Goal: Task Accomplishment & Management: Use online tool/utility

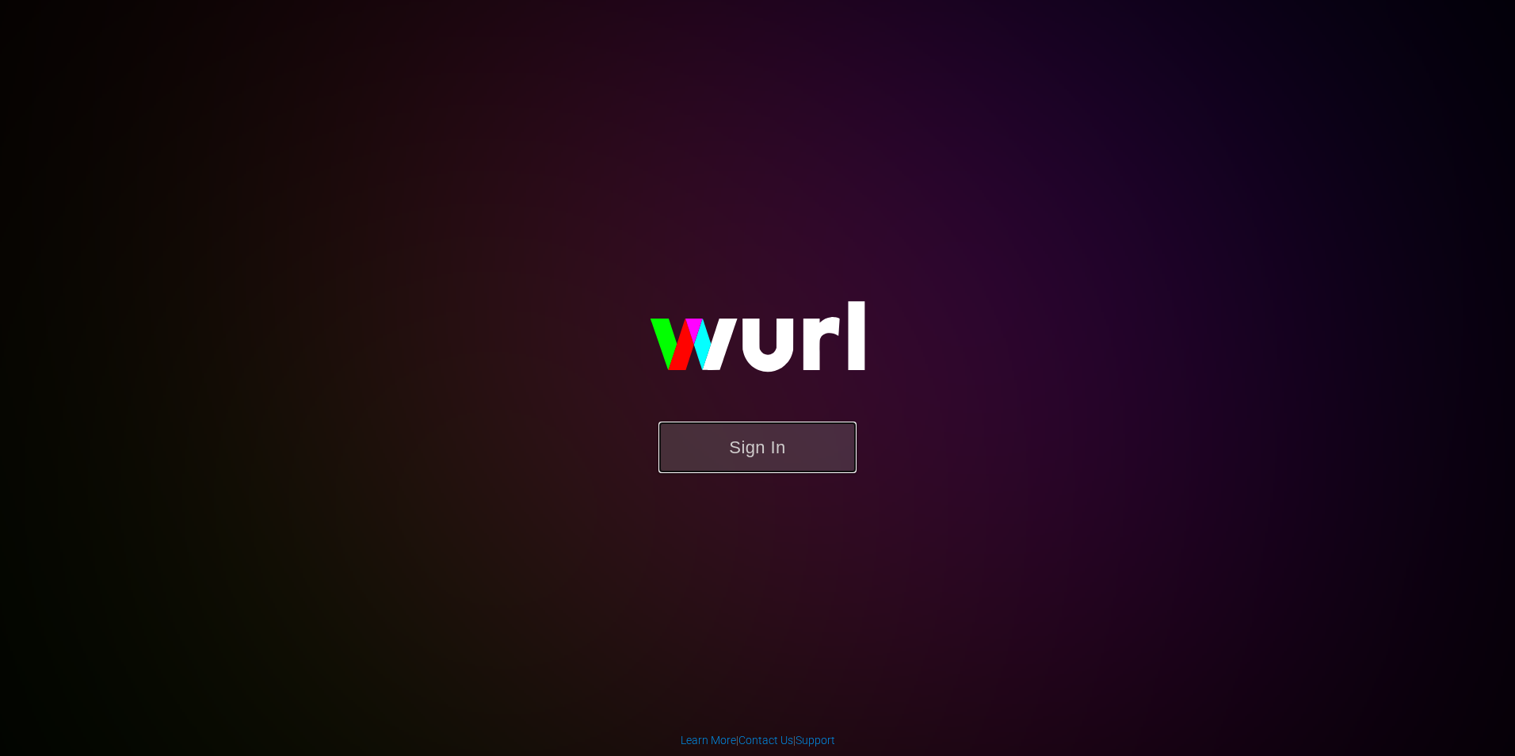
click at [772, 450] on button "Sign In" at bounding box center [757, 446] width 198 height 51
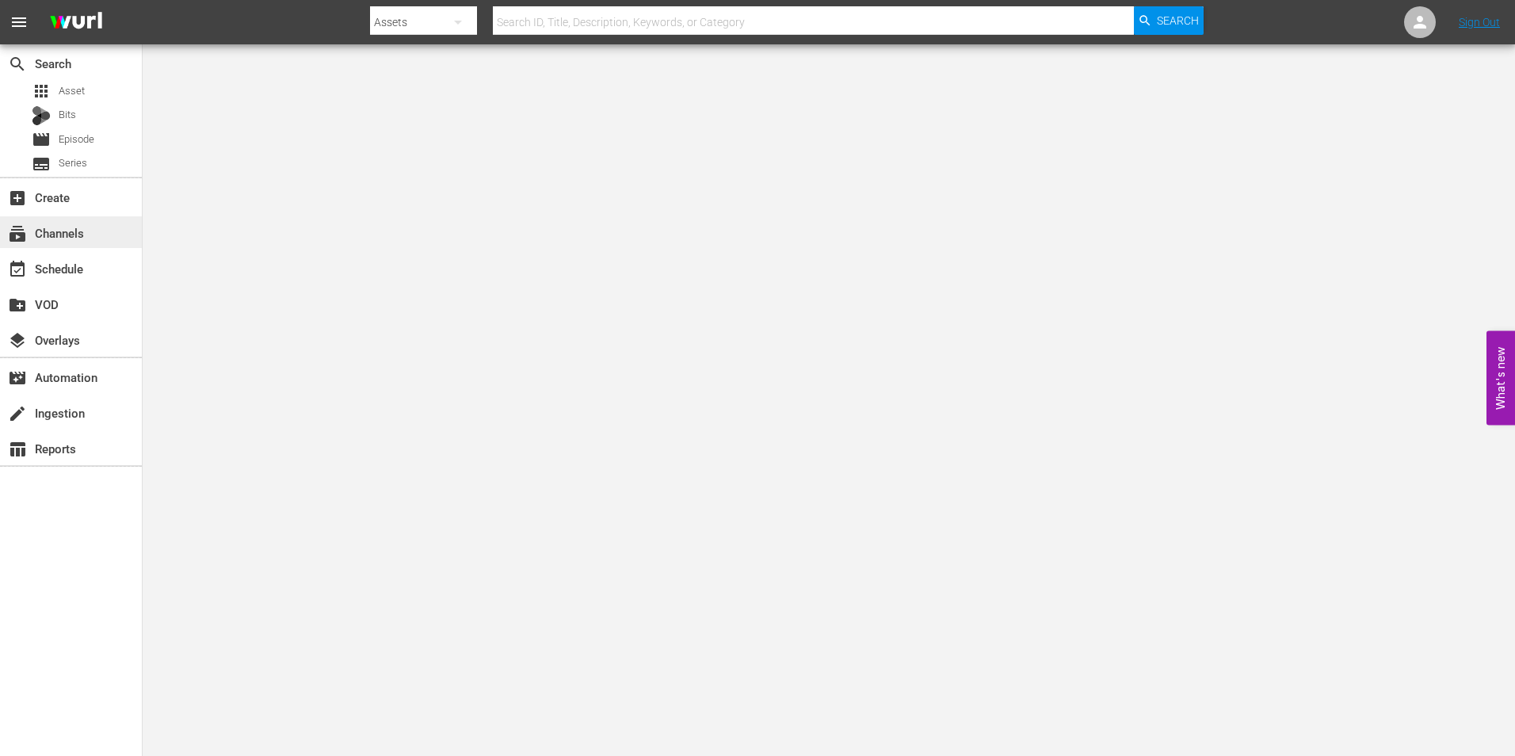
click at [57, 226] on div "subscriptions Channels" at bounding box center [44, 230] width 89 height 14
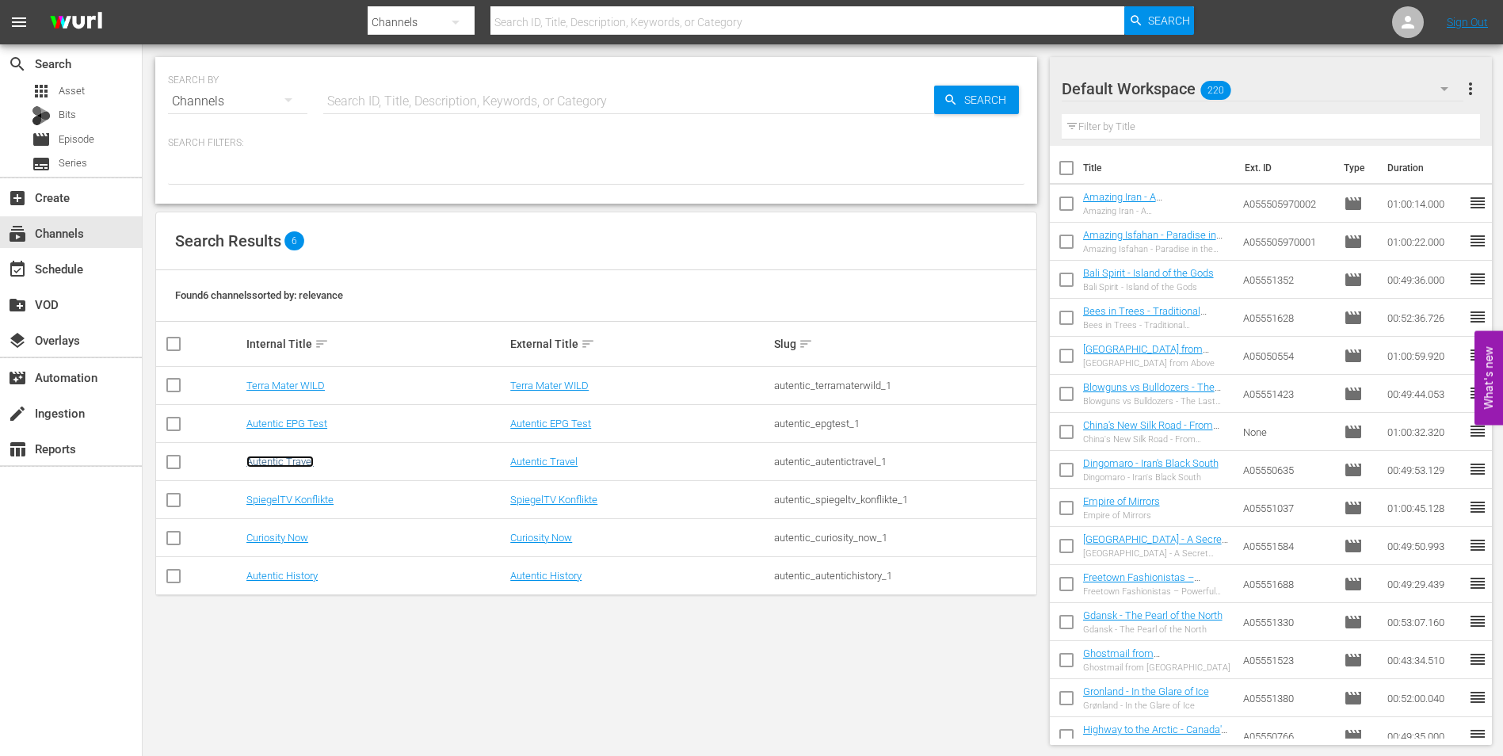
click at [265, 460] on link "Autentic Travel" at bounding box center [279, 462] width 67 height 12
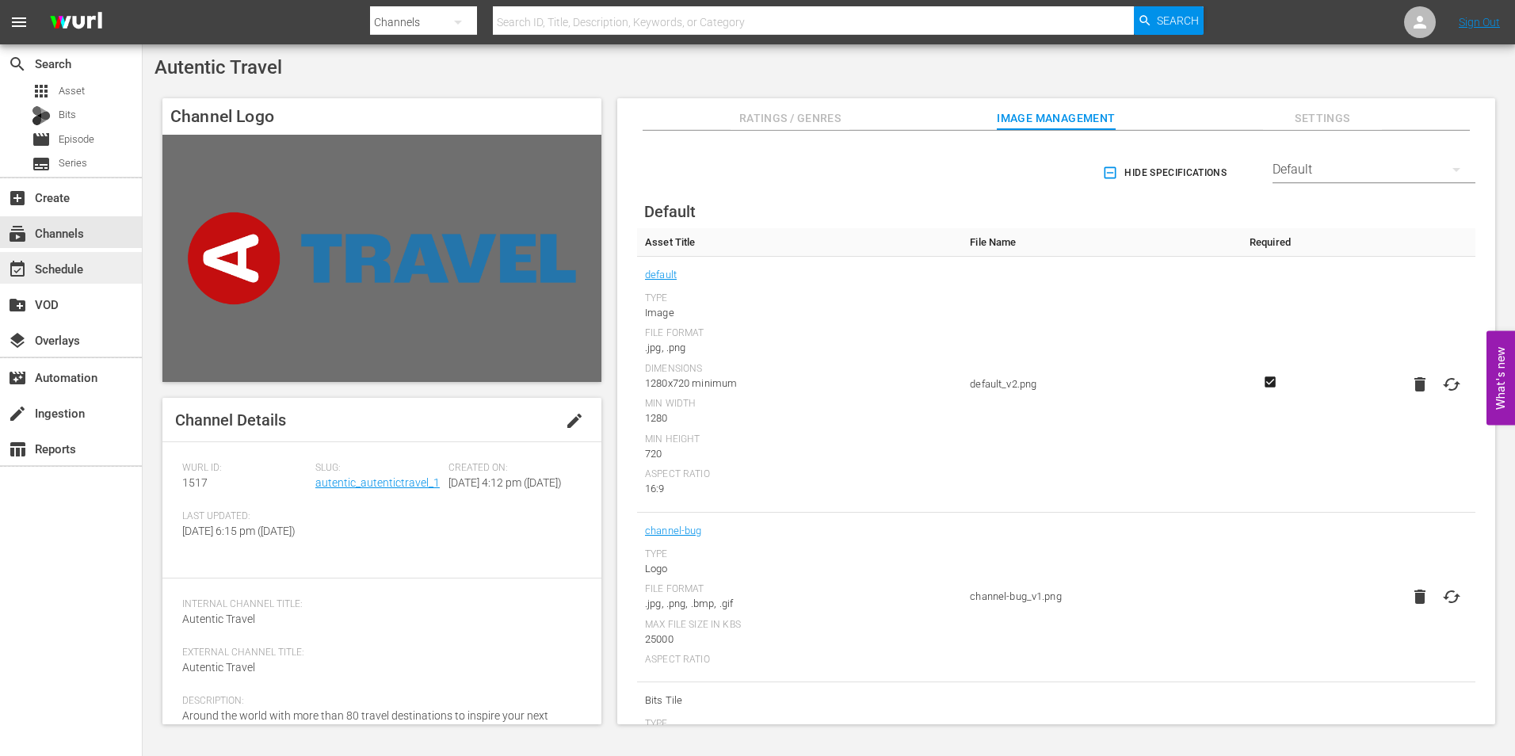
click at [63, 273] on div "event_available Schedule" at bounding box center [44, 266] width 89 height 14
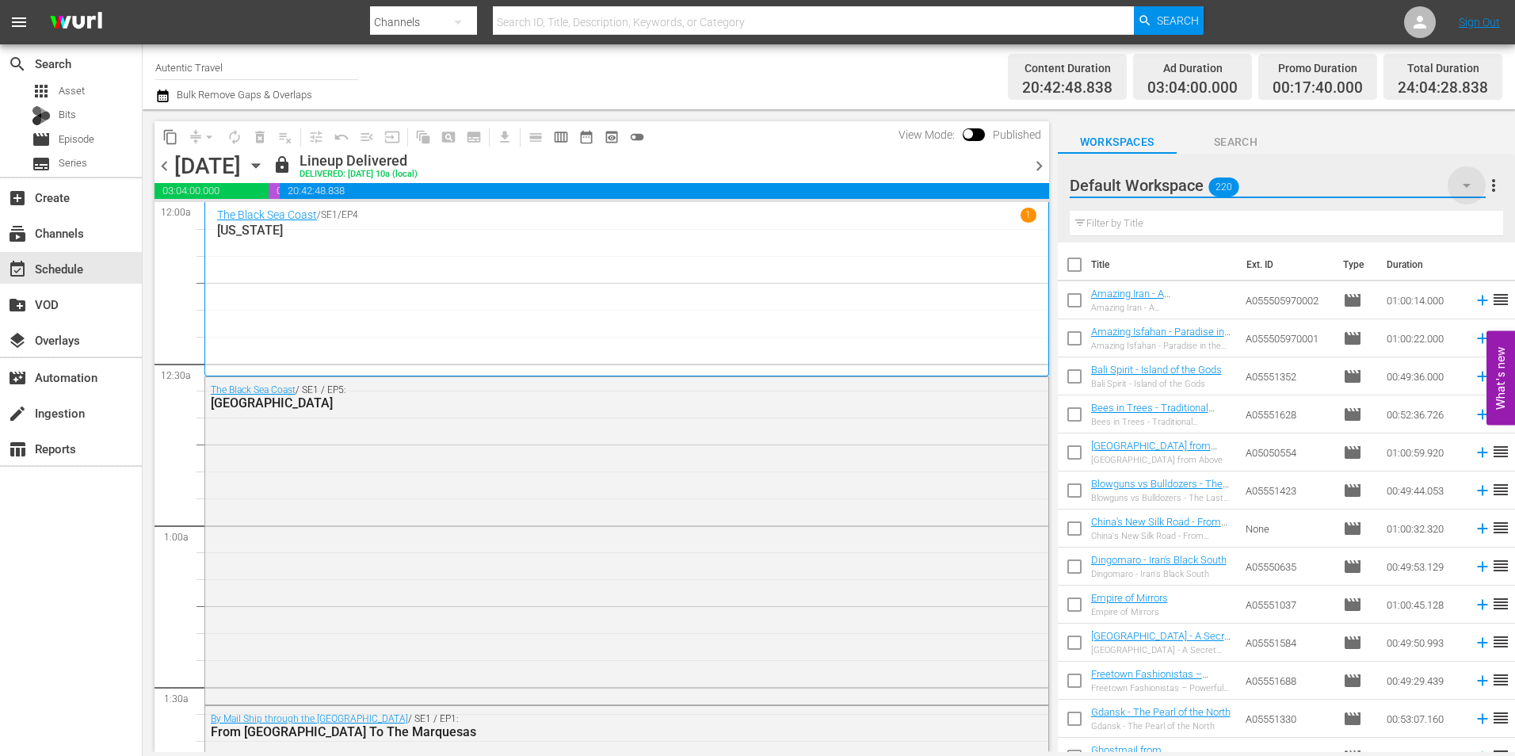
click at [1466, 185] on icon "button" at bounding box center [1466, 186] width 8 height 4
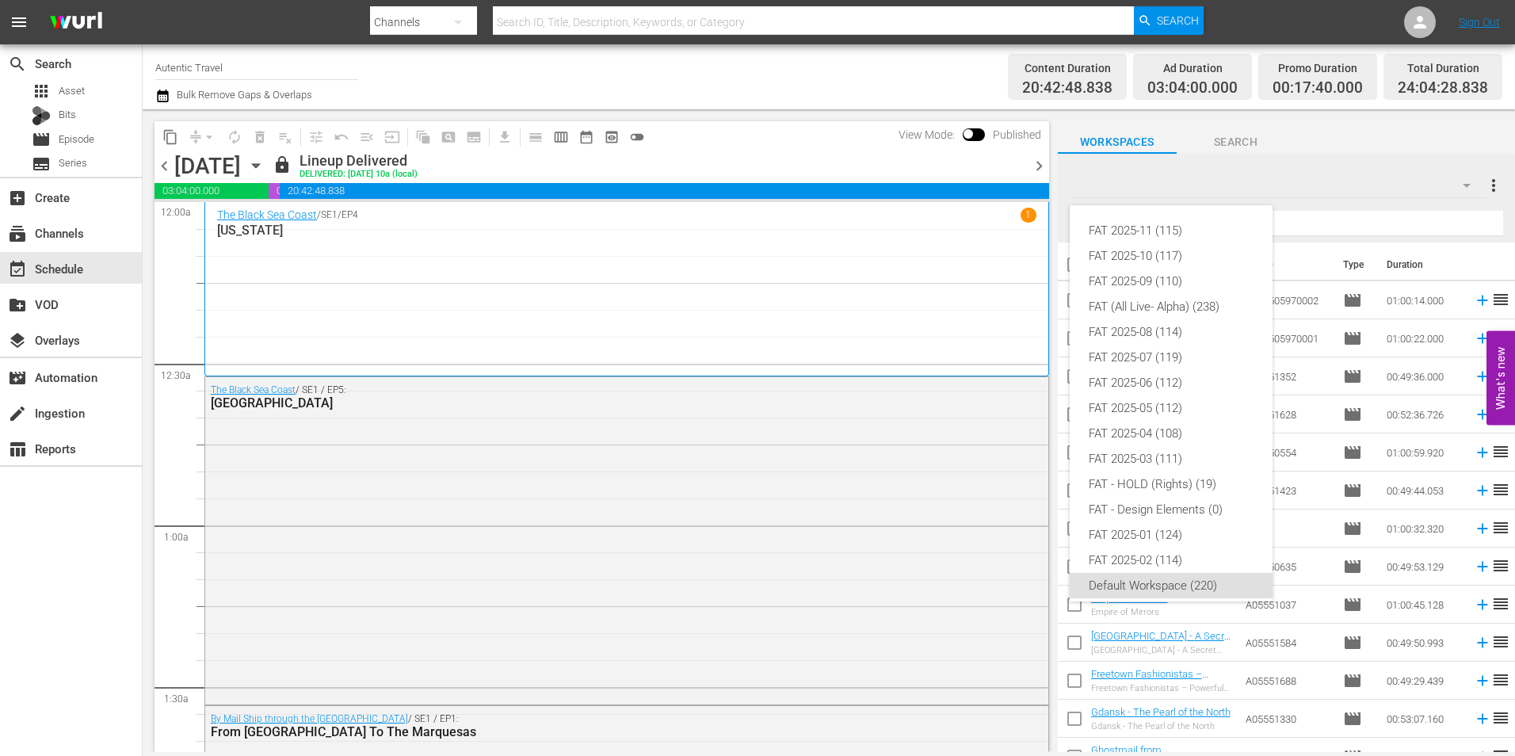
click at [1350, 159] on div "FAT 2025-11 (115) FAT 2025-10 (117) FAT 2025-09 (110) FAT (All Live- Alpha) (23…" at bounding box center [757, 378] width 1515 height 756
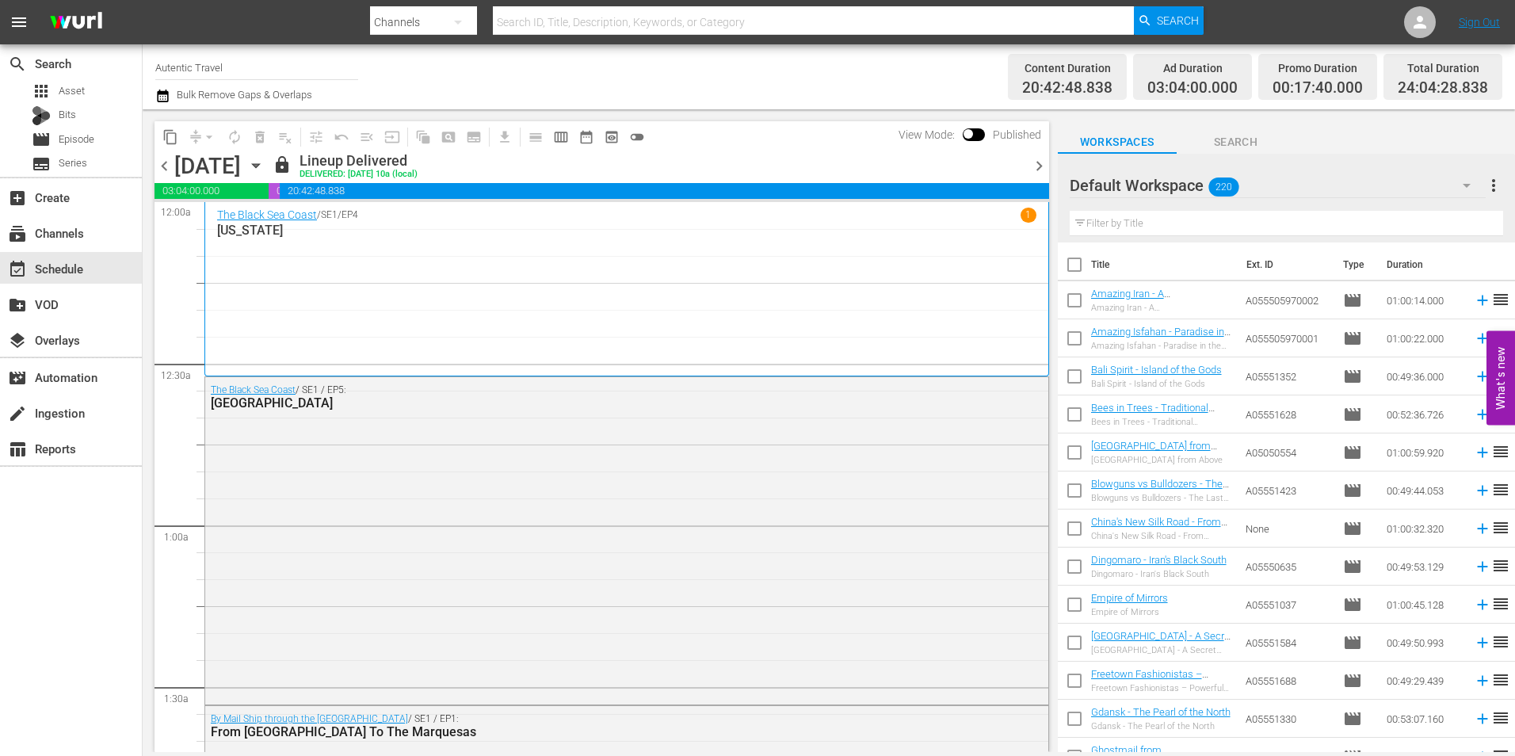
click at [1496, 187] on span "more_vert" at bounding box center [1493, 185] width 19 height 19
click at [1382, 184] on div "Add New Workspace" at bounding box center [1391, 187] width 186 height 29
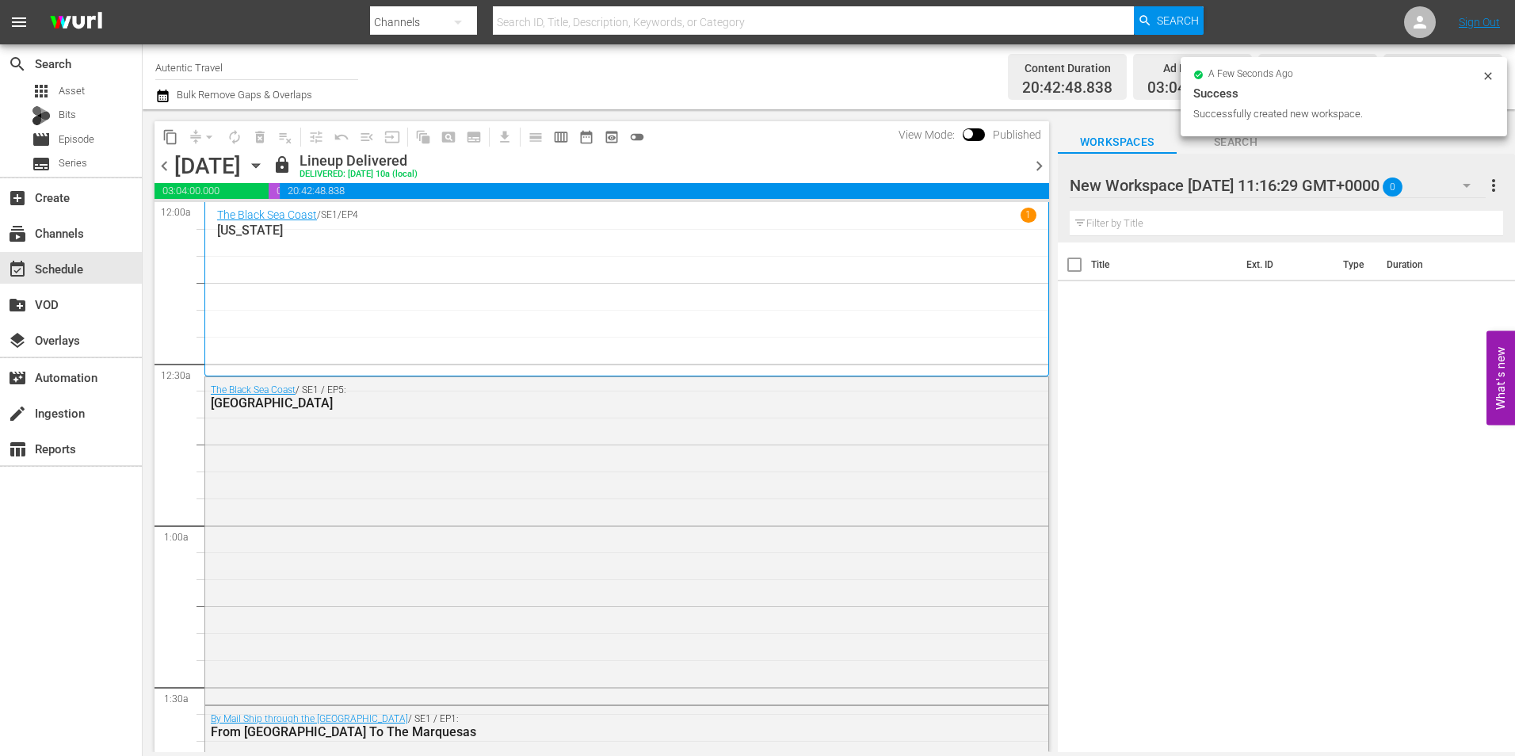
click at [1332, 184] on div at bounding box center [1203, 186] width 269 height 40
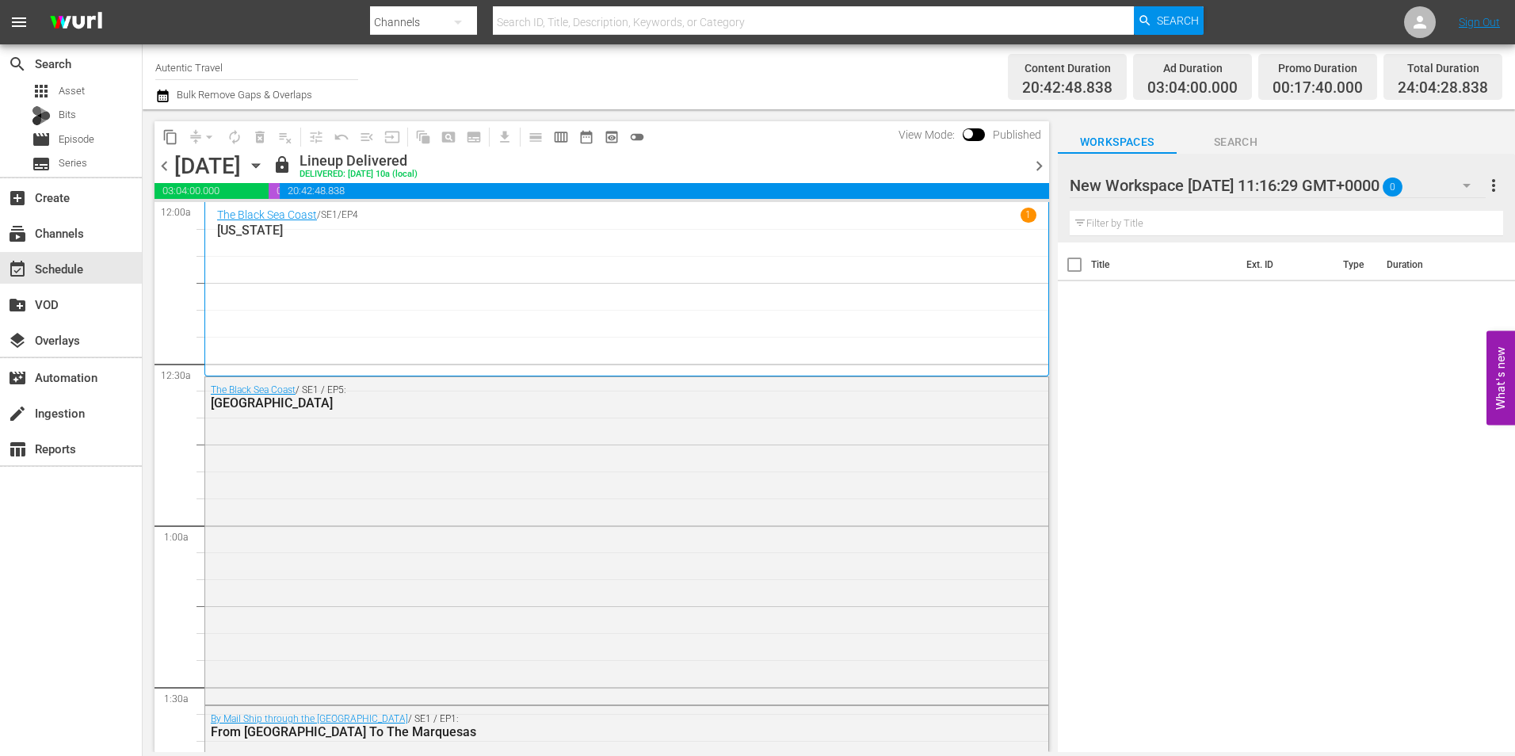
click at [1401, 394] on div "Title Ext. ID Type Duration" at bounding box center [1286, 498] width 457 height 512
click at [1472, 187] on icon "button" at bounding box center [1466, 185] width 19 height 19
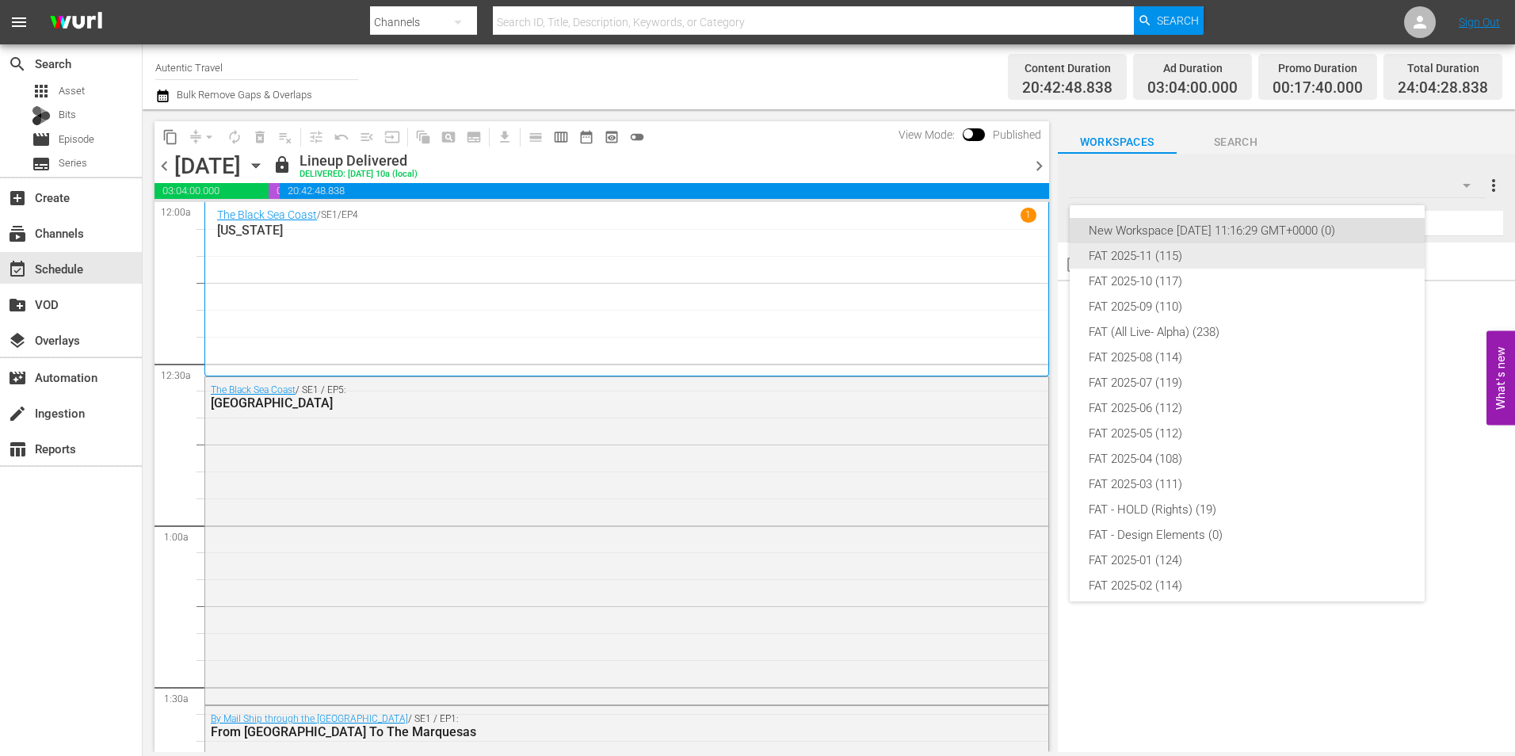
click at [1187, 256] on div "FAT 2025-11 (115)" at bounding box center [1246, 255] width 317 height 25
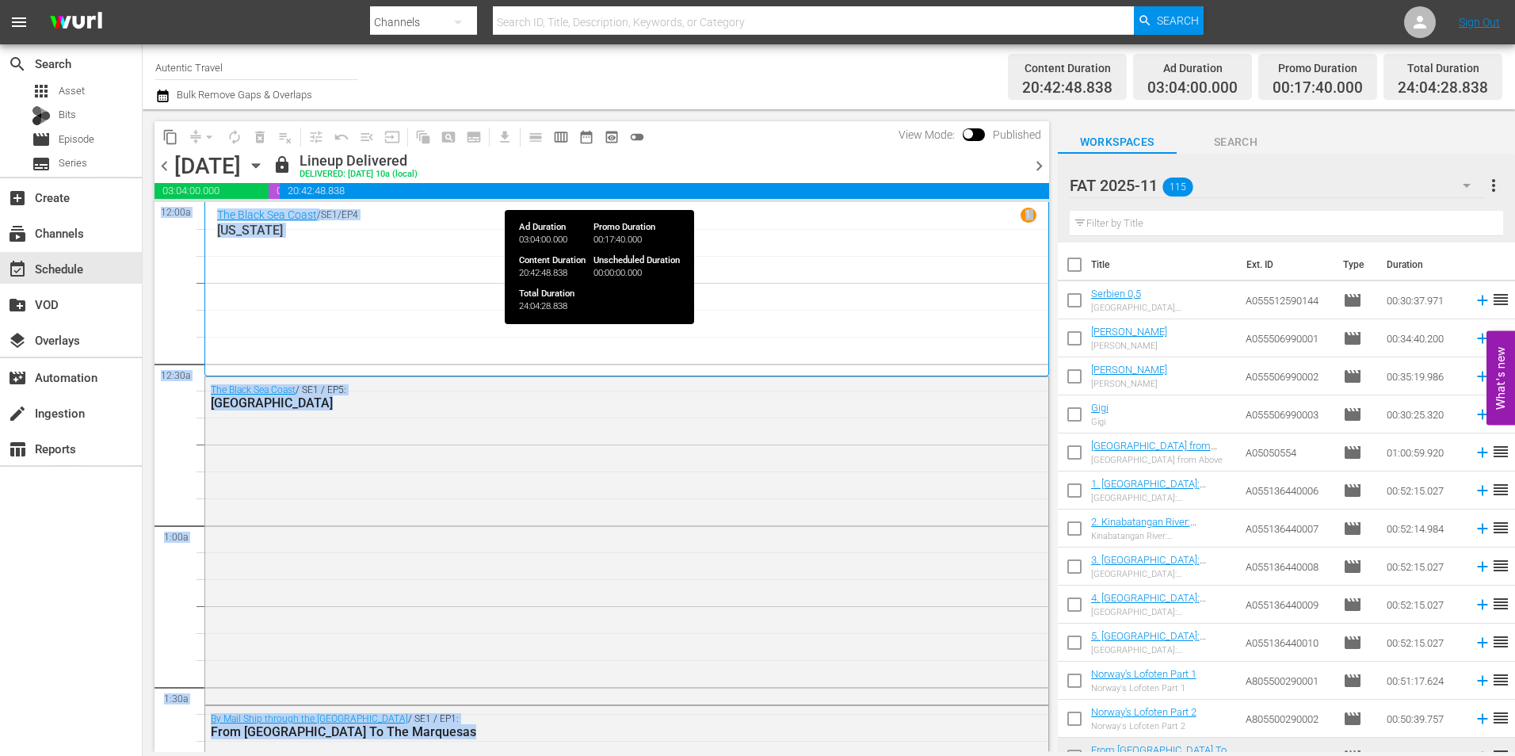
drag, startPoint x: 1157, startPoint y: 190, endPoint x: 1010, endPoint y: 189, distance: 147.3
click at [1010, 189] on div "content_copy compress arrow_drop_down autorenew_outlined delete_forever_outline…" at bounding box center [829, 430] width 1372 height 642
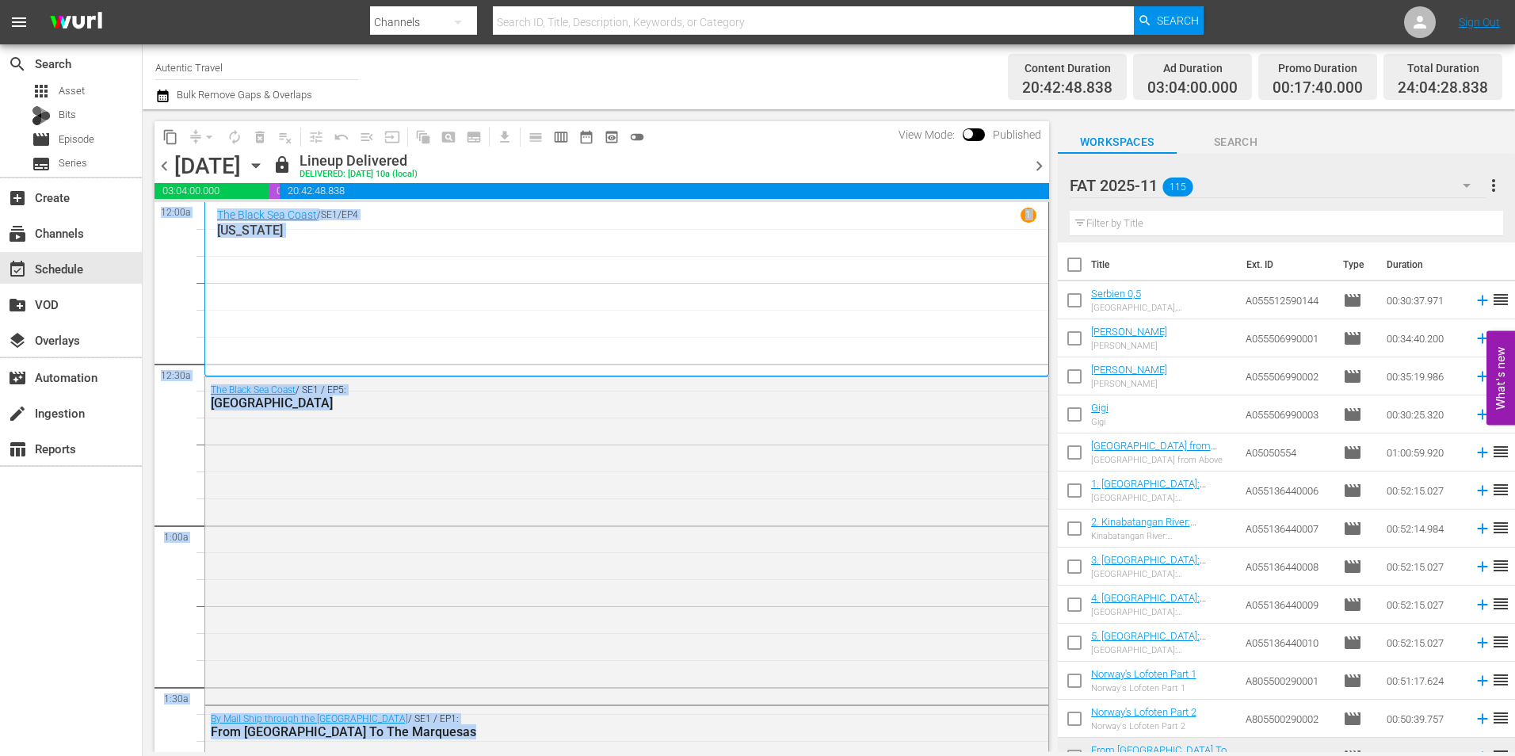
click at [1449, 180] on button "button" at bounding box center [1466, 185] width 38 height 38
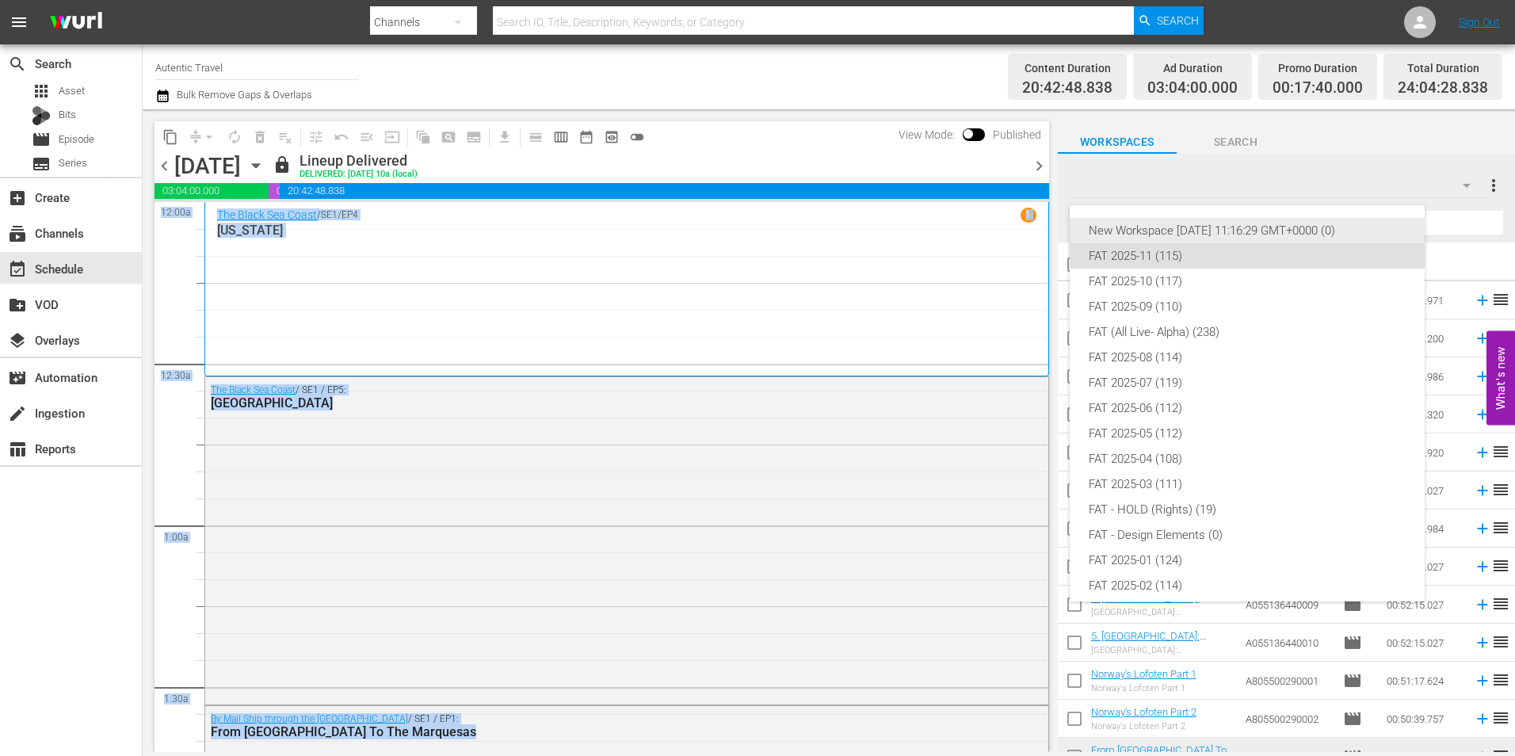
click at [1152, 232] on div "New Workspace [DATE] 11:16:29 GMT+0000 (0)" at bounding box center [1246, 230] width 317 height 25
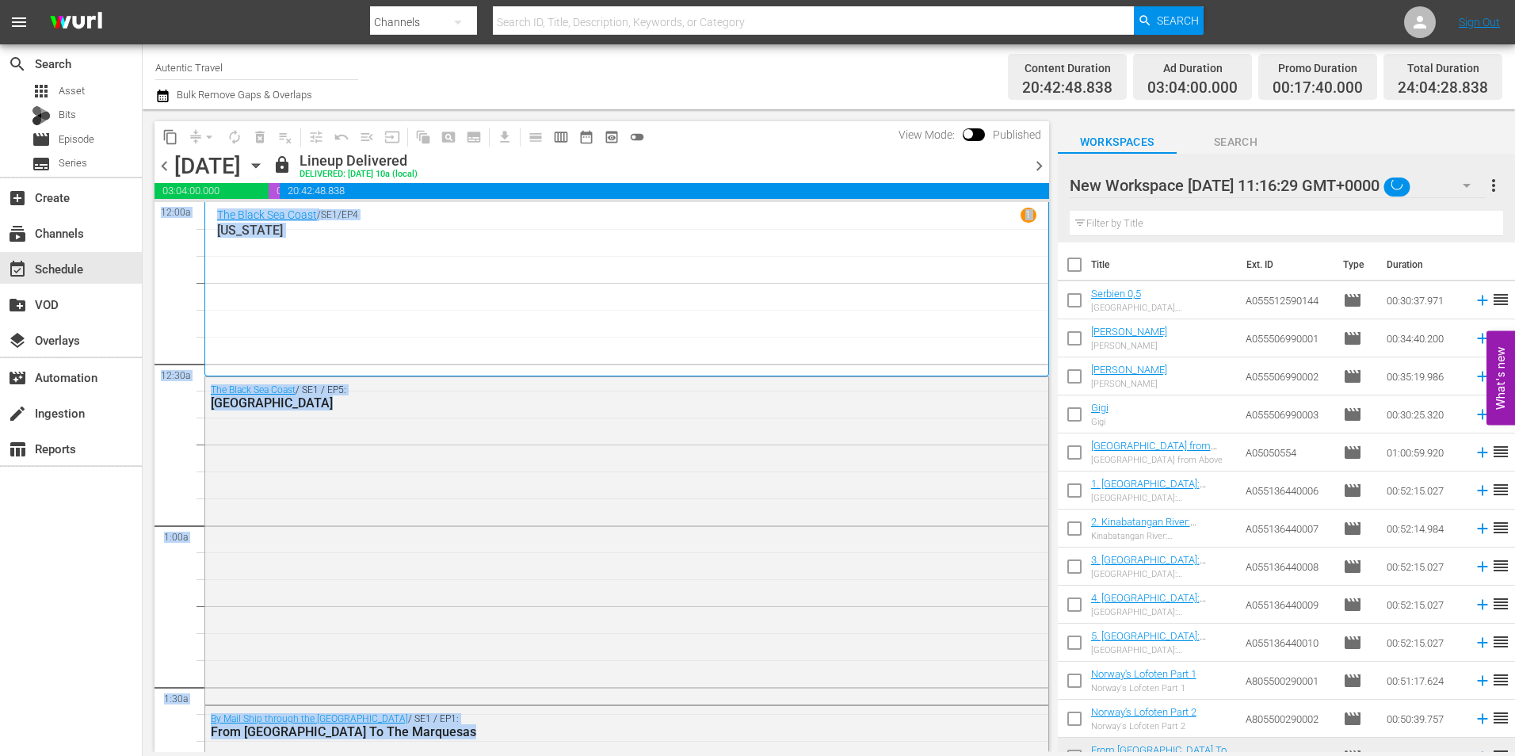
click at [1159, 173] on div at bounding box center [1203, 186] width 269 height 40
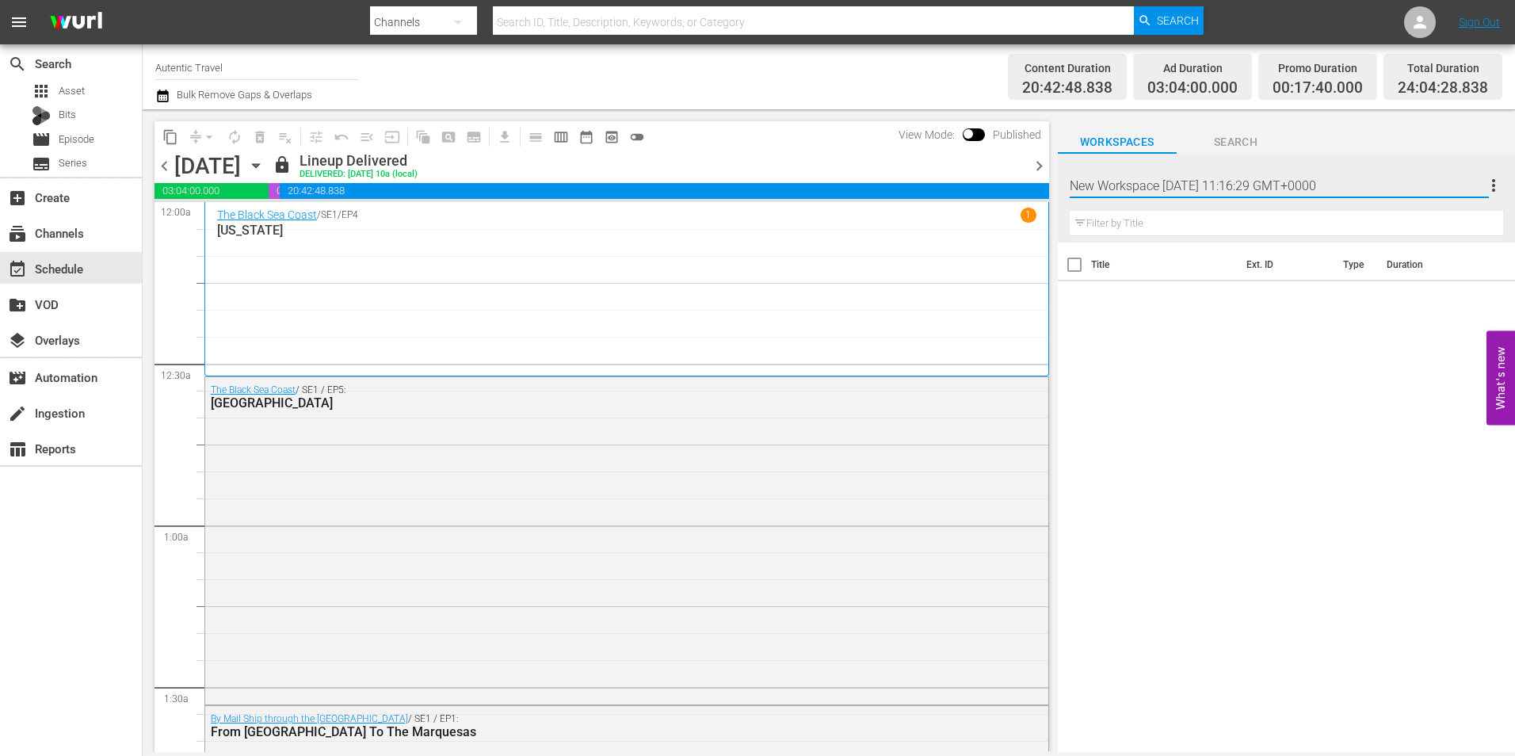
drag, startPoint x: 1072, startPoint y: 185, endPoint x: 1443, endPoint y: 184, distance: 371.5
click at [1443, 184] on input "New Workspace [DATE] 11:16:29 GMT+0000" at bounding box center [1278, 185] width 419 height 38
type input "FAT 2025-12"
click at [1275, 539] on div "Title Ext. ID Type Duration" at bounding box center [1286, 498] width 457 height 512
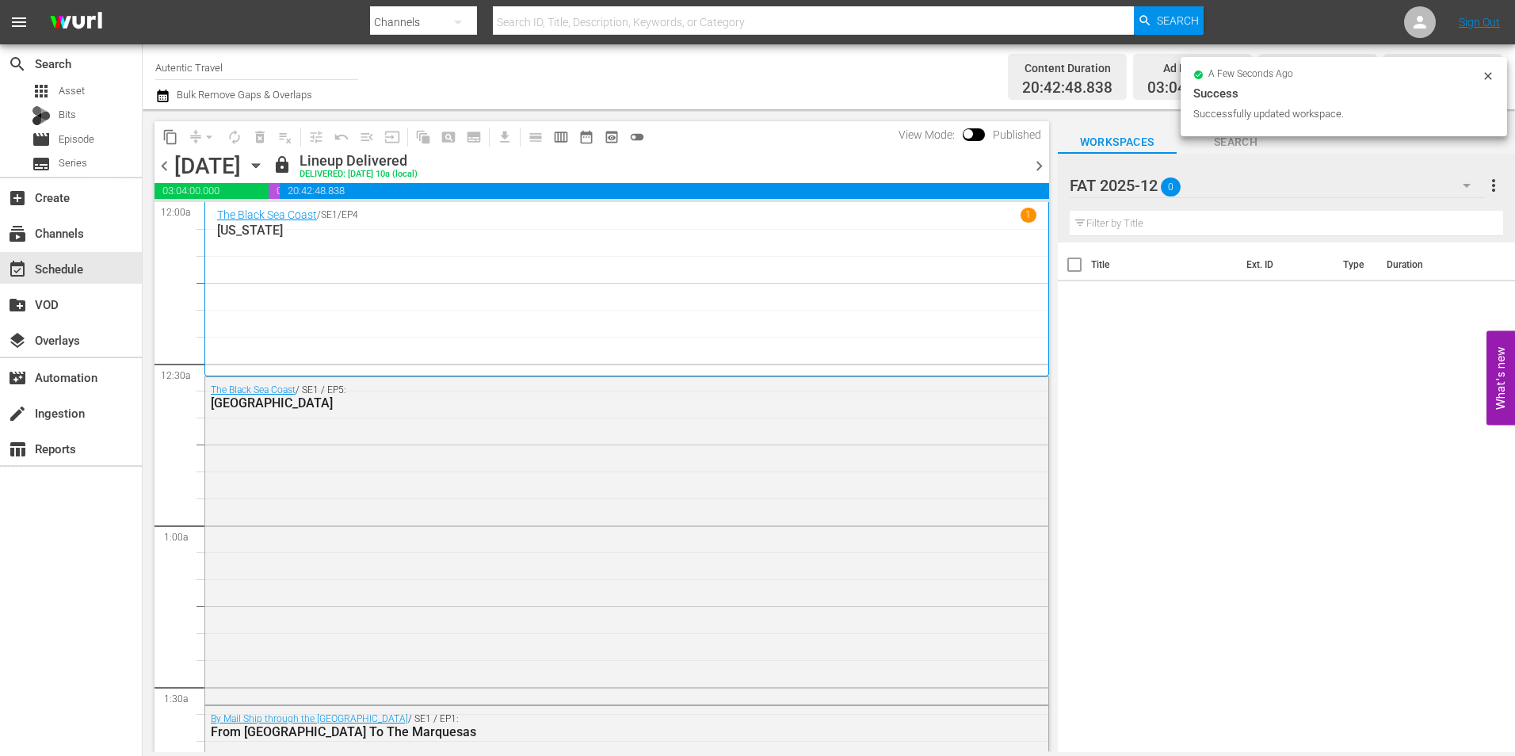
click at [1458, 185] on icon "button" at bounding box center [1466, 185] width 19 height 19
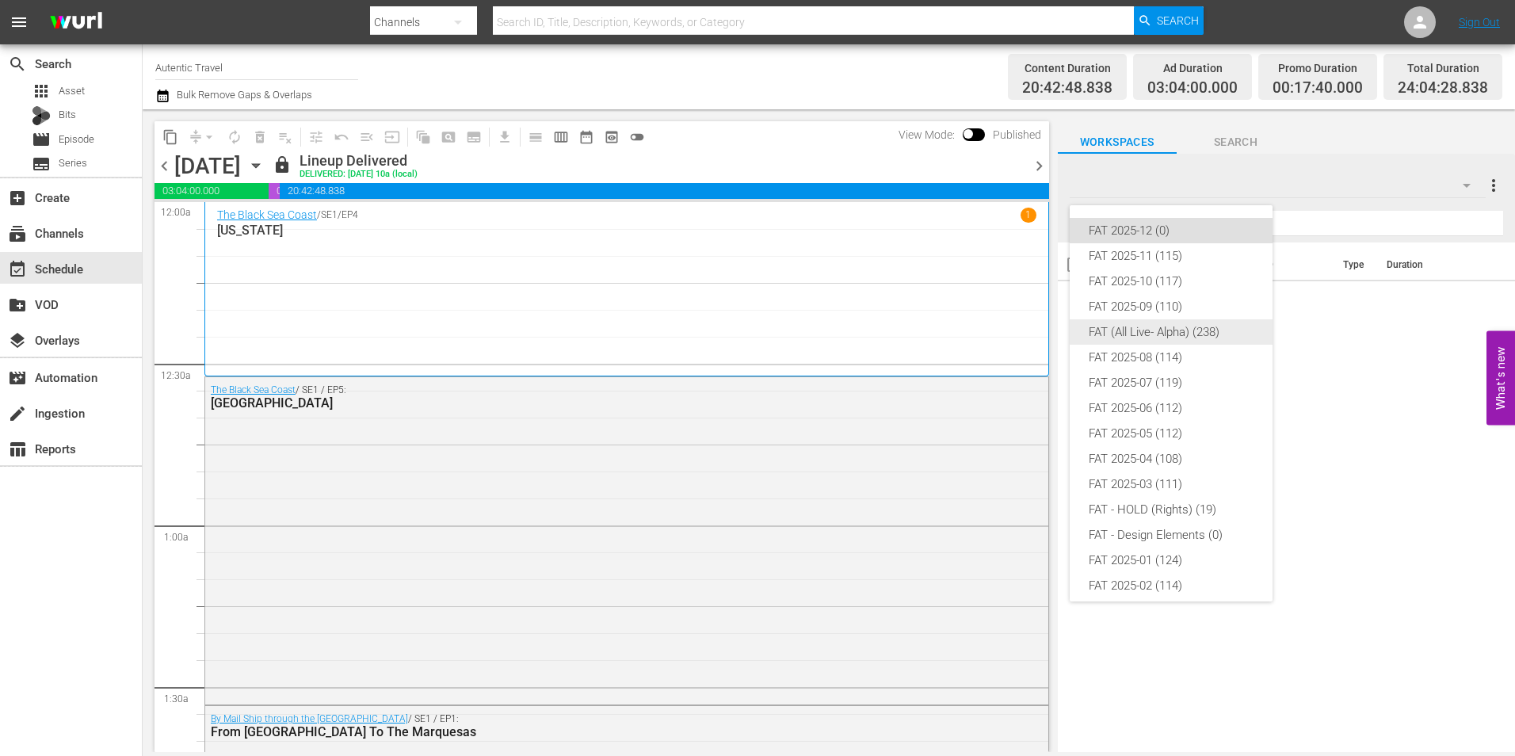
click at [1188, 325] on div "FAT (All Live- Alpha) (238)" at bounding box center [1170, 331] width 165 height 25
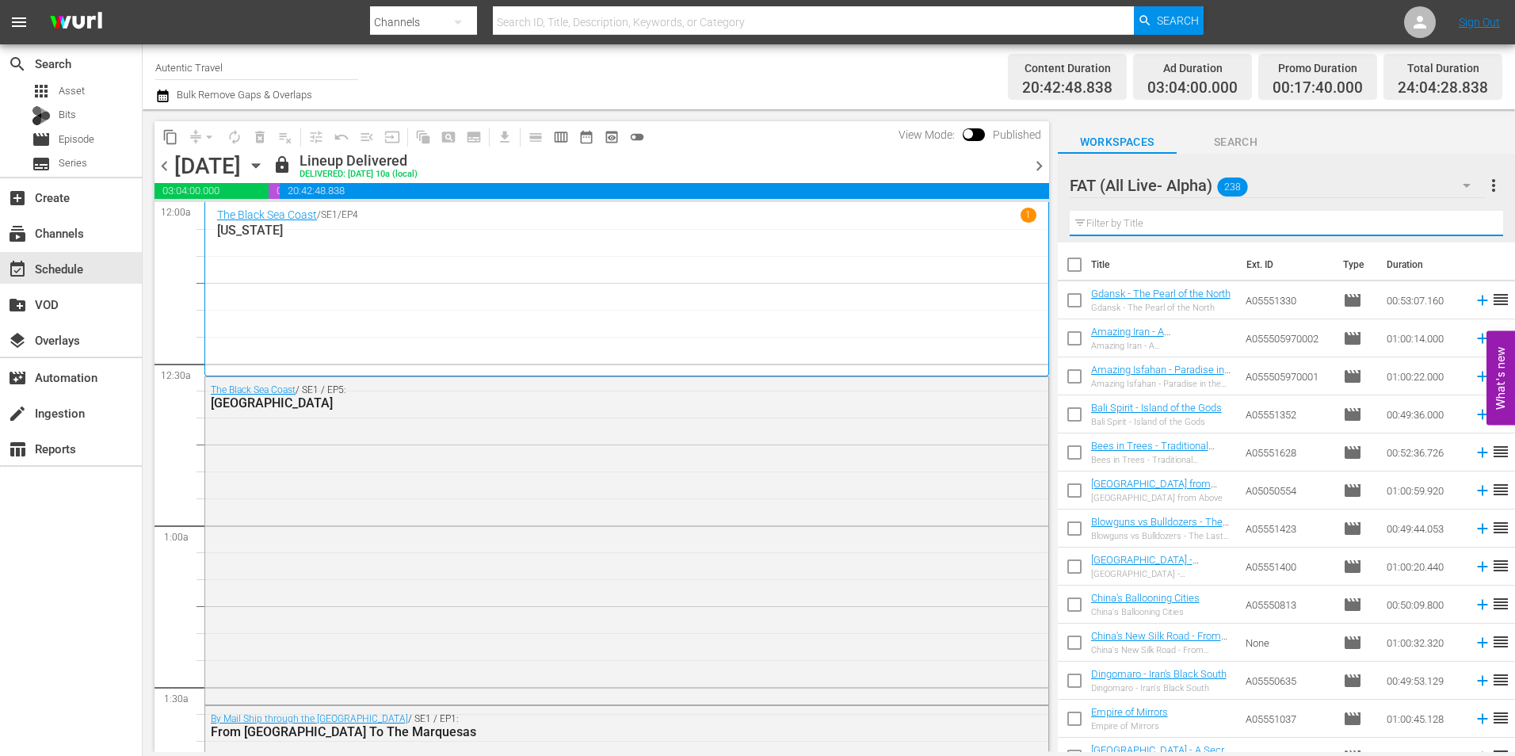
click at [1178, 231] on input "text" at bounding box center [1285, 223] width 433 height 25
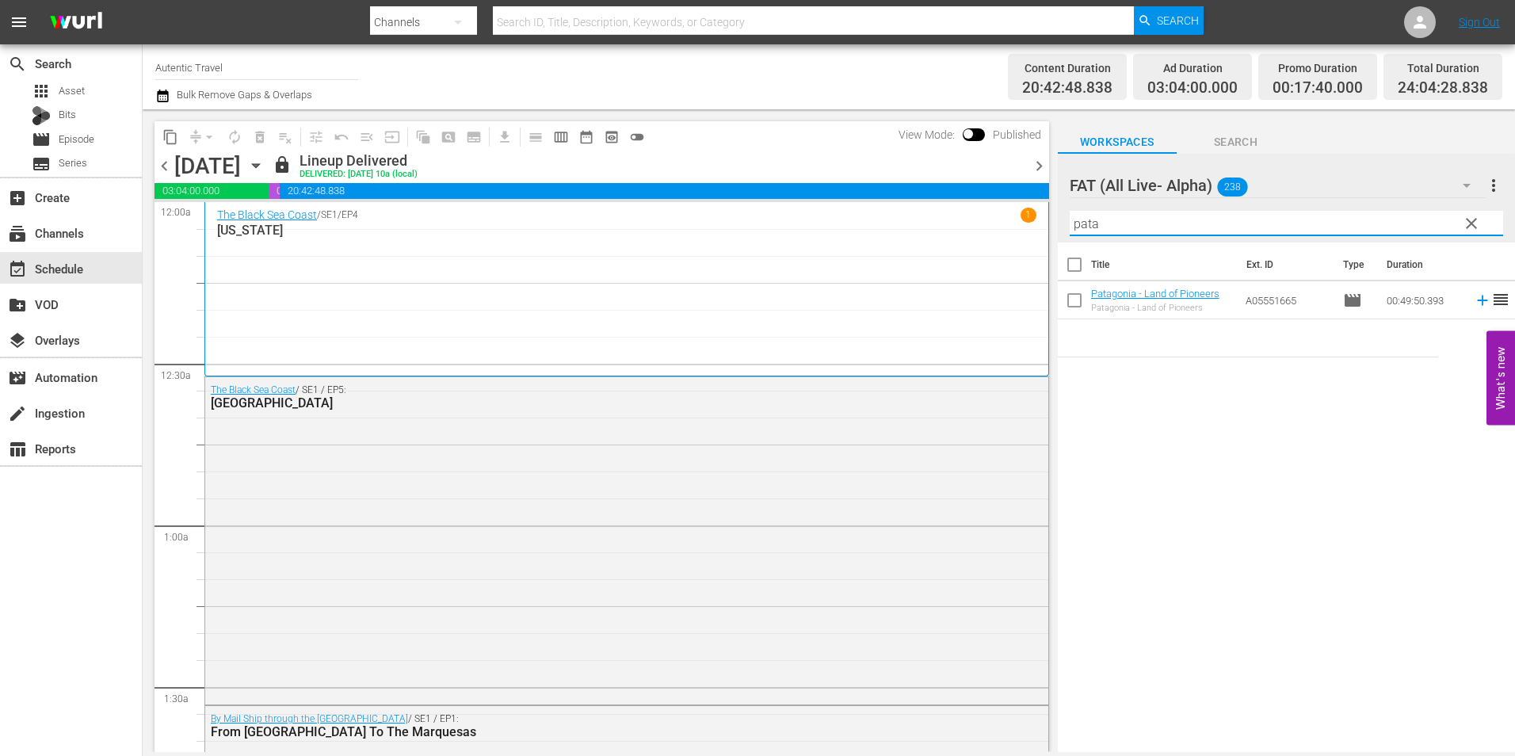
type input "pata"
click at [1072, 311] on input "checkbox" at bounding box center [1074, 303] width 33 height 33
checkbox input "true"
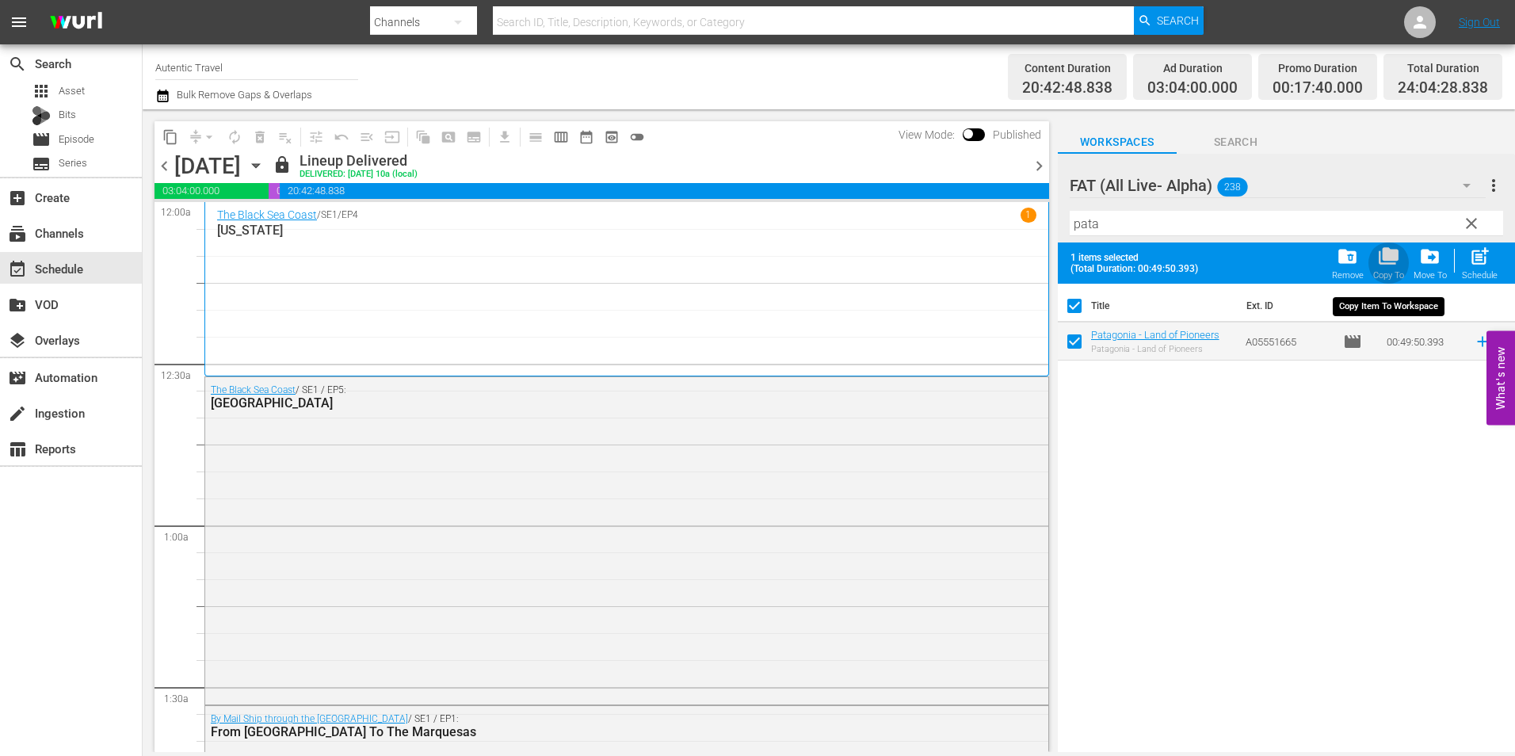
click at [1387, 260] on span "folder_copy" at bounding box center [1388, 256] width 21 height 21
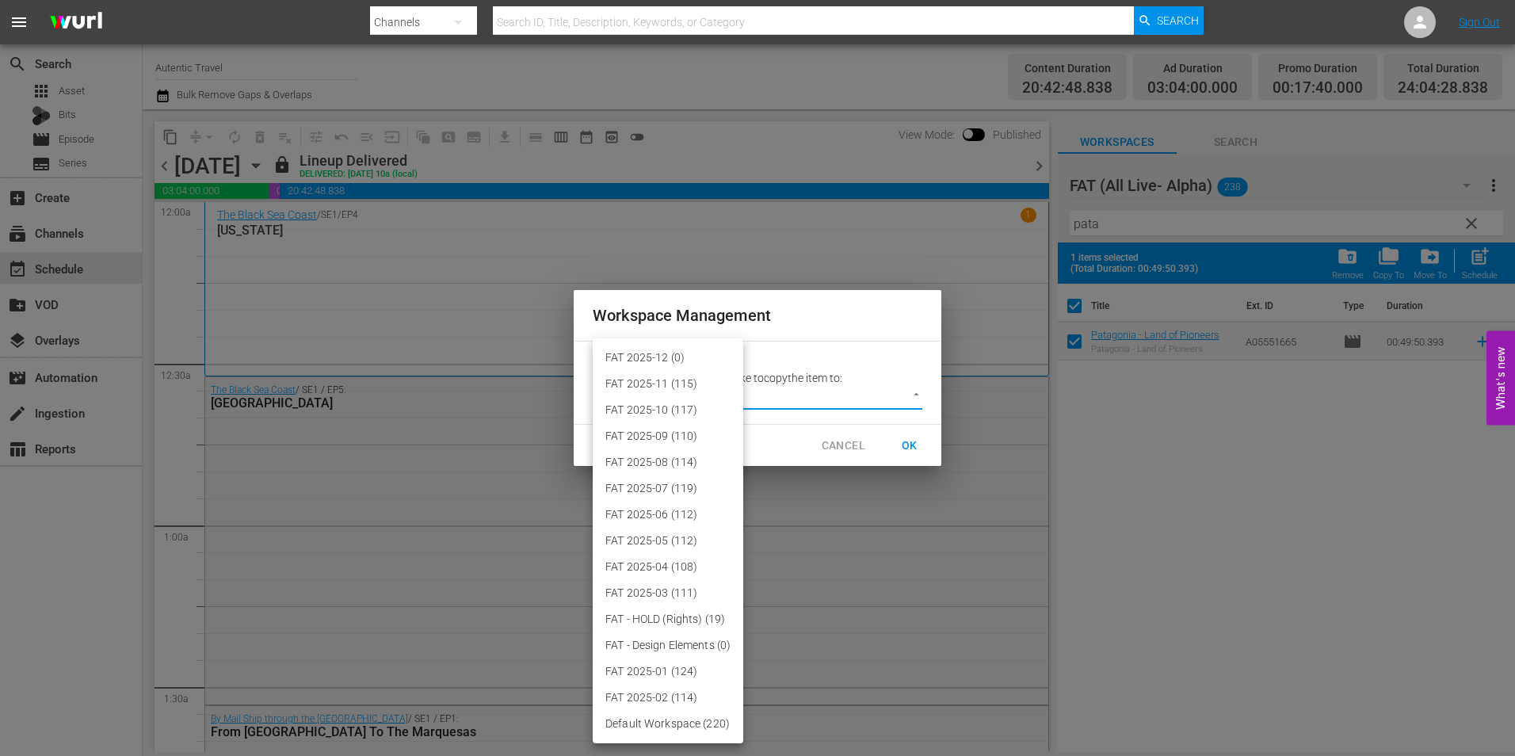
click at [871, 400] on body "menu Search By Channels Search ID, Title, Description, Keywords, or Category Se…" at bounding box center [757, 378] width 1515 height 756
click at [700, 358] on li "FAT 2025-12 (0)" at bounding box center [668, 358] width 151 height 26
type input "3914"
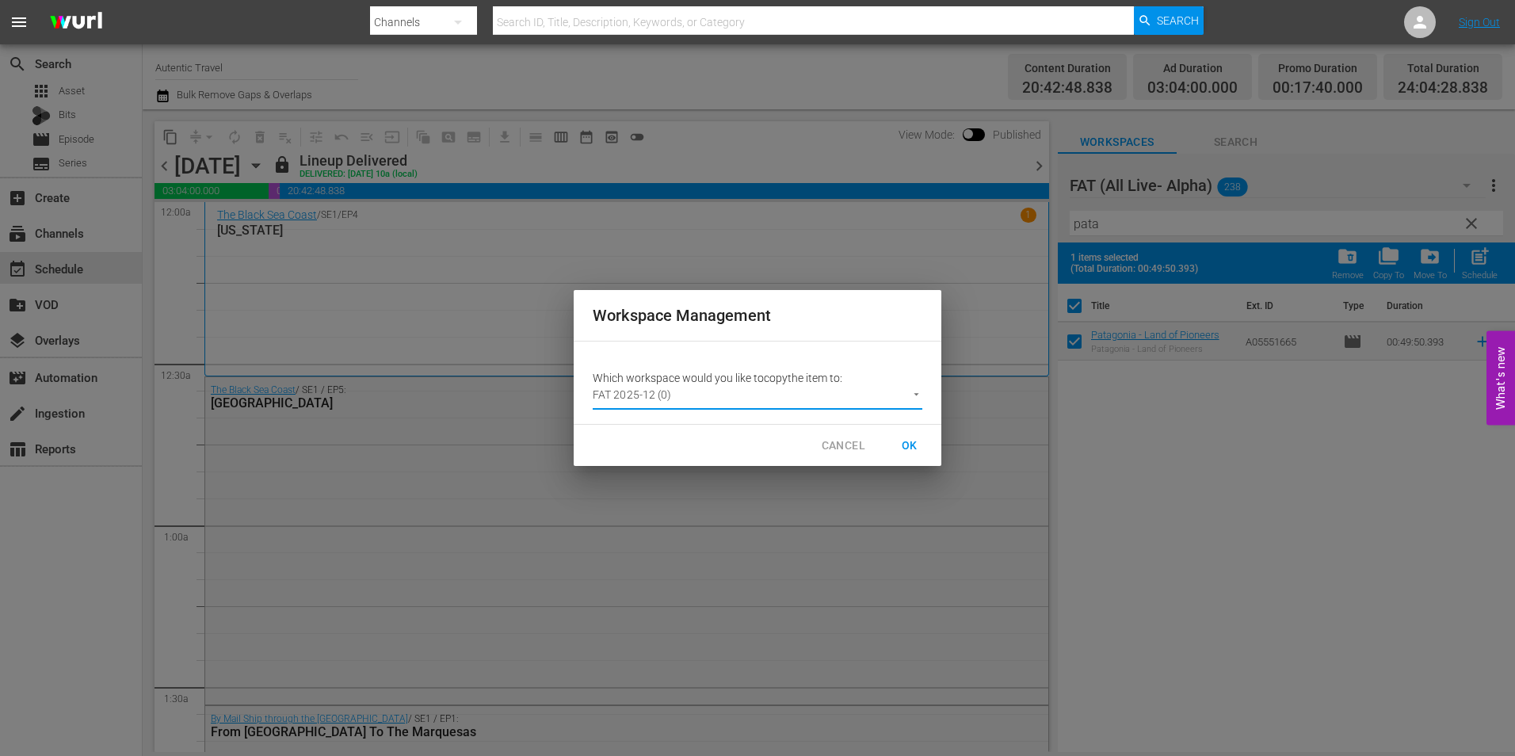
click at [913, 440] on span "OK" at bounding box center [909, 446] width 25 height 20
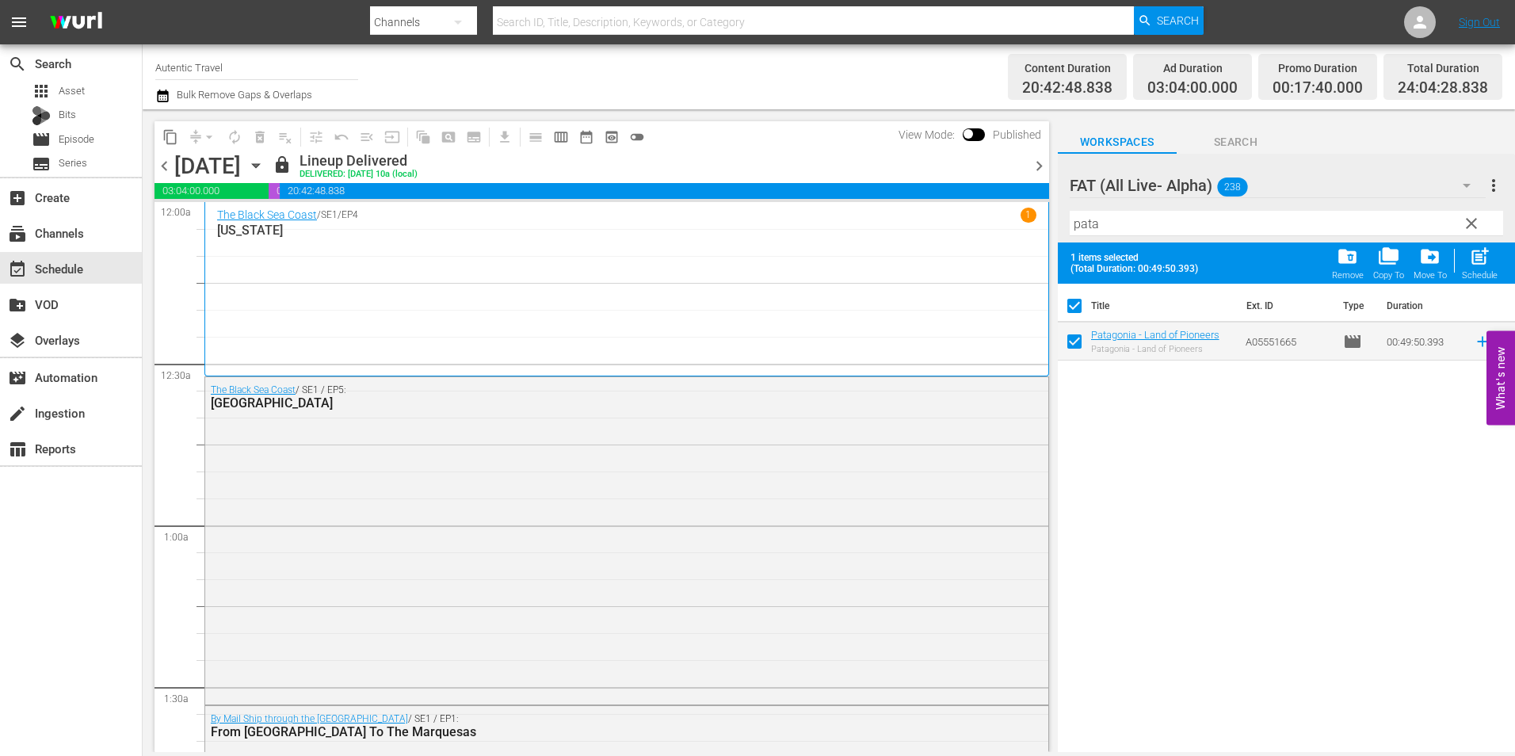
checkbox input "false"
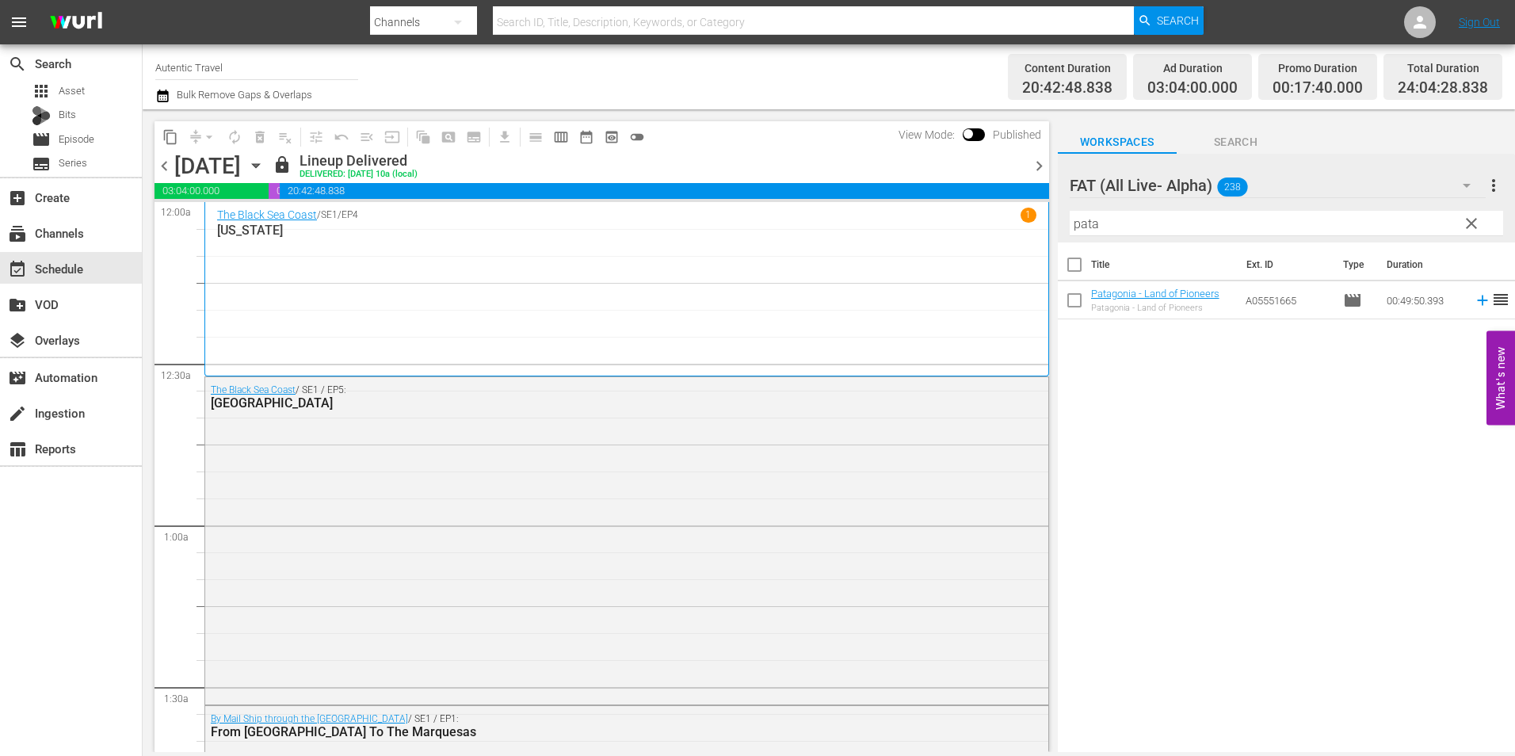
click at [1470, 231] on span "clear" at bounding box center [1471, 223] width 19 height 19
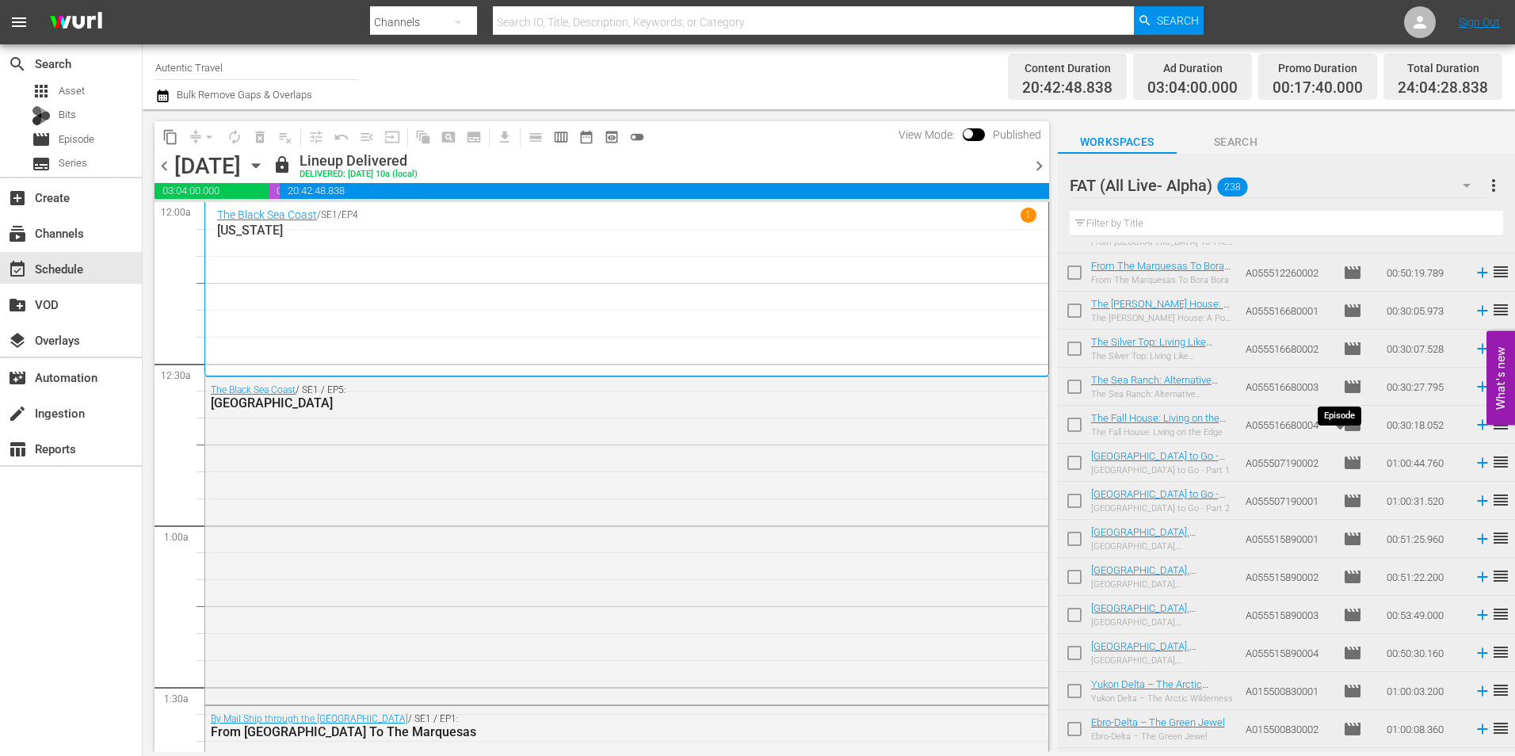
scroll to position [3824, 0]
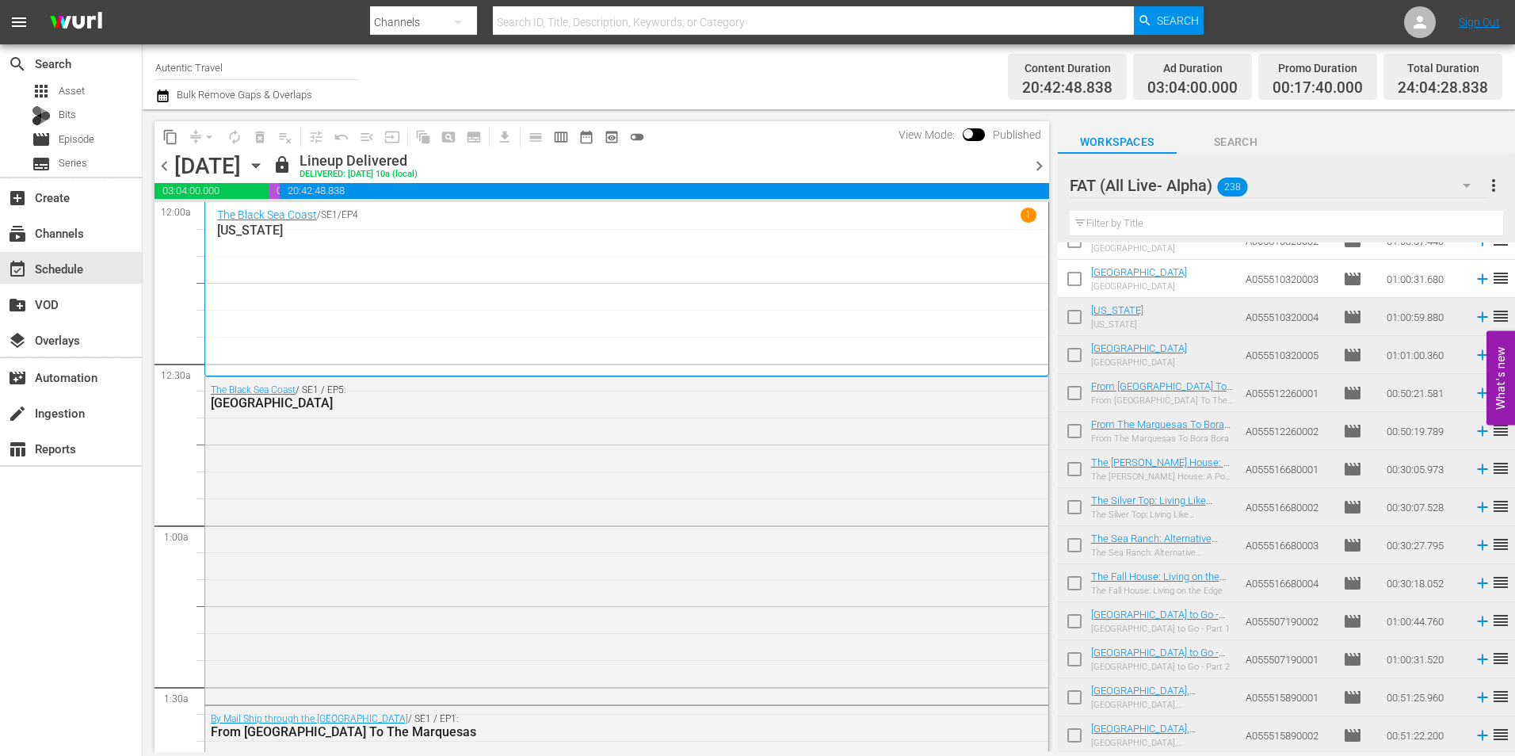
click at [1145, 221] on input "text" at bounding box center [1285, 223] width 433 height 25
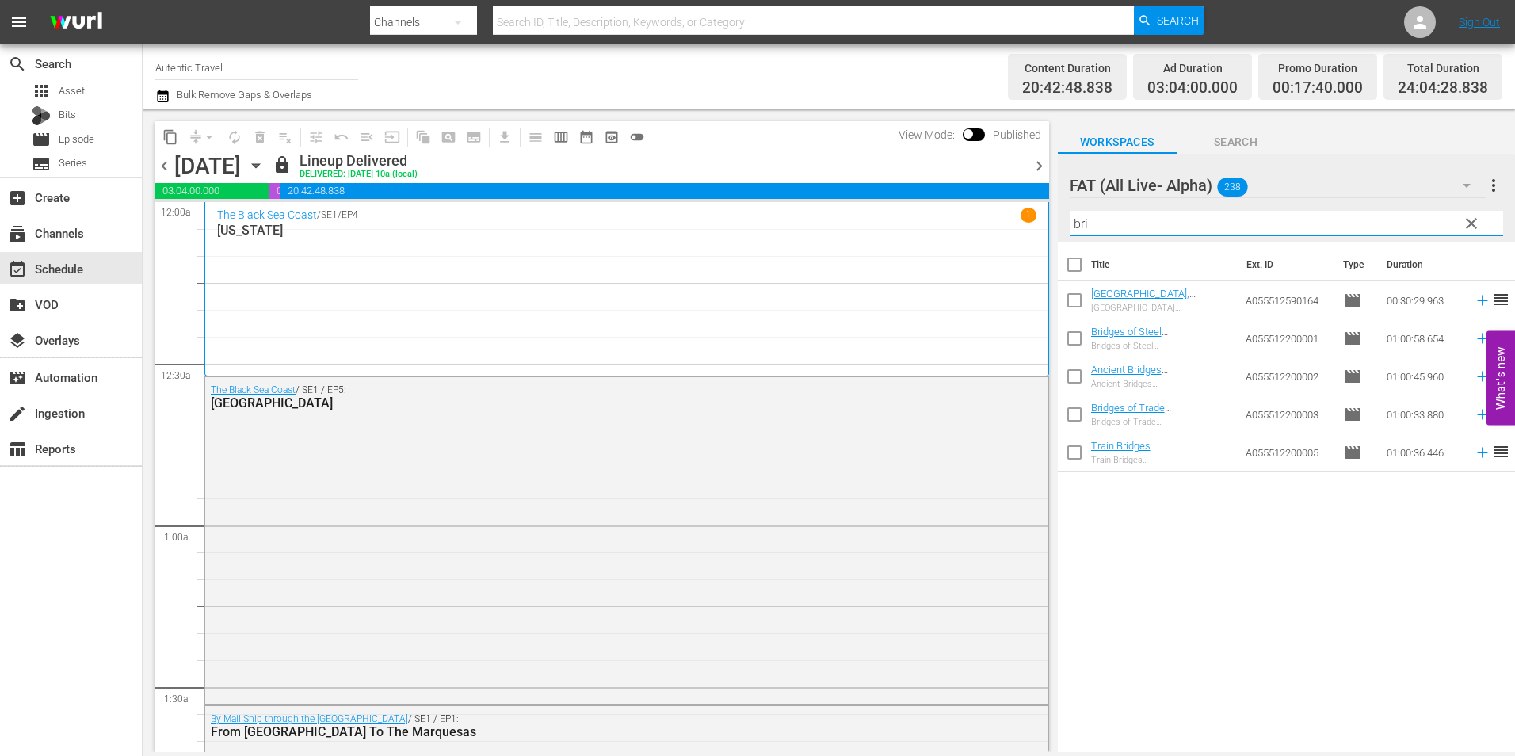
scroll to position [0, 0]
type input "bri"
click at [1078, 339] on input "checkbox" at bounding box center [1074, 341] width 33 height 33
checkbox input "true"
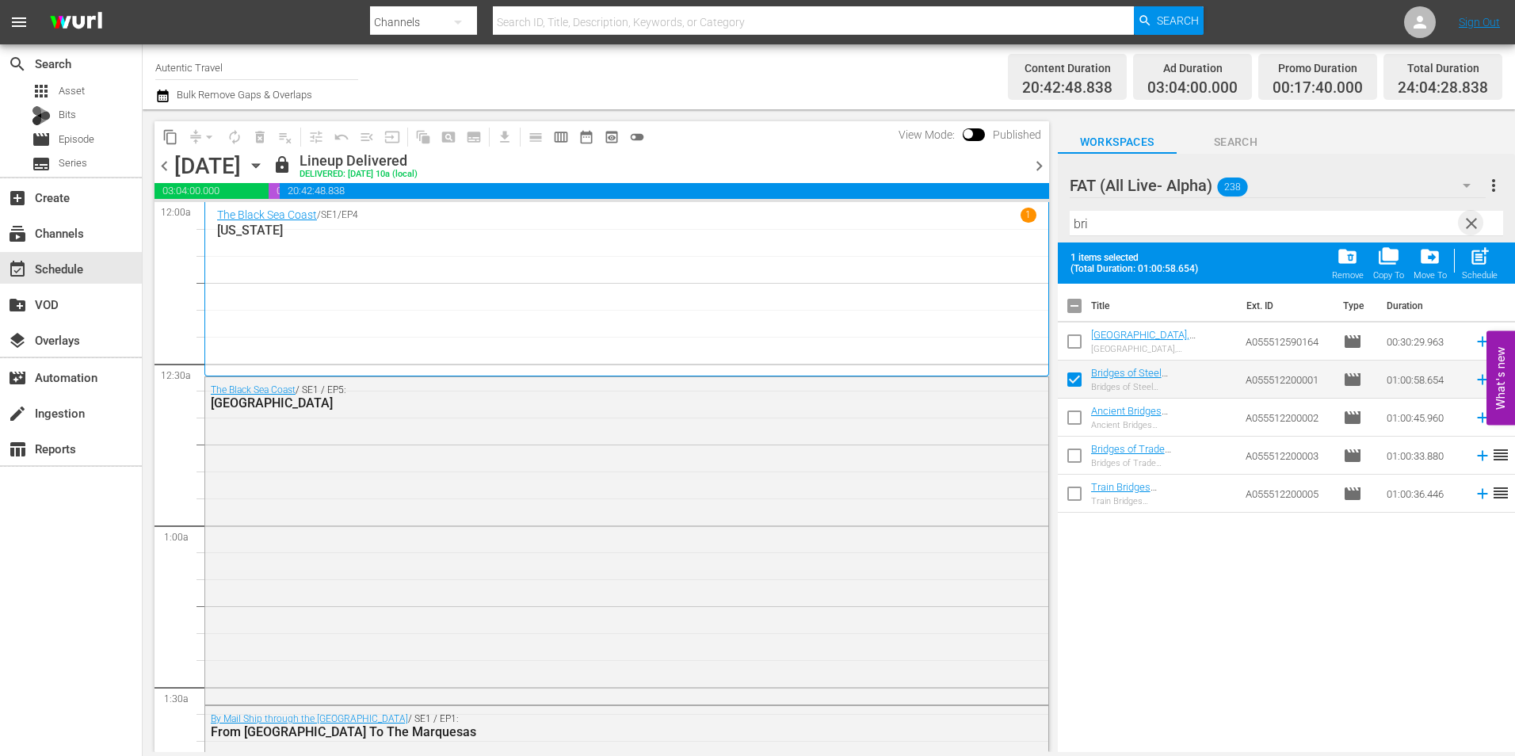
click at [1468, 215] on span "clear" at bounding box center [1471, 223] width 19 height 19
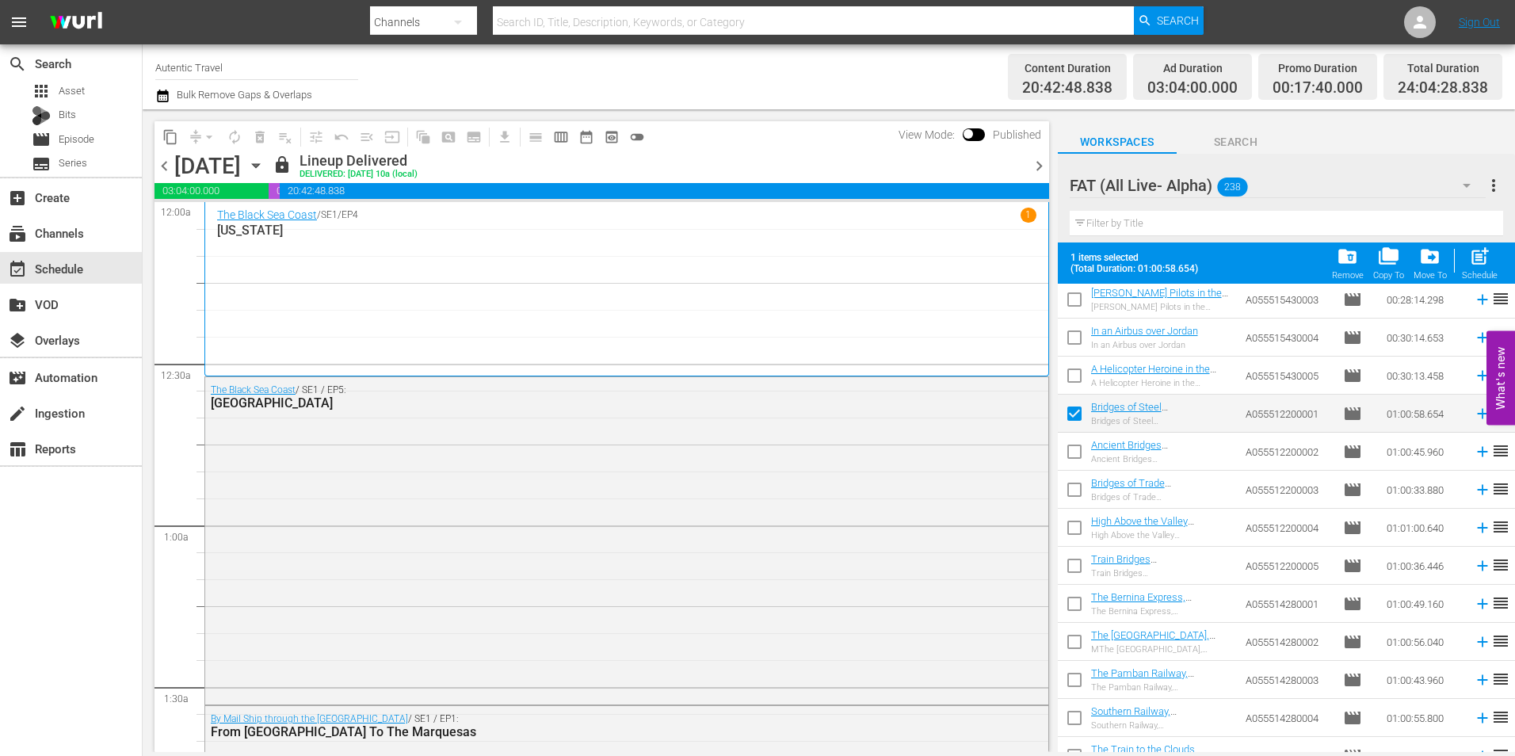
scroll to position [8618, 0]
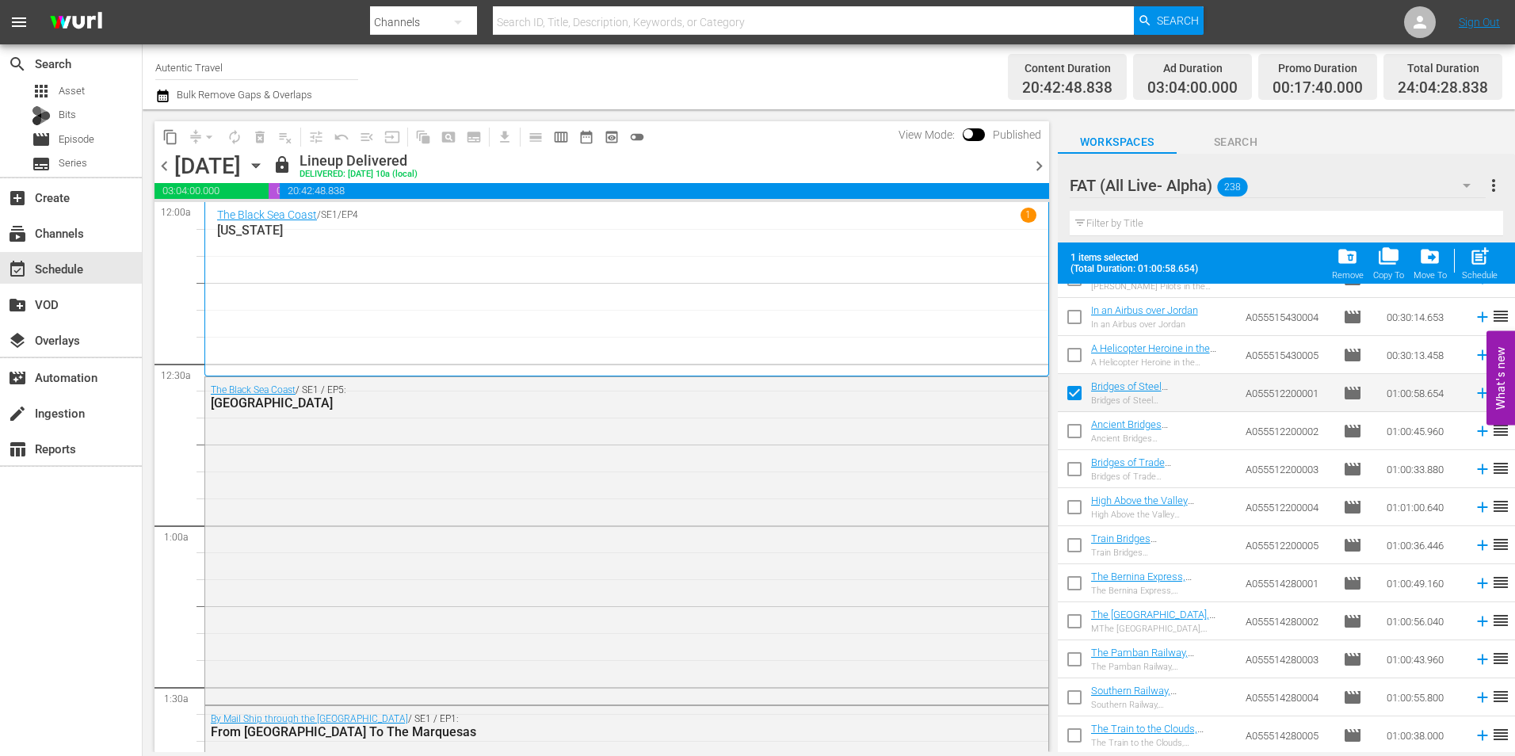
click at [1078, 438] on input "checkbox" at bounding box center [1074, 433] width 33 height 33
checkbox input "true"
click at [1074, 468] on input "checkbox" at bounding box center [1074, 472] width 33 height 33
checkbox input "true"
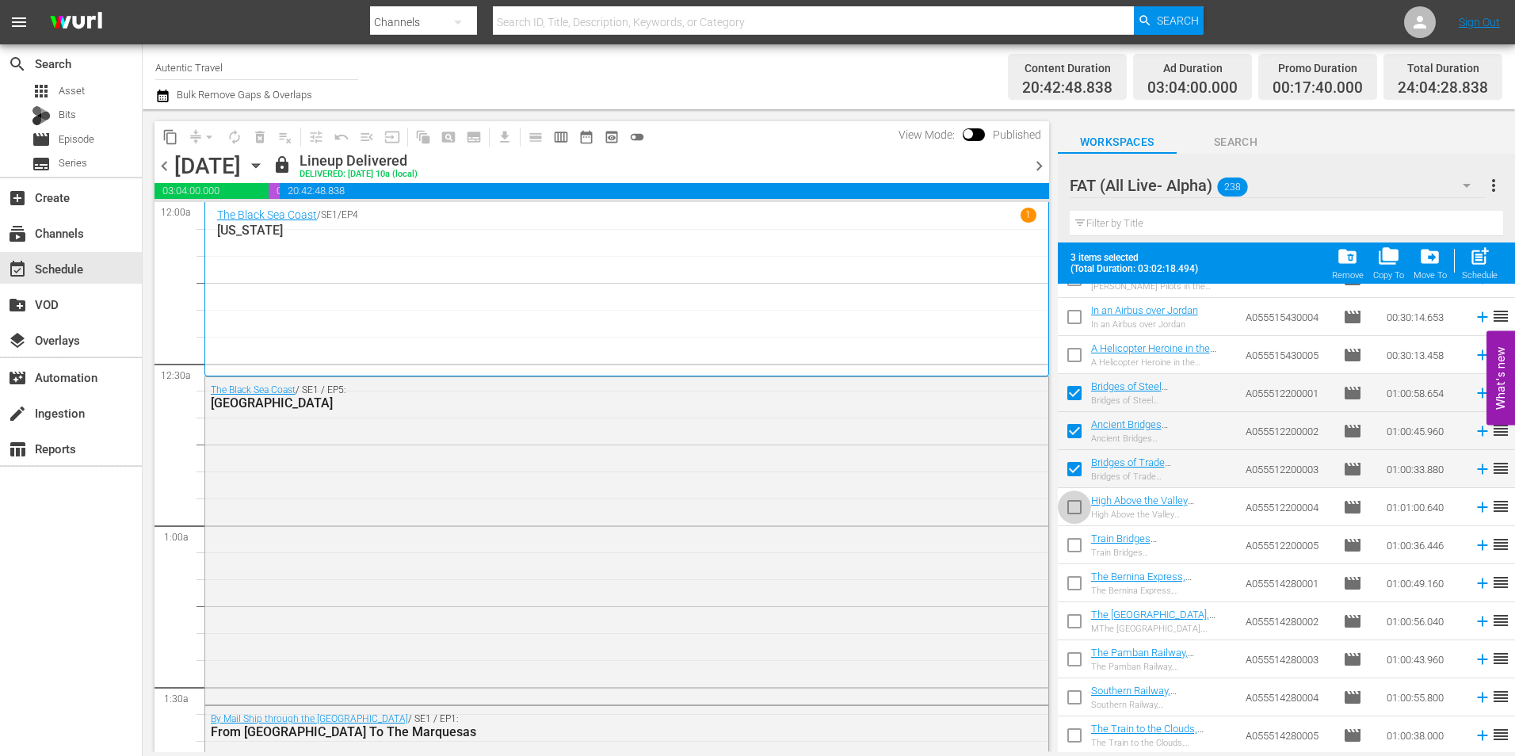
click at [1073, 511] on input "checkbox" at bounding box center [1074, 510] width 33 height 33
checkbox input "true"
click at [1073, 548] on input "checkbox" at bounding box center [1074, 548] width 33 height 33
checkbox input "true"
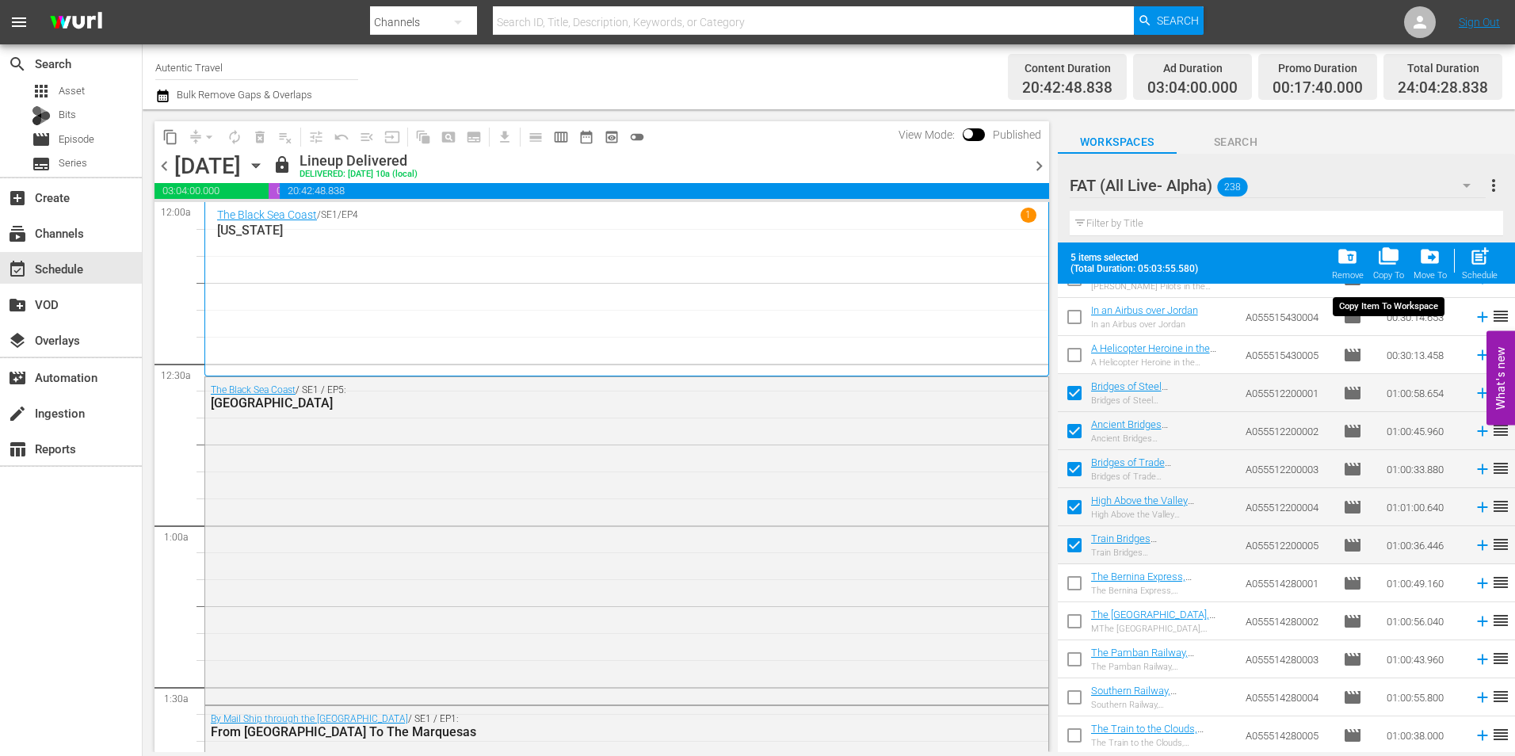
click at [1389, 261] on span "folder_copy" at bounding box center [1388, 256] width 21 height 21
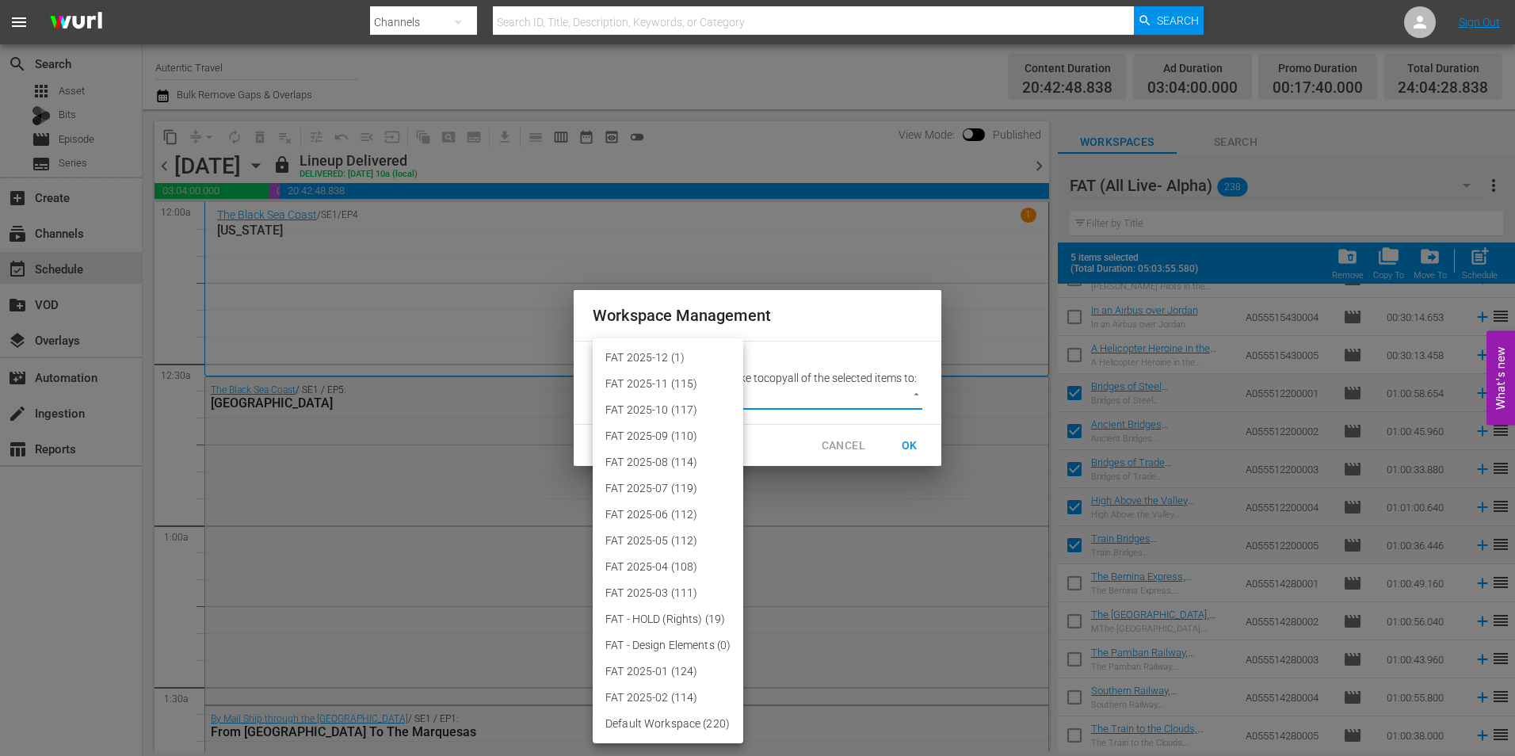
click at [785, 390] on body "menu Search By Channels Search ID, Title, Description, Keywords, or Category Se…" at bounding box center [757, 378] width 1515 height 756
click at [708, 349] on li "FAT 2025-12 (1)" at bounding box center [668, 358] width 151 height 26
type input "3914"
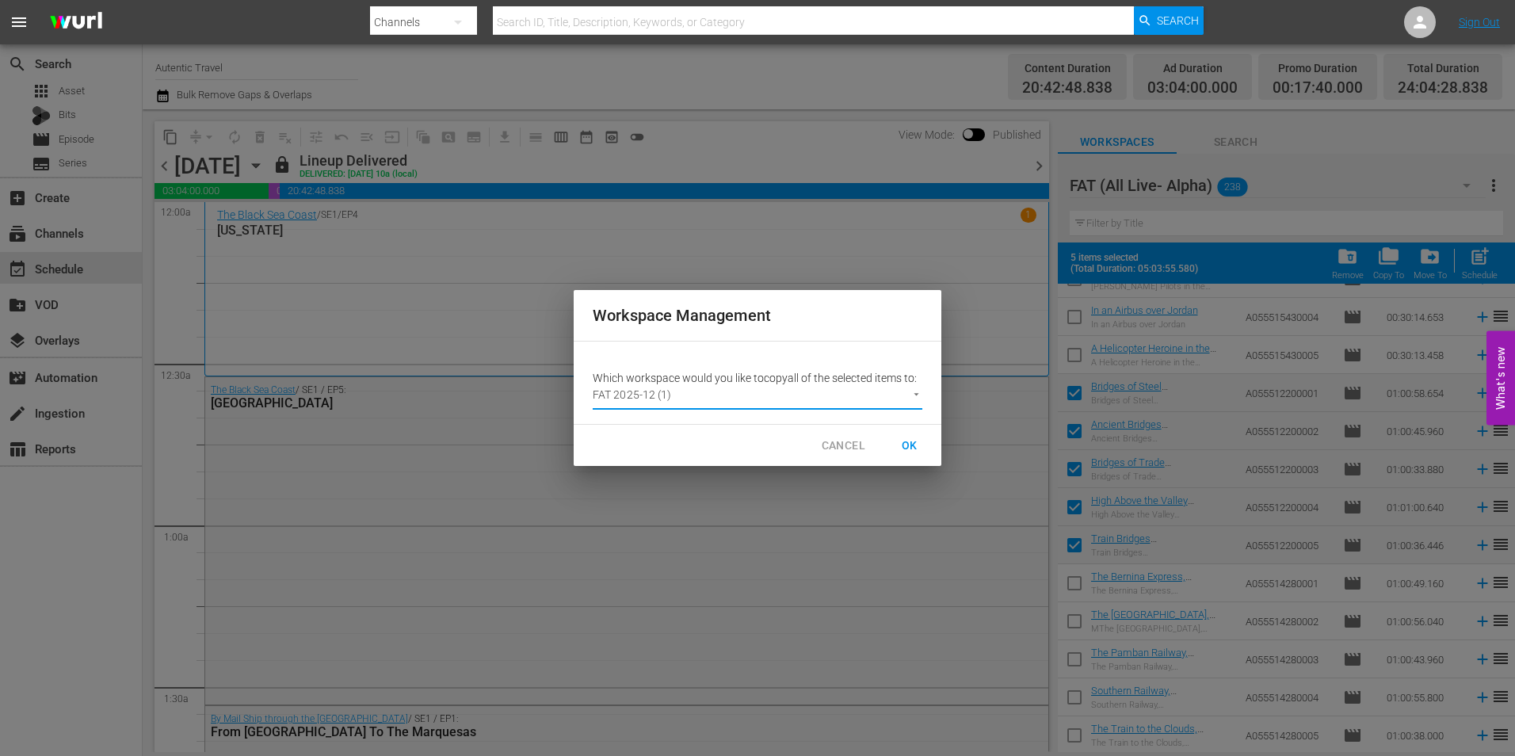
click at [913, 442] on span "OK" at bounding box center [909, 446] width 25 height 20
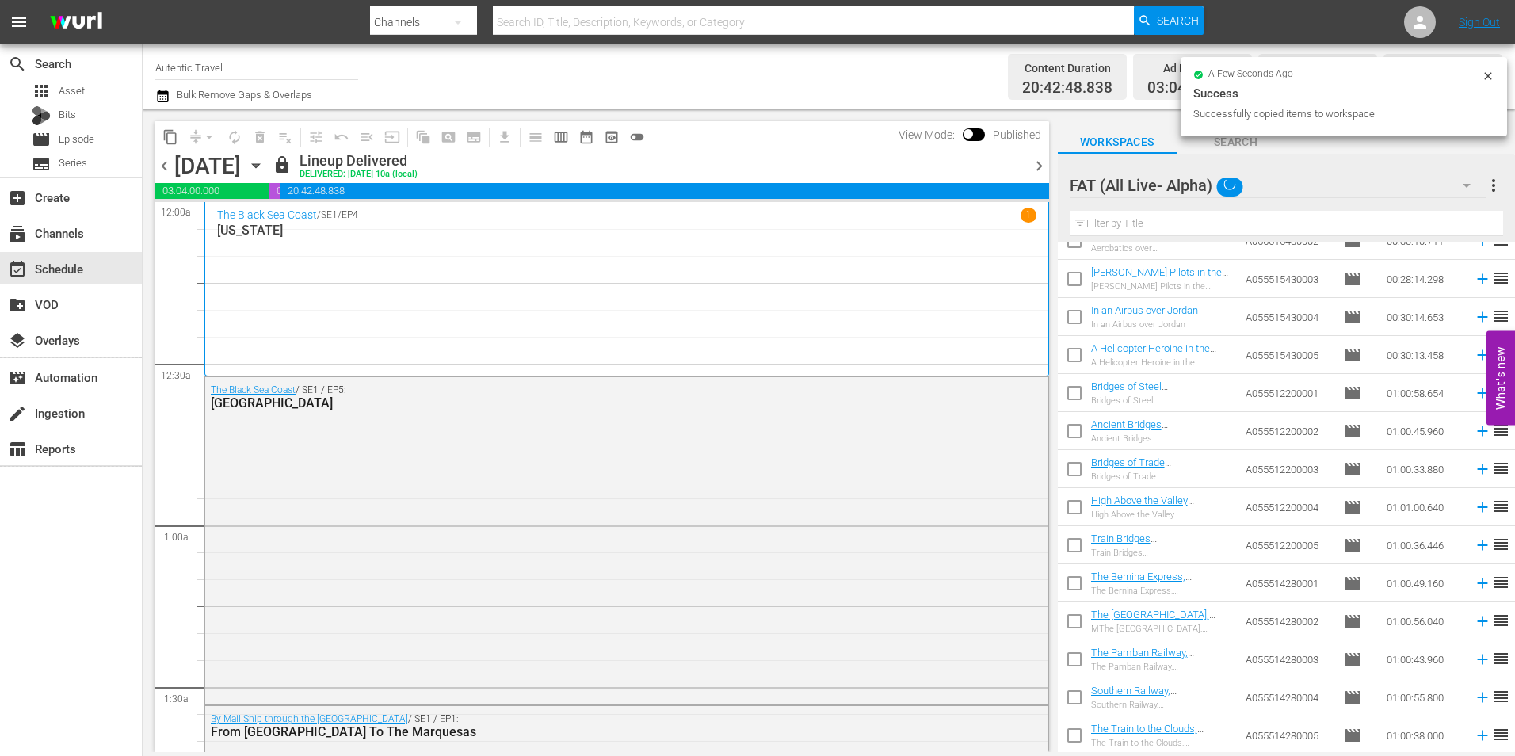
checkbox input "false"
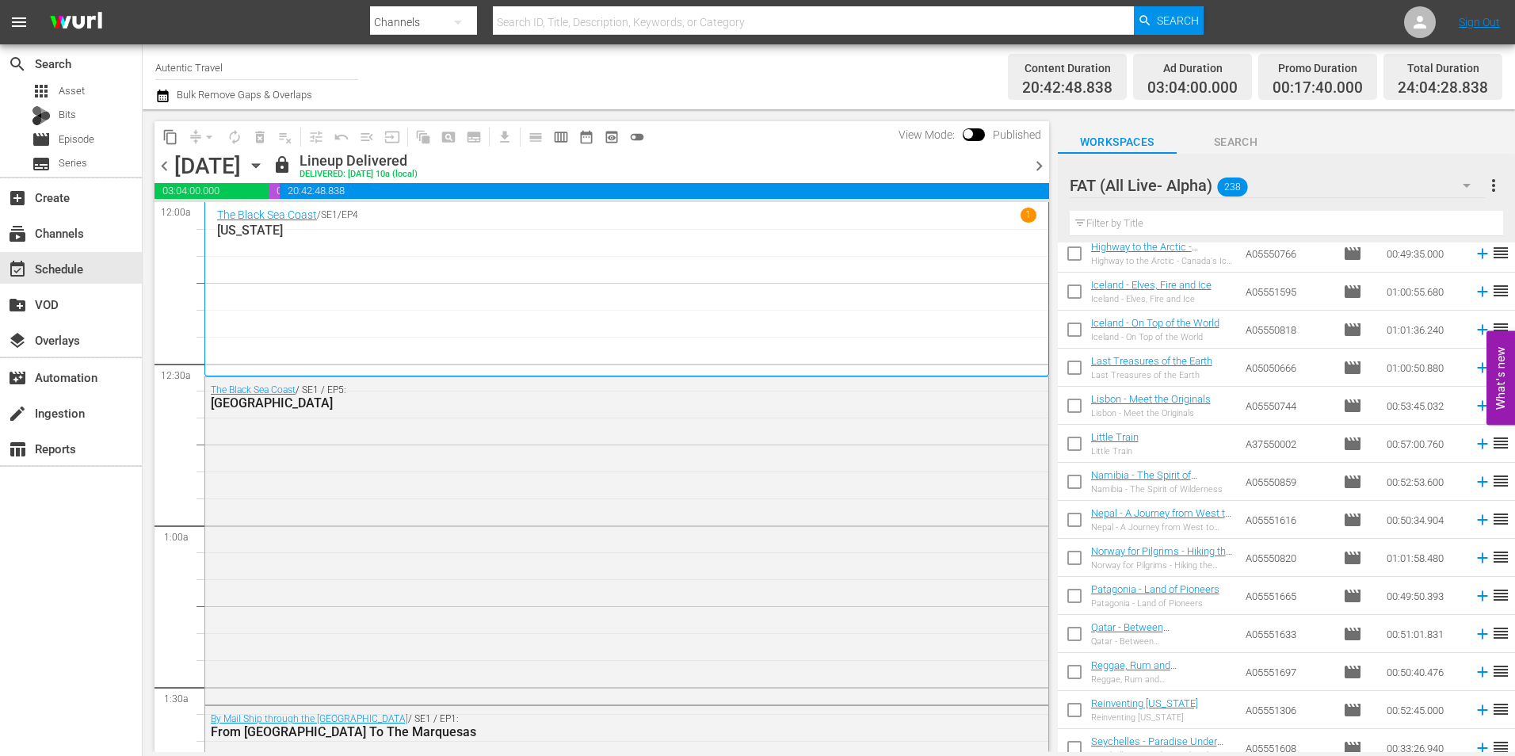
scroll to position [576, 0]
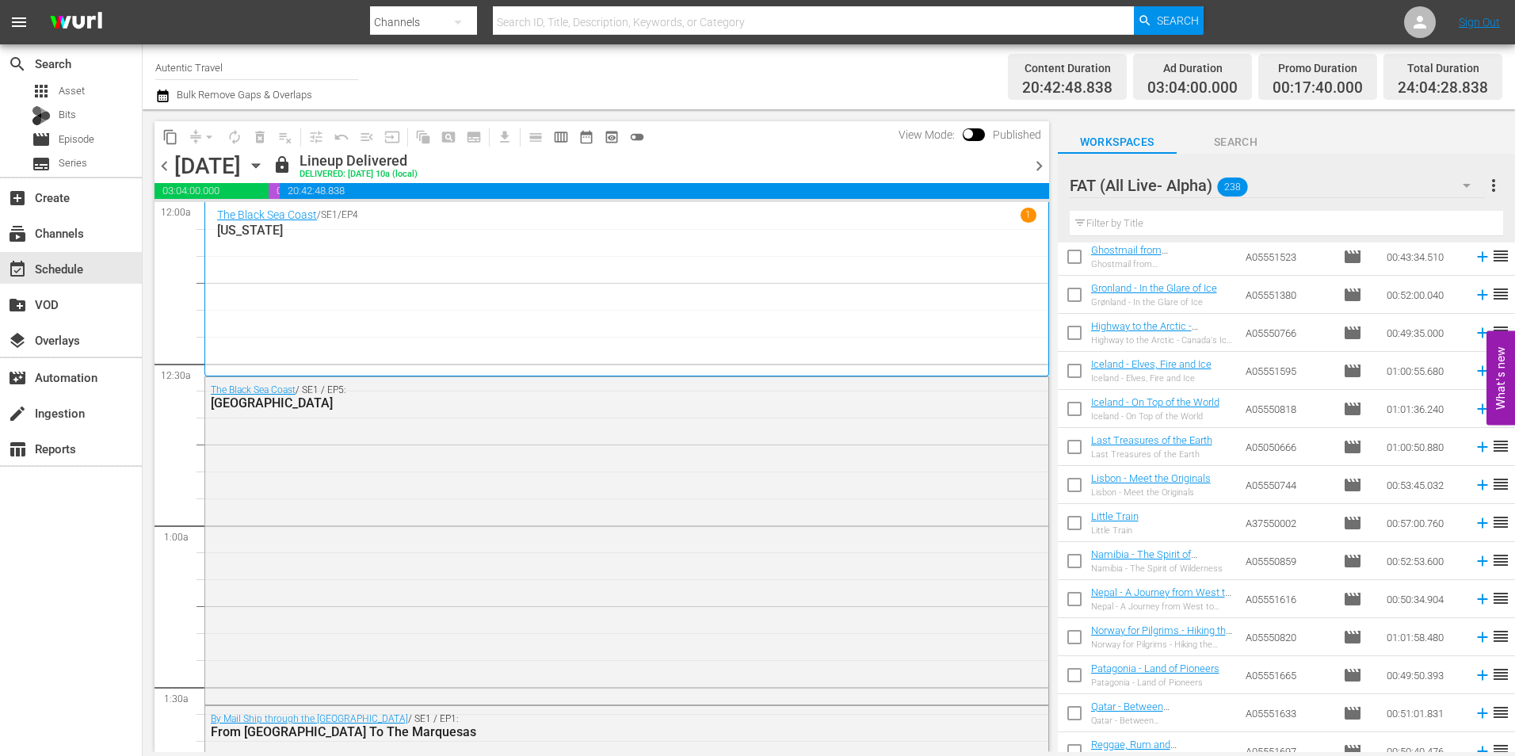
drag, startPoint x: 1081, startPoint y: 372, endPoint x: 1080, endPoint y: 403, distance: 30.9
click at [1081, 372] on input "checkbox" at bounding box center [1074, 373] width 33 height 33
checkbox input "true"
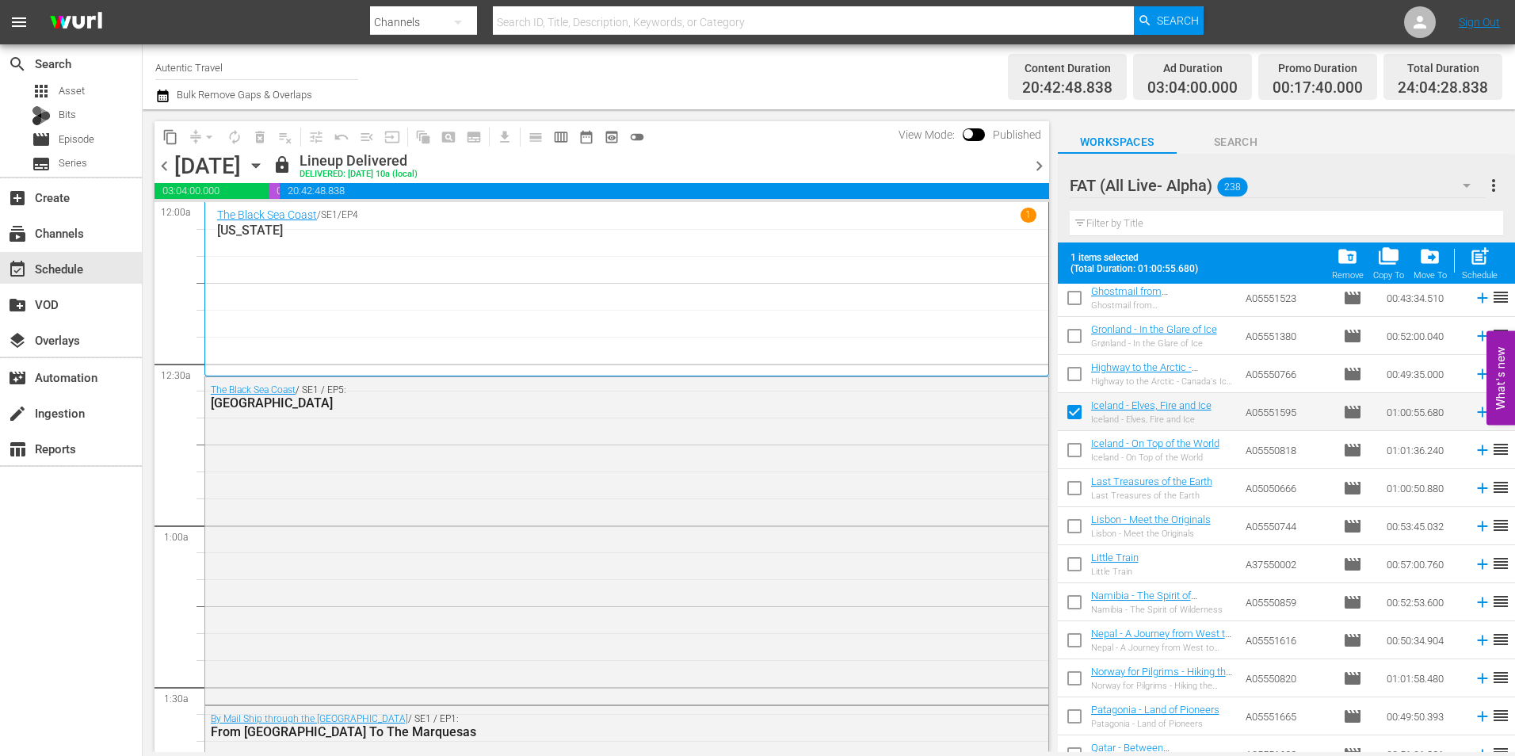
click at [1072, 447] on input "checkbox" at bounding box center [1074, 452] width 33 height 33
checkbox input "true"
click at [1393, 270] on div "folder_copy Copy To" at bounding box center [1388, 263] width 31 height 35
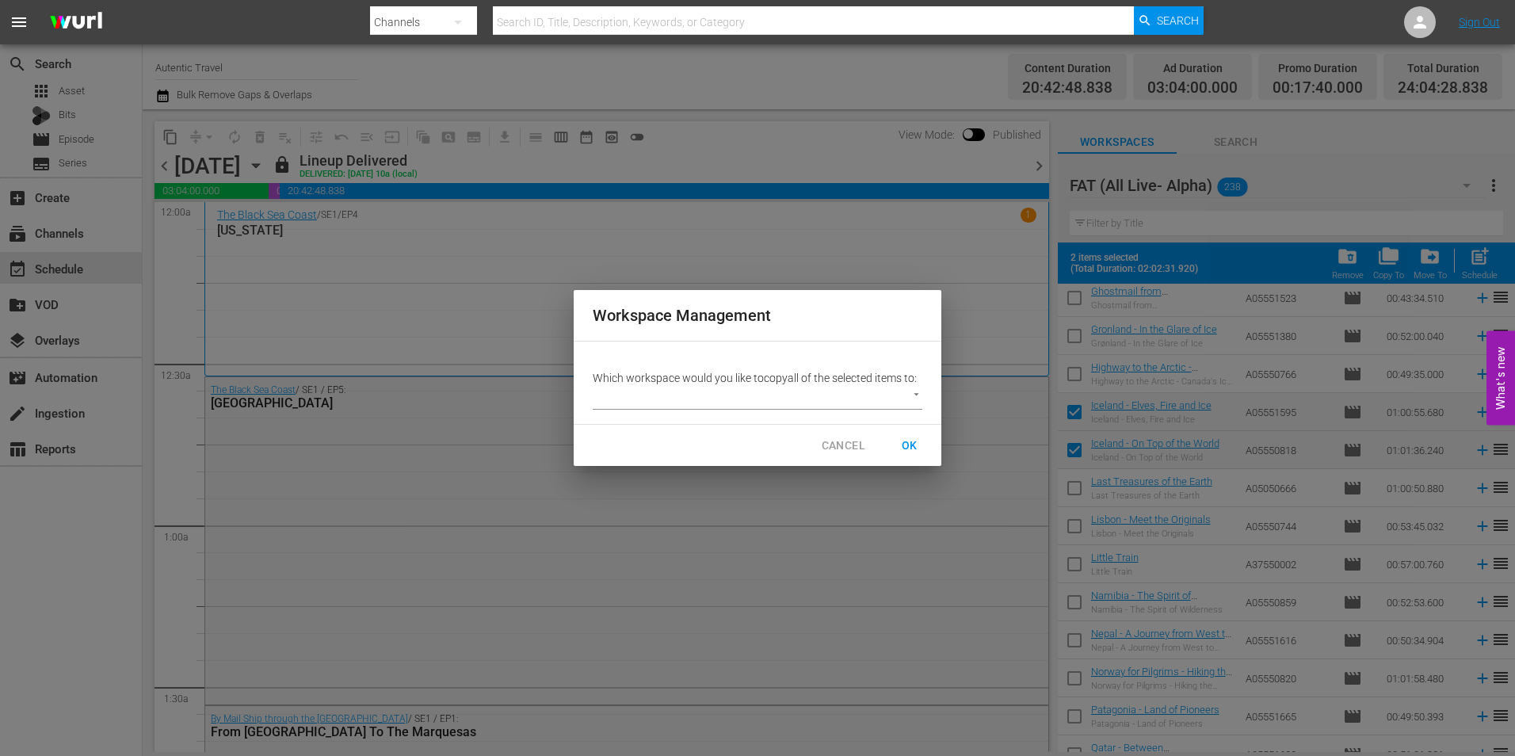
click at [819, 389] on body "menu Search By Channels Search ID, Title, Description, Keywords, or Category Se…" at bounding box center [757, 378] width 1515 height 756
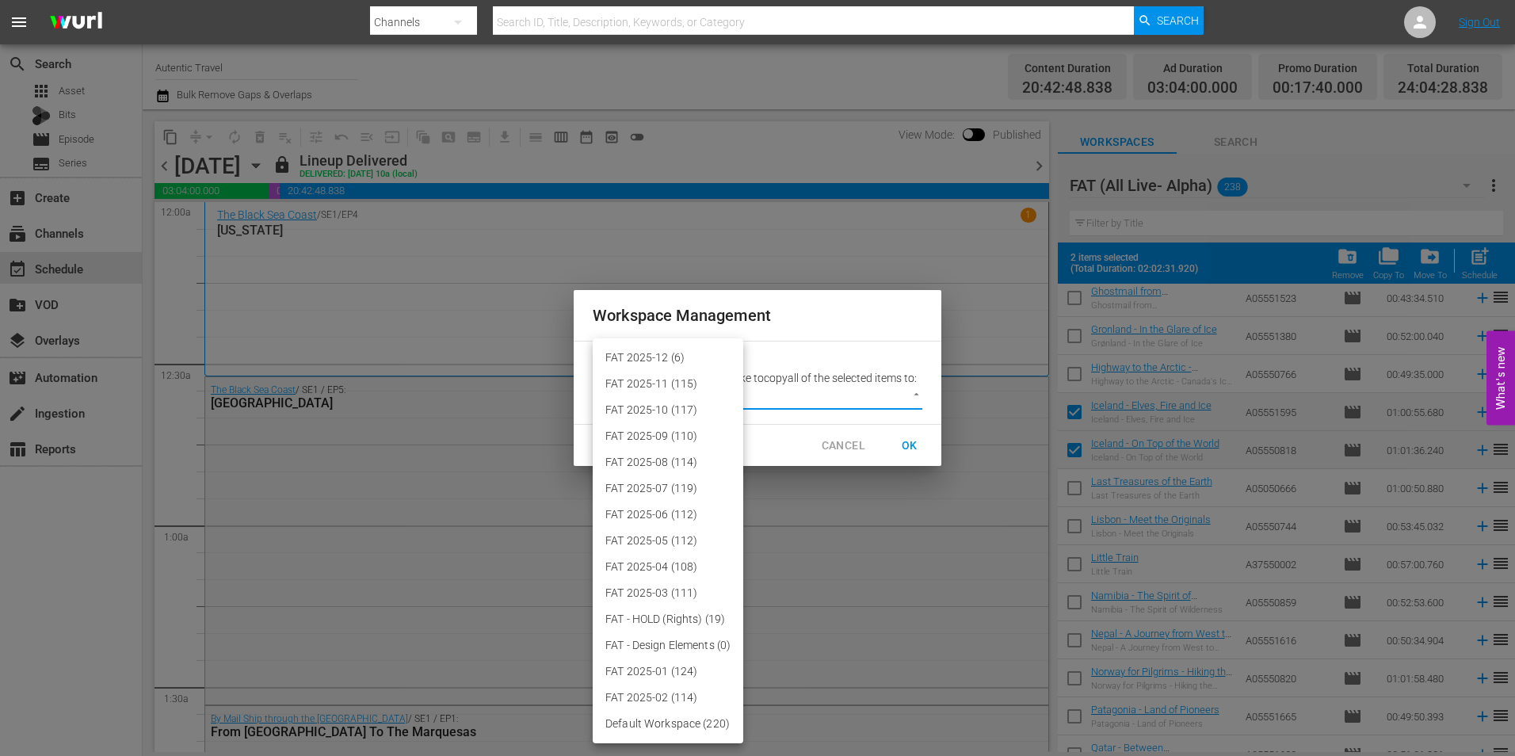
click at [707, 350] on li "FAT 2025-12 (6)" at bounding box center [668, 358] width 151 height 26
type input "3914"
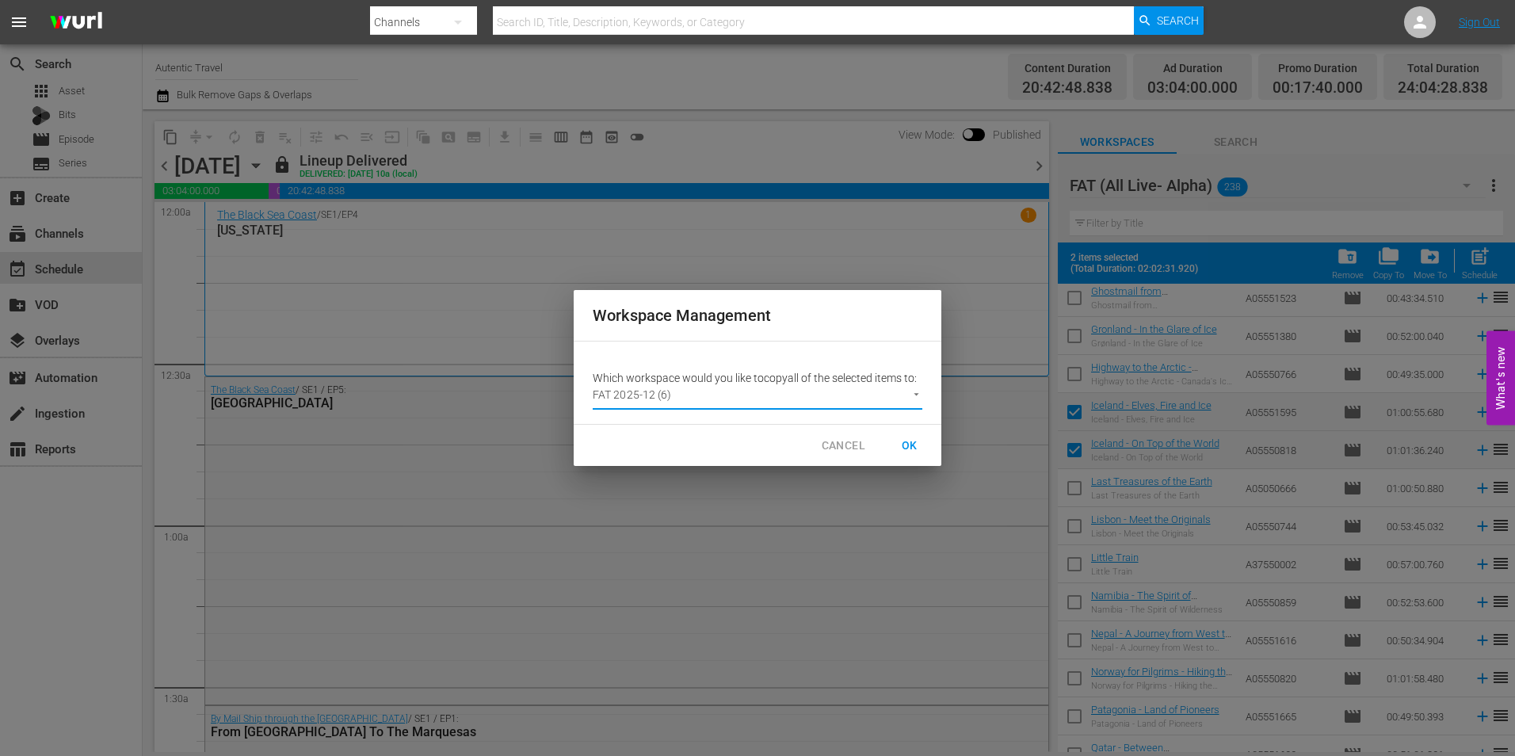
click at [910, 443] on span "OK" at bounding box center [909, 446] width 25 height 20
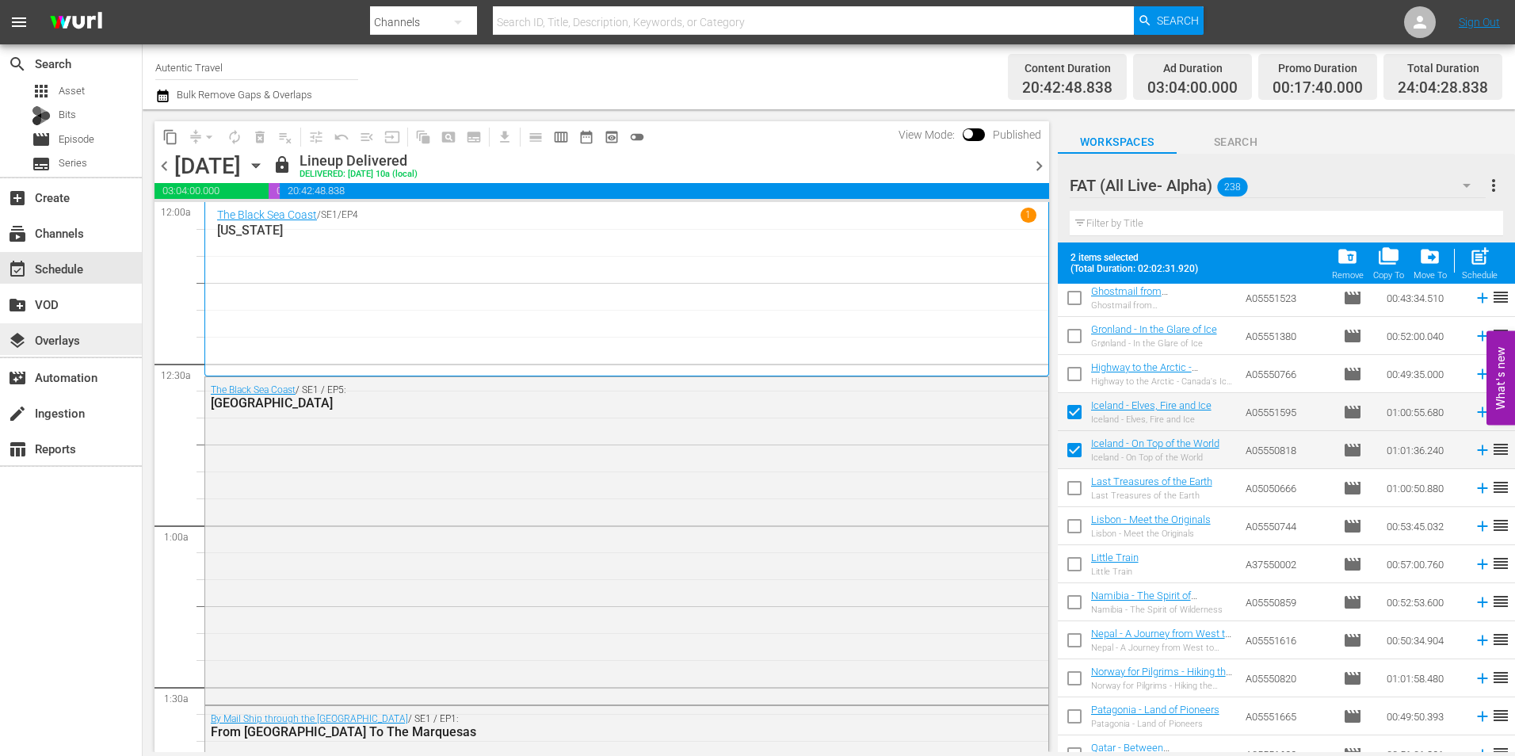
checkbox input "false"
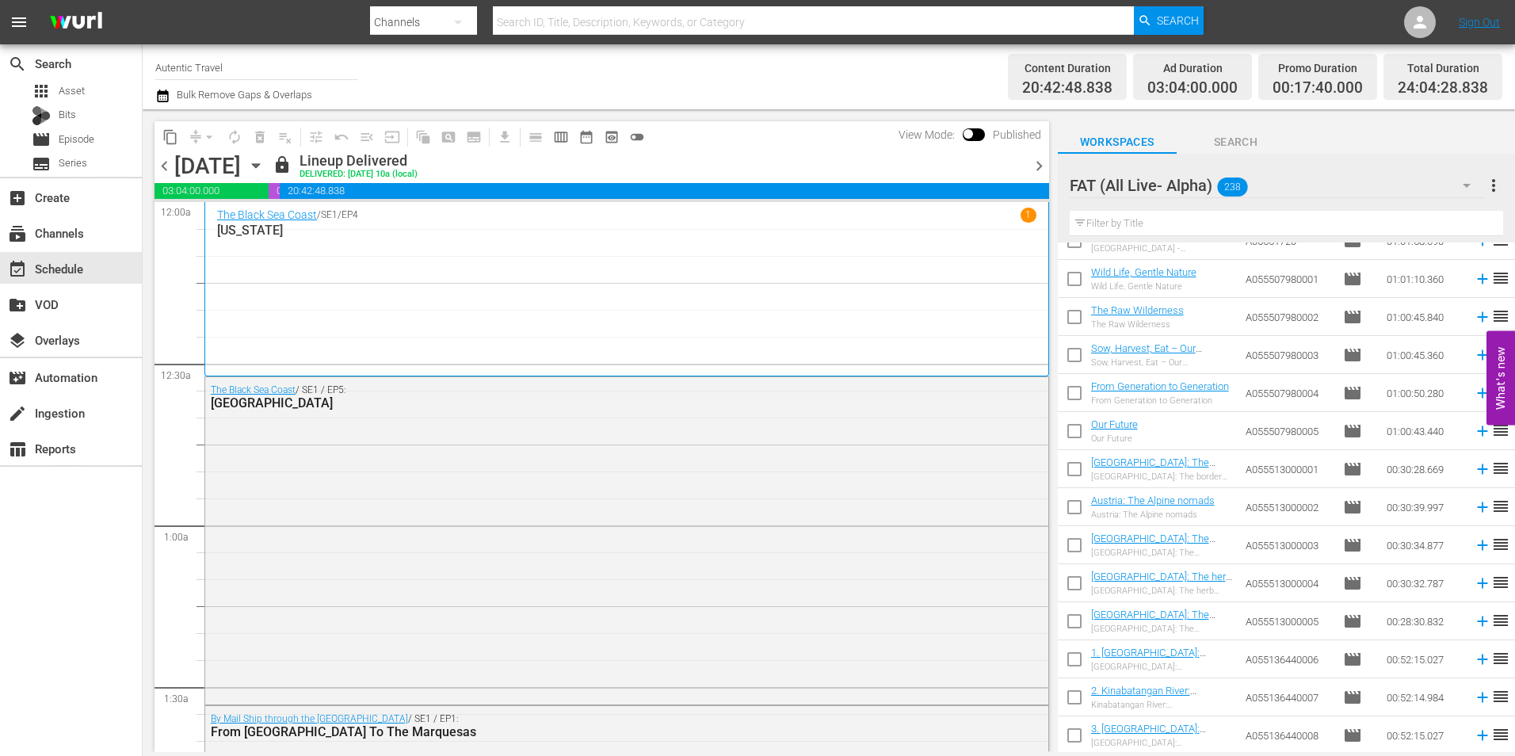
scroll to position [1584, 0]
click at [1069, 461] on input "checkbox" at bounding box center [1074, 468] width 33 height 33
checkbox input "true"
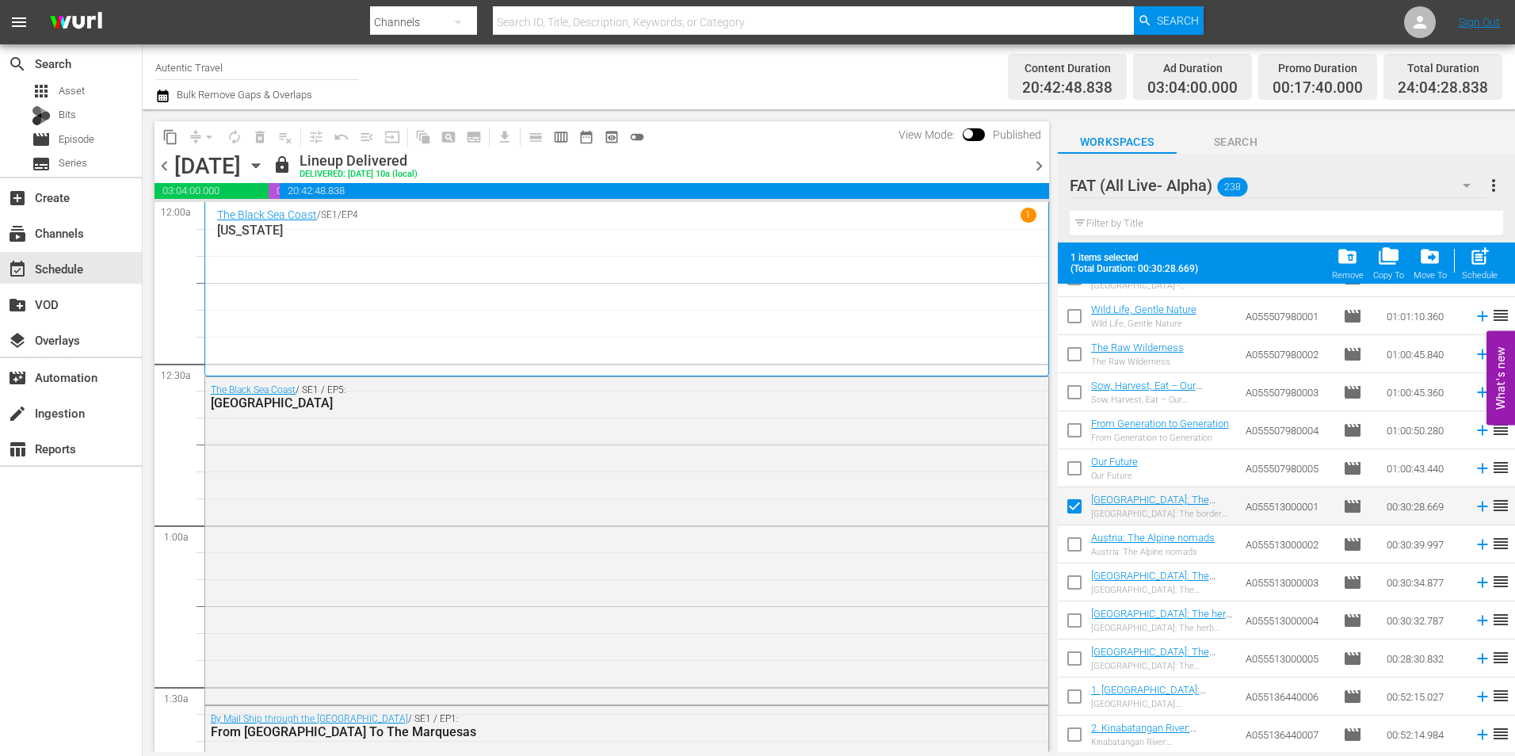
click at [1078, 541] on input "checkbox" at bounding box center [1074, 547] width 33 height 33
checkbox input "true"
click at [1074, 571] on input "checkbox" at bounding box center [1074, 585] width 33 height 33
checkbox input "true"
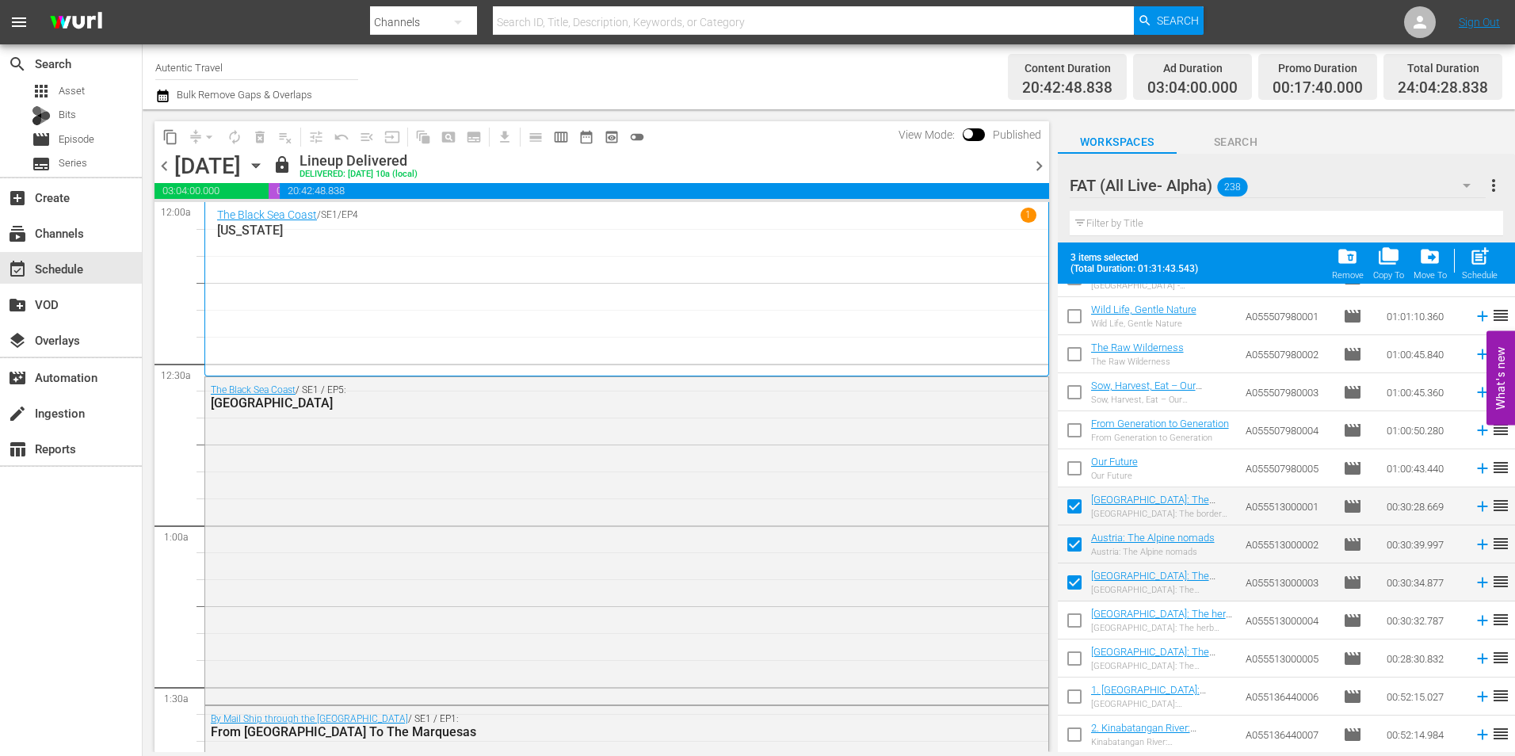
click at [1072, 624] on input "checkbox" at bounding box center [1074, 623] width 33 height 33
checkbox input "true"
click at [1077, 647] on input "checkbox" at bounding box center [1074, 661] width 33 height 33
checkbox input "true"
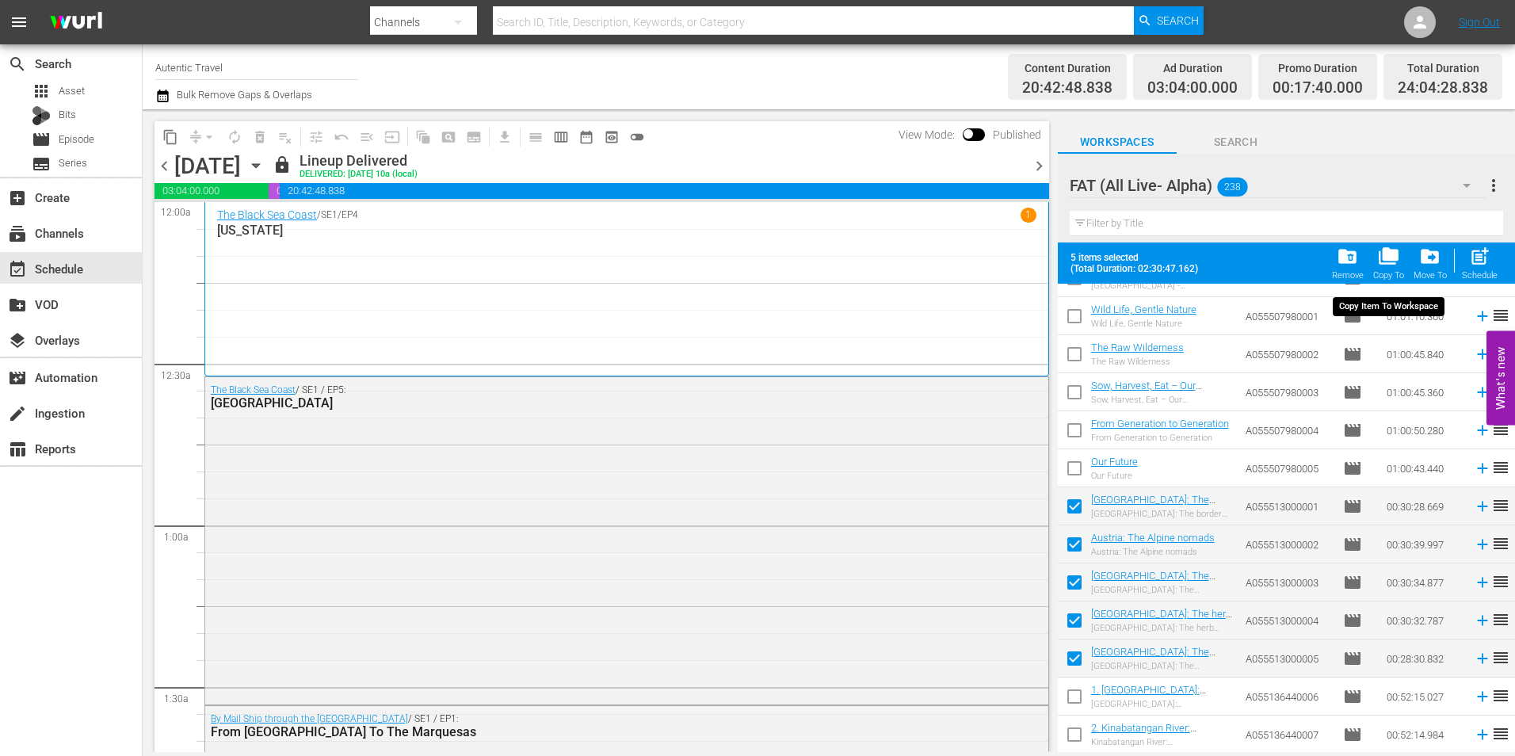
click at [1392, 261] on span "folder_copy" at bounding box center [1388, 256] width 21 height 21
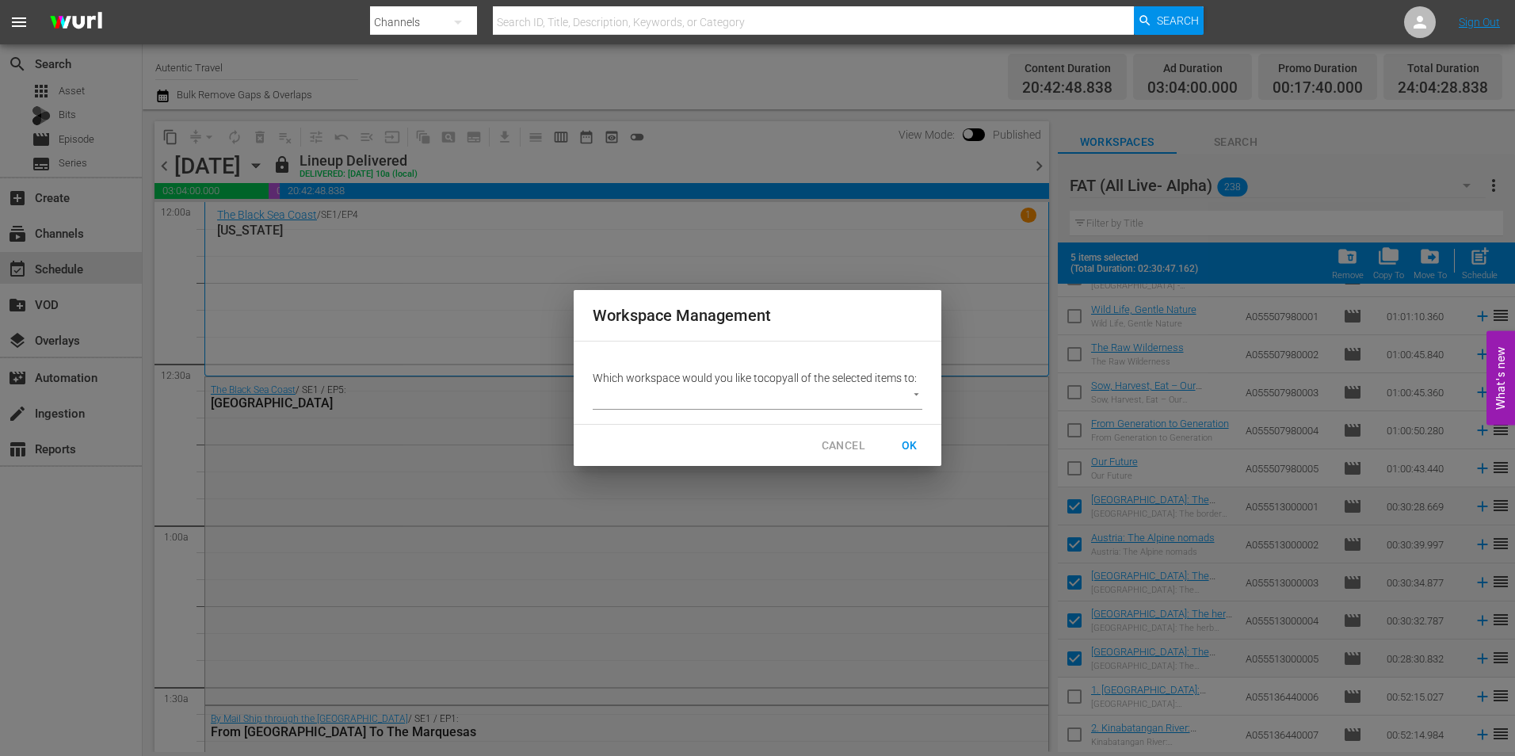
click at [806, 389] on body "menu Search By Channels Search ID, Title, Description, Keywords, or Category Se…" at bounding box center [757, 378] width 1515 height 756
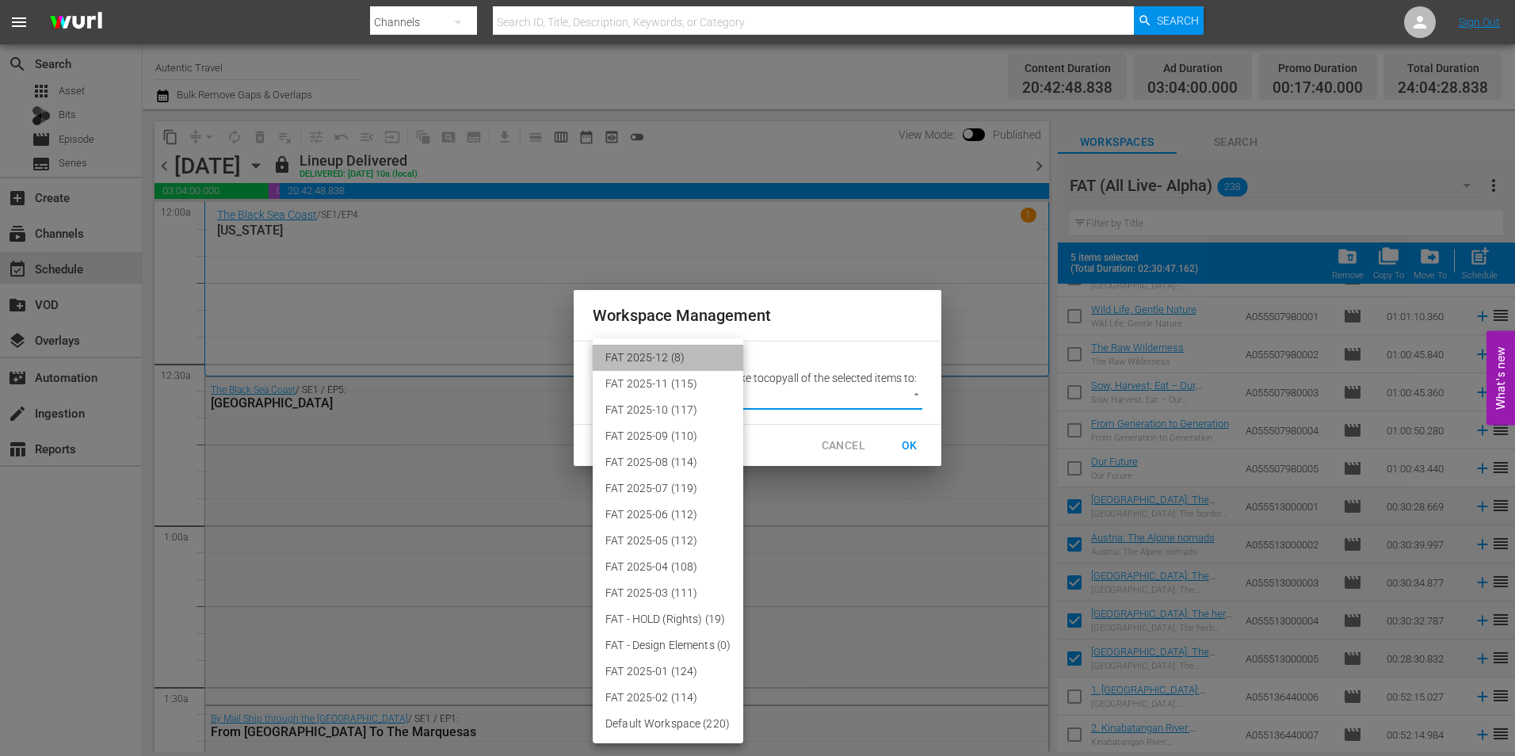
click at [701, 356] on li "FAT 2025-12 (8)" at bounding box center [668, 358] width 151 height 26
type input "3914"
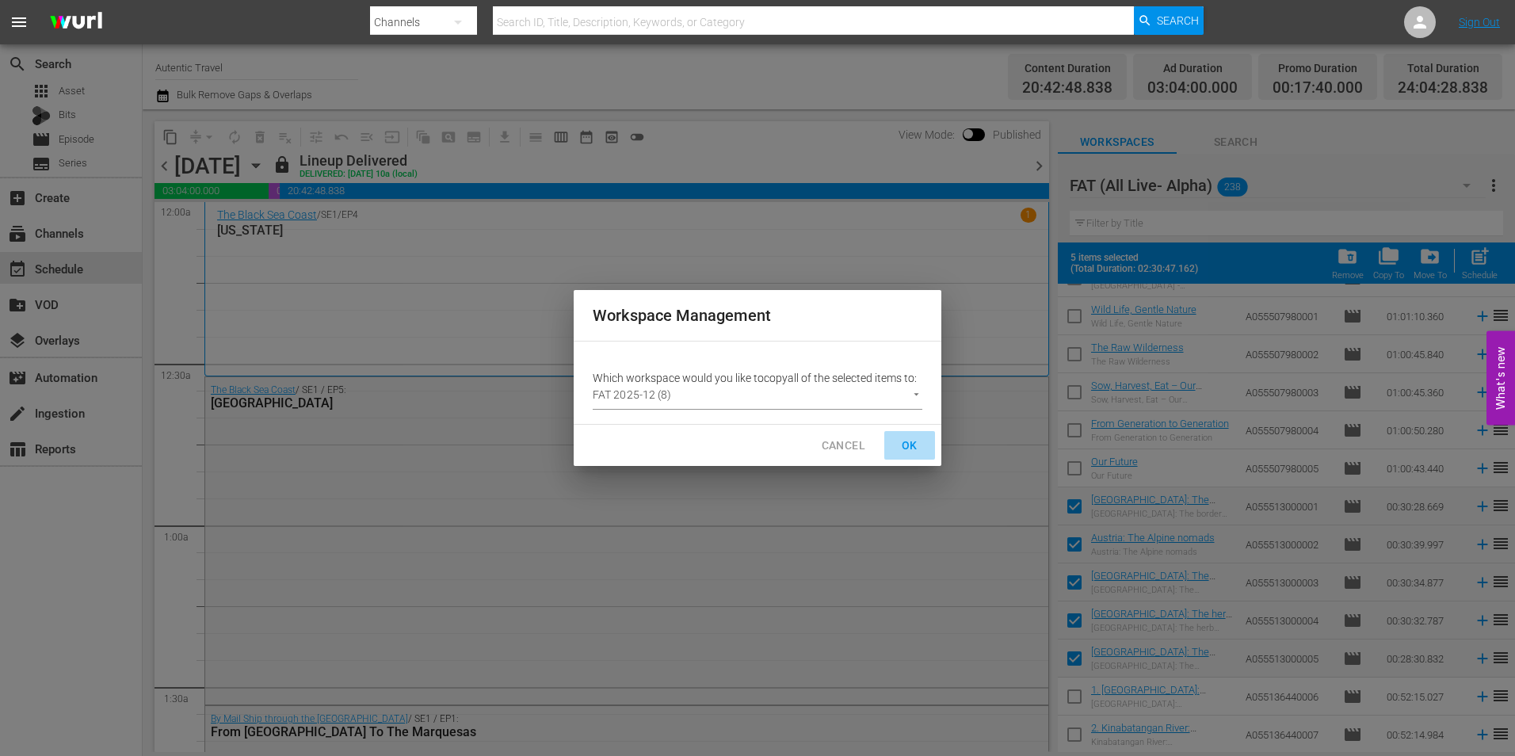
click at [908, 436] on span "OK" at bounding box center [909, 446] width 25 height 20
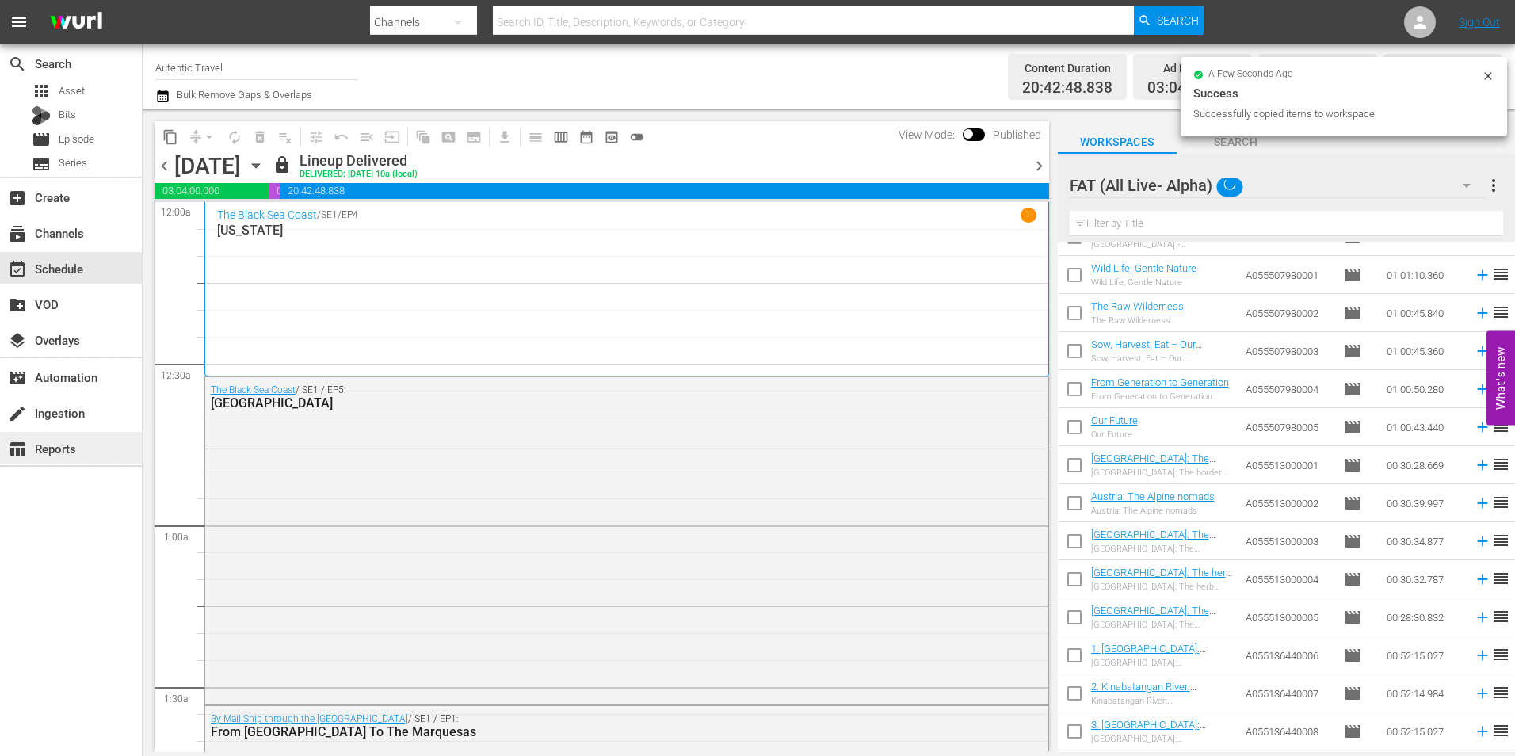
checkbox input "false"
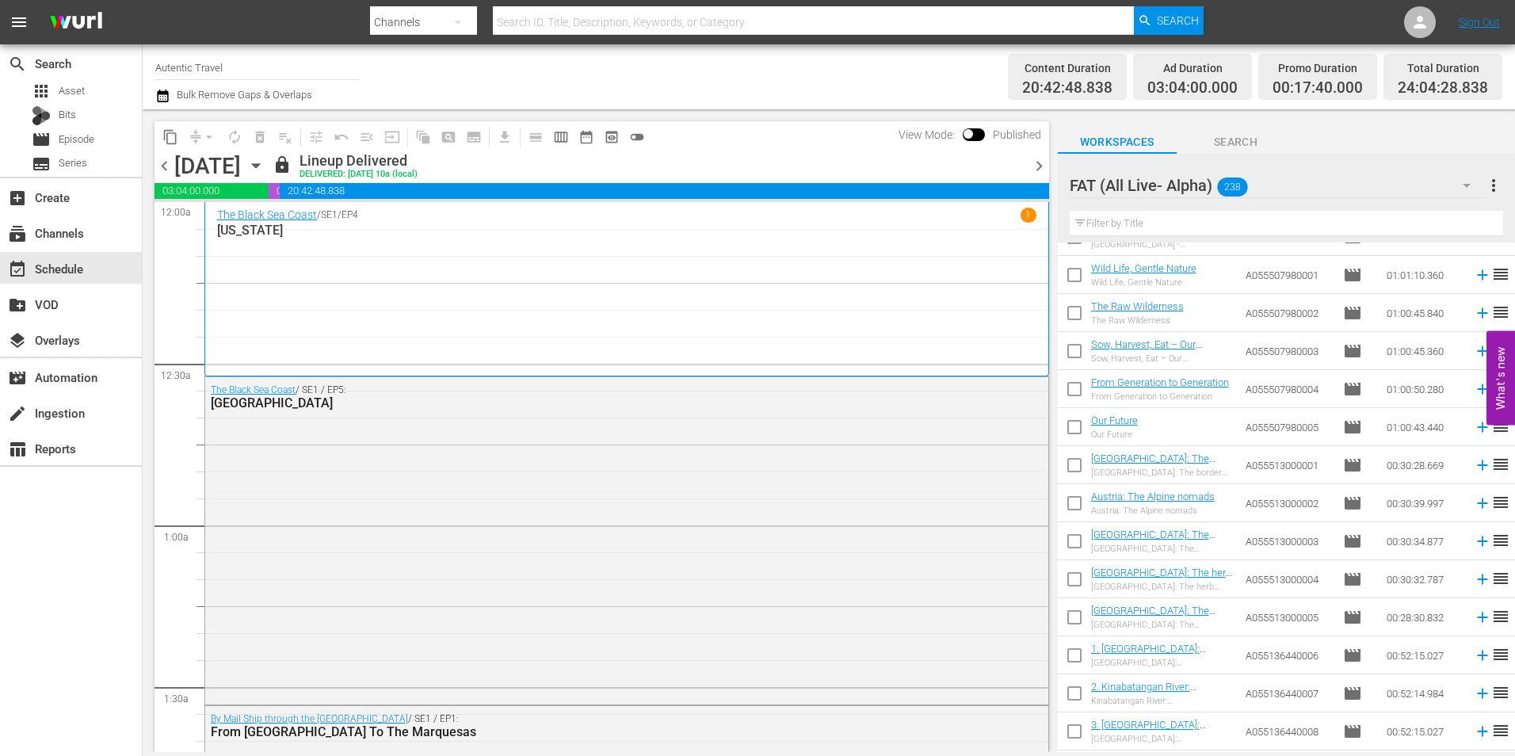
click at [1124, 233] on input "text" at bounding box center [1285, 223] width 433 height 25
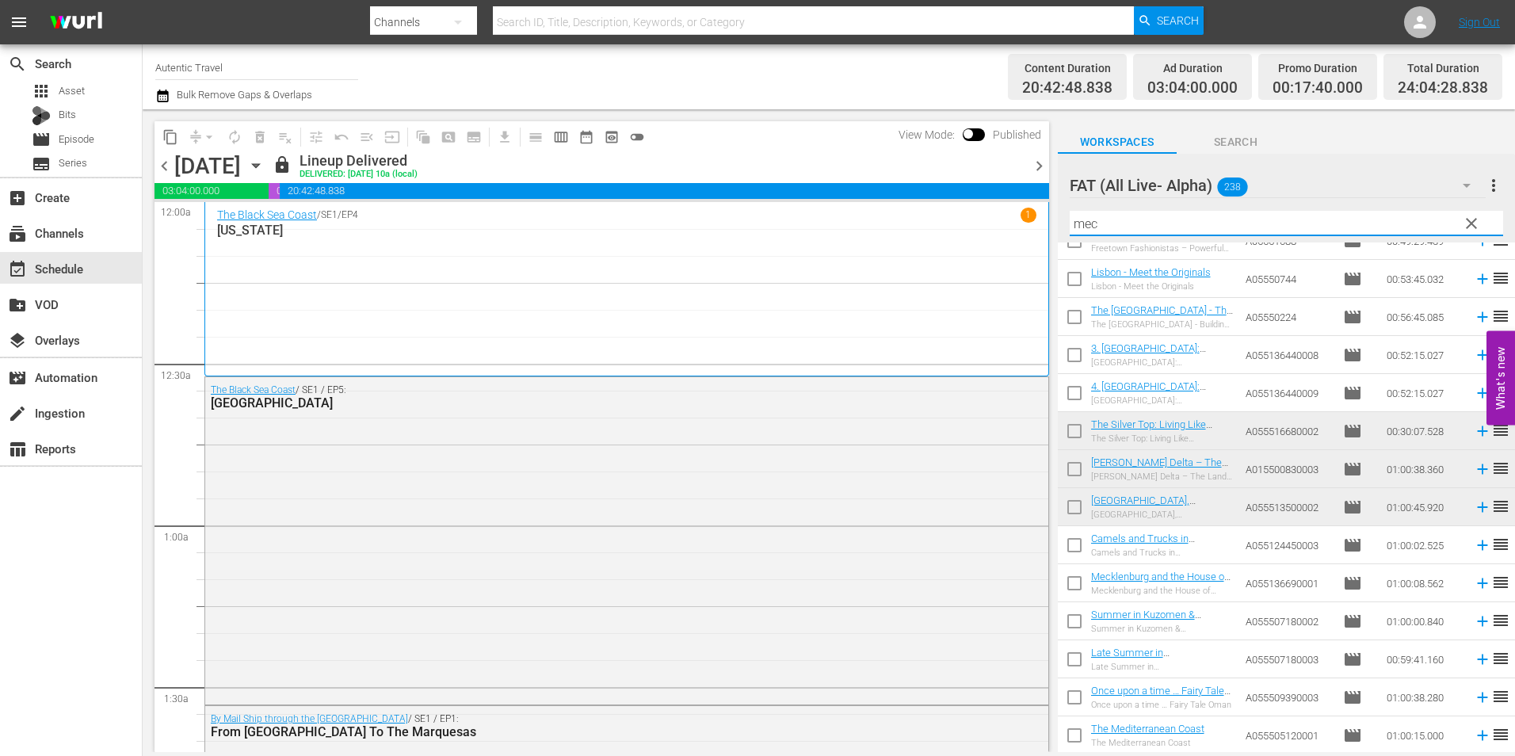
scroll to position [0, 0]
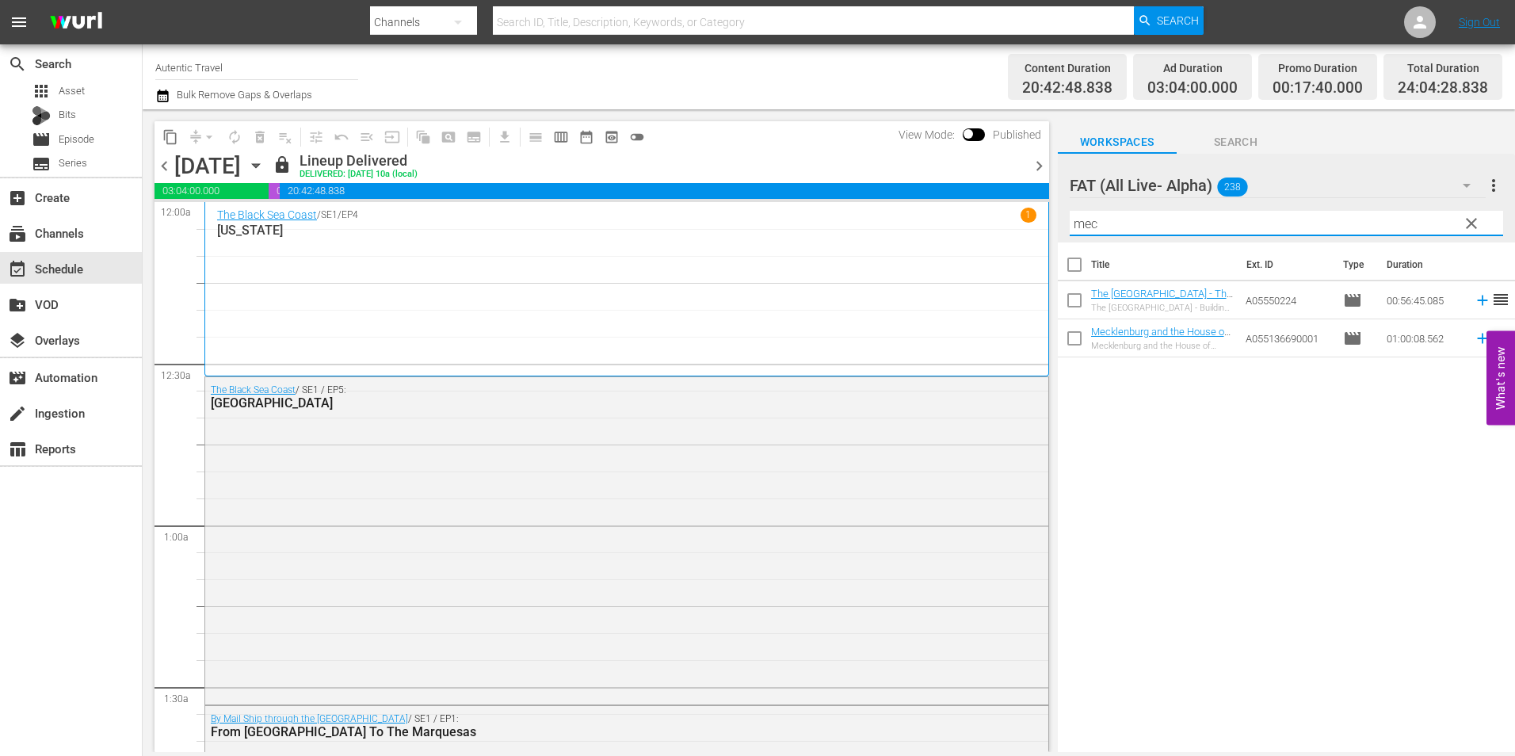
type input "mec"
click at [1071, 292] on input "checkbox" at bounding box center [1074, 303] width 33 height 33
checkbox input "true"
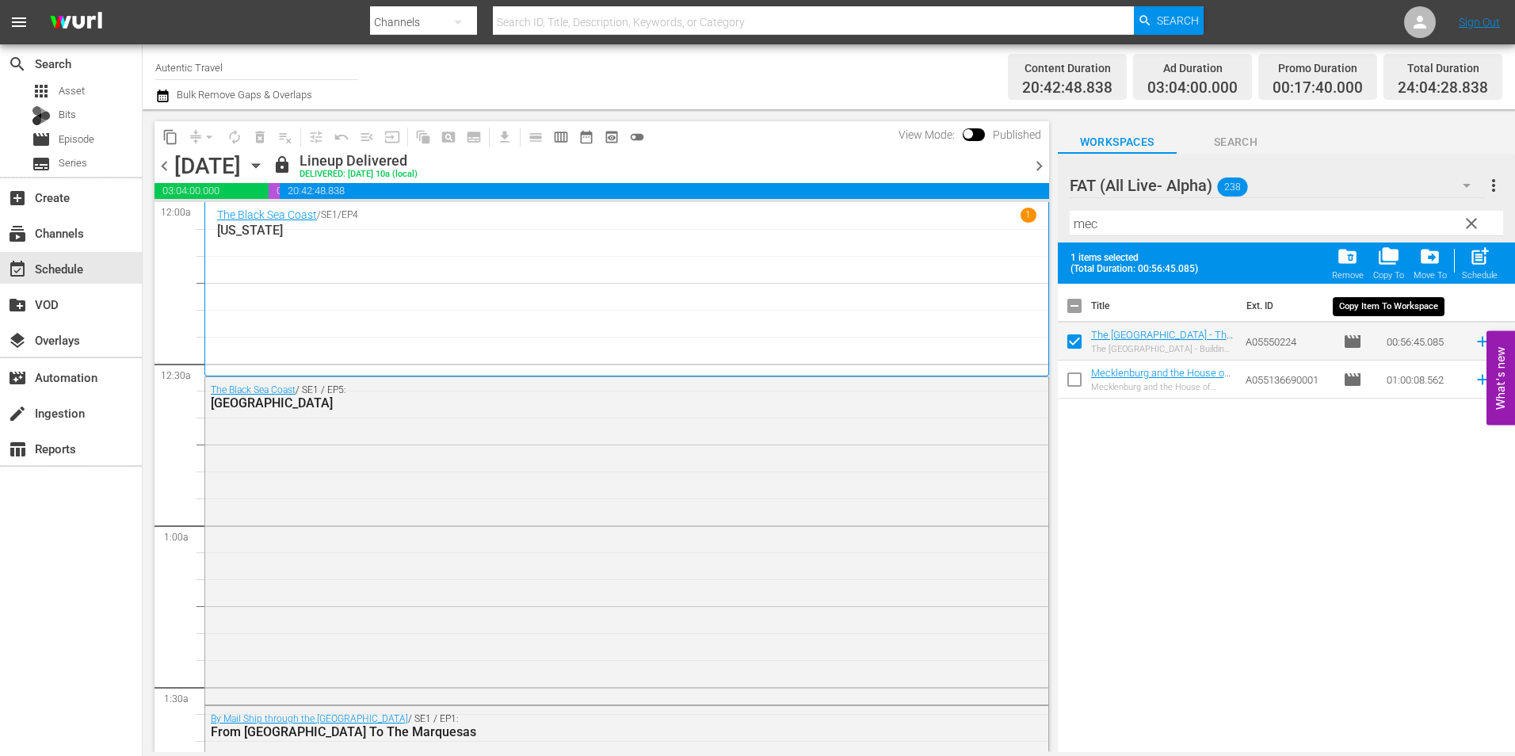
click at [1396, 259] on span "folder_copy" at bounding box center [1388, 256] width 21 height 21
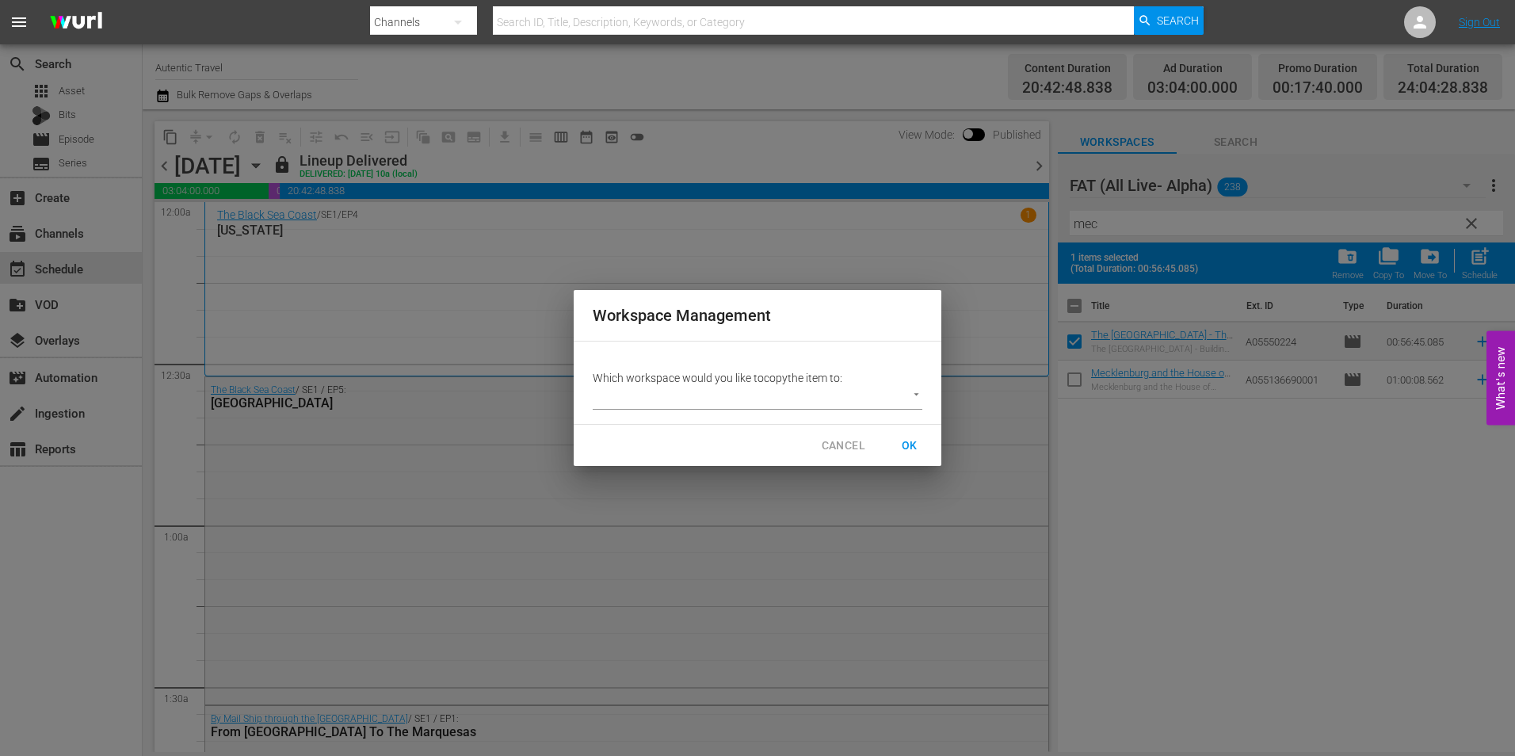
click at [619, 402] on body "menu Search By Channels Search ID, Title, Description, Keywords, or Category Se…" at bounding box center [757, 378] width 1515 height 756
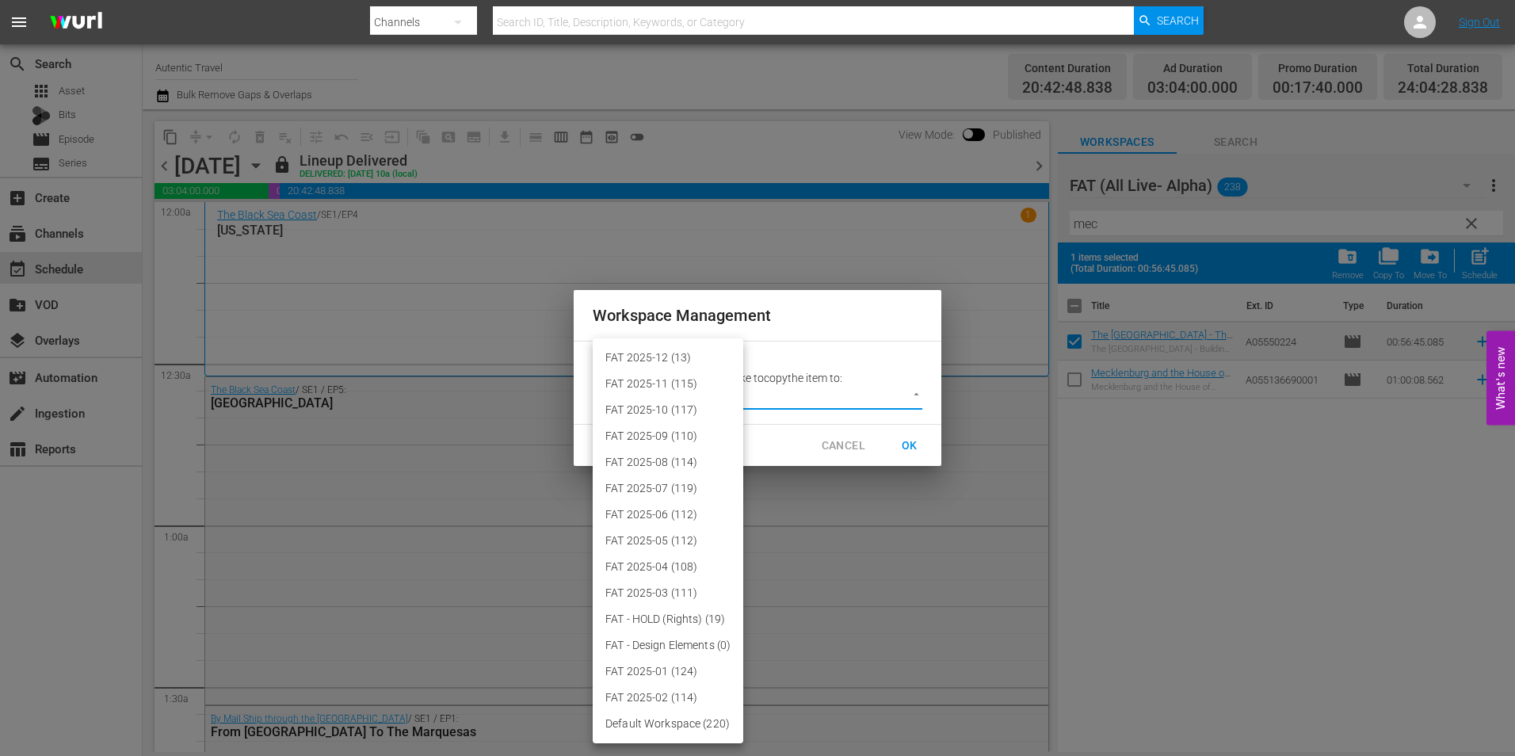
click at [642, 351] on li "FAT 2025-12 (13)" at bounding box center [668, 358] width 151 height 26
type input "3914"
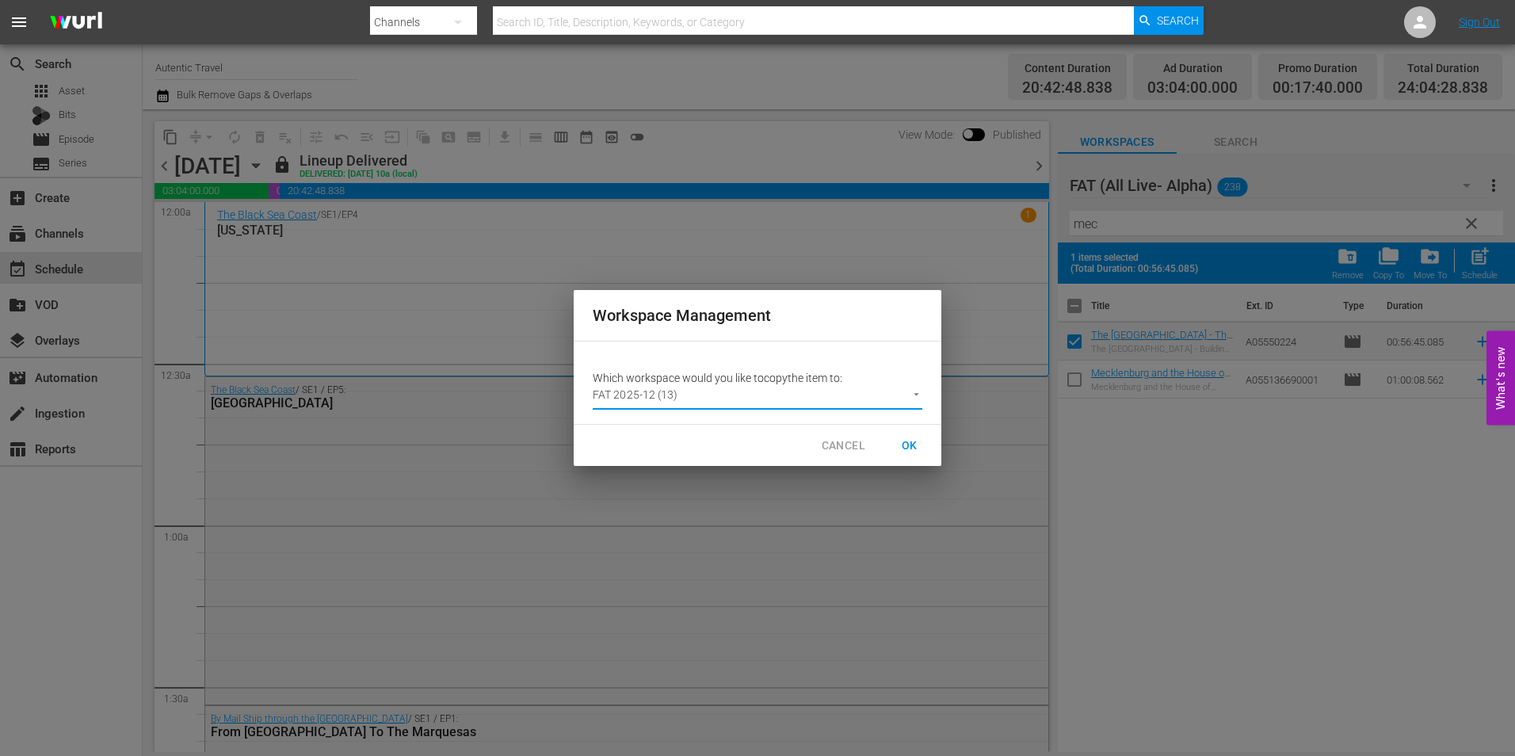
click at [907, 444] on span "OK" at bounding box center [909, 446] width 25 height 20
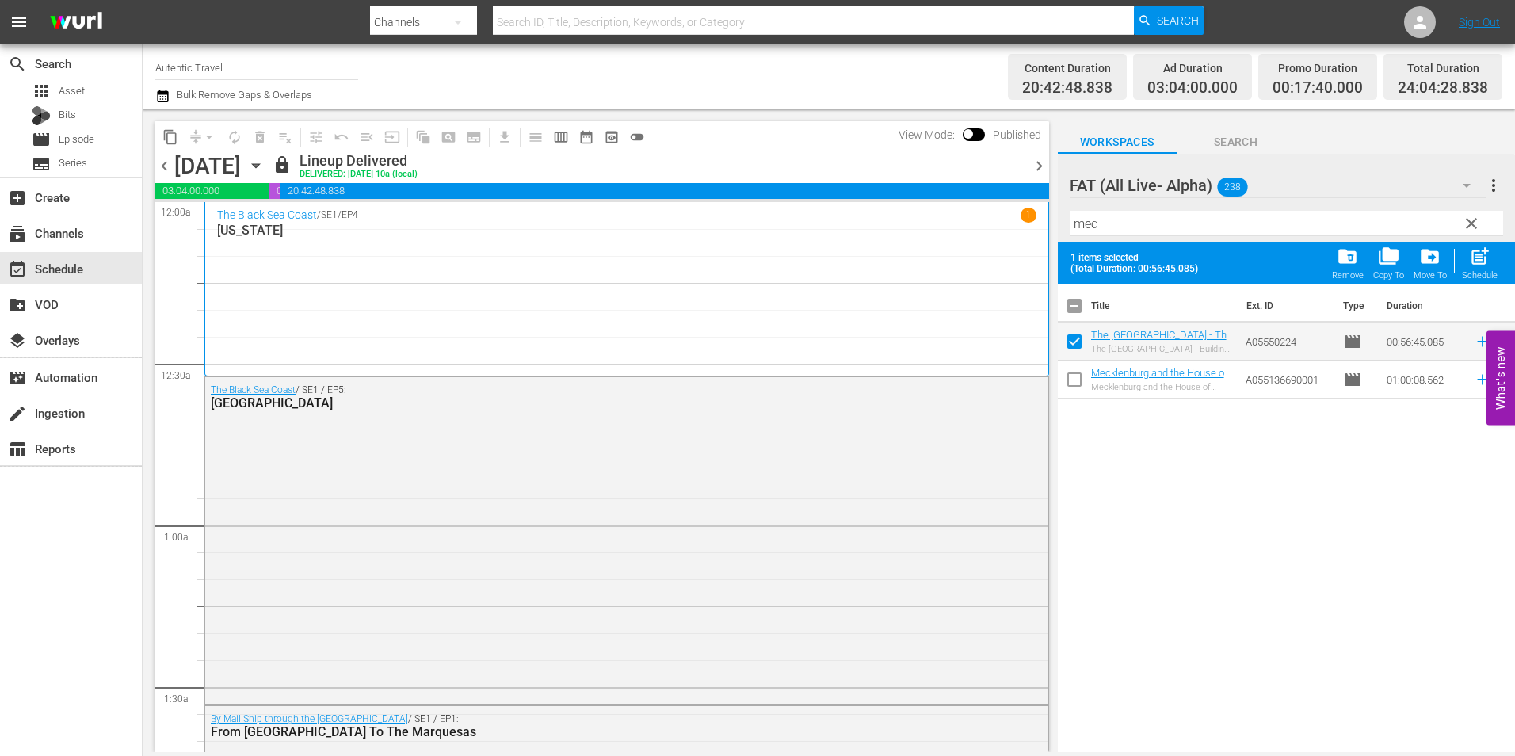
checkbox input "false"
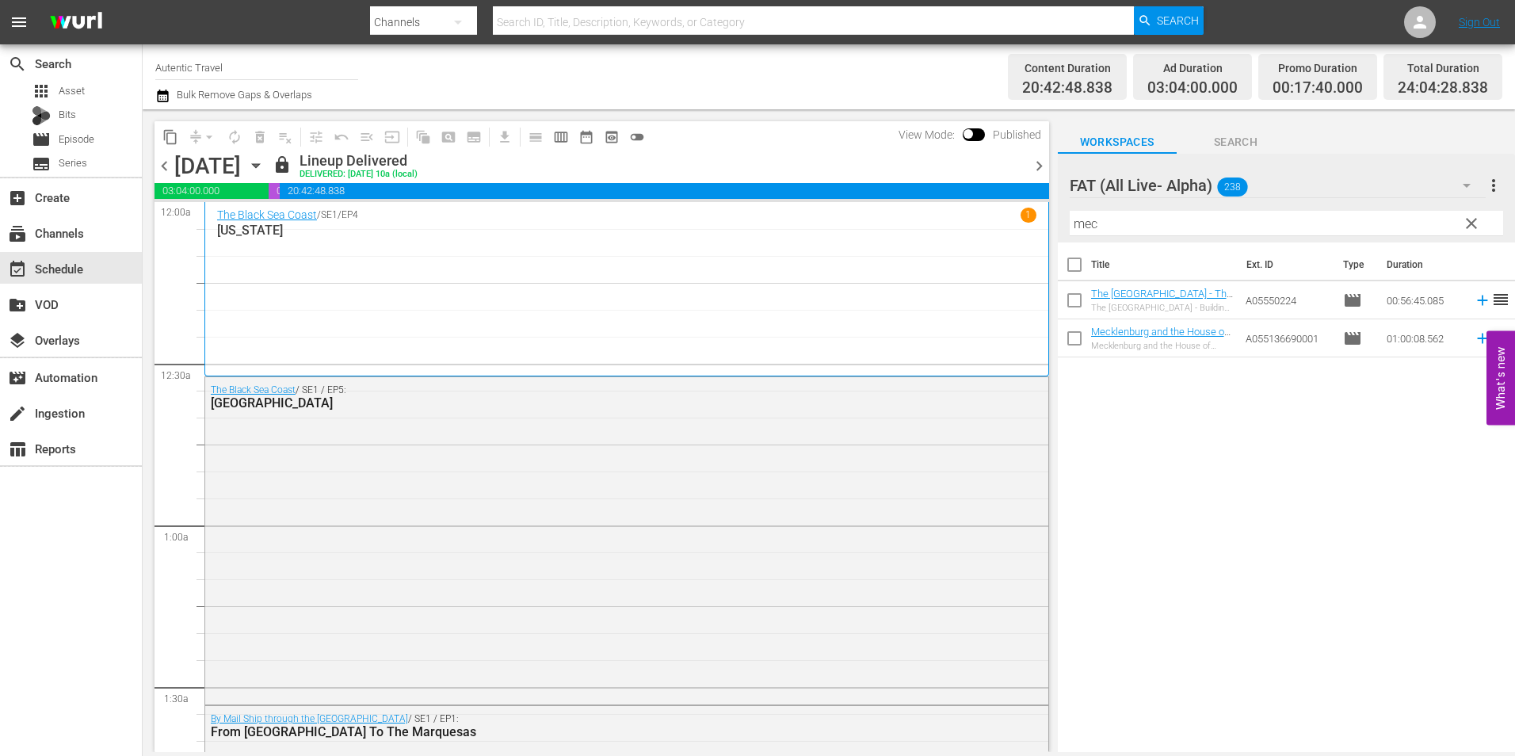
click at [1469, 228] on span "clear" at bounding box center [1471, 223] width 19 height 19
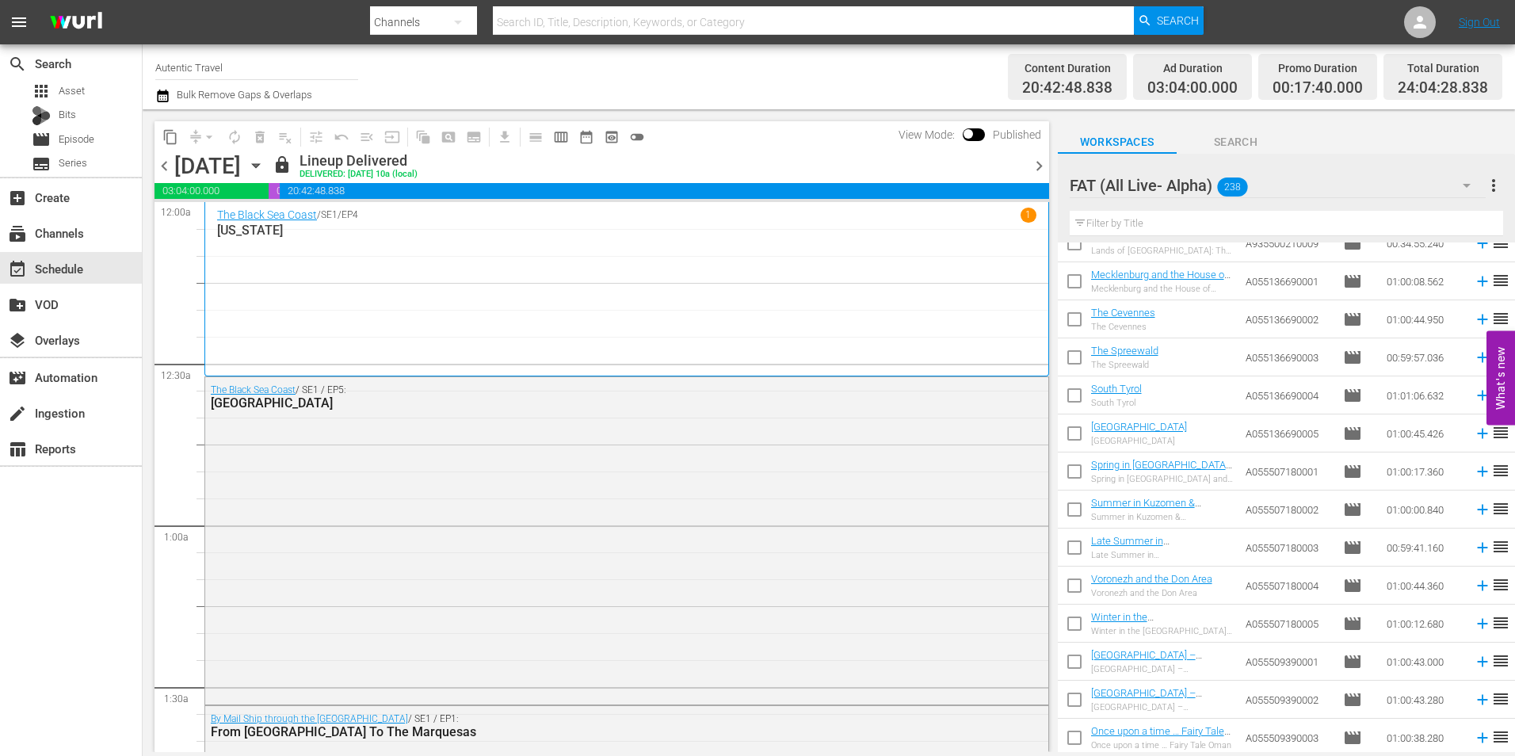
scroll to position [7288, 0]
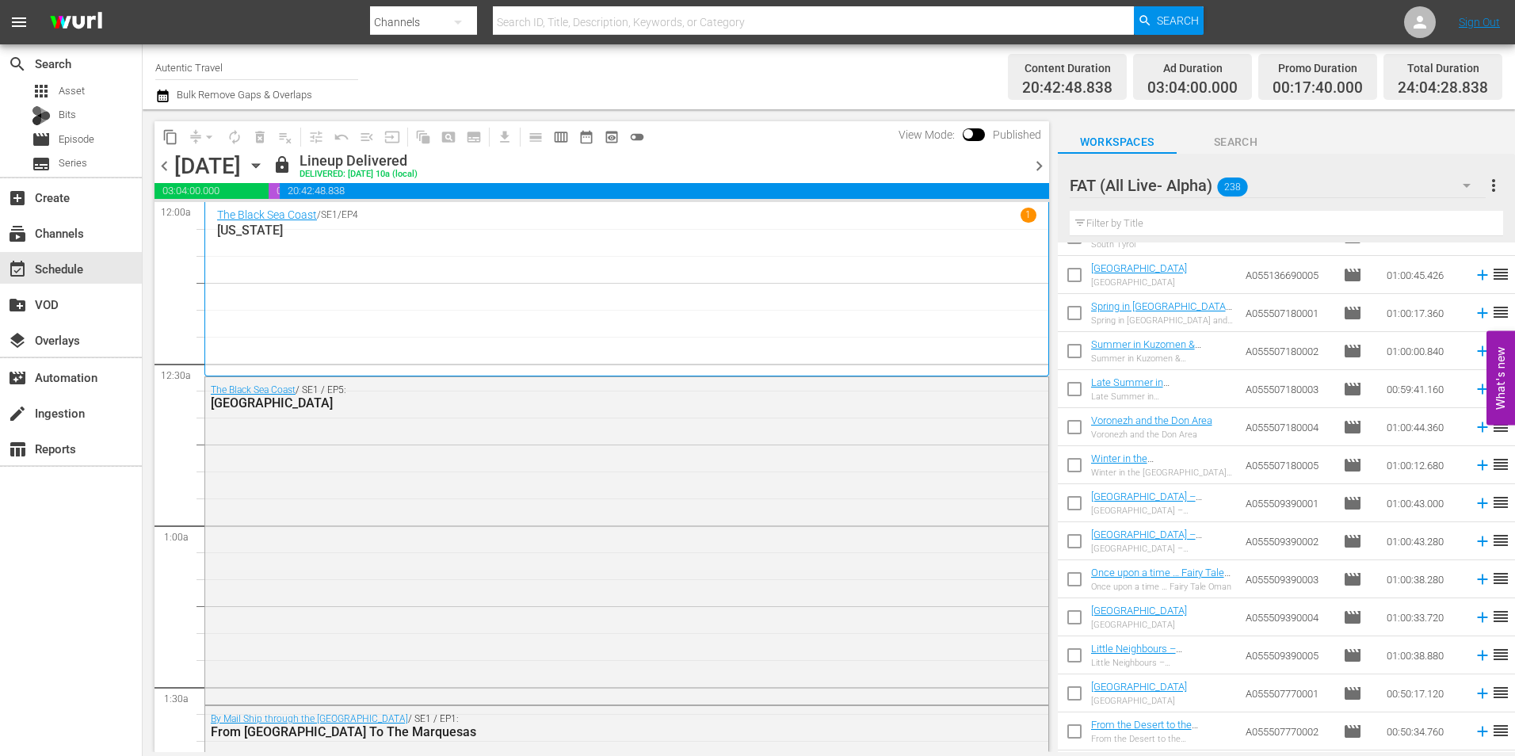
click at [1074, 501] on input "checkbox" at bounding box center [1074, 506] width 33 height 33
checkbox input "true"
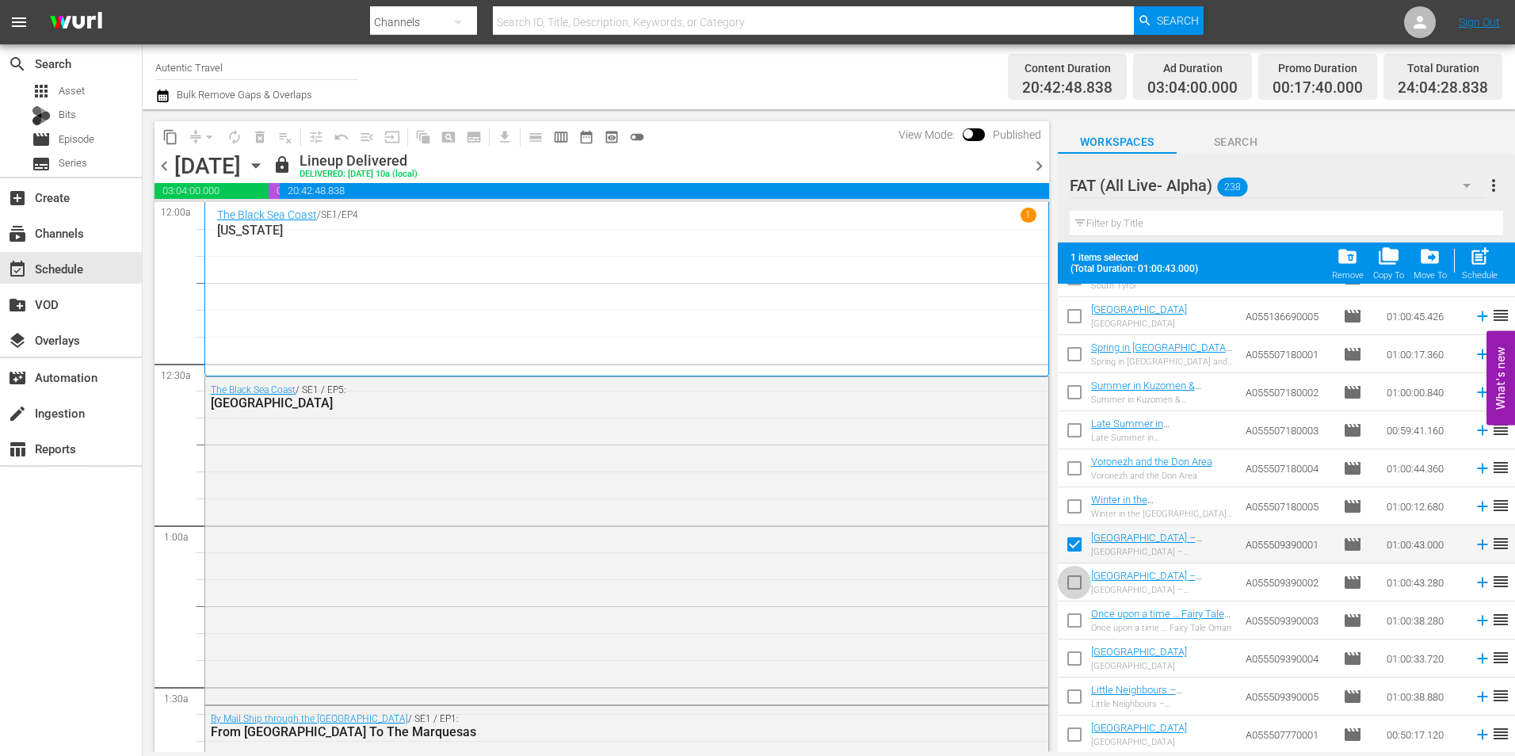
click at [1082, 584] on input "checkbox" at bounding box center [1074, 585] width 33 height 33
checkbox input "true"
click at [1073, 619] on input "checkbox" at bounding box center [1074, 623] width 33 height 33
checkbox input "true"
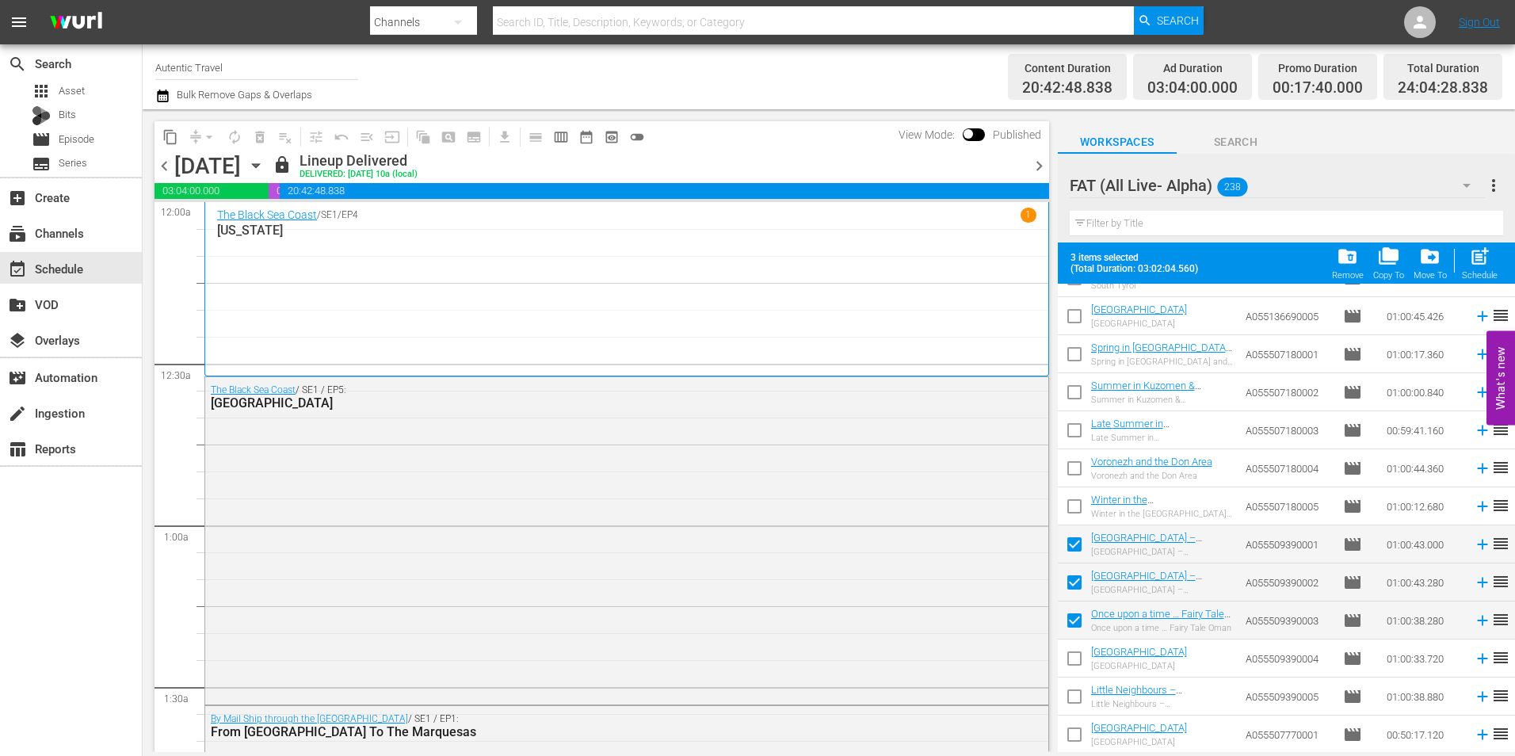
click at [1071, 654] on input "checkbox" at bounding box center [1074, 661] width 33 height 33
checkbox input "true"
click at [1077, 688] on input "checkbox" at bounding box center [1074, 699] width 33 height 33
checkbox input "true"
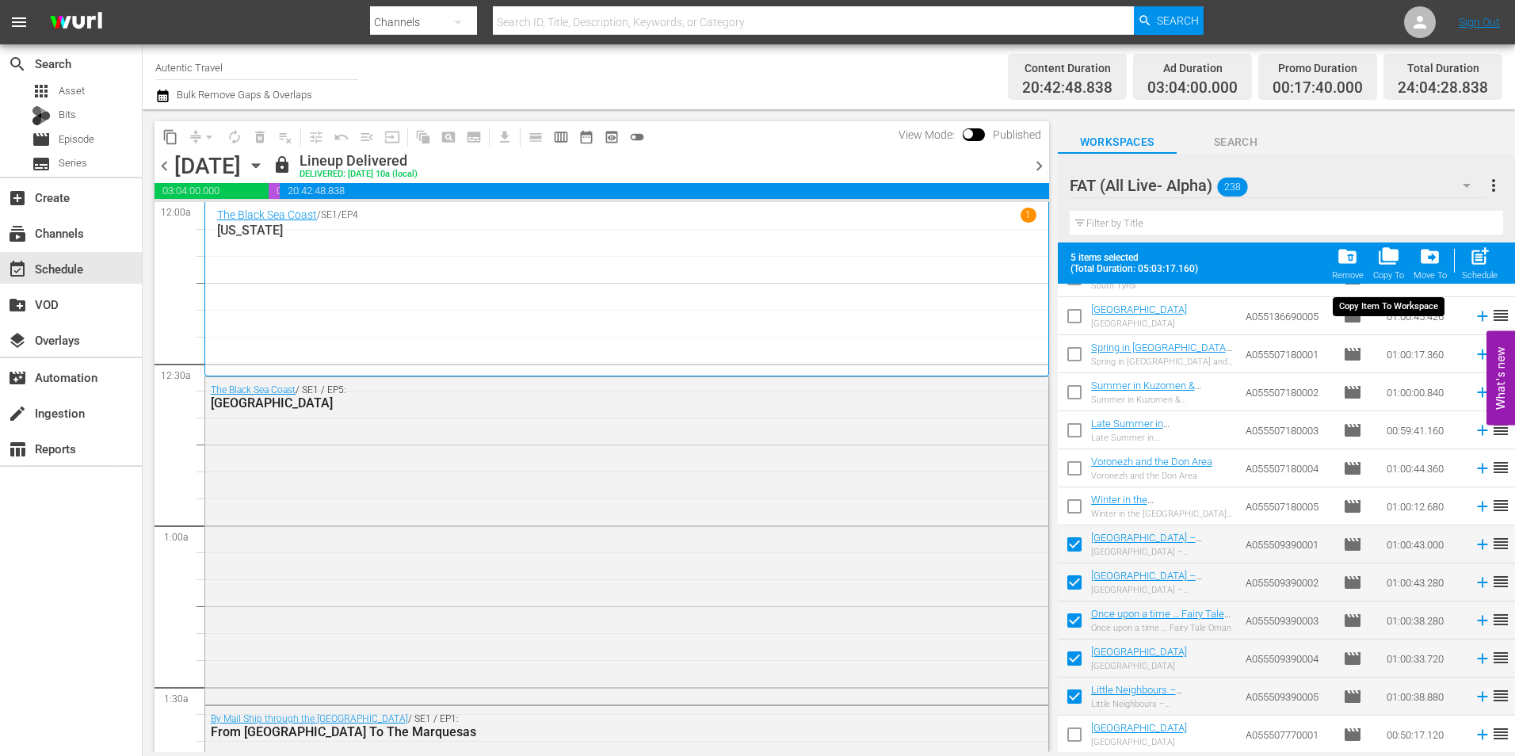
click at [1385, 263] on span "folder_copy" at bounding box center [1388, 256] width 21 height 21
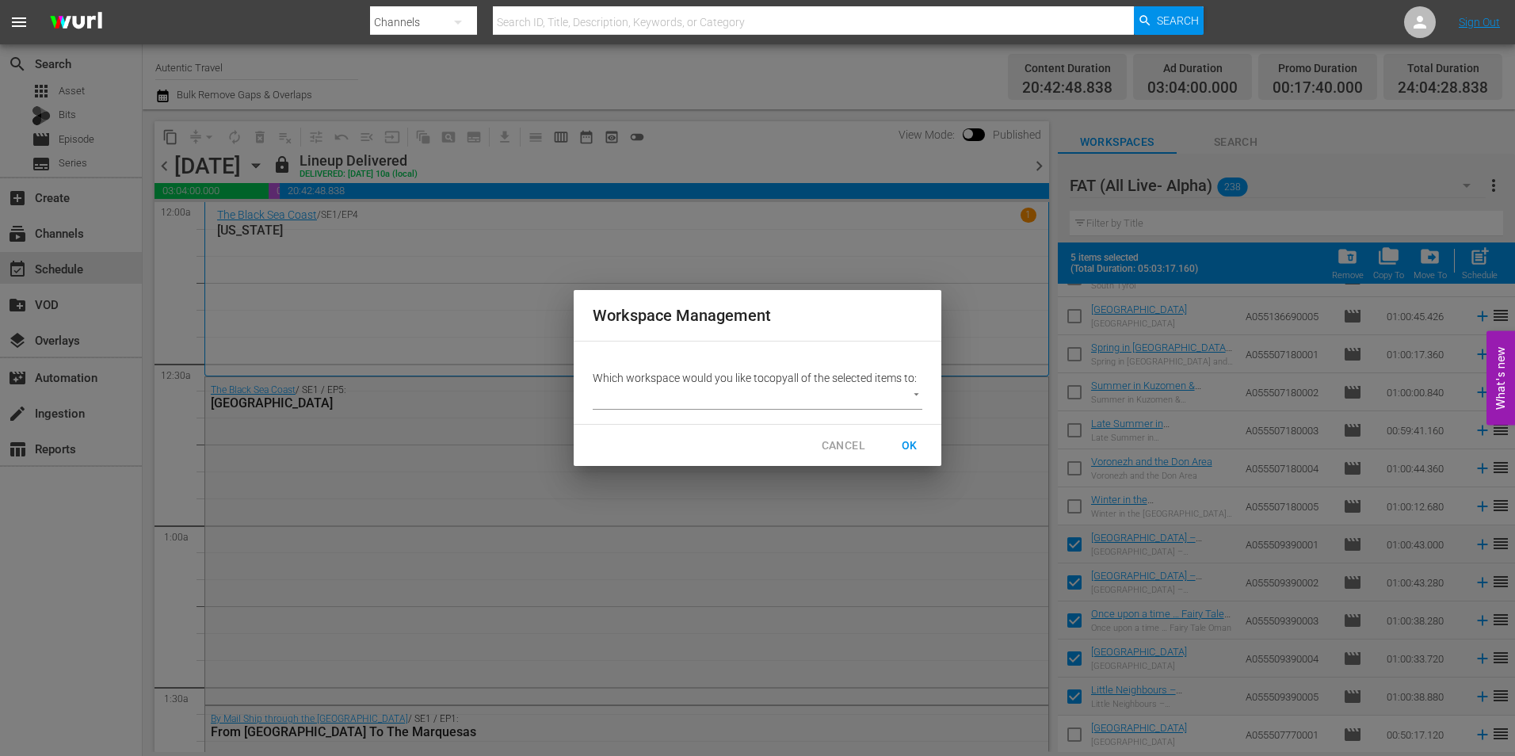
click at [785, 406] on body "menu Search By Channels Search ID, Title, Description, Keywords, or Category Se…" at bounding box center [757, 378] width 1515 height 756
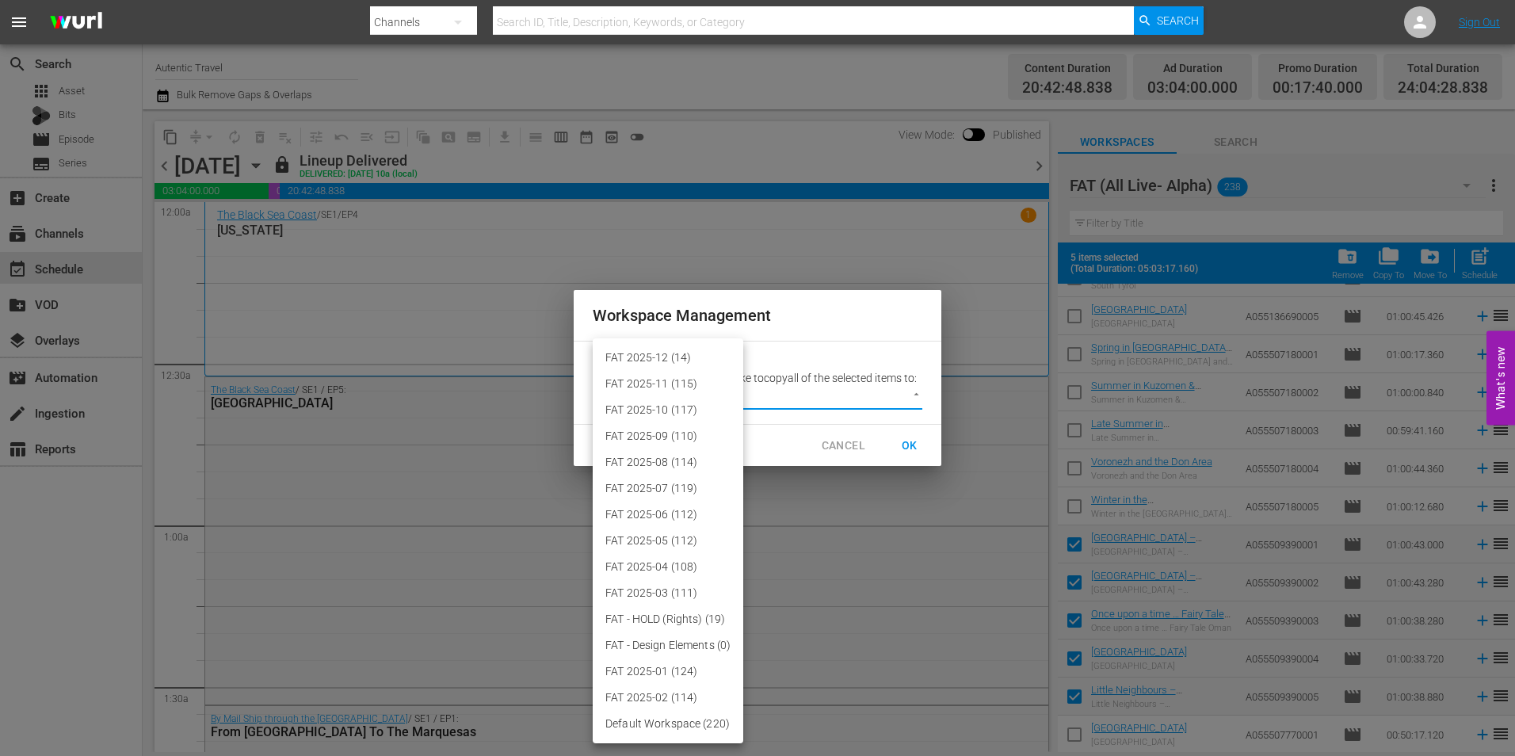
click at [677, 360] on li "FAT 2025-12 (14)" at bounding box center [668, 358] width 151 height 26
type input "3914"
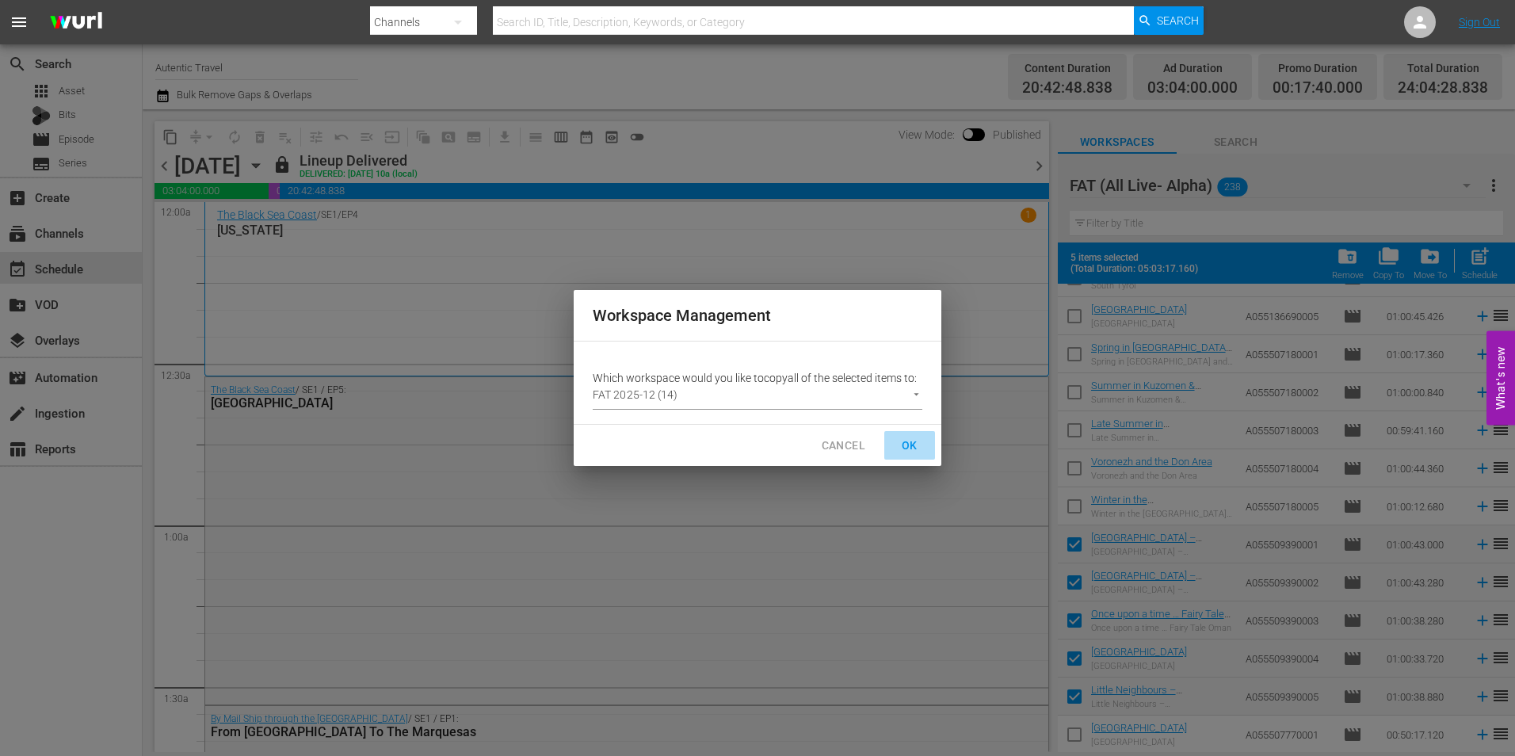
click at [918, 444] on span "OK" at bounding box center [909, 446] width 25 height 20
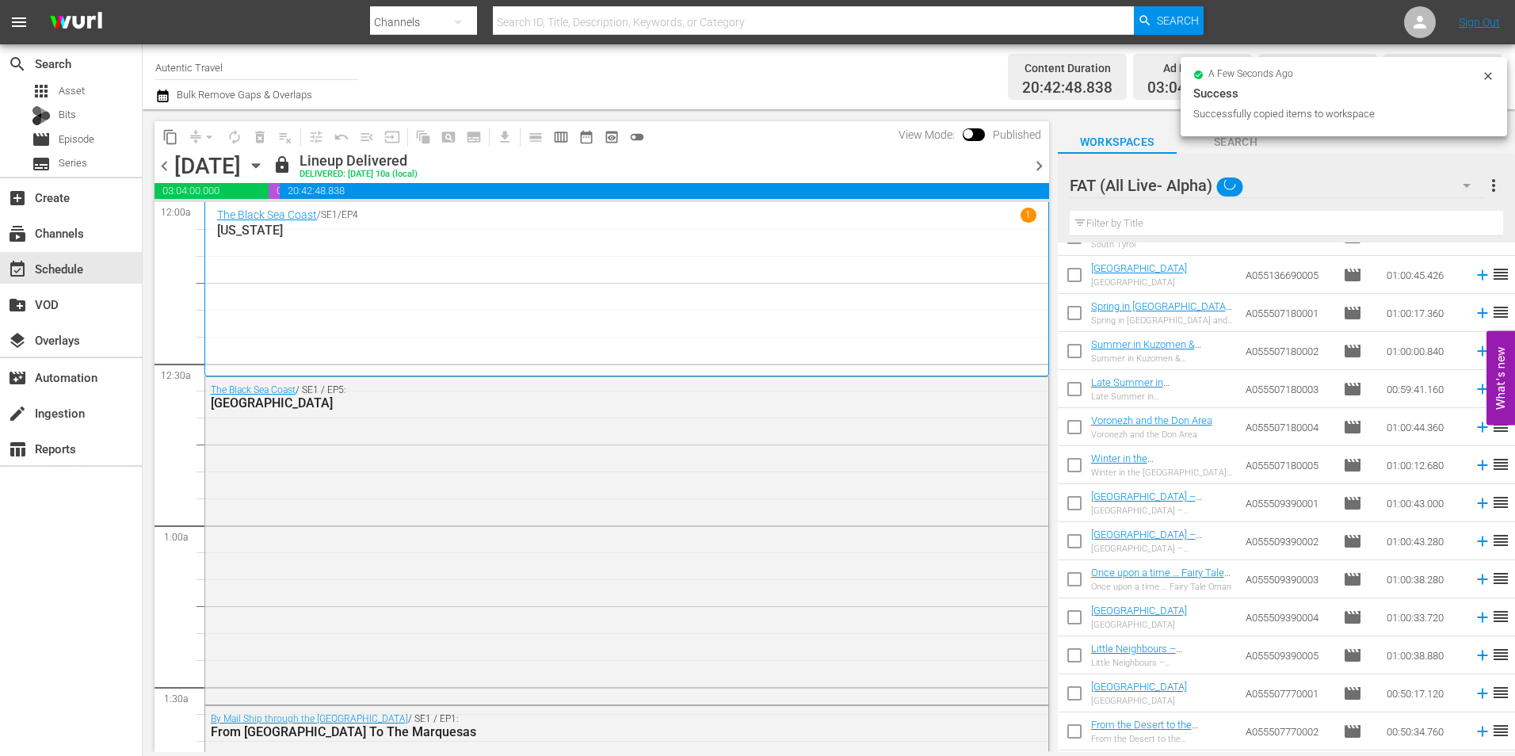
checkbox input "false"
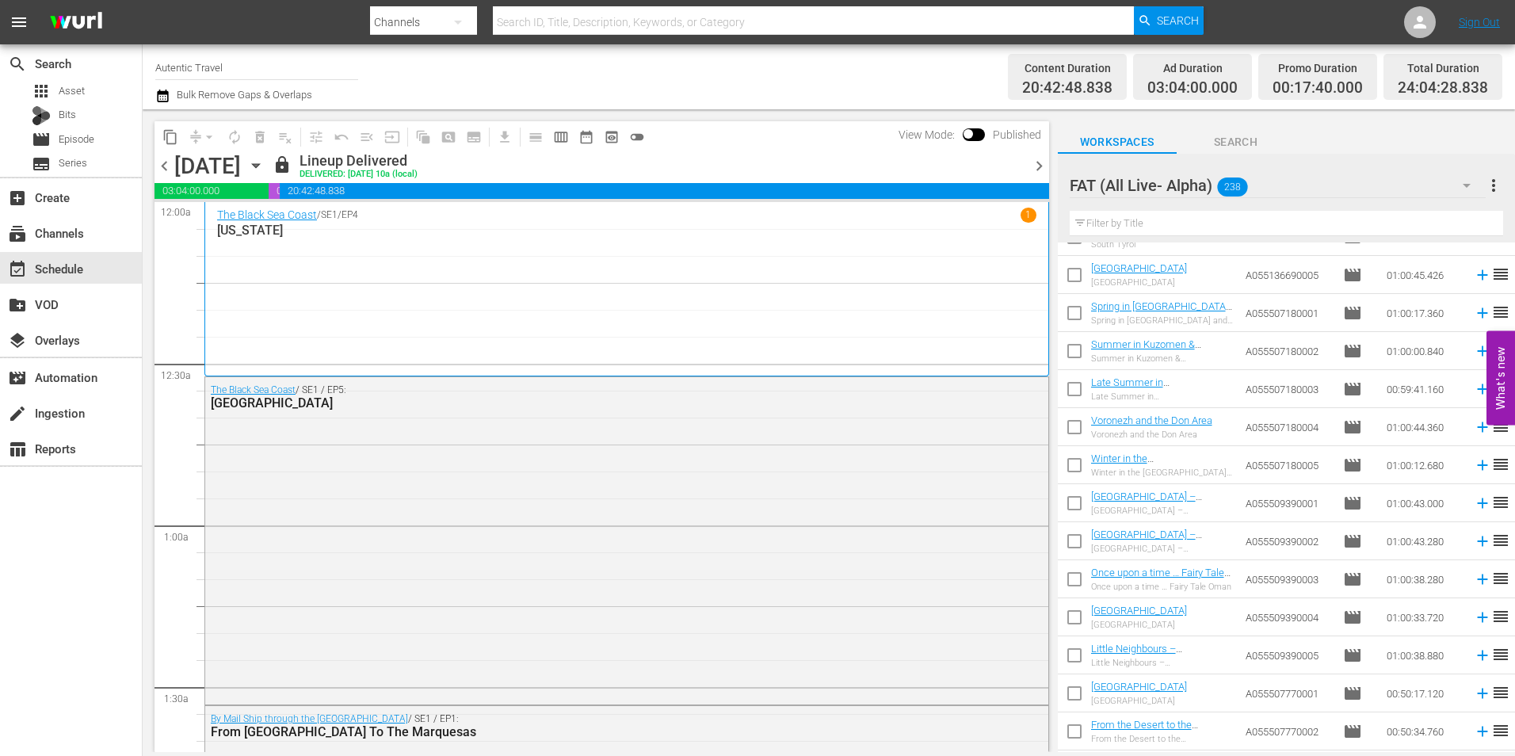
click at [1124, 230] on input "text" at bounding box center [1285, 223] width 433 height 25
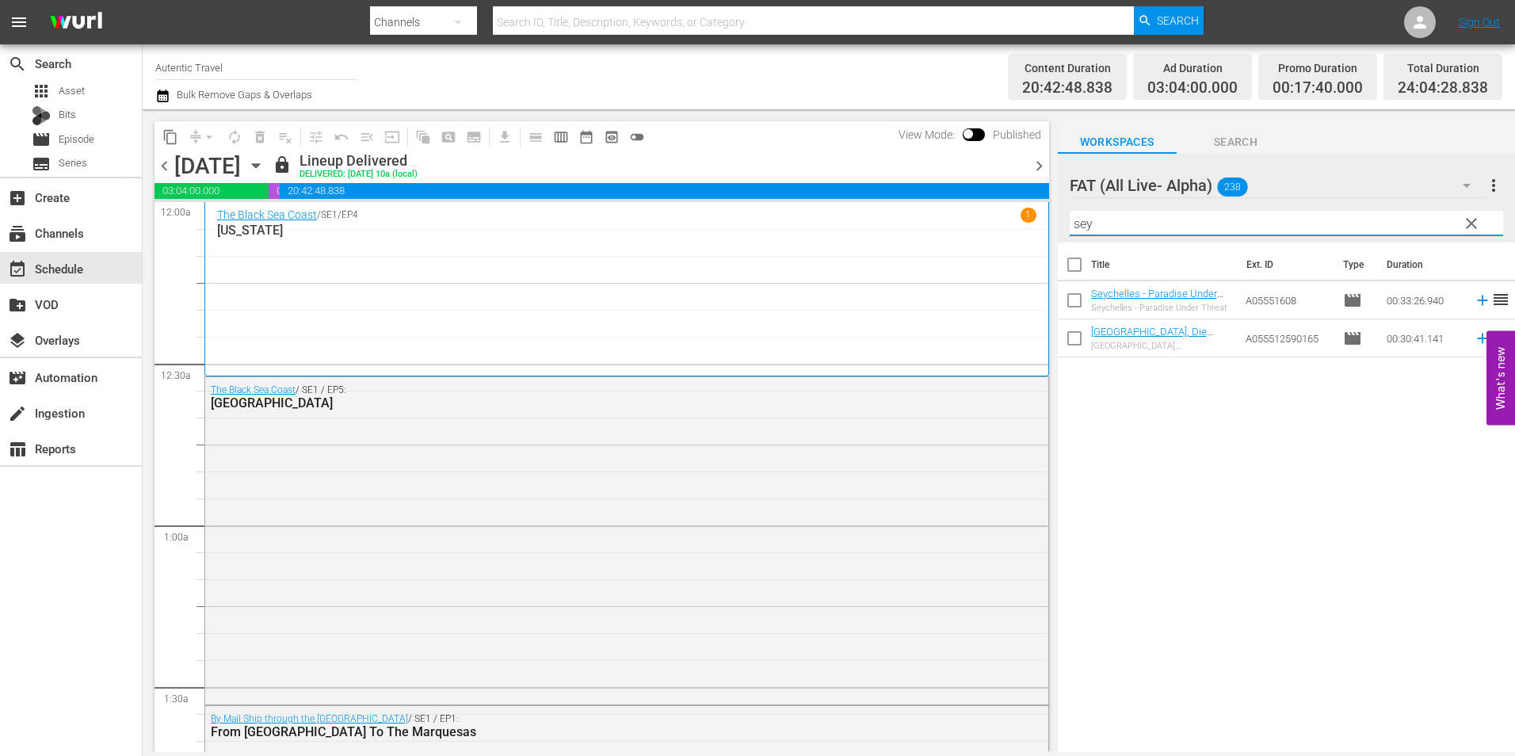
scroll to position [0, 0]
type input "sey"
click at [1073, 295] on input "checkbox" at bounding box center [1074, 303] width 33 height 33
checkbox input "true"
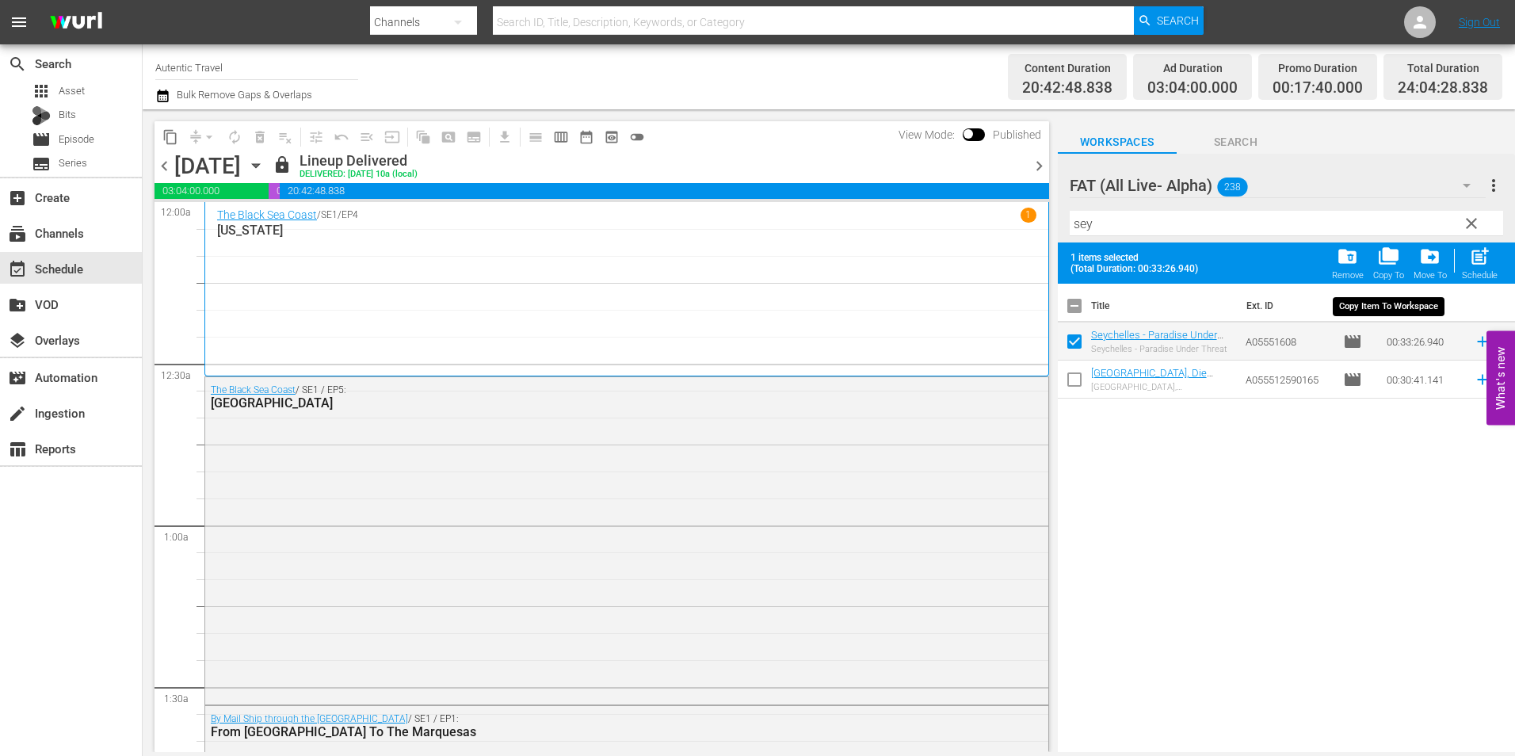
click at [1391, 258] on span "folder_copy" at bounding box center [1388, 256] width 21 height 21
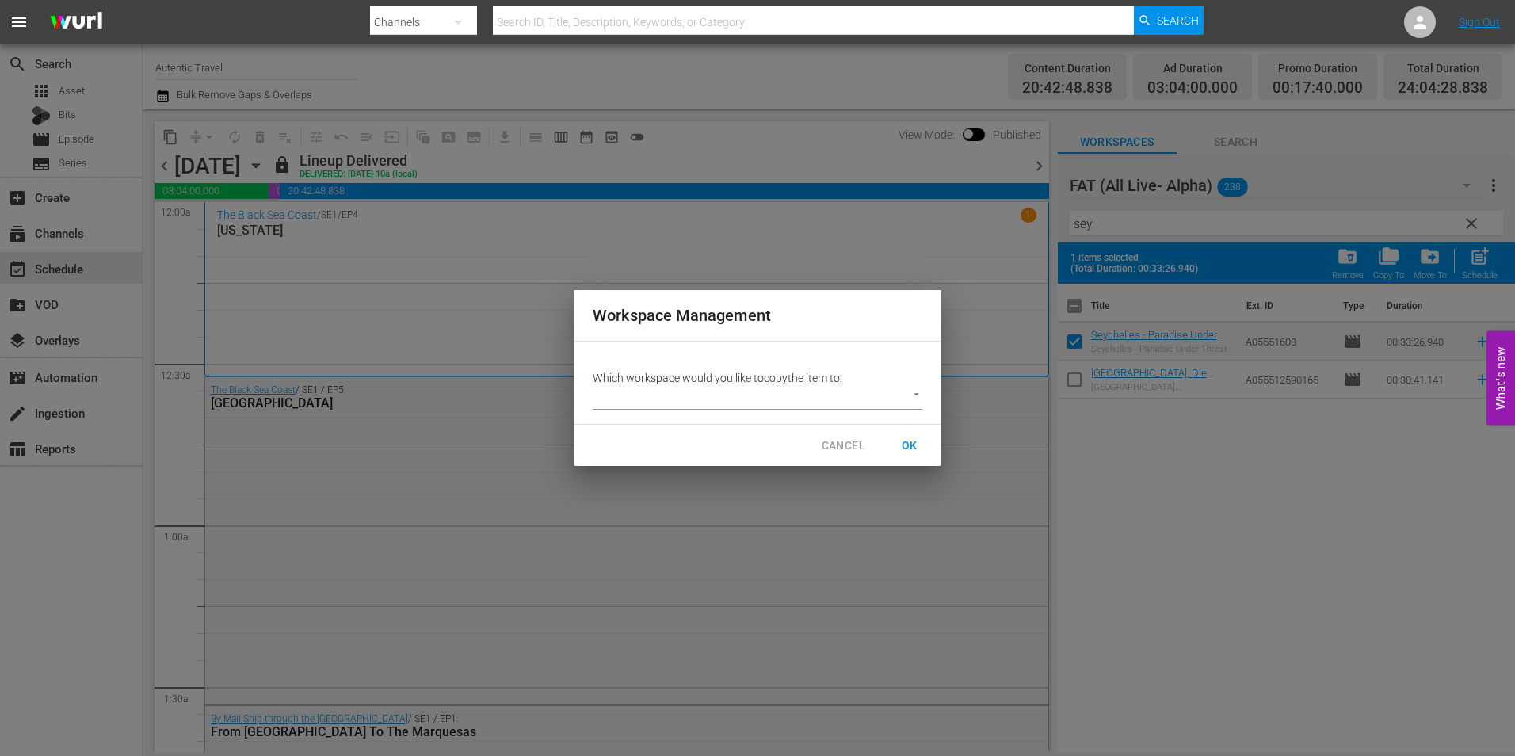
click at [778, 400] on body "menu Search By Channels Search ID, Title, Description, Keywords, or Category Se…" at bounding box center [757, 378] width 1515 height 756
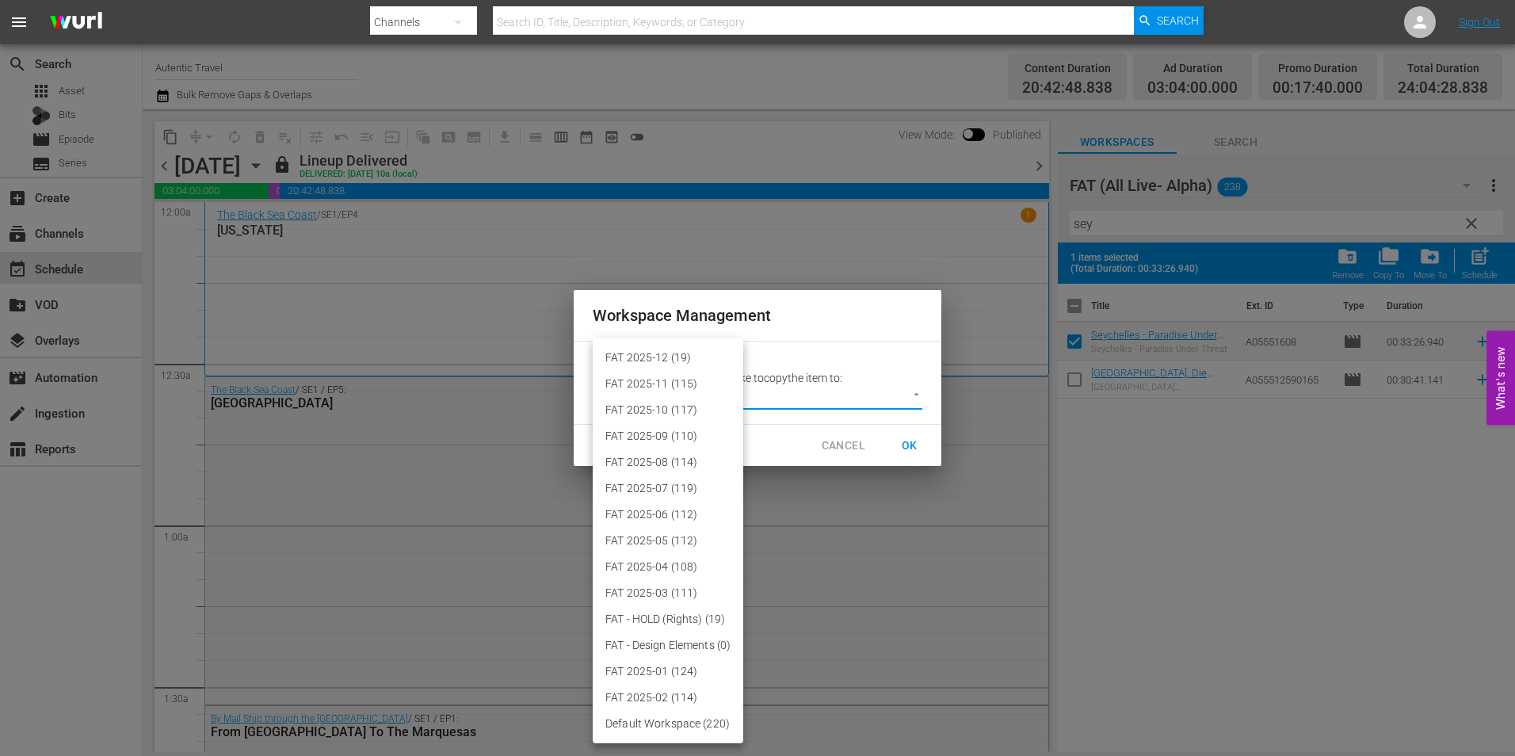
click at [714, 354] on li "FAT 2025-12 (19)" at bounding box center [668, 358] width 151 height 26
type input "3914"
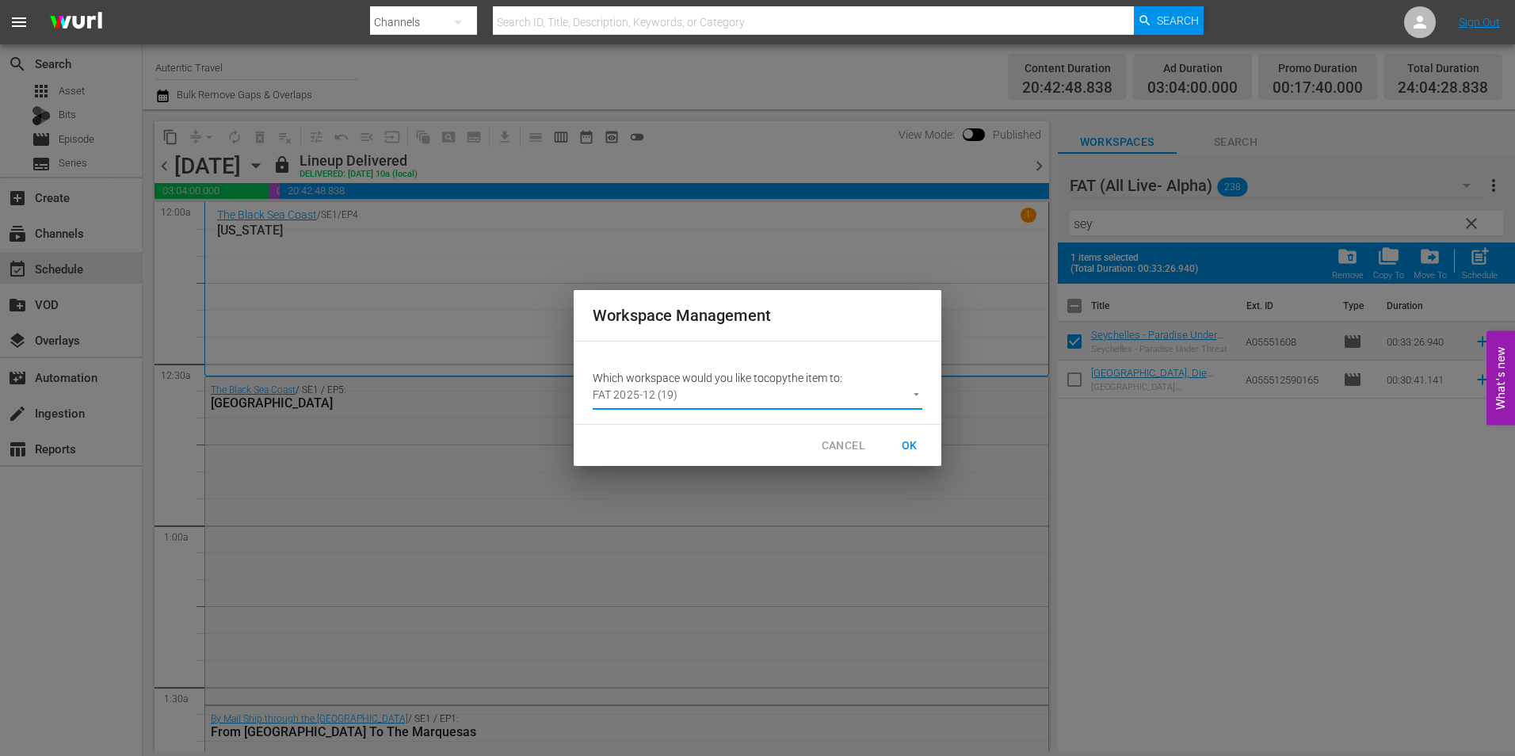
click at [905, 444] on span "OK" at bounding box center [909, 446] width 25 height 20
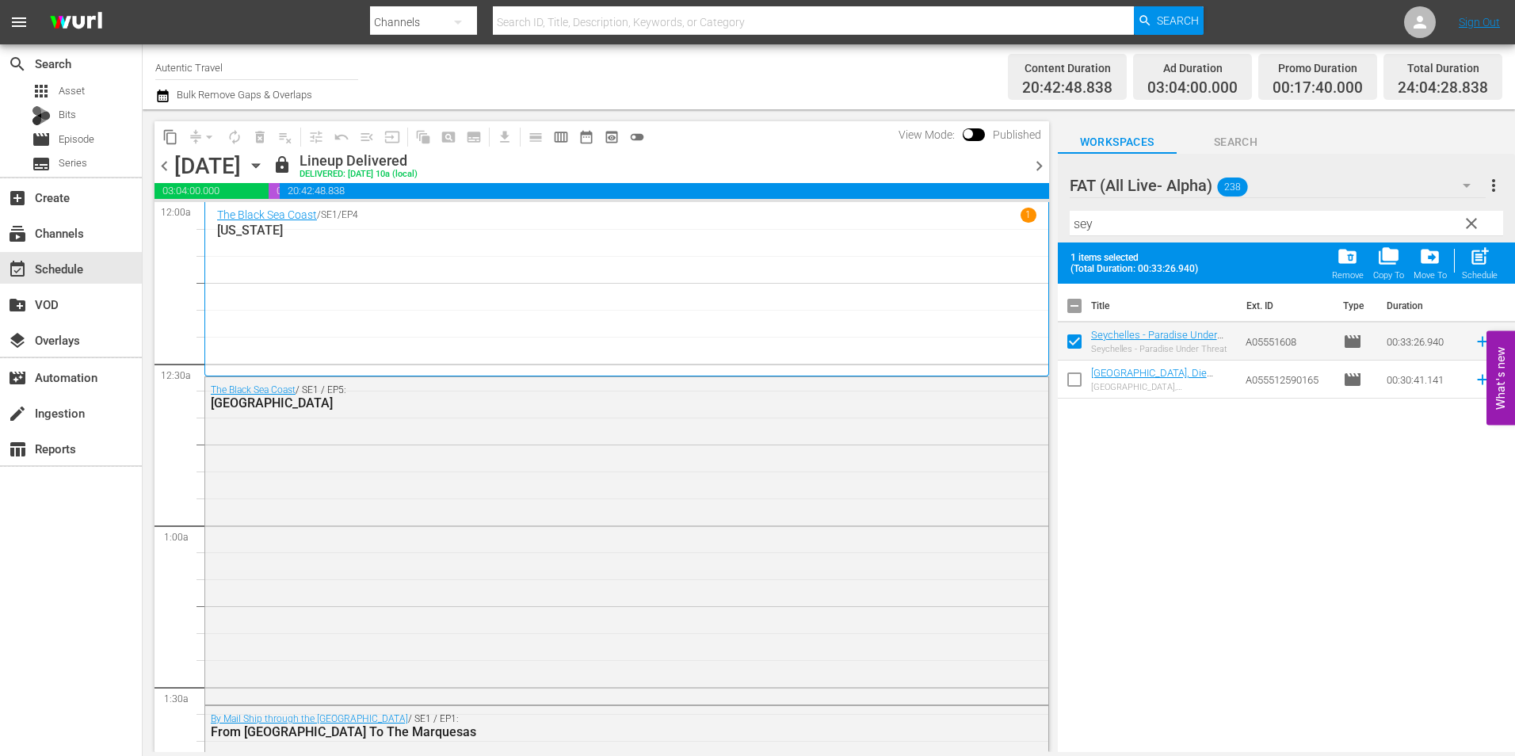
checkbox input "false"
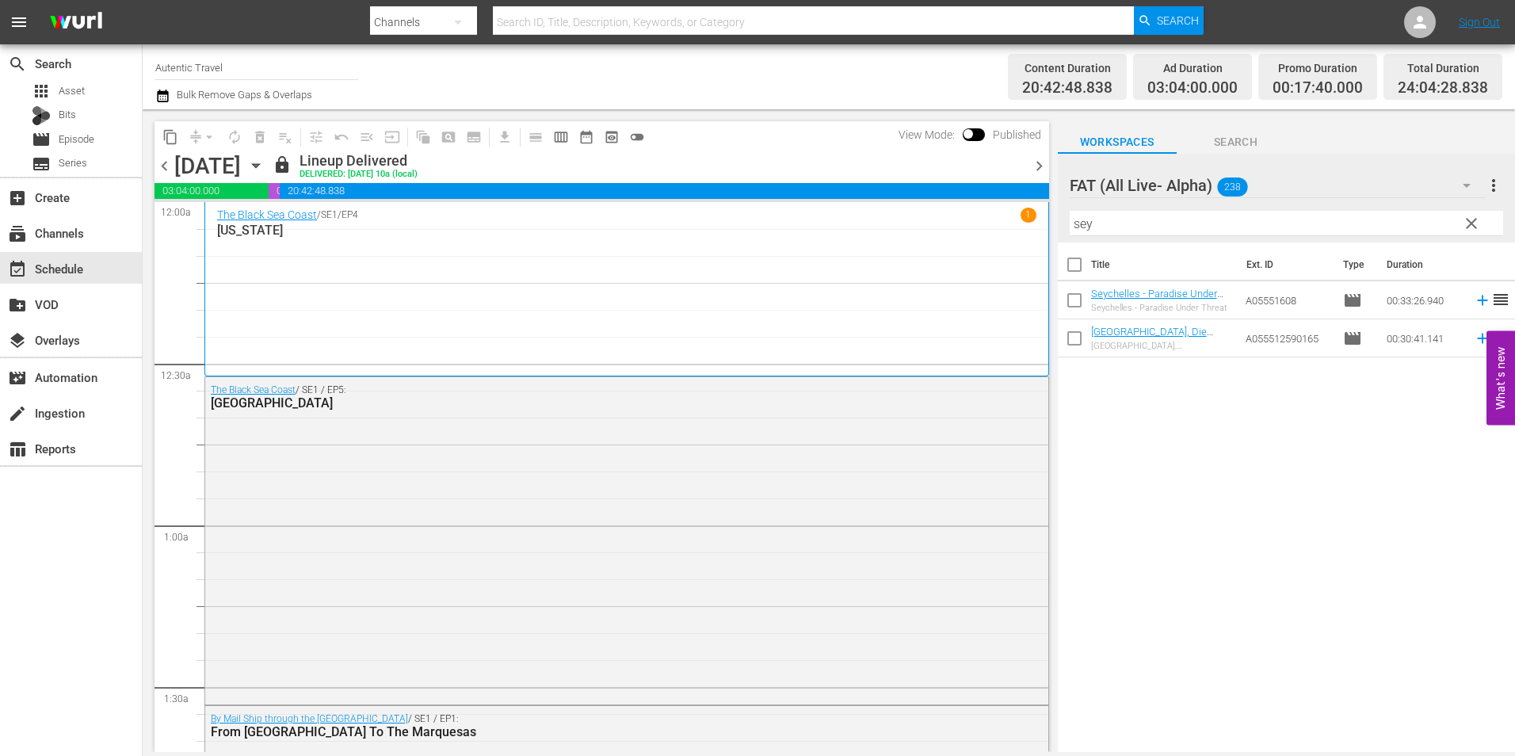
drag, startPoint x: 1466, startPoint y: 223, endPoint x: 1304, endPoint y: 236, distance: 162.9
click at [1466, 223] on span "clear" at bounding box center [1471, 223] width 19 height 19
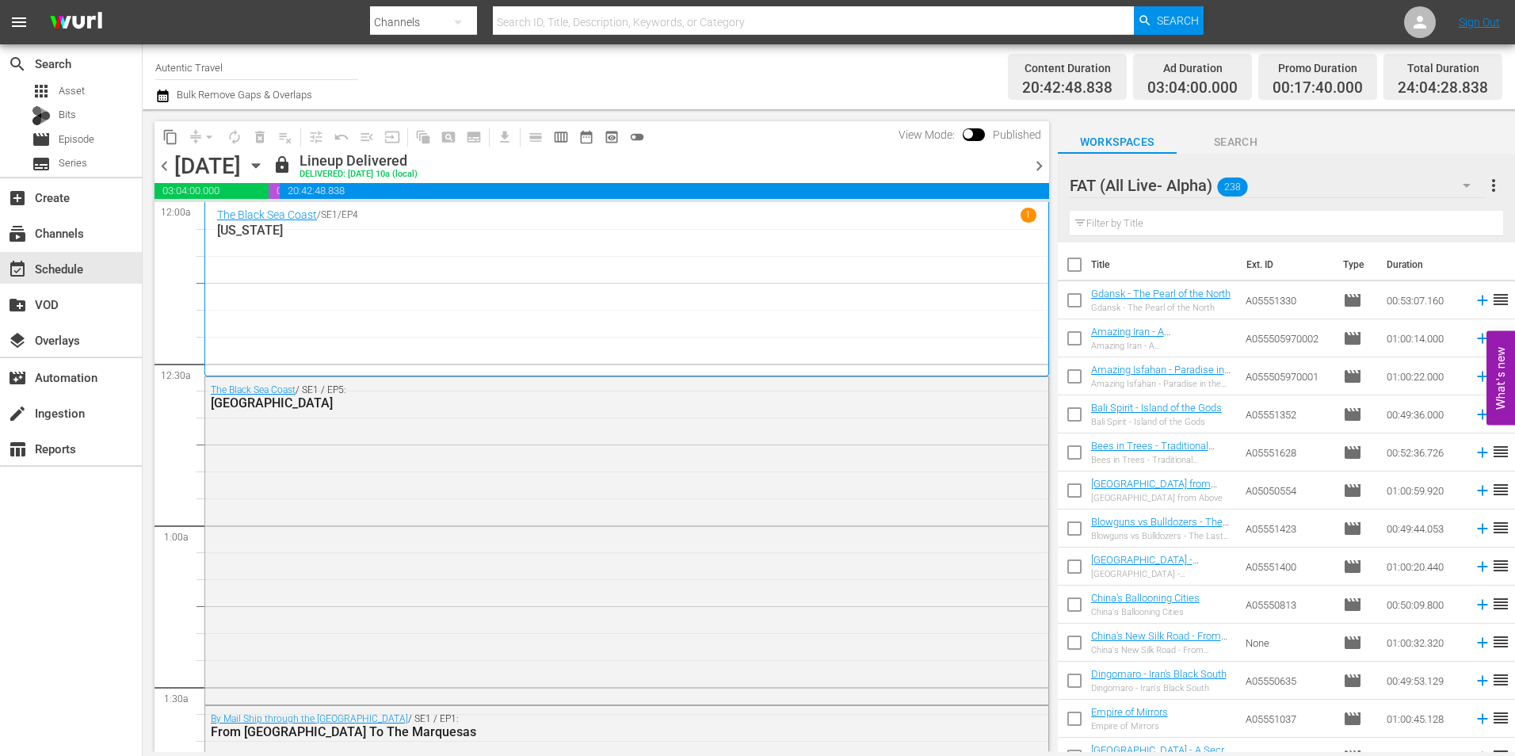
click at [1289, 226] on input "text" at bounding box center [1285, 223] width 433 height 25
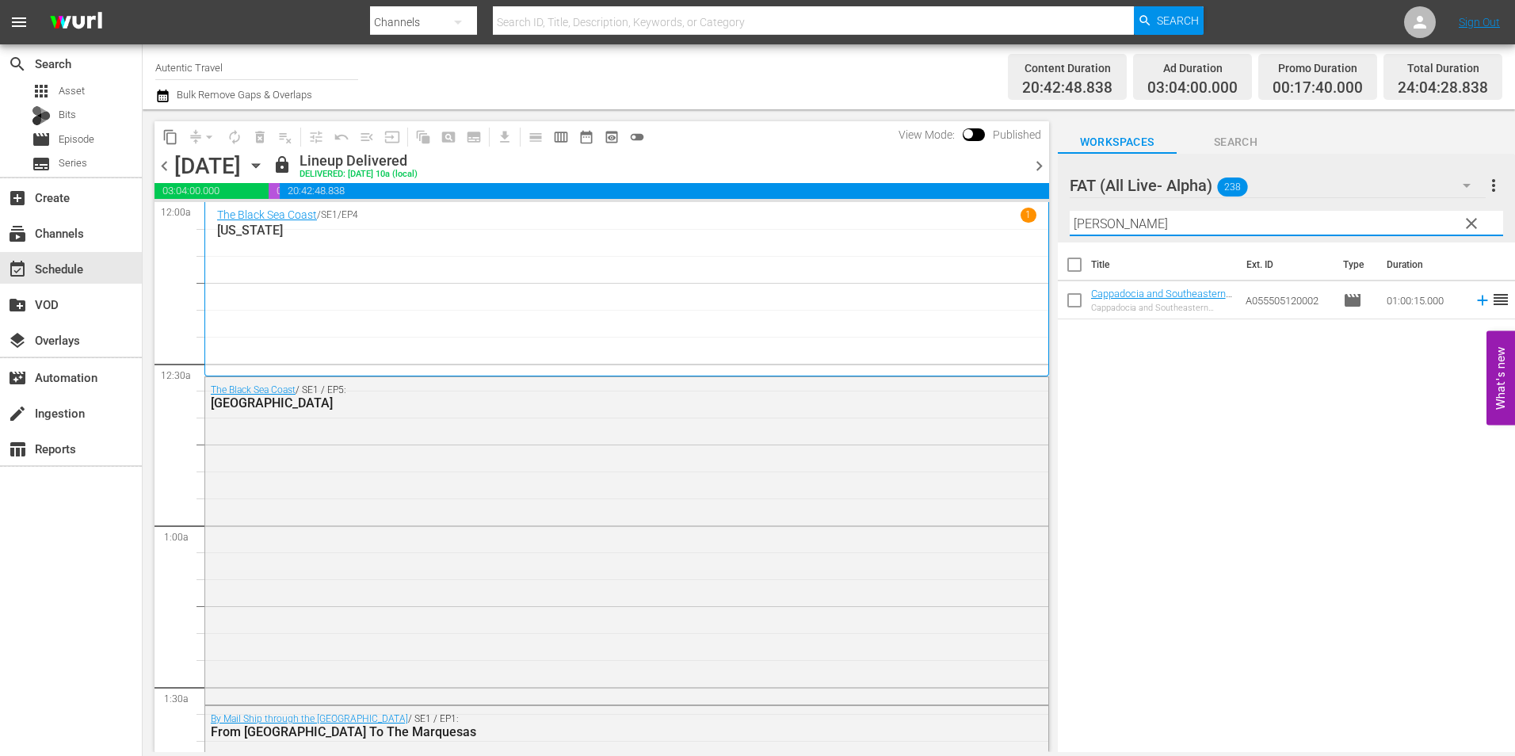
type input "[PERSON_NAME]"
click at [1070, 299] on input "checkbox" at bounding box center [1074, 303] width 33 height 33
checkbox input "true"
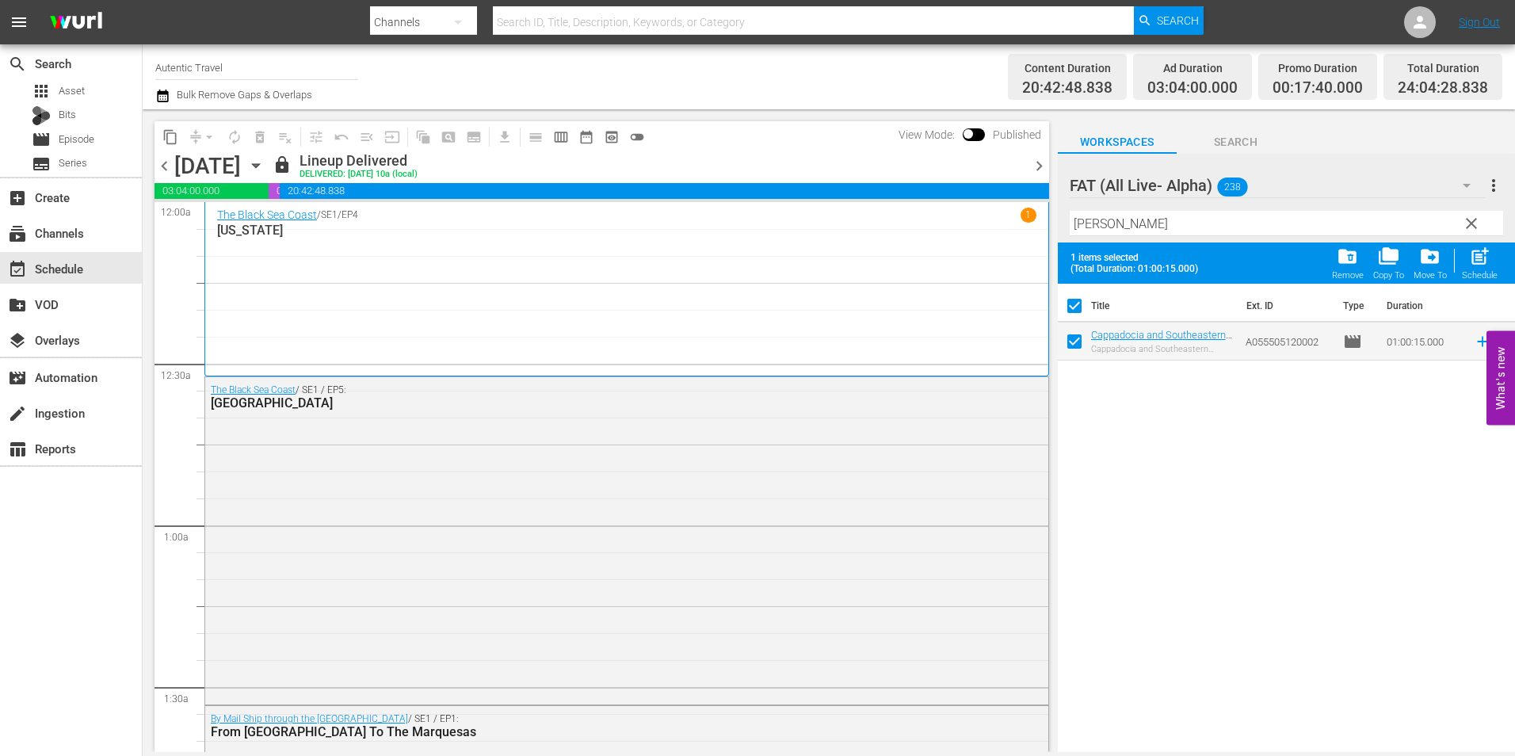
checkbox input "true"
click at [1467, 219] on span "clear" at bounding box center [1471, 223] width 19 height 19
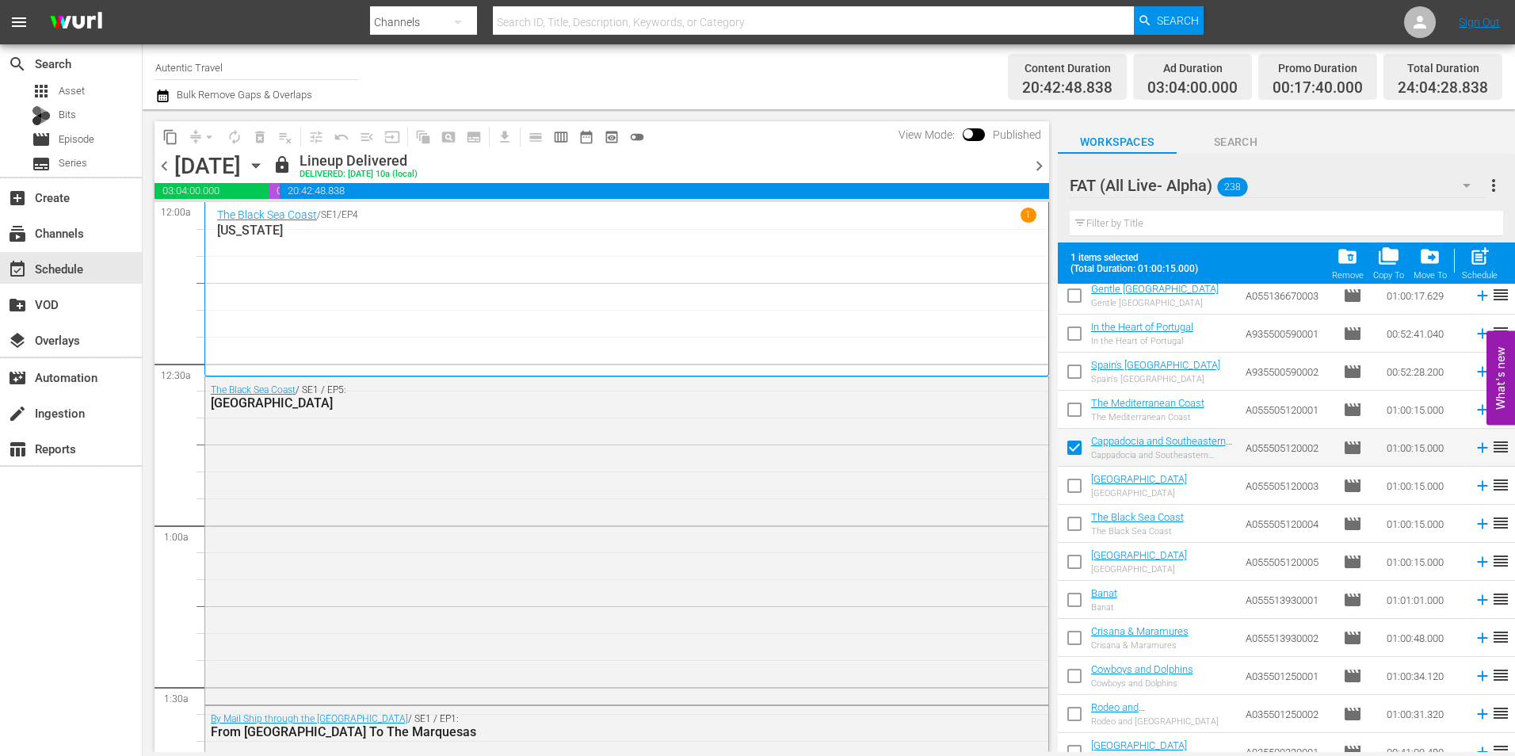
scroll to position [7922, 0]
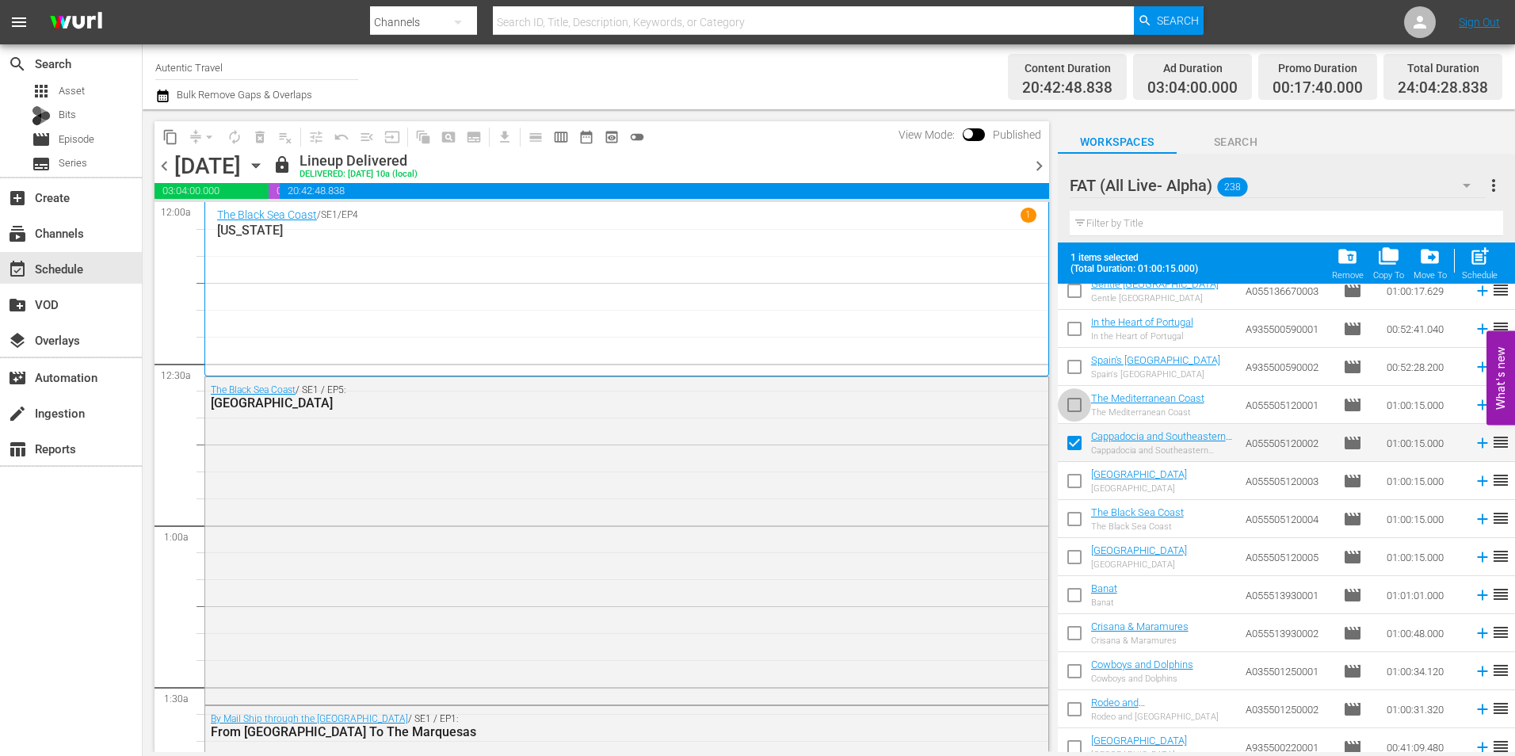
click at [1084, 411] on input "checkbox" at bounding box center [1074, 407] width 33 height 33
checkbox input "true"
checkbox input "false"
click at [1081, 475] on input "checkbox" at bounding box center [1074, 483] width 33 height 33
checkbox input "true"
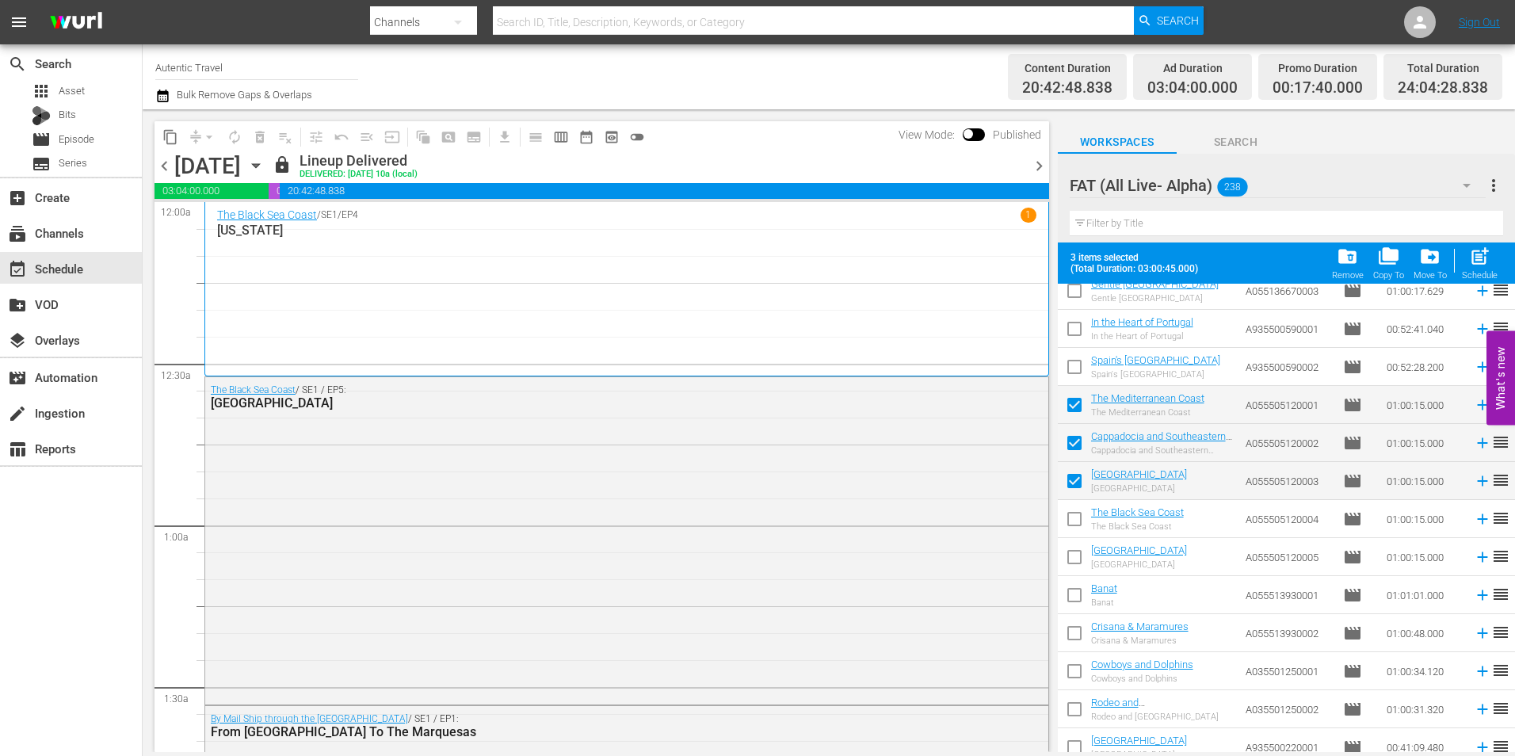
click at [1076, 513] on input "checkbox" at bounding box center [1074, 521] width 33 height 33
checkbox input "true"
click at [1072, 558] on input "checkbox" at bounding box center [1074, 559] width 33 height 33
checkbox input "true"
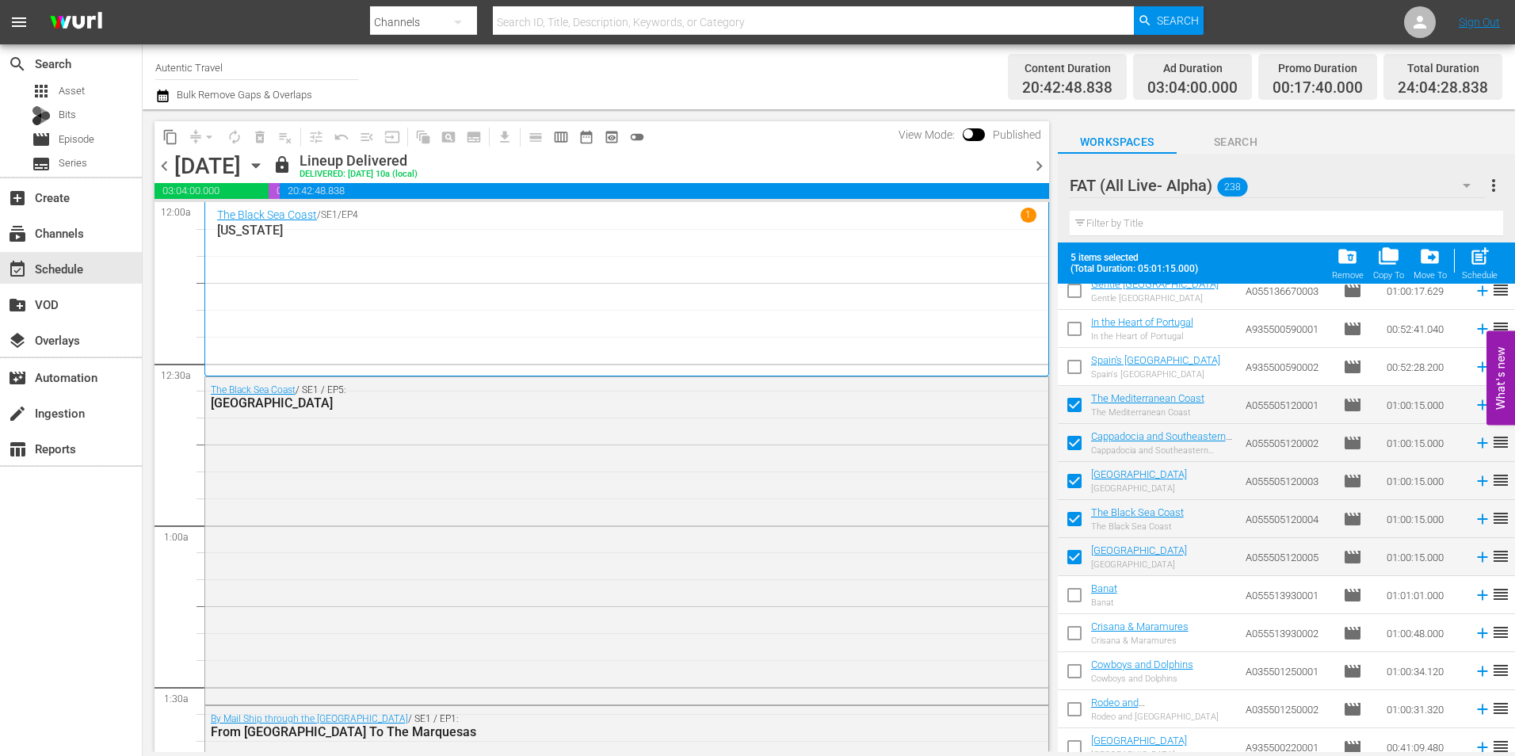
click at [1074, 401] on input "checkbox" at bounding box center [1074, 407] width 33 height 33
click at [1073, 406] on input "checkbox" at bounding box center [1074, 407] width 33 height 33
checkbox input "true"
click at [1390, 267] on span "folder_copy" at bounding box center [1388, 256] width 21 height 21
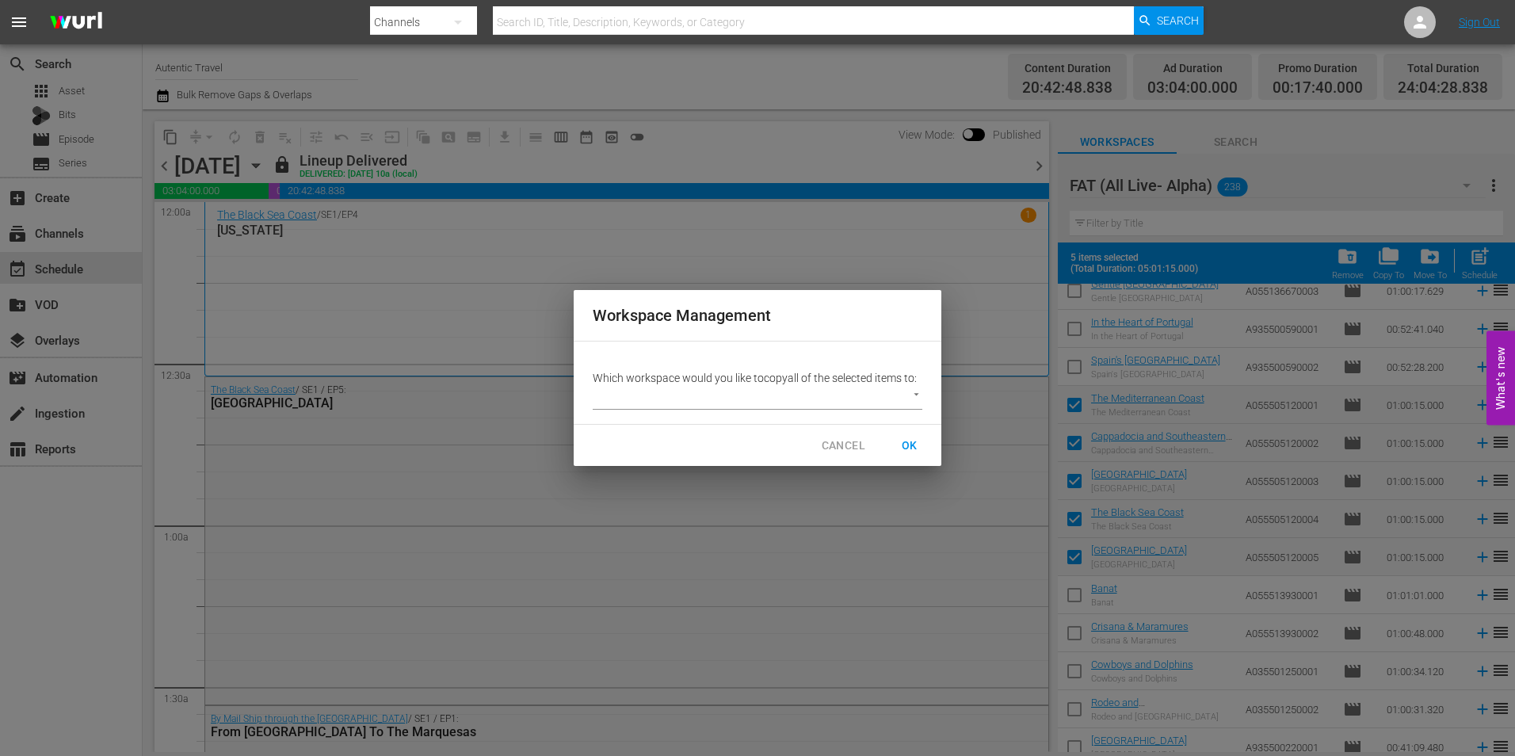
click at [777, 400] on body "menu Search By Channels Search ID, Title, Description, Keywords, or Category Se…" at bounding box center [757, 378] width 1515 height 756
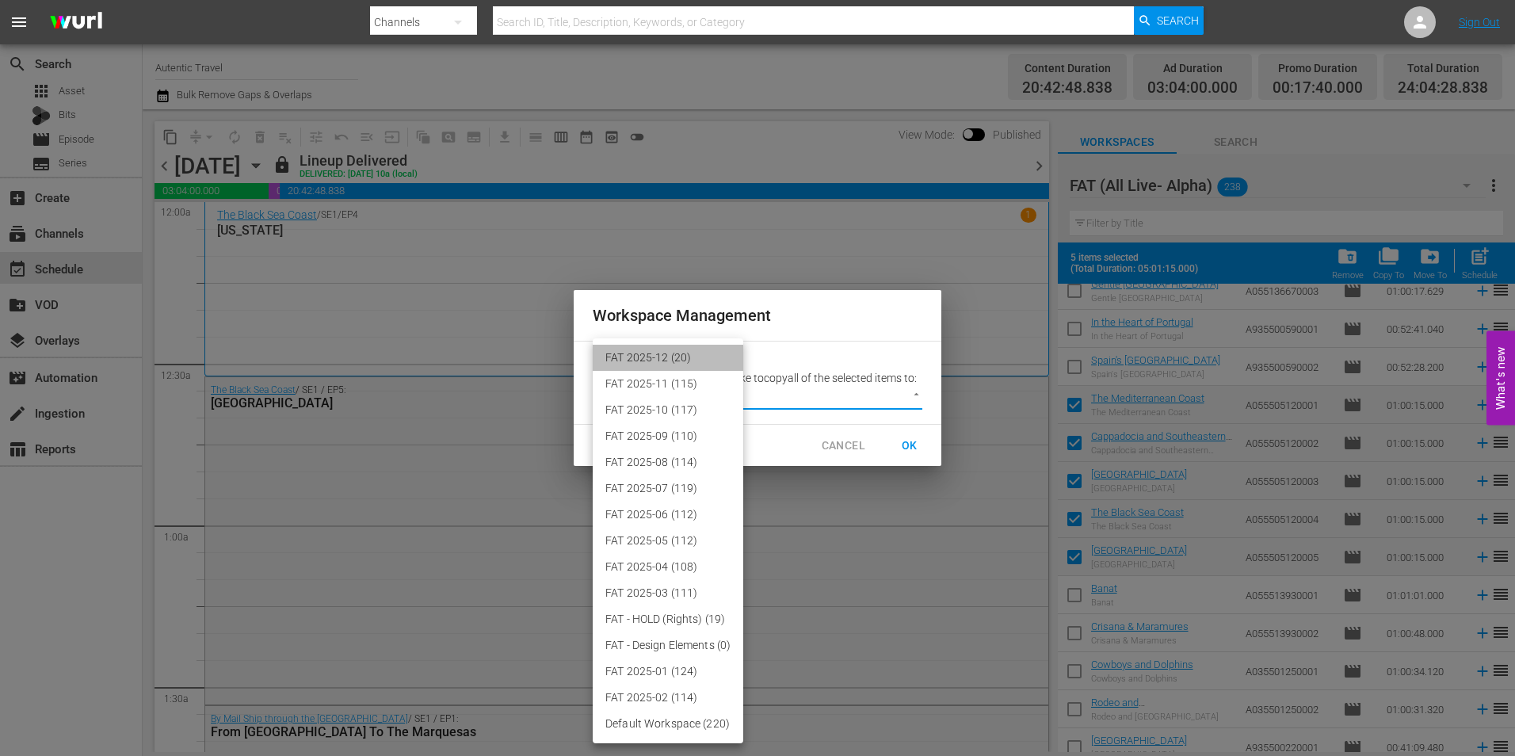
click at [673, 353] on li "FAT 2025-12 (20)" at bounding box center [668, 358] width 151 height 26
type input "3914"
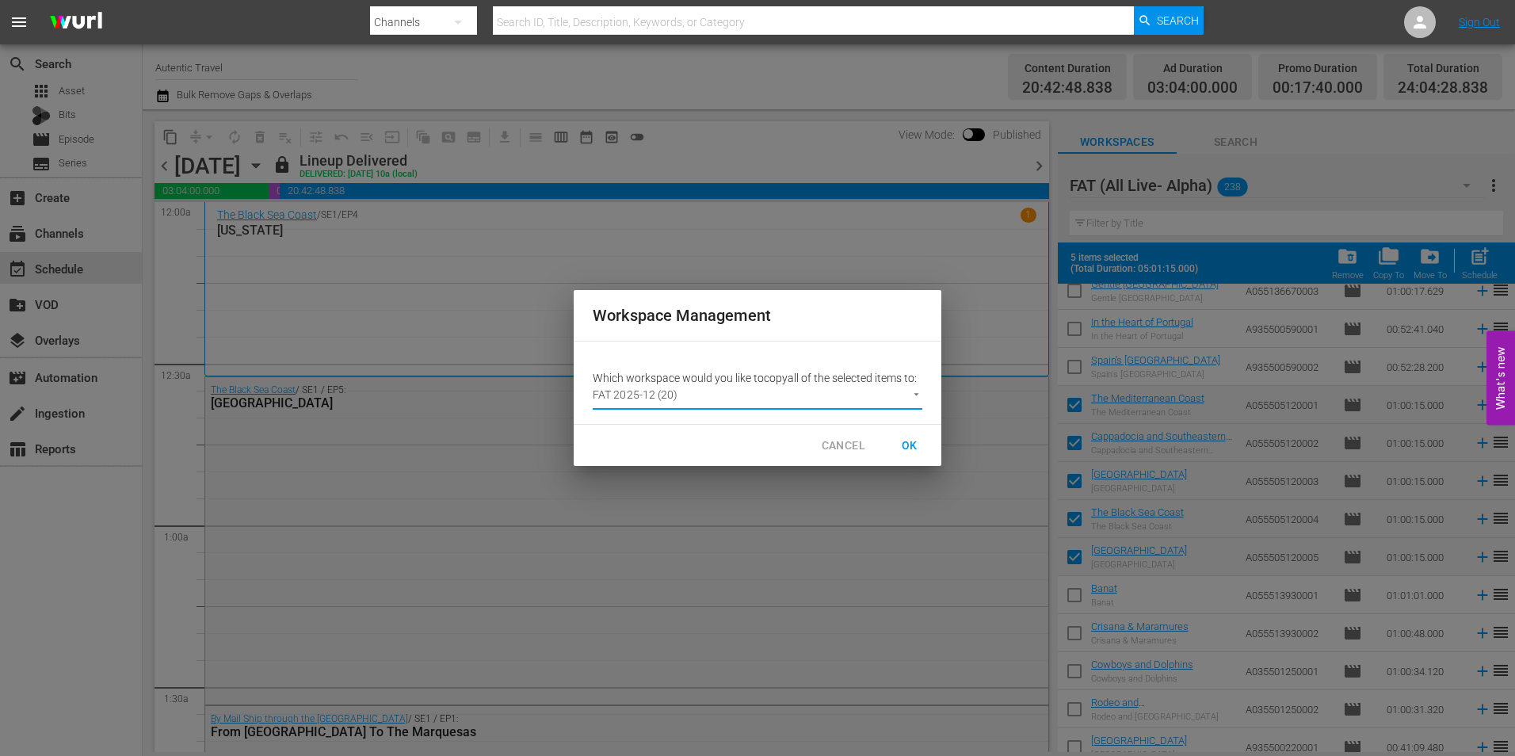
click at [908, 442] on span "OK" at bounding box center [909, 446] width 25 height 20
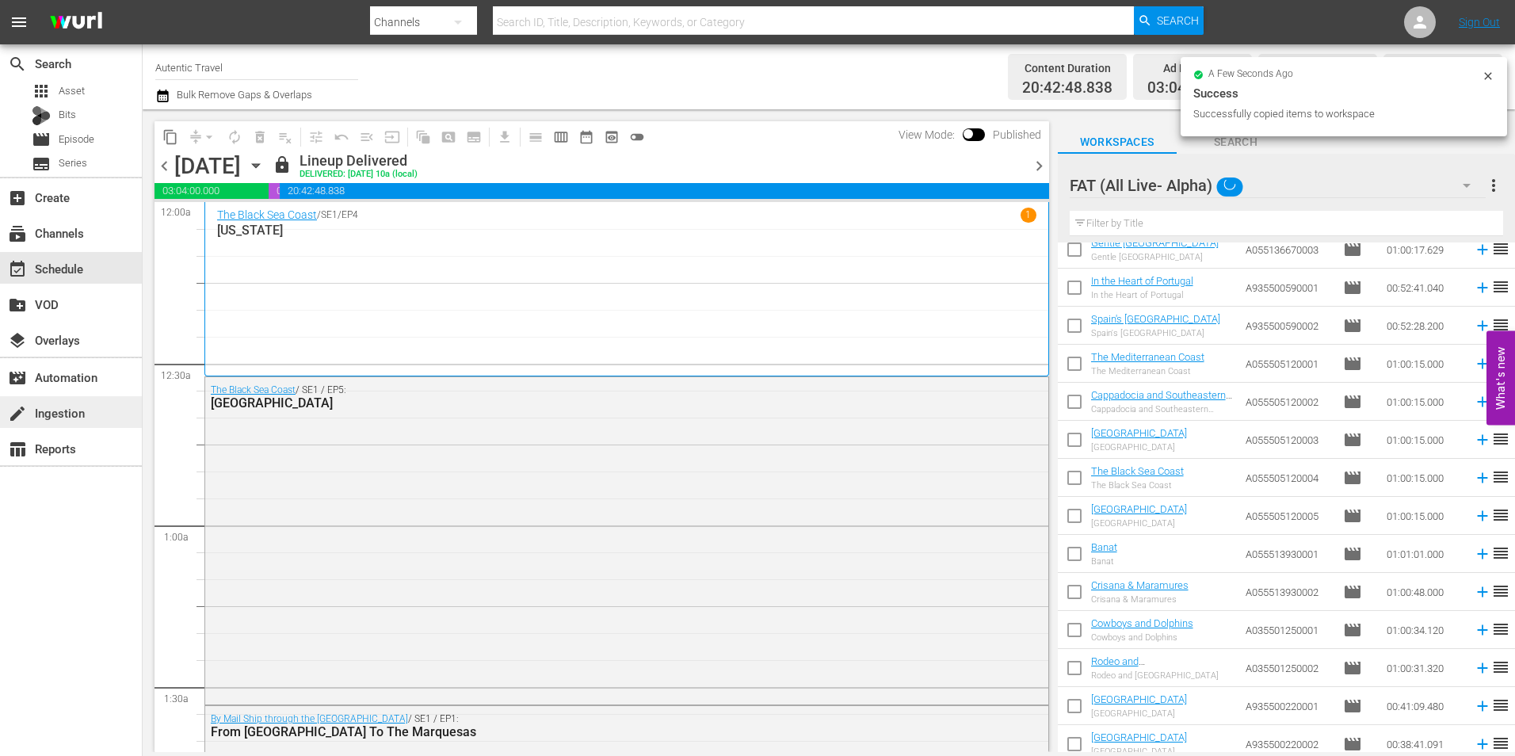
checkbox input "false"
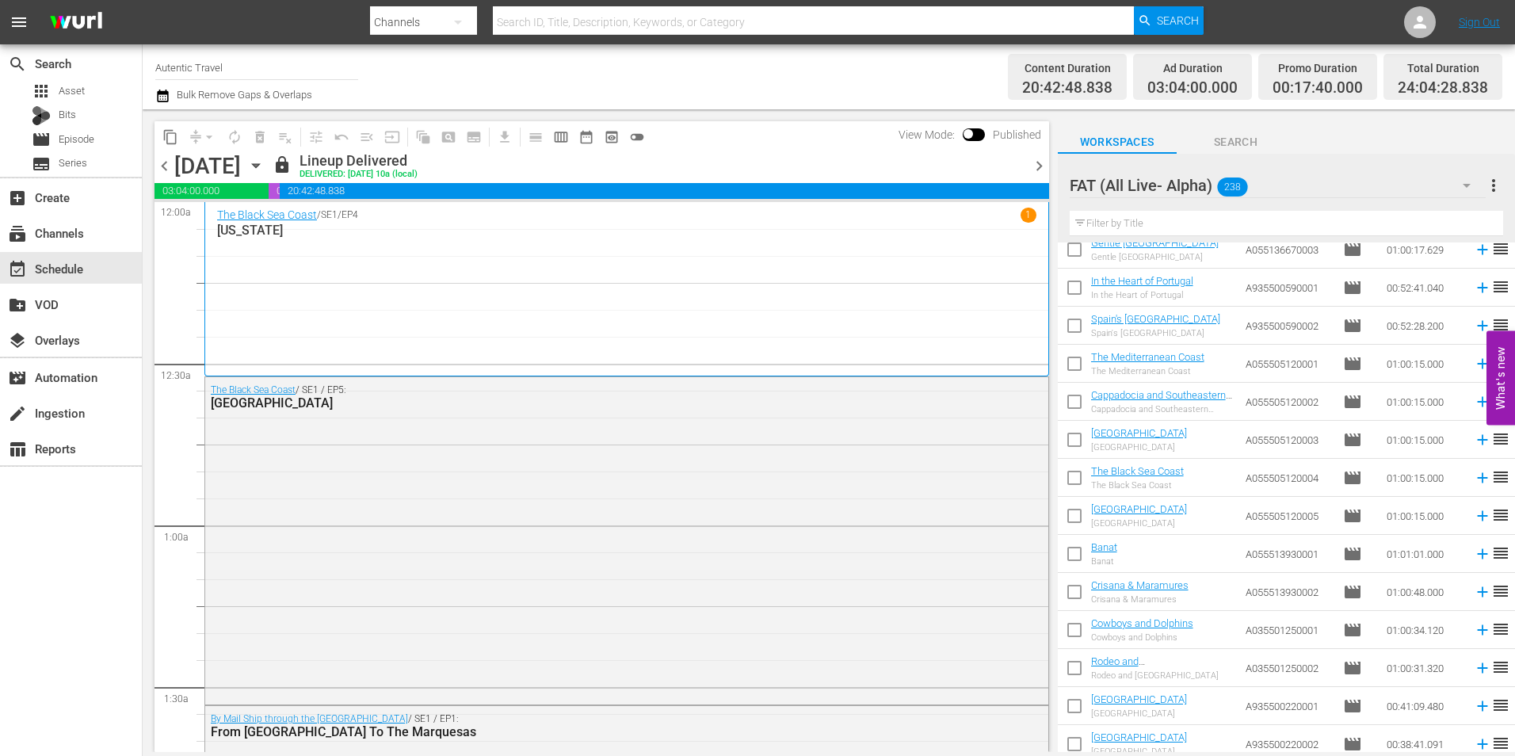
click at [1222, 231] on input "text" at bounding box center [1285, 223] width 433 height 25
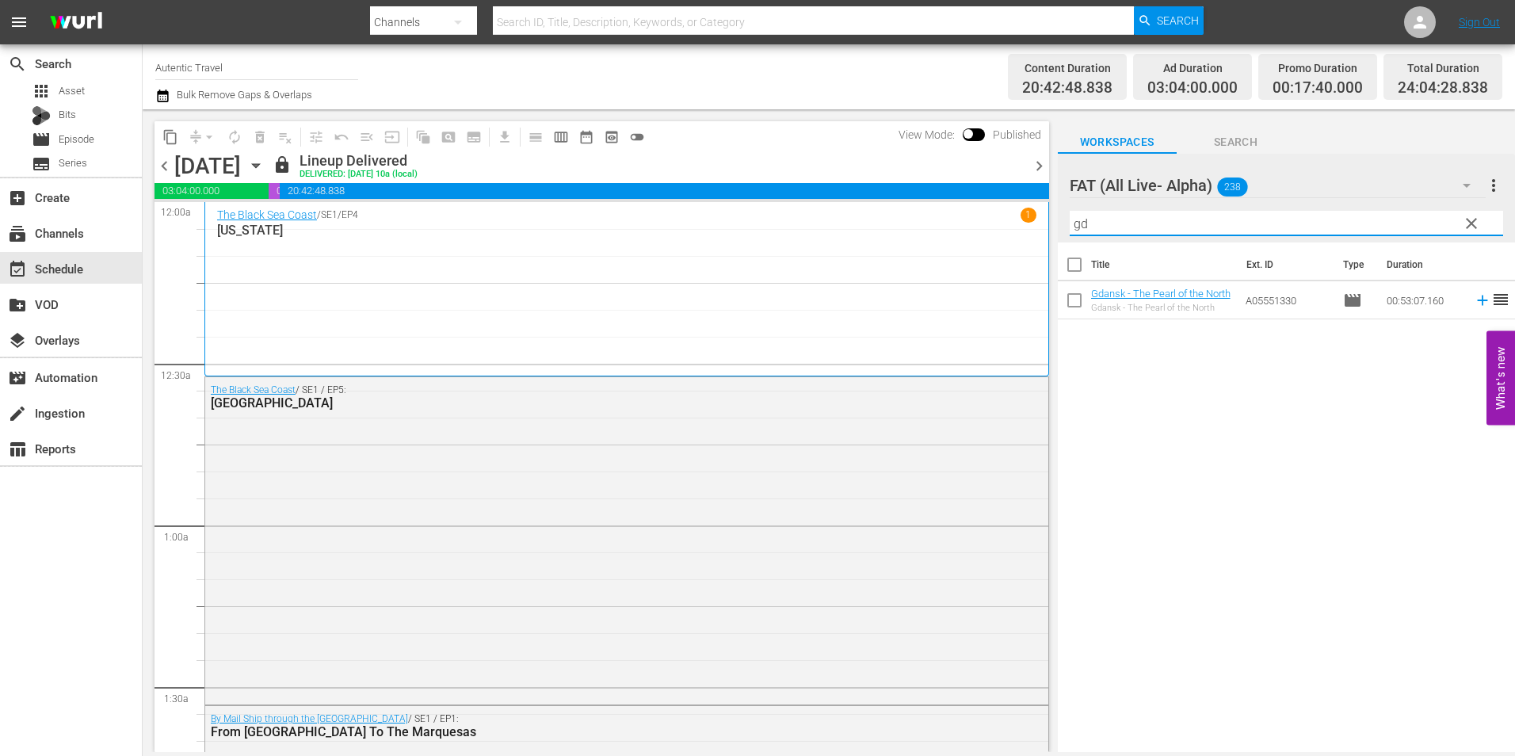
scroll to position [0, 0]
type input "gd"
click at [1077, 312] on input "checkbox" at bounding box center [1074, 303] width 33 height 33
checkbox input "true"
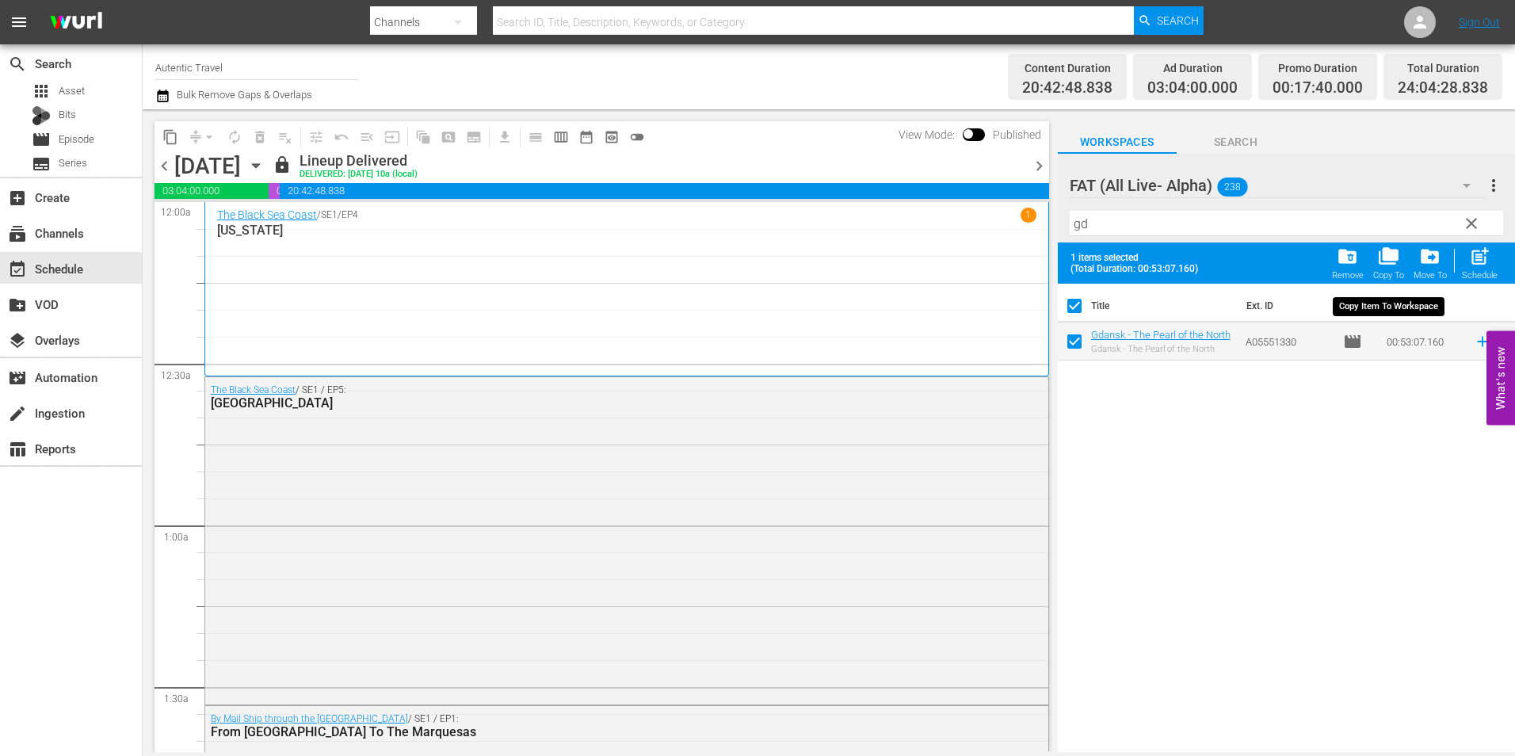
click at [1387, 266] on span "folder_copy" at bounding box center [1388, 256] width 21 height 21
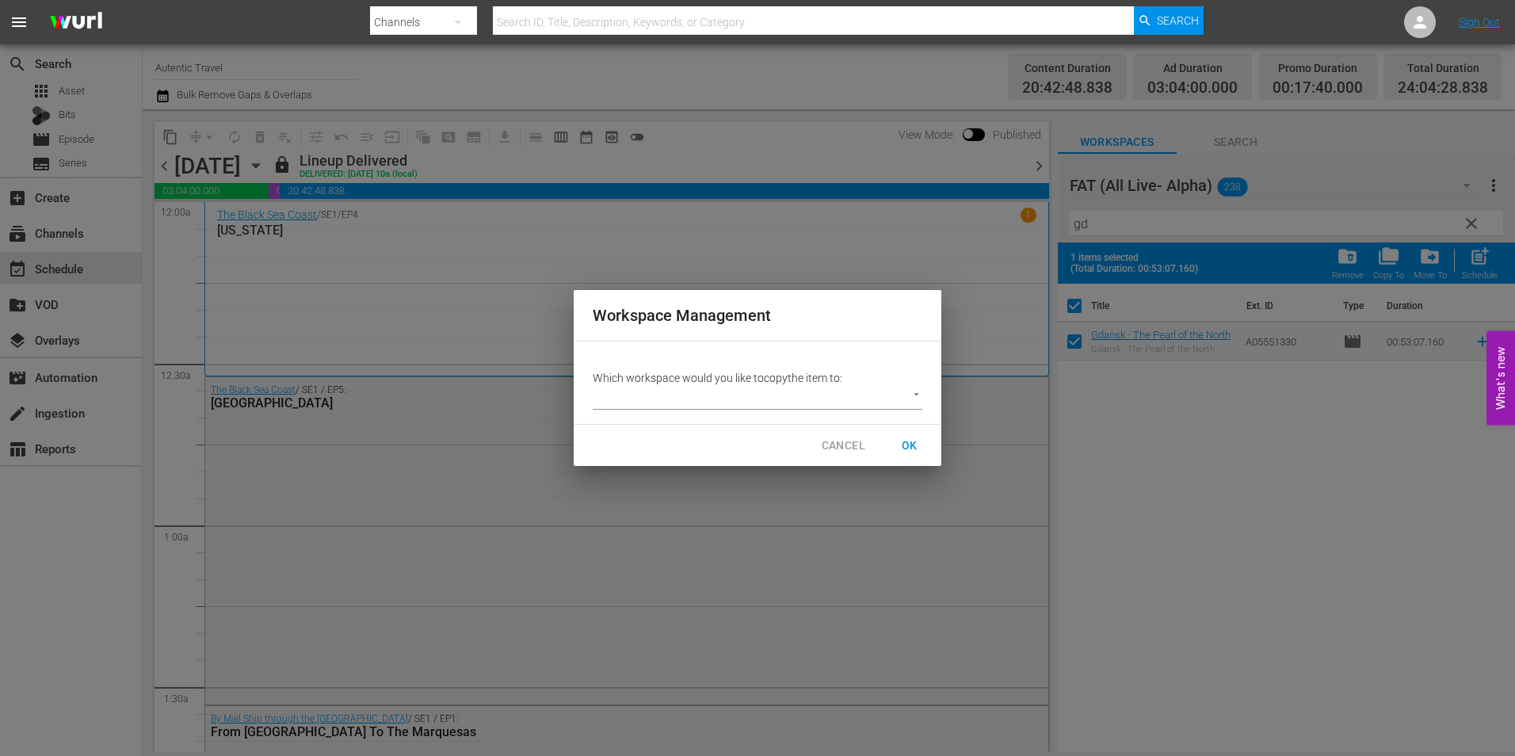
click at [727, 395] on body "menu Search By Channels Search ID, Title, Description, Keywords, or Category Se…" at bounding box center [757, 378] width 1515 height 756
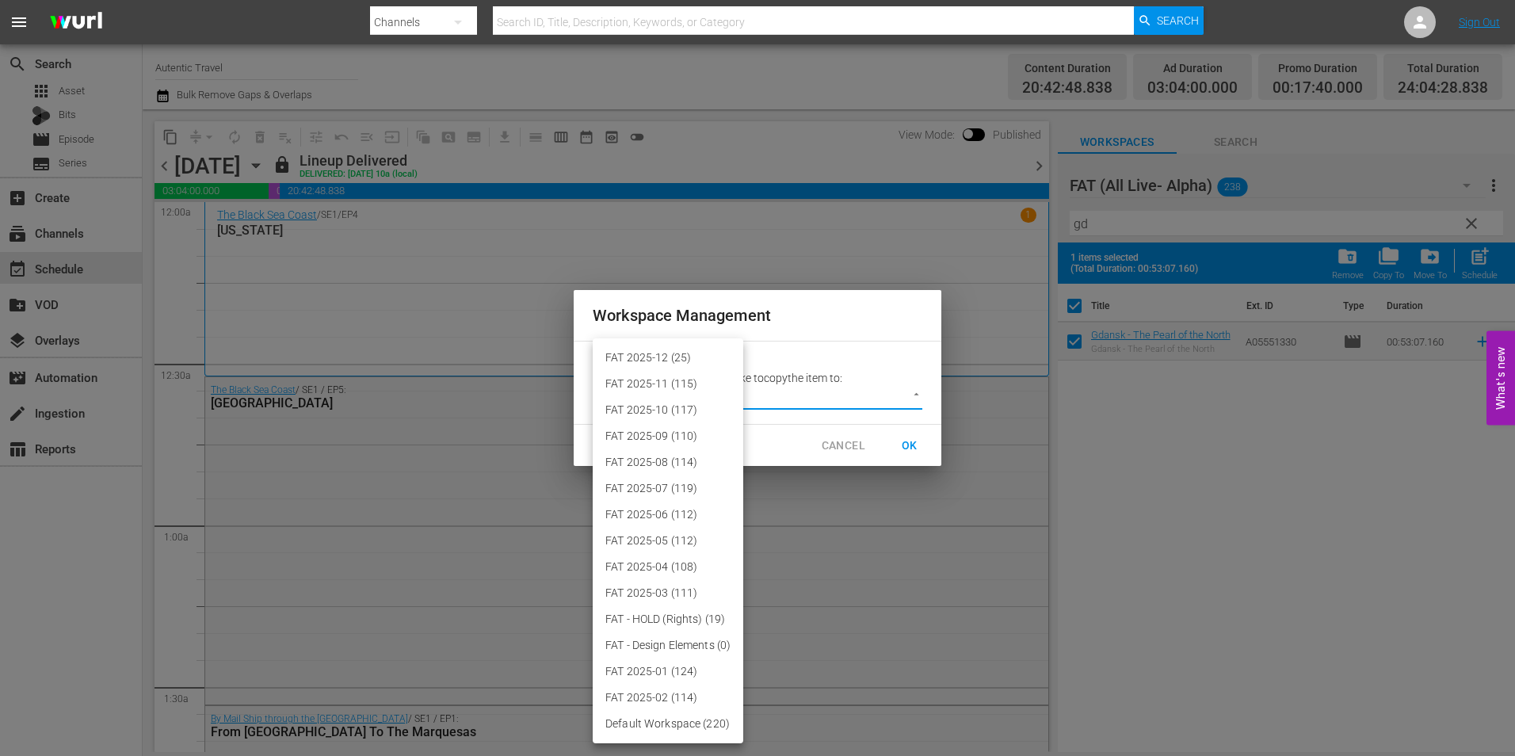
click at [696, 349] on li "FAT 2025-12 (25)" at bounding box center [668, 358] width 151 height 26
type input "3914"
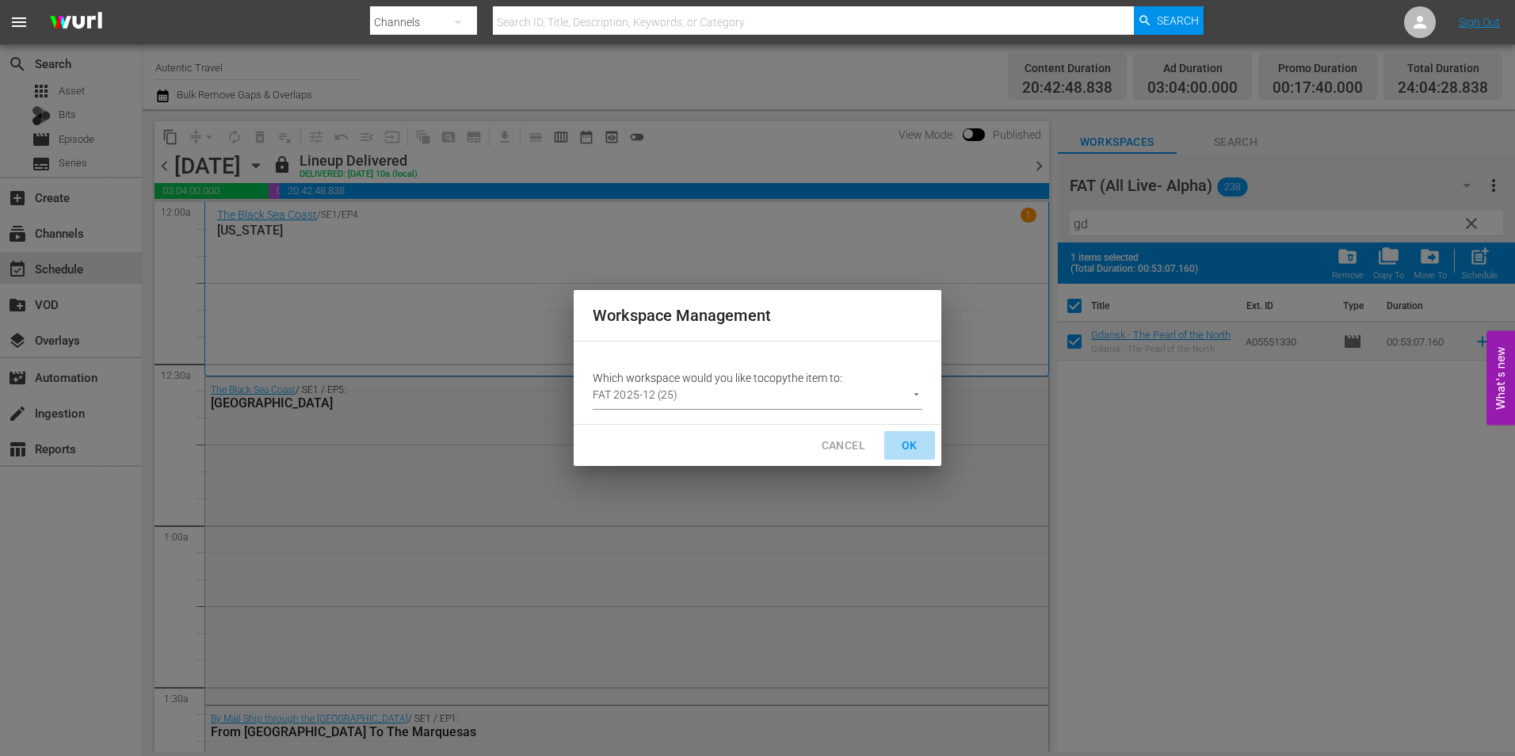
click at [911, 442] on span "OK" at bounding box center [909, 446] width 25 height 20
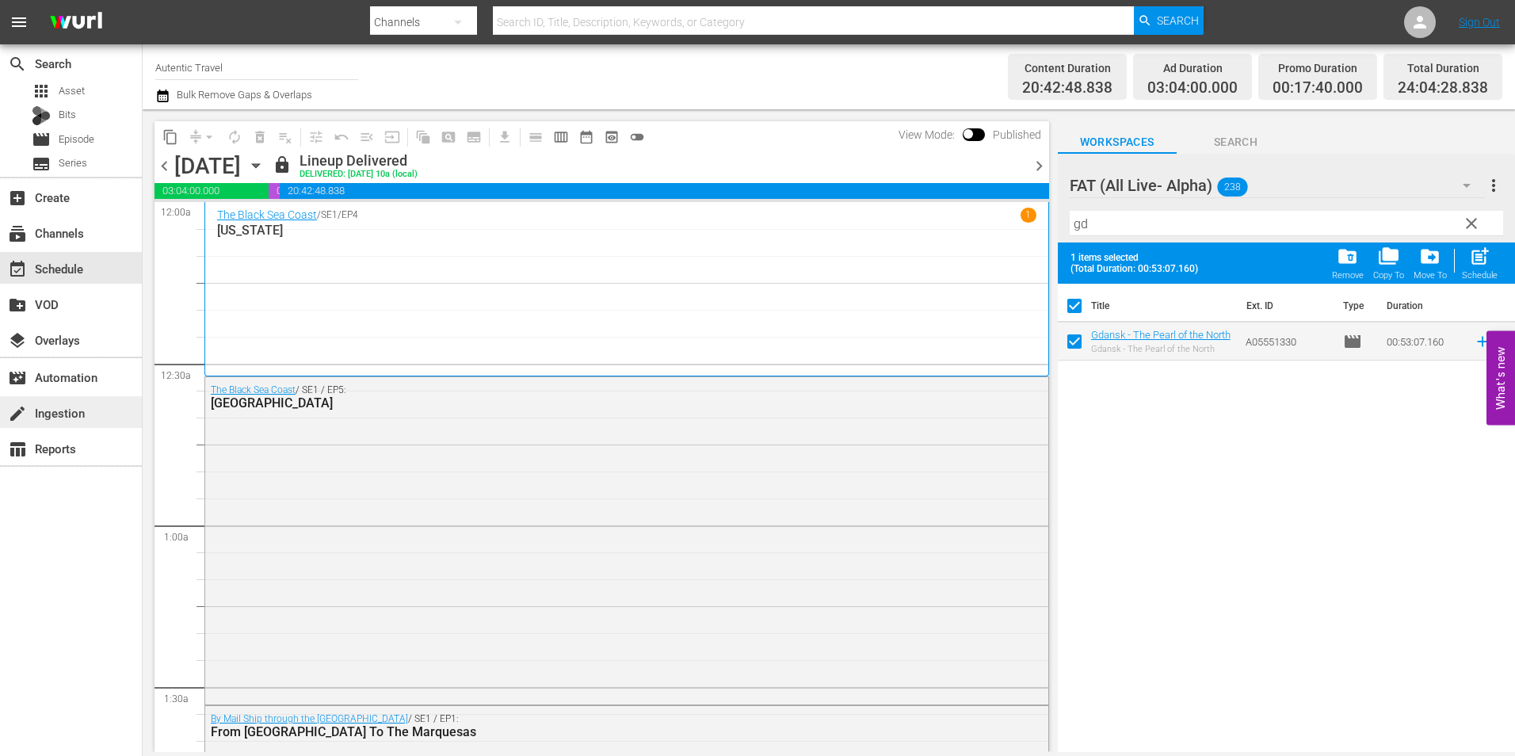
checkbox input "false"
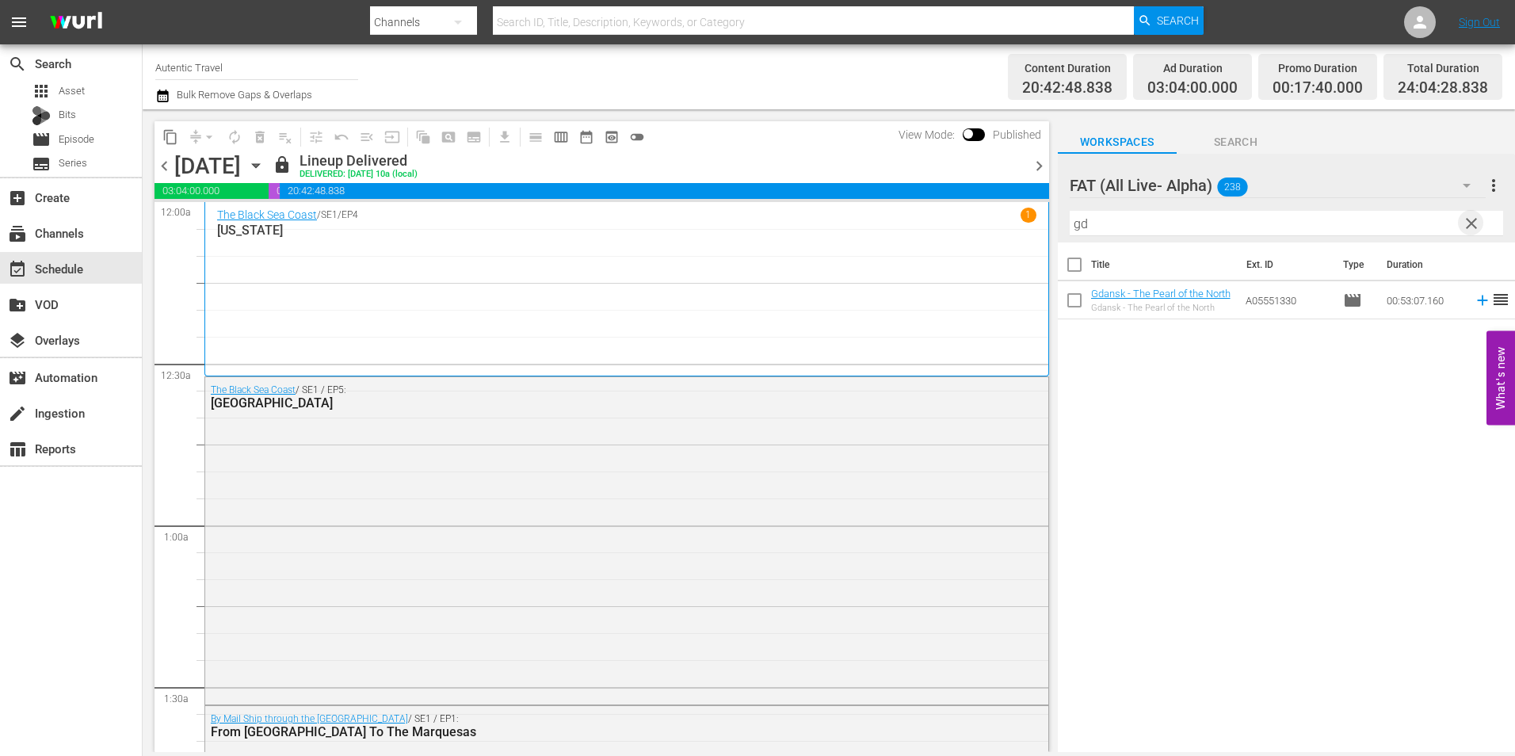
click at [1470, 227] on span "clear" at bounding box center [1471, 223] width 19 height 19
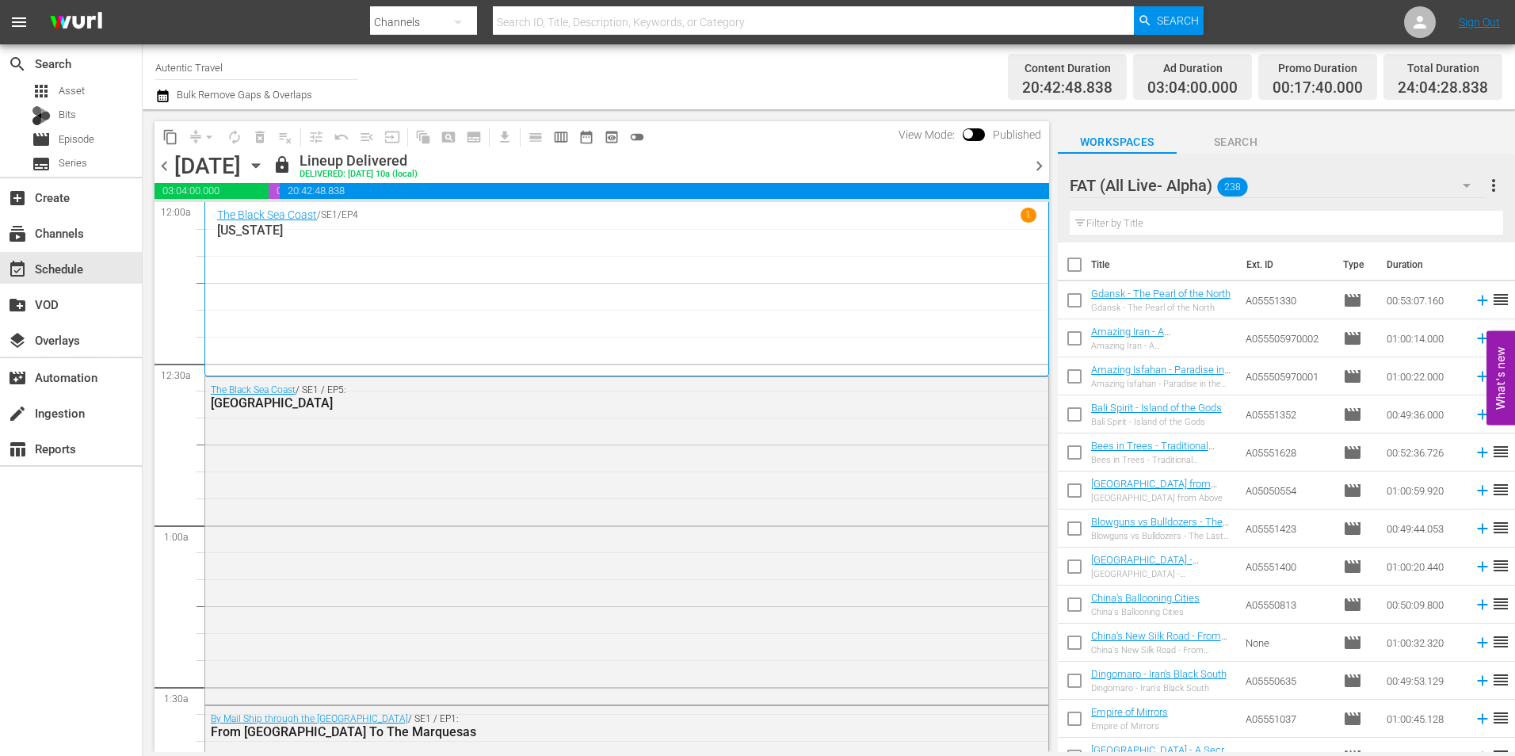
click at [1123, 227] on input "text" at bounding box center [1285, 223] width 433 height 25
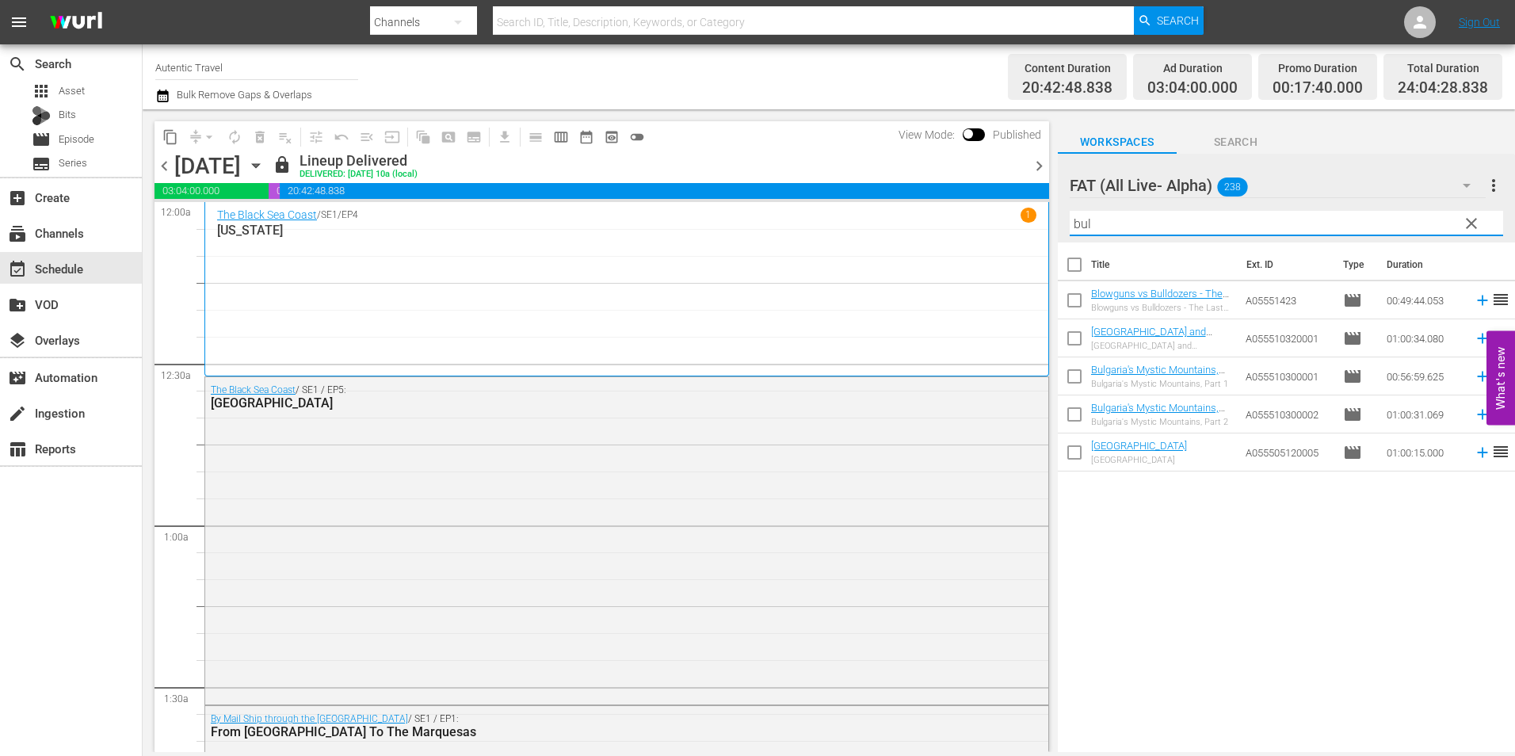
type input "bul"
click at [1184, 577] on div "Title Ext. ID Type Duration Blowguns vs Bulldozers - The Last Nomads of the Sar…" at bounding box center [1286, 498] width 457 height 512
click at [1075, 373] on input "checkbox" at bounding box center [1074, 379] width 33 height 33
checkbox input "true"
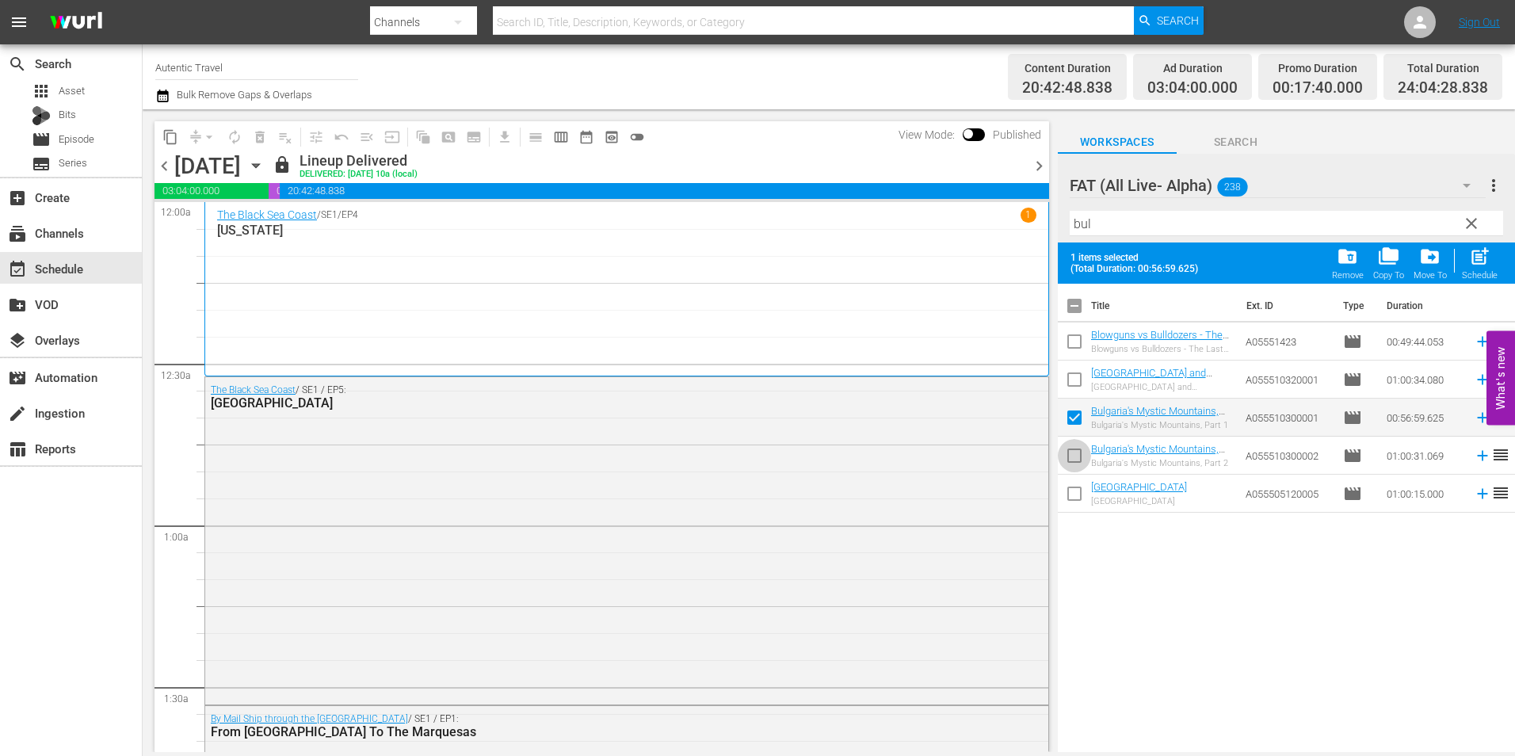
click at [1077, 456] on input "checkbox" at bounding box center [1074, 458] width 33 height 33
checkbox input "true"
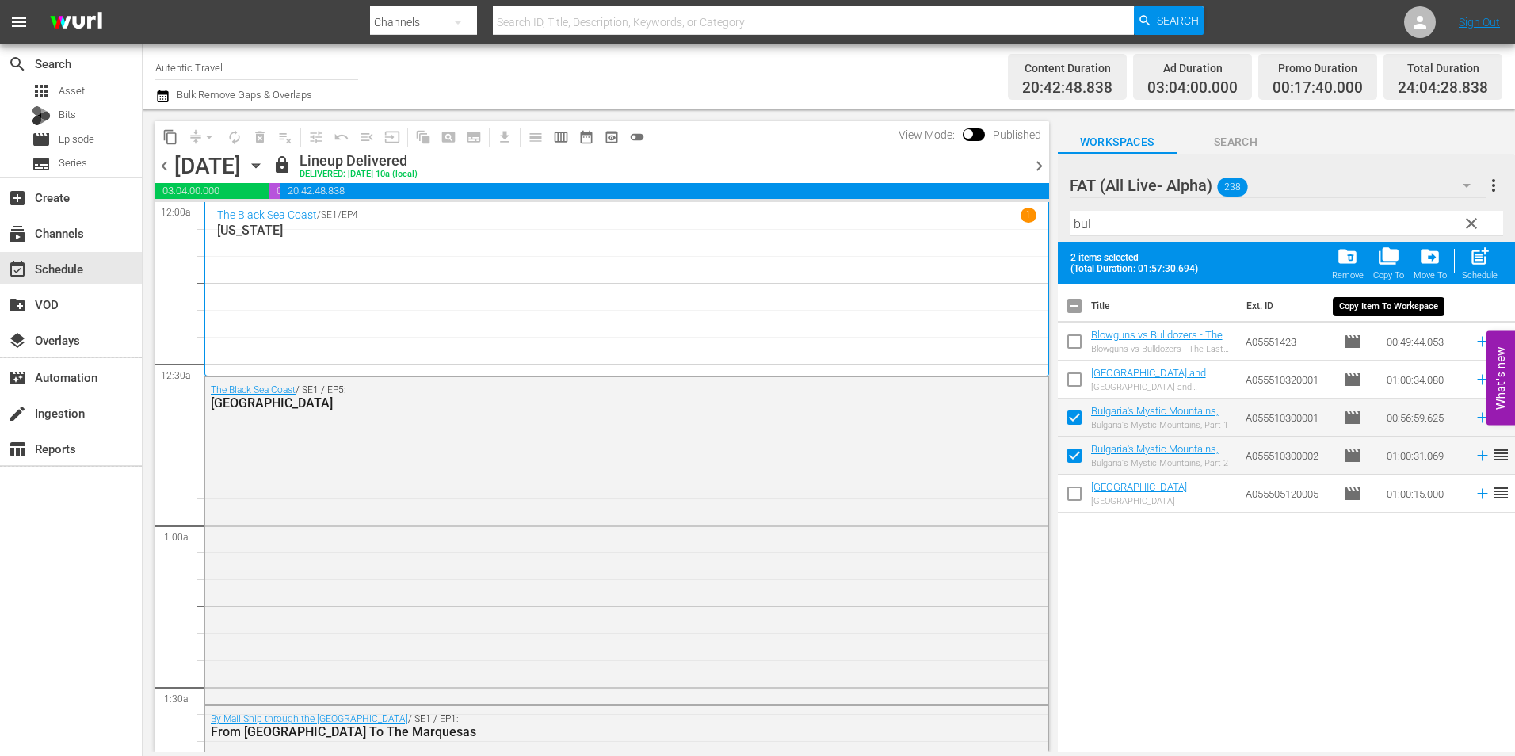
click at [1392, 257] on span "folder_copy" at bounding box center [1388, 256] width 21 height 21
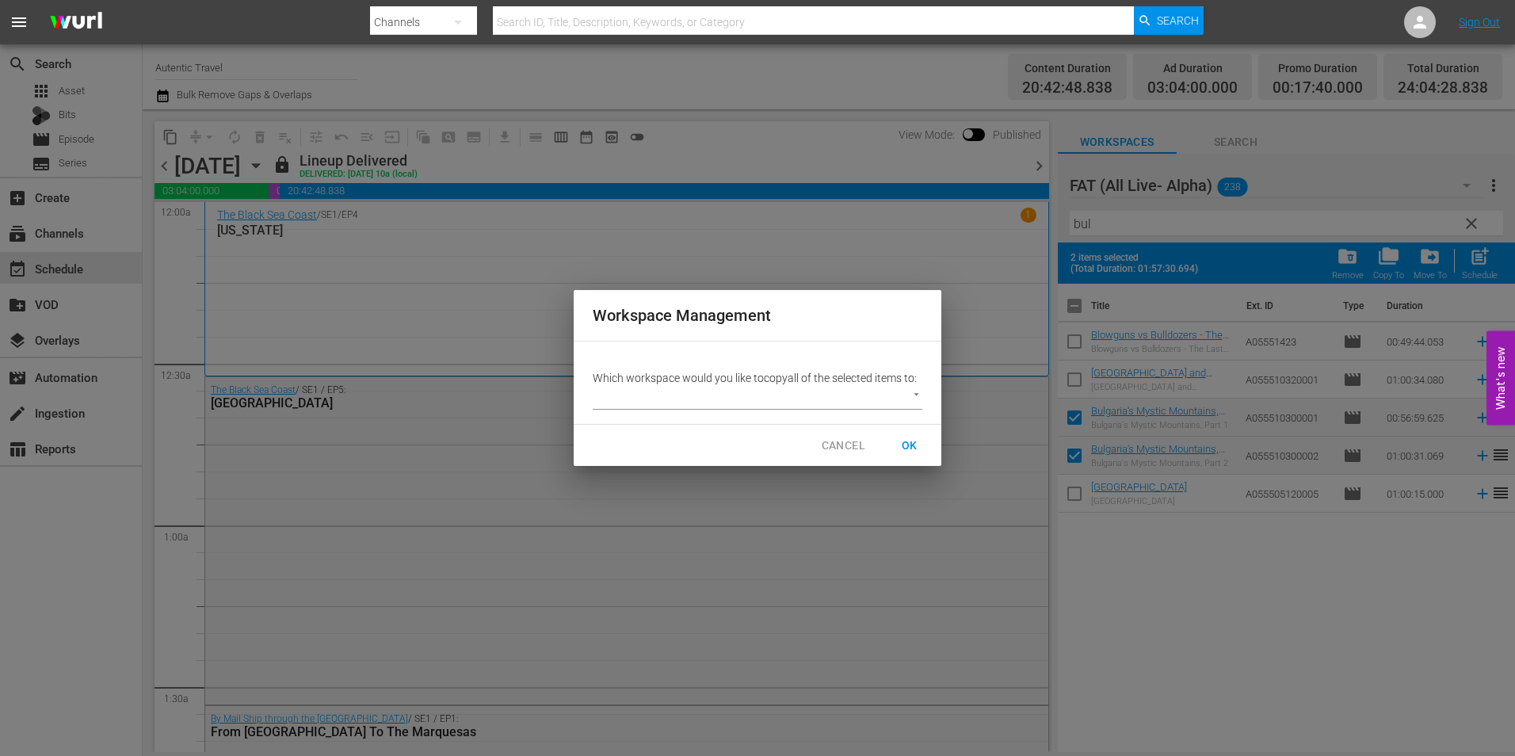
click at [693, 399] on body "menu Search By Channels Search ID, Title, Description, Keywords, or Category Se…" at bounding box center [757, 378] width 1515 height 756
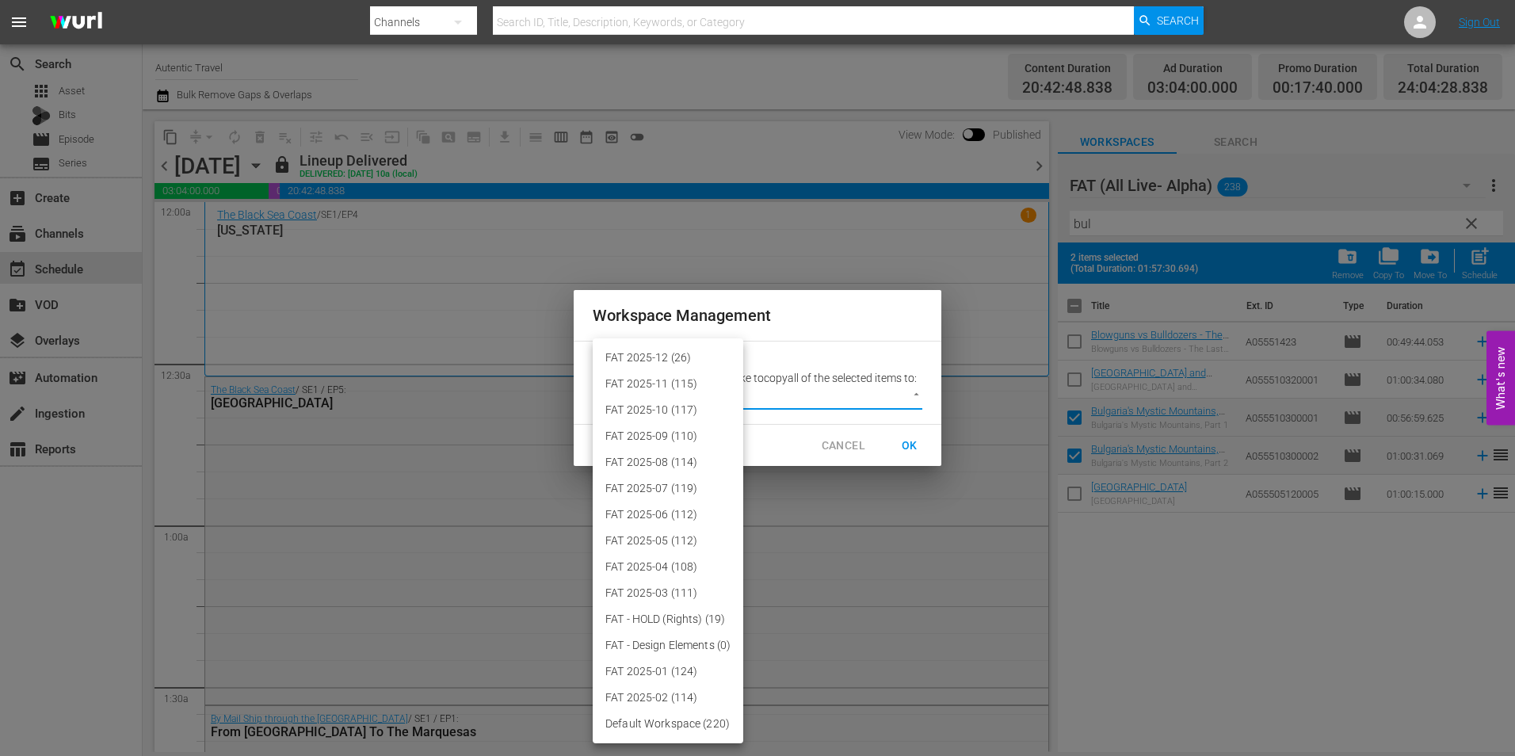
click at [671, 355] on li "FAT 2025-12 (26)" at bounding box center [668, 358] width 151 height 26
type input "3914"
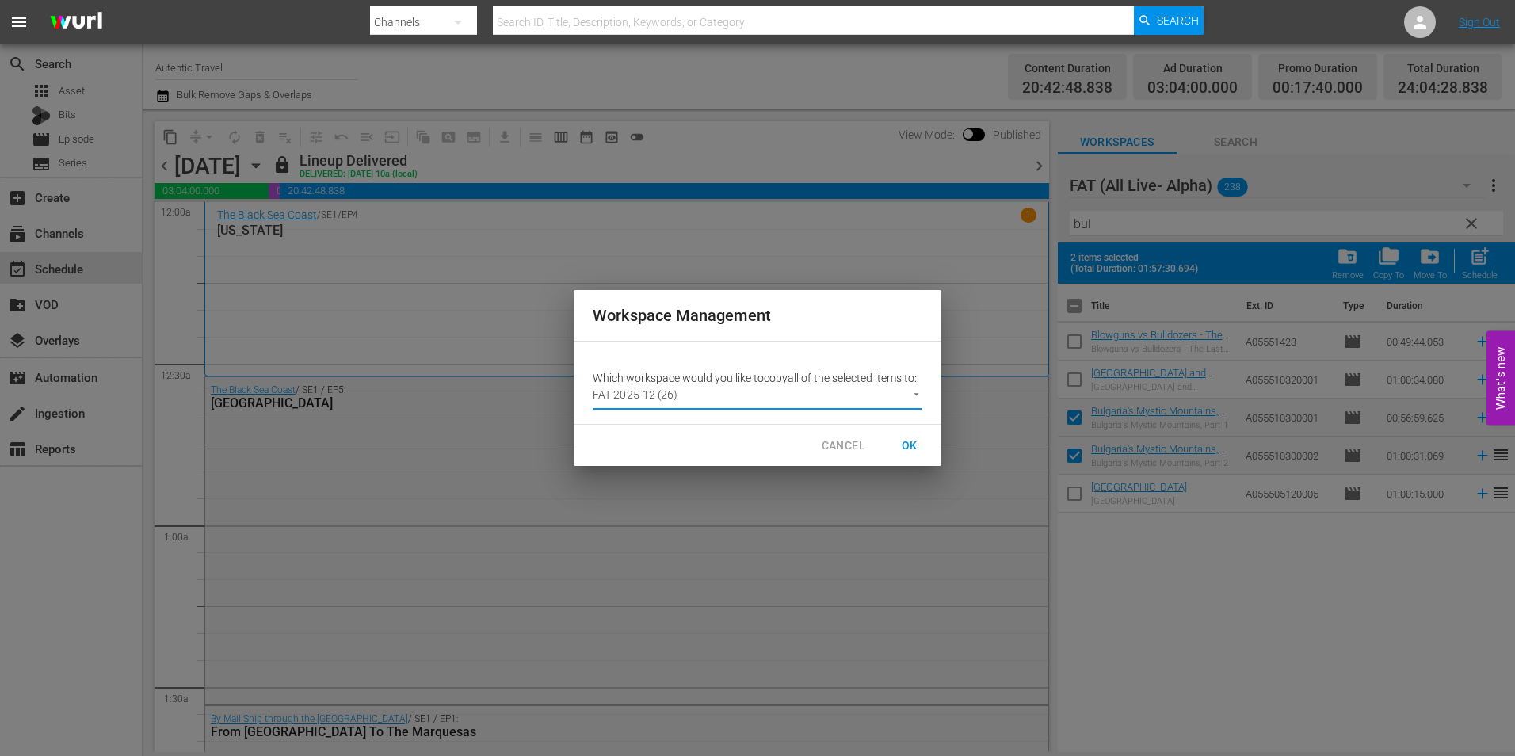
click at [910, 443] on span "OK" at bounding box center [909, 446] width 25 height 20
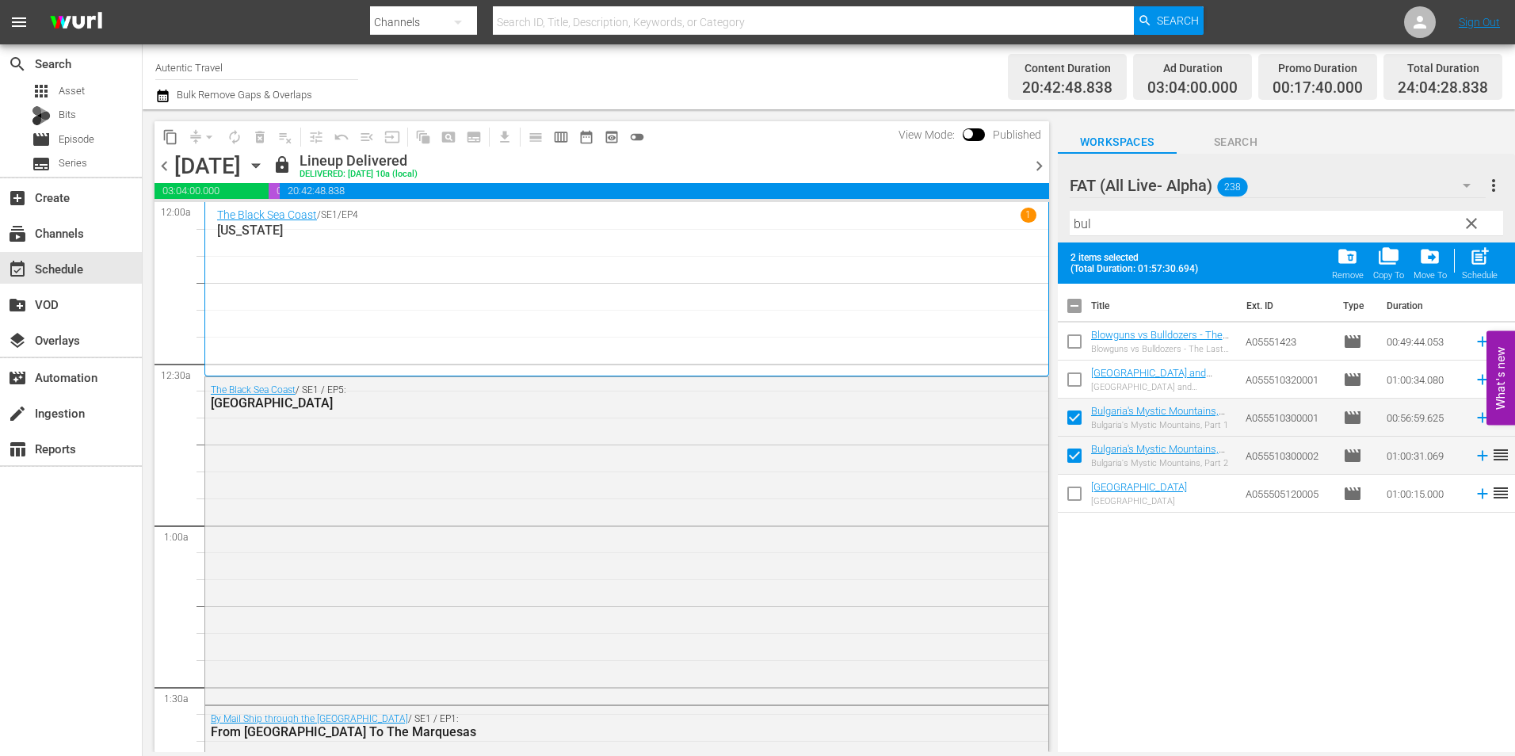
checkbox input "false"
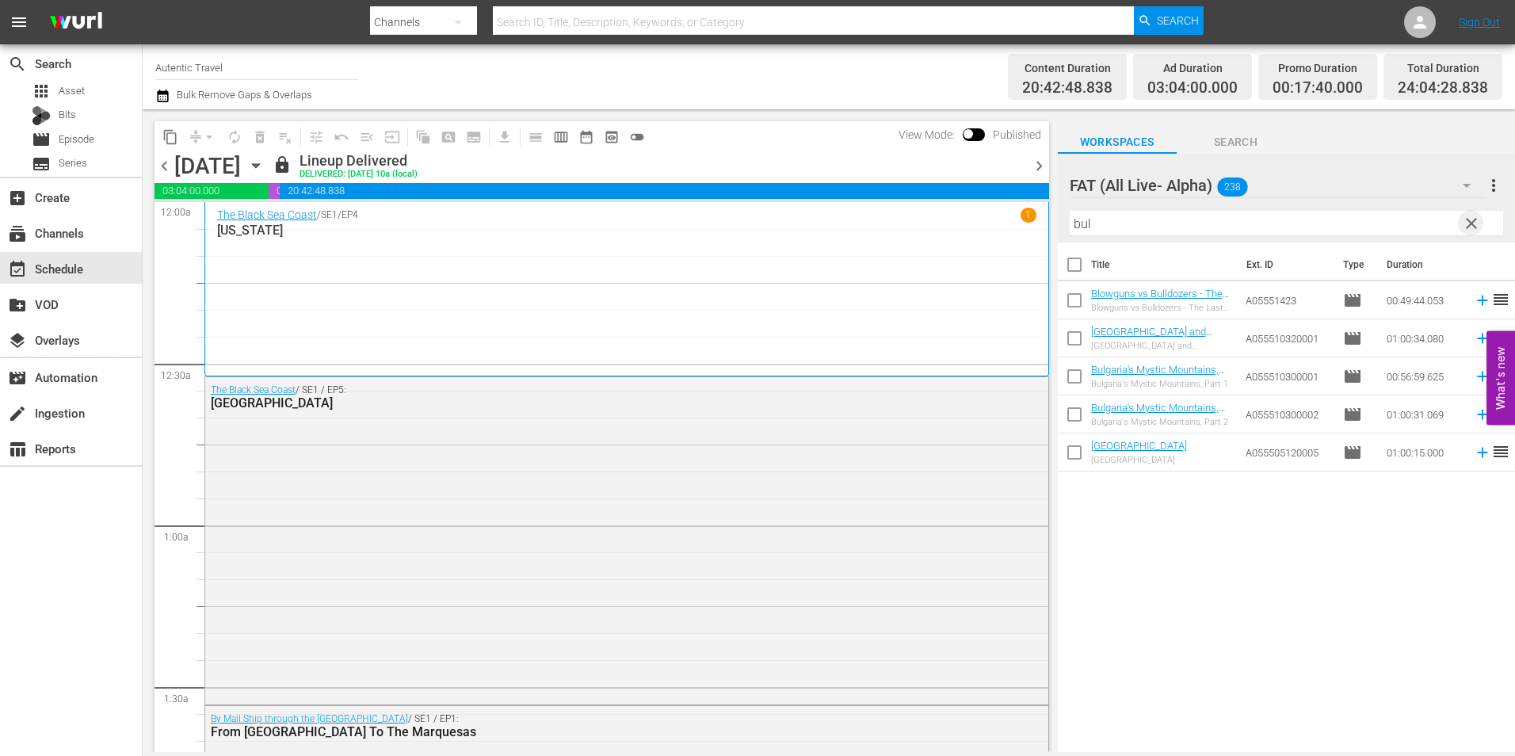
click at [1475, 224] on span "clear" at bounding box center [1471, 223] width 19 height 19
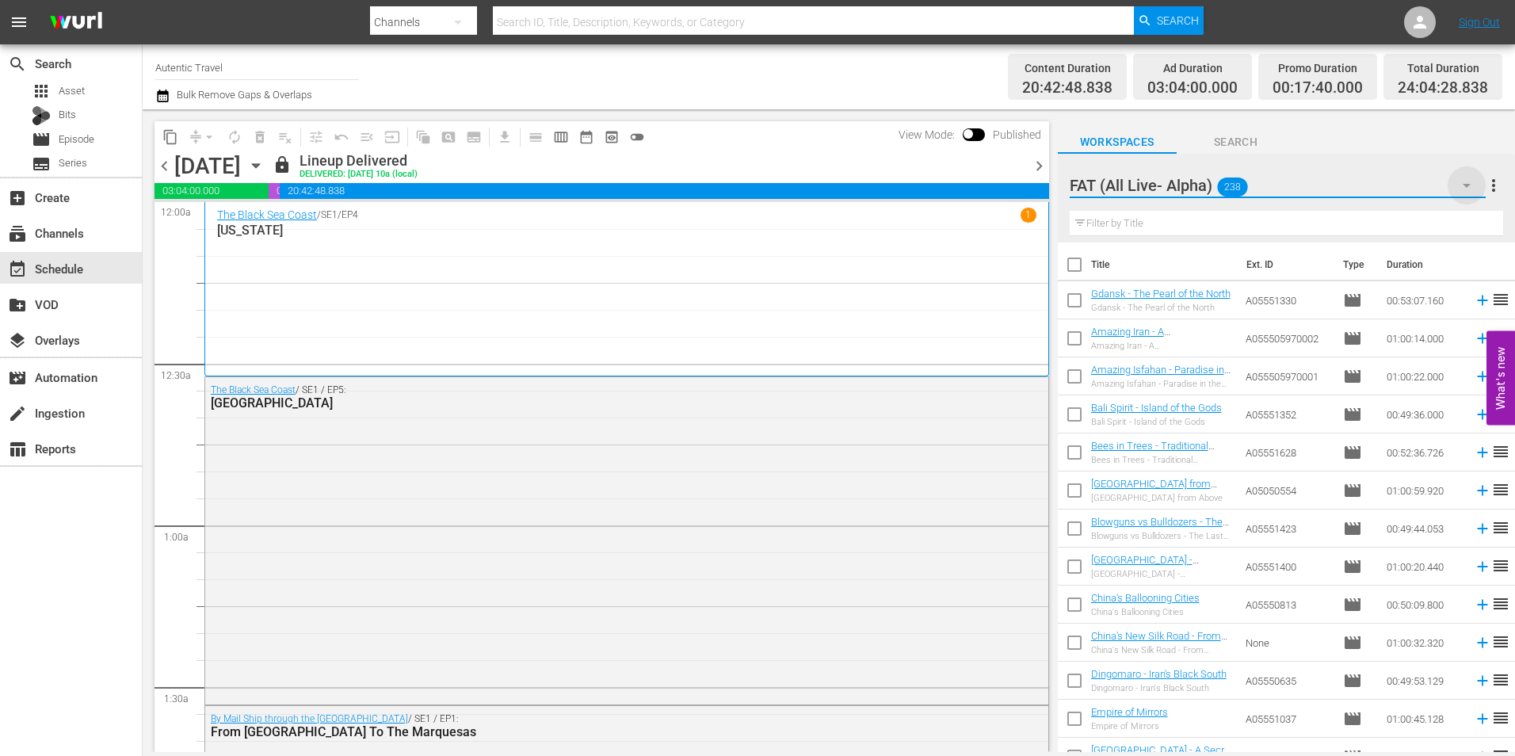
click at [1466, 180] on icon "button" at bounding box center [1466, 185] width 19 height 19
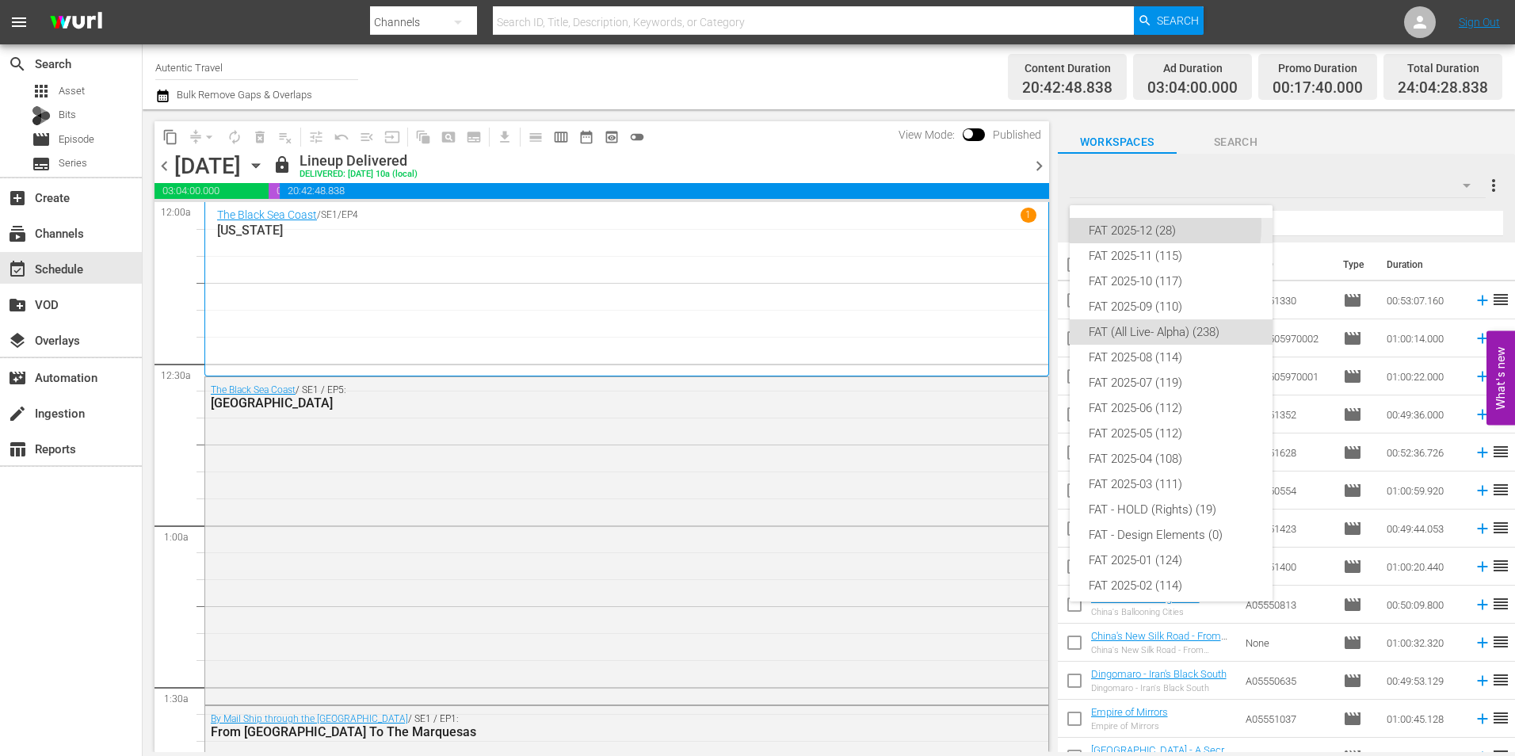
click at [1134, 226] on div "FAT 2025-12 (28)" at bounding box center [1170, 230] width 165 height 25
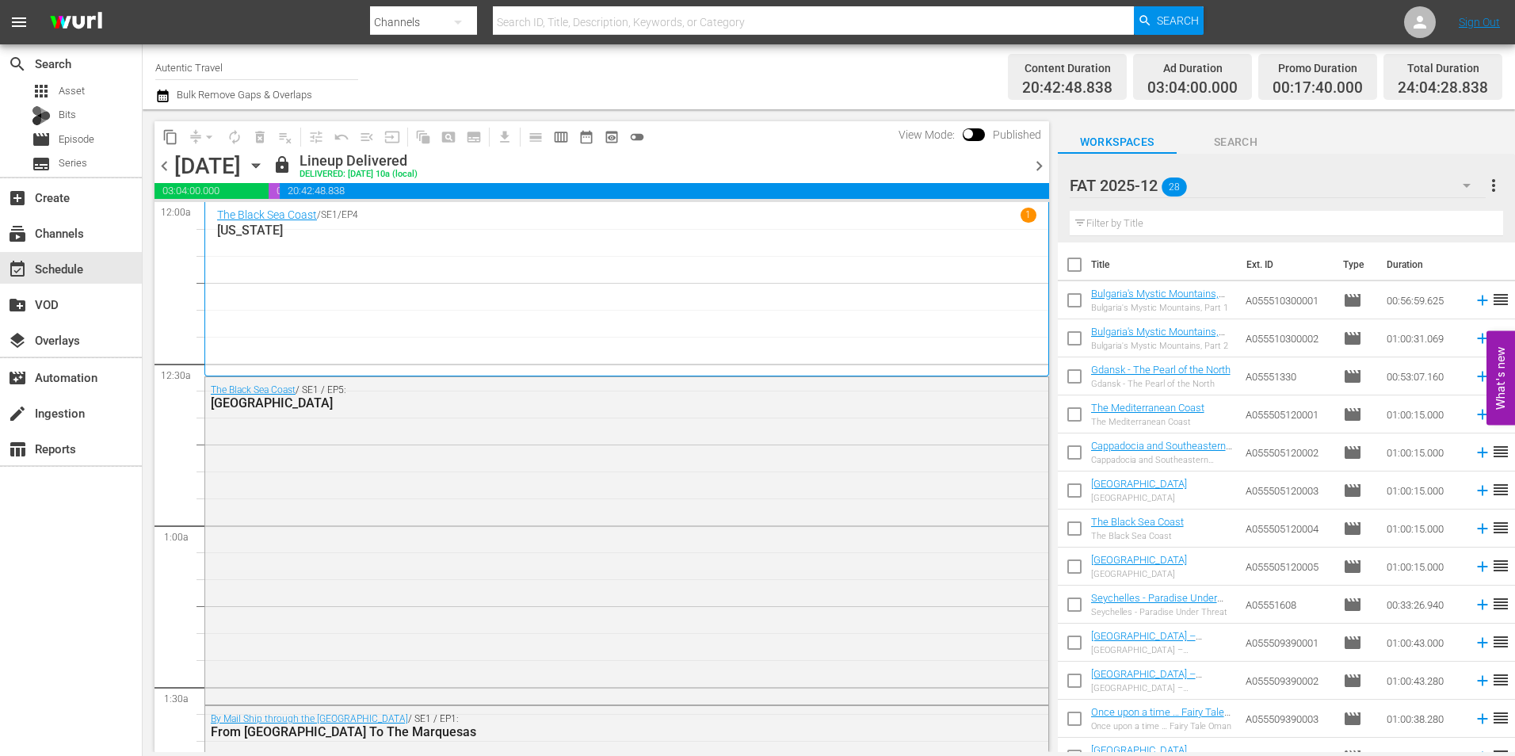
click at [1458, 184] on icon "button" at bounding box center [1466, 185] width 19 height 19
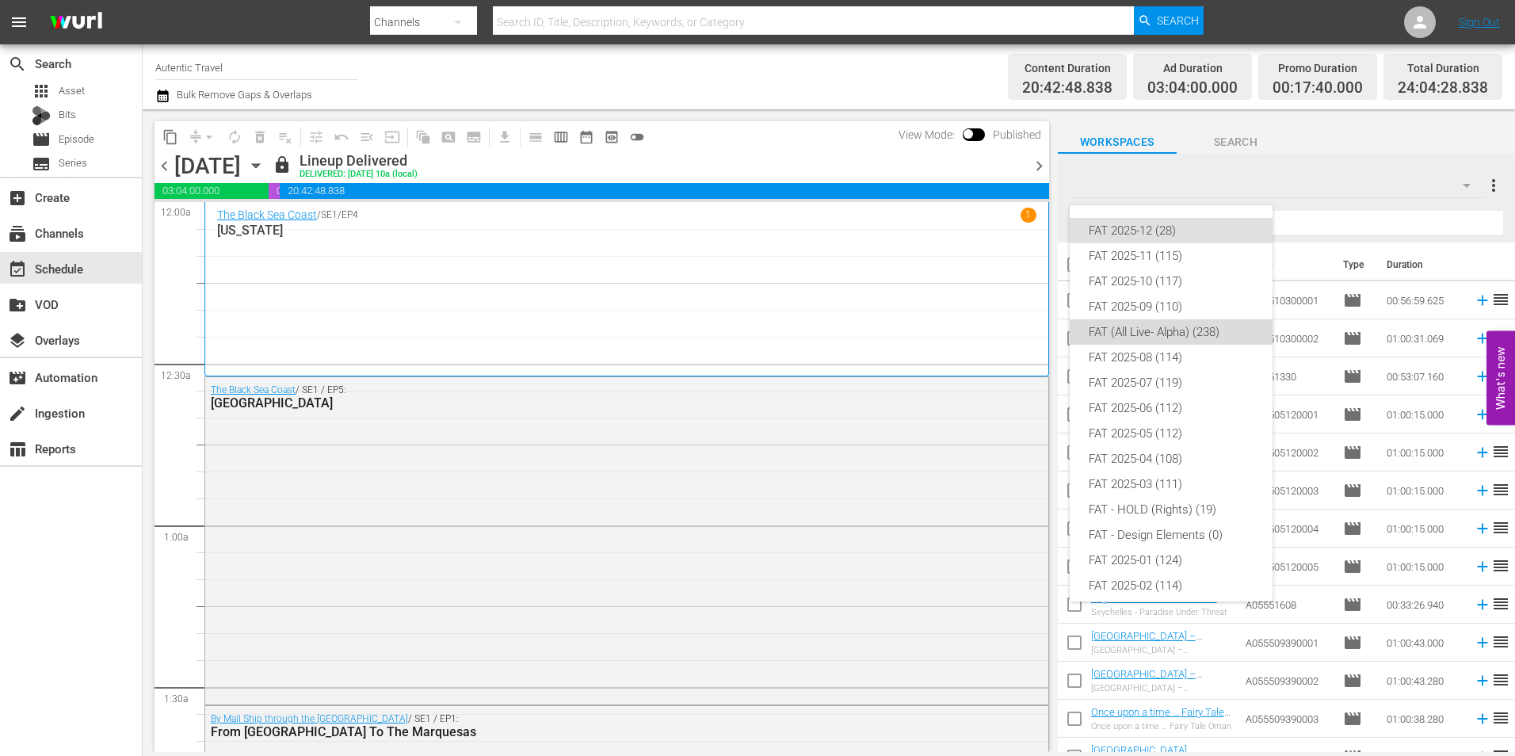
click at [1179, 334] on div "FAT (All Live- Alpha) (238)" at bounding box center [1170, 331] width 165 height 25
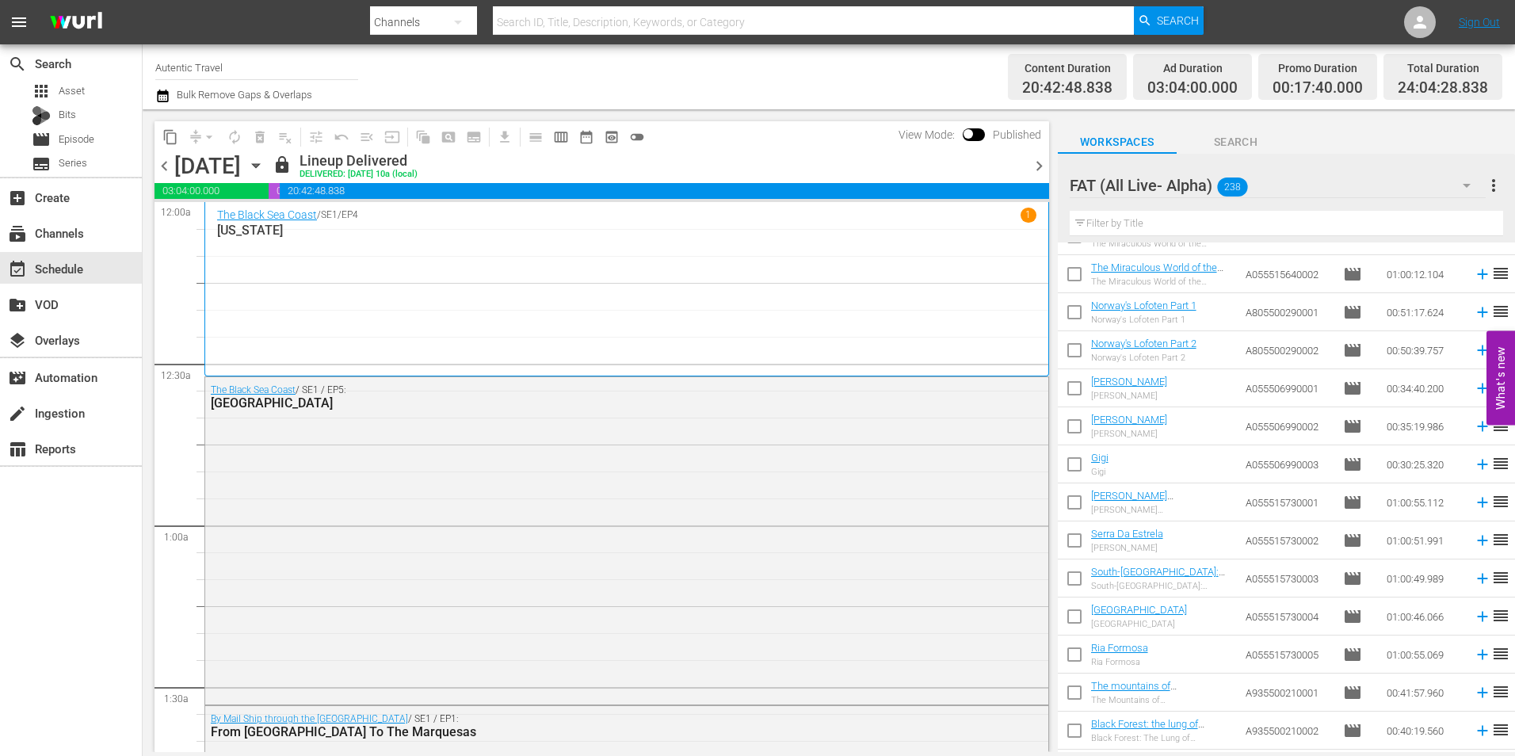
scroll to position [6378, 0]
click at [1084, 395] on input "checkbox" at bounding box center [1074, 389] width 33 height 33
checkbox input "true"
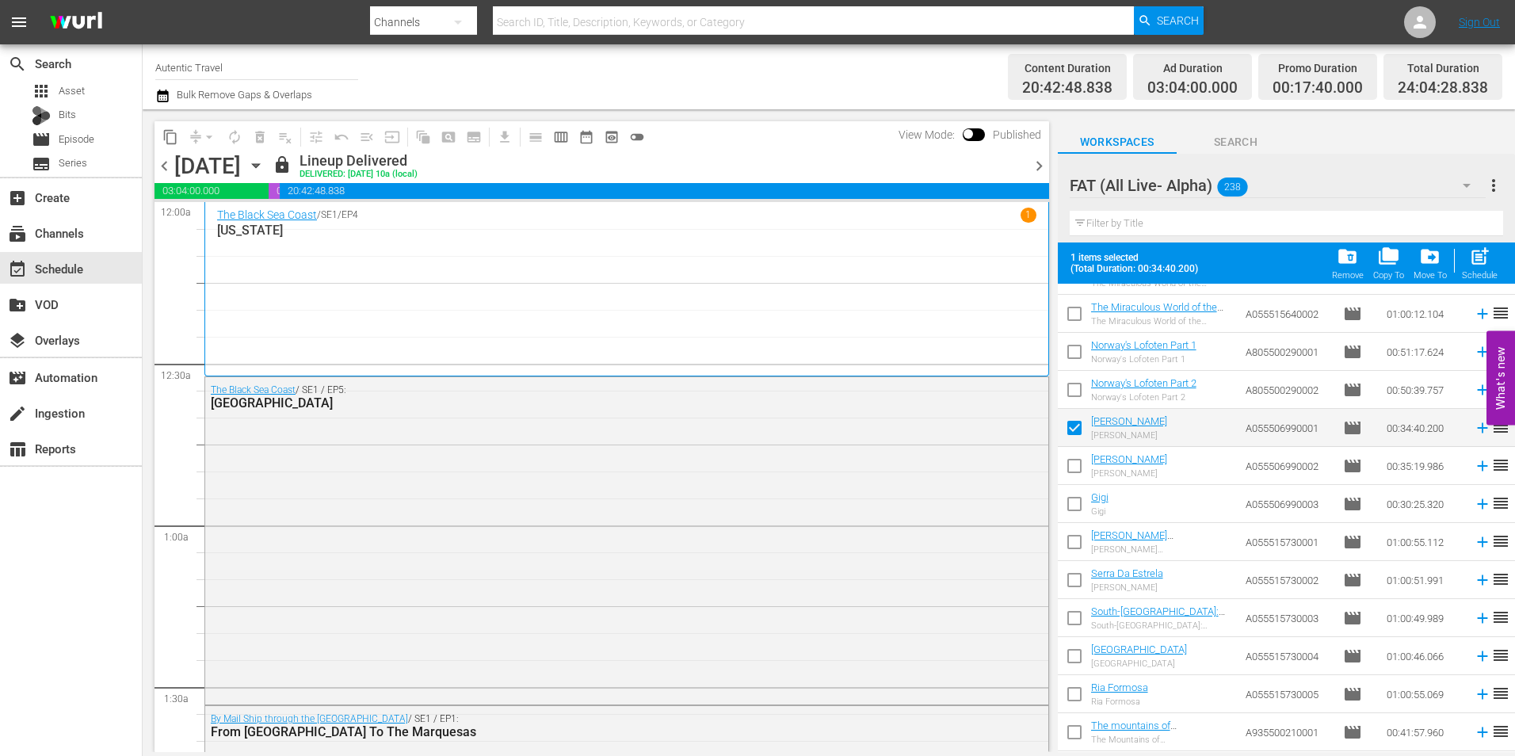
click at [1077, 474] on input "checkbox" at bounding box center [1074, 468] width 33 height 33
checkbox input "true"
click at [1077, 498] on input "checkbox" at bounding box center [1074, 506] width 33 height 33
checkbox input "true"
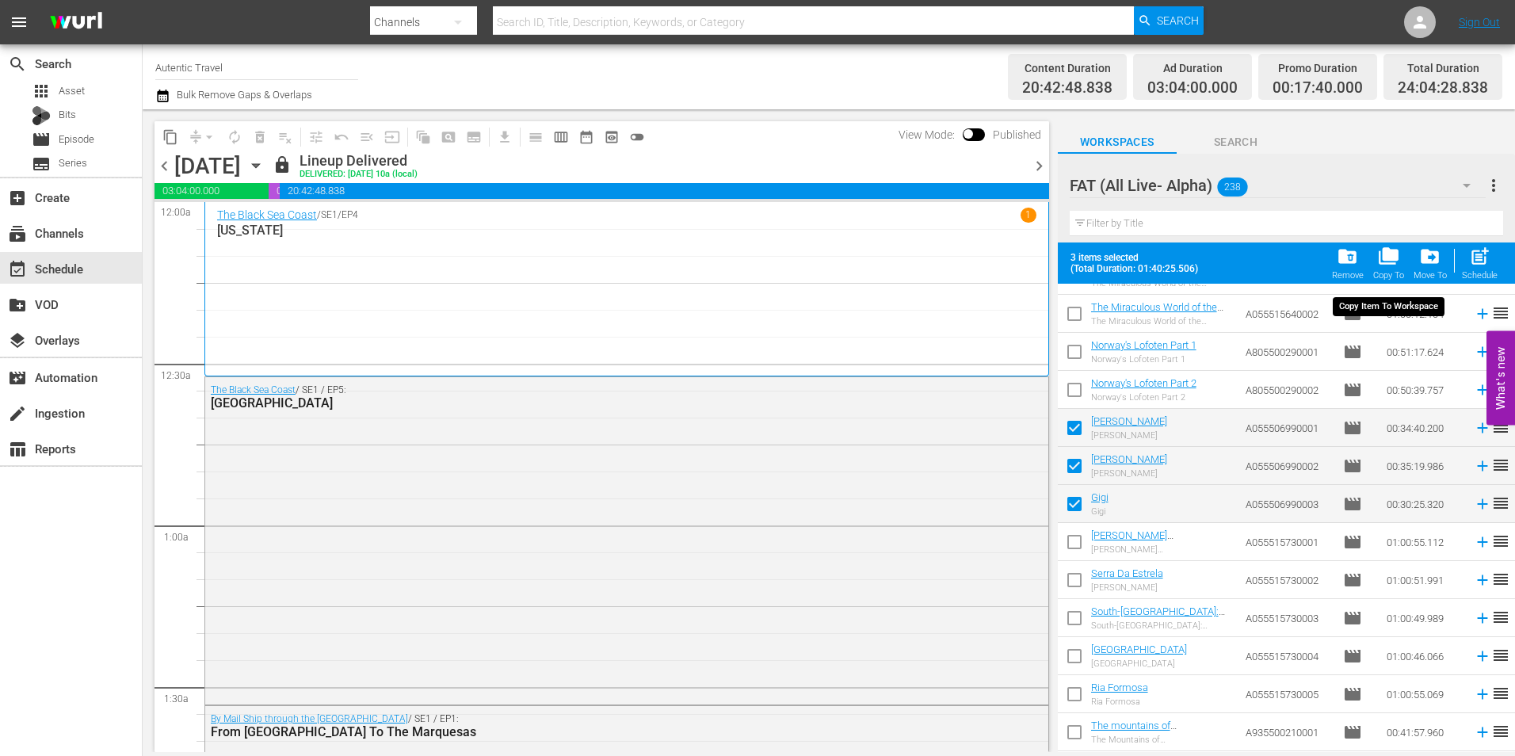
click at [1390, 272] on div "Copy To" at bounding box center [1388, 275] width 31 height 10
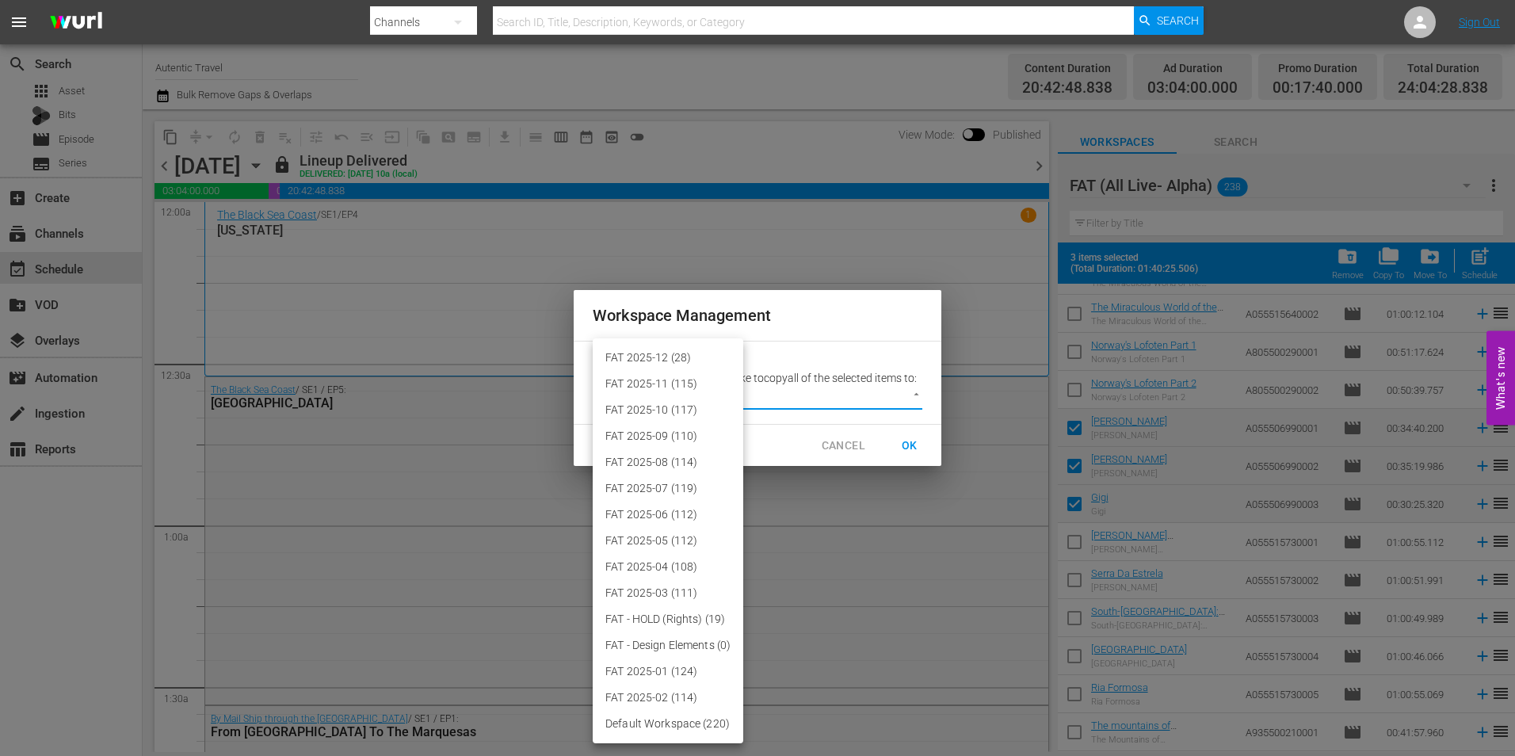
click at [889, 389] on body "menu Search By Channels Search ID, Title, Description, Keywords, or Category Se…" at bounding box center [757, 378] width 1515 height 756
click at [690, 358] on li "FAT 2025-12 (28)" at bounding box center [668, 358] width 151 height 26
type input "3914"
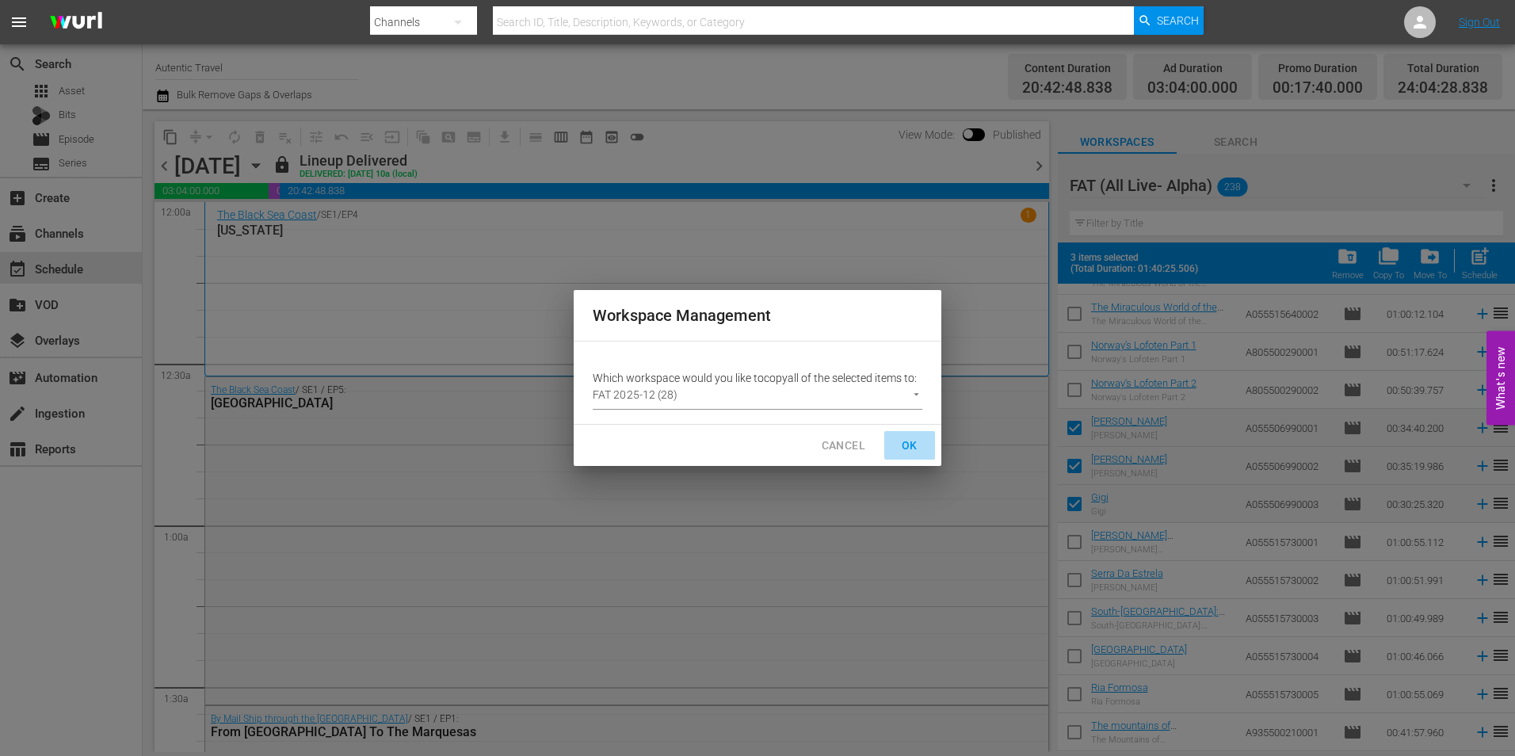
click at [910, 444] on span "OK" at bounding box center [909, 446] width 25 height 20
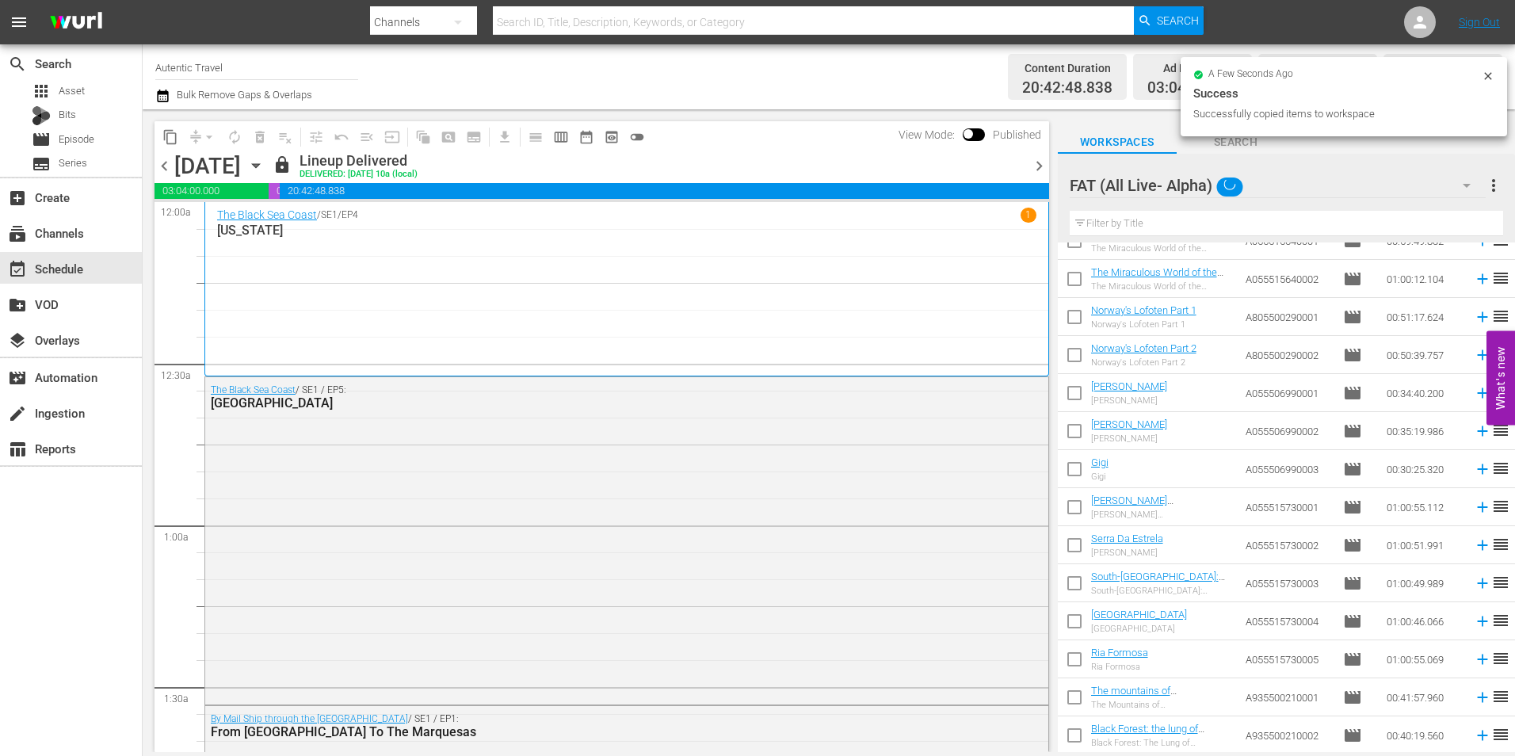
checkbox input "false"
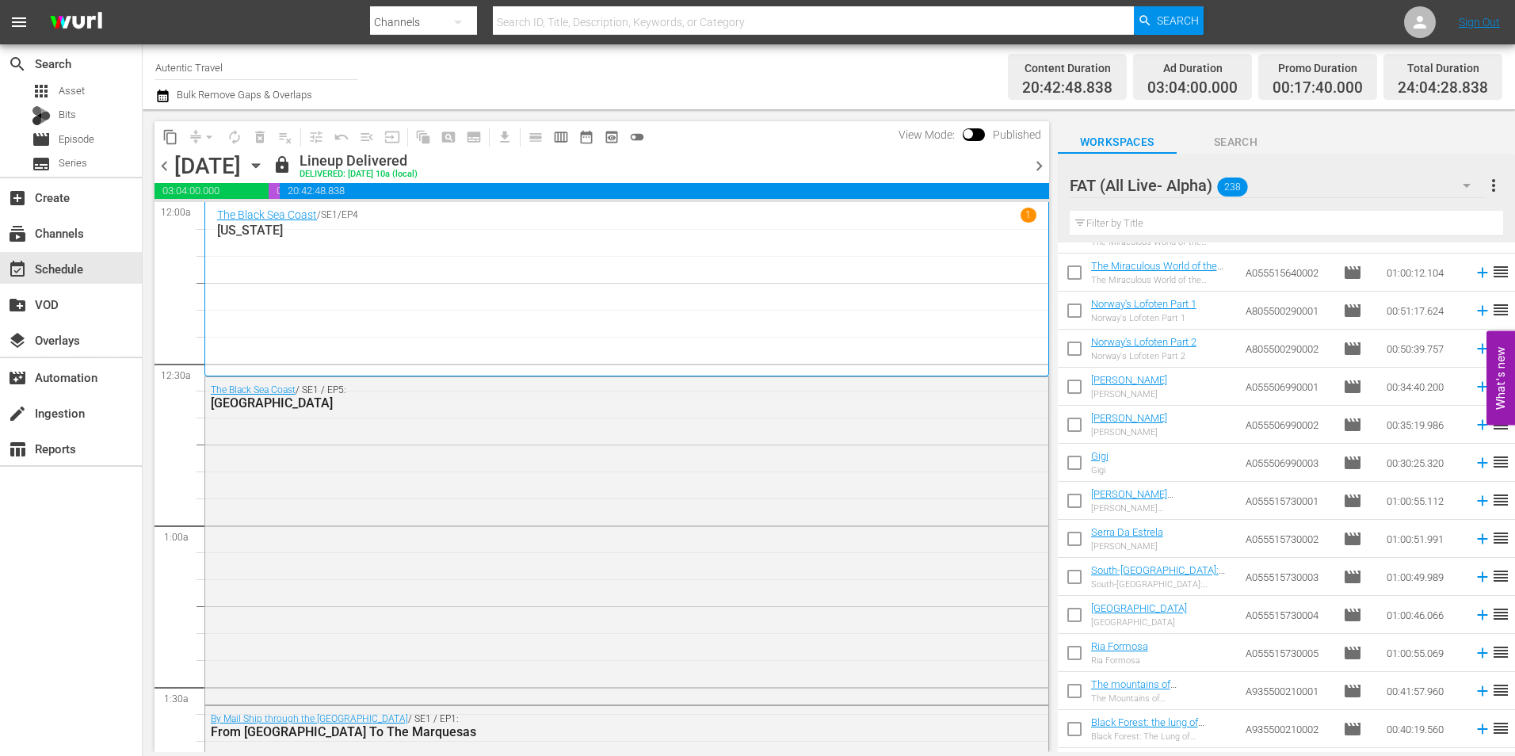
click at [1157, 227] on input "text" at bounding box center [1285, 223] width 433 height 25
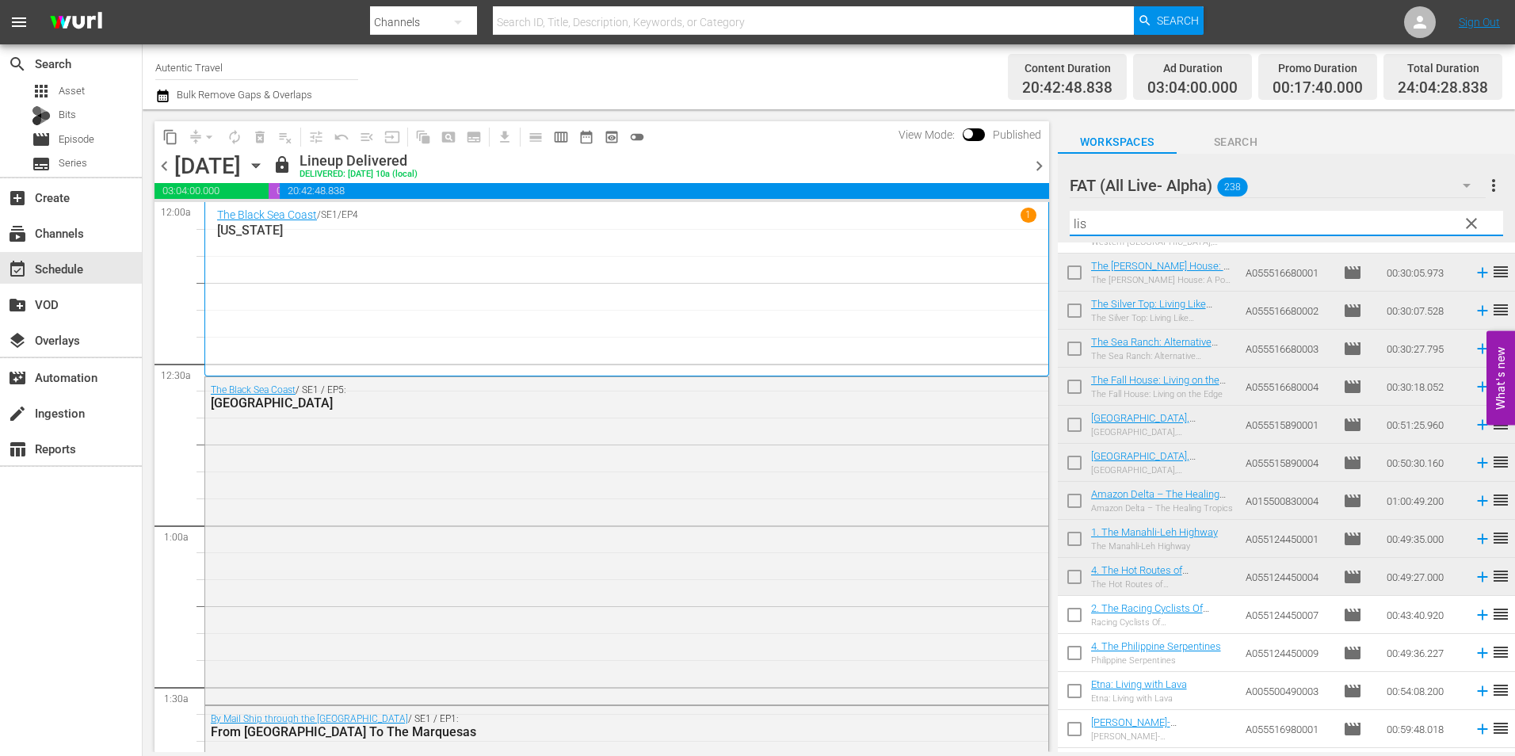
scroll to position [0, 0]
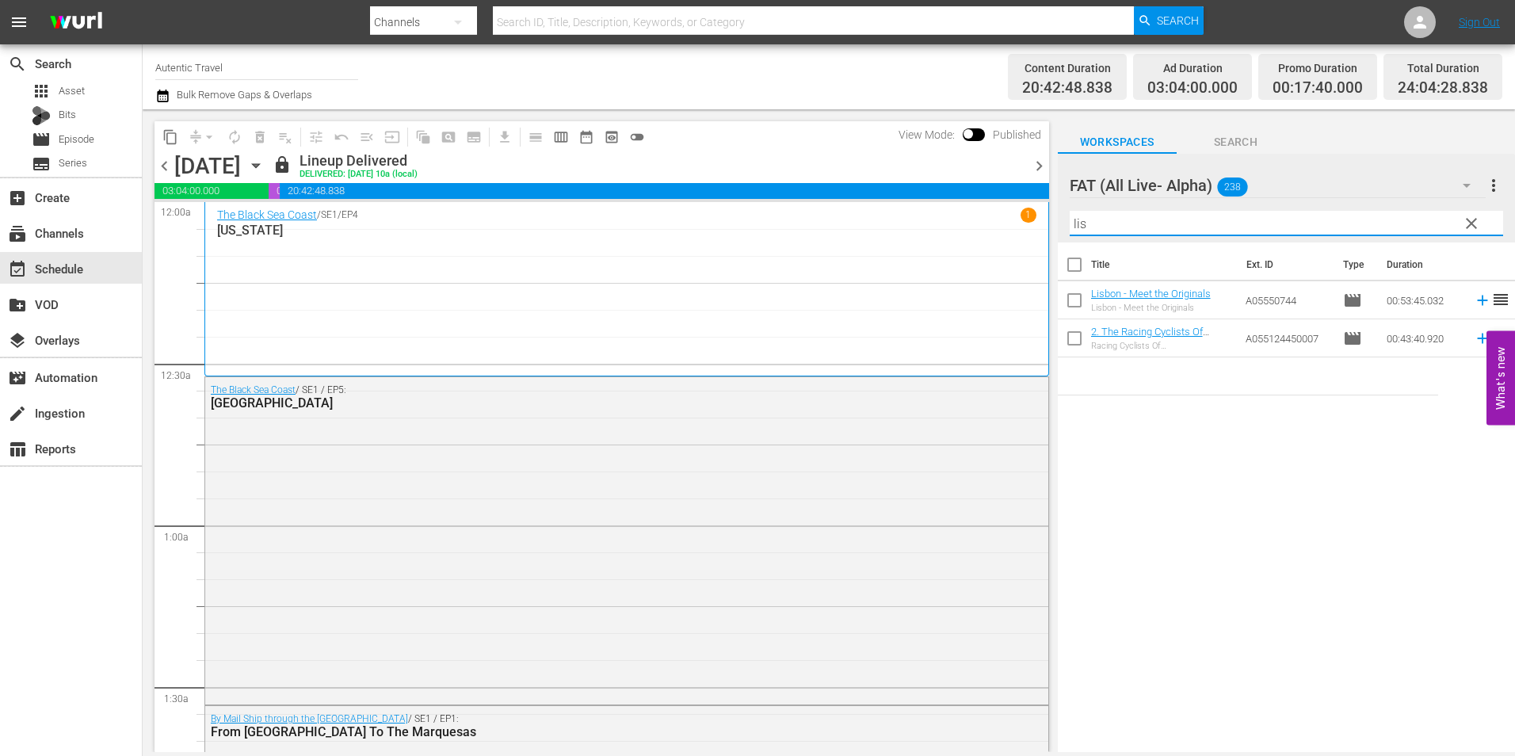
type input "lis"
click at [1077, 295] on input "checkbox" at bounding box center [1074, 303] width 33 height 33
checkbox input "true"
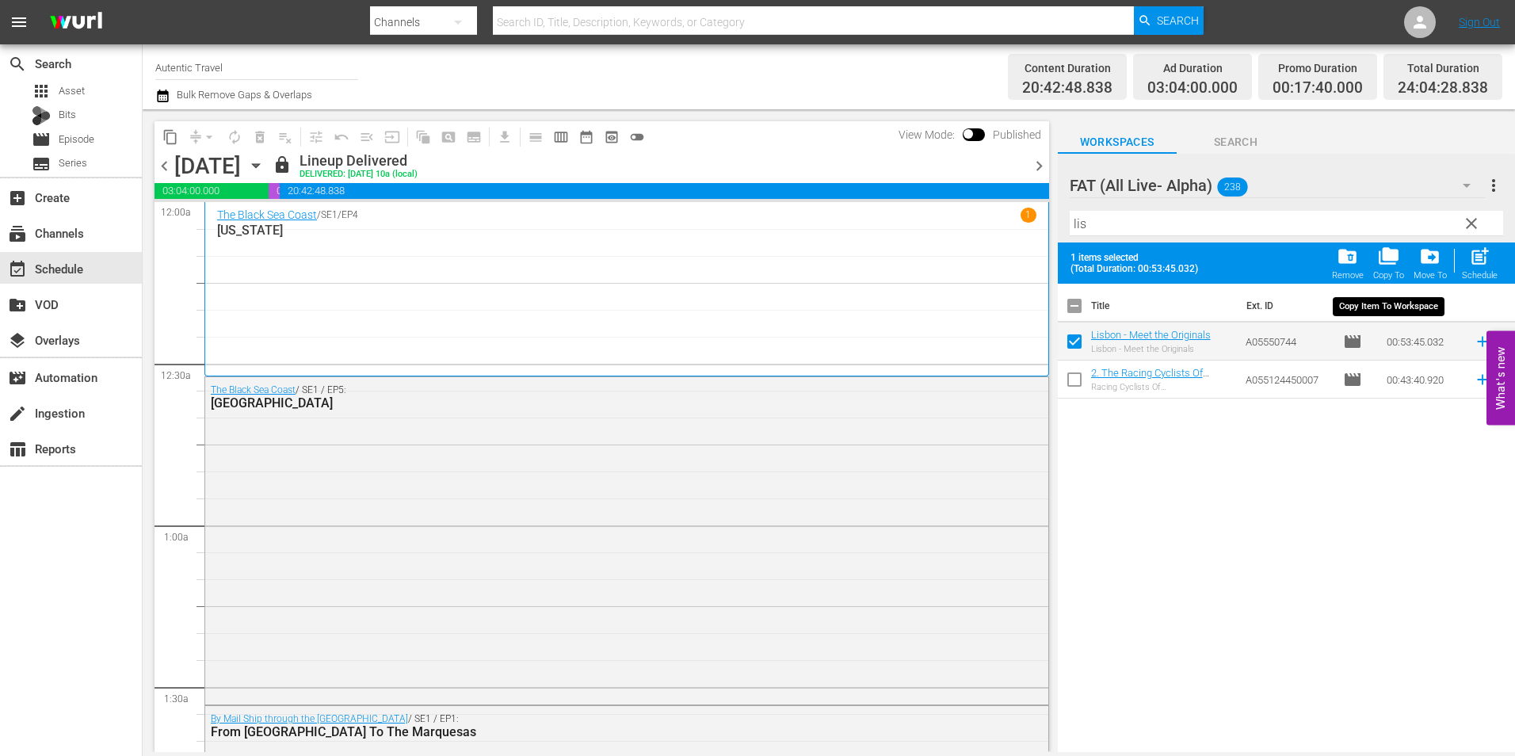
click at [1389, 259] on span "folder_copy" at bounding box center [1388, 256] width 21 height 21
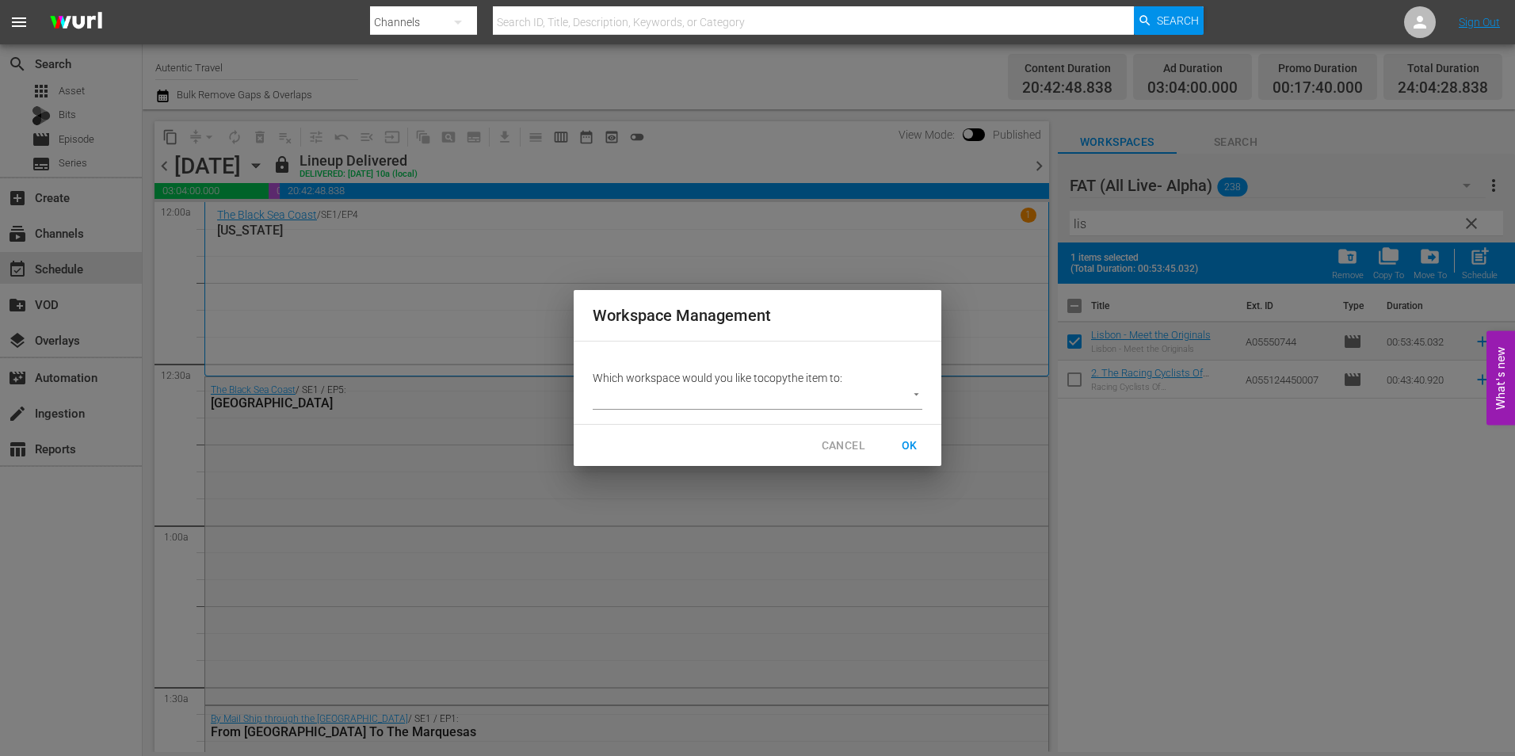
click at [684, 398] on body "menu Search By Channels Search ID, Title, Description, Keywords, or Category Se…" at bounding box center [757, 378] width 1515 height 756
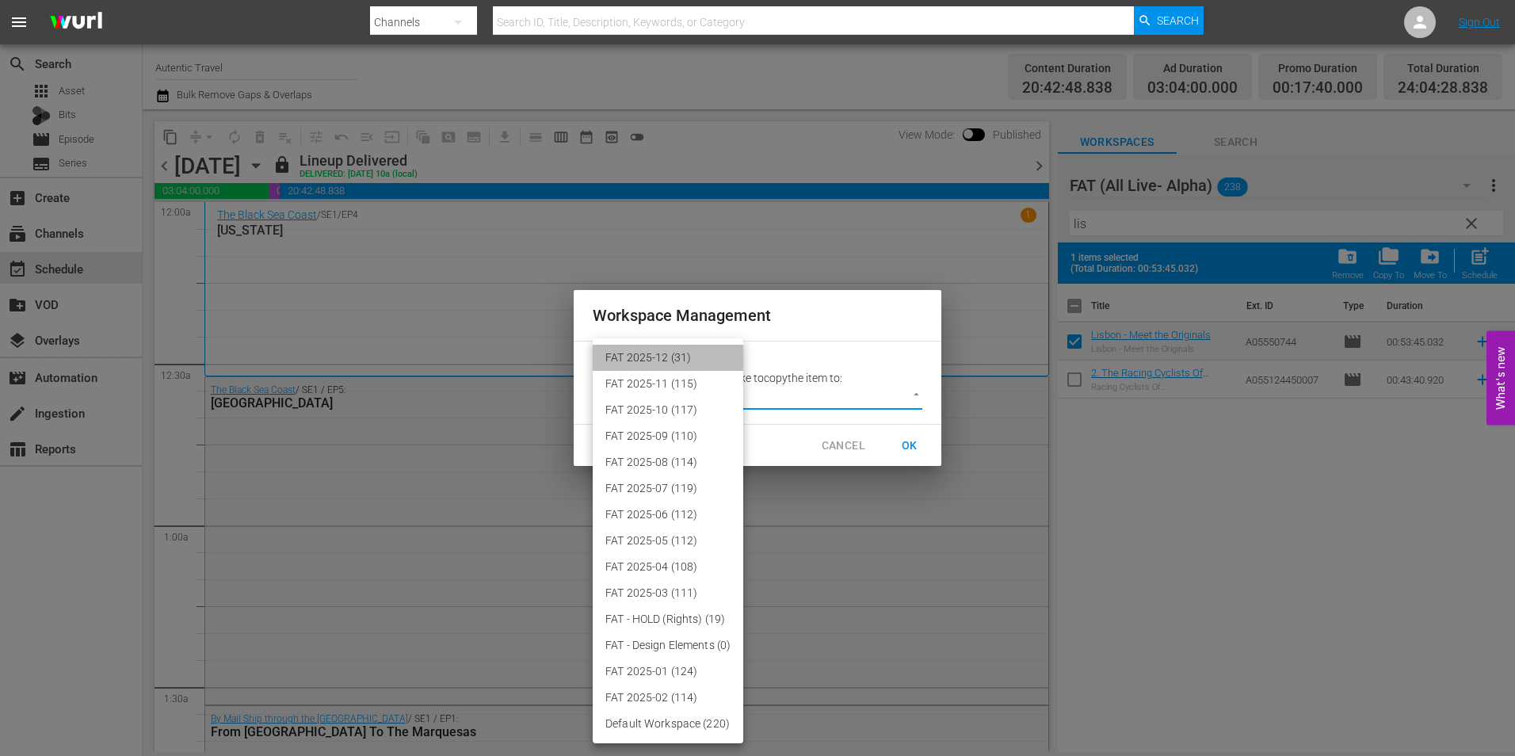
click at [667, 345] on li "FAT 2025-12 (31)" at bounding box center [668, 358] width 151 height 26
type input "3914"
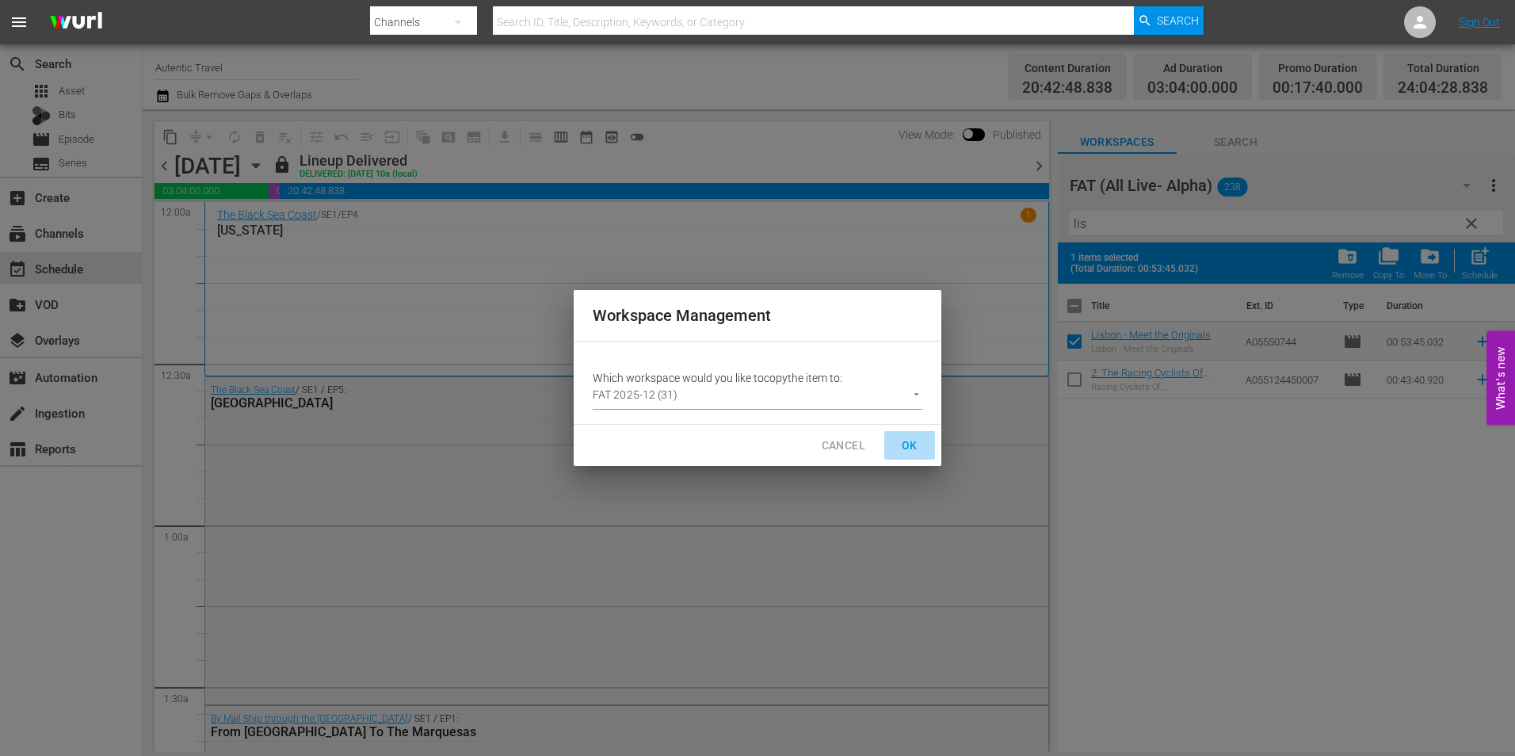
click at [908, 438] on span "OK" at bounding box center [909, 446] width 25 height 20
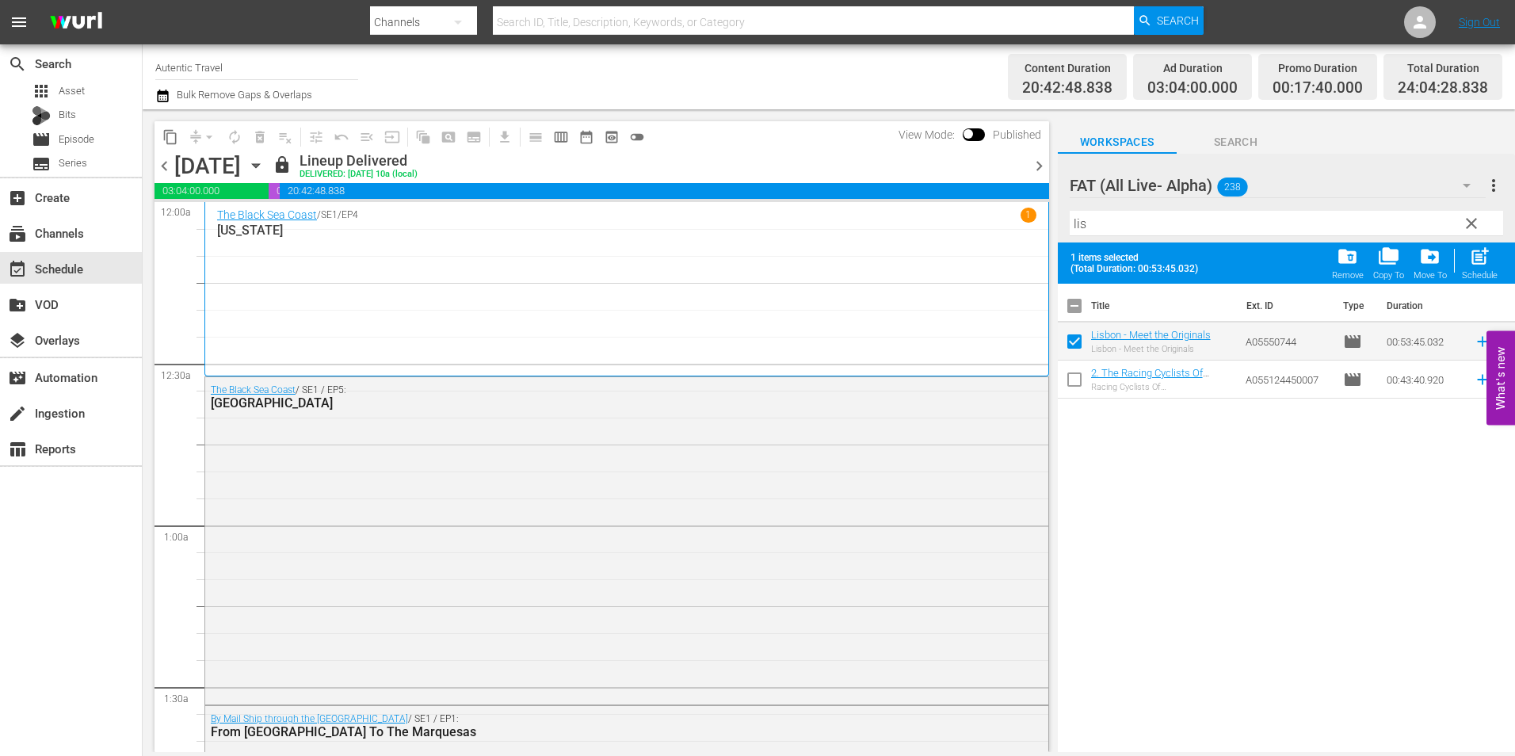
checkbox input "false"
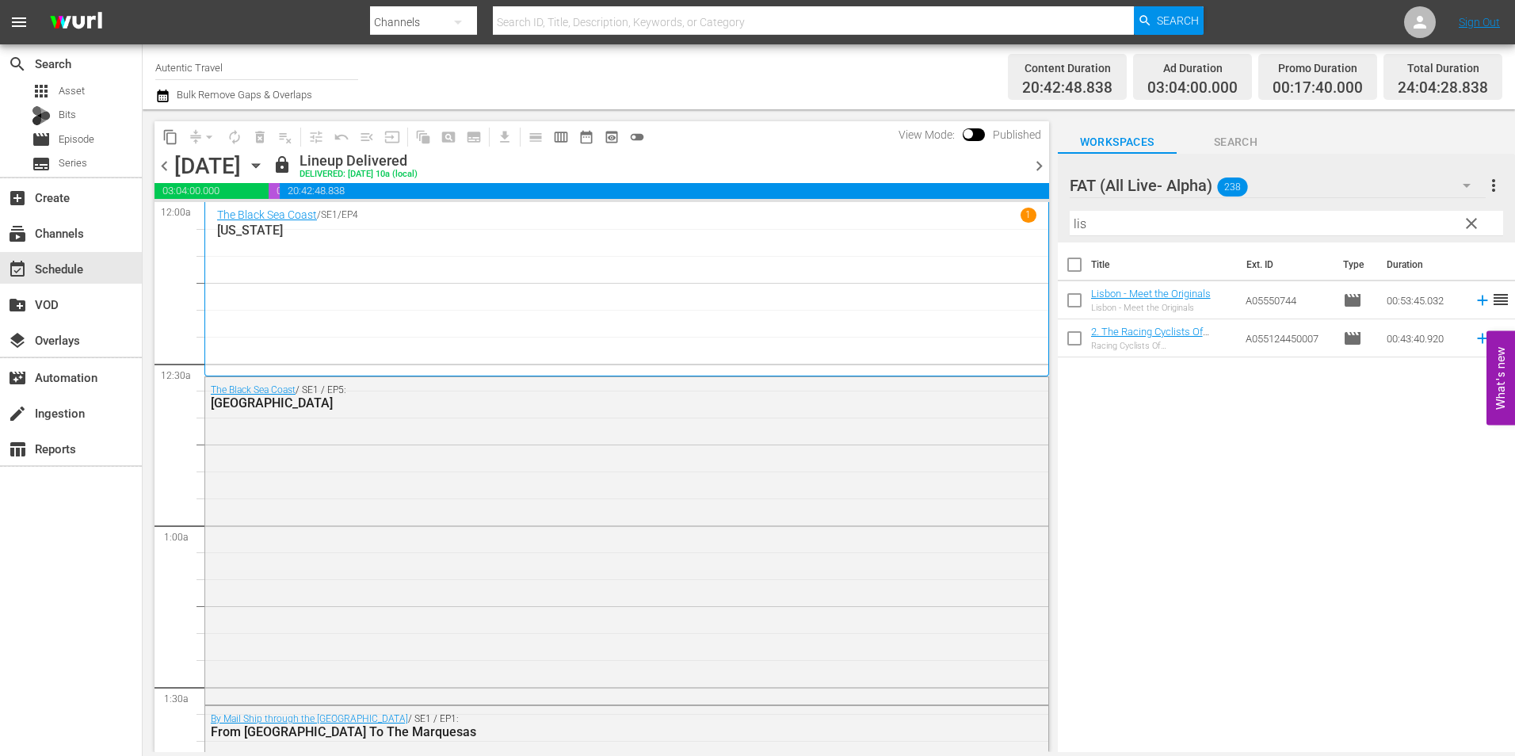
click at [1472, 227] on span "clear" at bounding box center [1471, 223] width 19 height 19
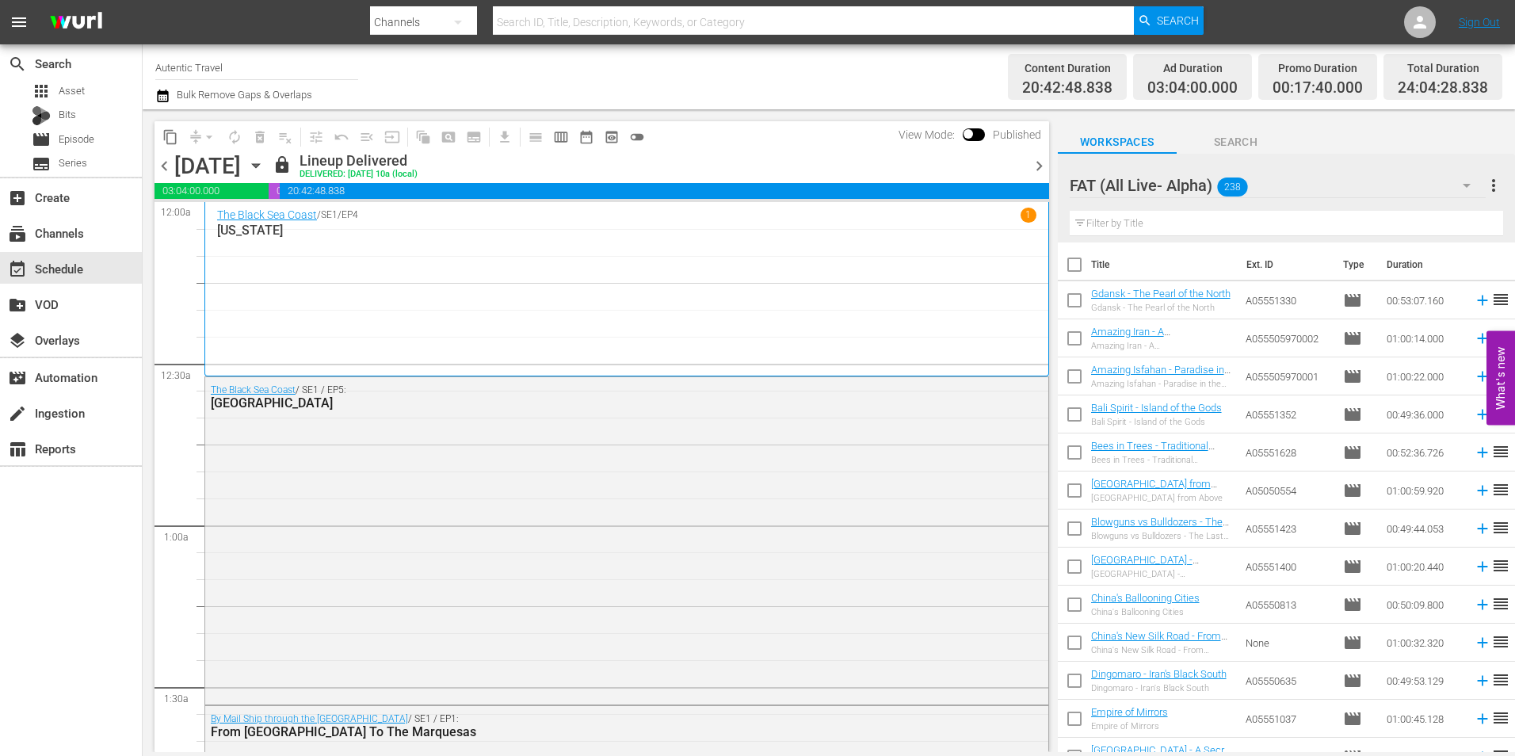
click at [1170, 227] on input "text" at bounding box center [1285, 223] width 433 height 25
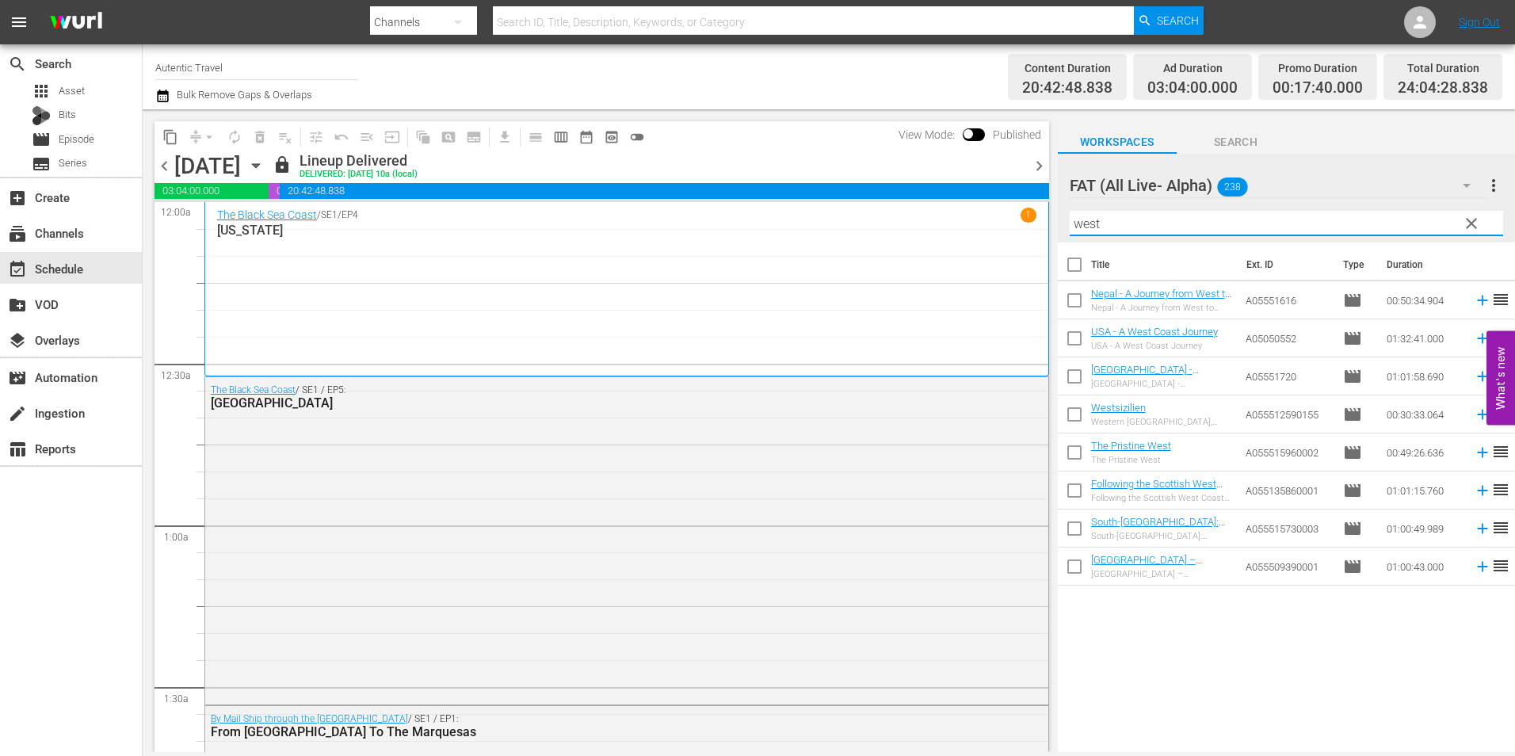
type input "west"
drag, startPoint x: 1068, startPoint y: 379, endPoint x: 1054, endPoint y: 384, distance: 14.3
click at [1068, 379] on input "checkbox" at bounding box center [1074, 379] width 33 height 33
checkbox input "true"
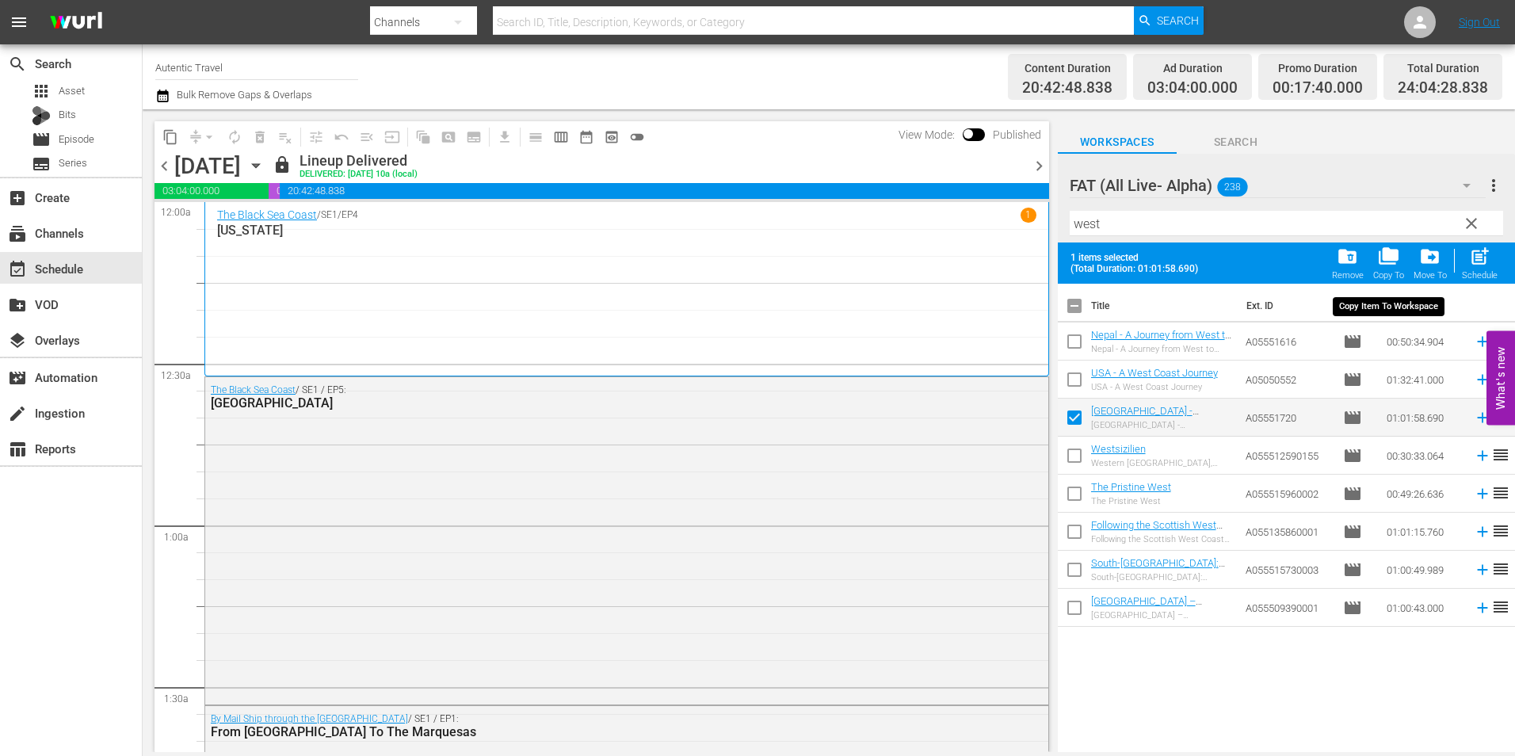
click at [1384, 253] on span "folder_copy" at bounding box center [1388, 256] width 21 height 21
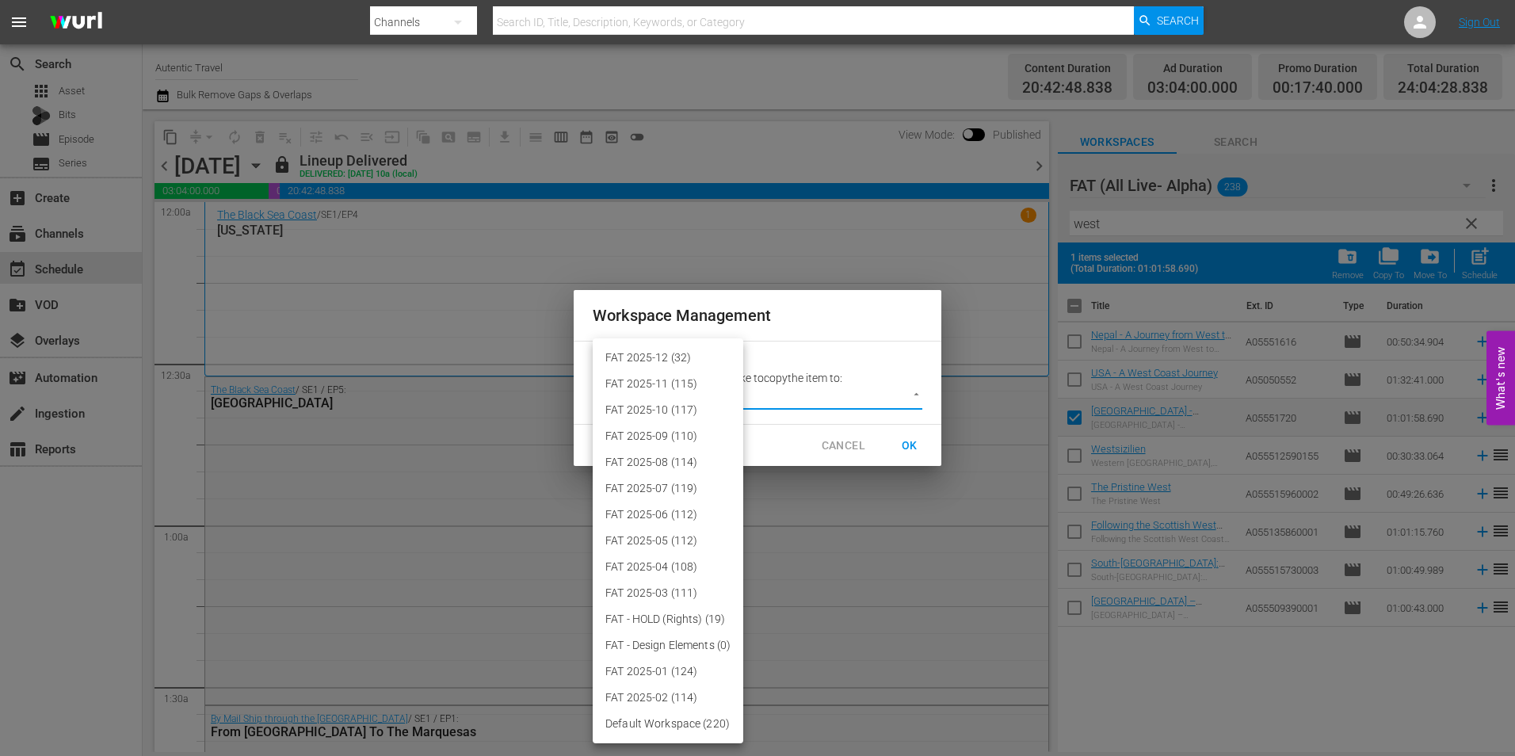
click at [768, 394] on body "menu Search By Channels Search ID, Title, Description, Keywords, or Category Se…" at bounding box center [757, 378] width 1515 height 756
click at [689, 359] on li "FAT 2025-12 (32)" at bounding box center [668, 358] width 151 height 26
type input "3914"
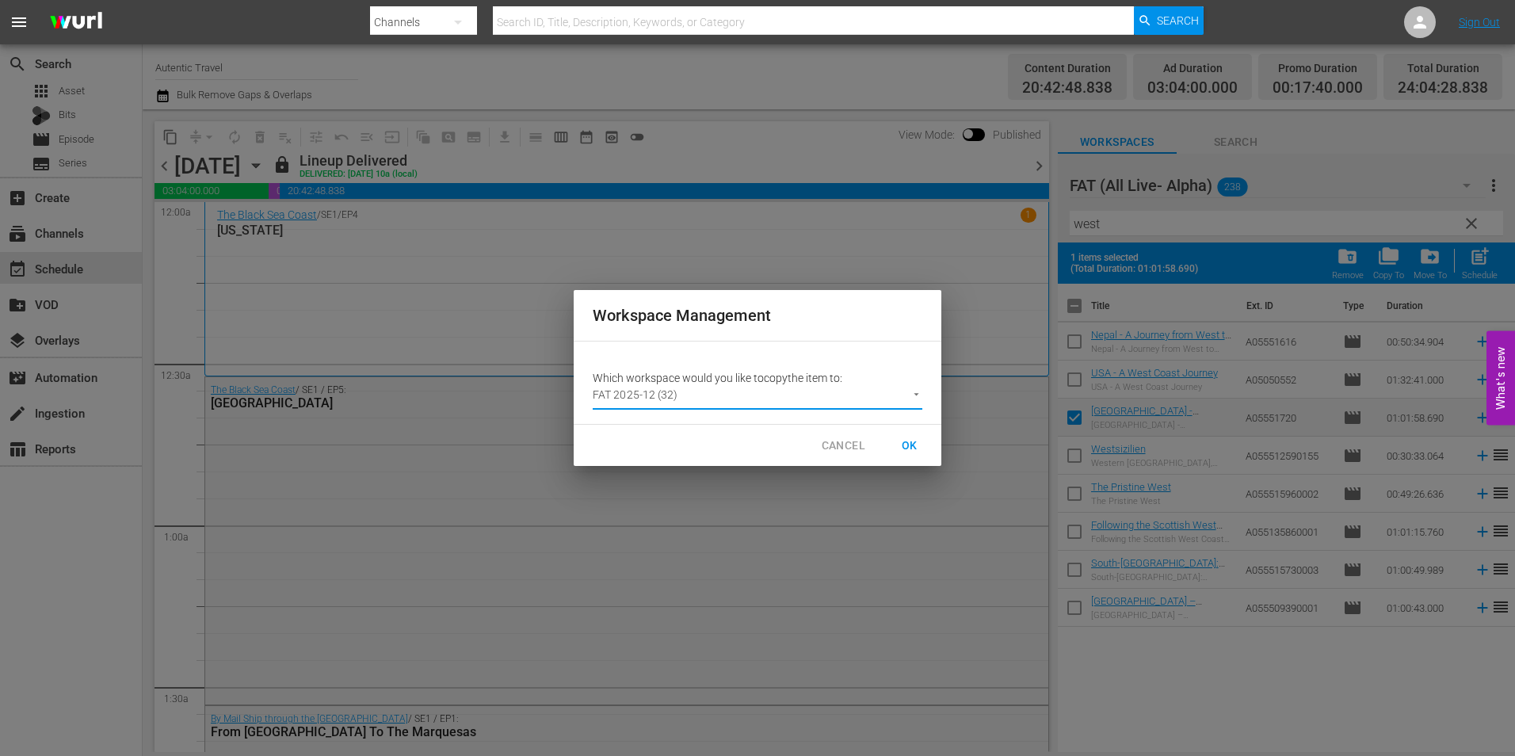
click at [912, 445] on span "OK" at bounding box center [909, 446] width 25 height 20
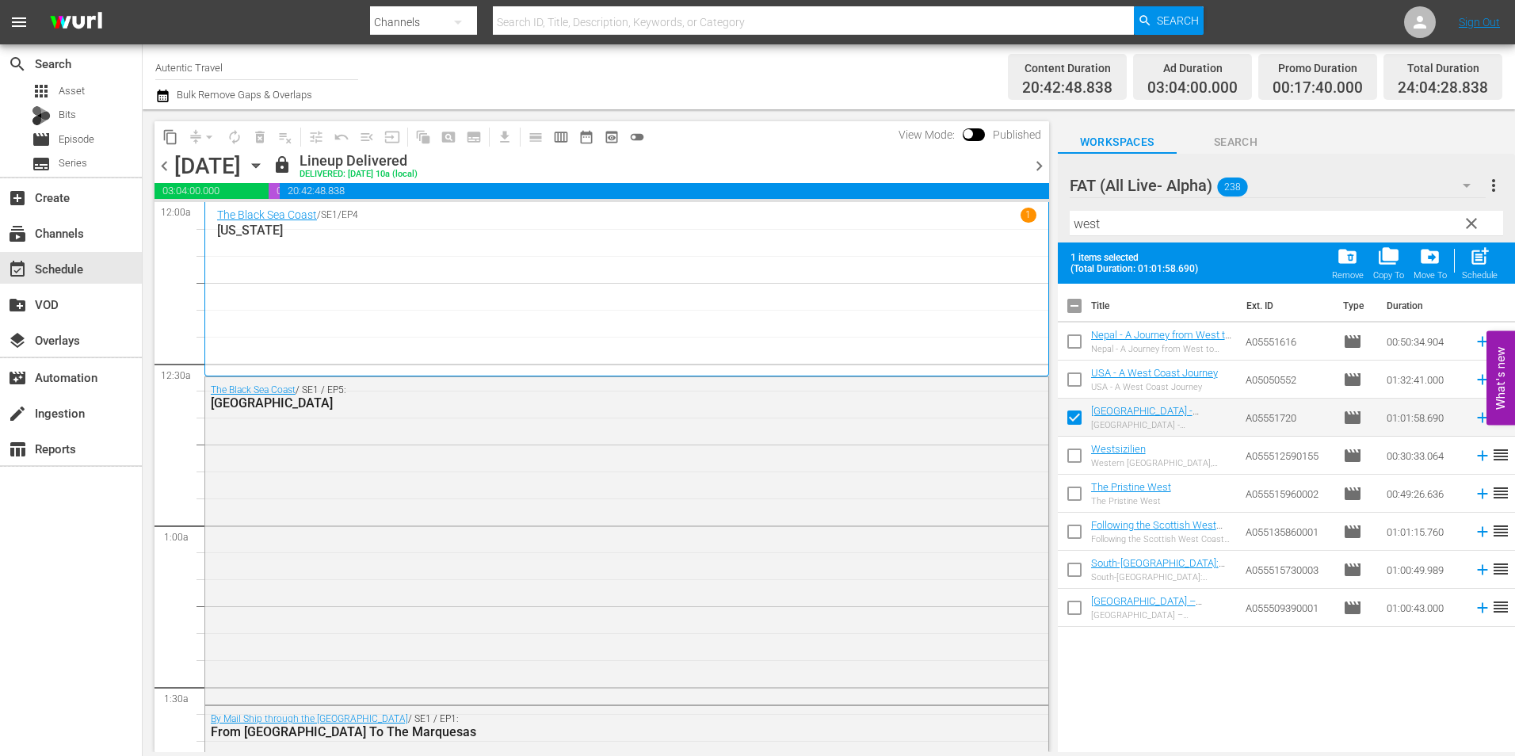
checkbox input "false"
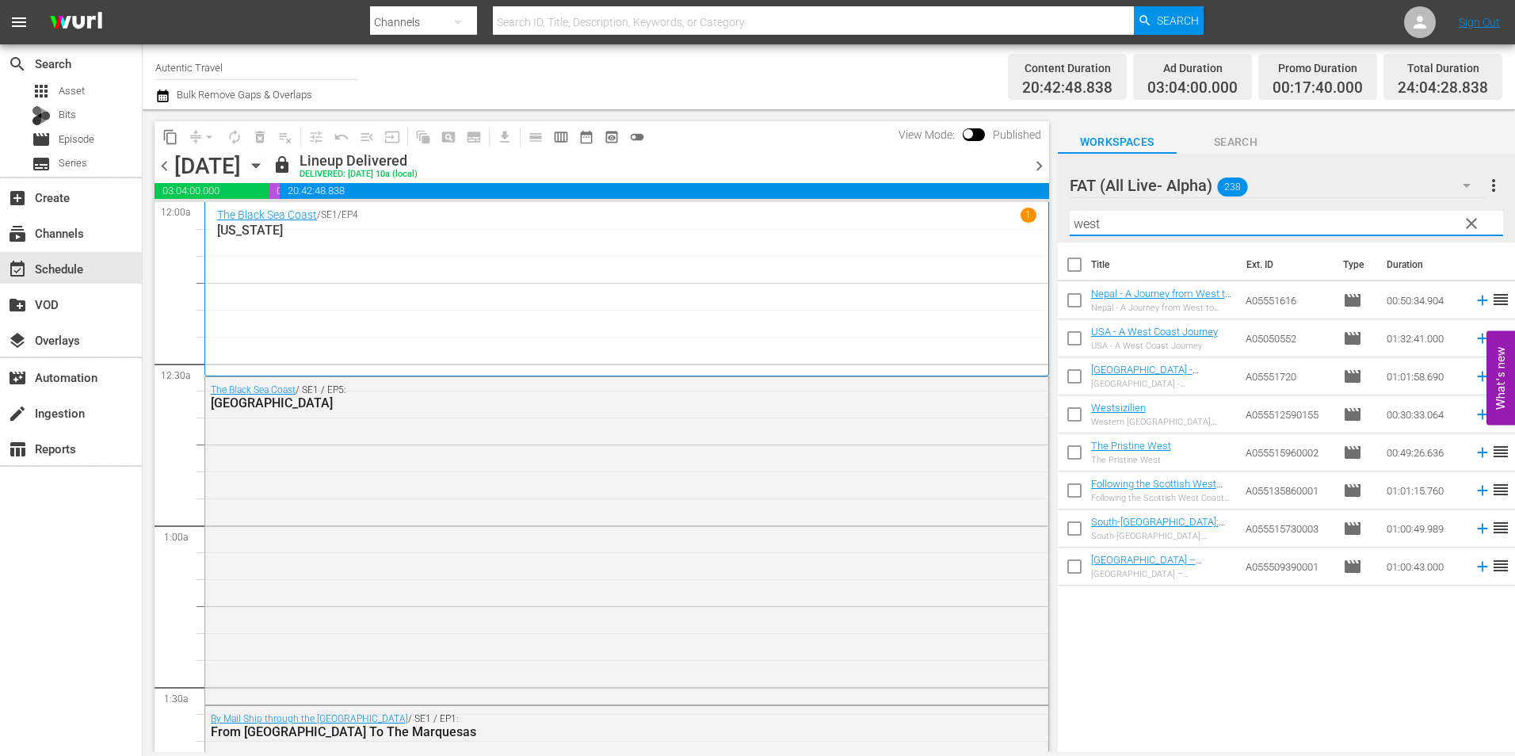
drag, startPoint x: 1099, startPoint y: 228, endPoint x: 1017, endPoint y: 228, distance: 81.6
click at [1017, 228] on div "content_copy compress arrow_drop_down autorenew_outlined delete_forever_outline…" at bounding box center [829, 430] width 1372 height 642
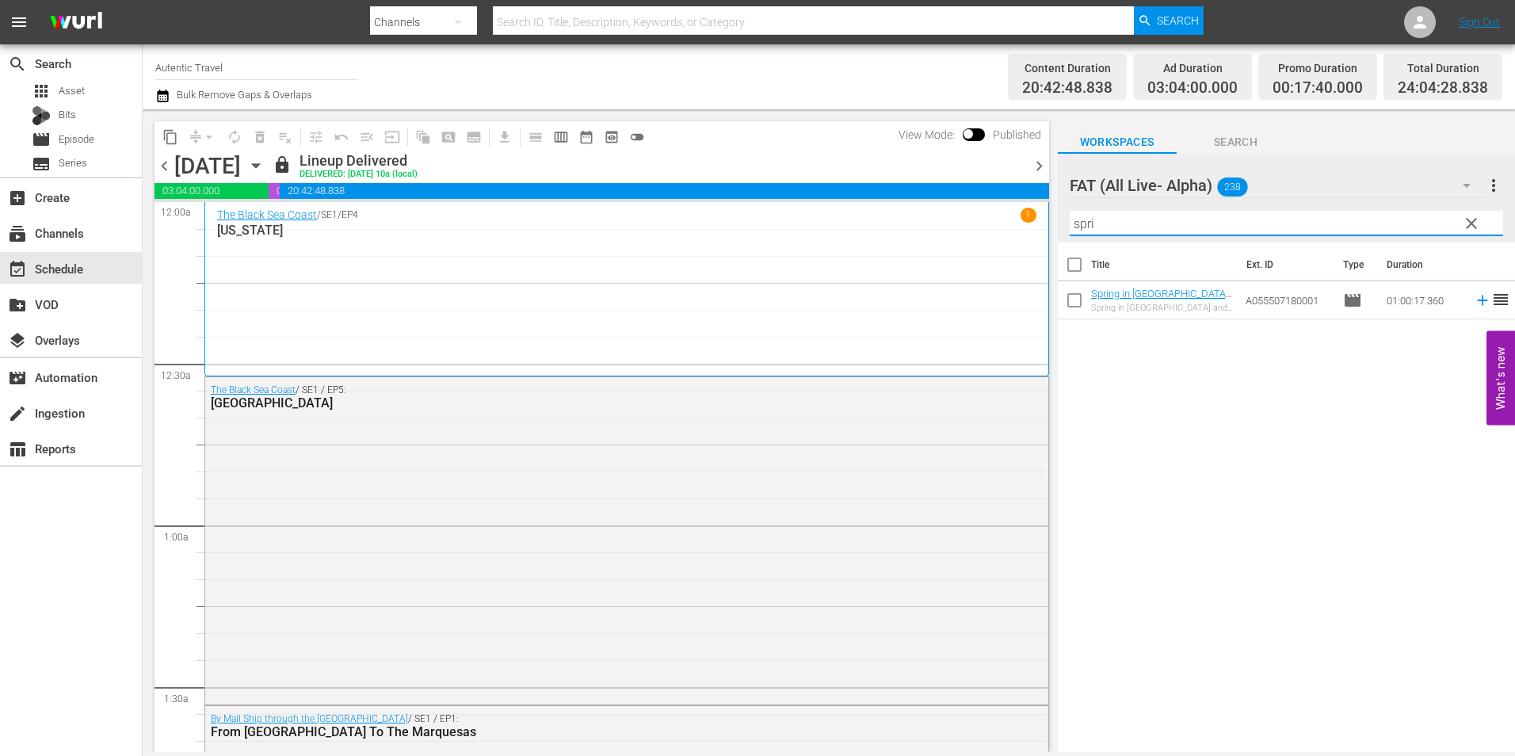
type input "spri"
click at [1076, 303] on input "checkbox" at bounding box center [1074, 303] width 33 height 33
checkbox input "true"
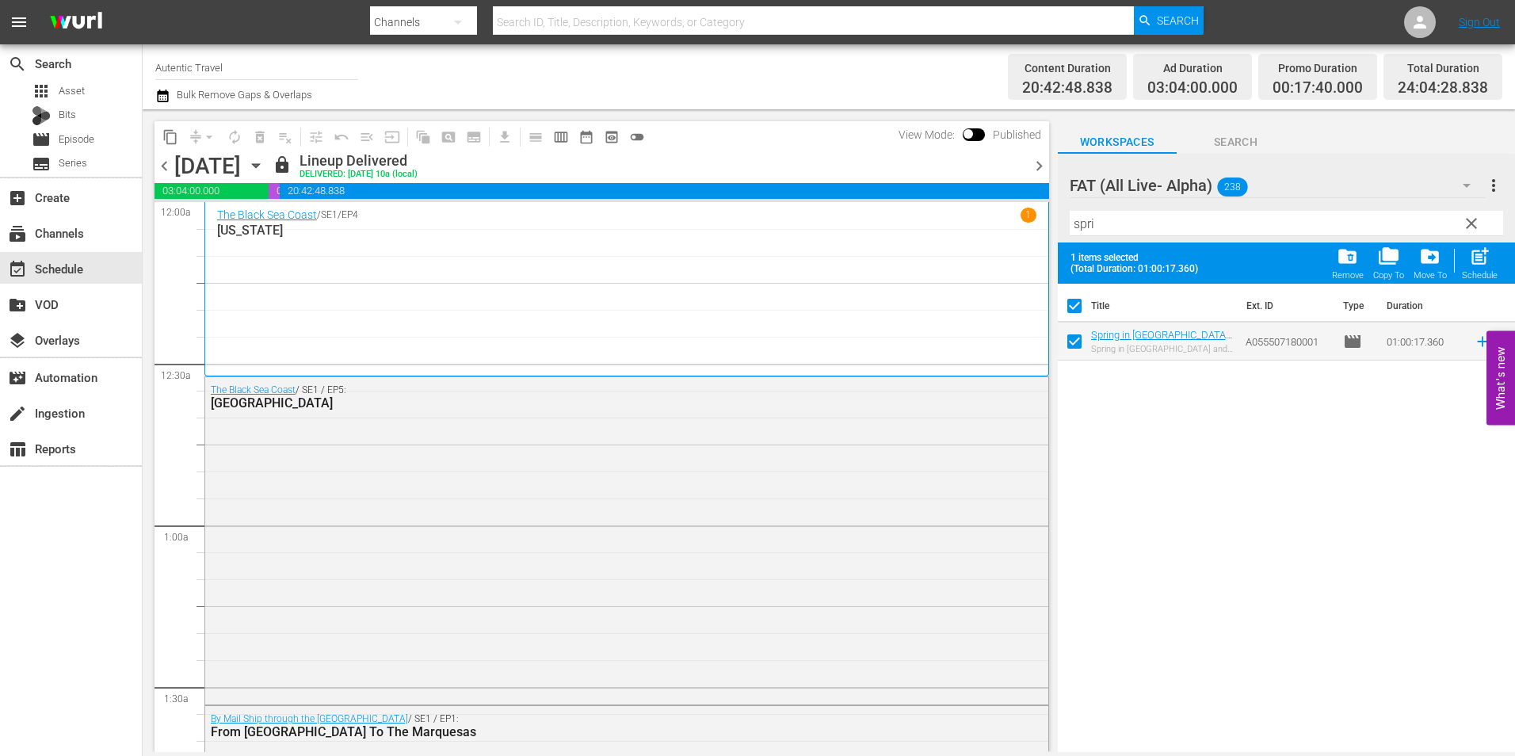
click at [1468, 218] on span "clear" at bounding box center [1471, 223] width 19 height 19
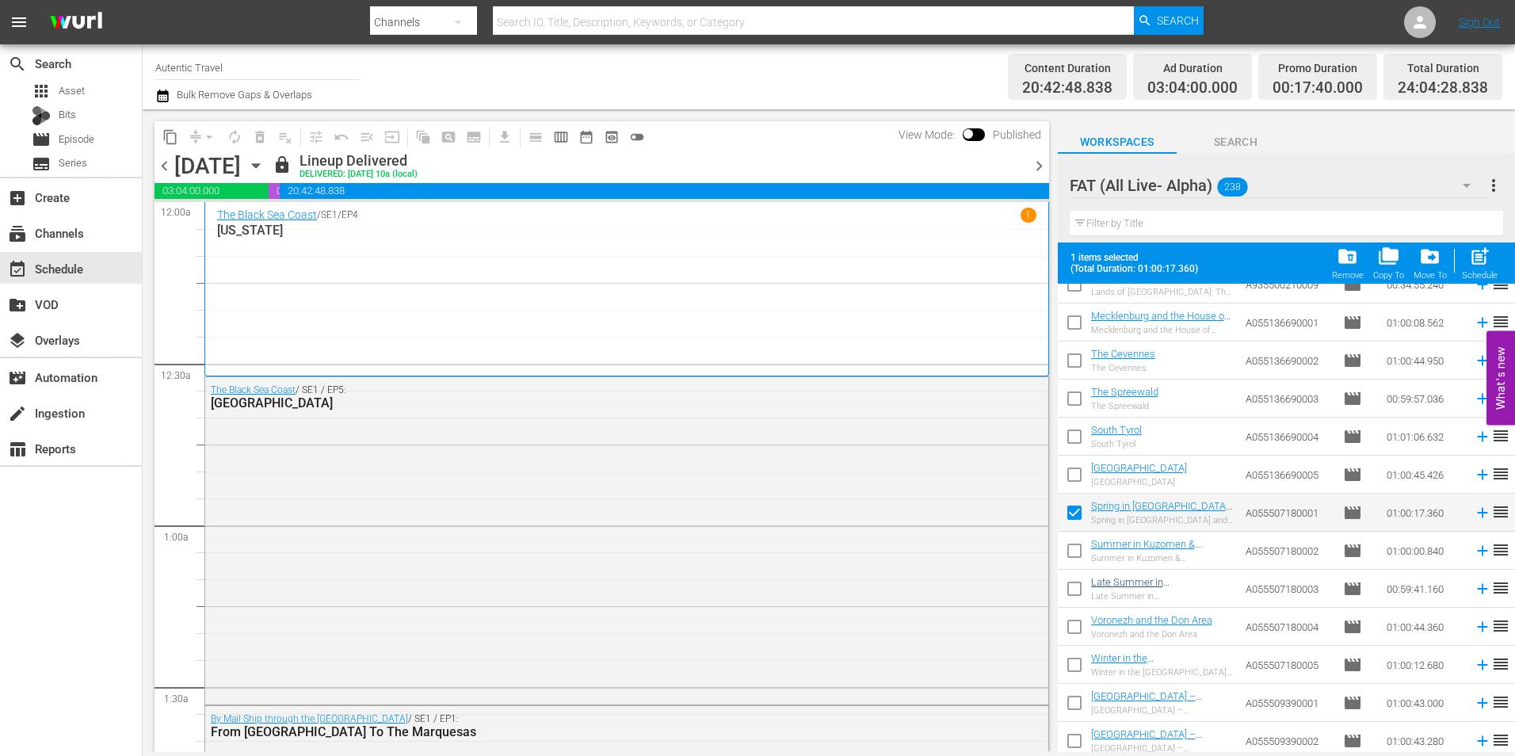
scroll to position [7288, 0]
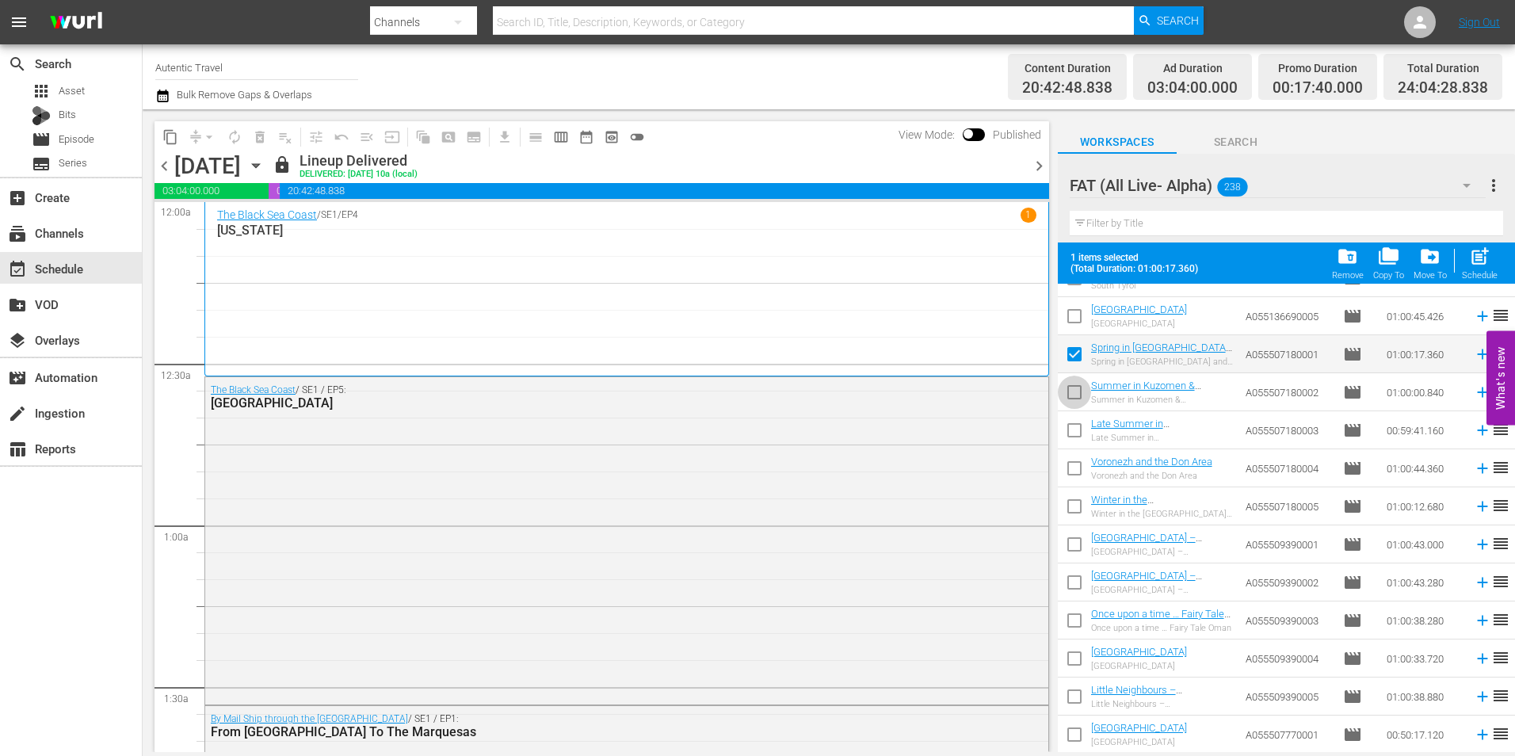
click at [1073, 398] on input "checkbox" at bounding box center [1074, 395] width 33 height 33
checkbox input "true"
checkbox input "false"
click at [1071, 437] on input "checkbox" at bounding box center [1074, 433] width 33 height 33
checkbox input "true"
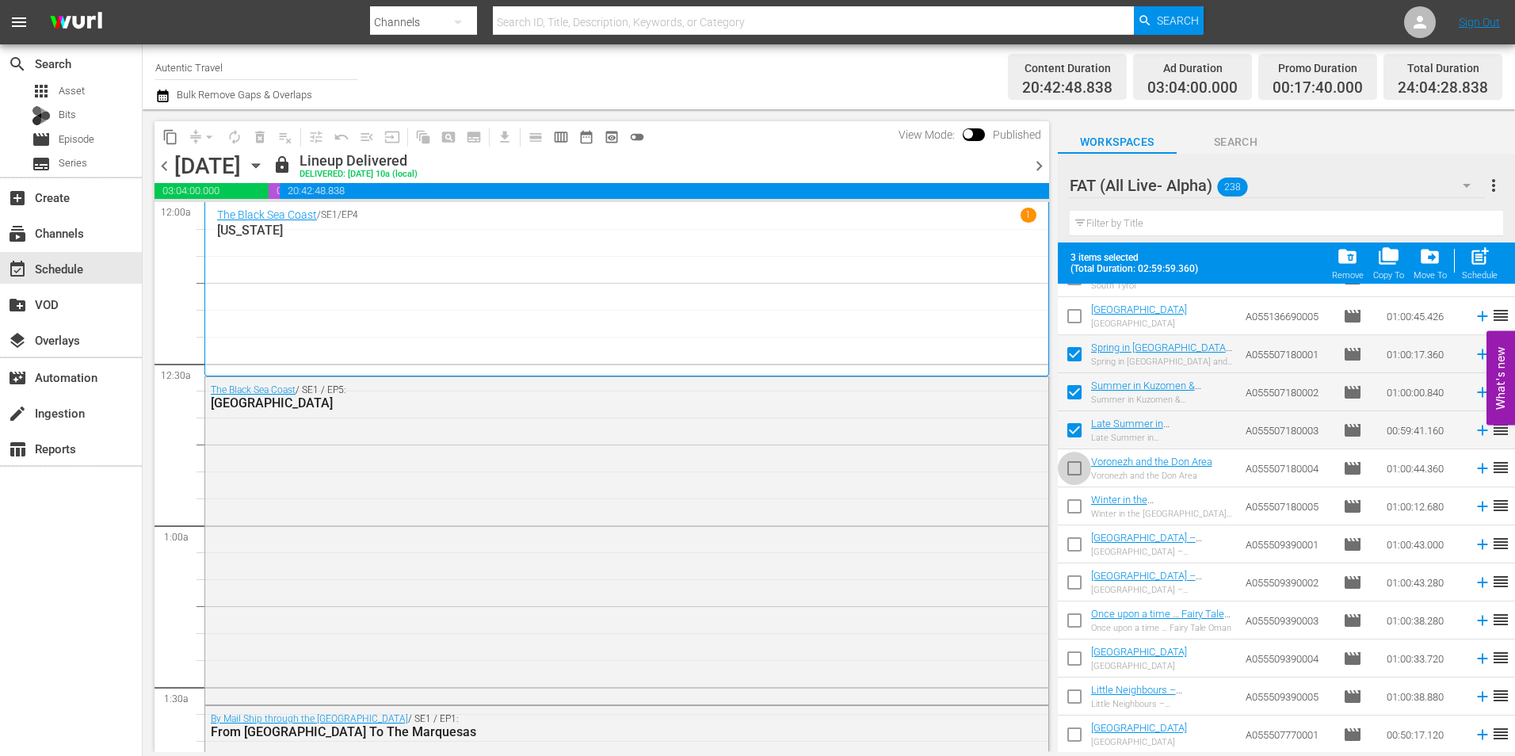
click at [1064, 470] on input "checkbox" at bounding box center [1074, 471] width 33 height 33
checkbox input "true"
click at [1075, 509] on input "checkbox" at bounding box center [1074, 509] width 33 height 33
checkbox input "true"
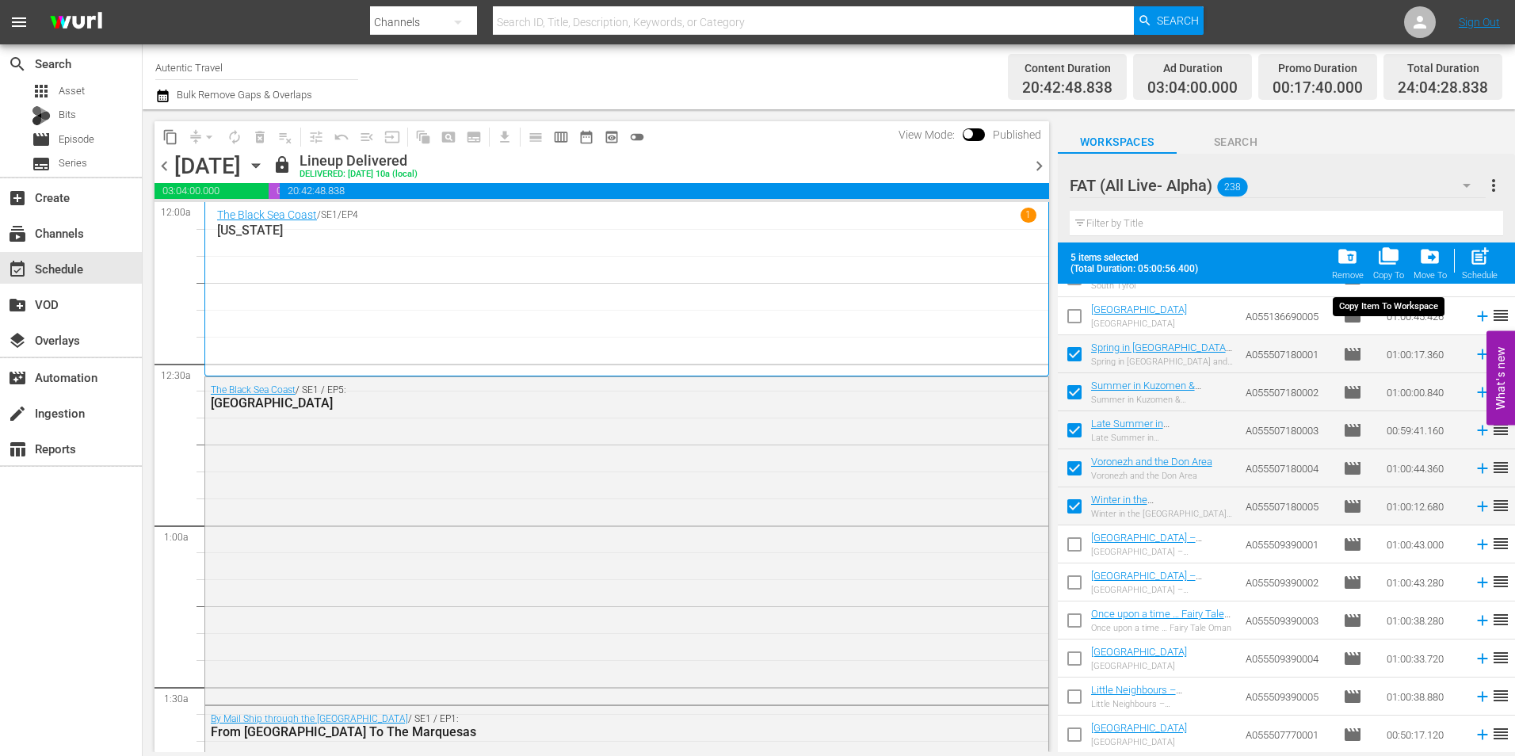
click at [1390, 263] on span "folder_copy" at bounding box center [1388, 256] width 21 height 21
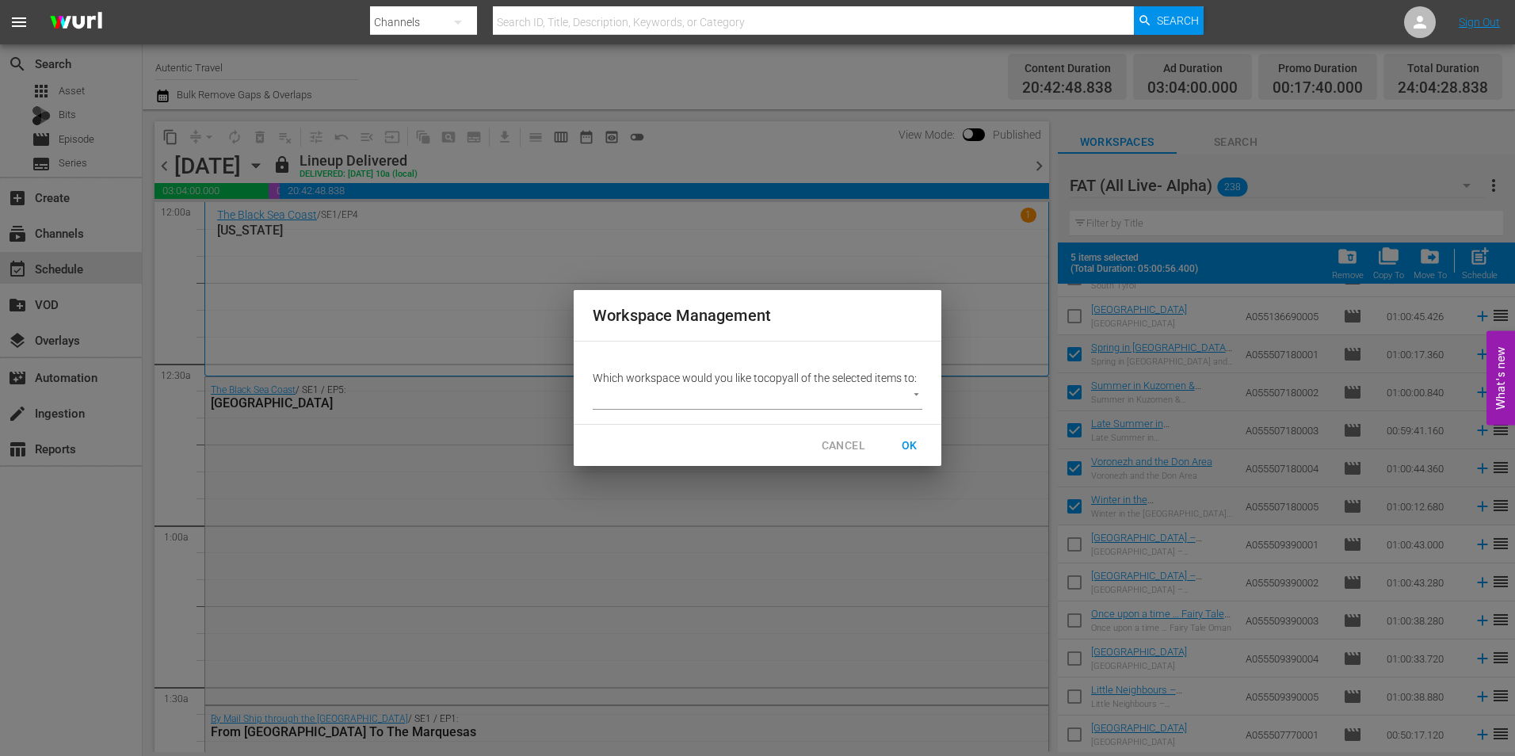
click at [702, 402] on body "menu Search By Channels Search ID, Title, Description, Keywords, or Category Se…" at bounding box center [757, 378] width 1515 height 756
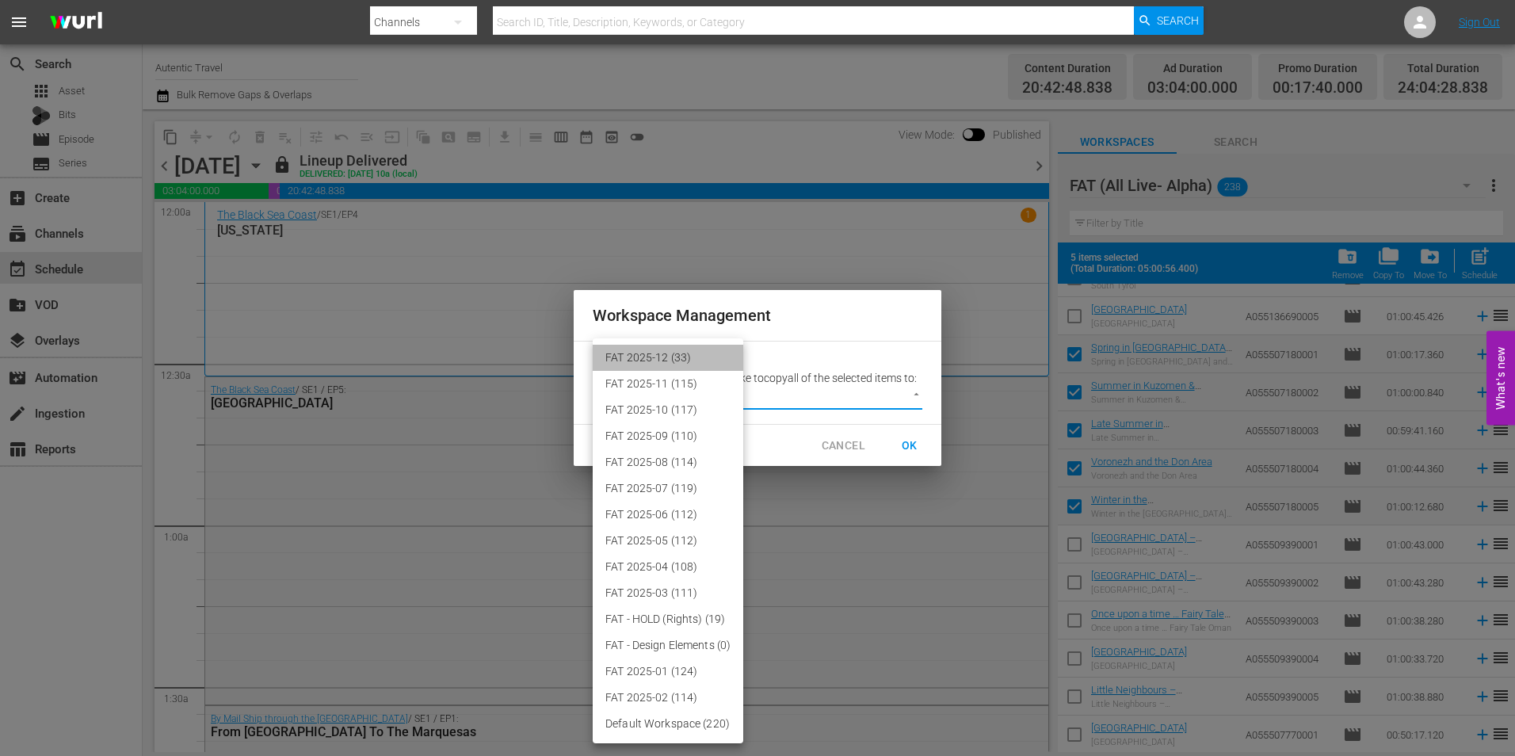
click at [688, 349] on li "FAT 2025-12 (33)" at bounding box center [668, 358] width 151 height 26
type input "3914"
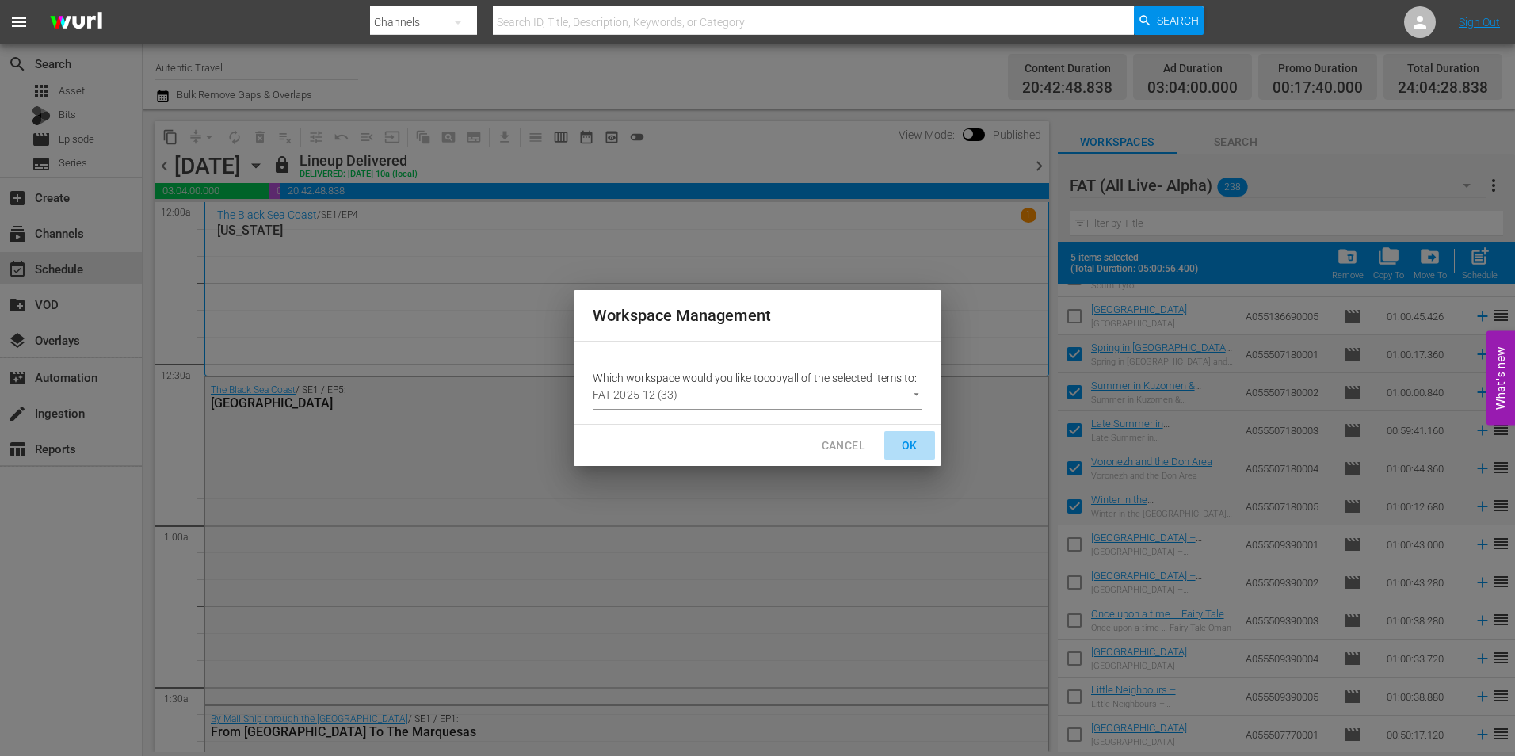
click at [904, 445] on span "OK" at bounding box center [909, 446] width 25 height 20
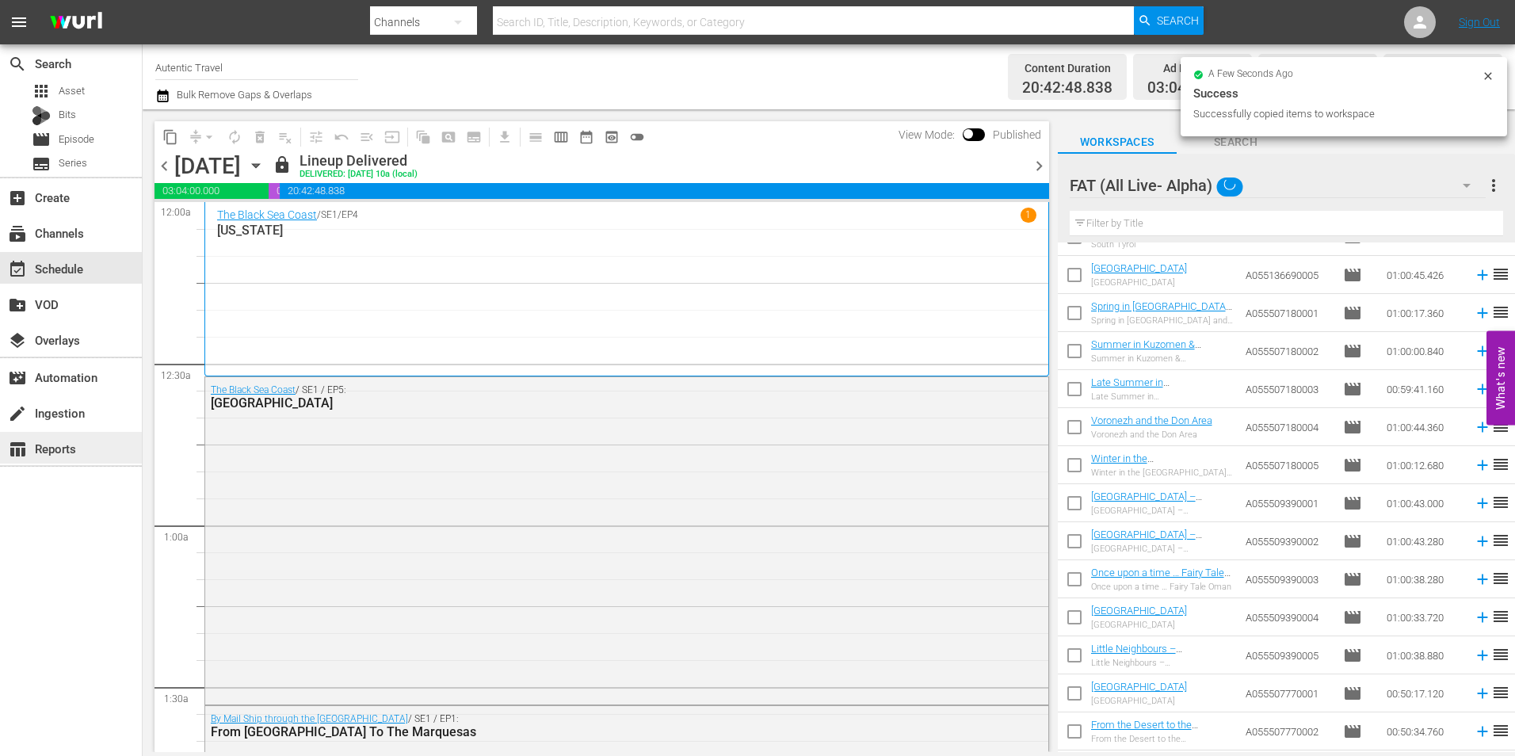
checkbox input "false"
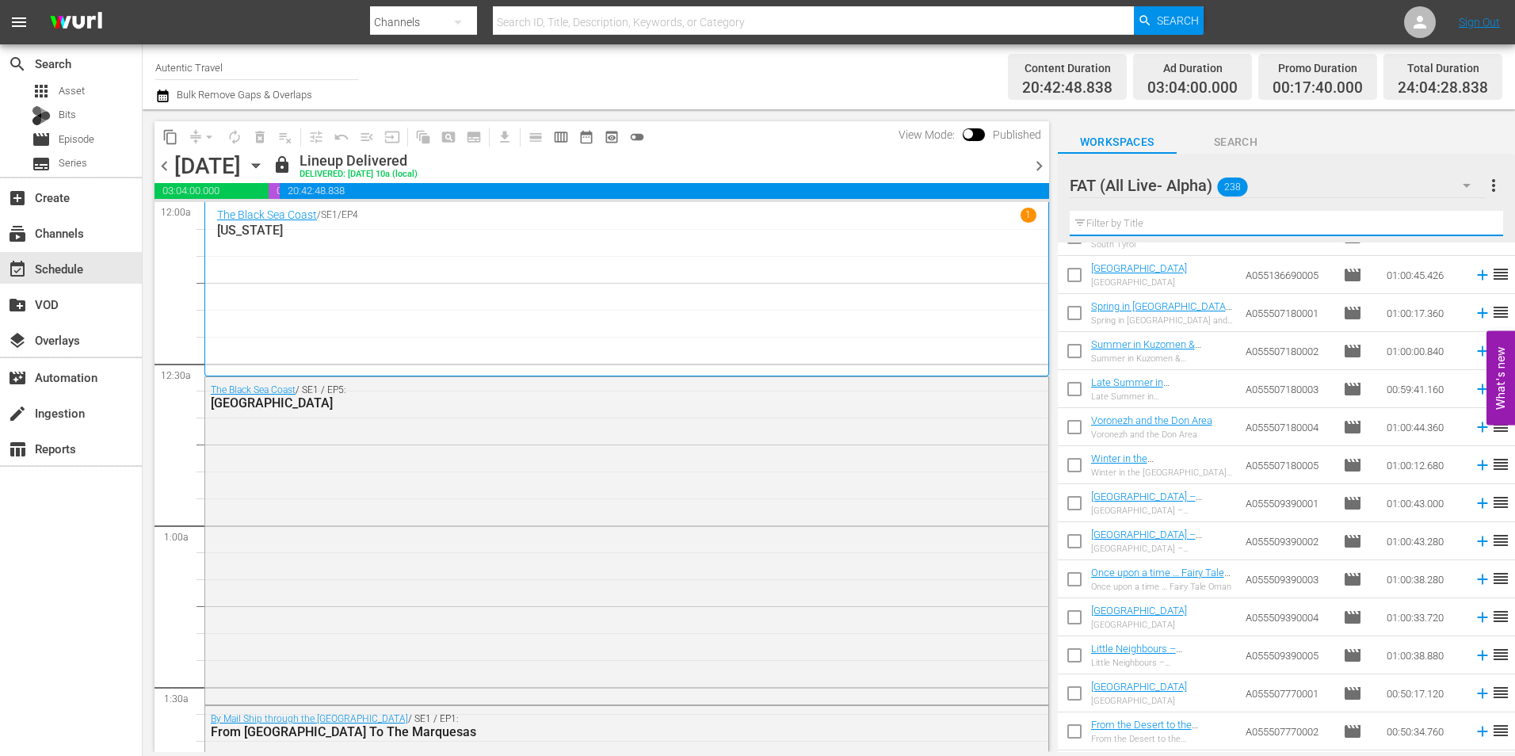
drag, startPoint x: 1129, startPoint y: 223, endPoint x: 1027, endPoint y: 273, distance: 113.0
click at [1129, 223] on input "text" at bounding box center [1285, 223] width 433 height 25
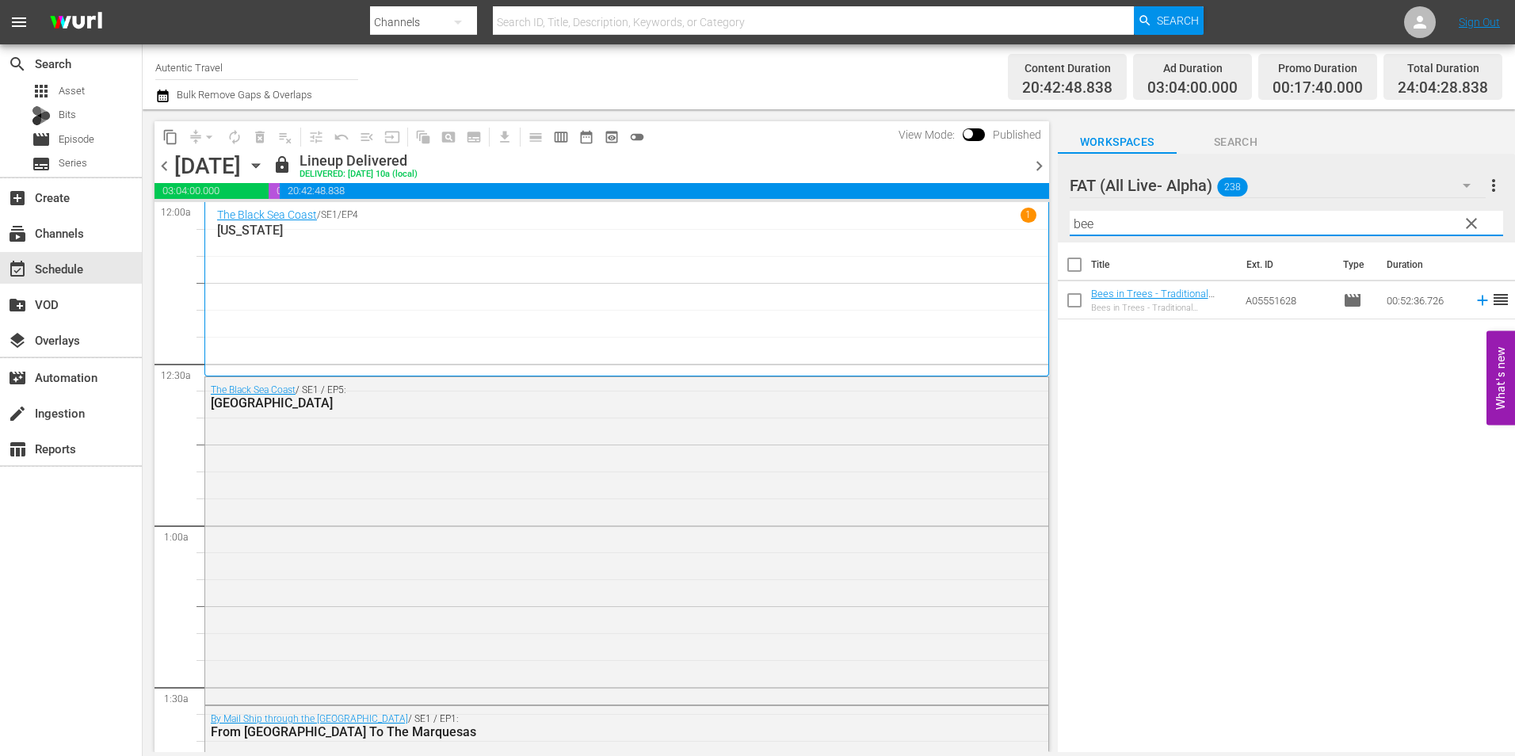
scroll to position [0, 0]
type input "bee"
click at [1084, 310] on input "checkbox" at bounding box center [1074, 303] width 33 height 33
checkbox input "true"
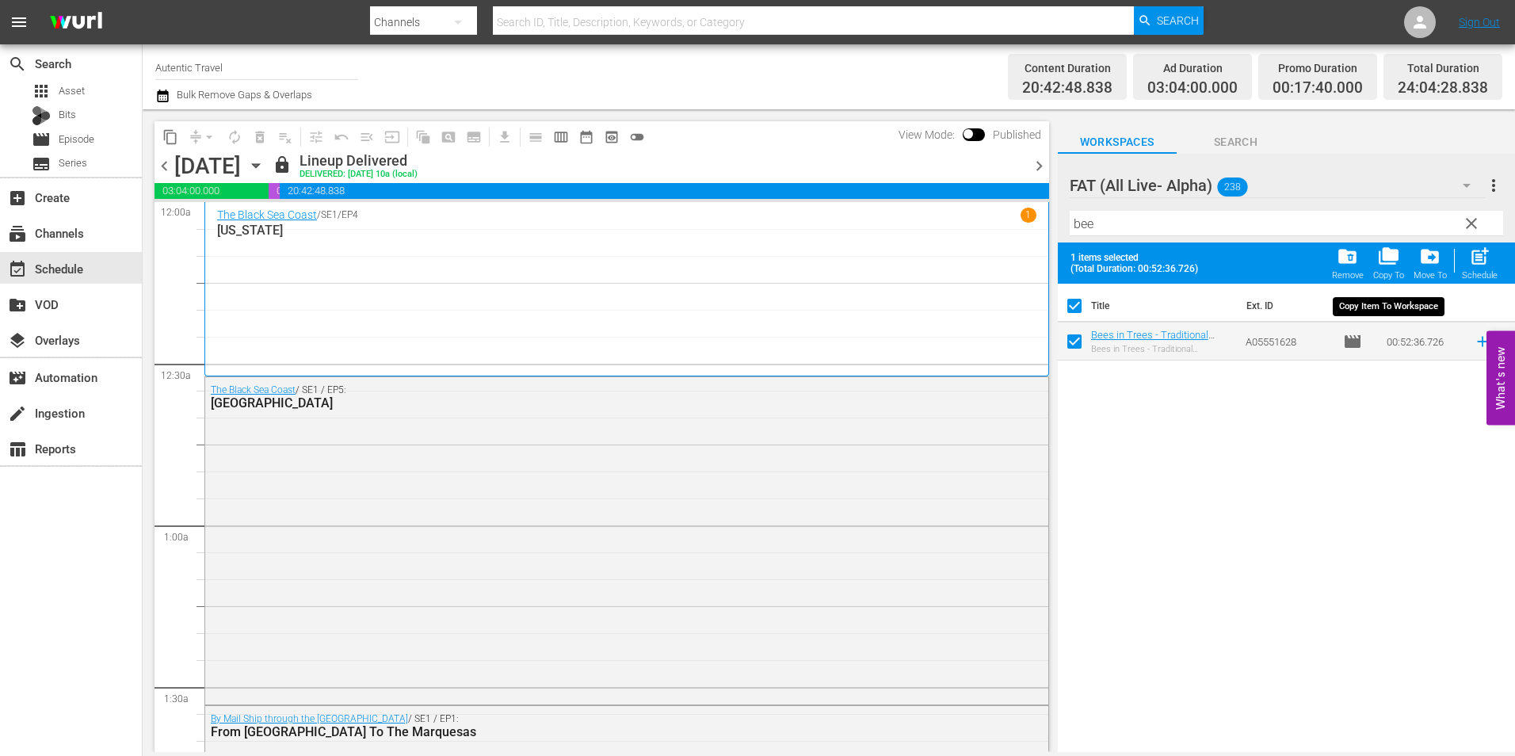
click at [1386, 269] on div "folder_copy Copy To" at bounding box center [1388, 263] width 31 height 35
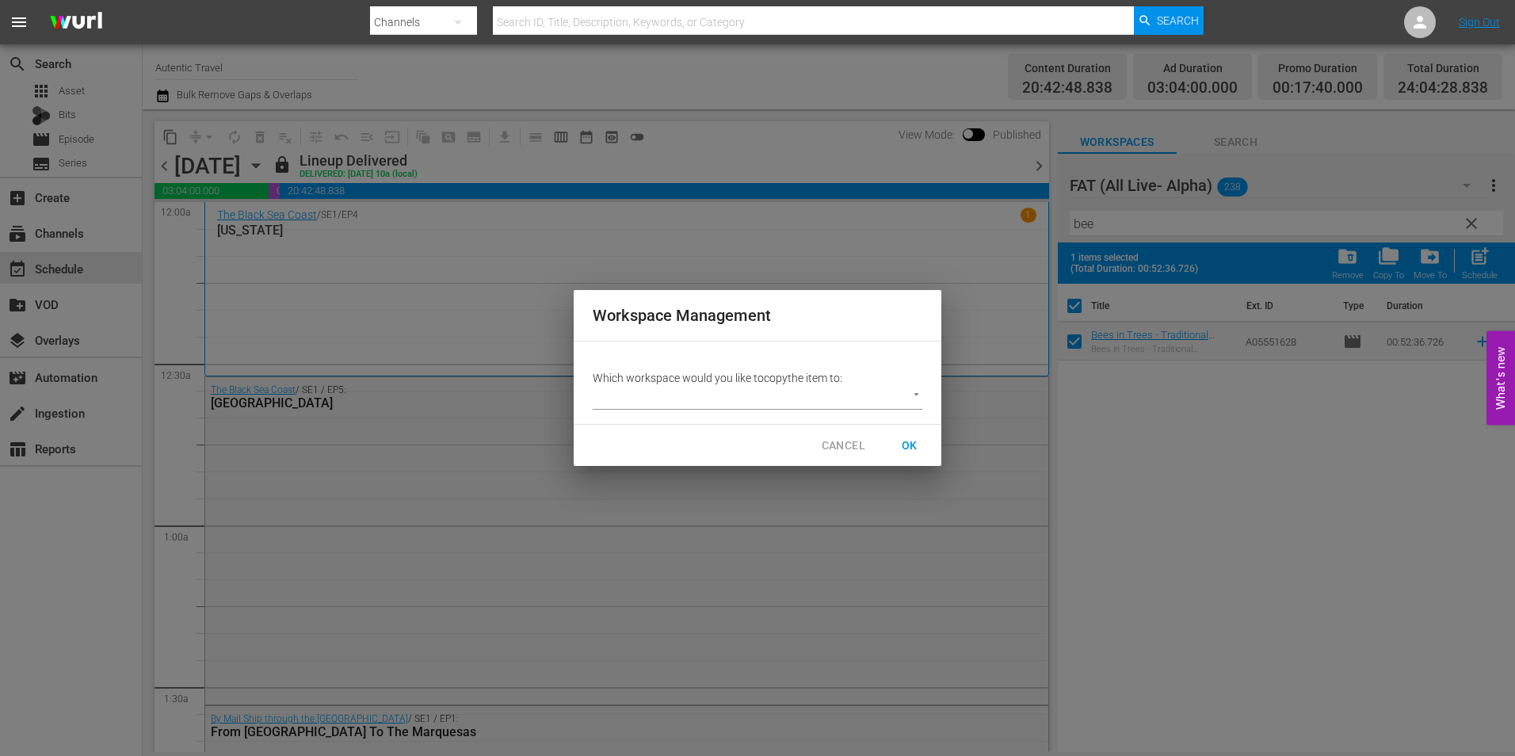
click at [778, 404] on body "menu Search By Channels Search ID, Title, Description, Keywords, or Category Se…" at bounding box center [757, 378] width 1515 height 756
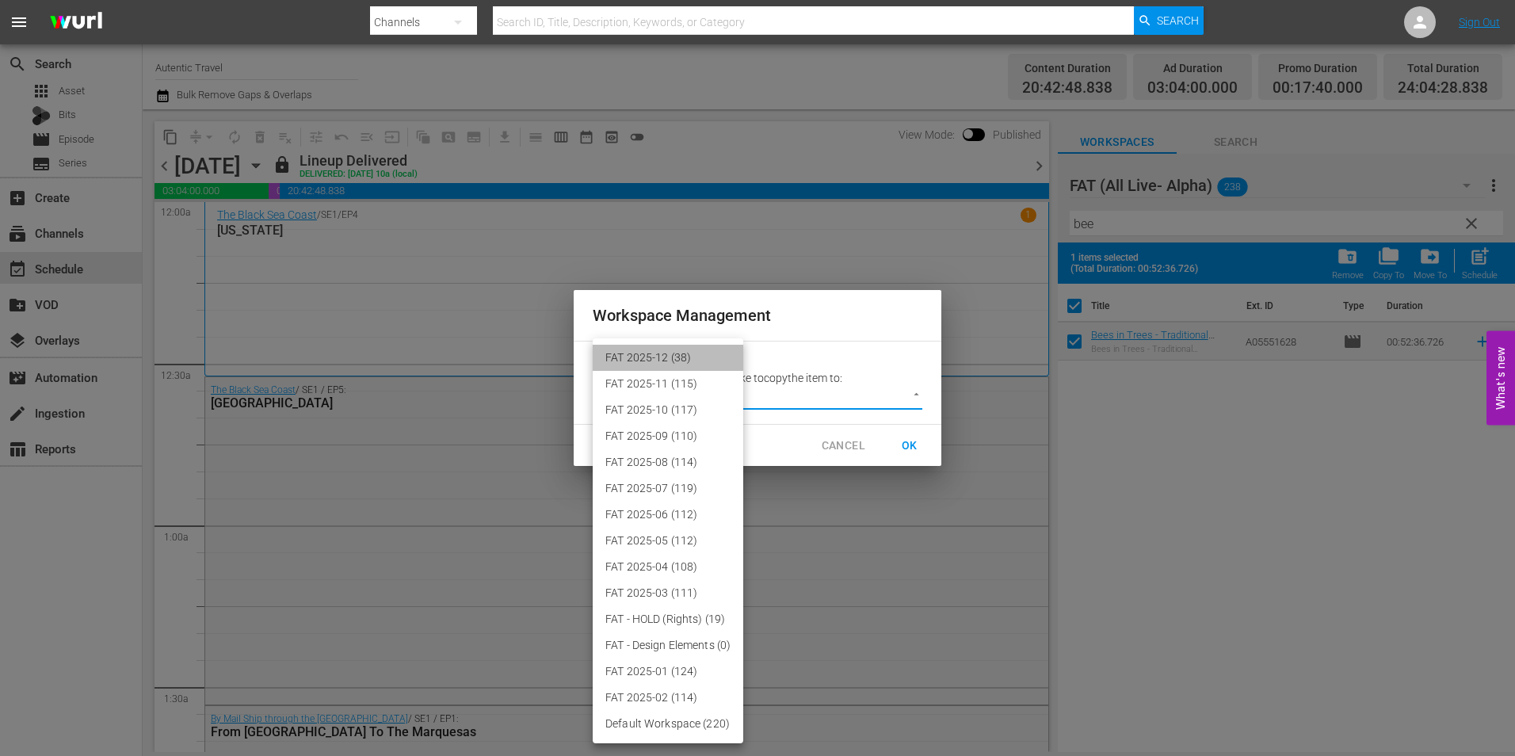
click at [723, 354] on li "FAT 2025-12 (38)" at bounding box center [668, 358] width 151 height 26
type input "3914"
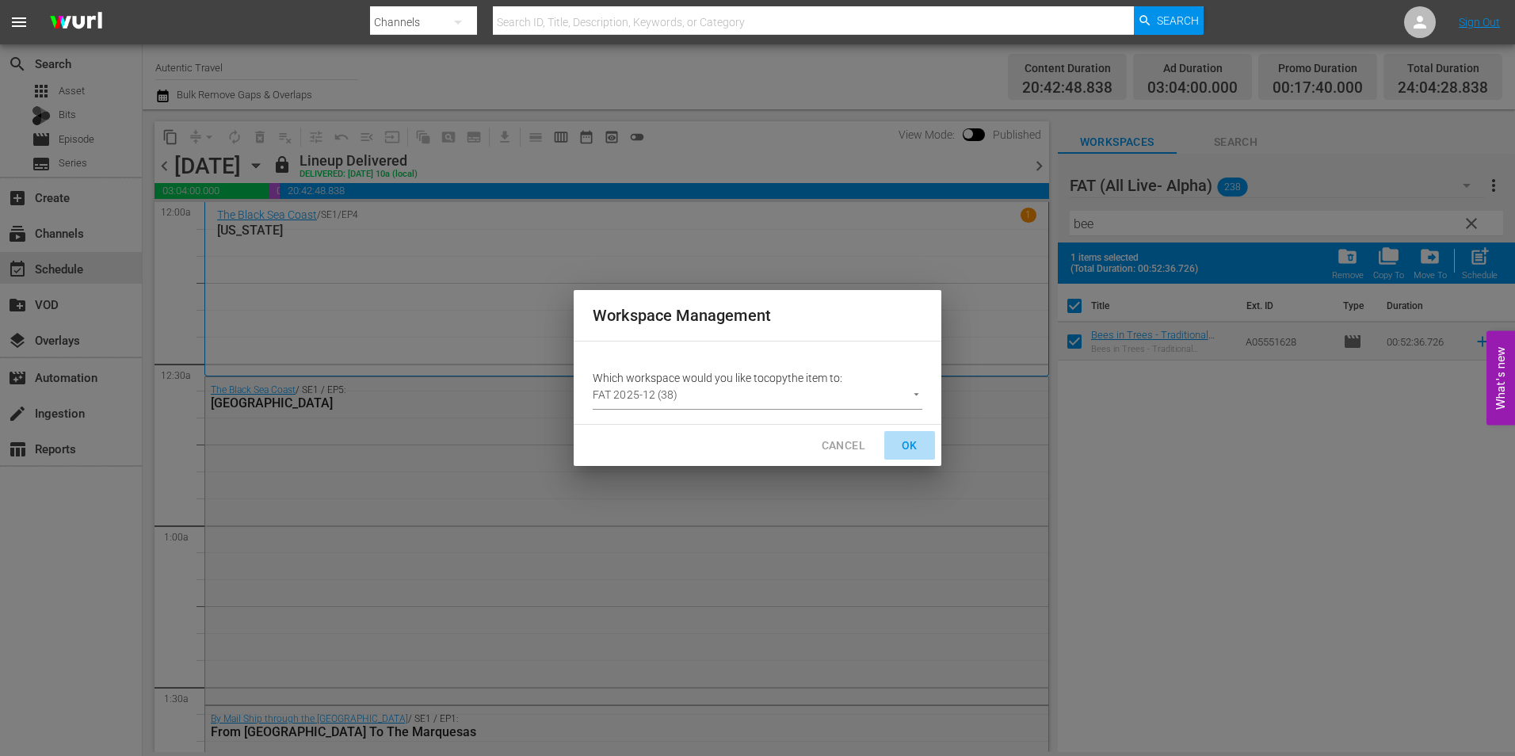
click at [905, 434] on button "OK" at bounding box center [909, 445] width 51 height 29
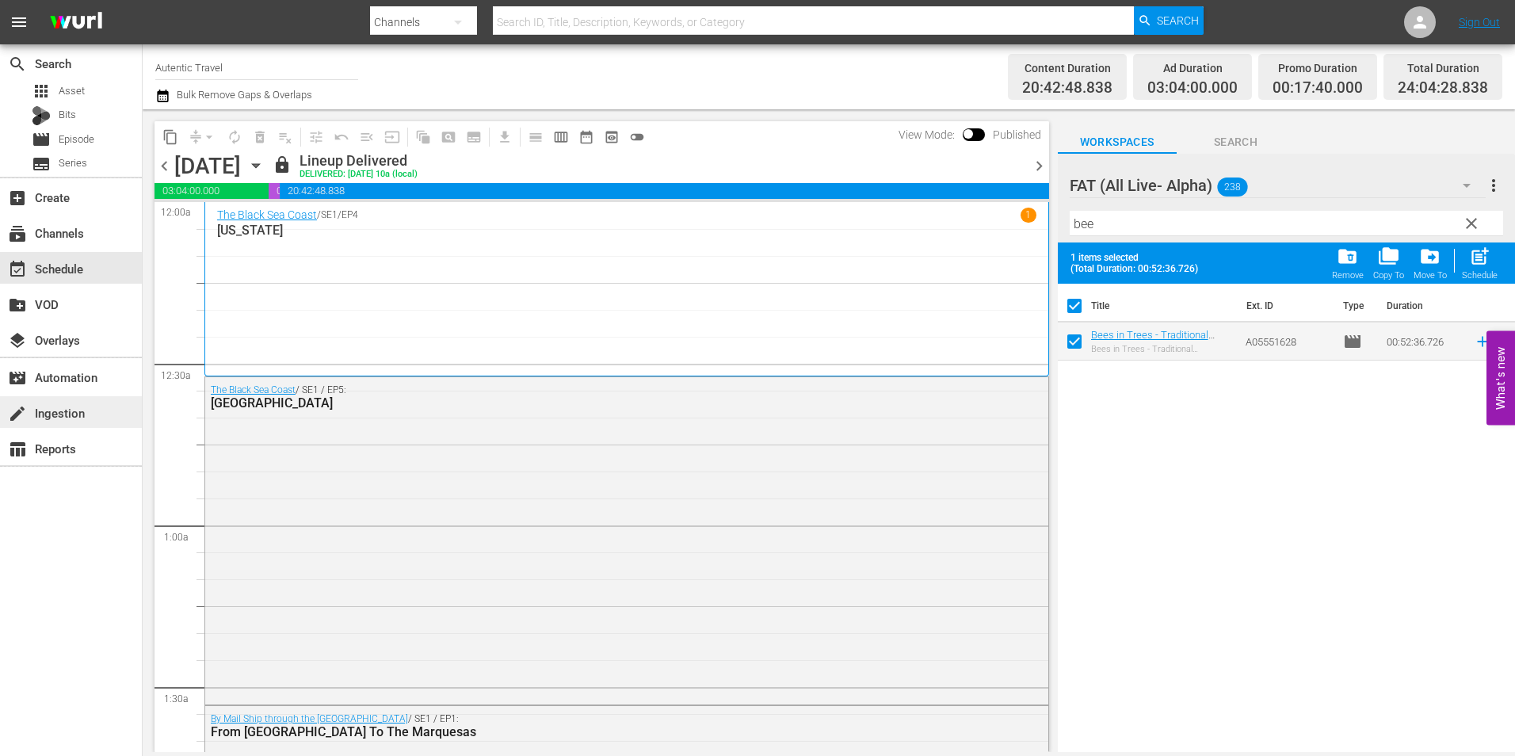
checkbox input "false"
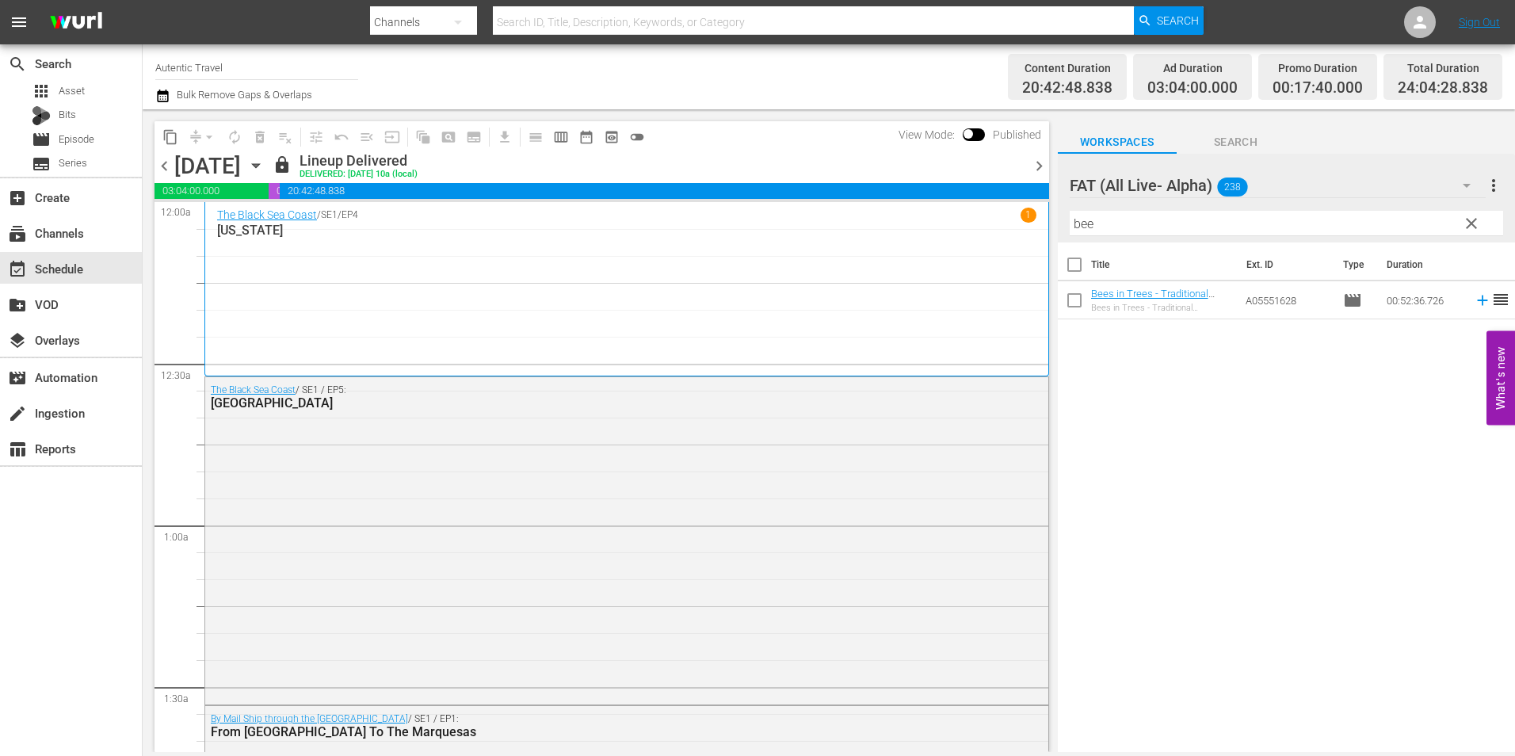
click at [1467, 224] on span "clear" at bounding box center [1471, 223] width 19 height 19
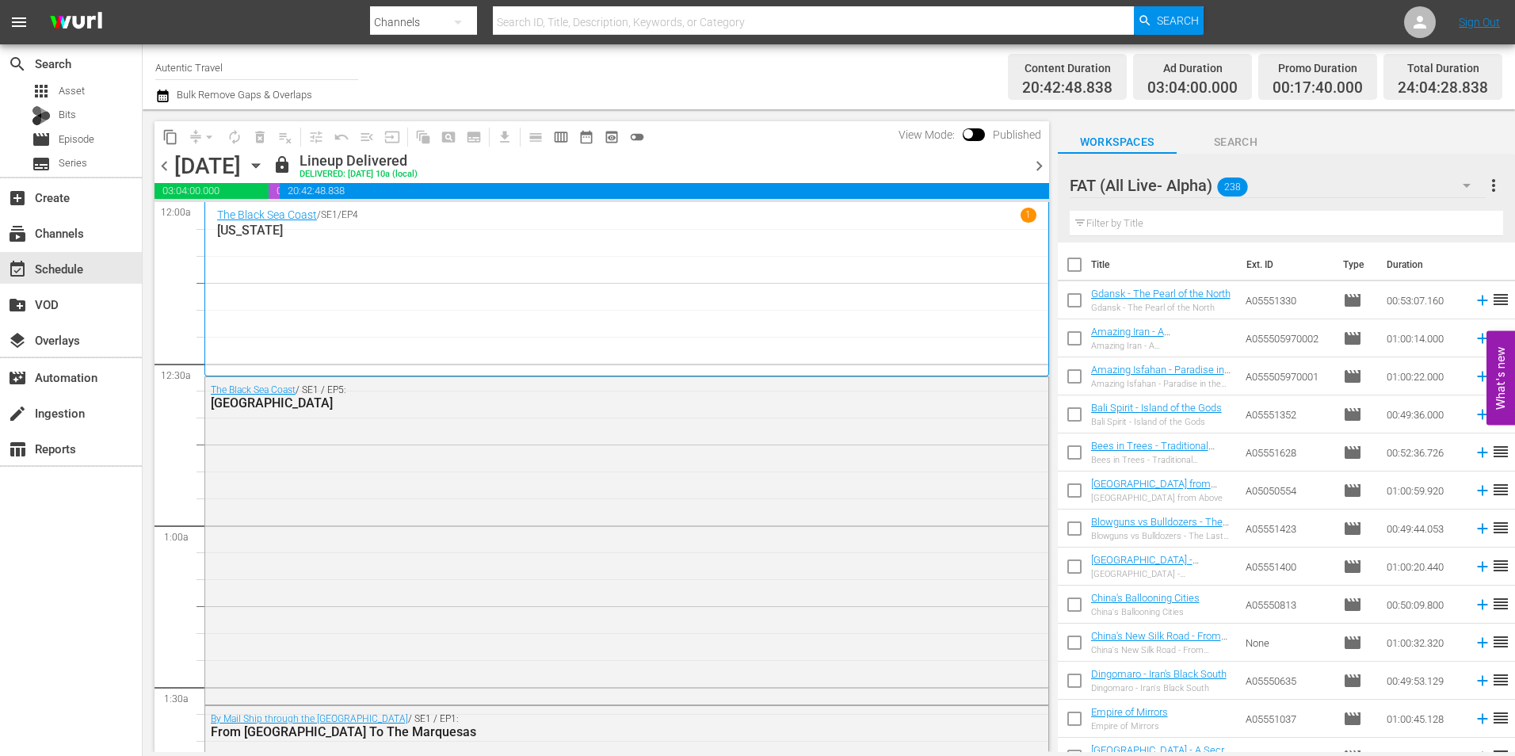
click at [1338, 228] on input "text" at bounding box center [1285, 223] width 433 height 25
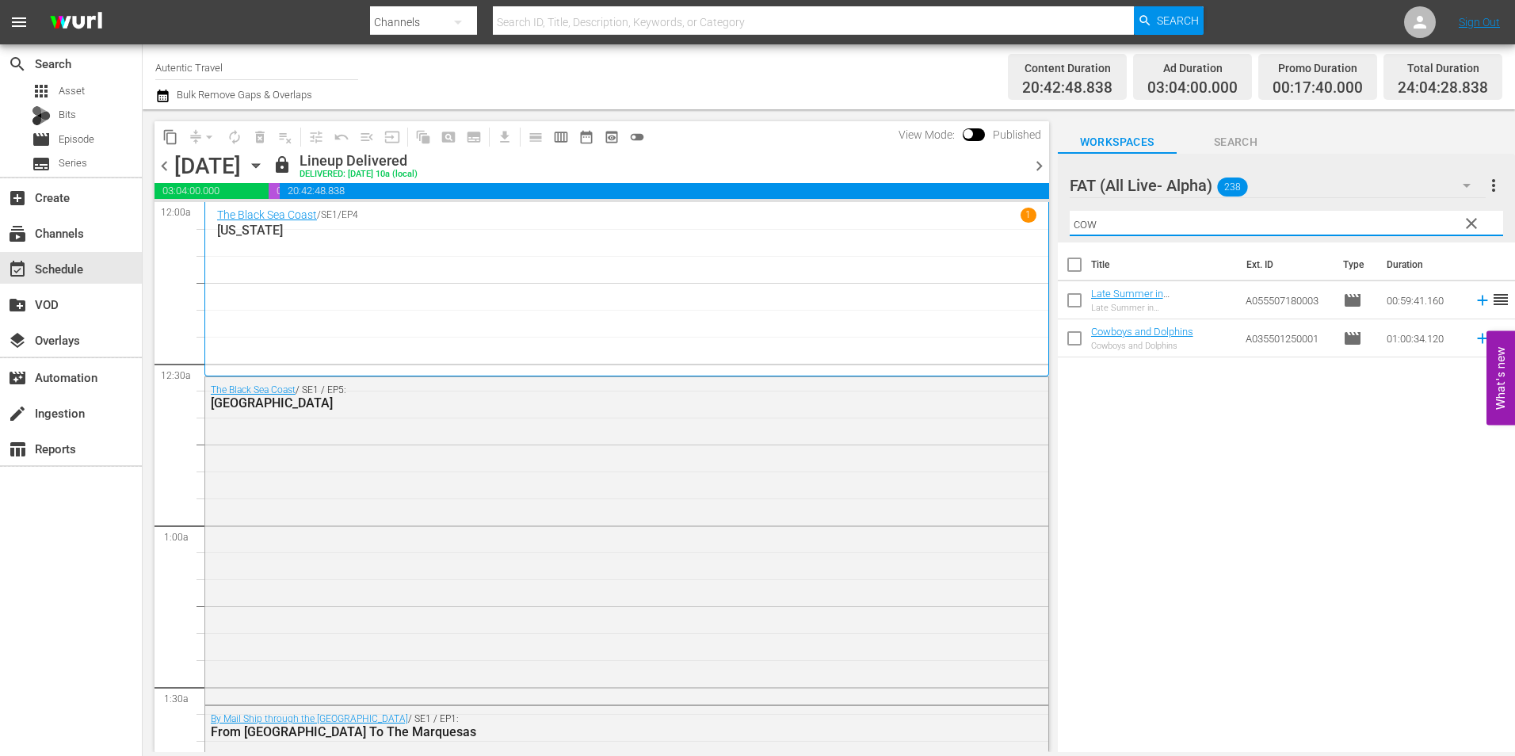
type input "cow"
click at [1067, 339] on input "checkbox" at bounding box center [1074, 341] width 33 height 33
checkbox input "true"
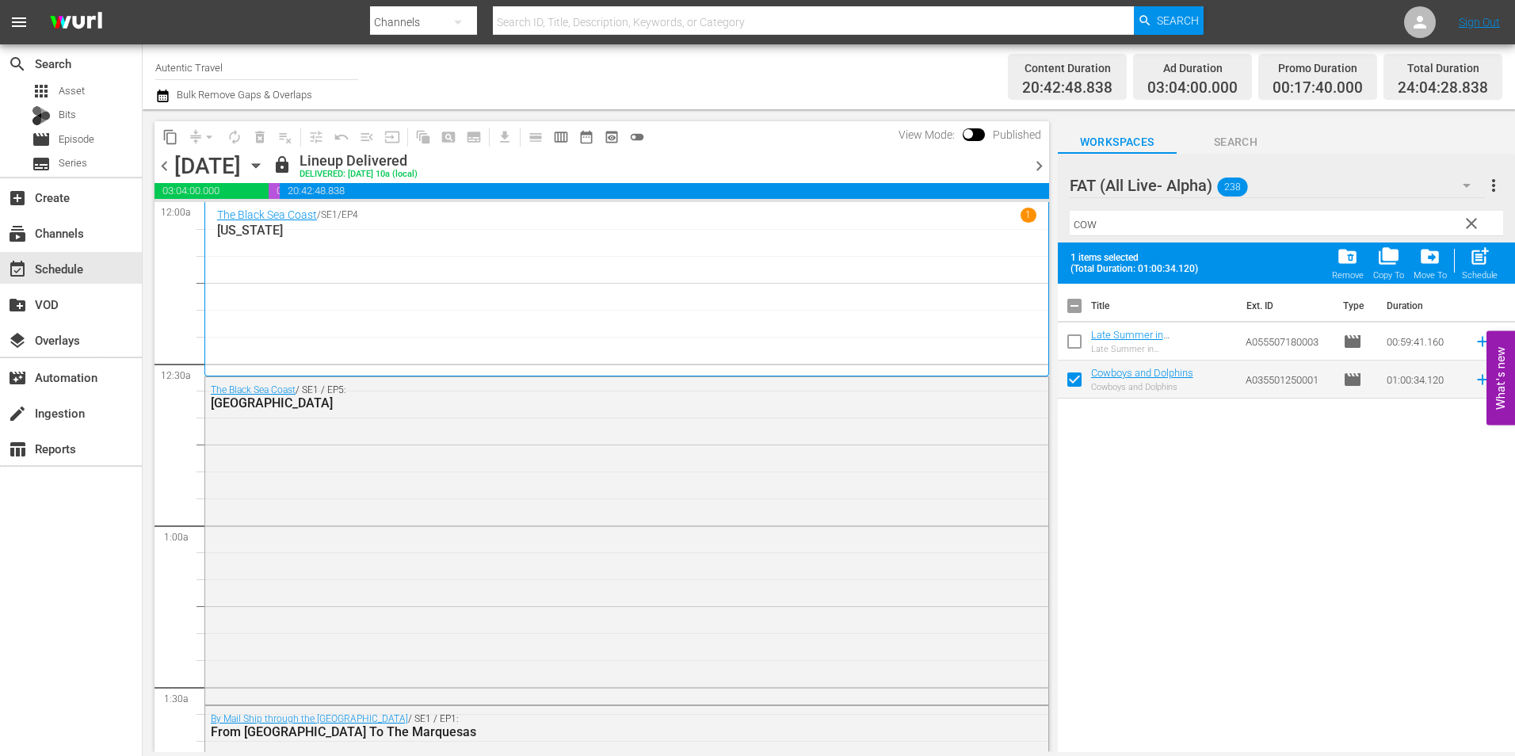
click at [1466, 227] on span "clear" at bounding box center [1471, 223] width 19 height 19
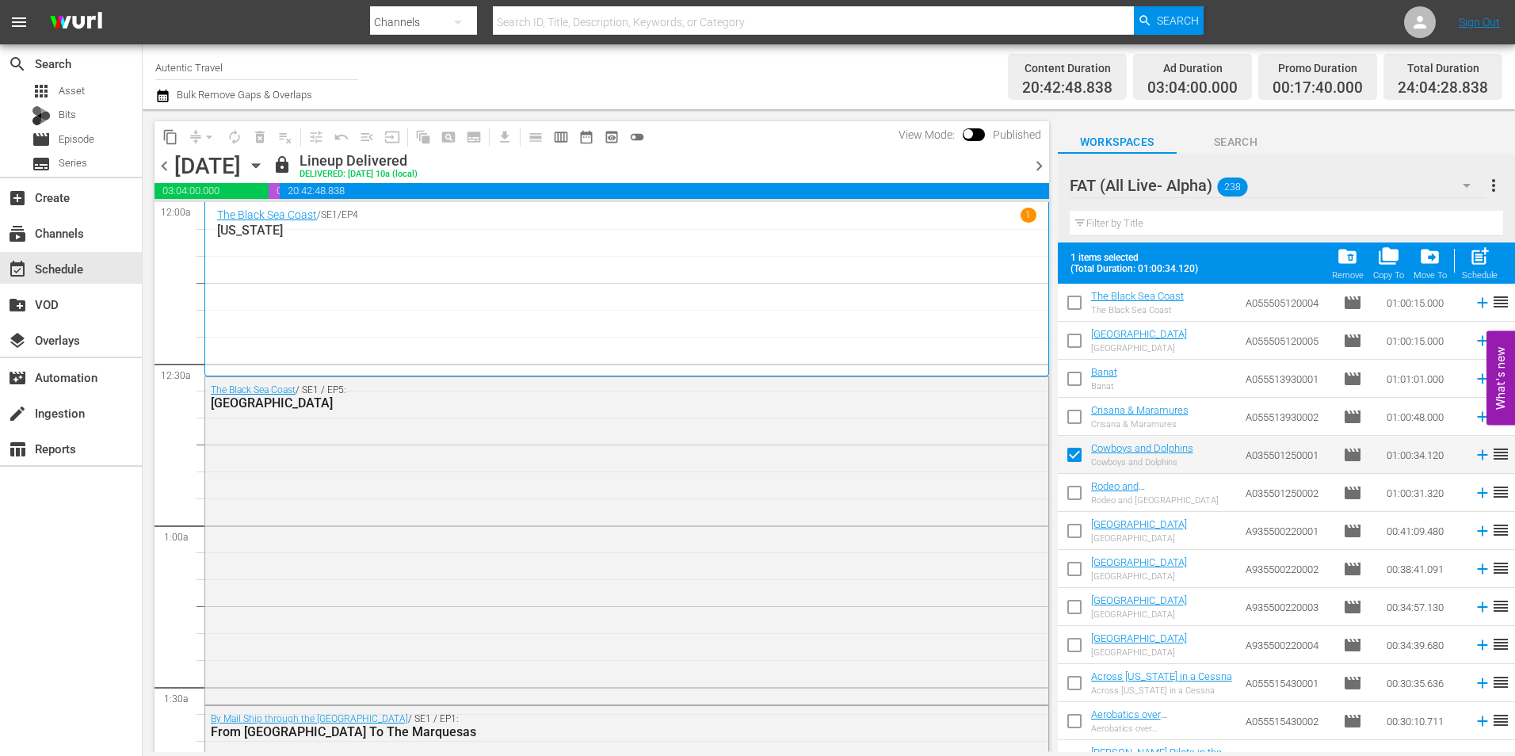
scroll to position [8159, 0]
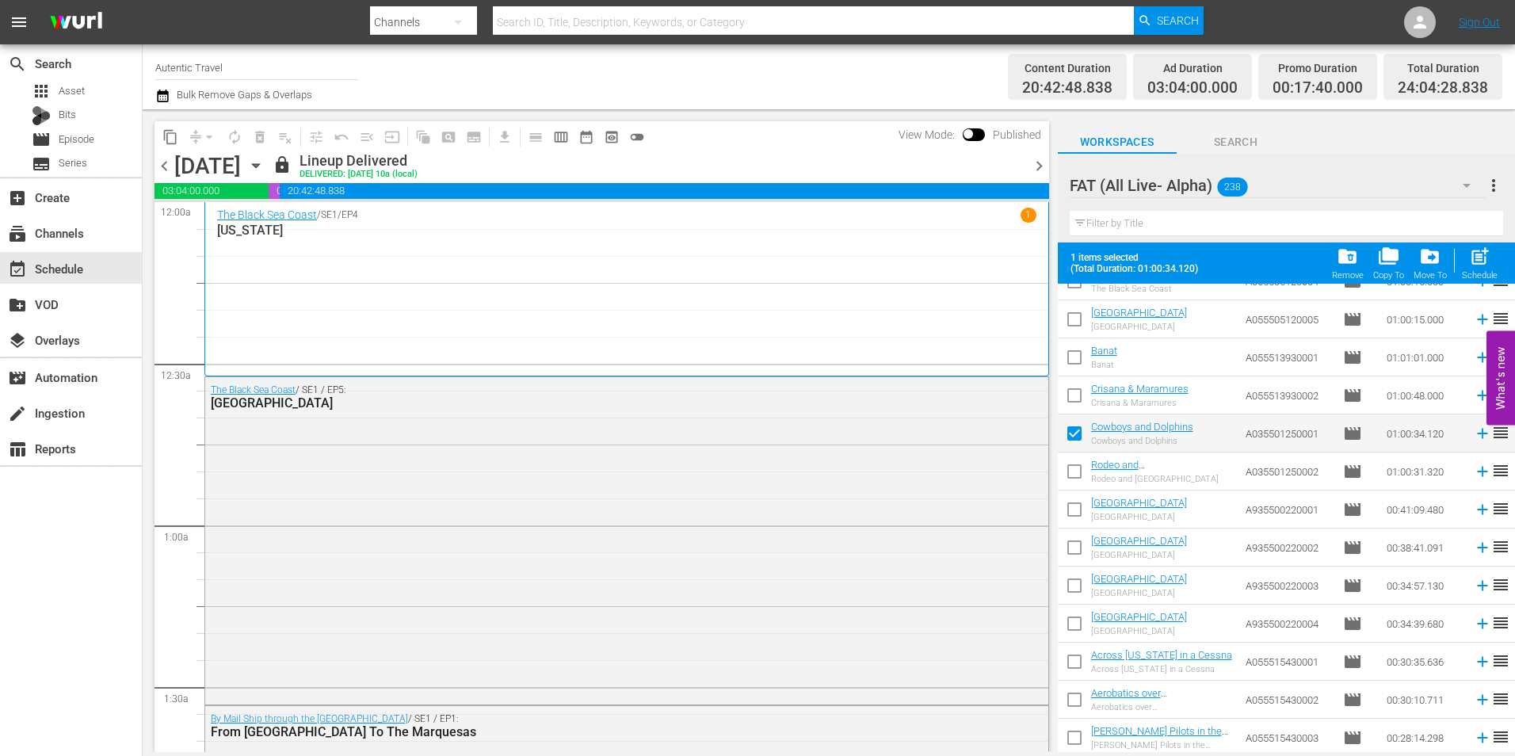
click at [1078, 477] on input "checkbox" at bounding box center [1074, 474] width 33 height 33
checkbox input "true"
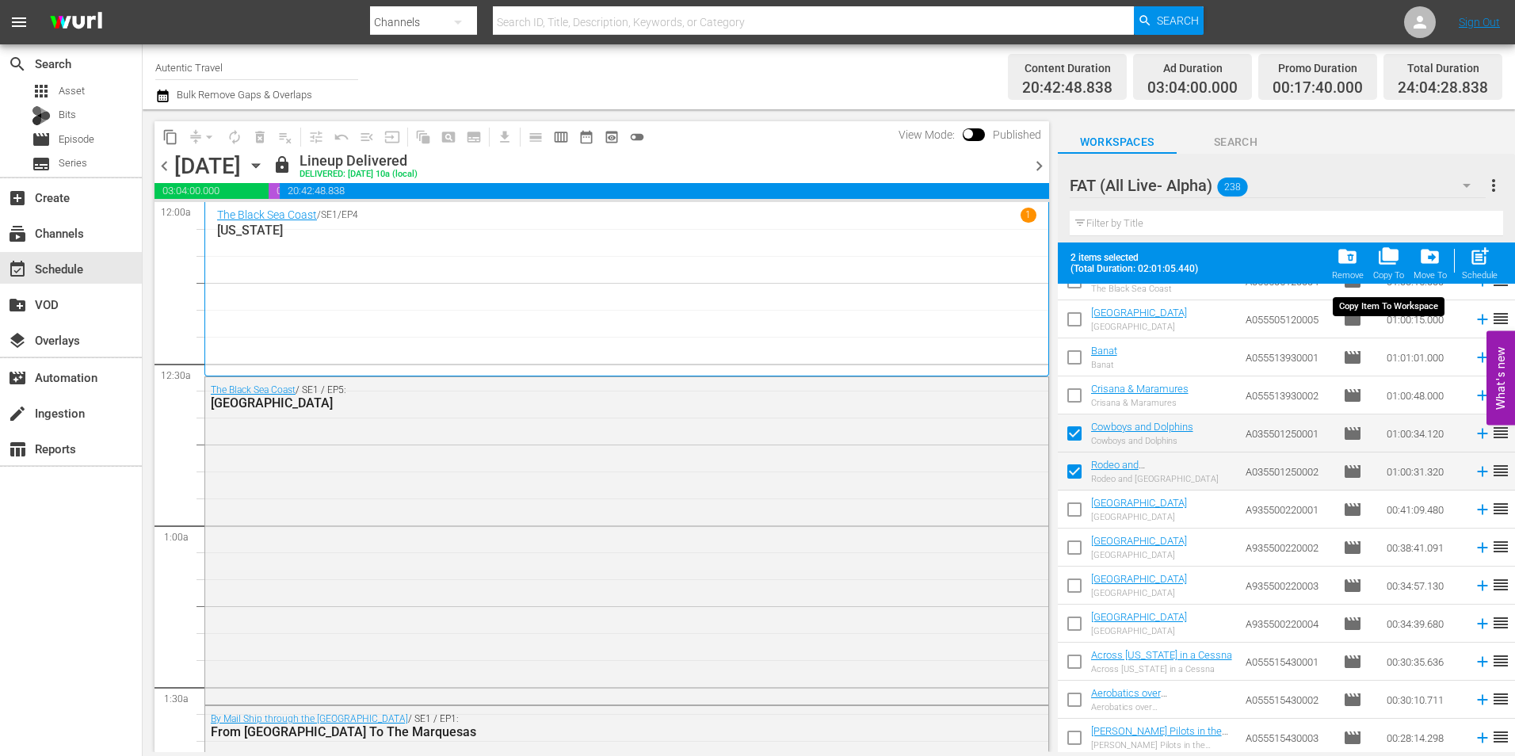
click at [1391, 269] on div "folder_copy Copy To" at bounding box center [1388, 263] width 31 height 35
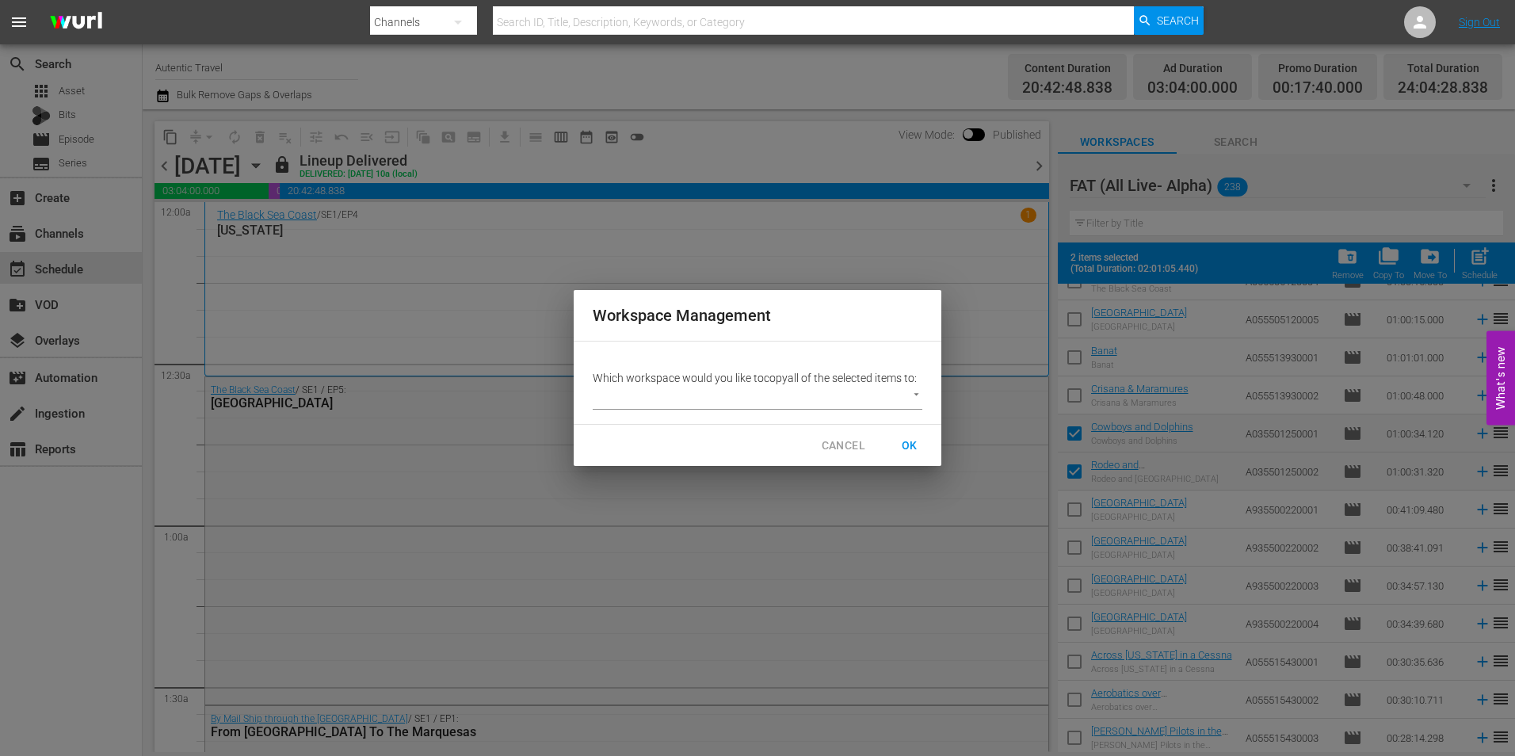
click at [776, 399] on body "menu Search By Channels Search ID, Title, Description, Keywords, or Category Se…" at bounding box center [757, 378] width 1515 height 756
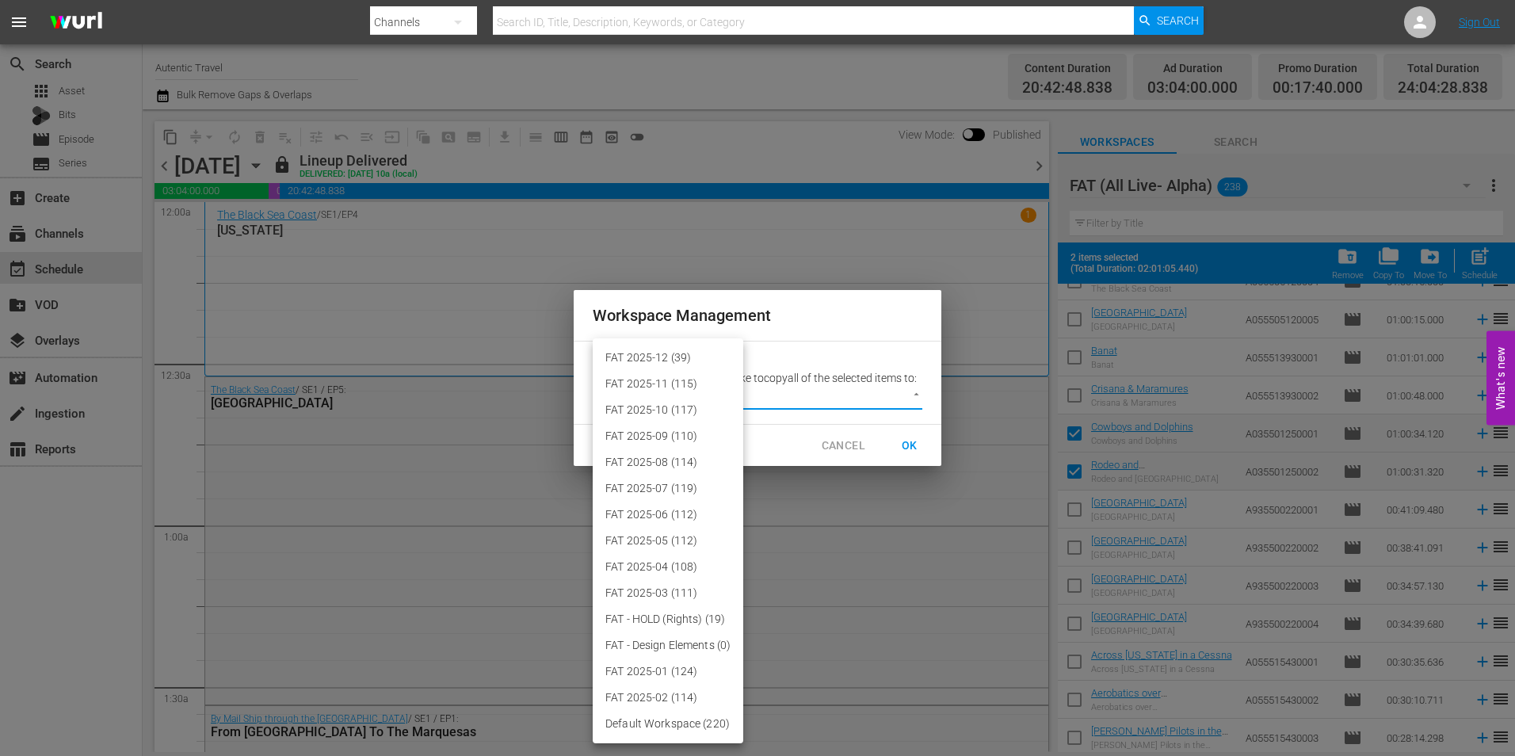
click at [708, 360] on li "FAT 2025-12 (39)" at bounding box center [668, 358] width 151 height 26
type input "3914"
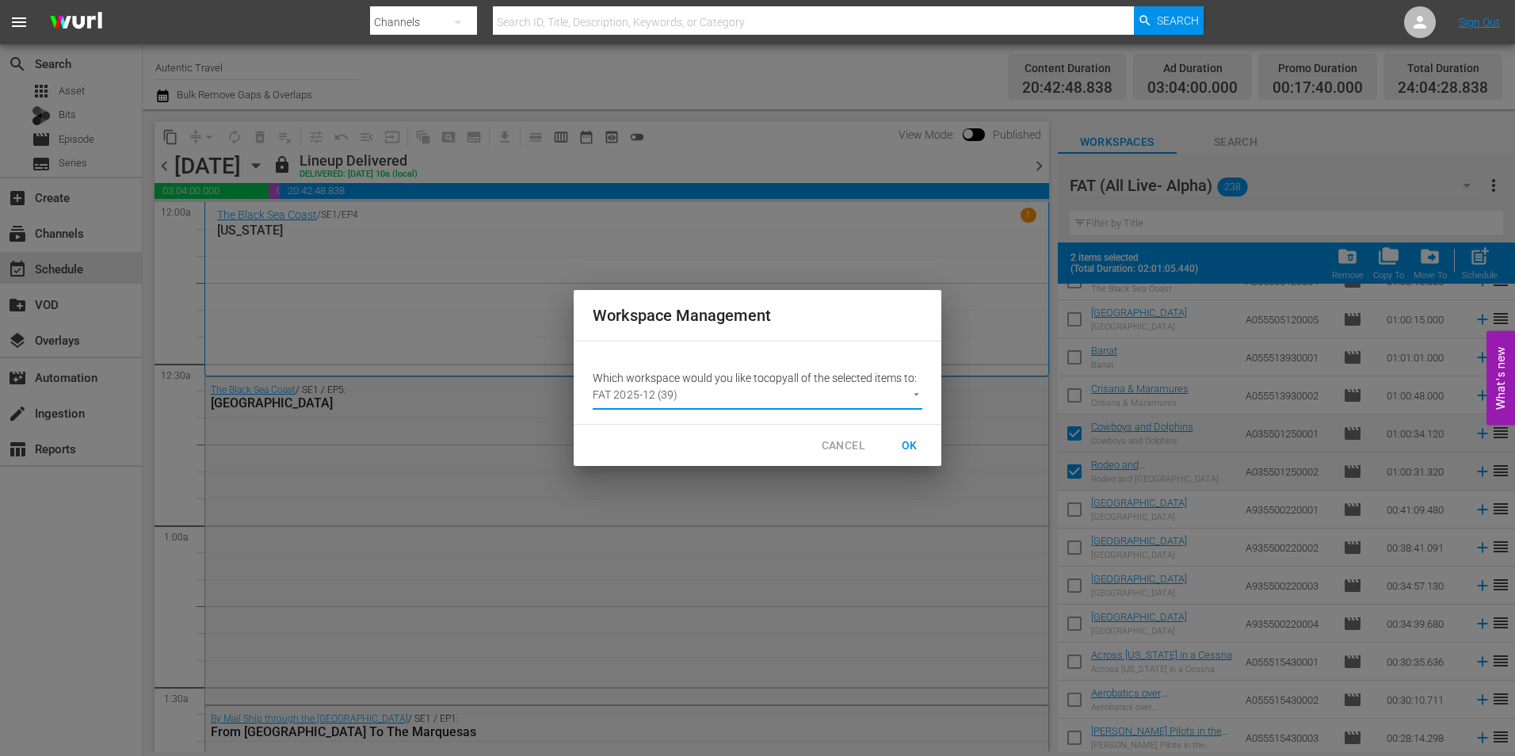
click at [909, 446] on span "OK" at bounding box center [909, 446] width 25 height 20
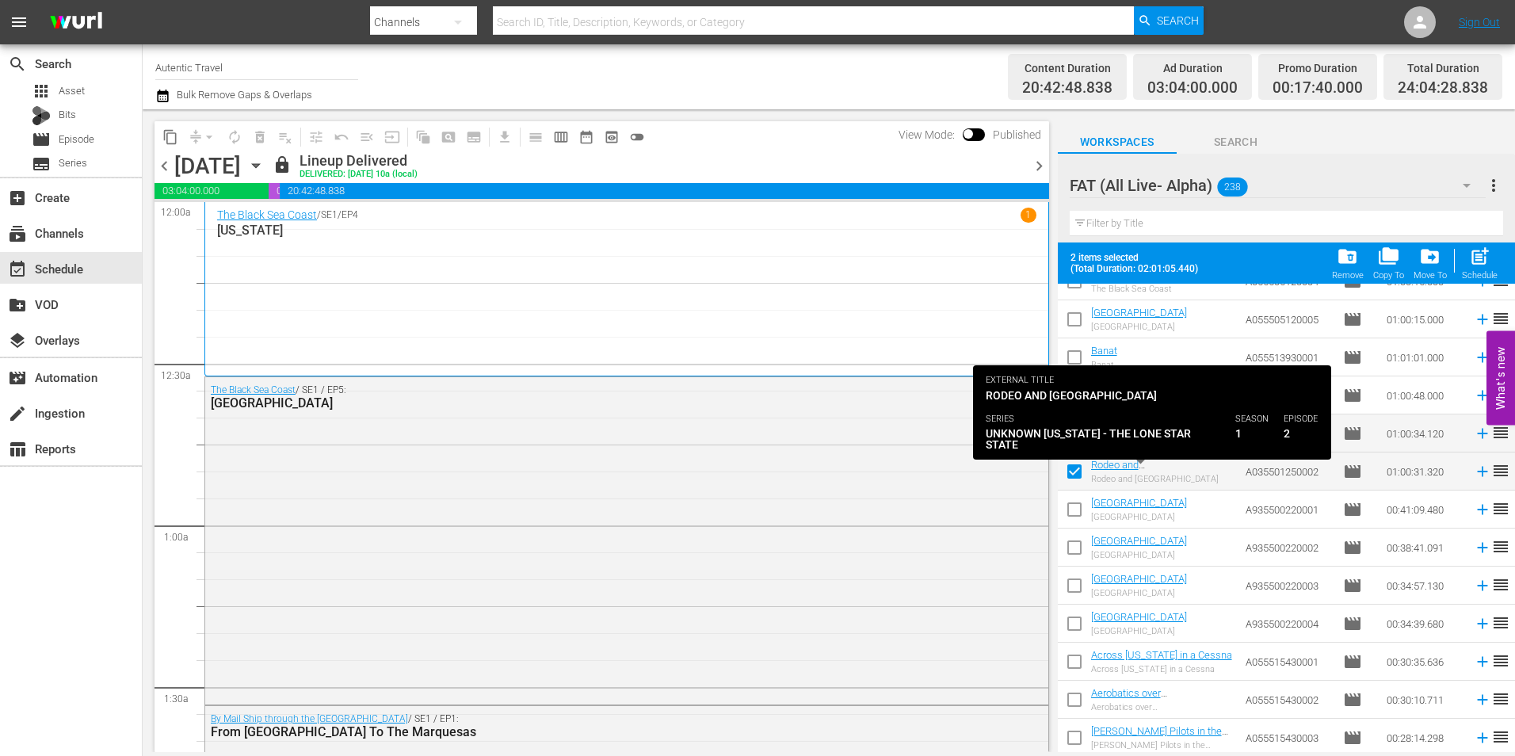
checkbox input "false"
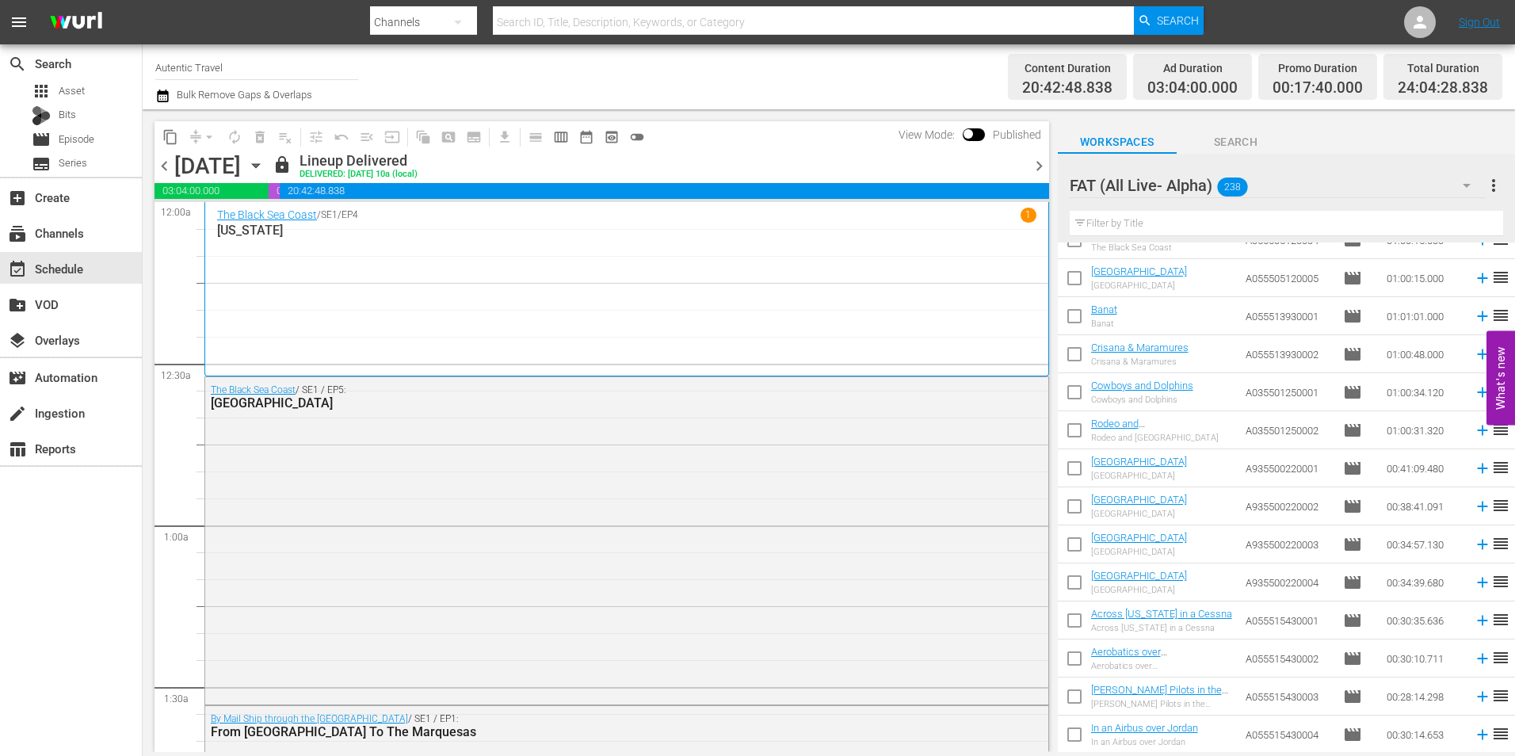
click at [1129, 227] on input "text" at bounding box center [1285, 223] width 433 height 25
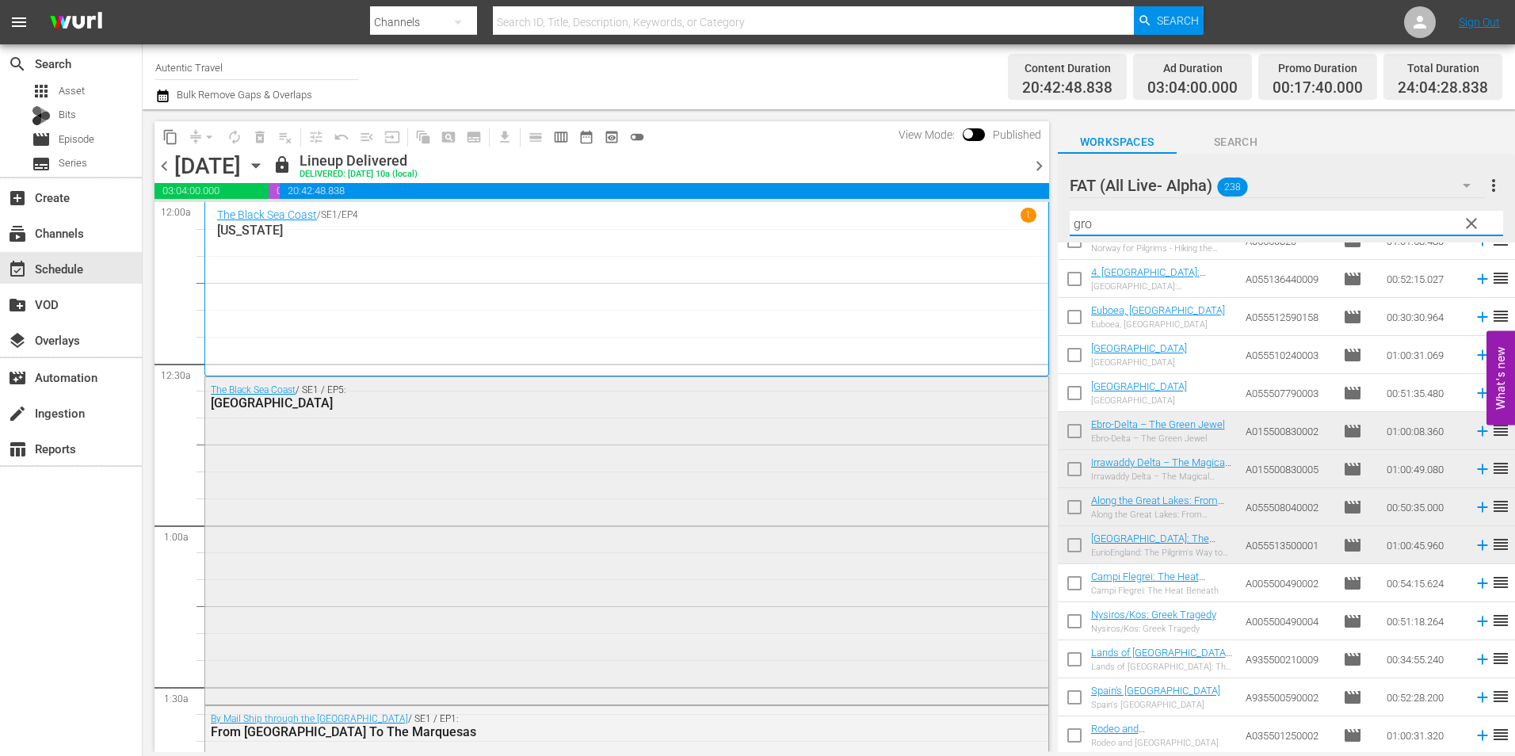
scroll to position [0, 0]
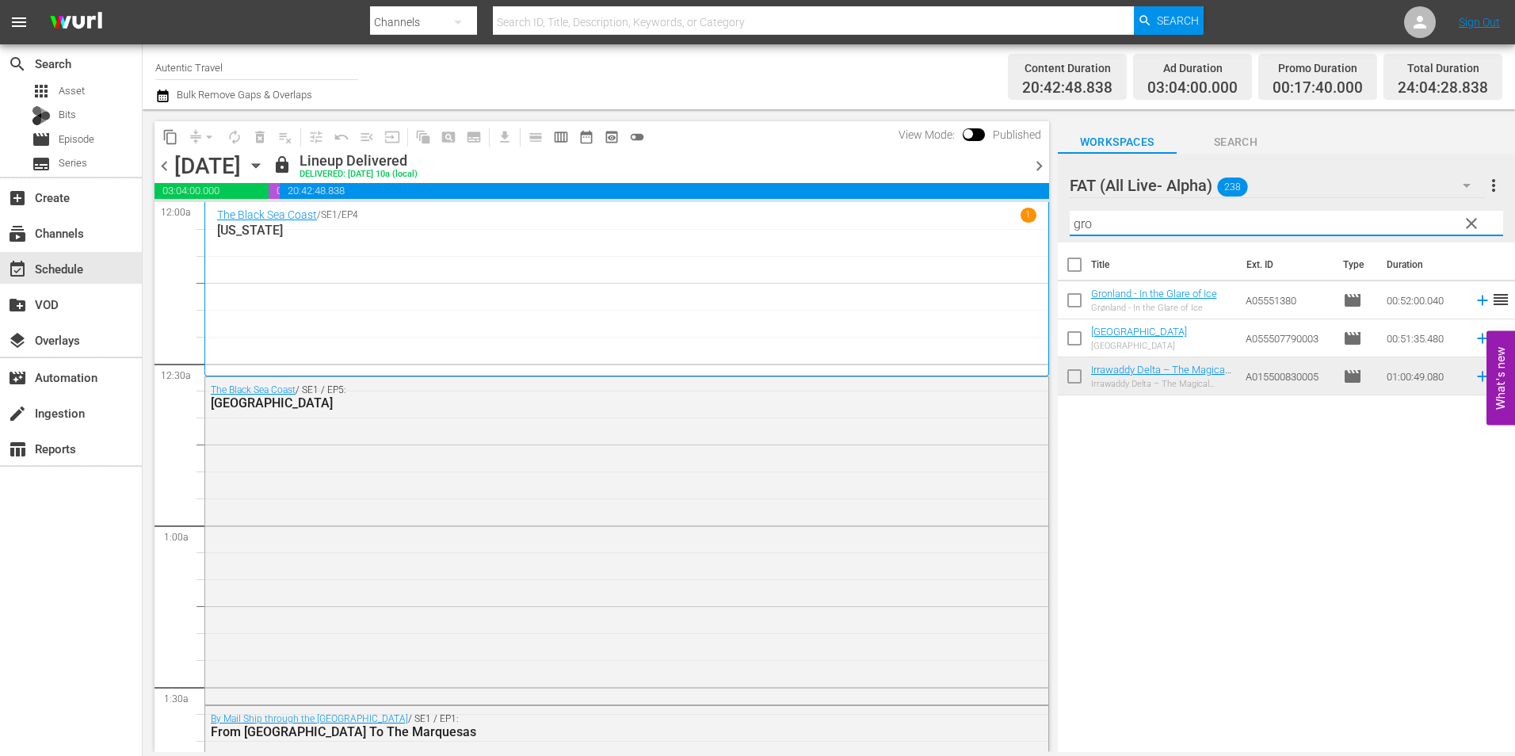
type input "gro"
click at [1071, 300] on input "checkbox" at bounding box center [1074, 303] width 33 height 33
checkbox input "true"
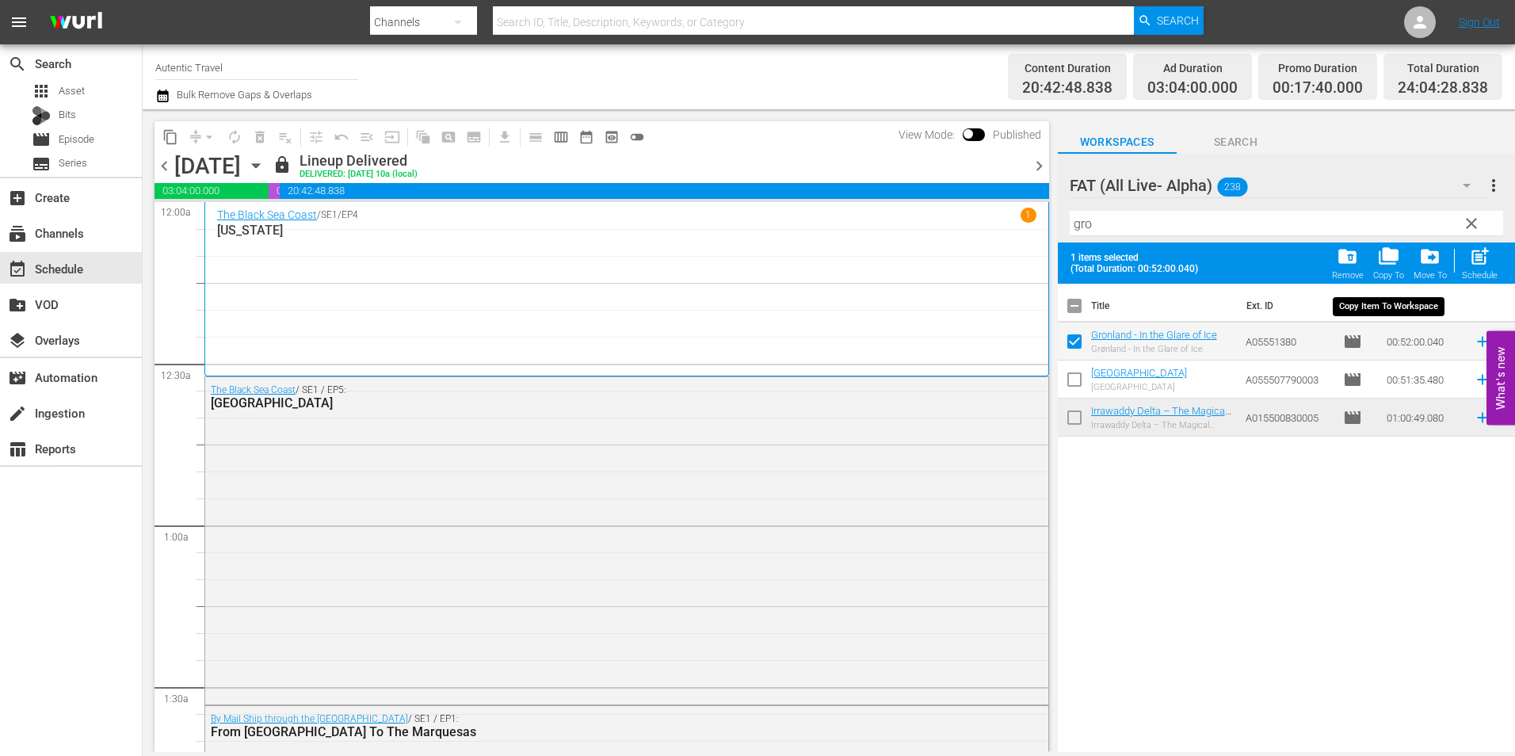
click at [1388, 261] on span "folder_copy" at bounding box center [1388, 256] width 21 height 21
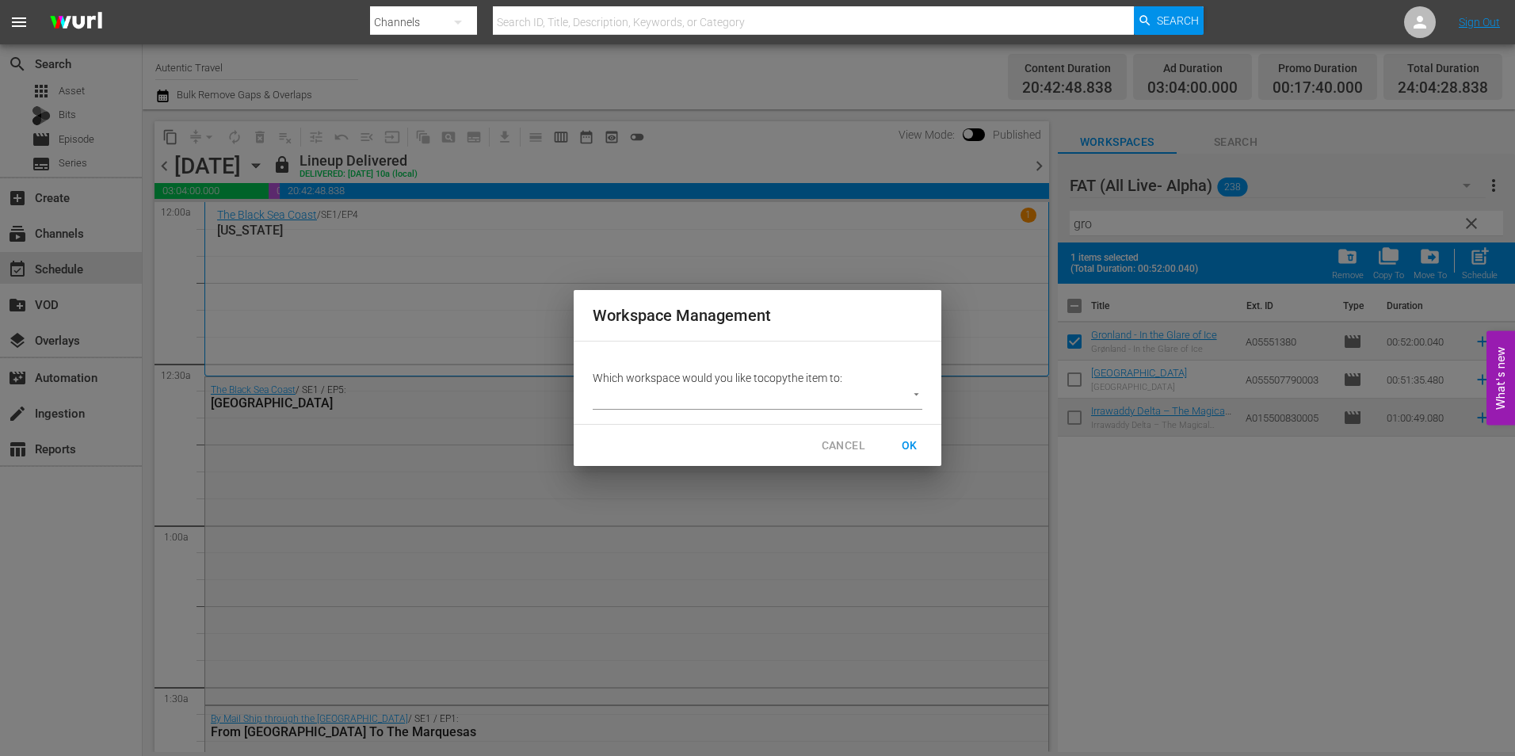
click at [756, 397] on body "menu Search By Channels Search ID, Title, Description, Keywords, or Category Se…" at bounding box center [757, 378] width 1515 height 756
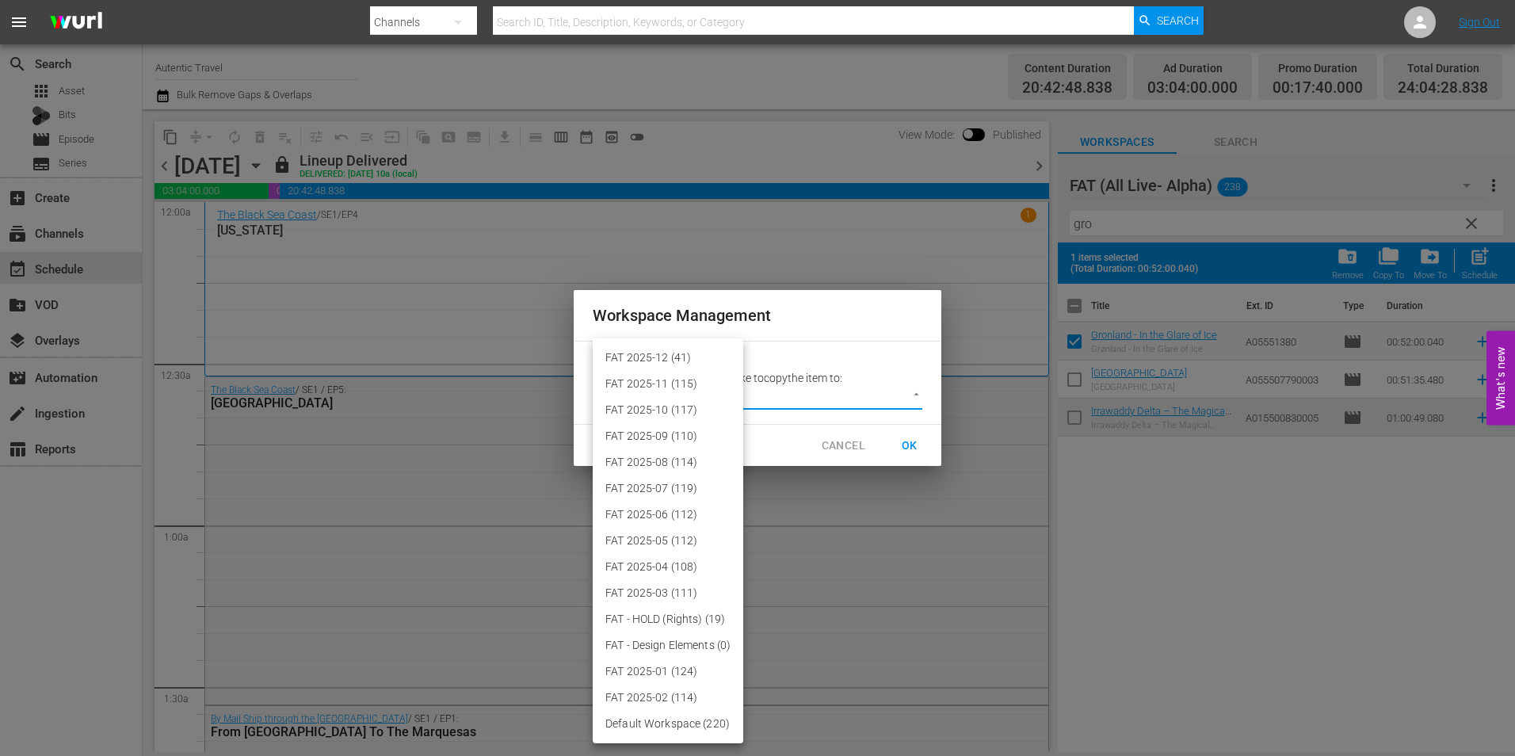
click at [707, 364] on li "FAT 2025-12 (41)" at bounding box center [668, 358] width 151 height 26
type input "3914"
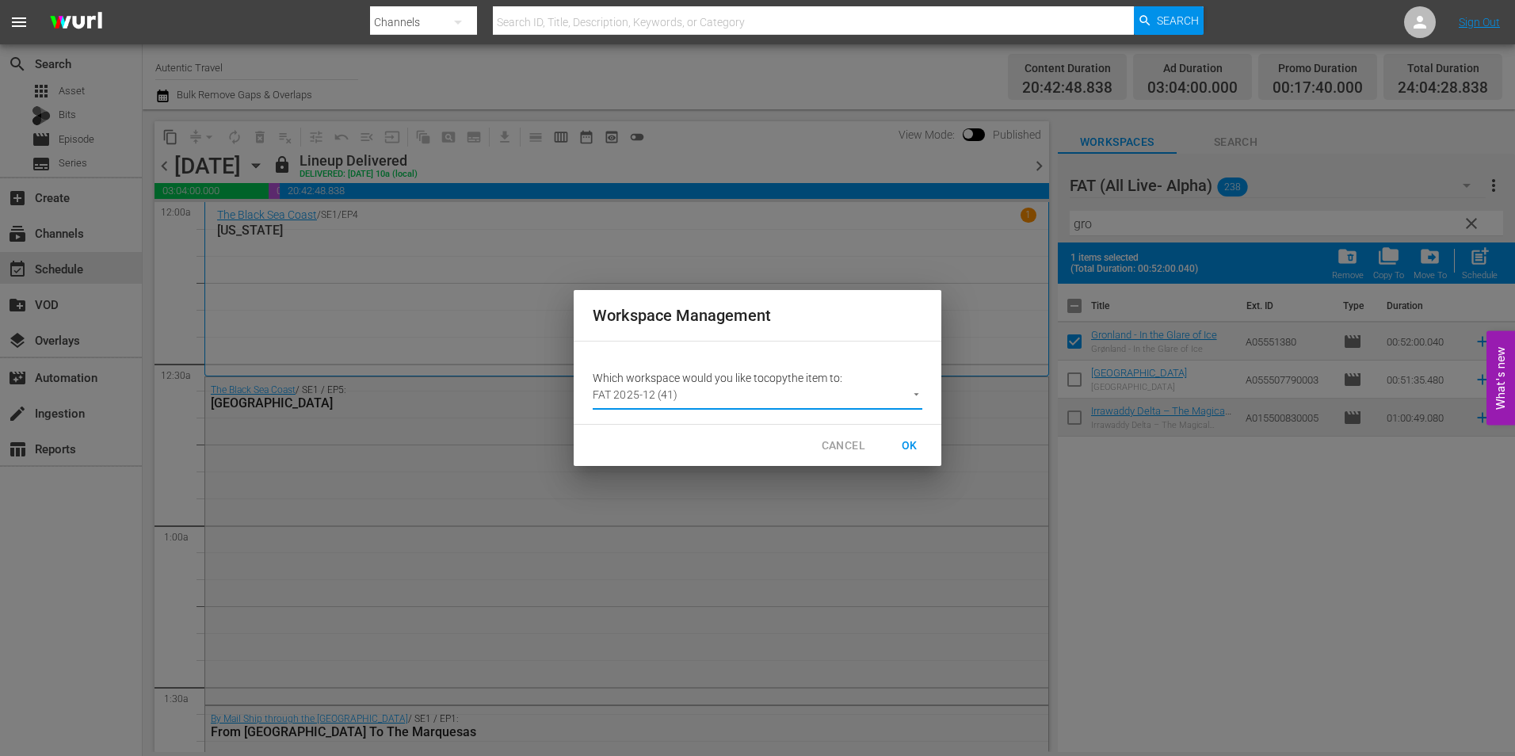
click at [913, 448] on span "OK" at bounding box center [909, 446] width 25 height 20
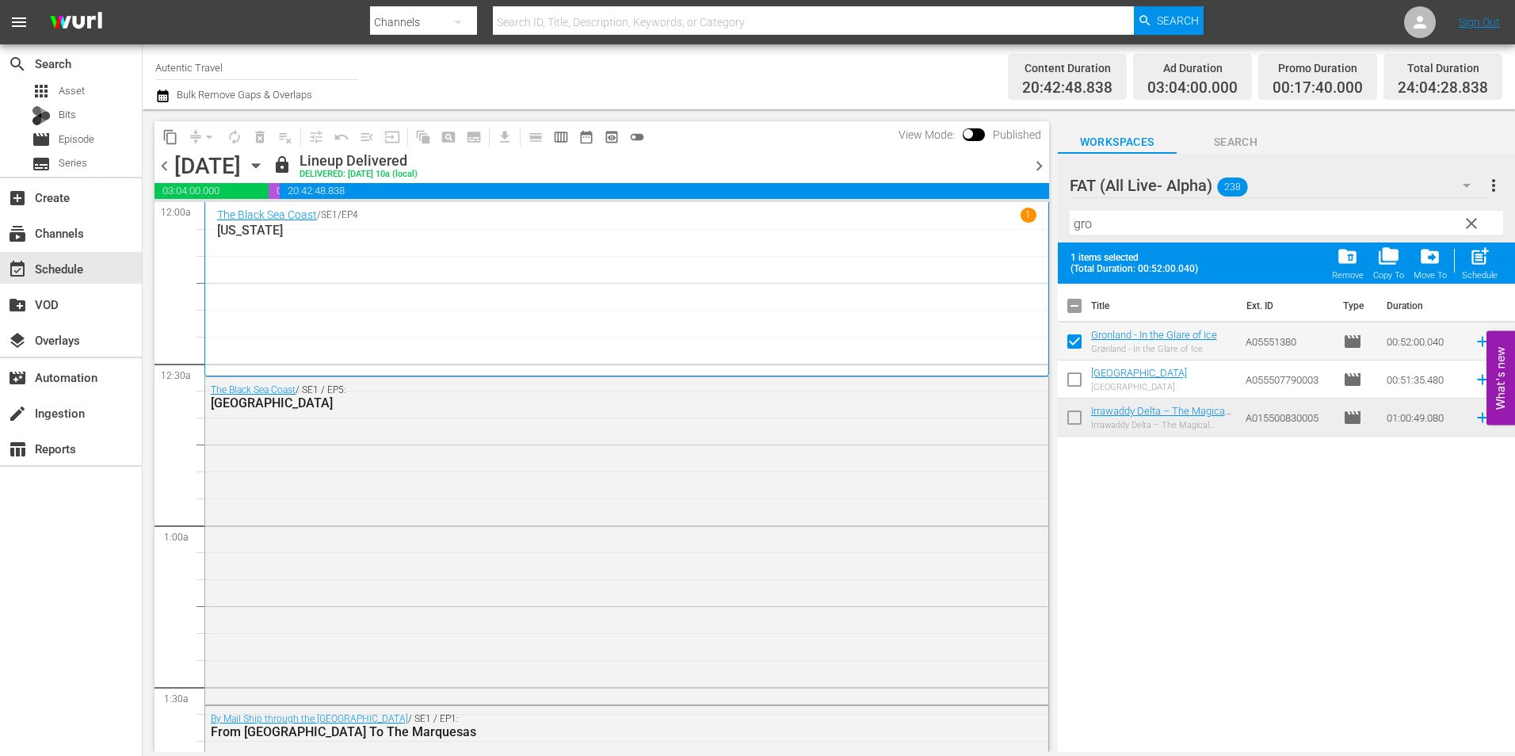
checkbox input "false"
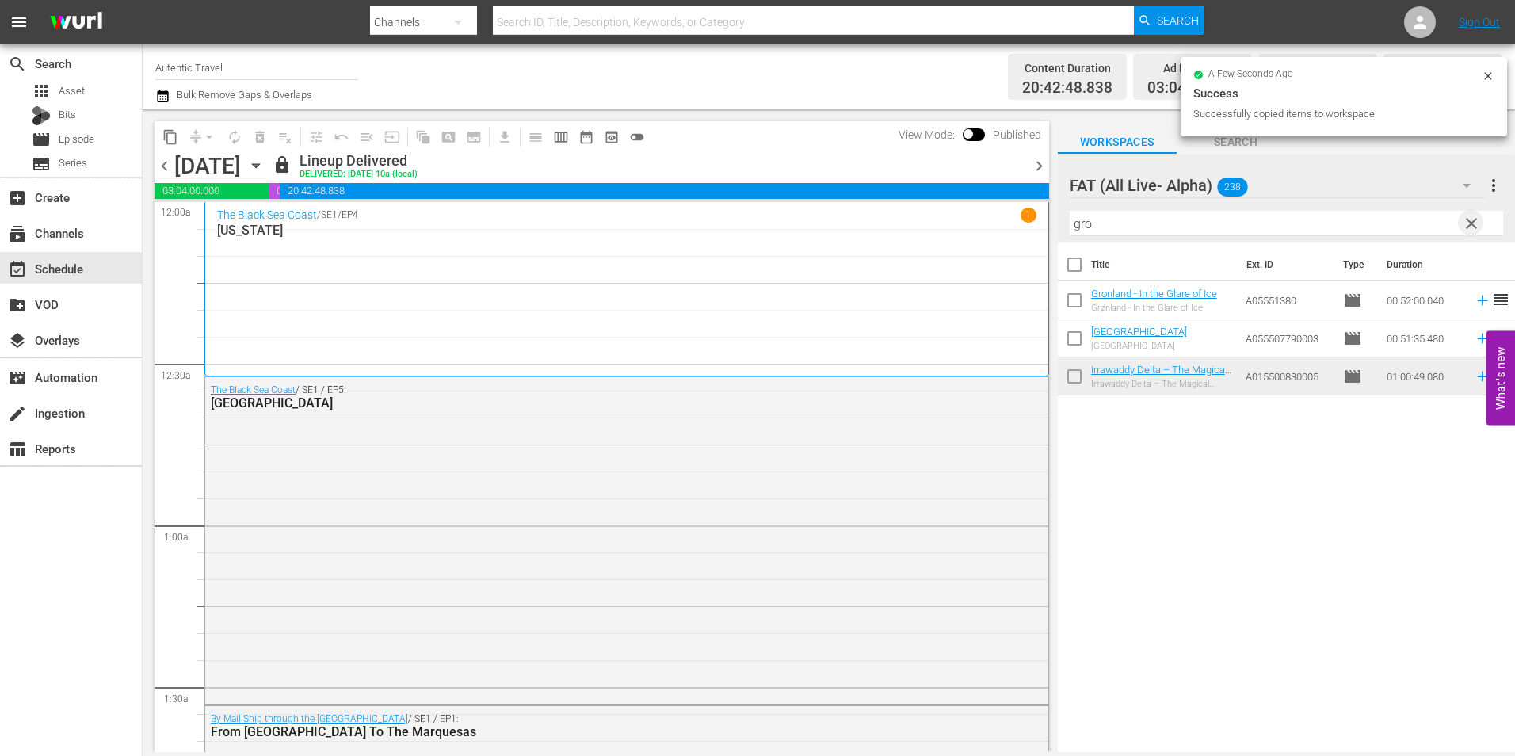
click at [1468, 226] on span "clear" at bounding box center [1471, 223] width 19 height 19
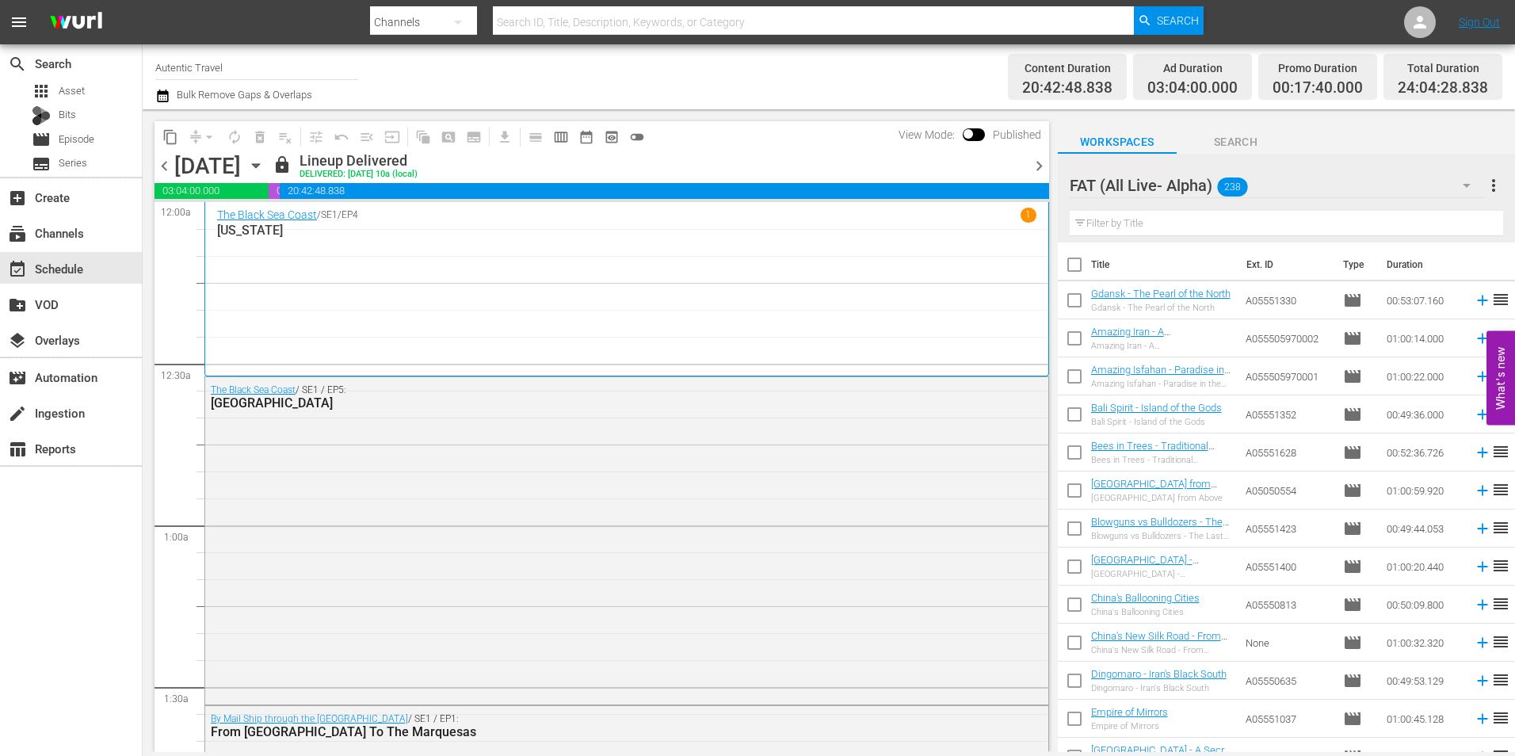
click at [1117, 223] on input "text" at bounding box center [1285, 223] width 433 height 25
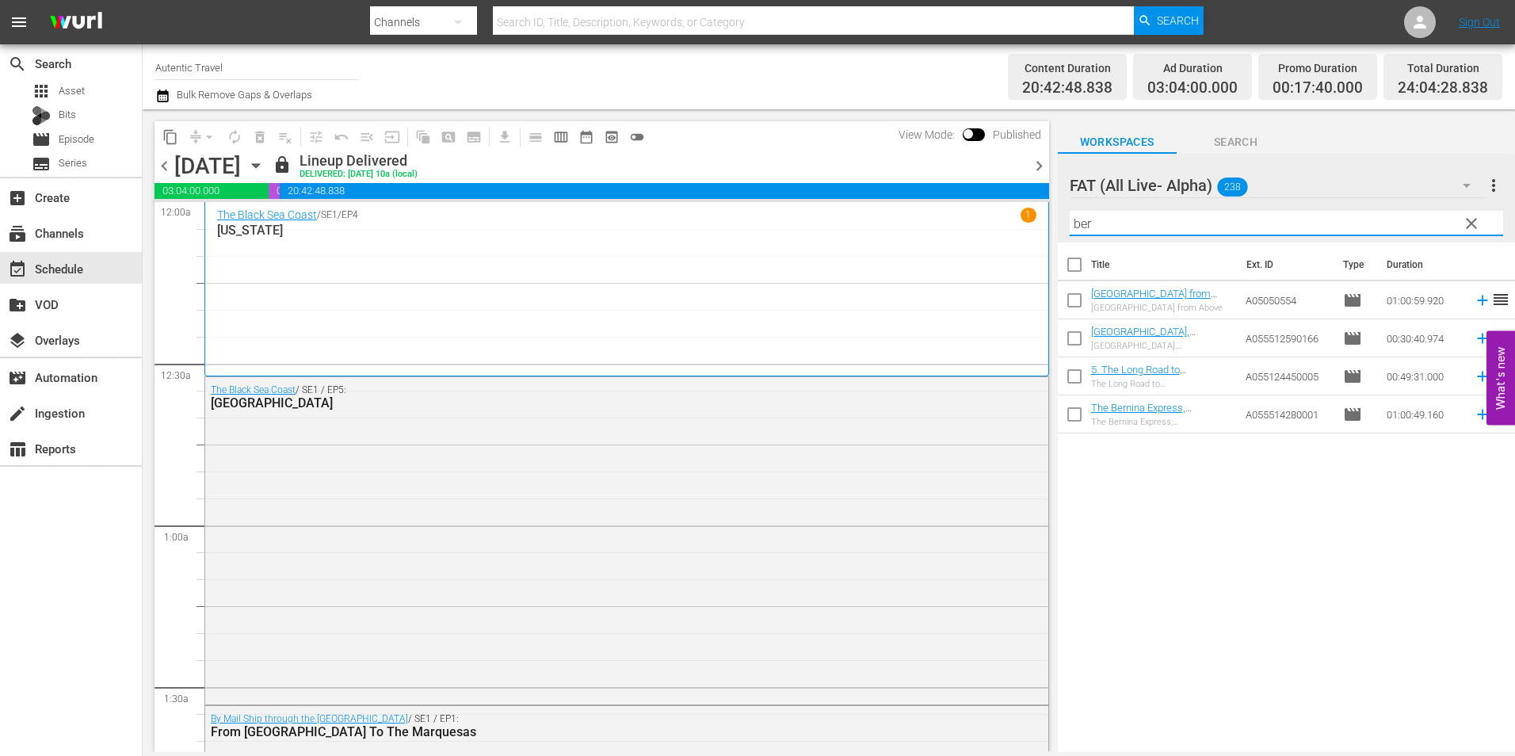
type input "ber"
click at [1078, 295] on input "checkbox" at bounding box center [1074, 303] width 33 height 33
checkbox input "true"
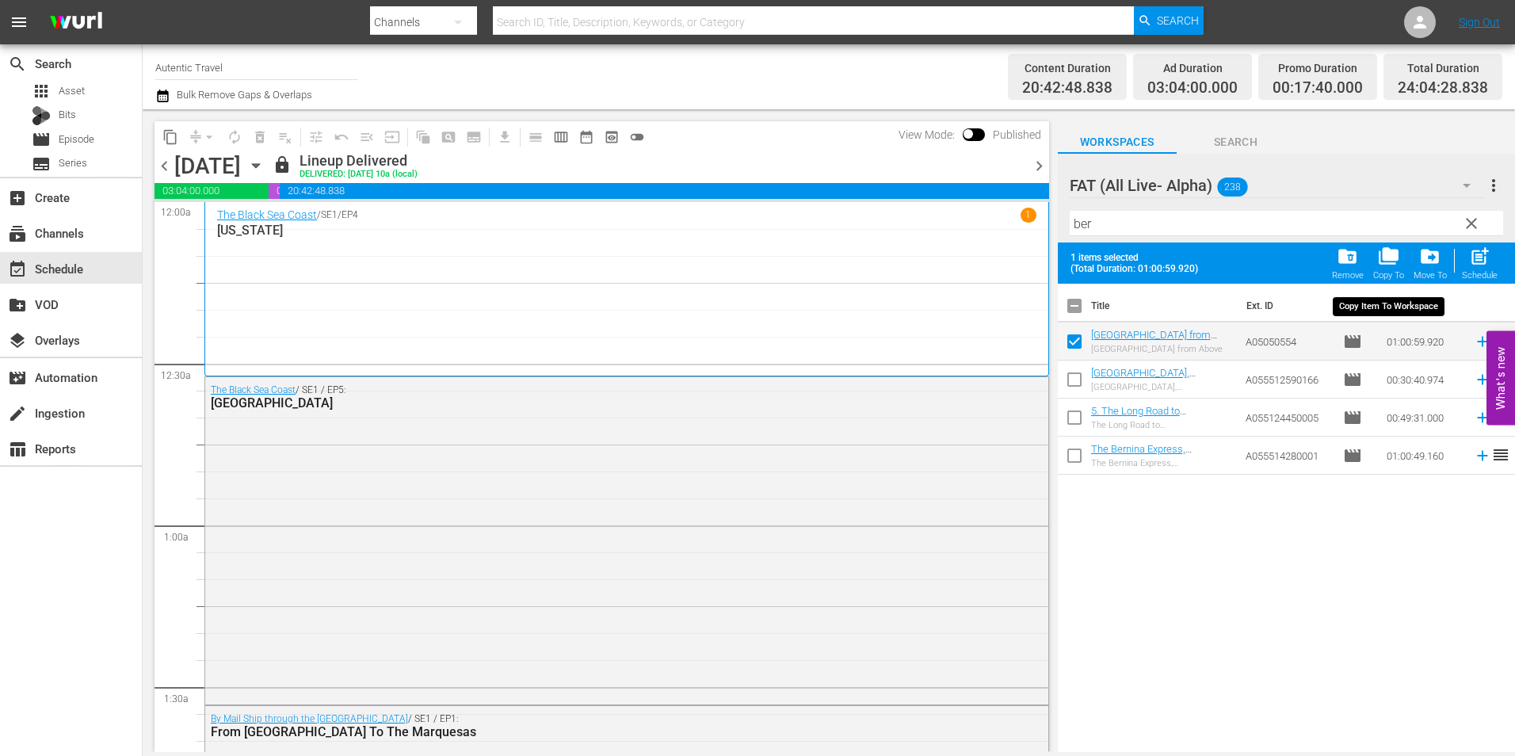
click at [1395, 264] on span "folder_copy" at bounding box center [1388, 256] width 21 height 21
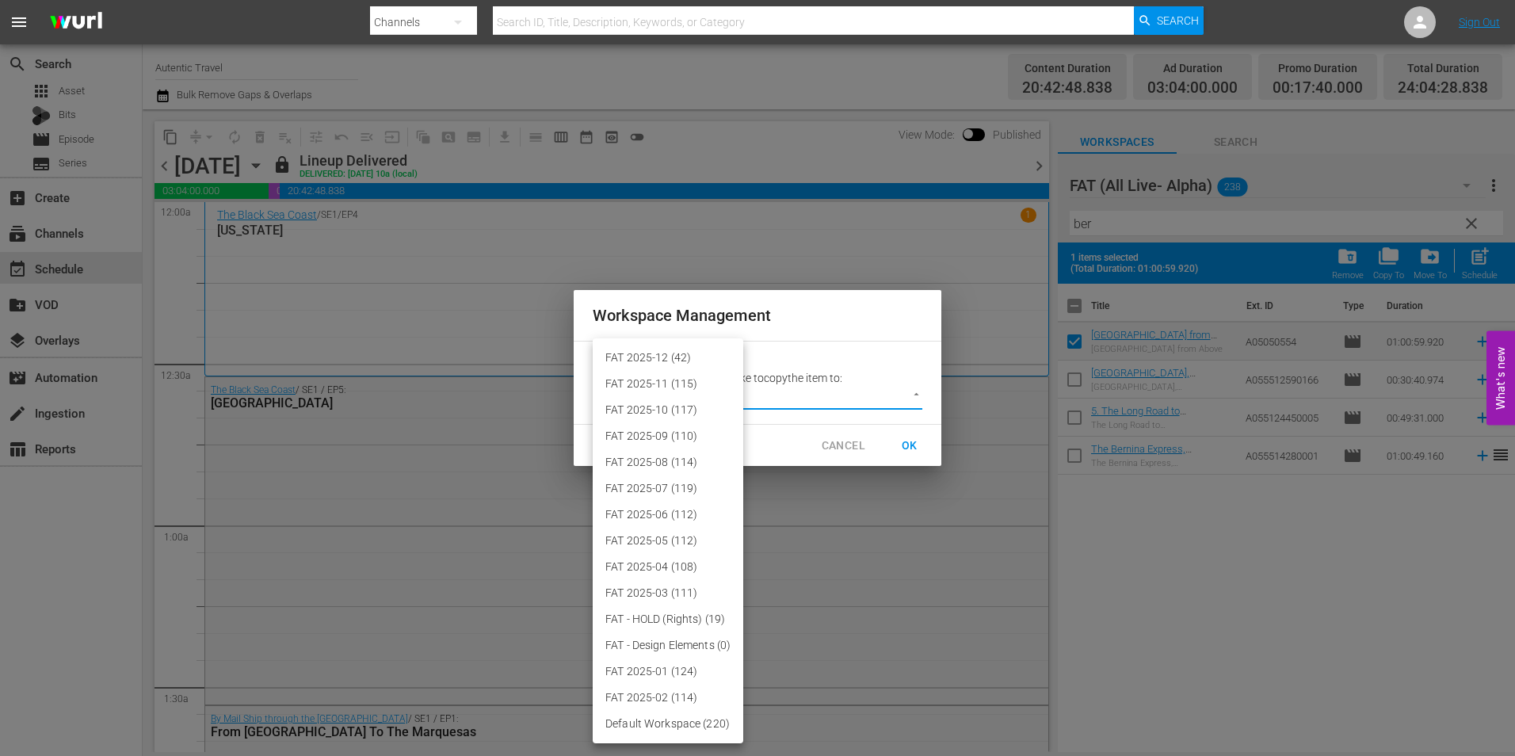
click at [661, 394] on body "menu Search By Channels Search ID, Title, Description, Keywords, or Category Se…" at bounding box center [757, 378] width 1515 height 756
click at [653, 355] on li "FAT 2025-12 (42)" at bounding box center [668, 358] width 151 height 26
type input "3914"
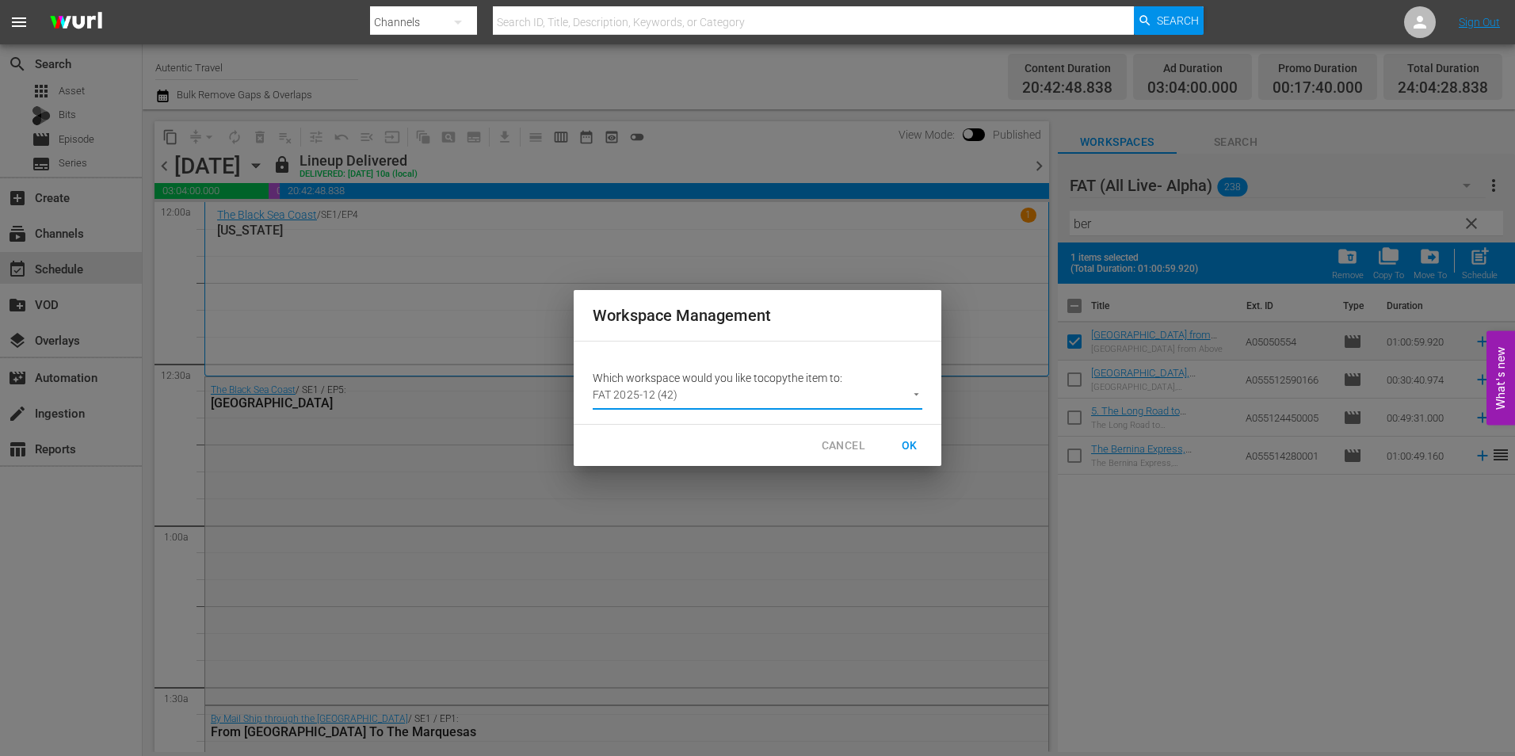
click at [913, 448] on span "OK" at bounding box center [909, 446] width 25 height 20
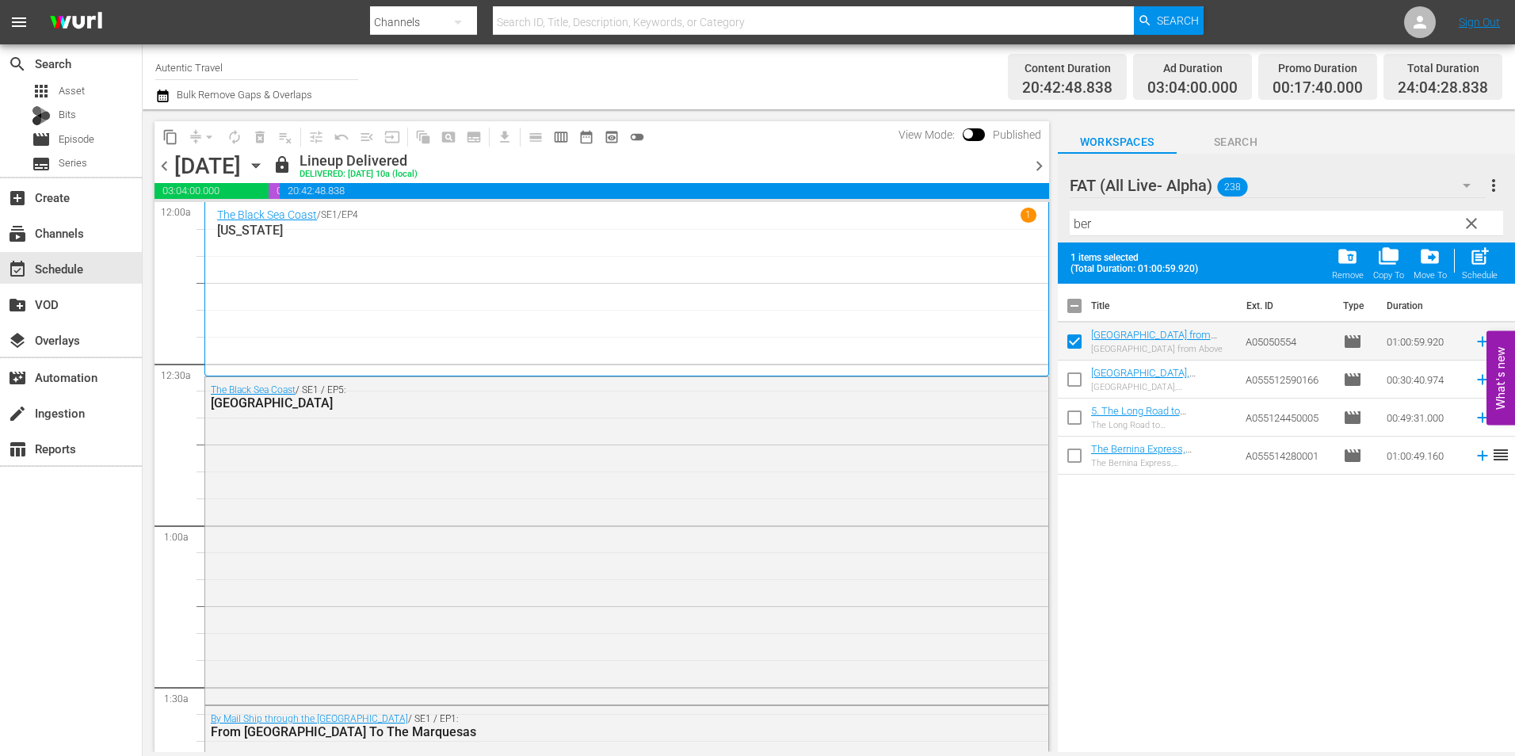
checkbox input "false"
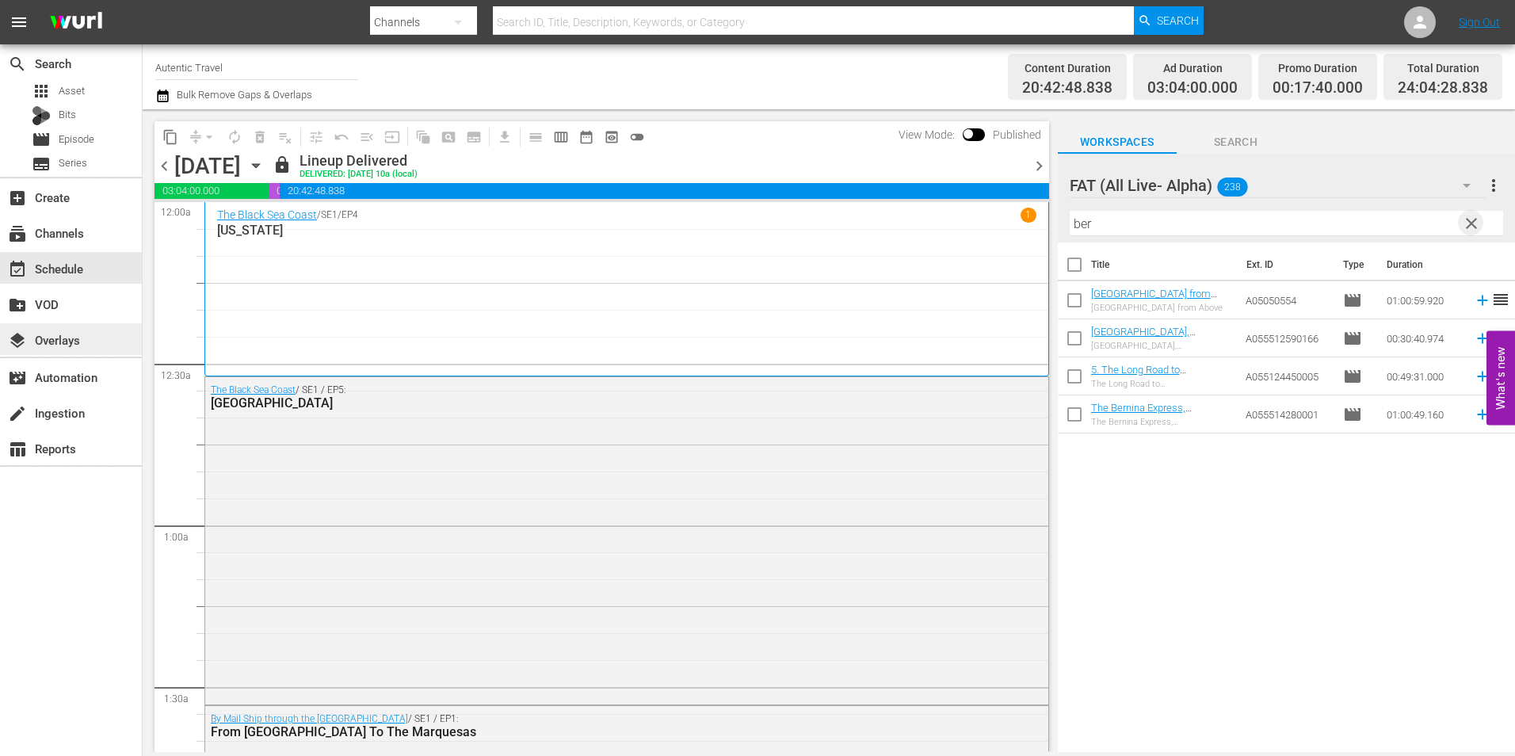
drag, startPoint x: 1467, startPoint y: 219, endPoint x: 57, endPoint y: 330, distance: 1414.4
click at [1469, 219] on span "clear" at bounding box center [1471, 223] width 19 height 19
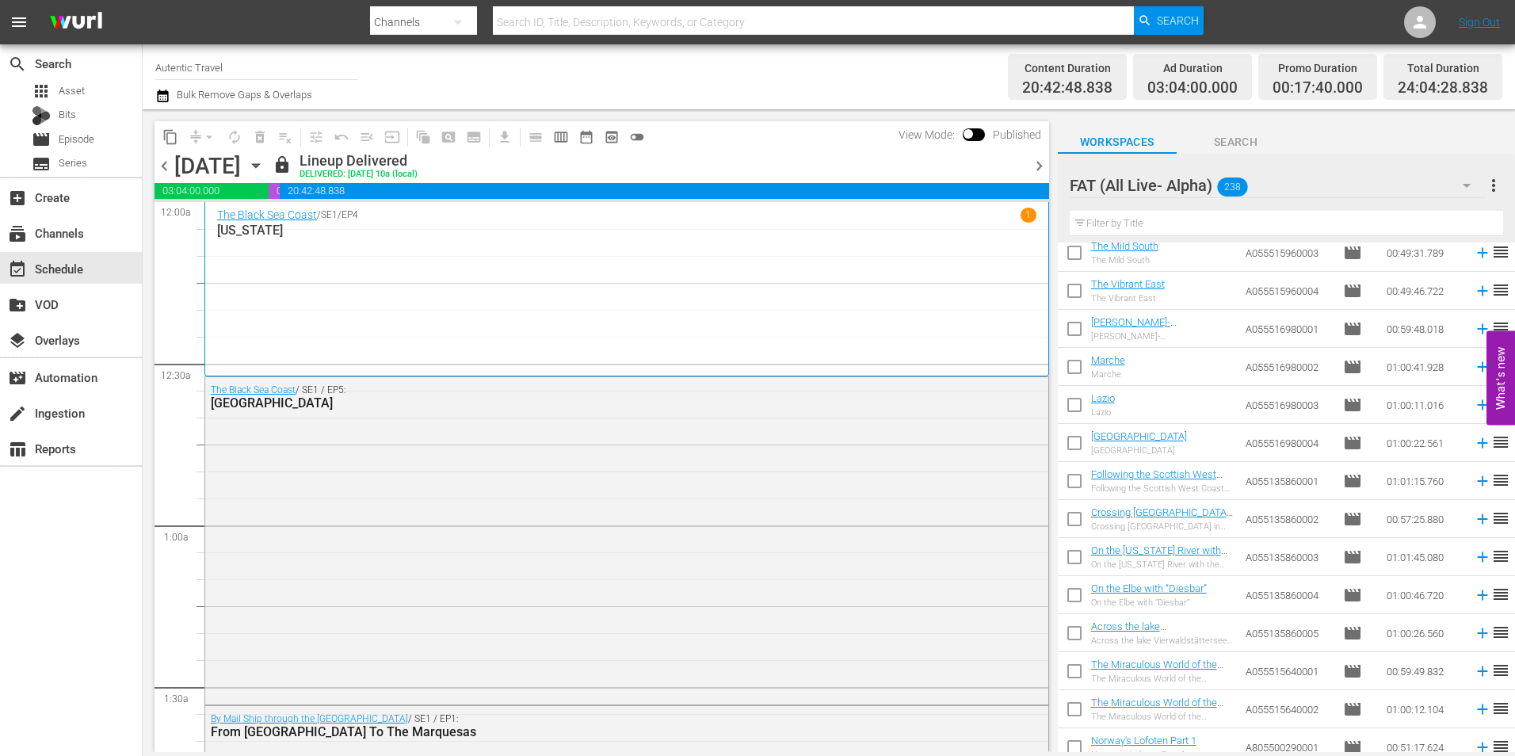
scroll to position [6021, 0]
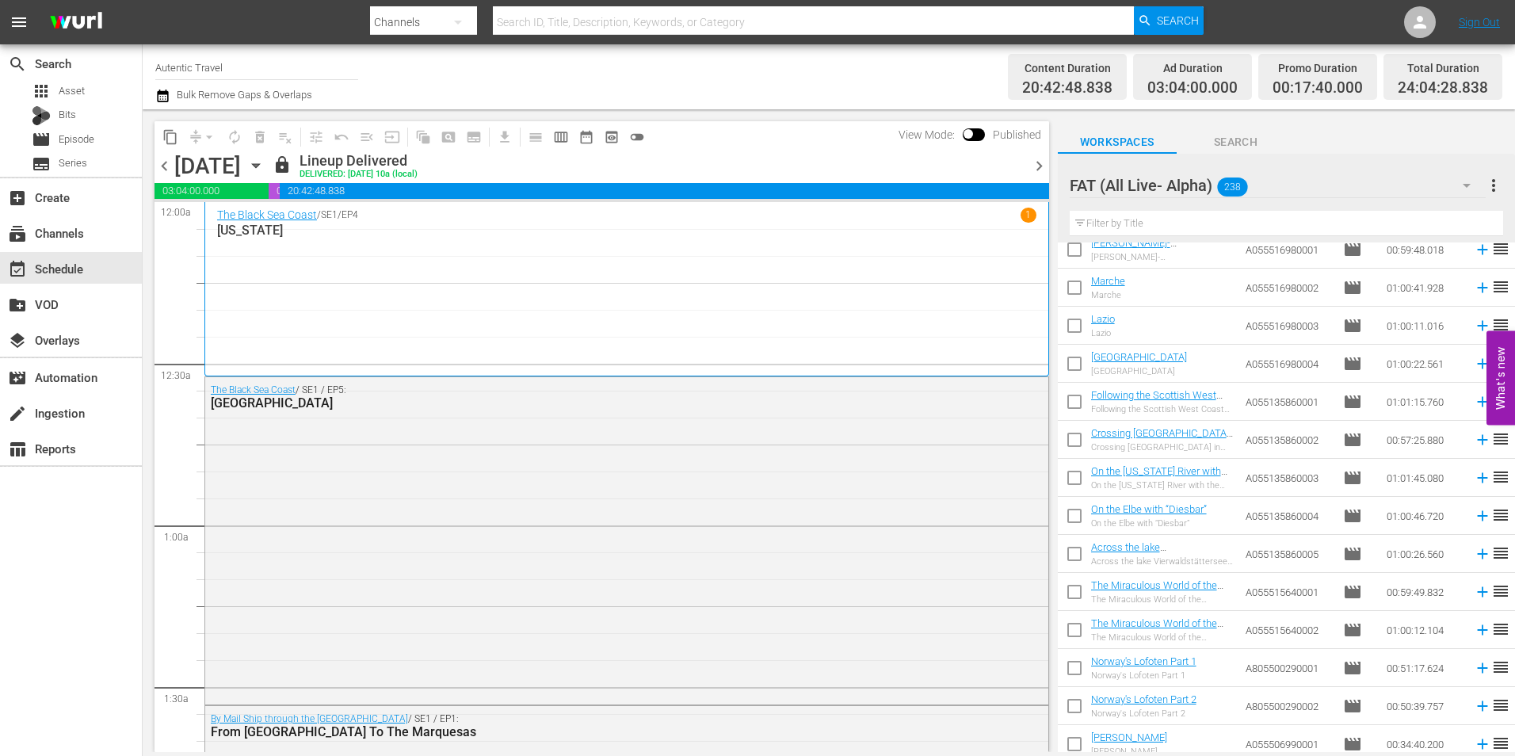
drag, startPoint x: 1078, startPoint y: 404, endPoint x: 1087, endPoint y: 471, distance: 67.9
click at [1078, 404] on input "checkbox" at bounding box center [1074, 404] width 33 height 33
checkbox input "true"
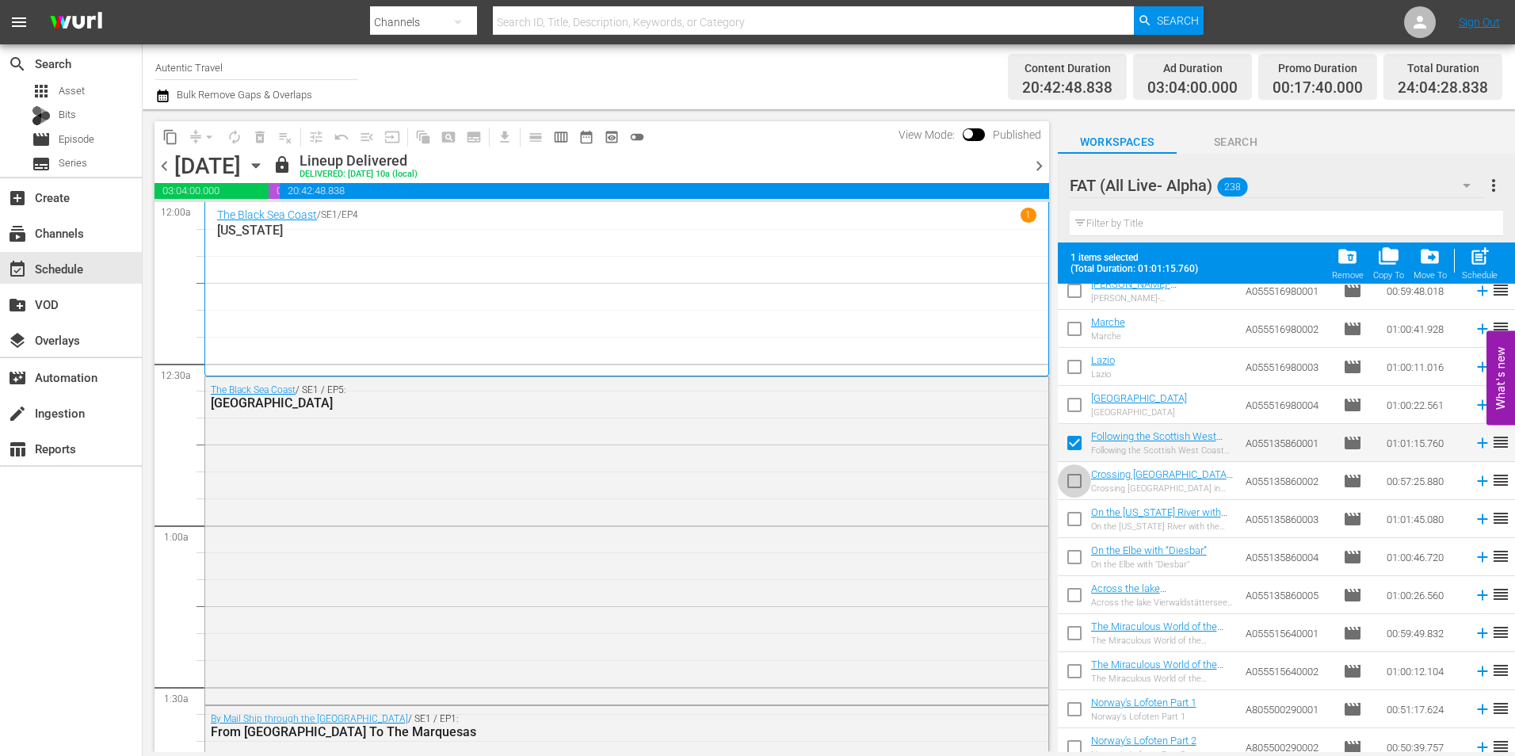
click at [1073, 485] on input "checkbox" at bounding box center [1074, 483] width 33 height 33
checkbox input "true"
click at [1072, 516] on input "checkbox" at bounding box center [1074, 521] width 33 height 33
checkbox input "true"
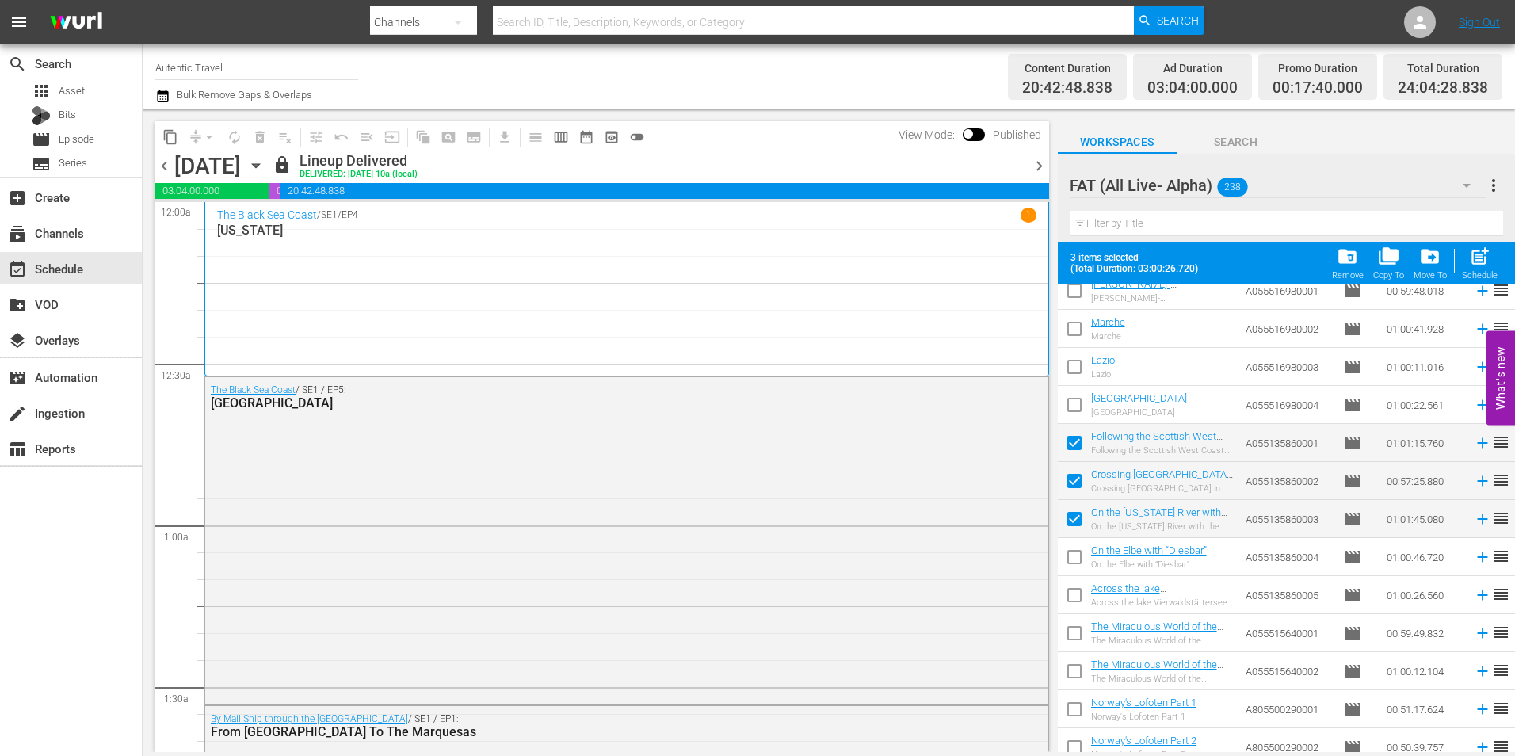
click at [1073, 555] on input "checkbox" at bounding box center [1074, 559] width 33 height 33
checkbox input "true"
click at [1071, 593] on input "checkbox" at bounding box center [1074, 597] width 33 height 33
checkbox input "true"
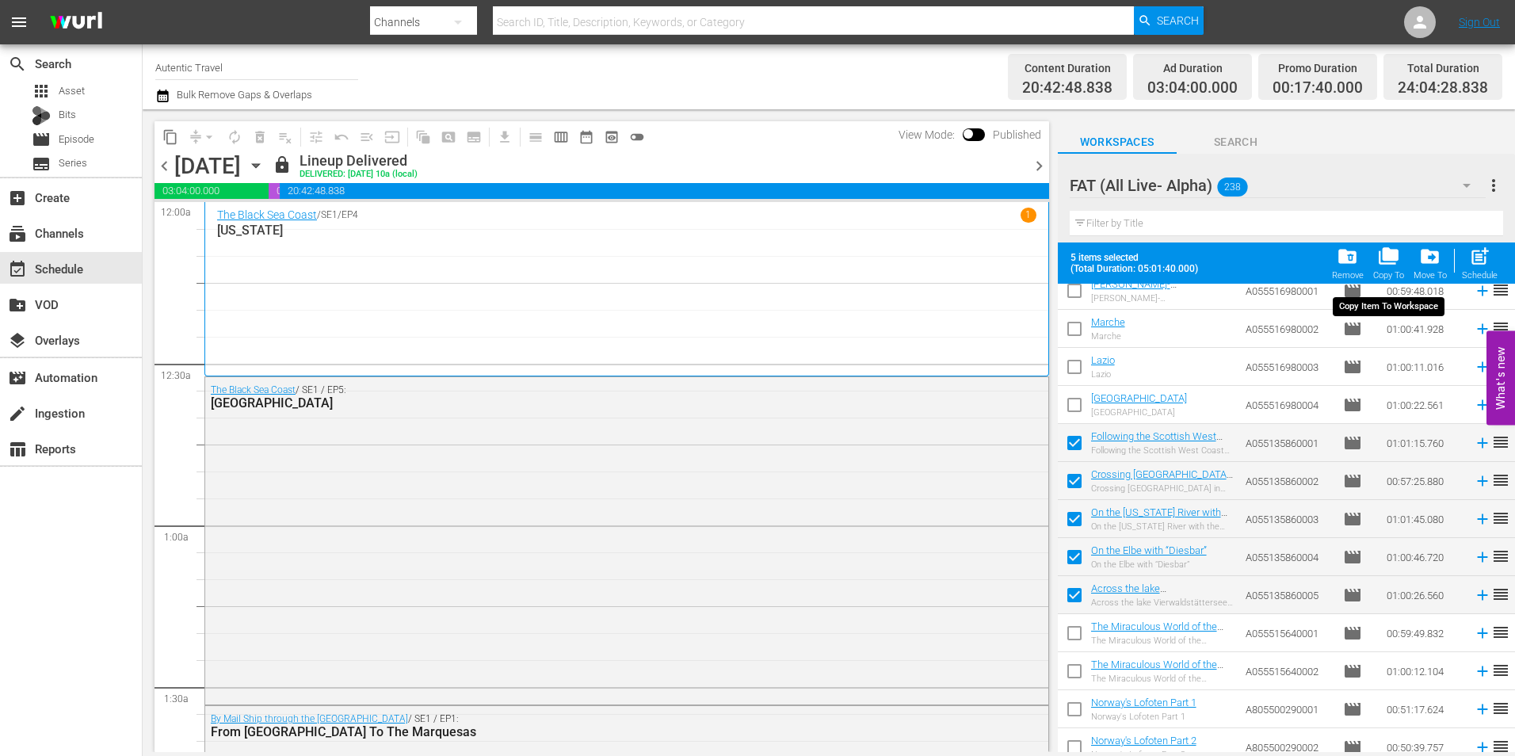
click at [1386, 261] on span "folder_copy" at bounding box center [1388, 256] width 21 height 21
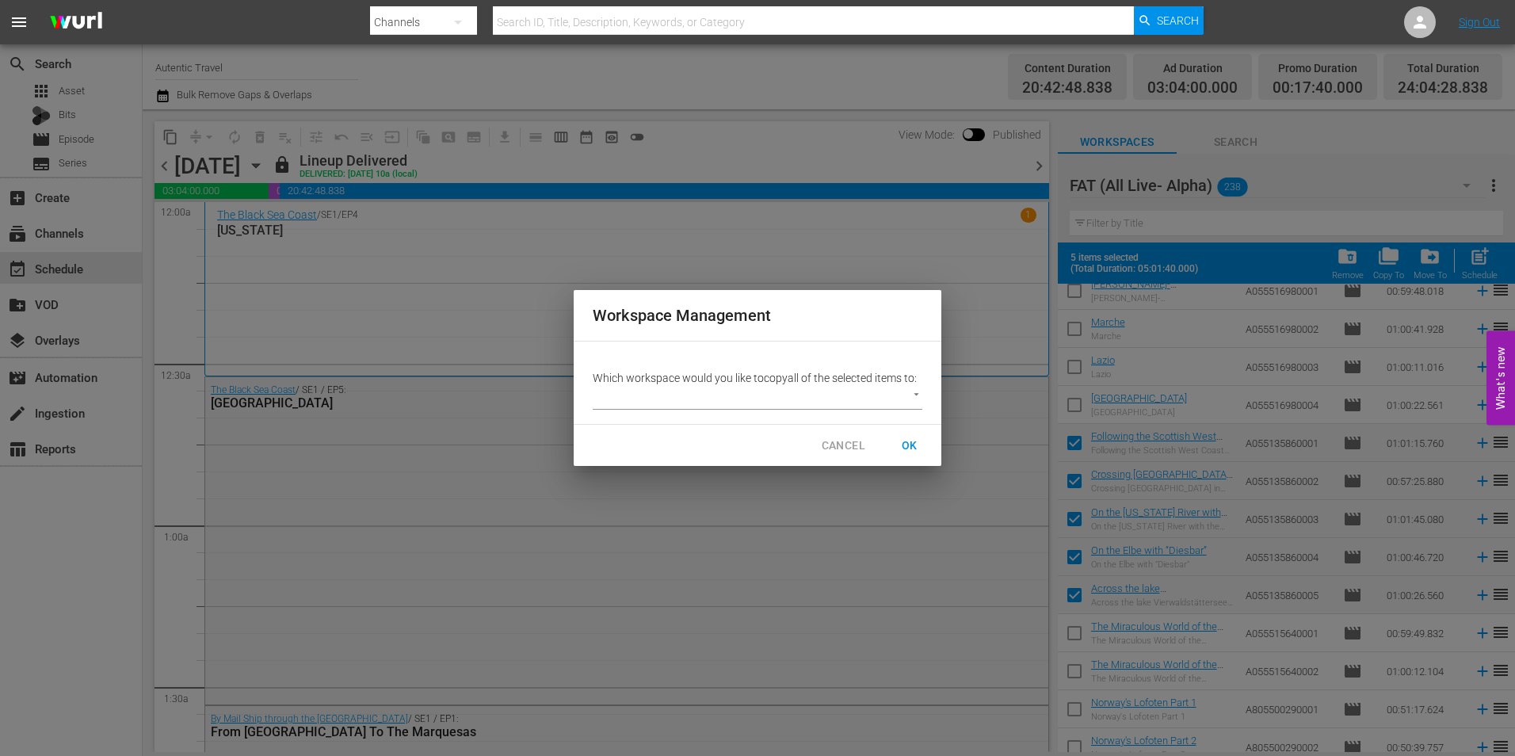
click at [817, 404] on body "menu Search By Channels Search ID, Title, Description, Keywords, or Category Se…" at bounding box center [757, 378] width 1515 height 756
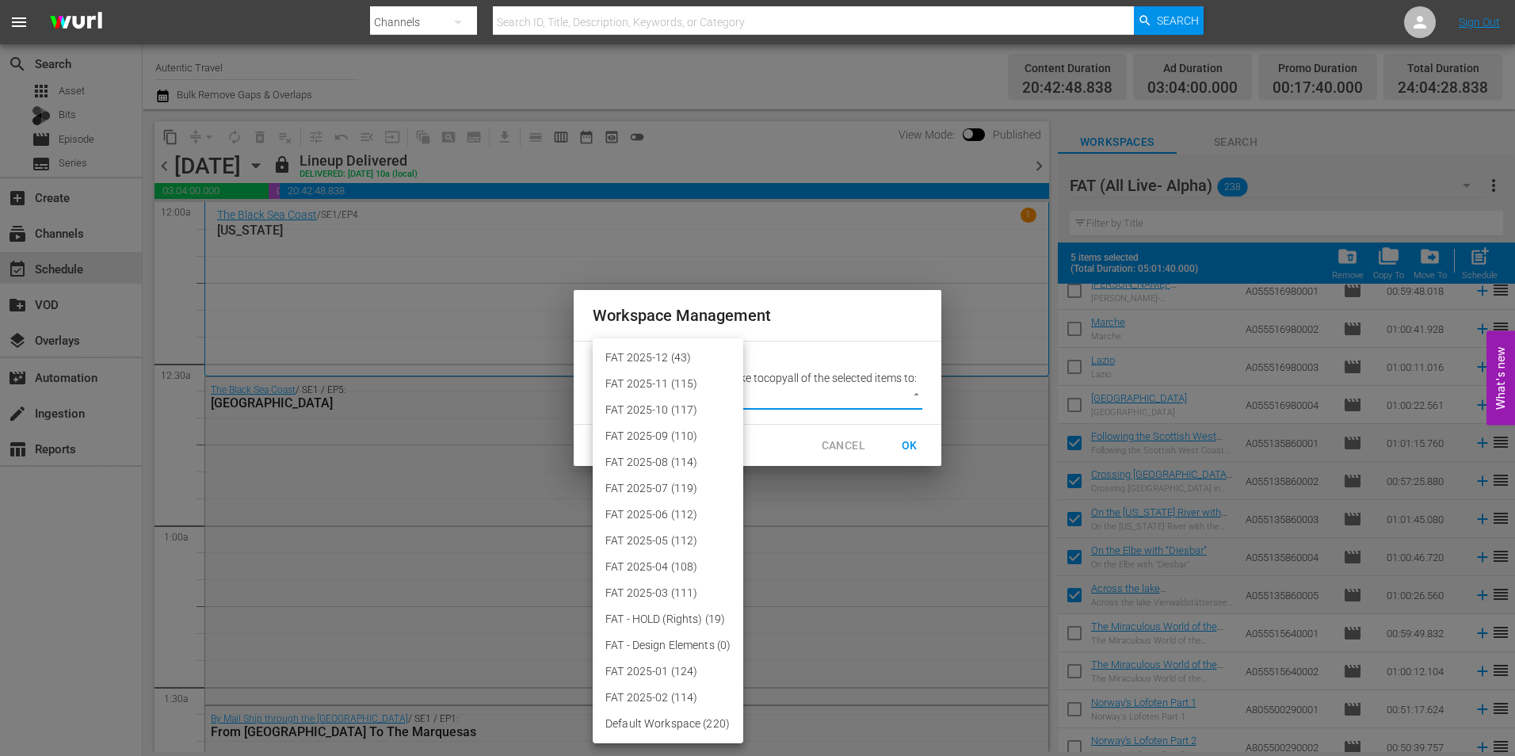
click at [680, 348] on li "FAT 2025-12 (43)" at bounding box center [668, 358] width 151 height 26
type input "3914"
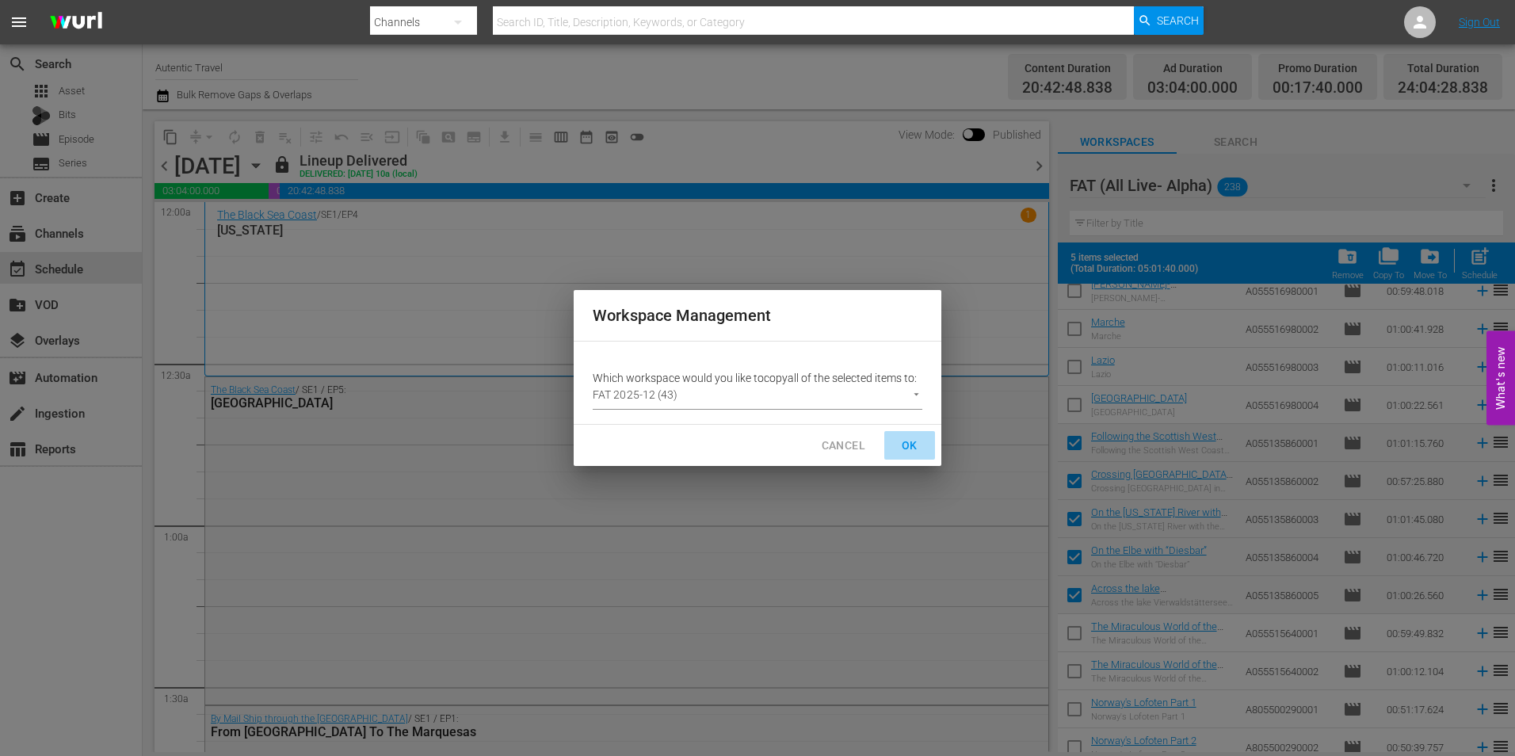
click at [912, 444] on span "OK" at bounding box center [909, 446] width 25 height 20
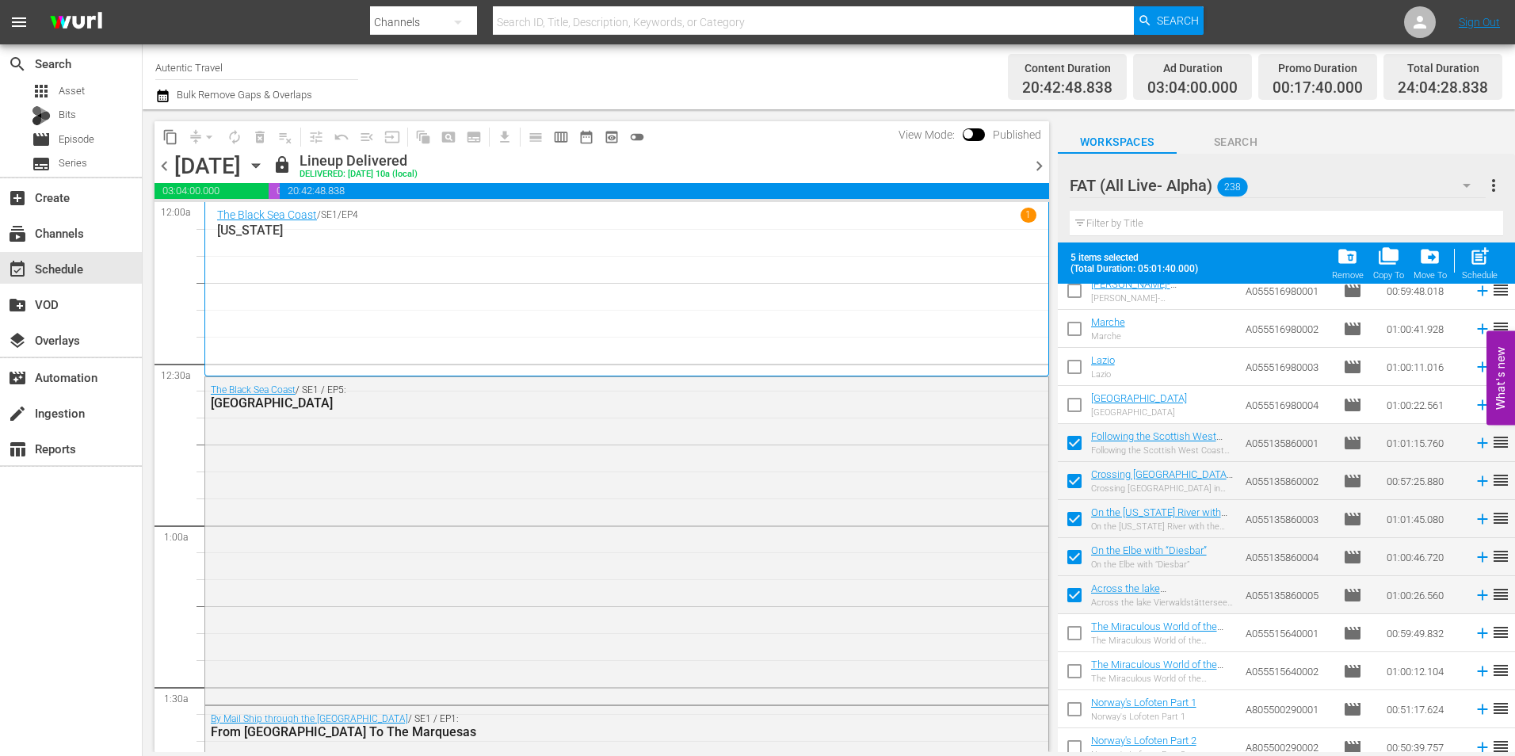
checkbox input "false"
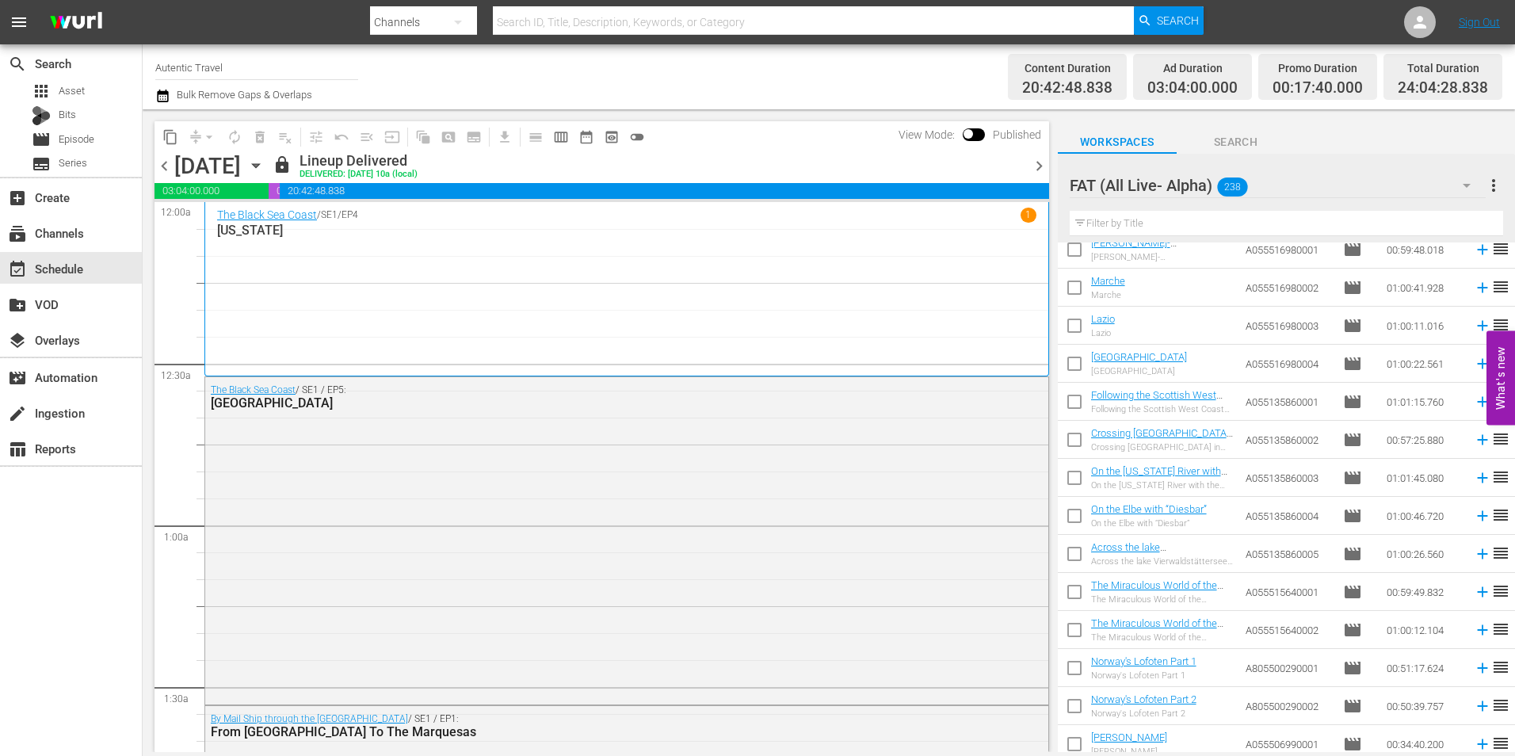
click at [1109, 227] on input "text" at bounding box center [1285, 223] width 433 height 25
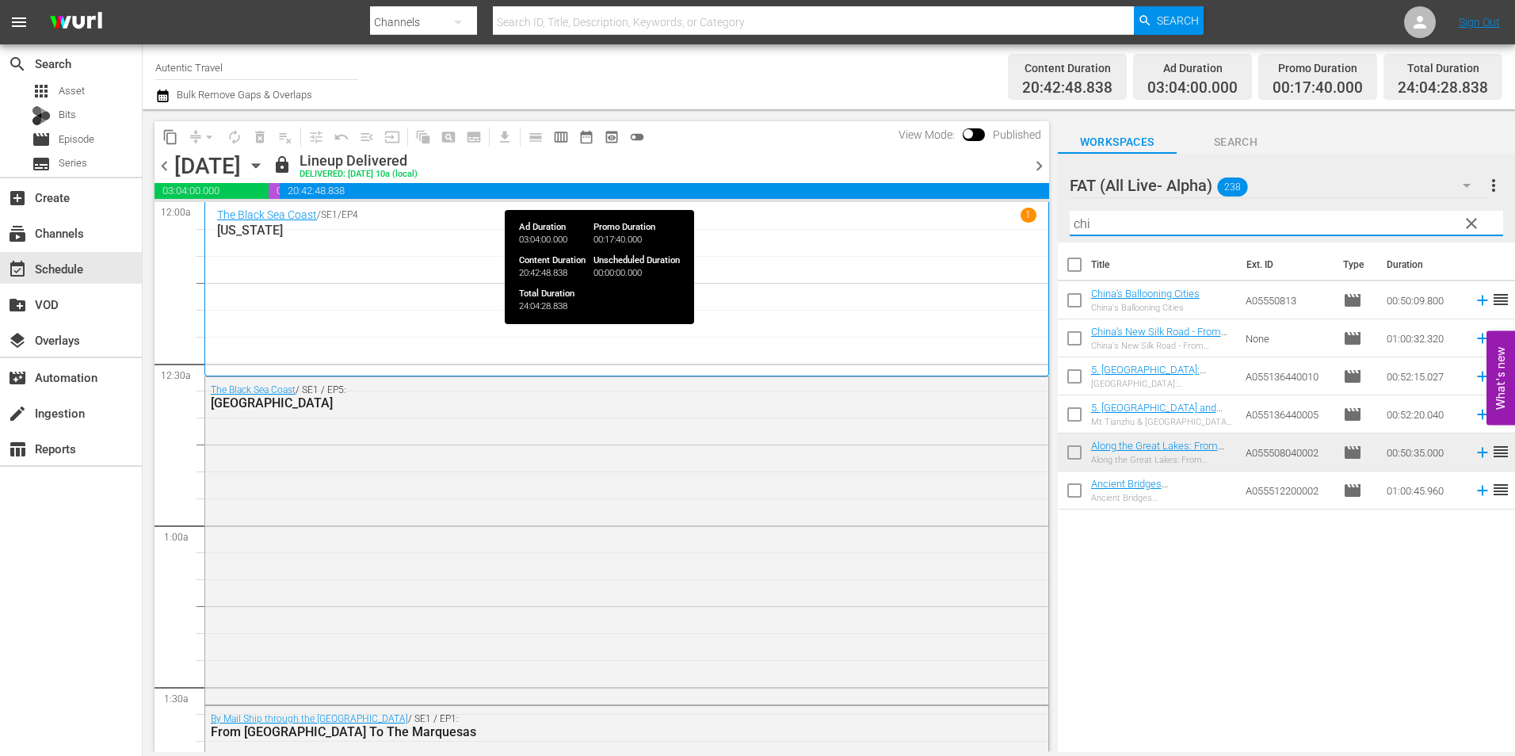
scroll to position [0, 0]
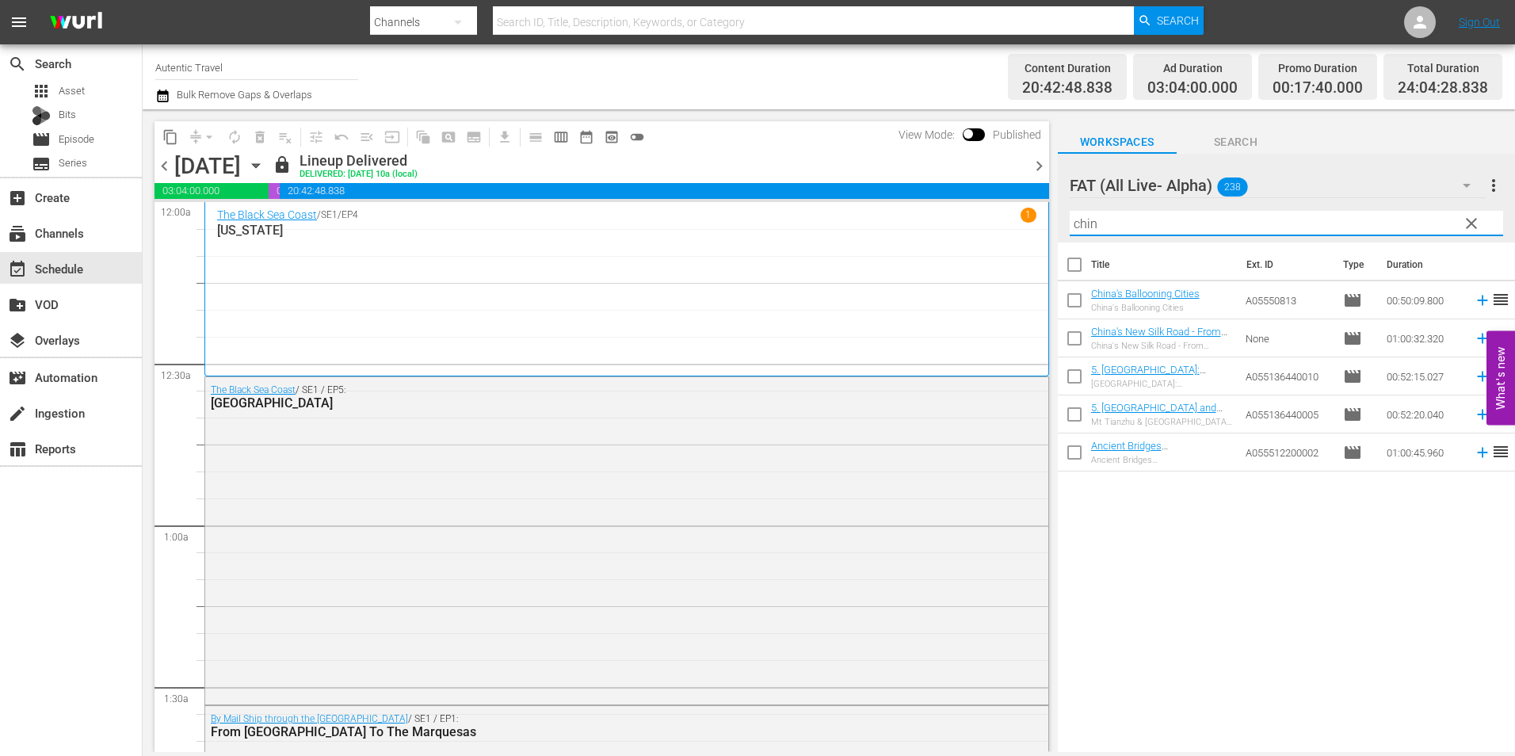
type input "chin"
click at [1067, 335] on input "checkbox" at bounding box center [1074, 341] width 33 height 33
checkbox input "true"
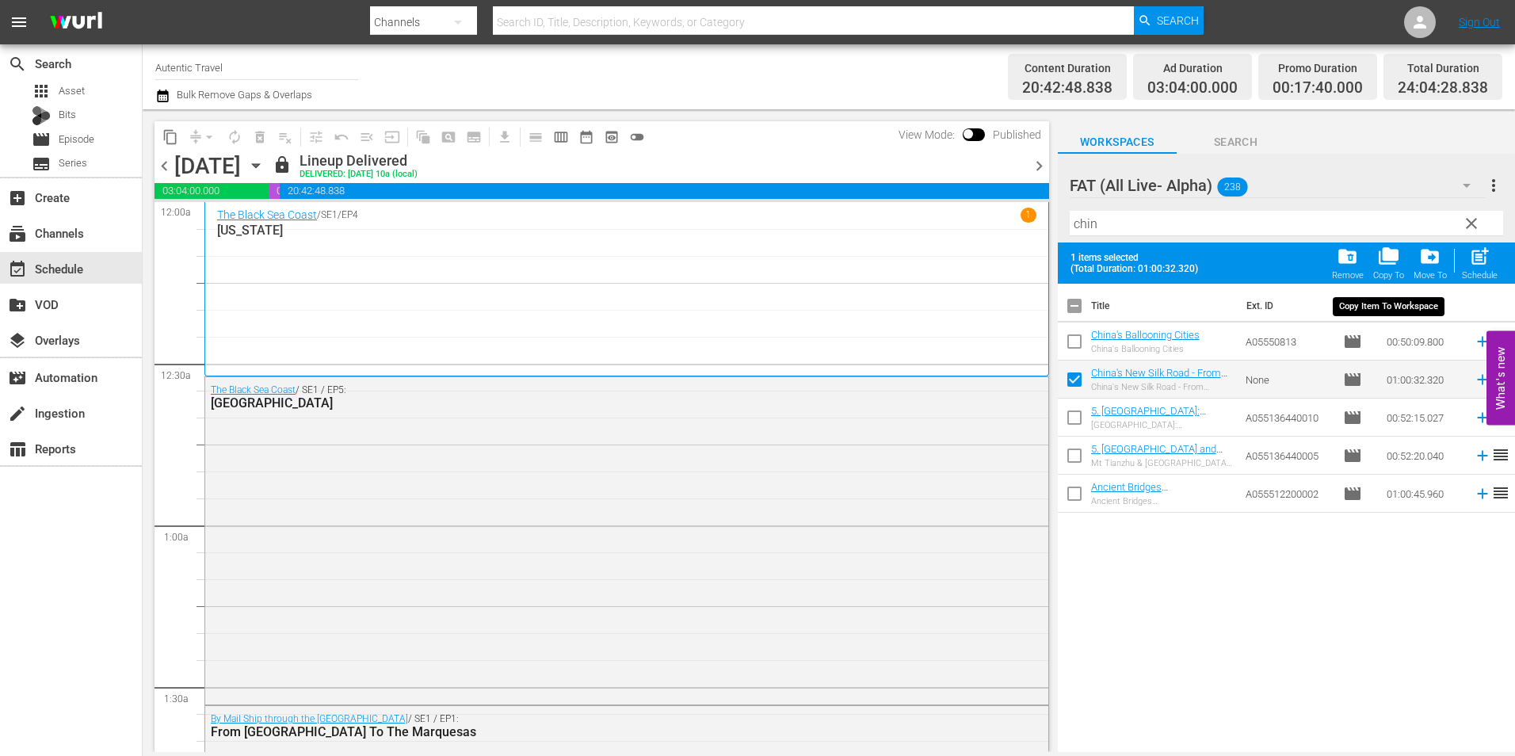
click at [1391, 263] on span "folder_copy" at bounding box center [1388, 256] width 21 height 21
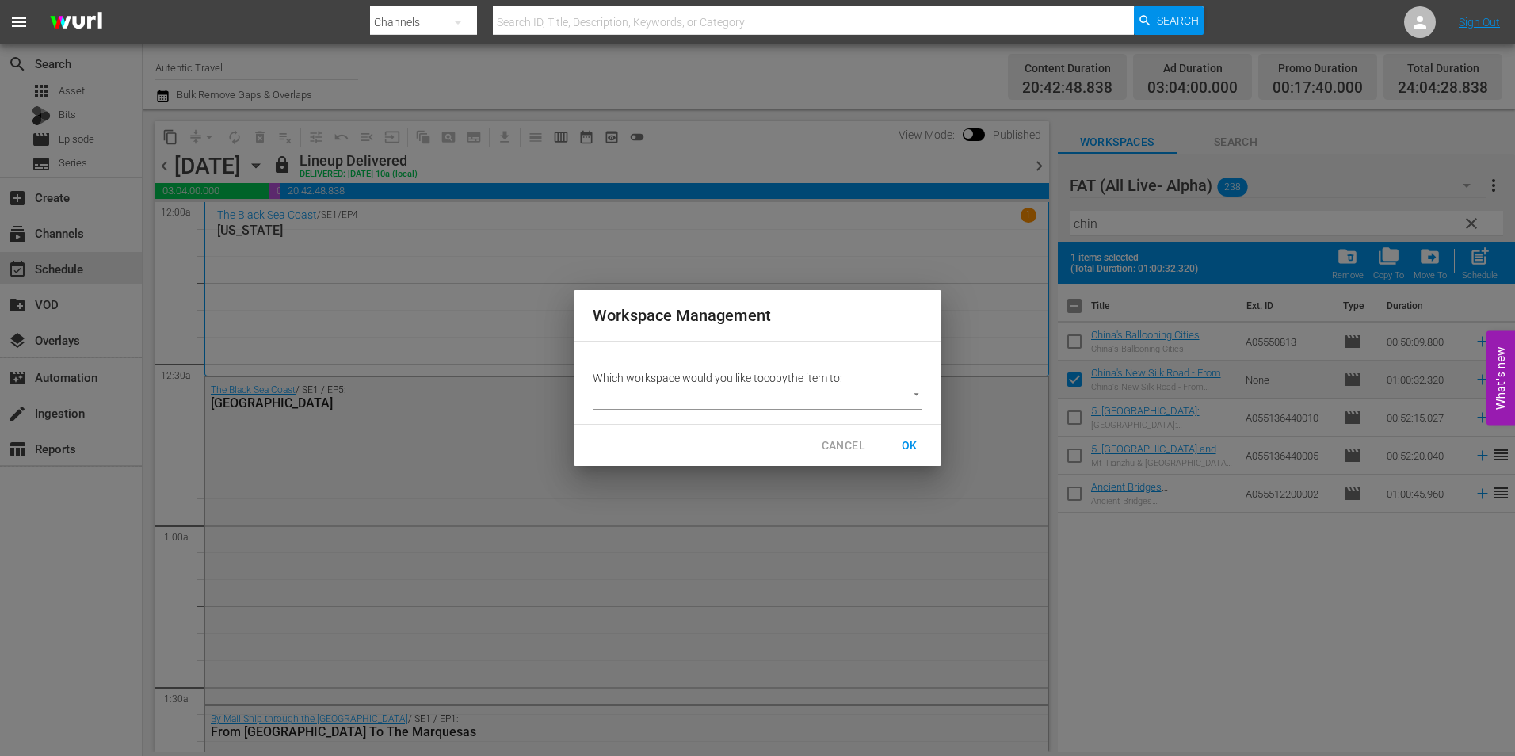
click at [707, 402] on body "menu Search By Channels Search ID, Title, Description, Keywords, or Category Se…" at bounding box center [757, 378] width 1515 height 756
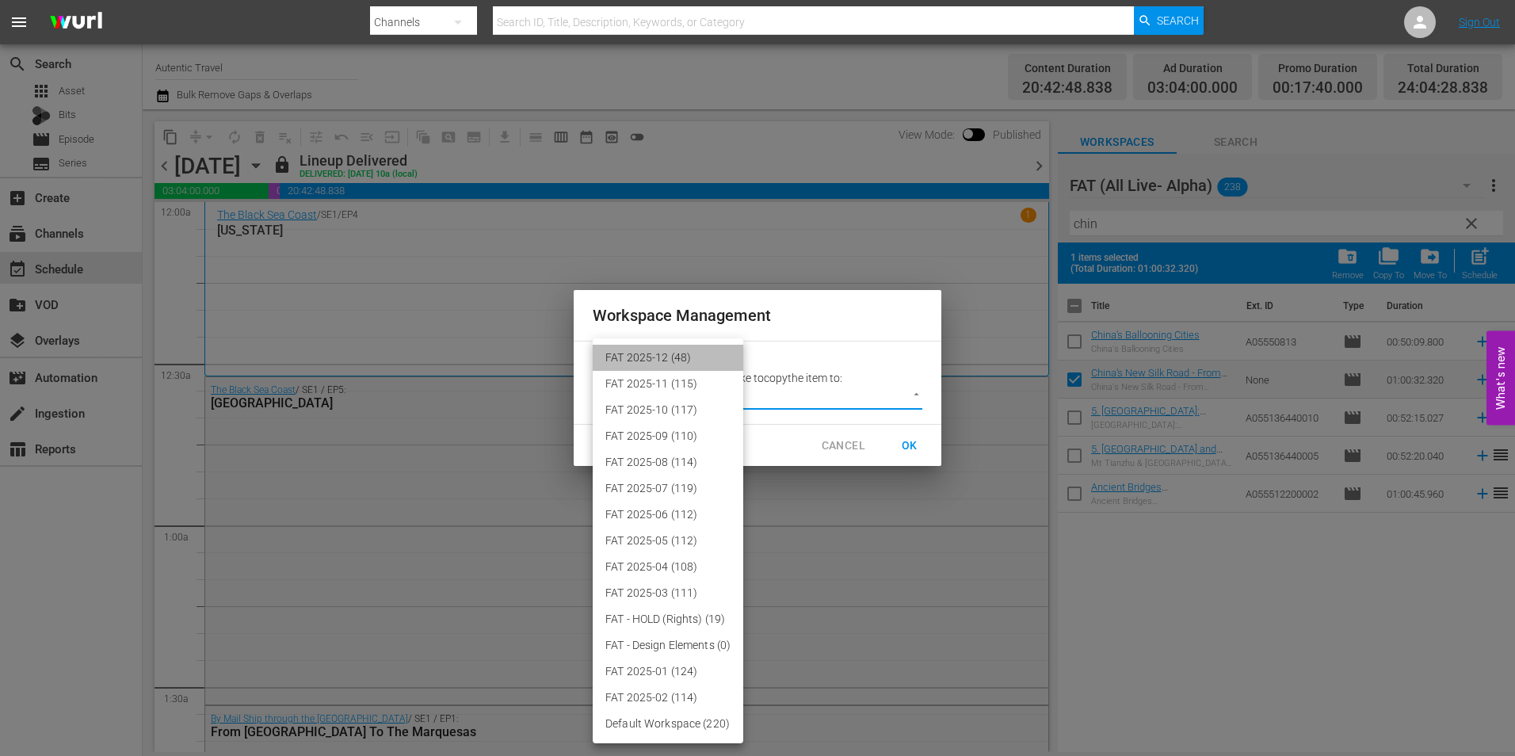
click at [682, 351] on li "FAT 2025-12 (48)" at bounding box center [668, 358] width 151 height 26
type input "3914"
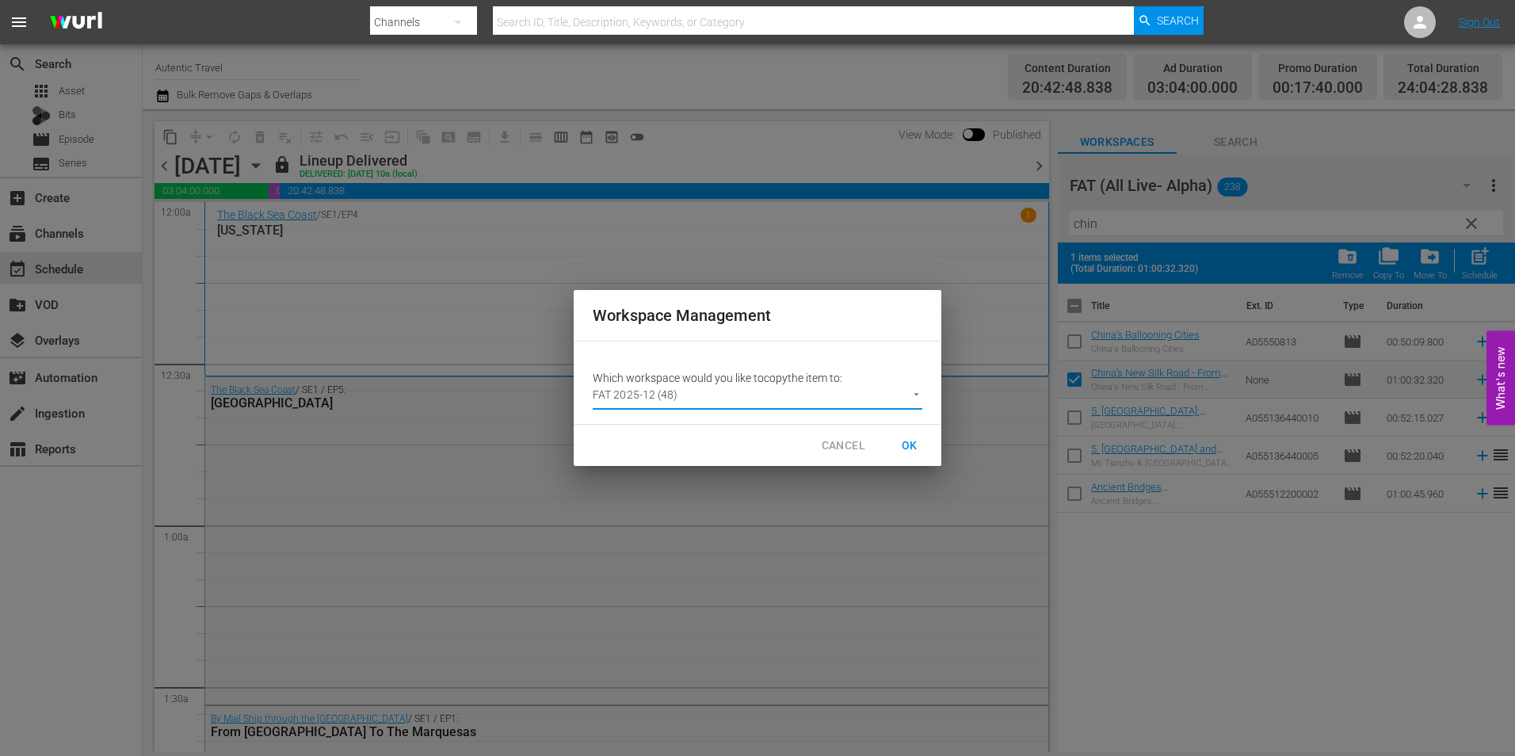
click at [909, 442] on span "OK" at bounding box center [909, 446] width 25 height 20
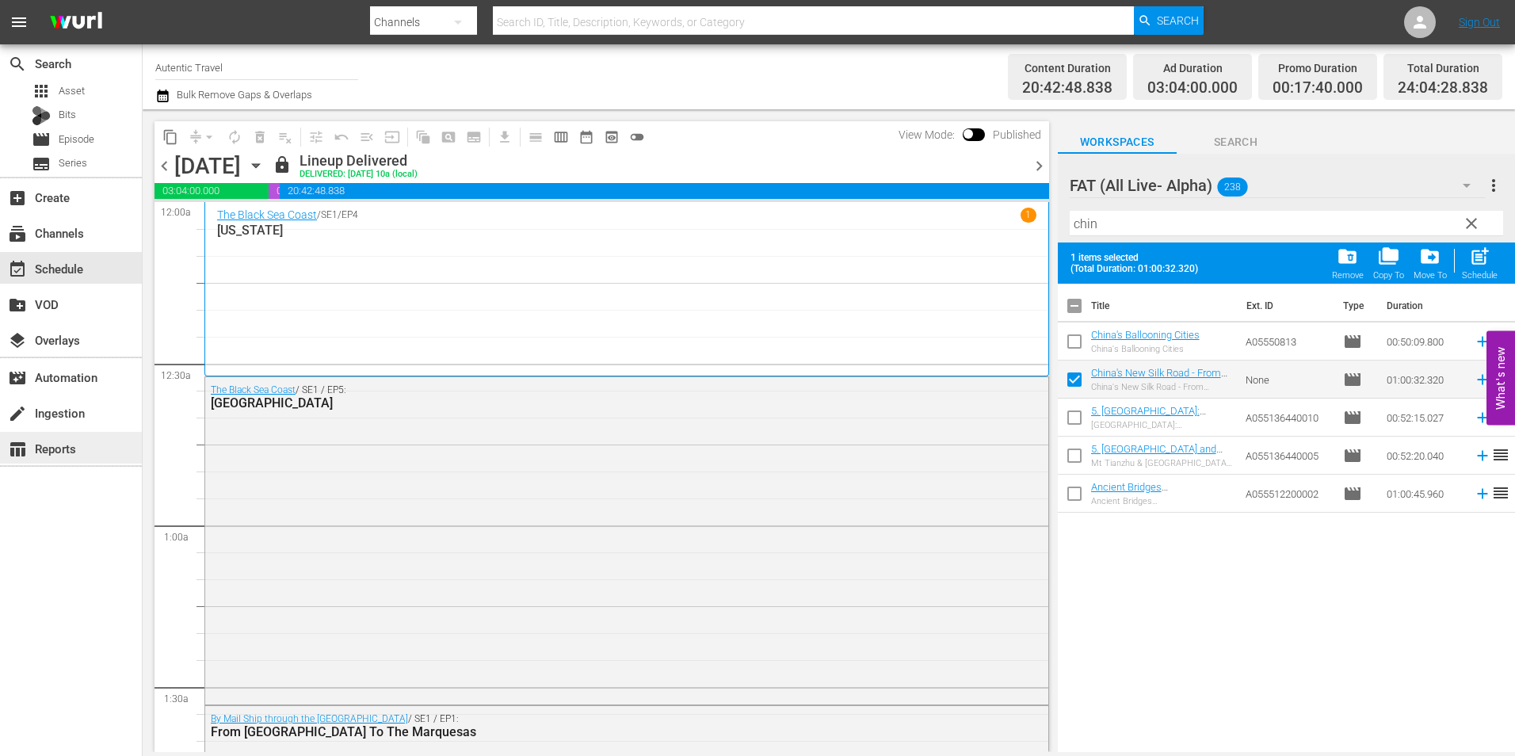
checkbox input "false"
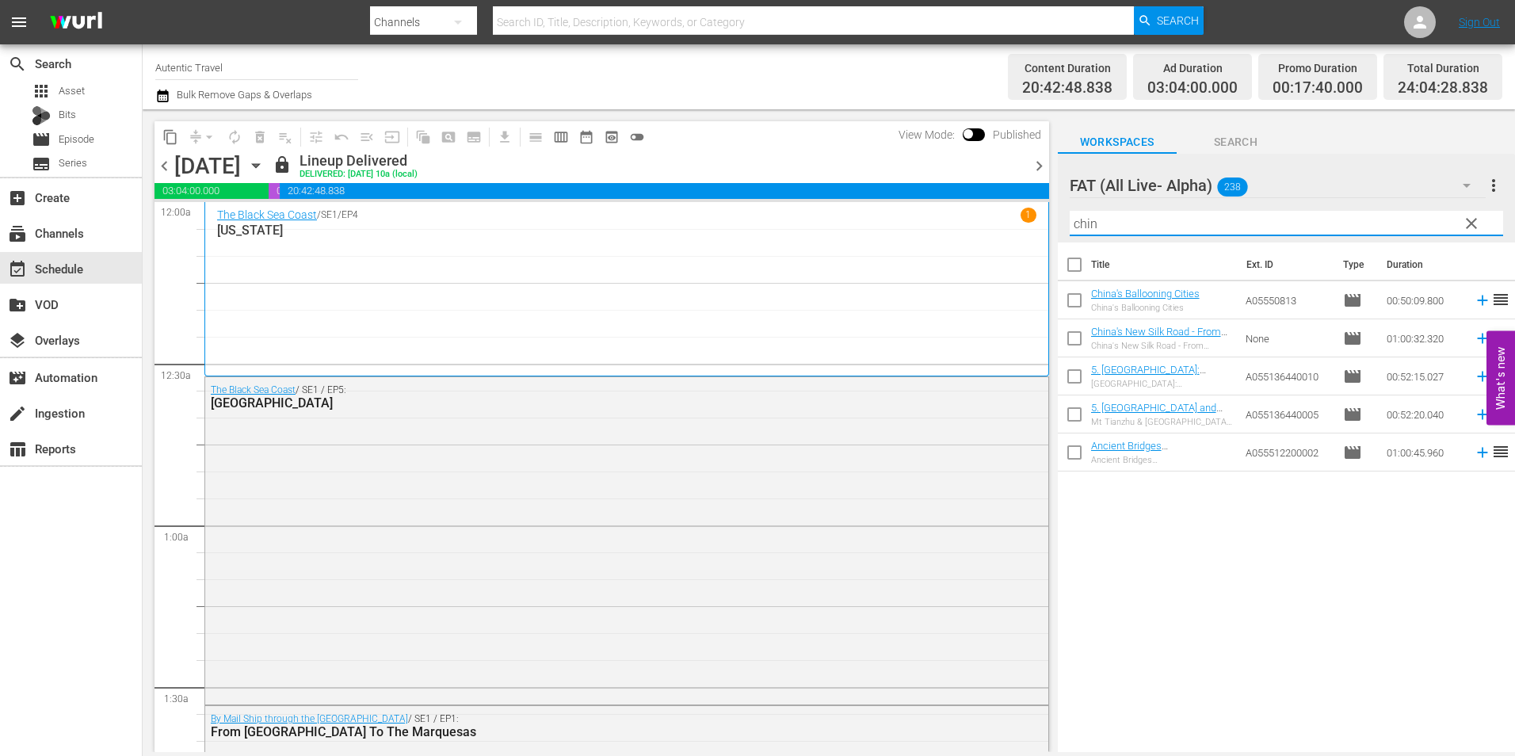
click at [935, 226] on div "content_copy compress arrow_drop_down autorenew_outlined delete_forever_outline…" at bounding box center [829, 430] width 1372 height 642
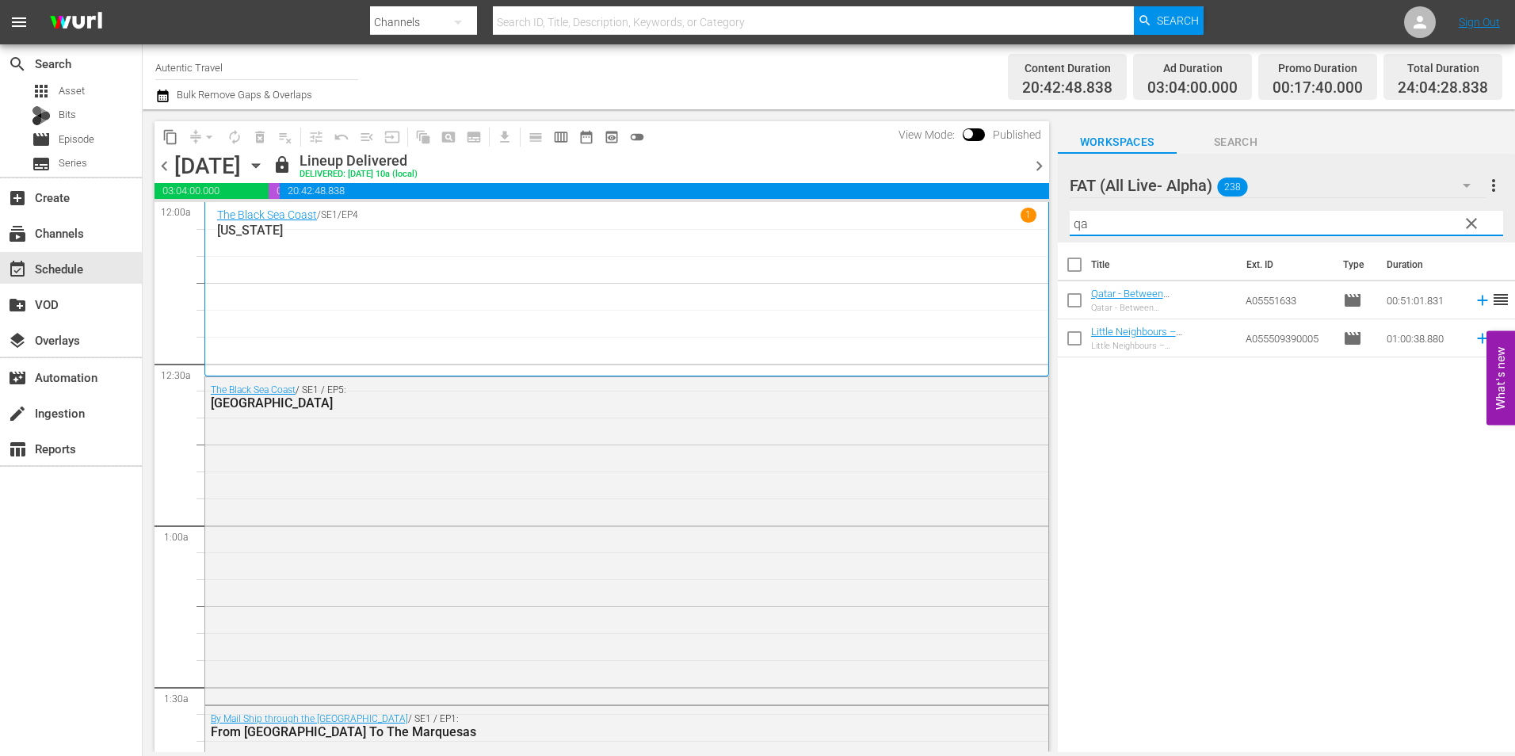
type input "qa"
click at [1081, 300] on input "checkbox" at bounding box center [1074, 303] width 33 height 33
checkbox input "true"
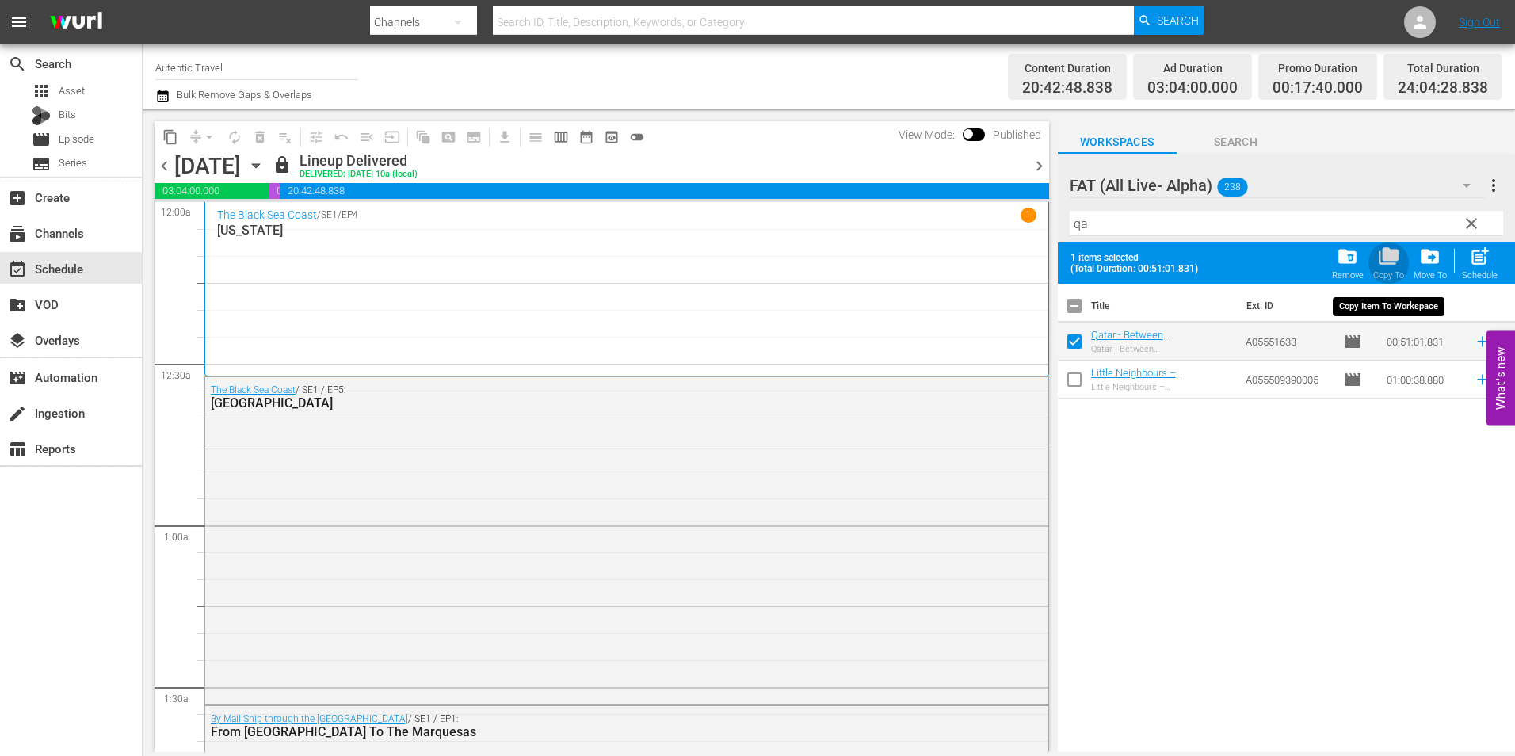
click at [1393, 264] on span "folder_copy" at bounding box center [1388, 256] width 21 height 21
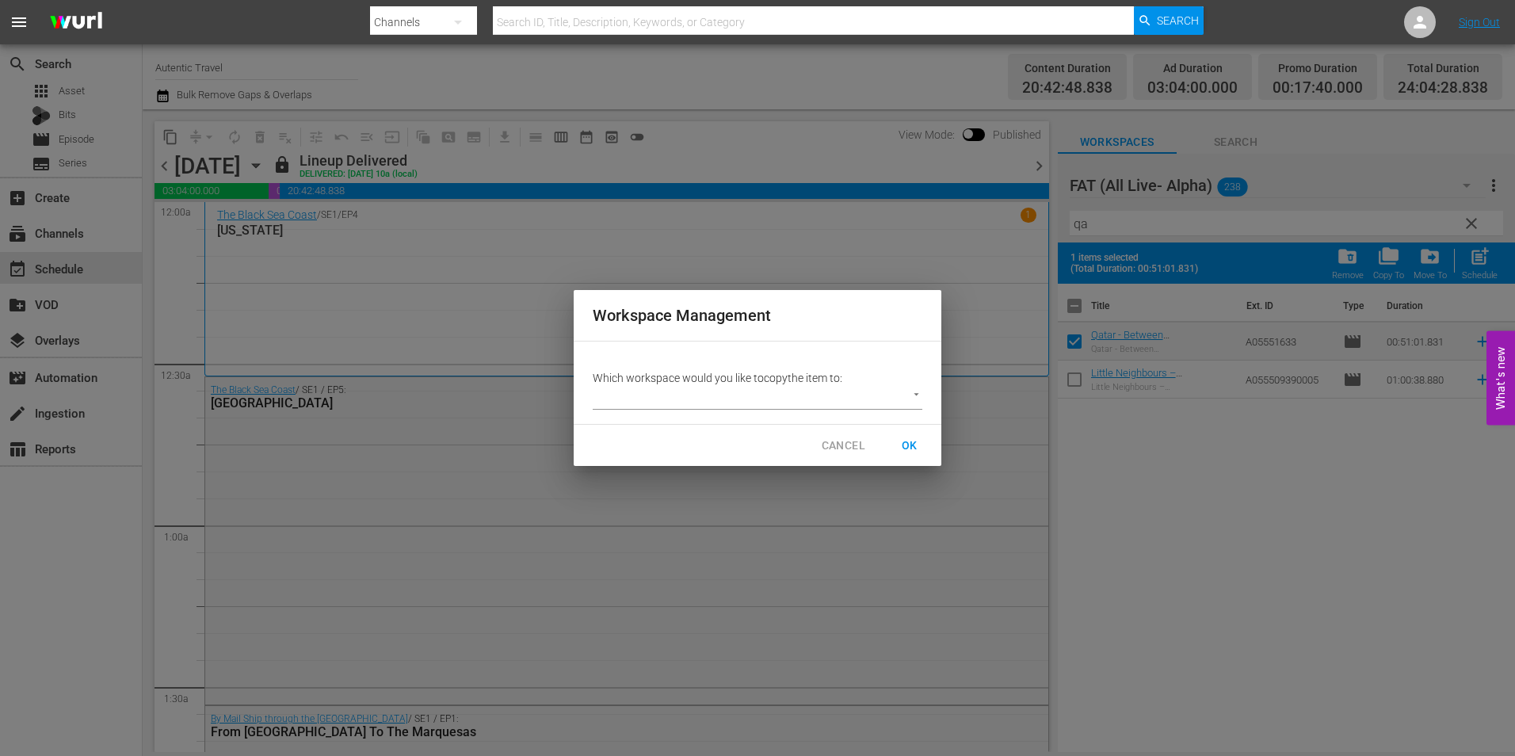
click at [814, 383] on p "Which workspace would you like to copy the item to:" at bounding box center [758, 378] width 330 height 16
click at [804, 399] on body "menu Search By Channels Search ID, Title, Description, Keywords, or Category Se…" at bounding box center [757, 378] width 1515 height 756
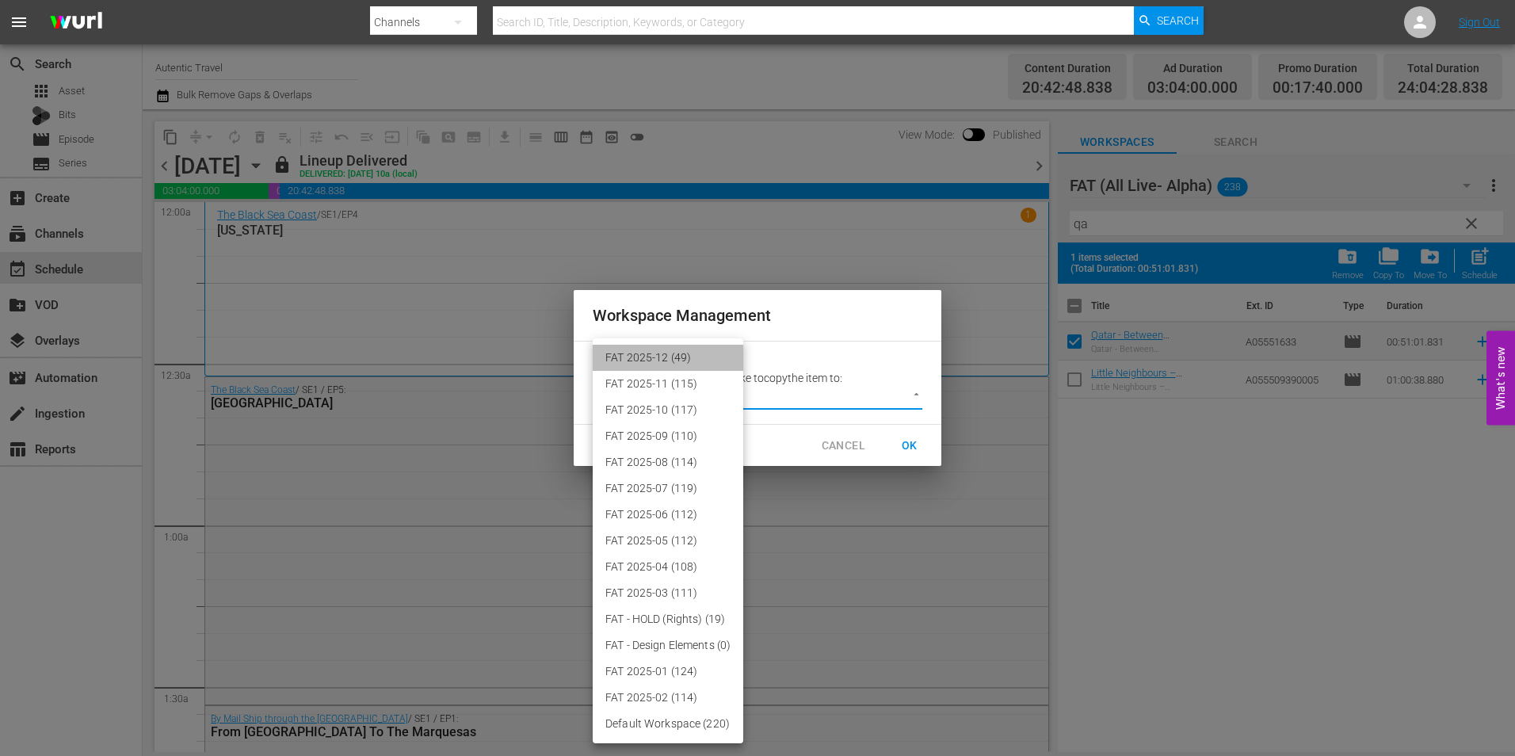
click at [704, 355] on li "FAT 2025-12 (49)" at bounding box center [668, 358] width 151 height 26
type input "3914"
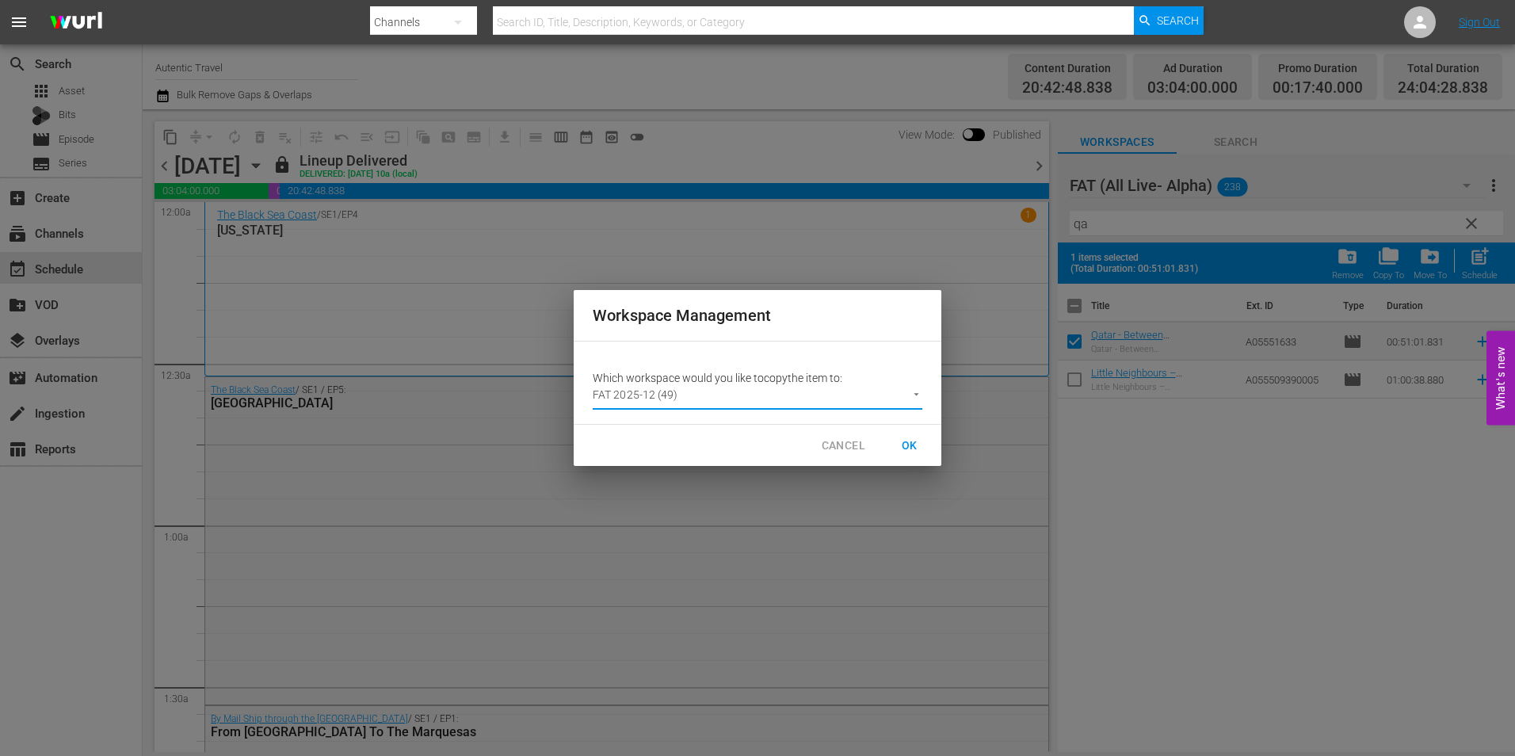
click at [917, 440] on span "OK" at bounding box center [909, 446] width 25 height 20
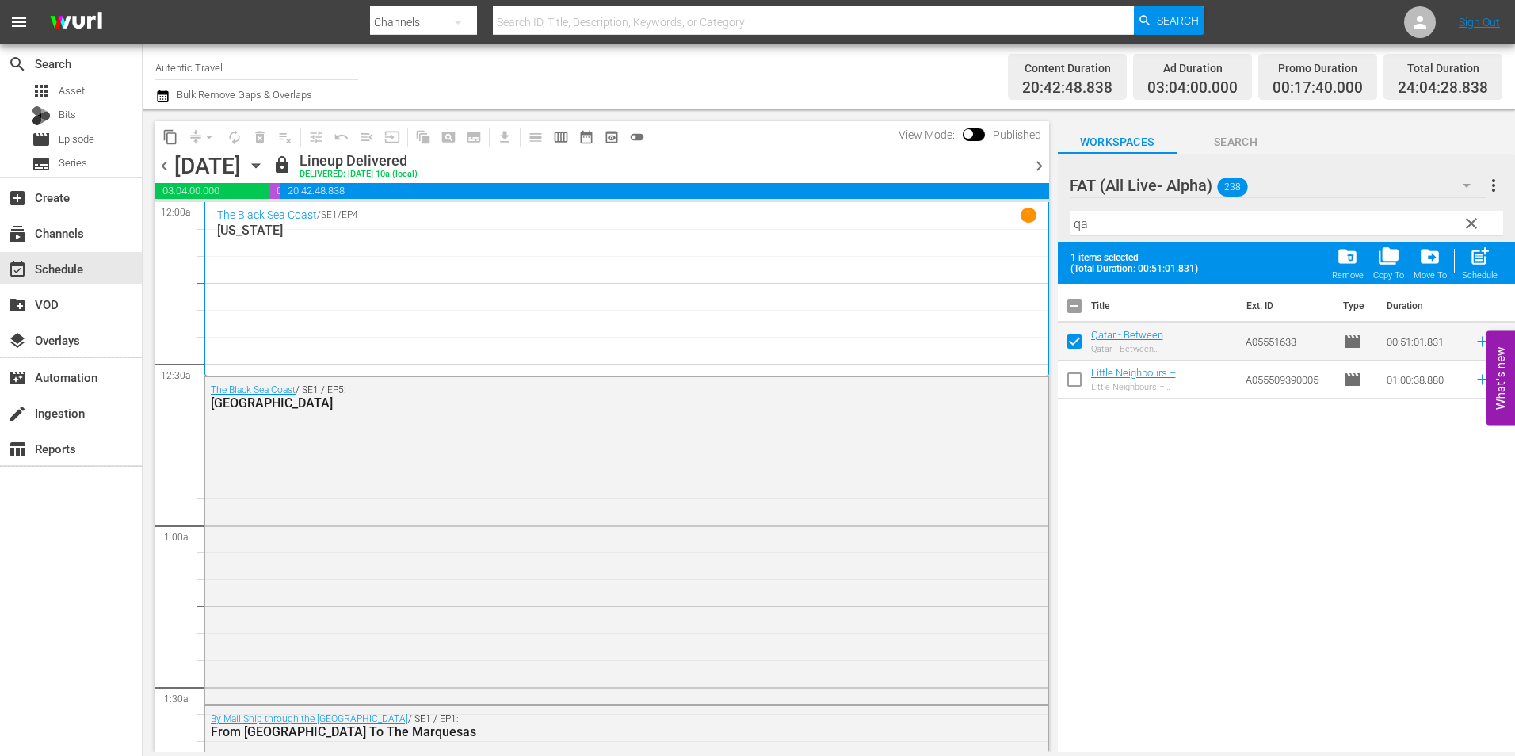
checkbox input "false"
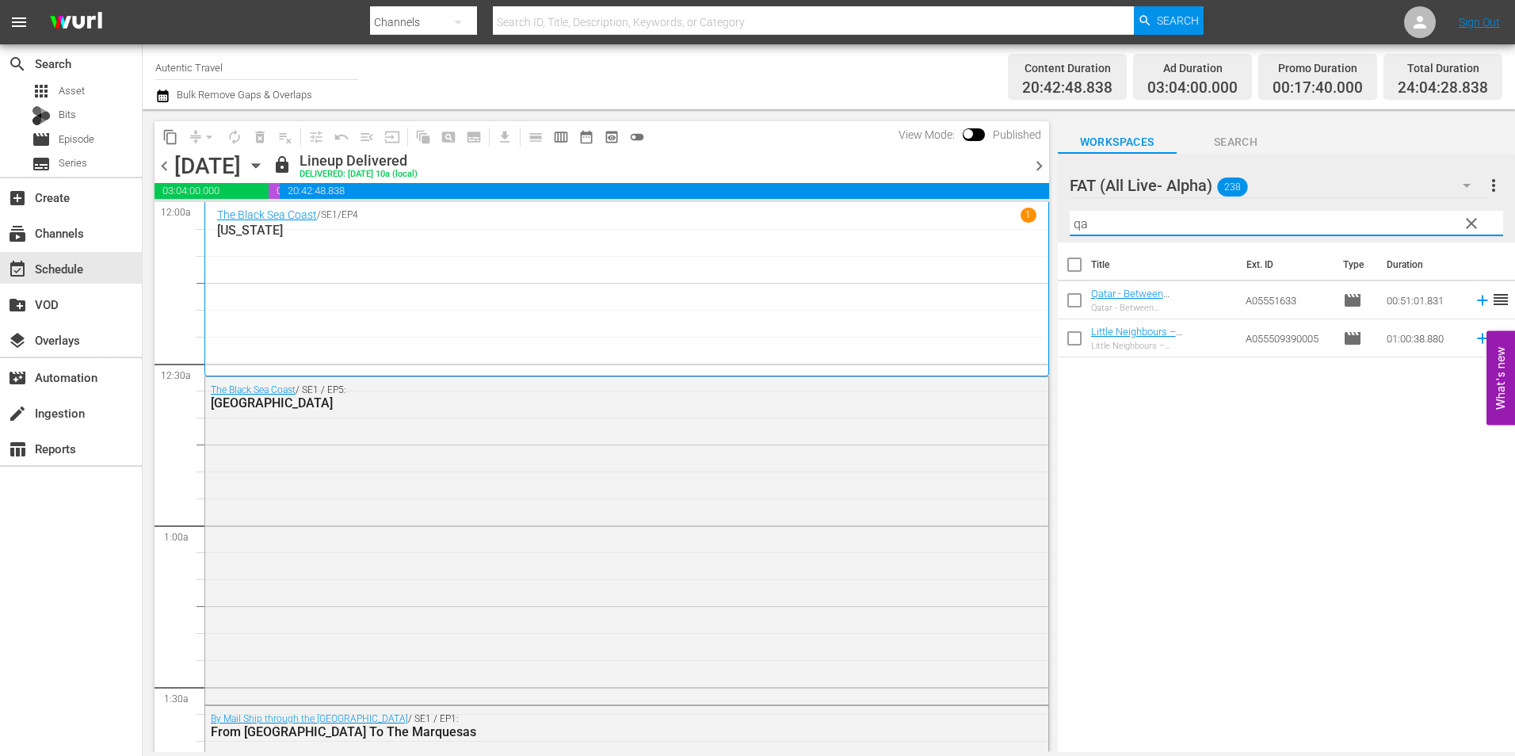
drag, startPoint x: 1187, startPoint y: 228, endPoint x: 883, endPoint y: 228, distance: 304.2
click at [883, 228] on div "content_copy compress arrow_drop_down autorenew_outlined delete_forever_outline…" at bounding box center [829, 430] width 1372 height 642
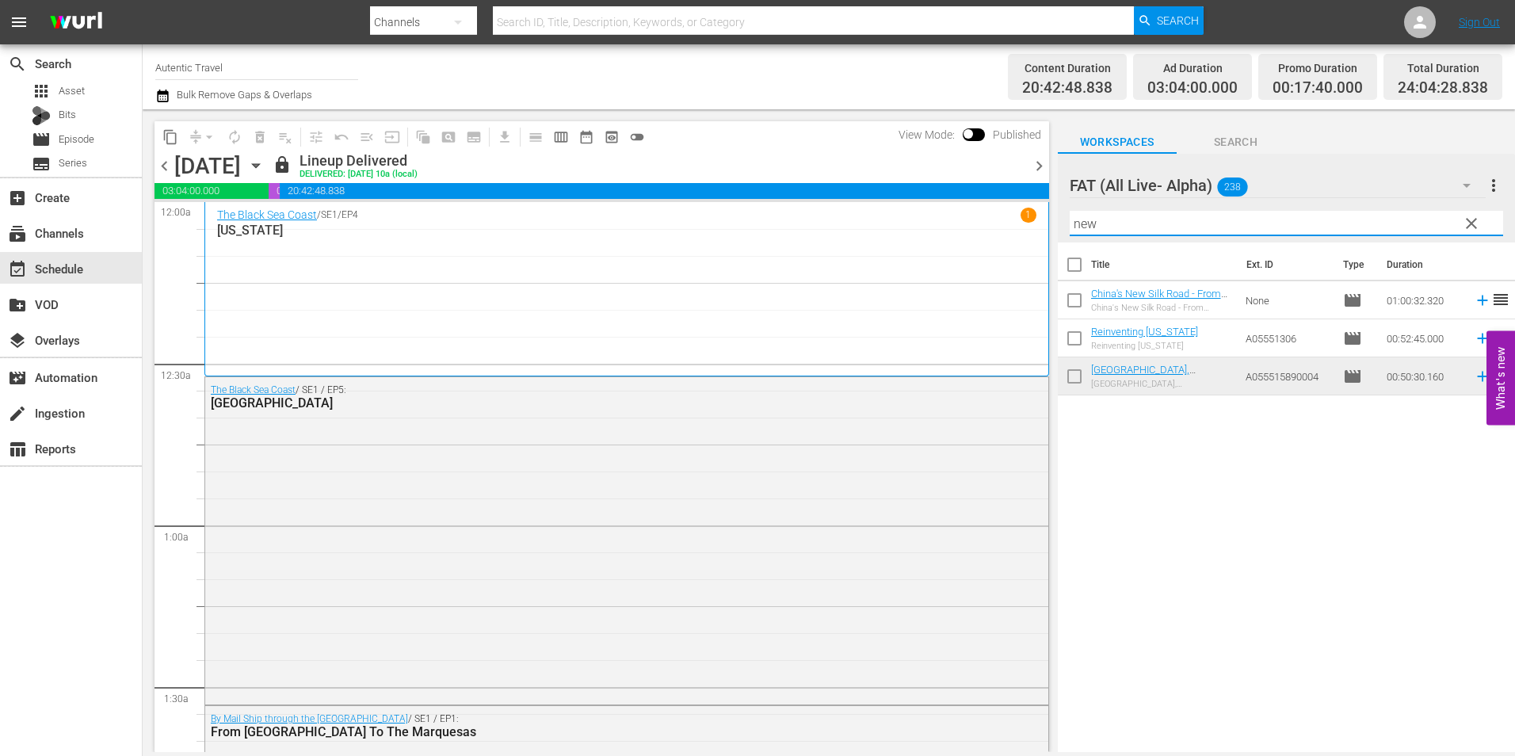
type input "new"
click at [1068, 342] on input "checkbox" at bounding box center [1074, 341] width 33 height 33
checkbox input "true"
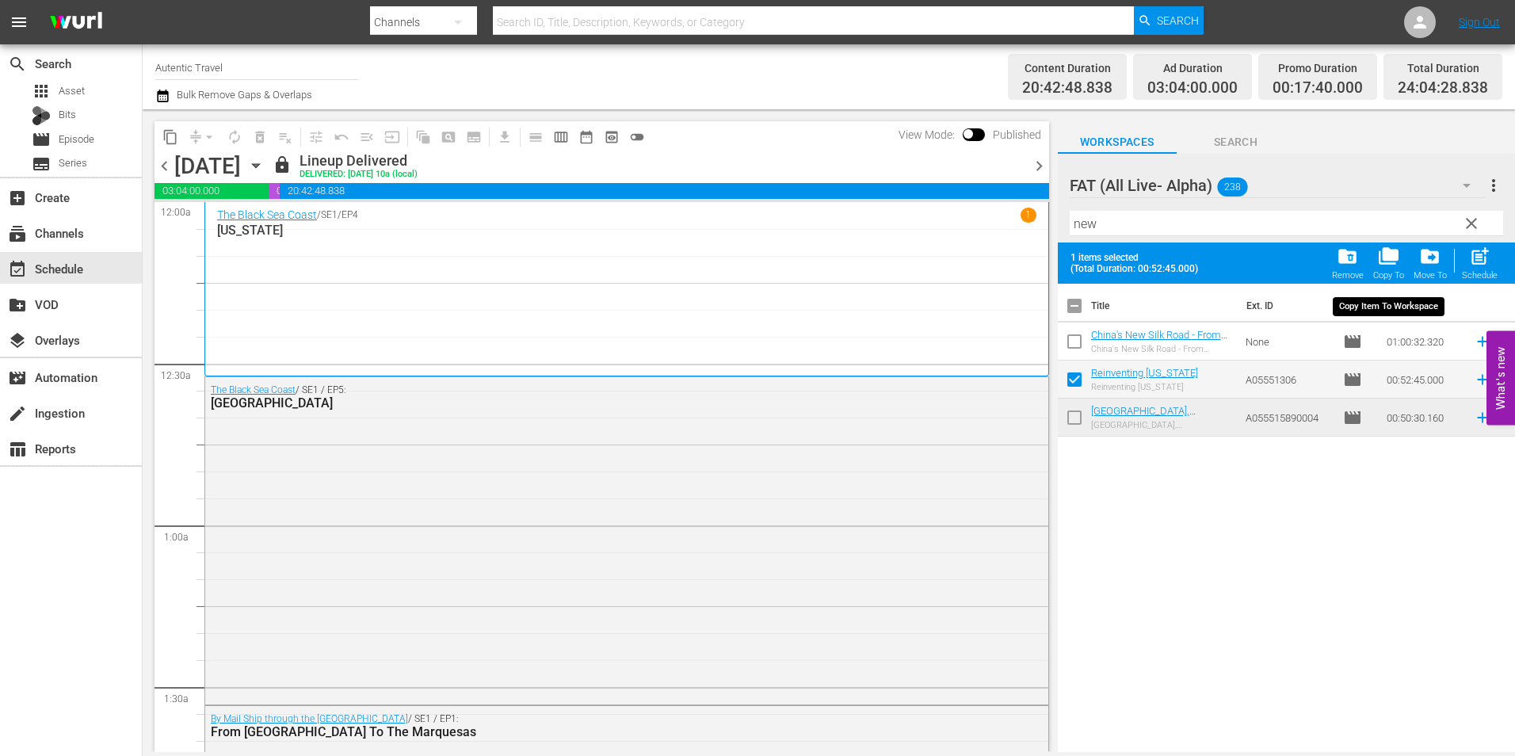
click at [1386, 273] on div "Copy To" at bounding box center [1388, 275] width 31 height 10
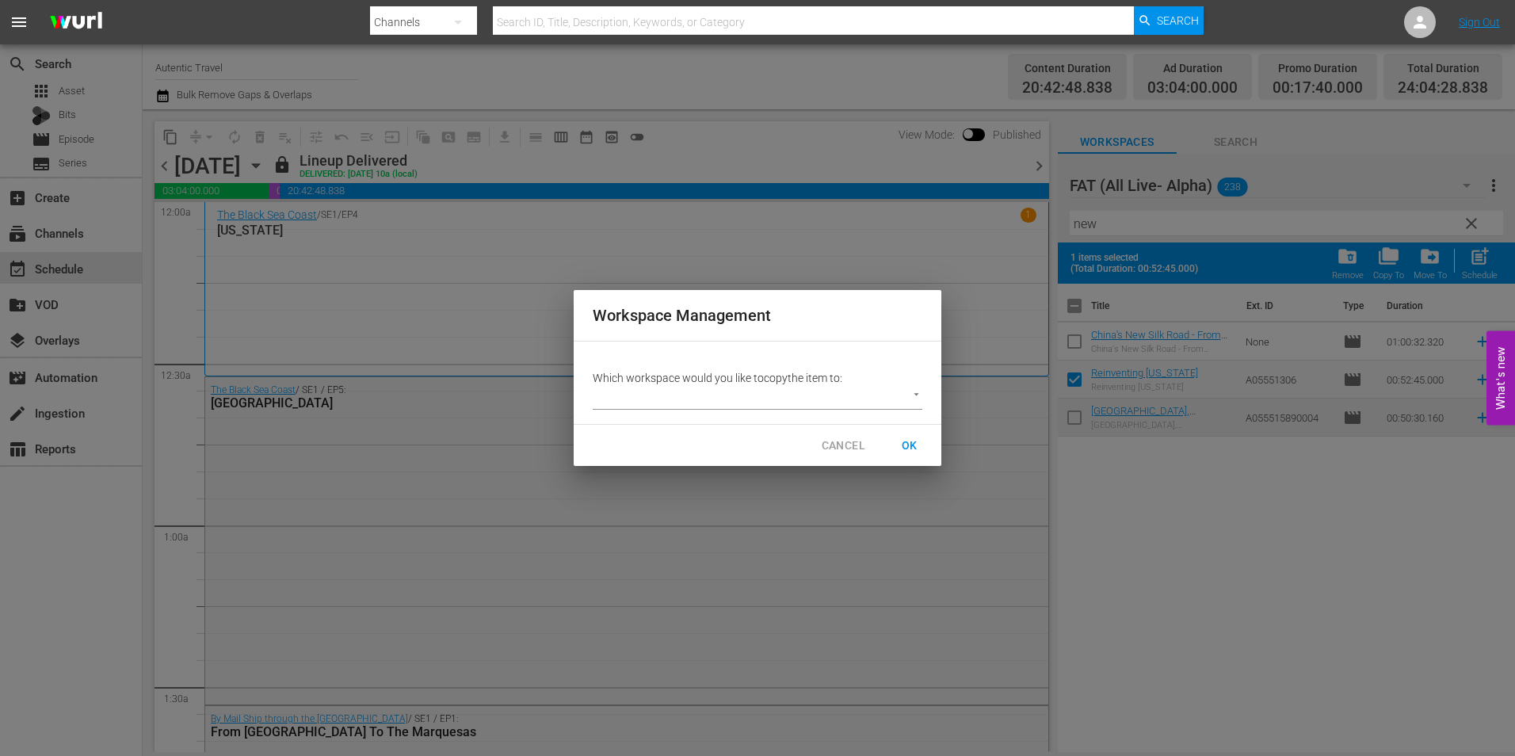
click at [839, 398] on body "menu Search By Channels Search ID, Title, Description, Keywords, or Category Se…" at bounding box center [757, 378] width 1515 height 756
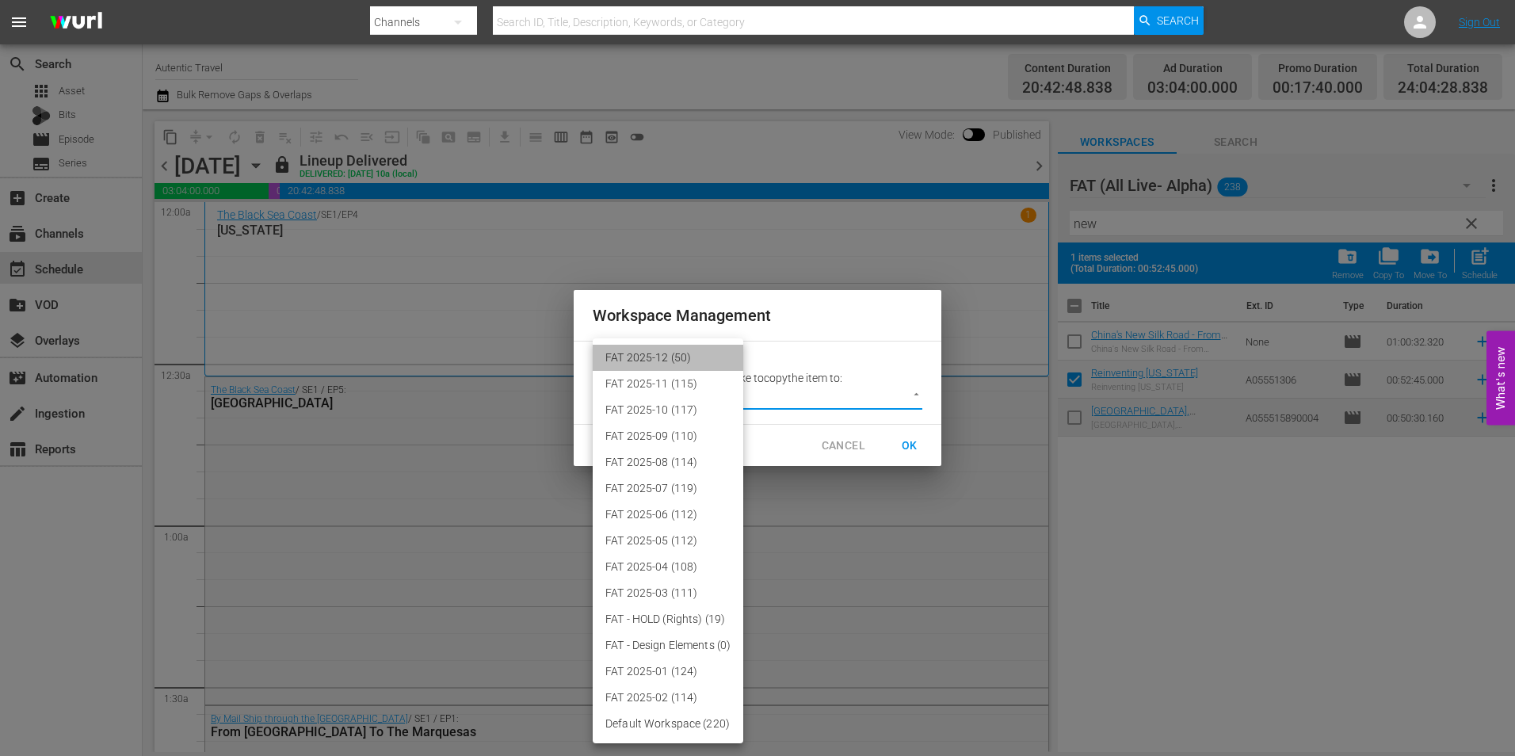
click at [694, 355] on li "FAT 2025-12 (50)" at bounding box center [668, 358] width 151 height 26
type input "3914"
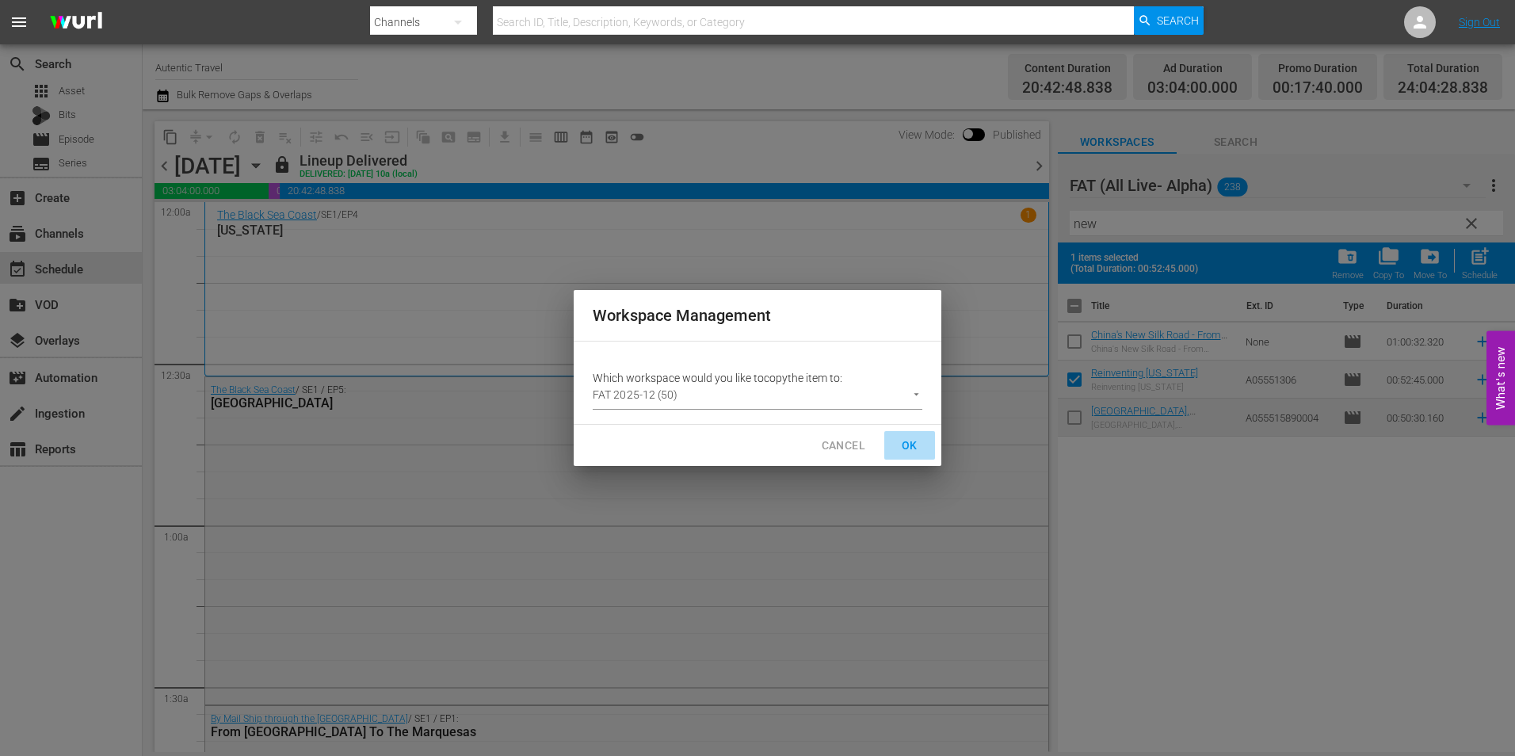
click at [906, 441] on span "OK" at bounding box center [909, 446] width 25 height 20
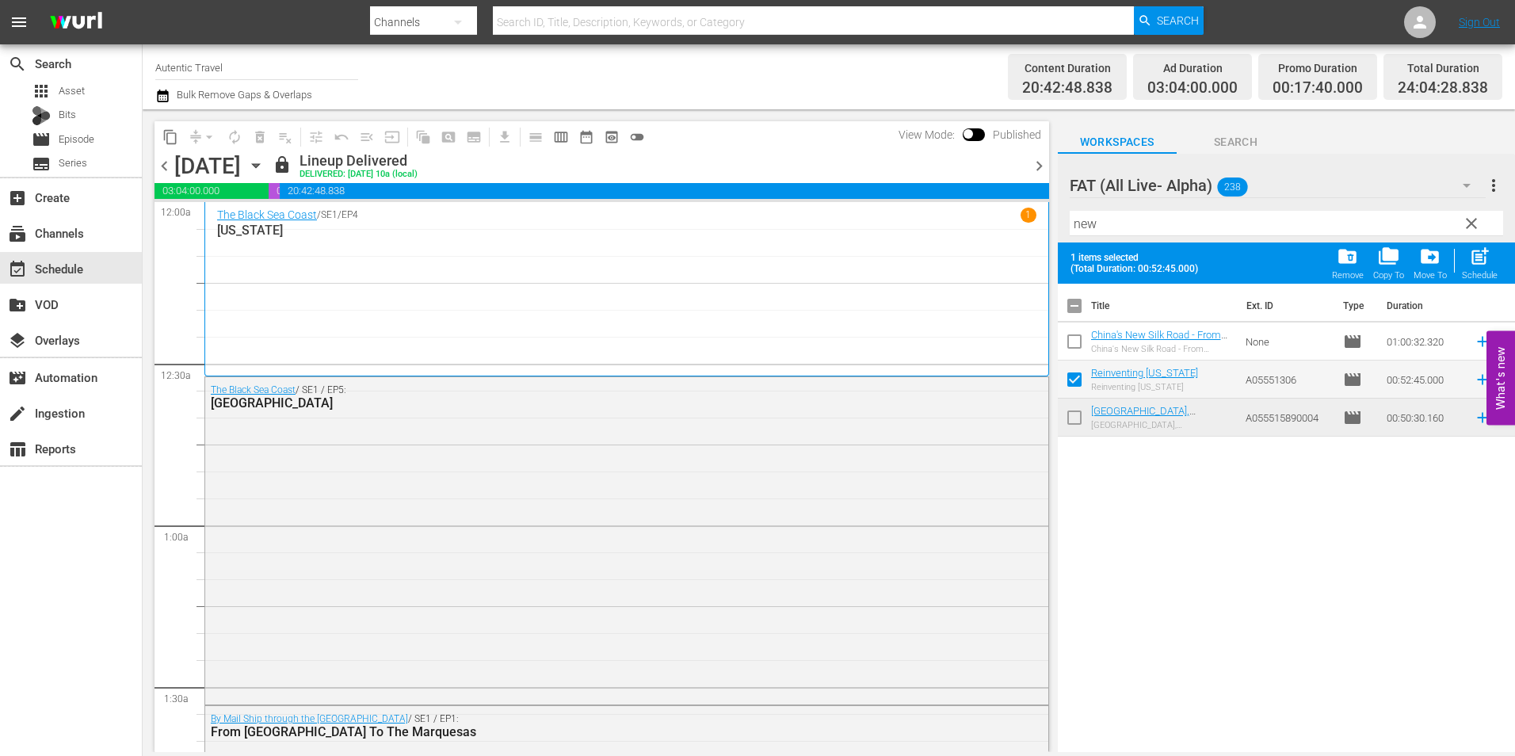
checkbox input "false"
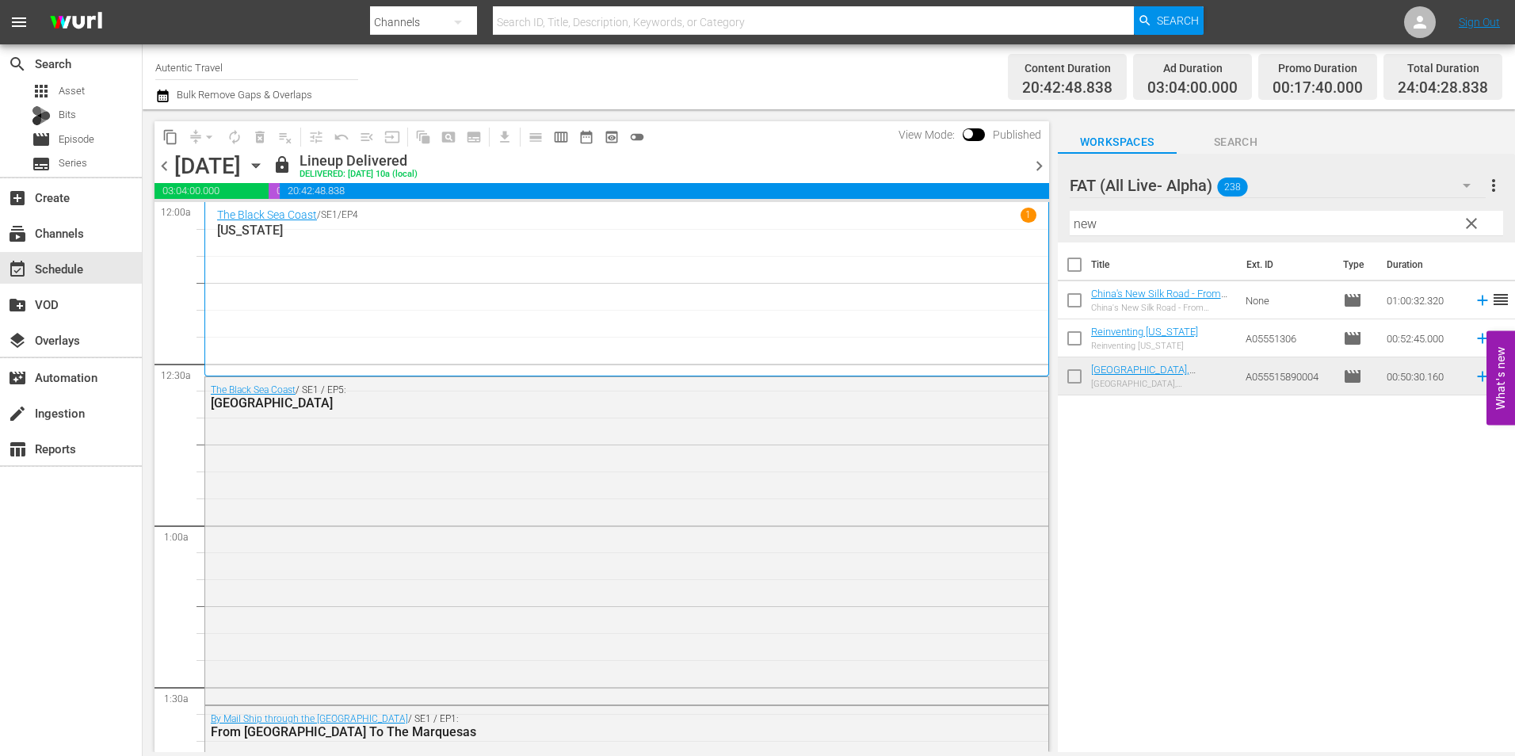
click at [1462, 227] on span "clear" at bounding box center [1471, 223] width 19 height 19
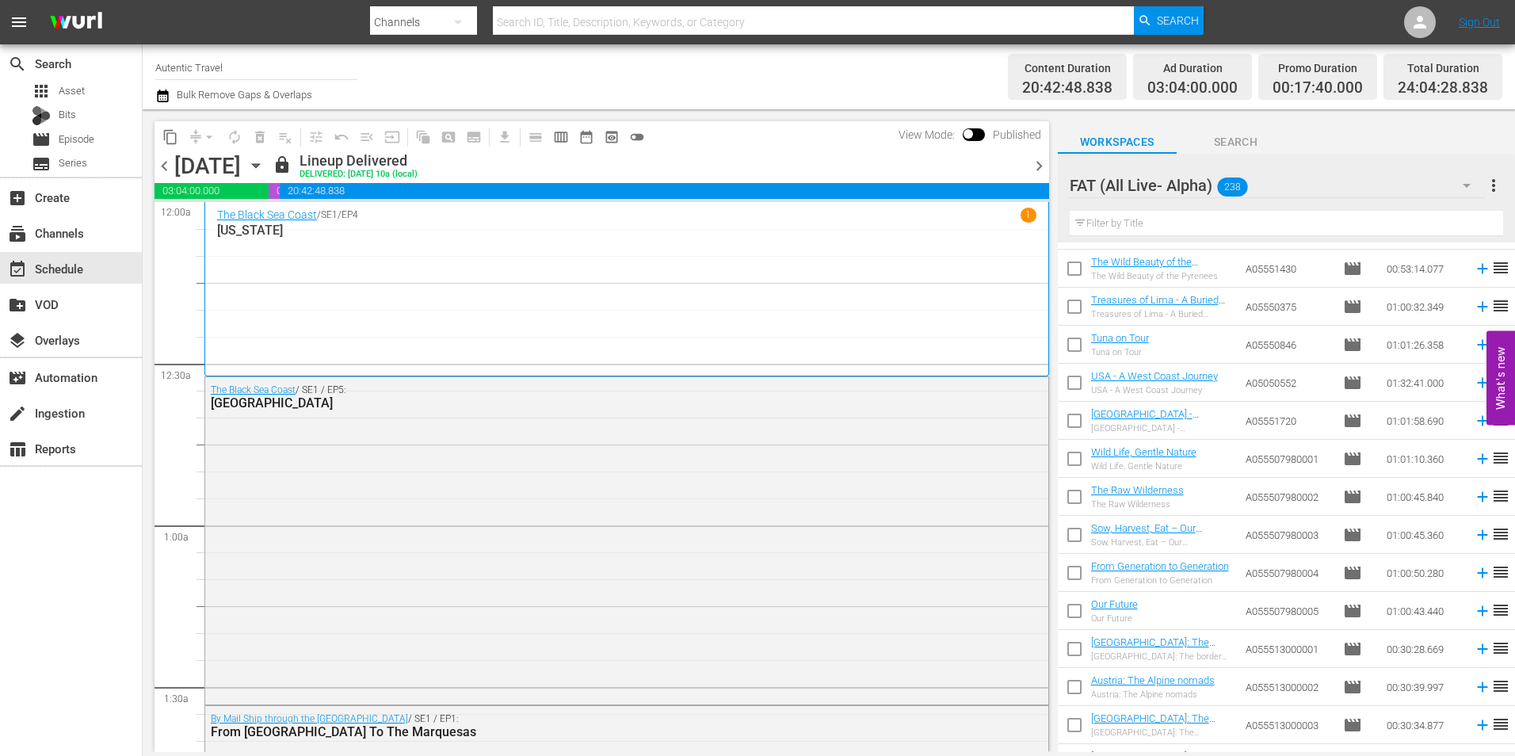
scroll to position [1426, 0]
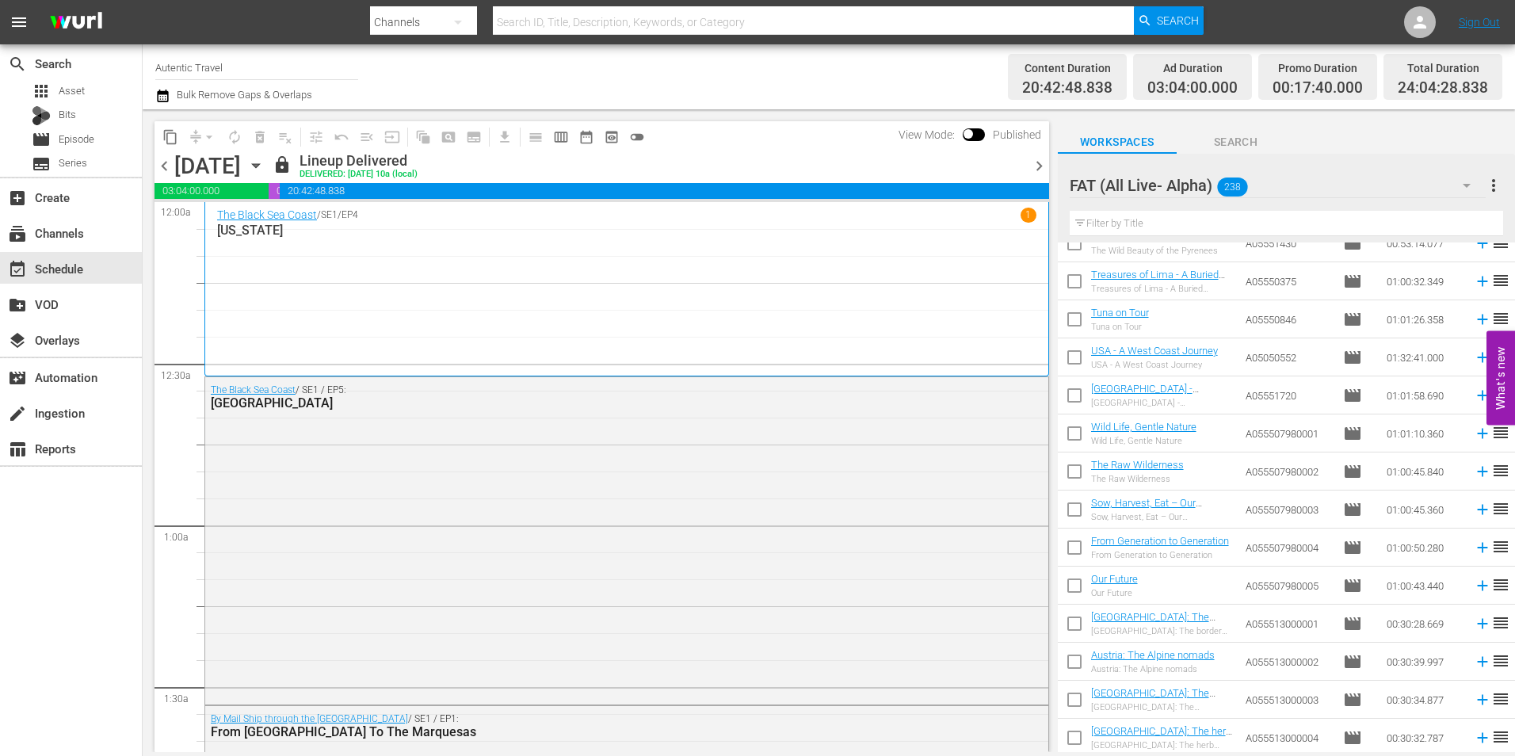
click at [1073, 434] on input "checkbox" at bounding box center [1074, 436] width 33 height 33
checkbox input "true"
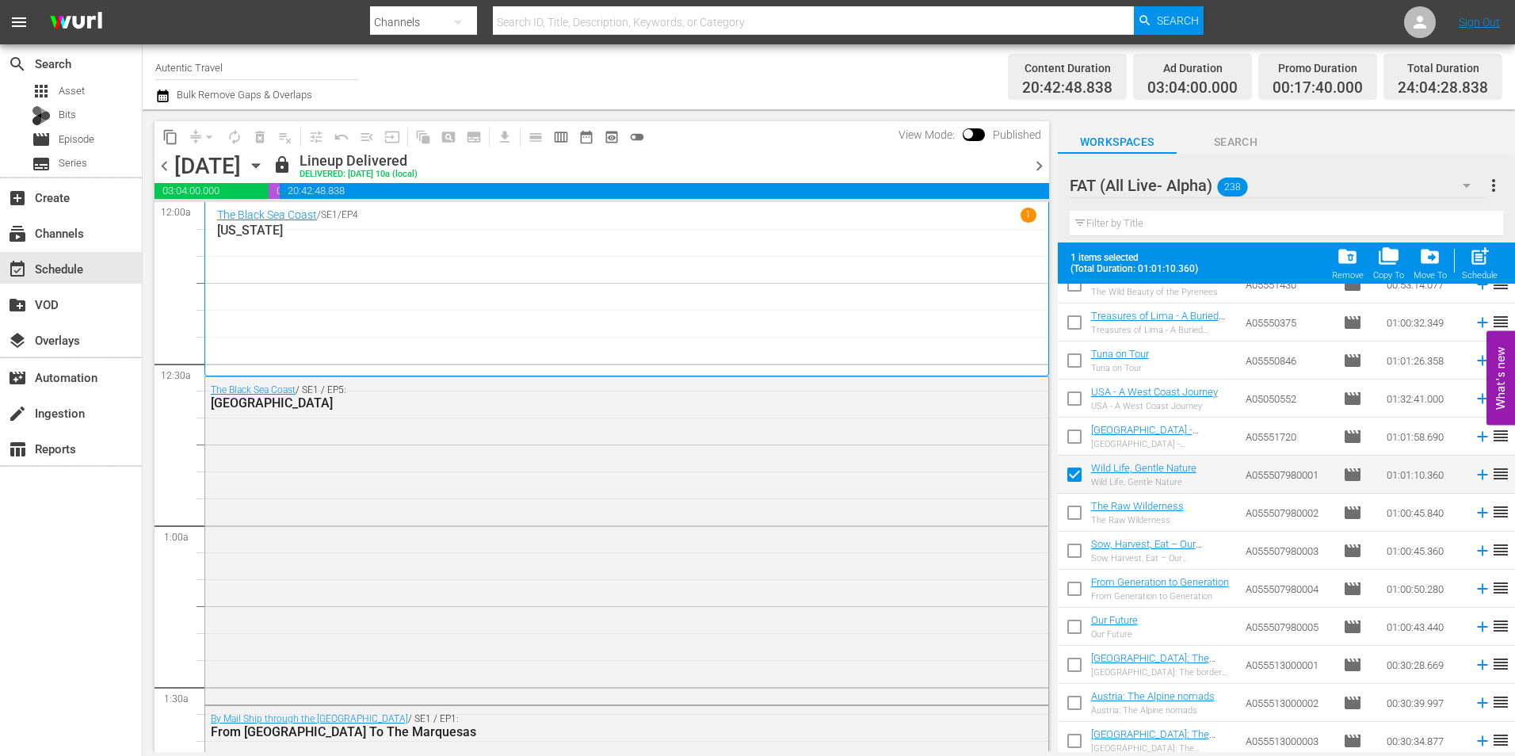
click at [1072, 512] on input "checkbox" at bounding box center [1074, 515] width 33 height 33
checkbox input "true"
click at [1073, 543] on input "checkbox" at bounding box center [1074, 553] width 33 height 33
checkbox input "true"
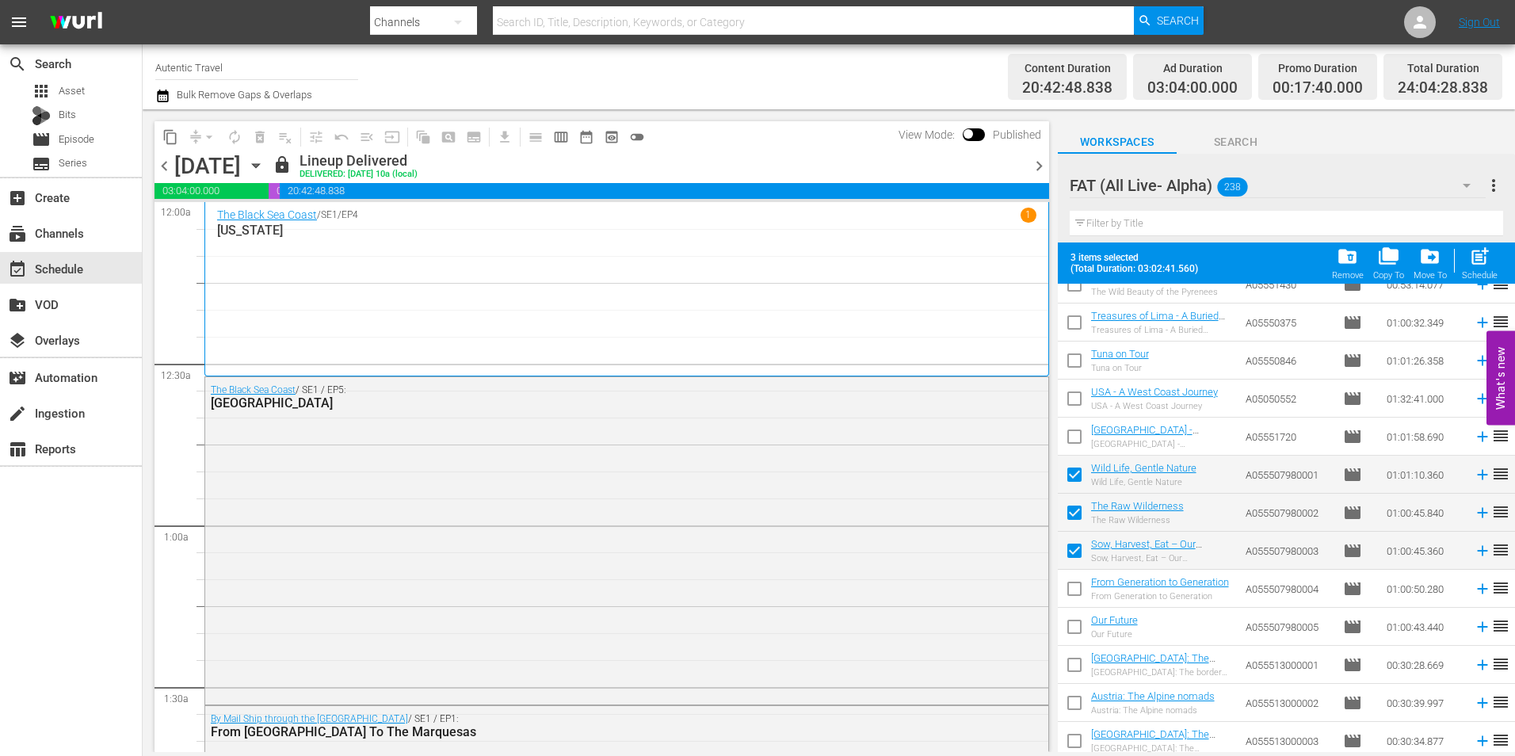
click at [1077, 589] on input "checkbox" at bounding box center [1074, 591] width 33 height 33
checkbox input "true"
click at [1071, 629] on input "checkbox" at bounding box center [1074, 629] width 33 height 33
checkbox input "true"
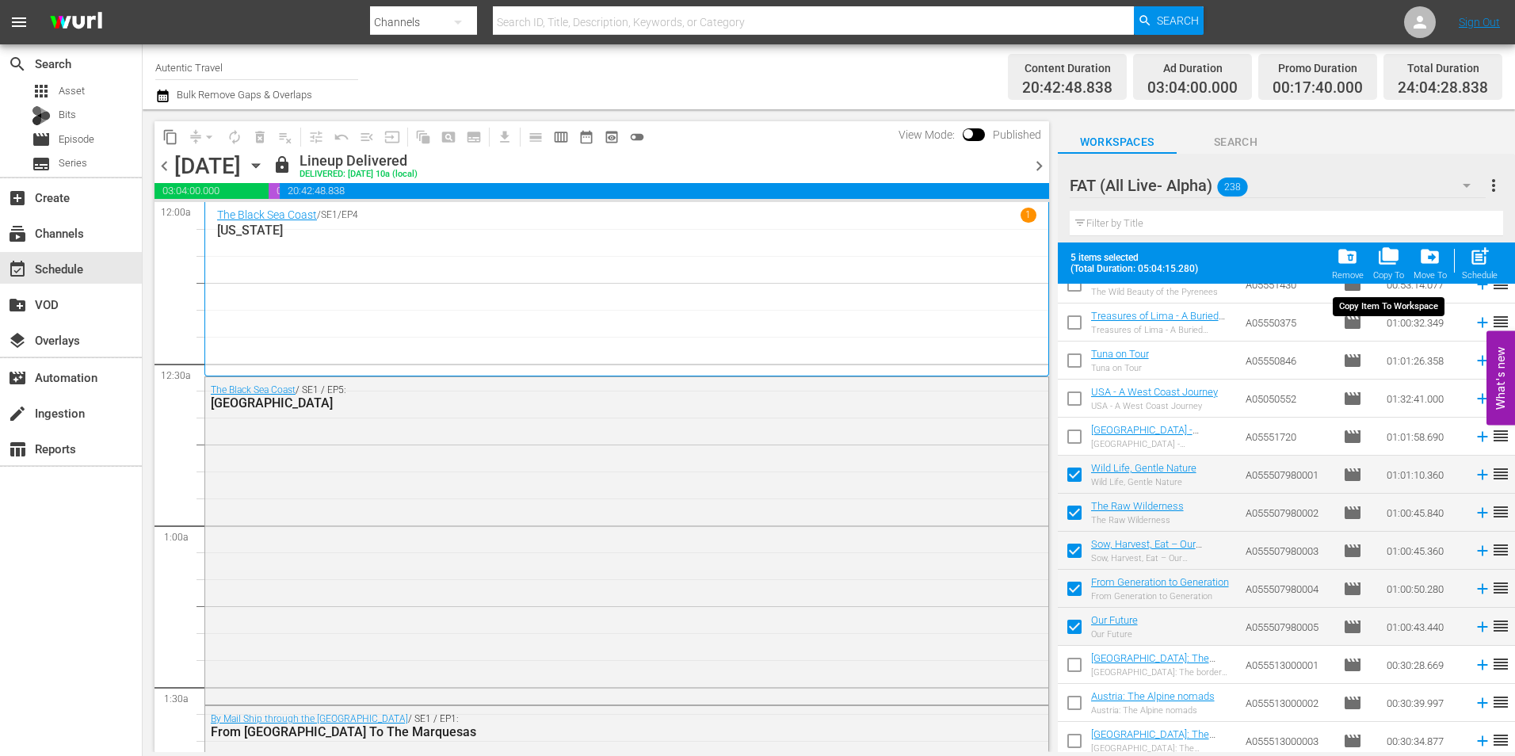
click at [1383, 272] on div "Copy To" at bounding box center [1388, 275] width 31 height 10
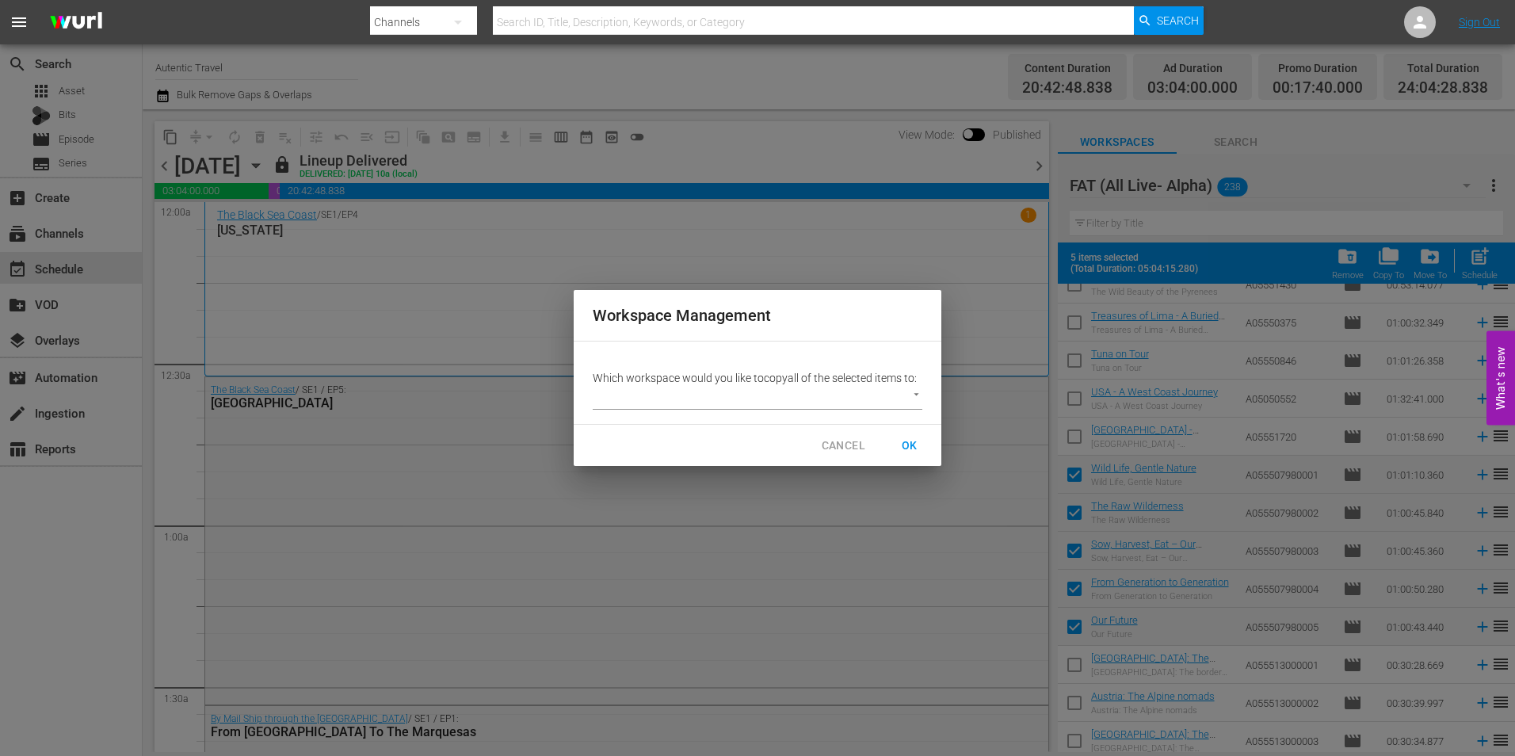
click at [733, 389] on body "menu Search By Channels Search ID, Title, Description, Keywords, or Category Se…" at bounding box center [757, 378] width 1515 height 756
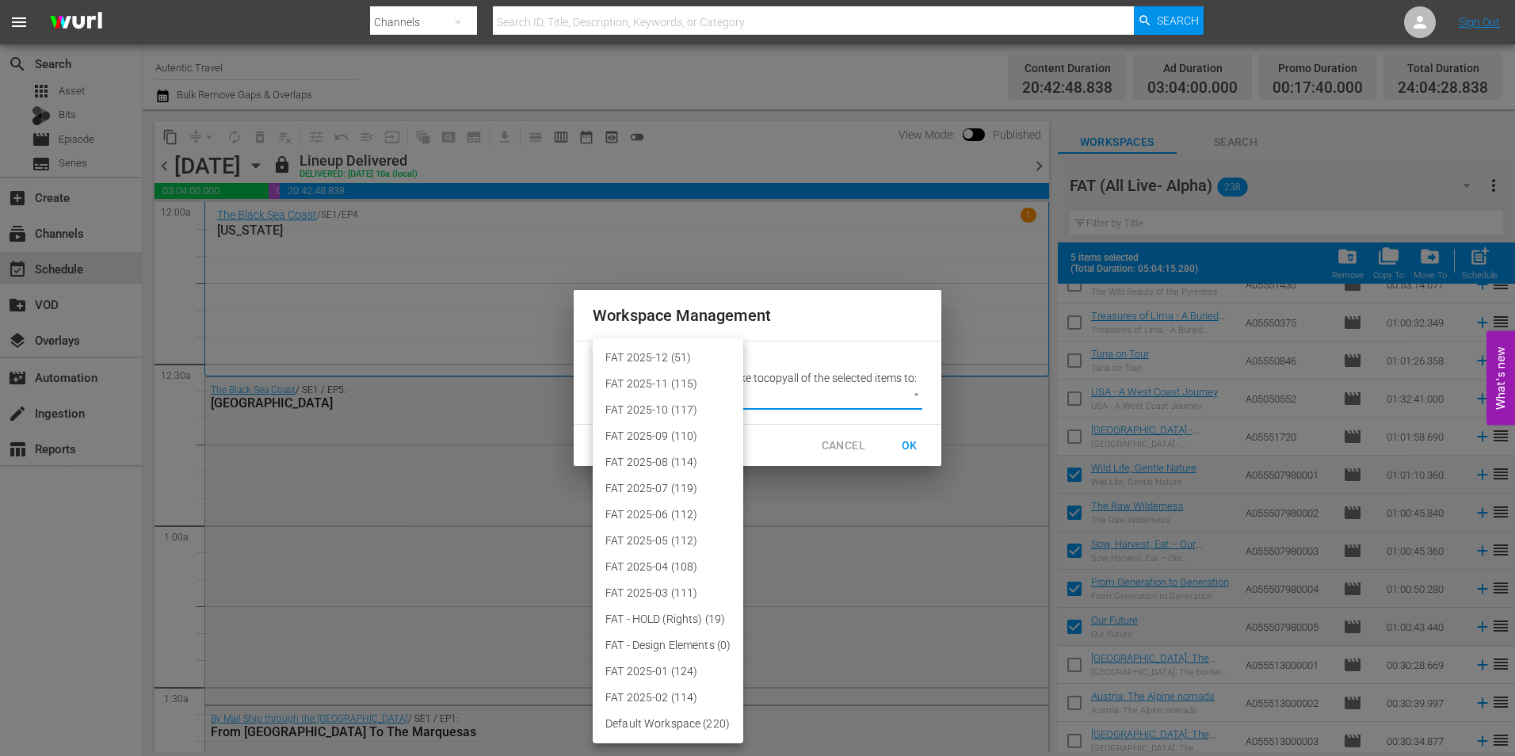
click at [680, 364] on li "FAT 2025-12 (51)" at bounding box center [668, 358] width 151 height 26
type input "3914"
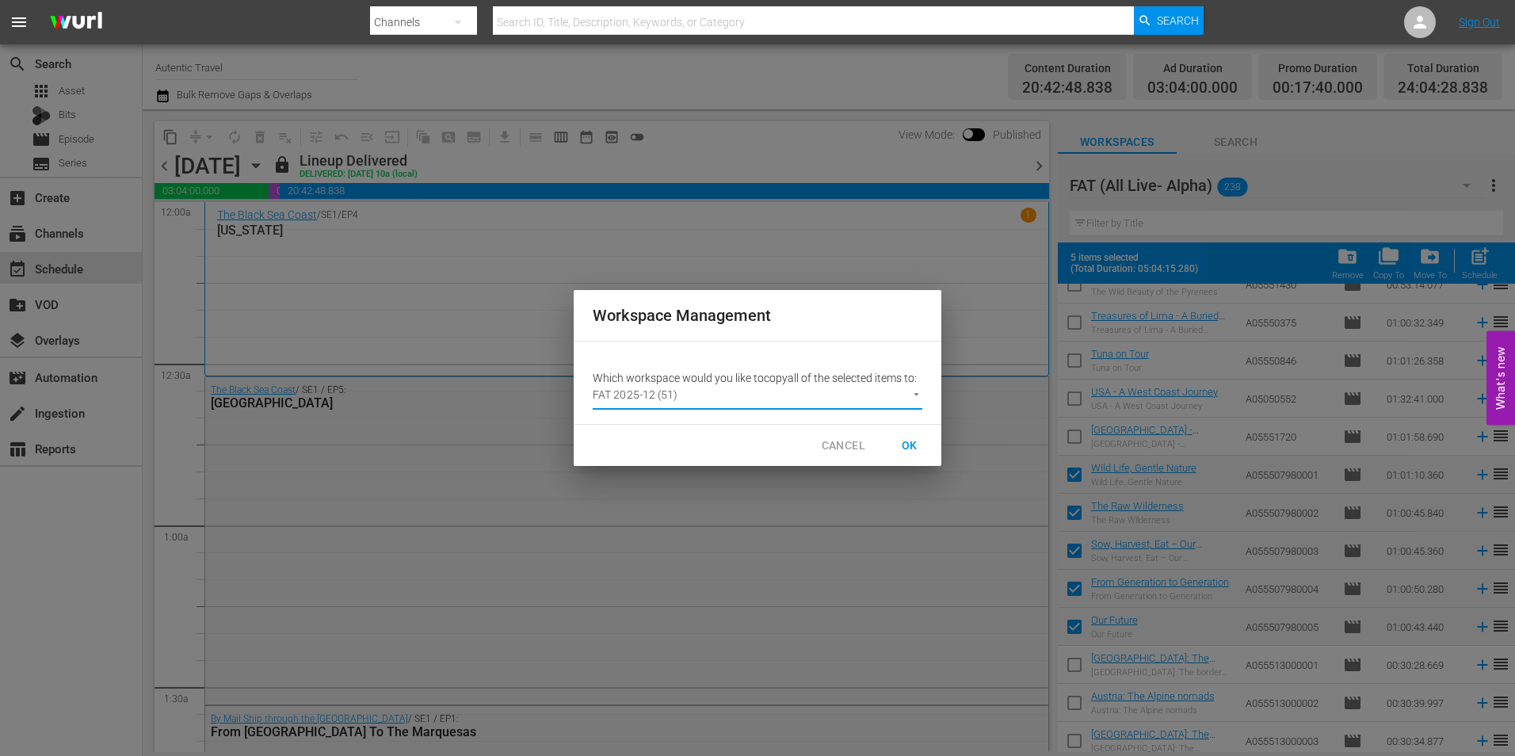
click at [908, 440] on span "OK" at bounding box center [909, 446] width 25 height 20
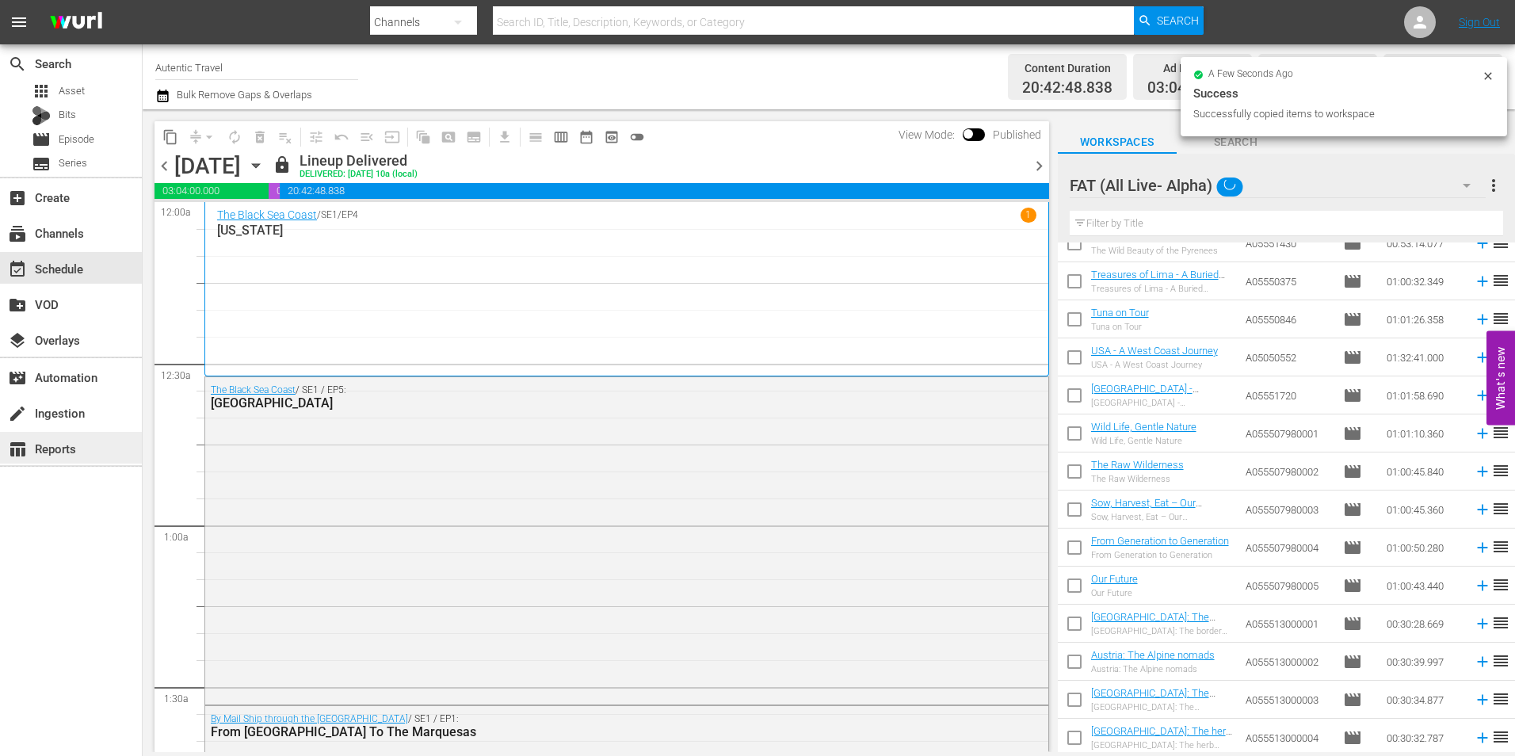
checkbox input "false"
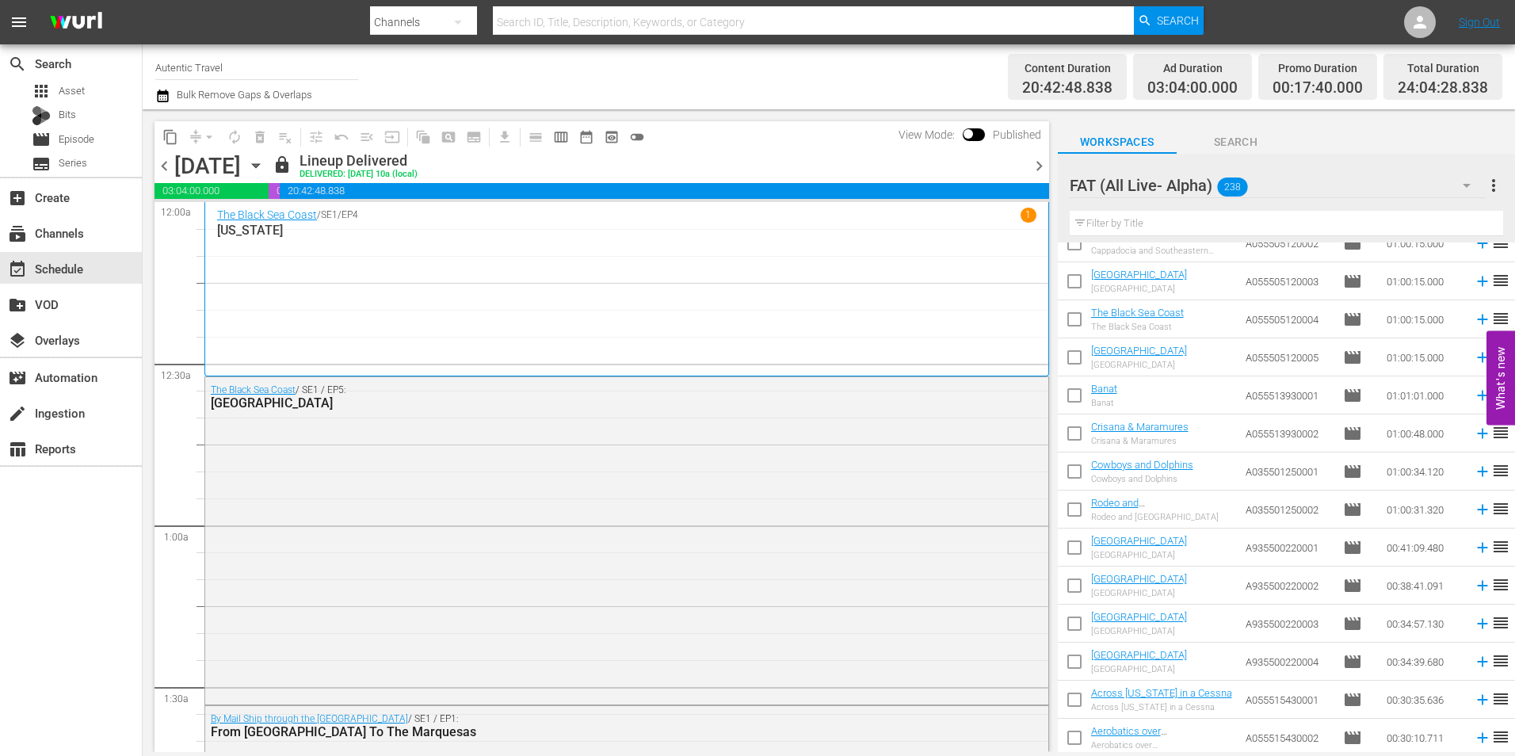
scroll to position [8159, 0]
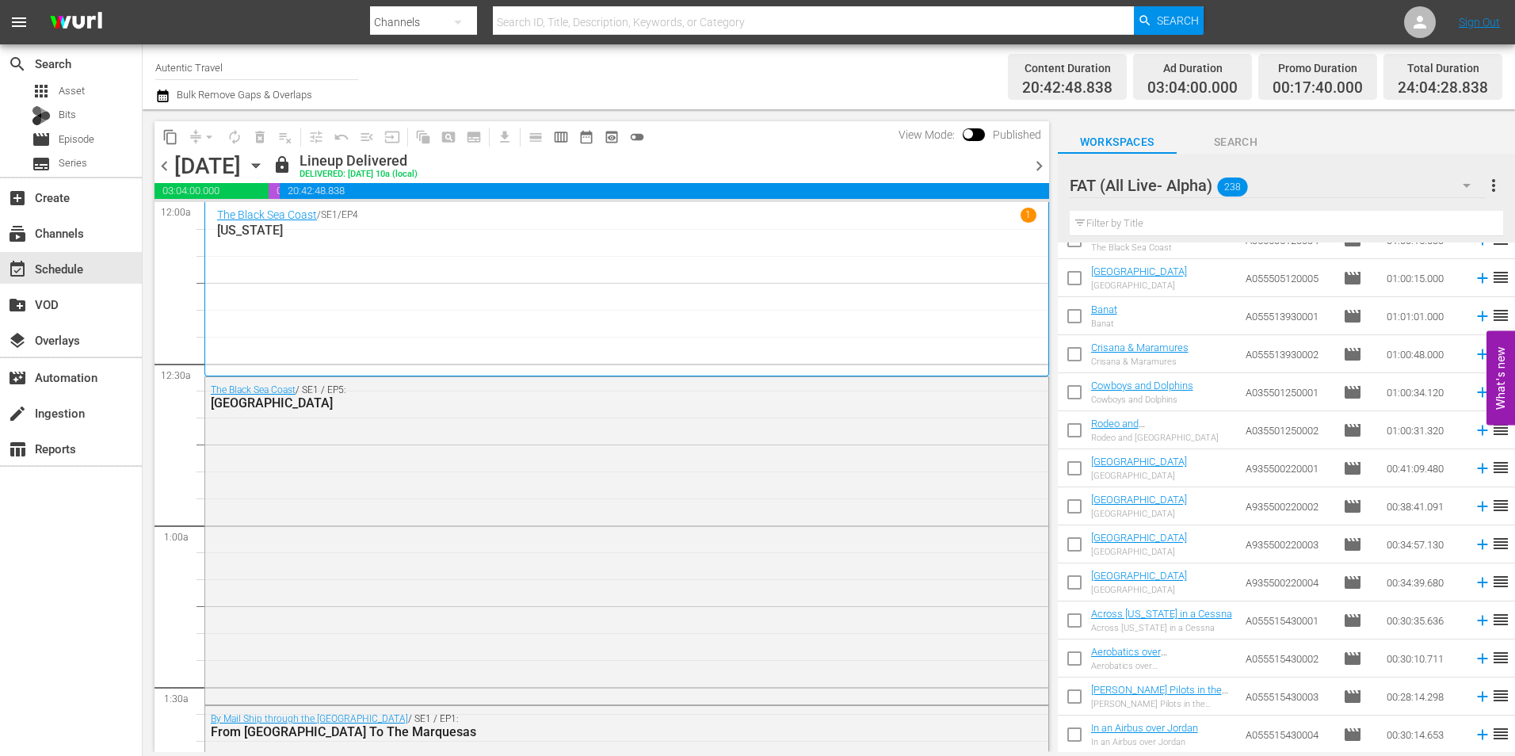
drag, startPoint x: 1067, startPoint y: 464, endPoint x: 1084, endPoint y: 497, distance: 36.9
click at [1067, 464] on input "checkbox" at bounding box center [1074, 471] width 33 height 33
checkbox input "true"
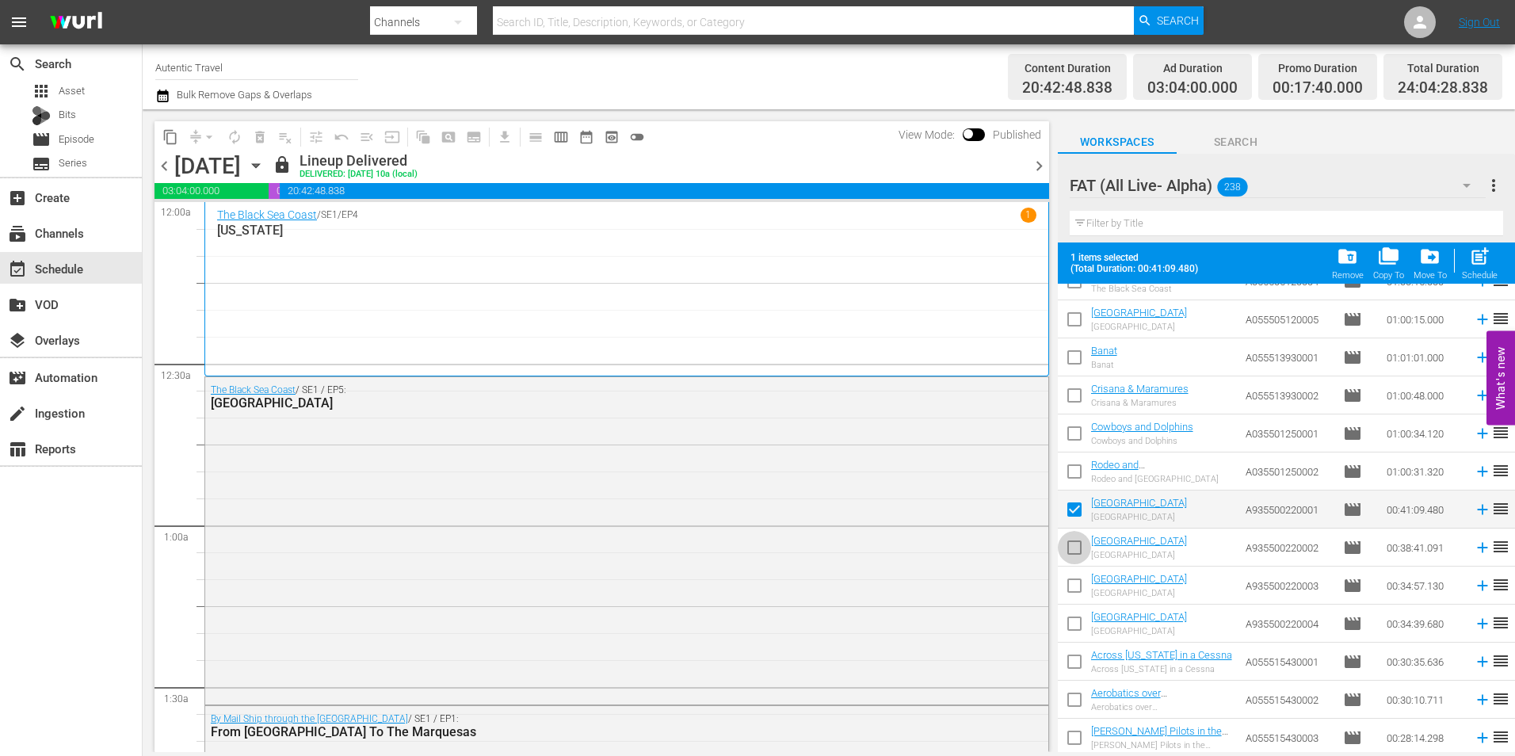
click at [1075, 546] on input "checkbox" at bounding box center [1074, 550] width 33 height 33
checkbox input "true"
click at [1073, 593] on input "checkbox" at bounding box center [1074, 588] width 33 height 33
checkbox input "true"
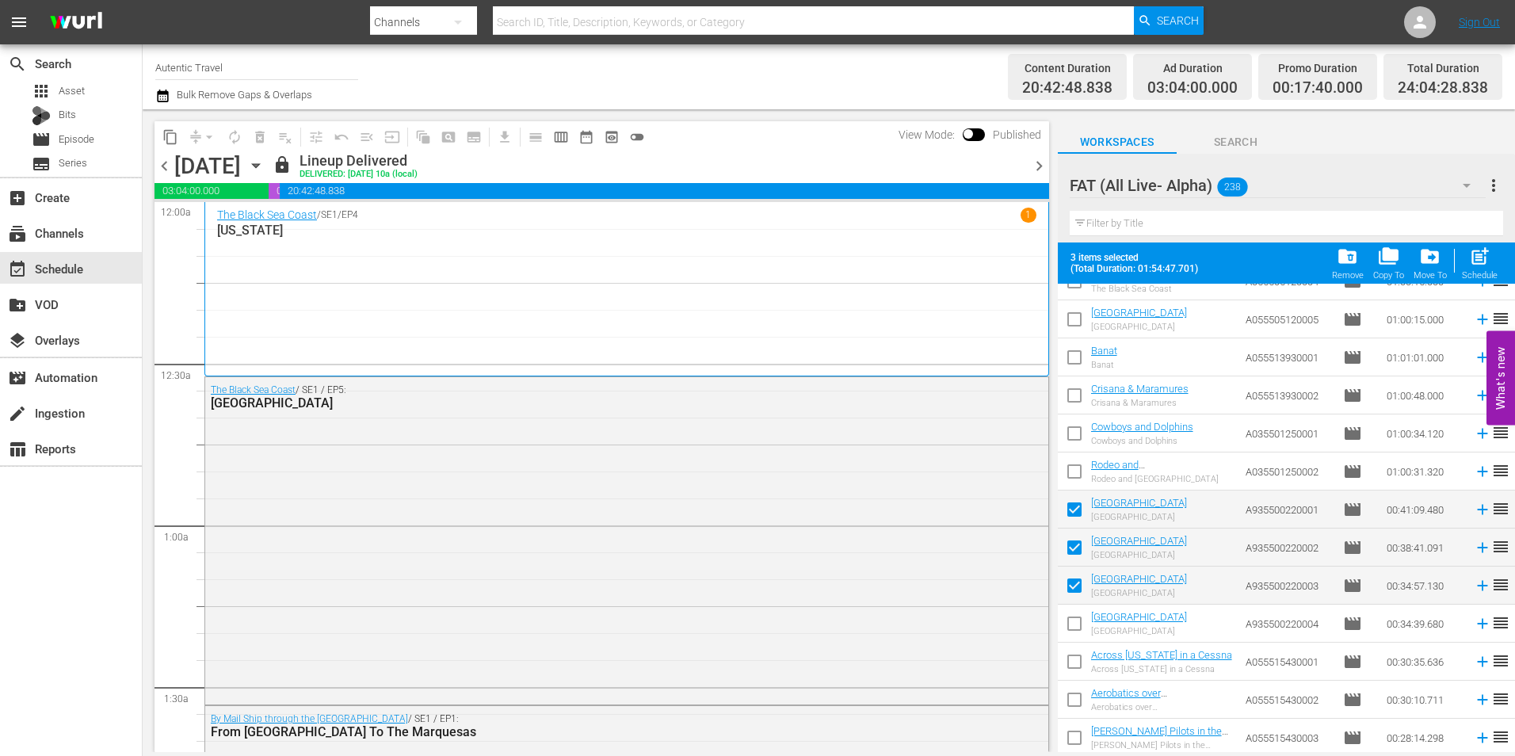
click at [1072, 621] on input "checkbox" at bounding box center [1074, 626] width 33 height 33
checkbox input "true"
click at [1391, 258] on span "folder_copy" at bounding box center [1388, 256] width 21 height 21
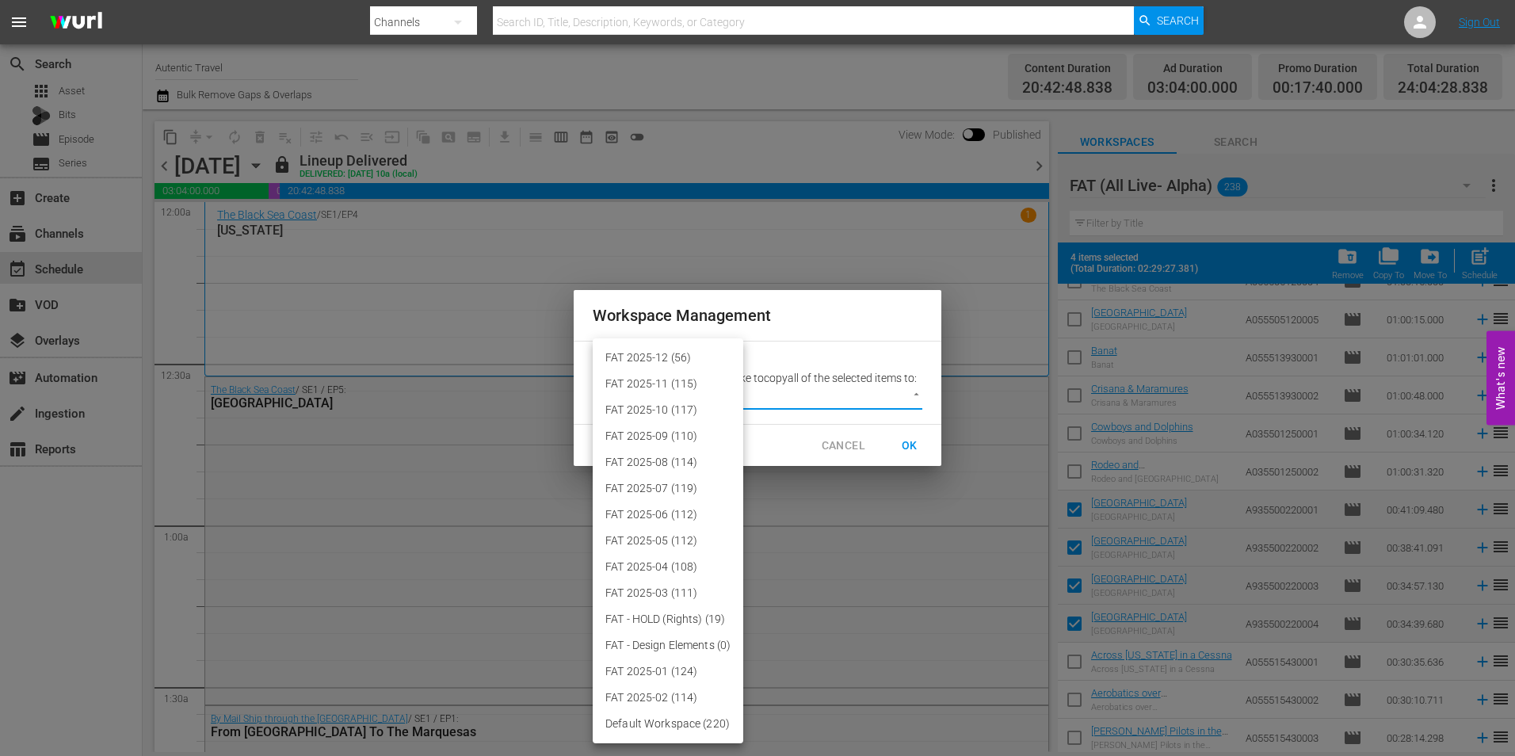
click at [679, 385] on body "menu Search By Channels Search ID, Title, Description, Keywords, or Category Se…" at bounding box center [757, 378] width 1515 height 756
click at [673, 353] on li "FAT 2025-12 (56)" at bounding box center [668, 358] width 151 height 26
type input "3914"
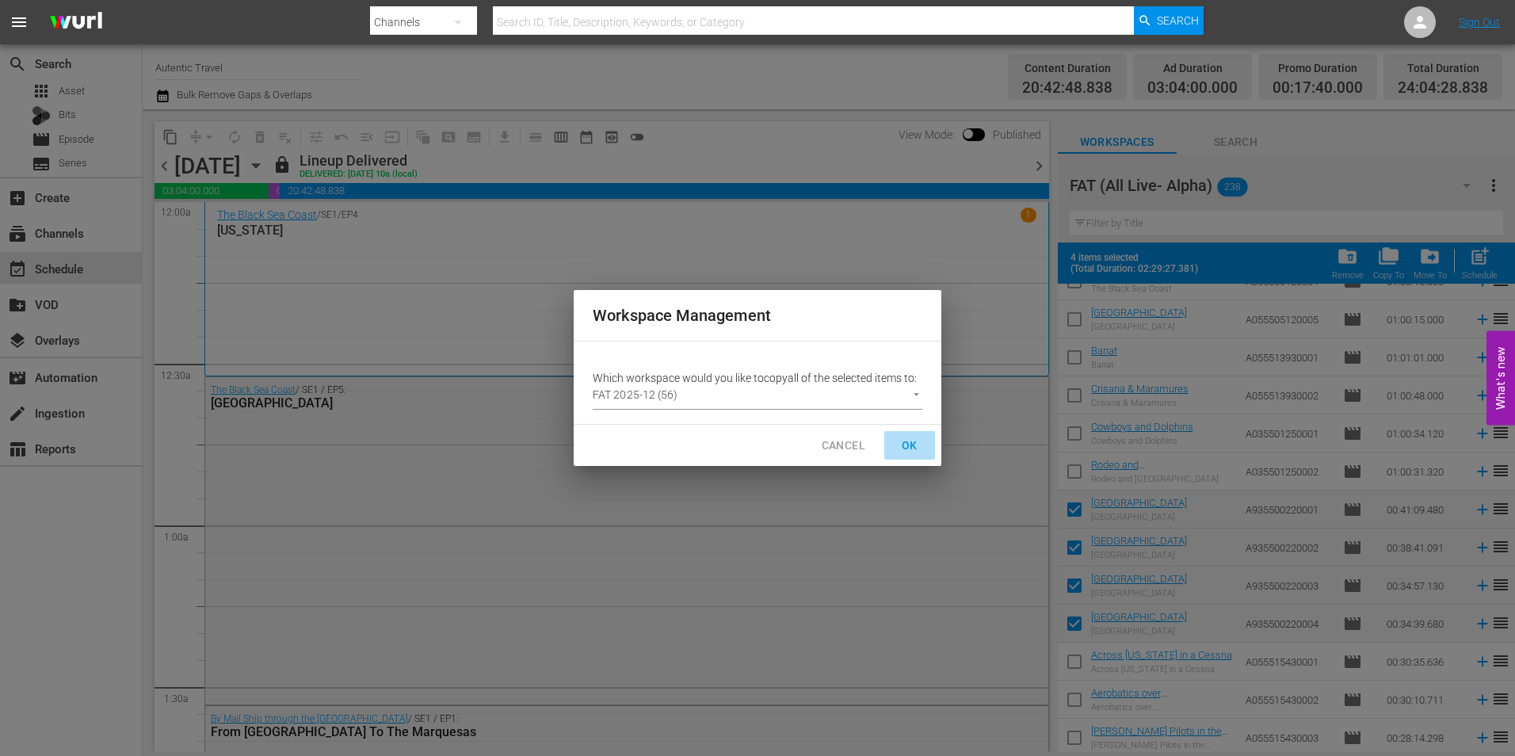
click at [901, 440] on span "OK" at bounding box center [909, 446] width 25 height 20
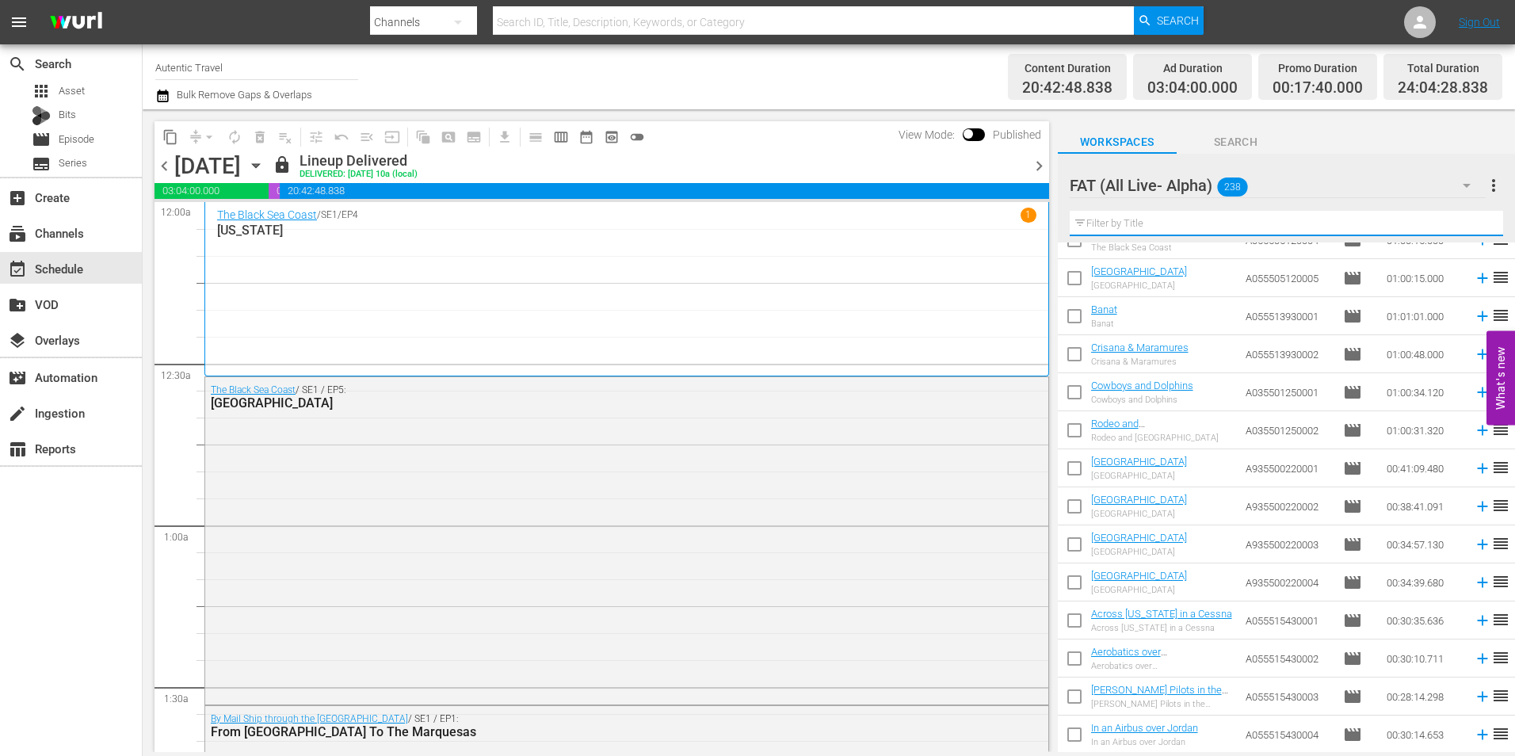
click at [1167, 231] on input "text" at bounding box center [1285, 223] width 433 height 25
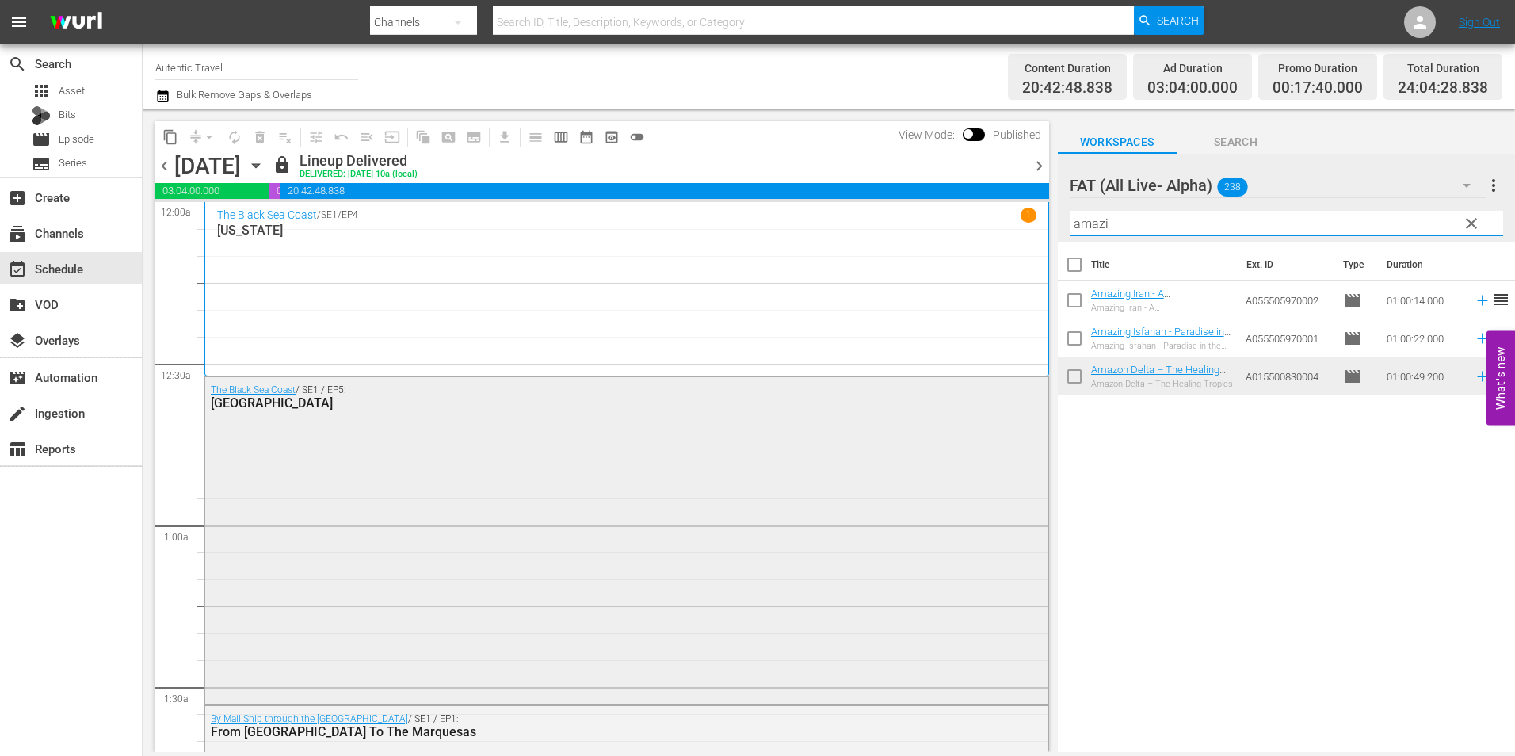
scroll to position [0, 0]
click at [1062, 347] on input "checkbox" at bounding box center [1074, 341] width 33 height 33
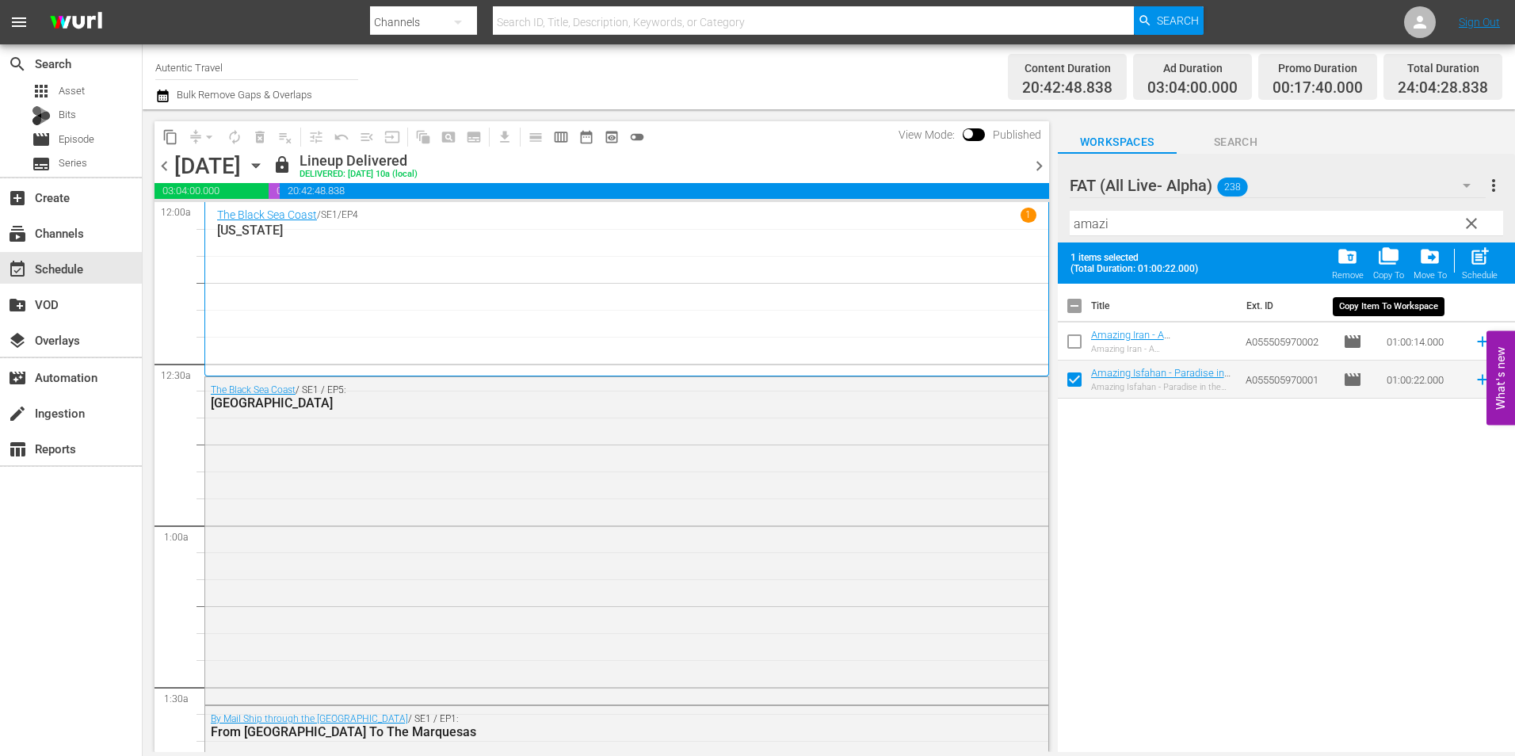
click at [1391, 263] on span "folder_copy" at bounding box center [1388, 256] width 21 height 21
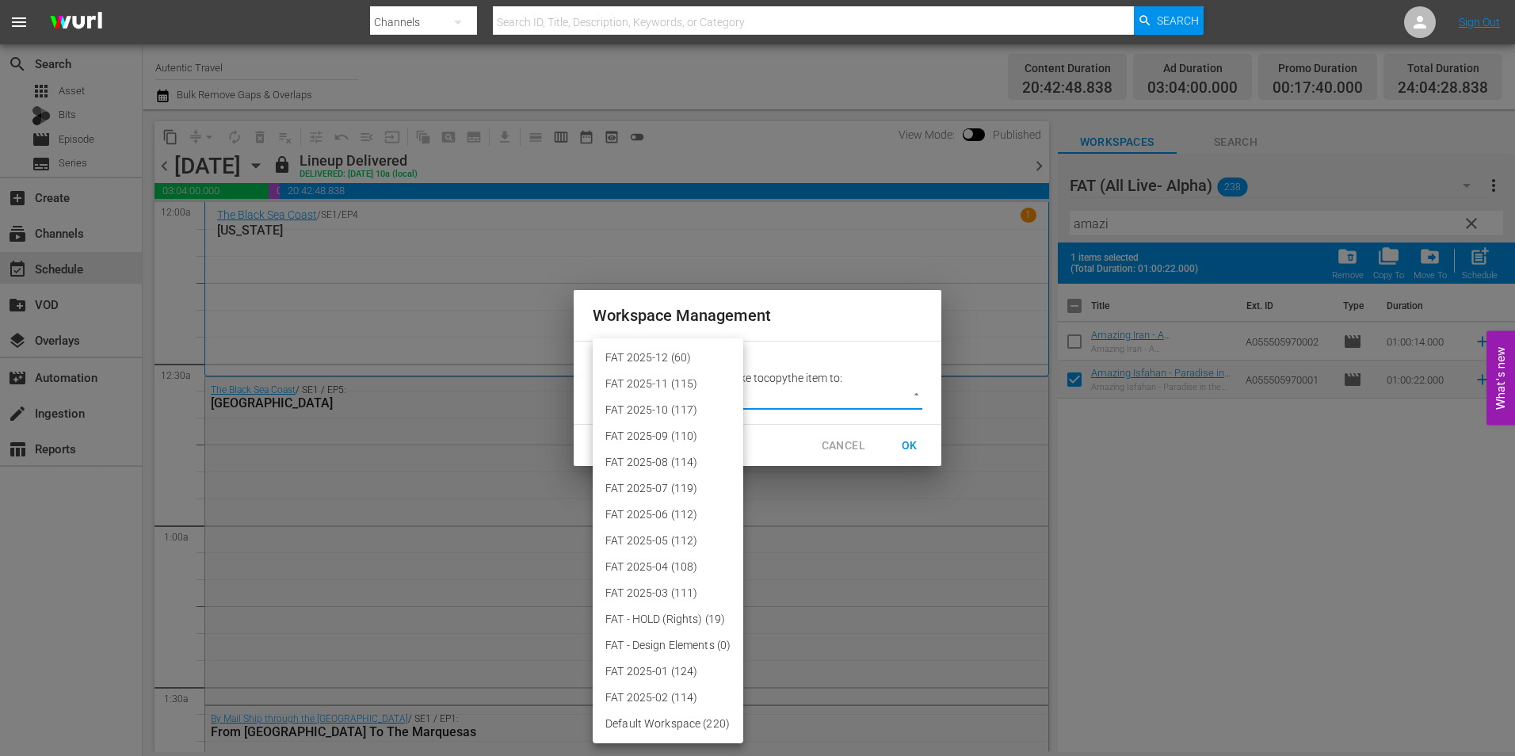
click at [829, 402] on body "menu Search By Channels Search ID, Title, Description, Keywords, or Category Se…" at bounding box center [757, 378] width 1515 height 756
click at [702, 349] on li "FAT 2025-12 (60)" at bounding box center [668, 358] width 151 height 26
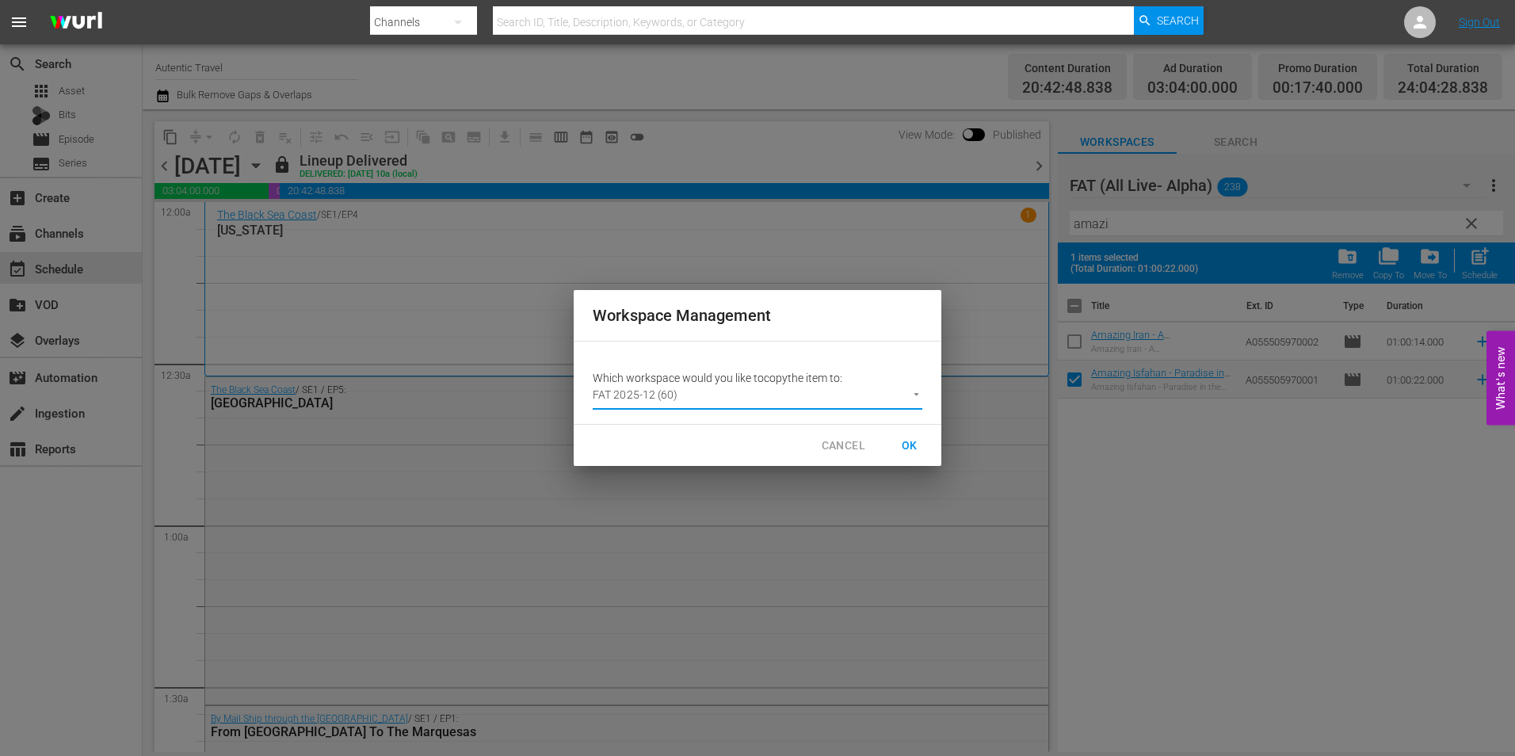
click at [903, 444] on span "OK" at bounding box center [909, 446] width 25 height 20
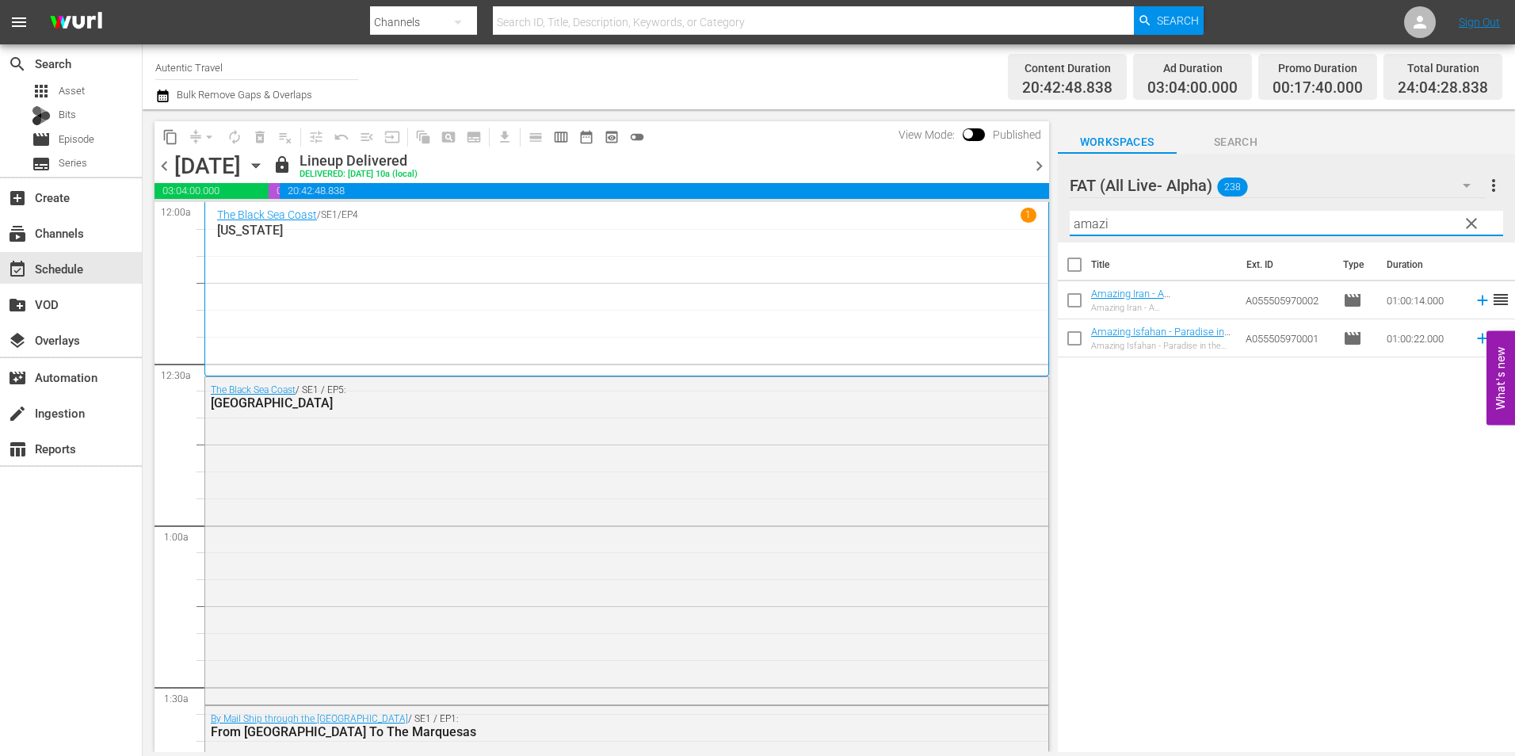
drag, startPoint x: 1173, startPoint y: 229, endPoint x: 900, endPoint y: 218, distance: 273.5
click at [900, 218] on div "content_copy compress arrow_drop_down autorenew_outlined delete_forever_outline…" at bounding box center [829, 430] width 1372 height 642
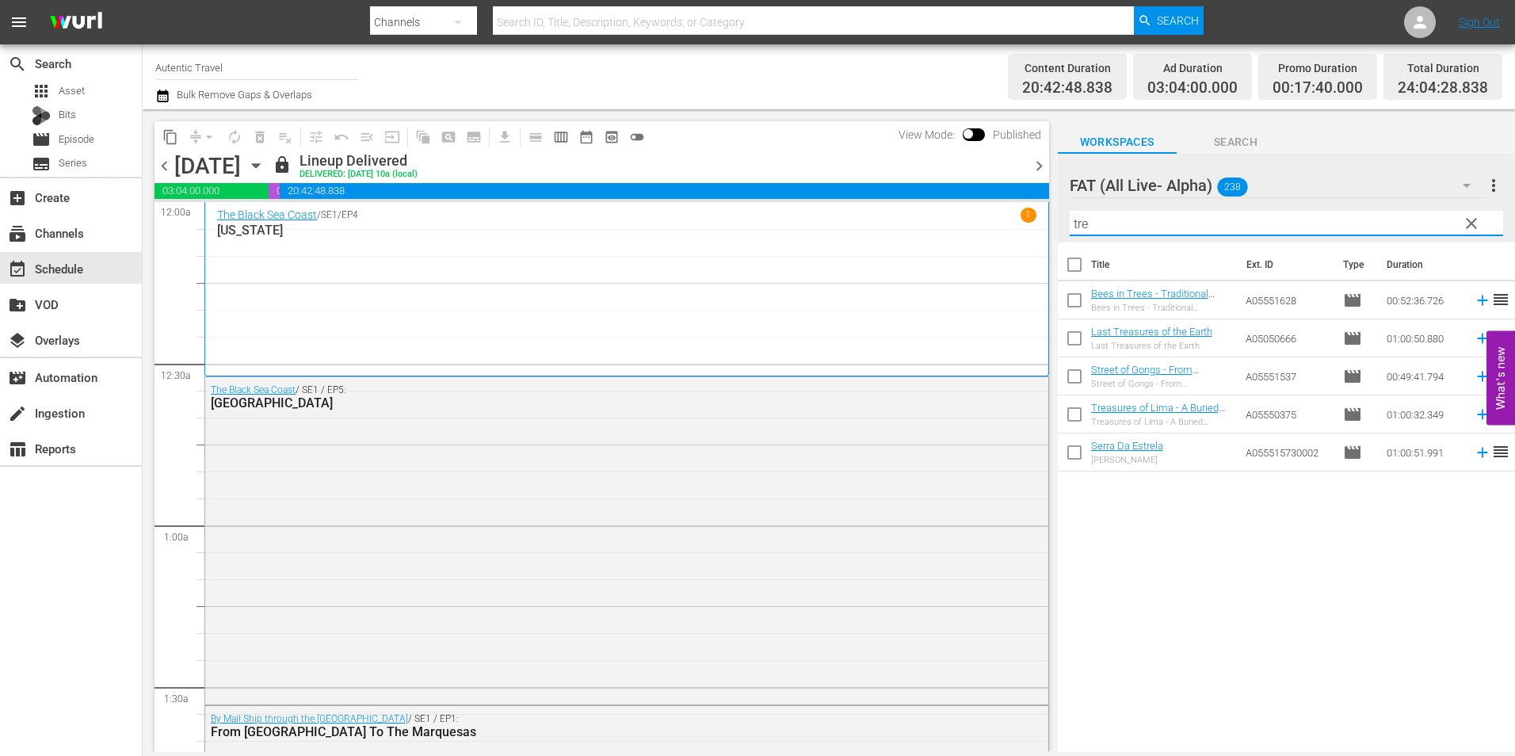
click at [1081, 421] on input "checkbox" at bounding box center [1074, 417] width 33 height 33
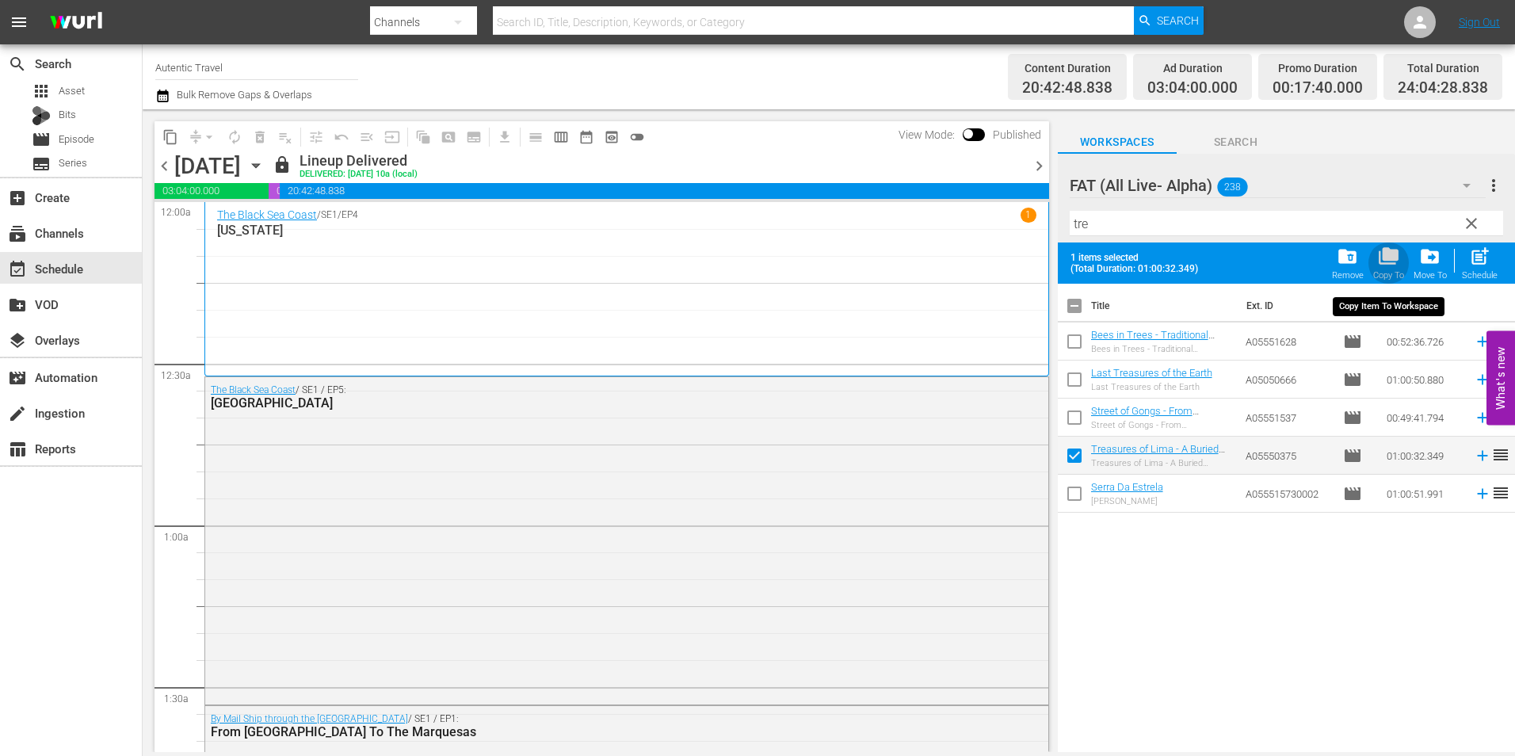
click at [1388, 258] on span "folder_copy" at bounding box center [1388, 256] width 21 height 21
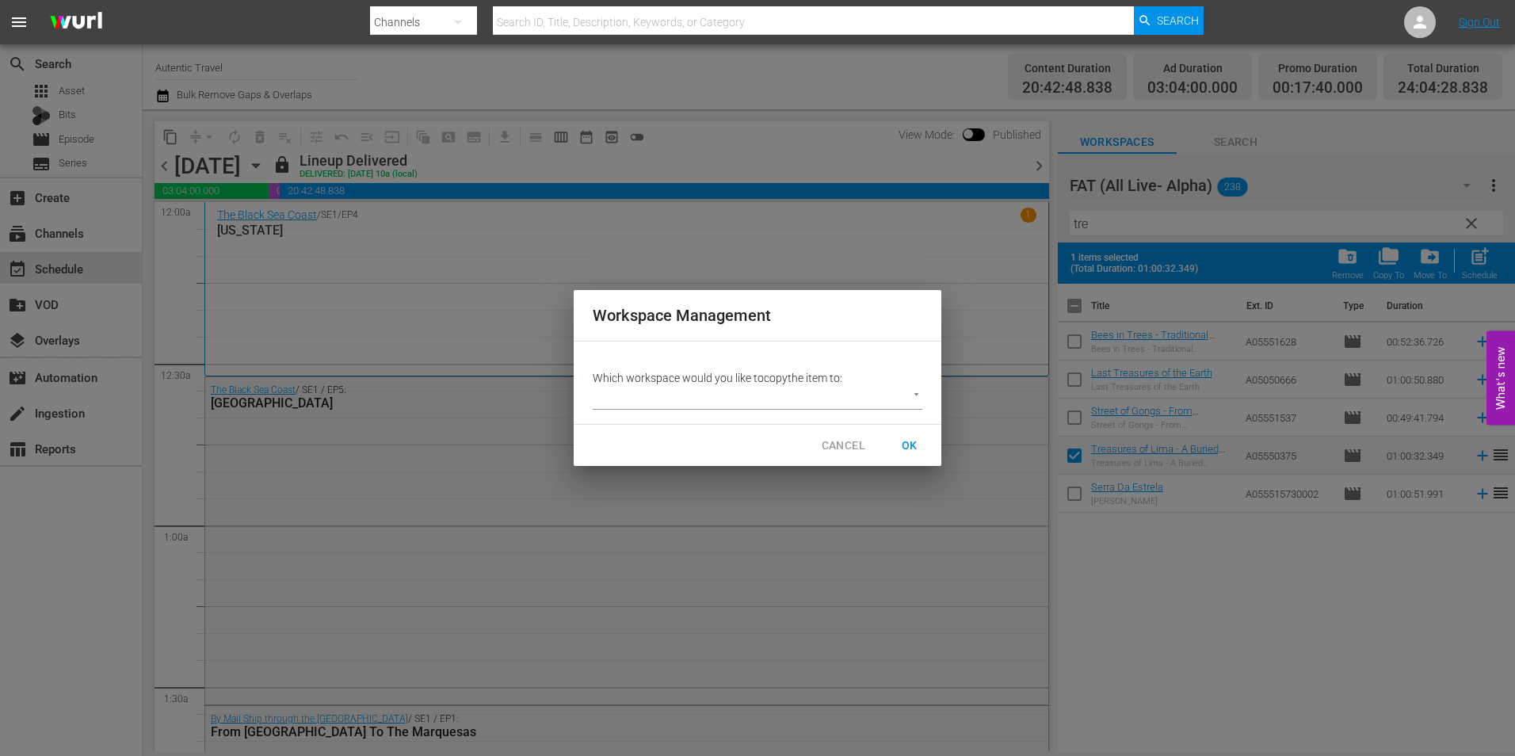
click at [739, 399] on body "menu Search By Channels Search ID, Title, Description, Keywords, or Category Se…" at bounding box center [757, 378] width 1515 height 756
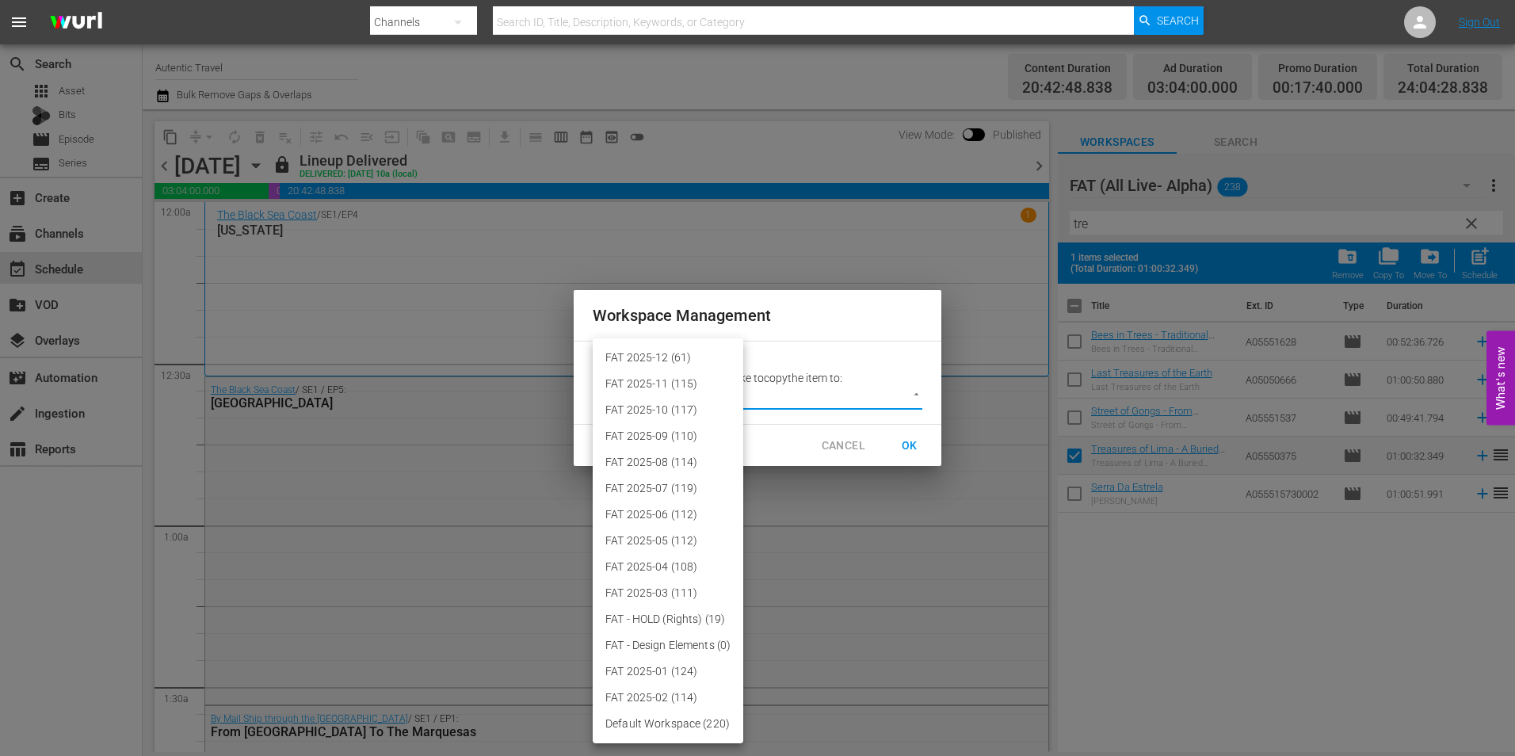
click at [704, 353] on li "FAT 2025-12 (61)" at bounding box center [668, 358] width 151 height 26
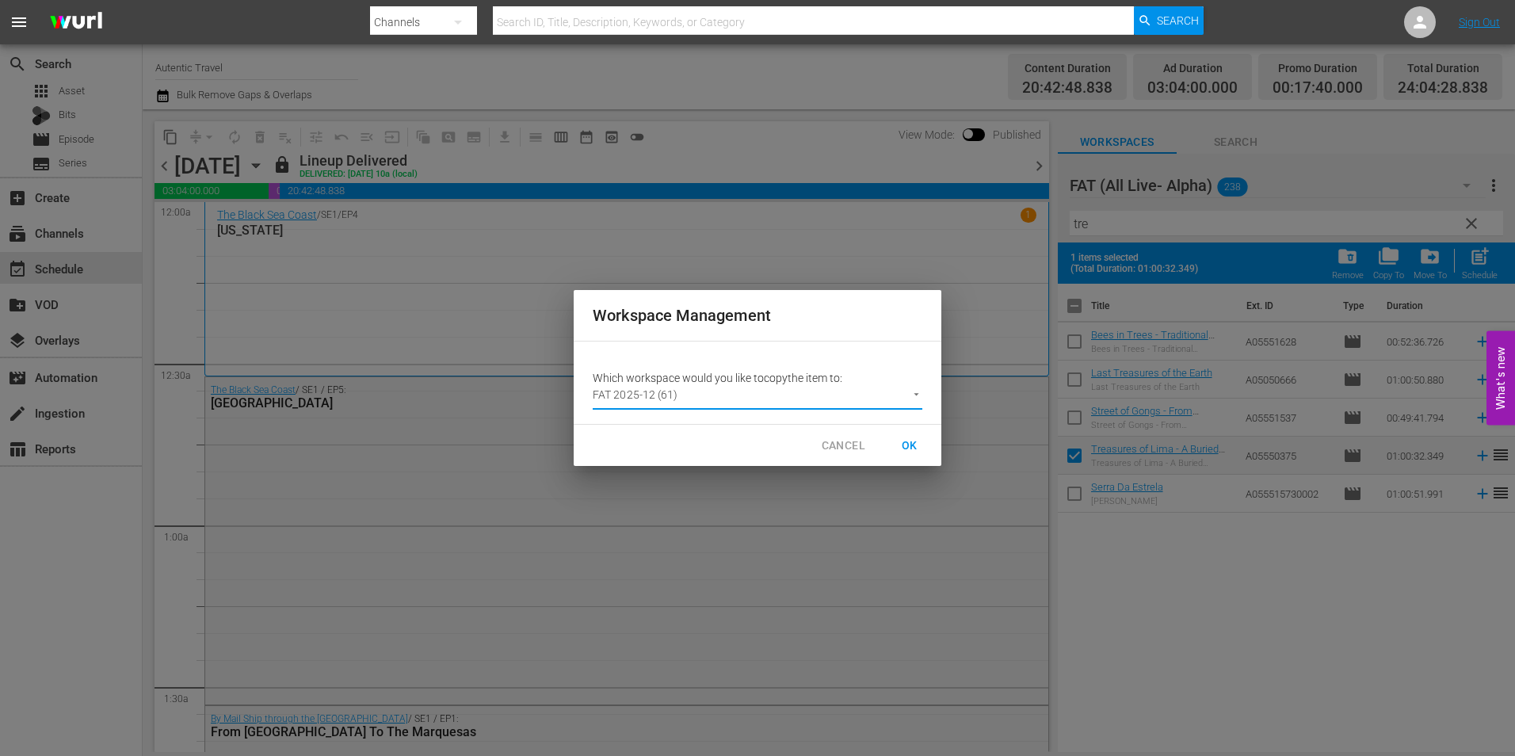
click at [909, 448] on span "OK" at bounding box center [909, 446] width 25 height 20
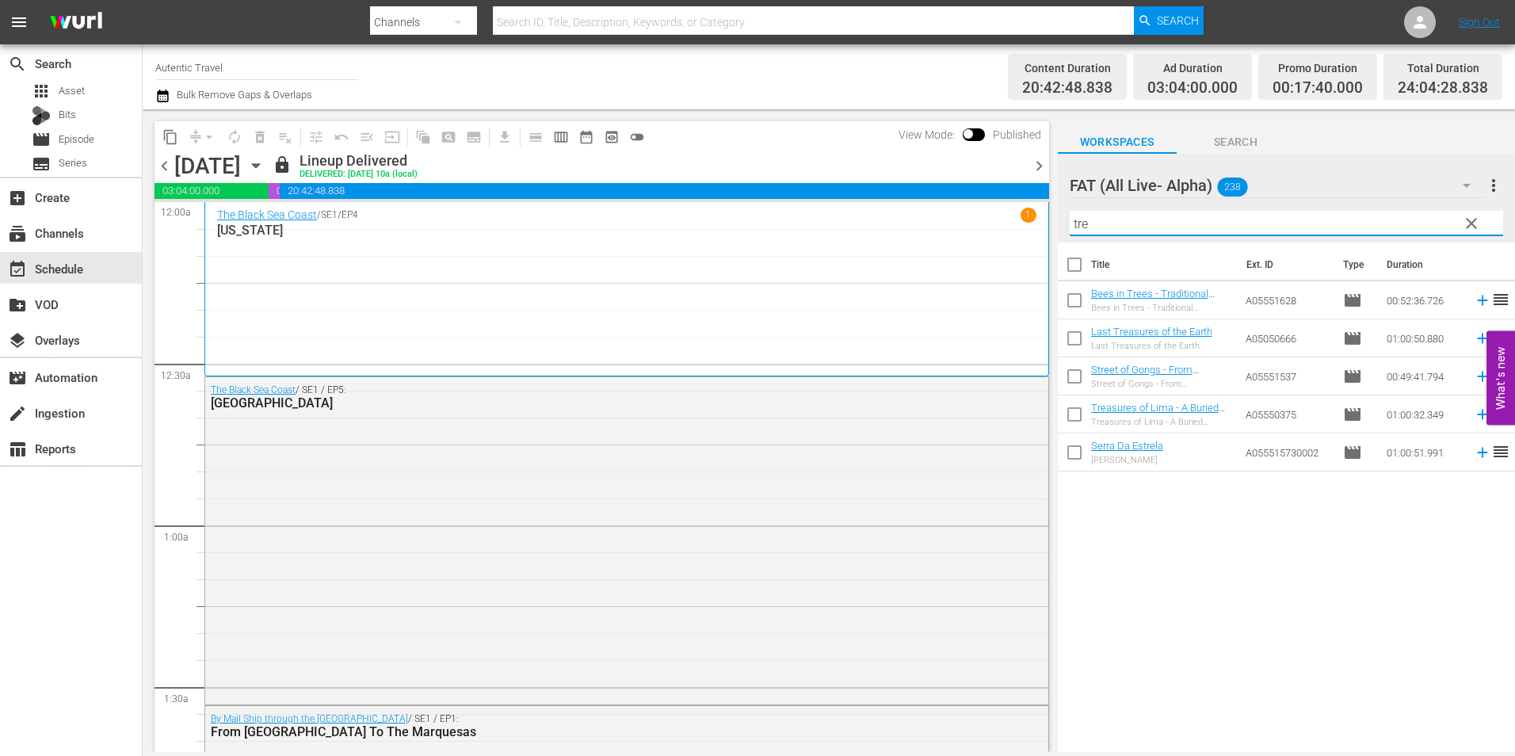
drag, startPoint x: 1115, startPoint y: 222, endPoint x: 1006, endPoint y: 226, distance: 108.6
click at [1006, 226] on div "content_copy compress arrow_drop_down autorenew_outlined delete_forever_outline…" at bounding box center [829, 430] width 1372 height 642
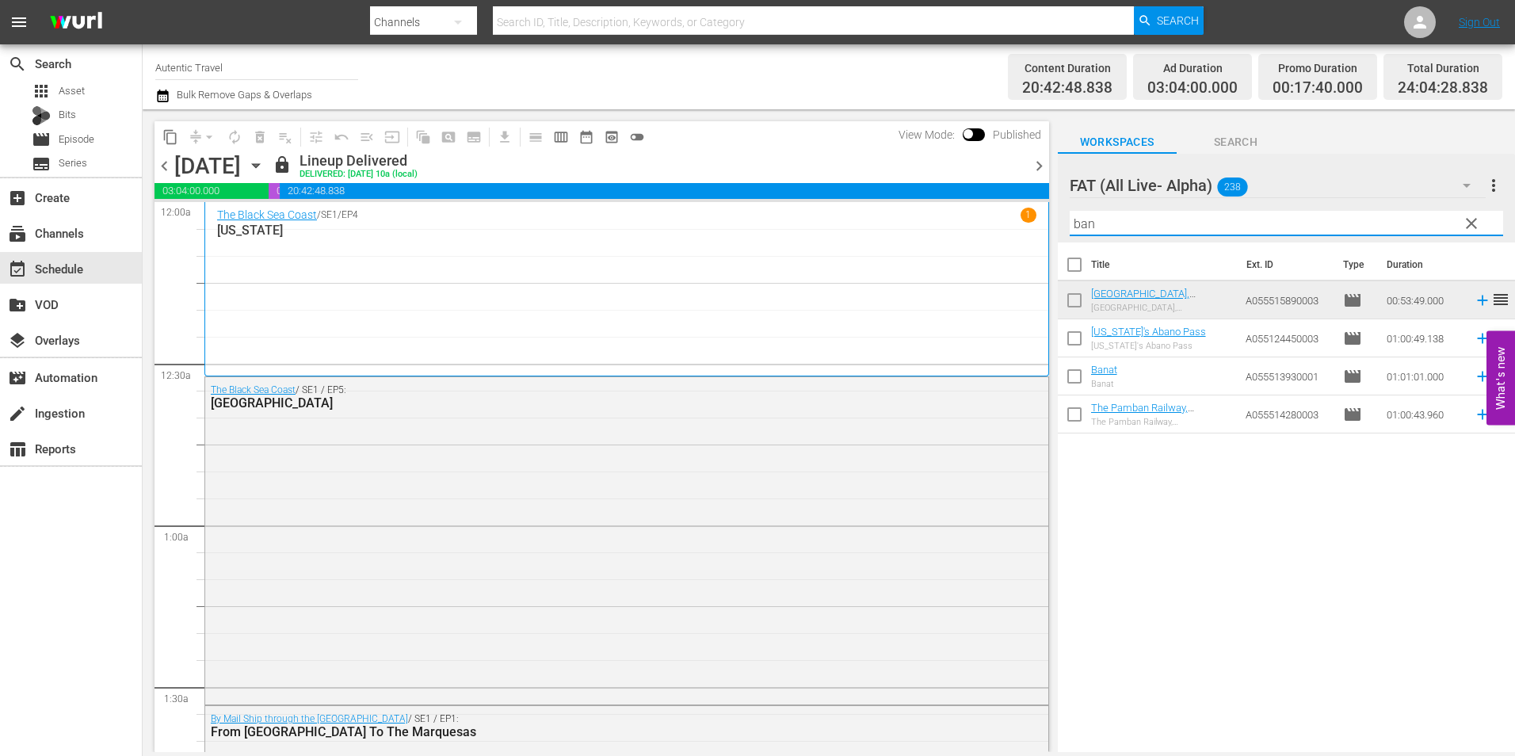
click at [1075, 385] on input "checkbox" at bounding box center [1074, 379] width 33 height 33
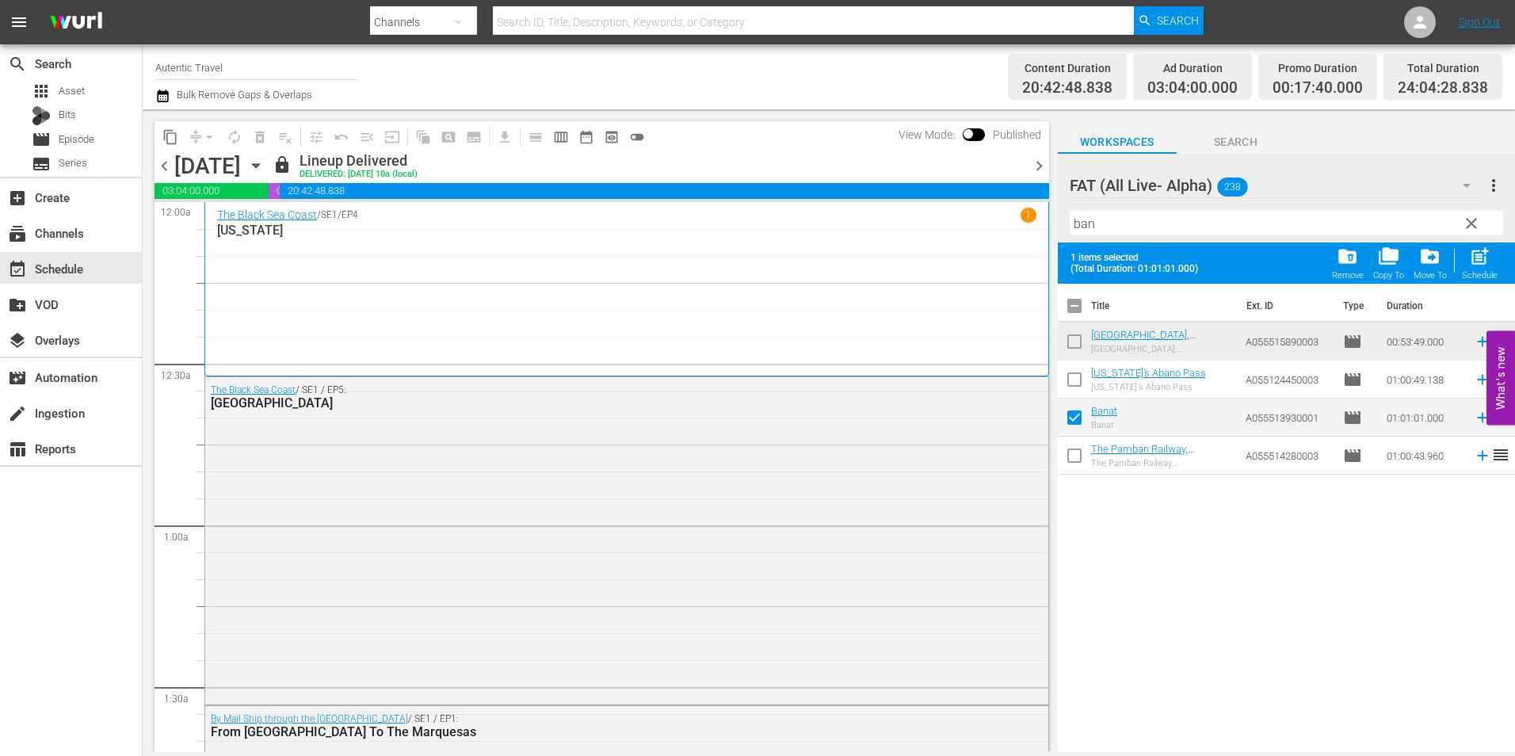
click at [1472, 221] on span "clear" at bounding box center [1471, 223] width 19 height 19
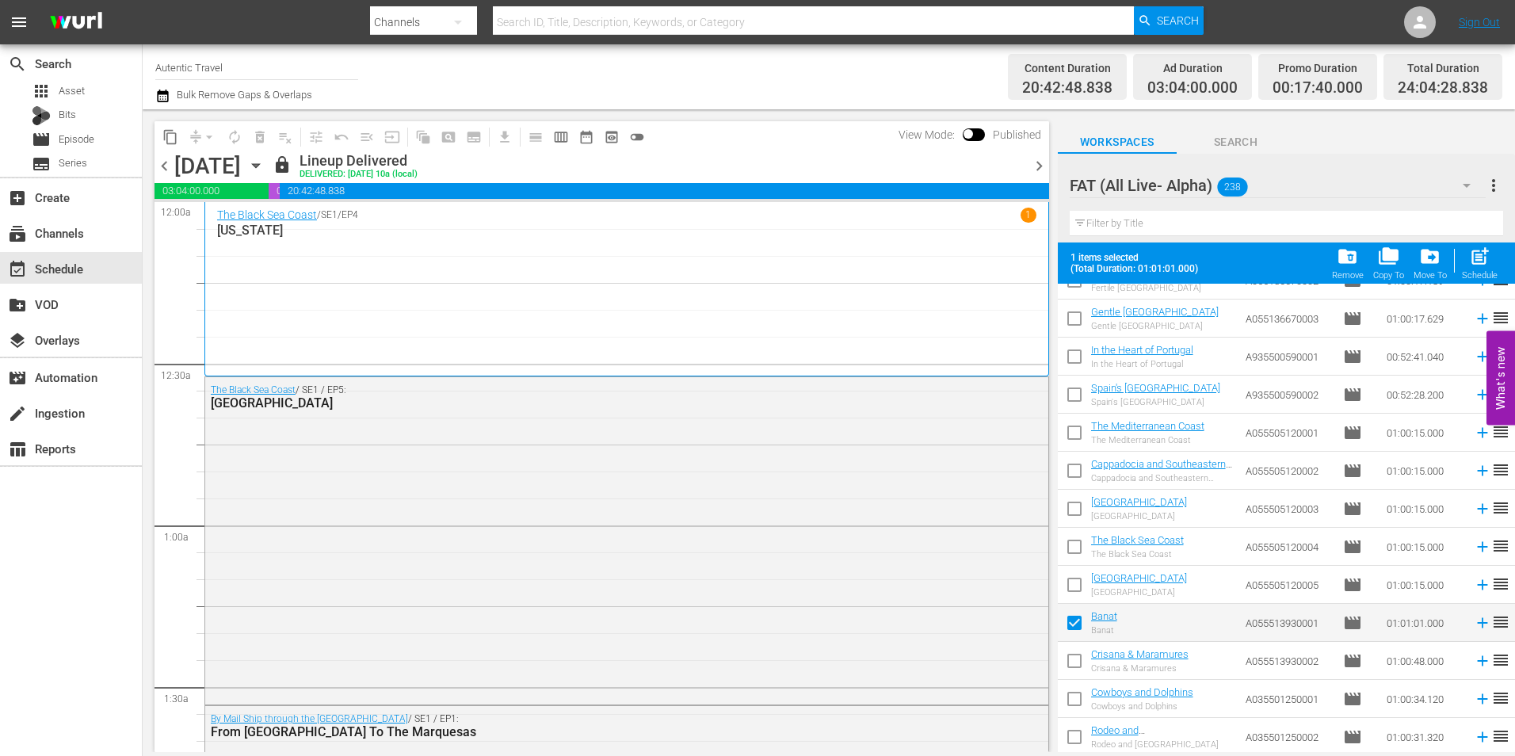
scroll to position [7922, 0]
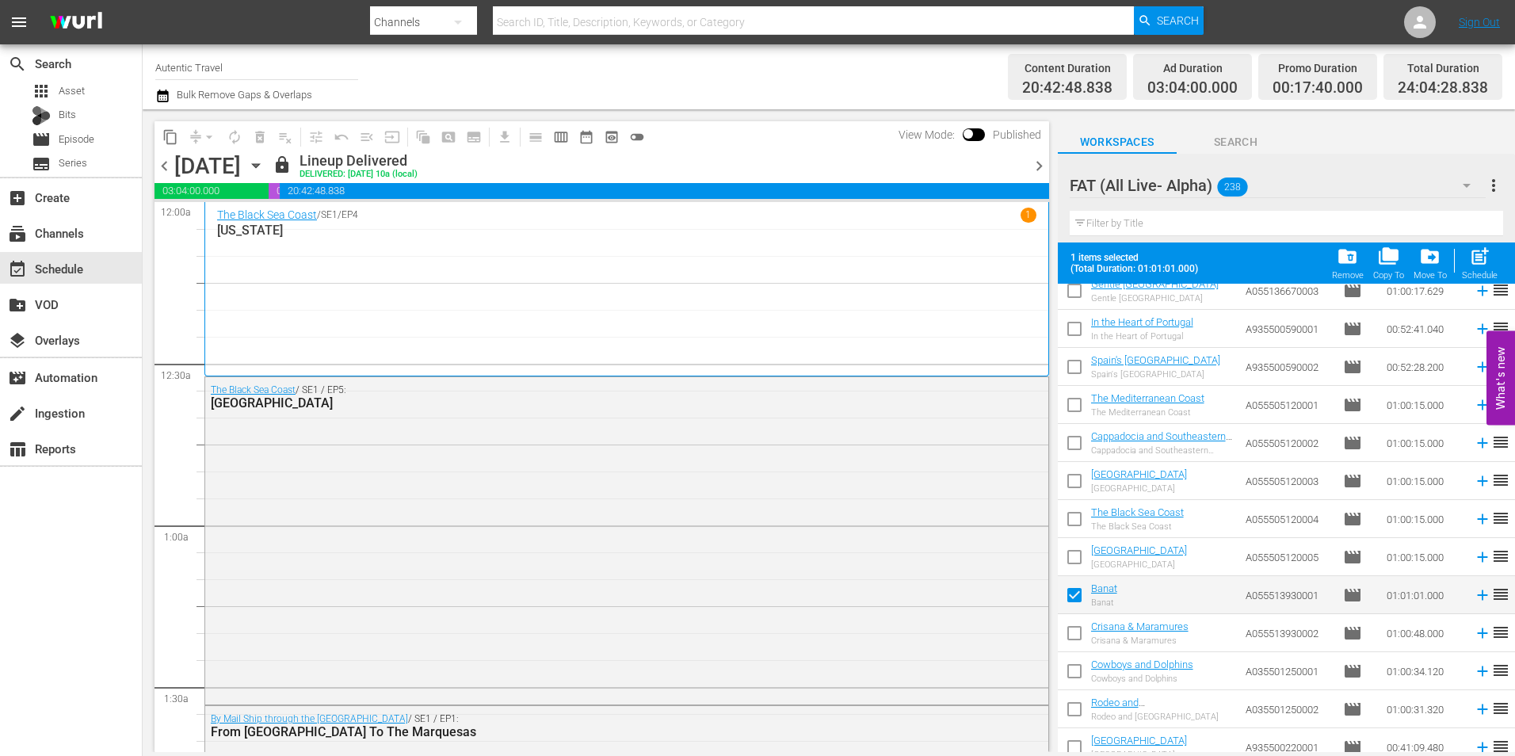
click at [1083, 633] on input "checkbox" at bounding box center [1074, 635] width 33 height 33
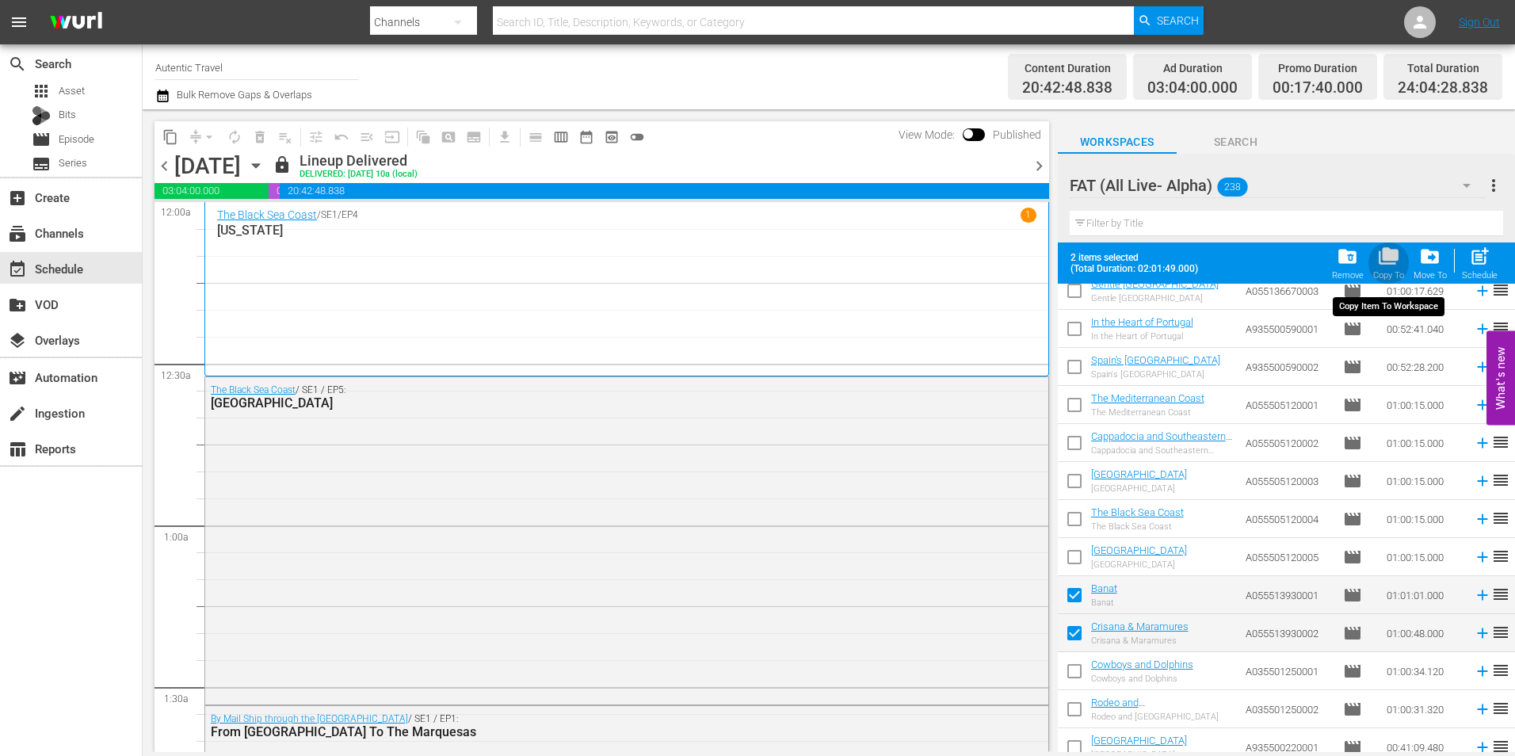
click at [1392, 271] on div "Copy To" at bounding box center [1388, 275] width 31 height 10
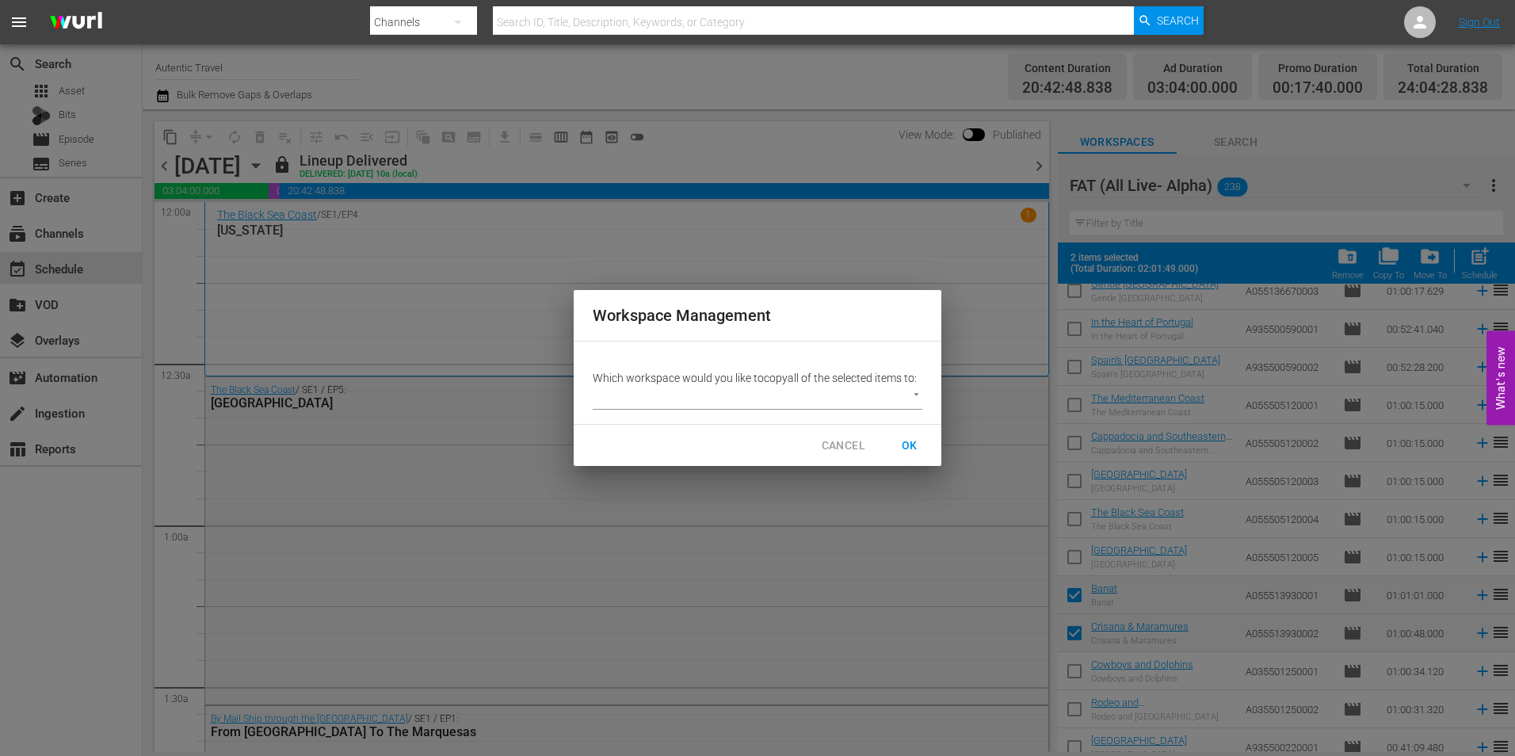
click at [841, 403] on body "menu Search By Channels Search ID, Title, Description, Keywords, or Category Se…" at bounding box center [757, 378] width 1515 height 756
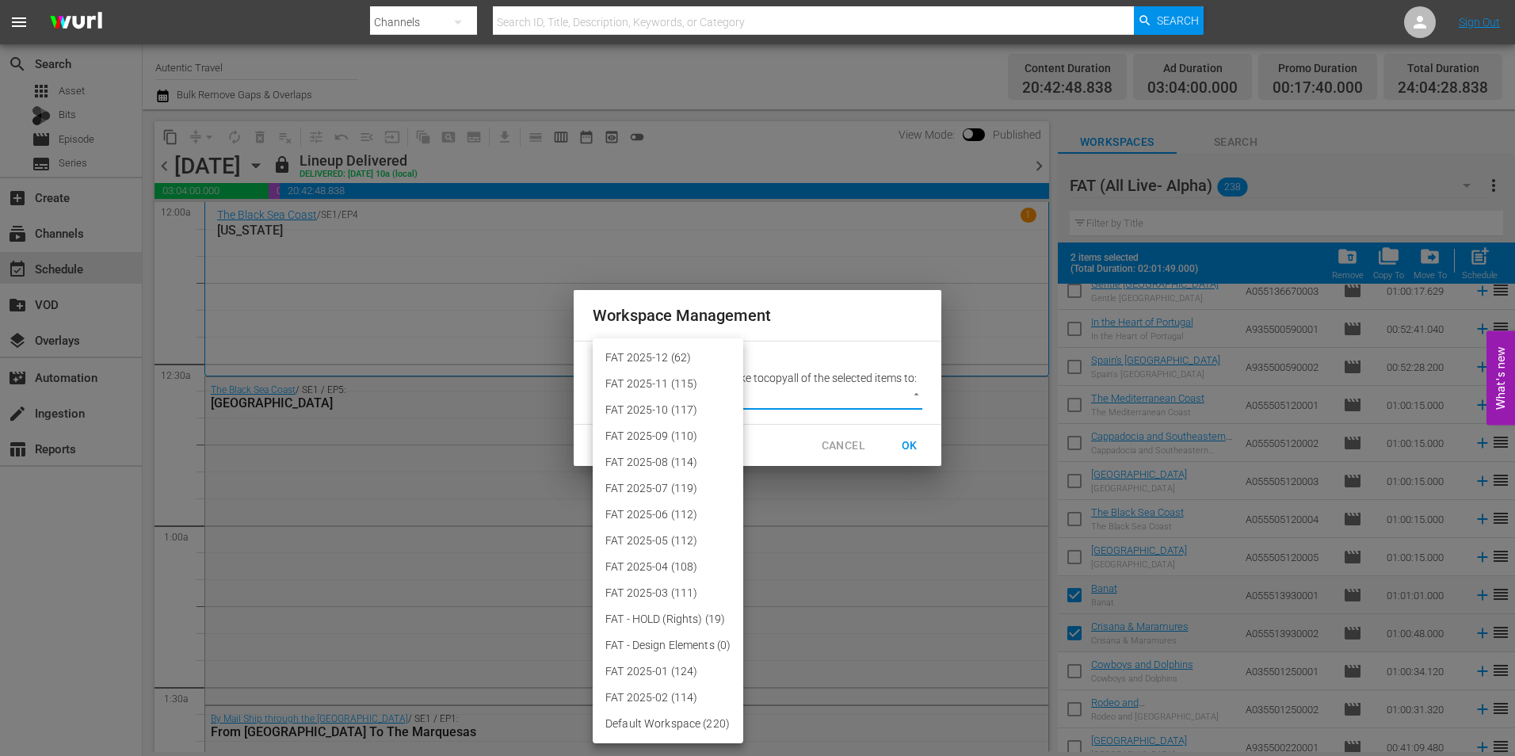
click at [674, 353] on li "FAT 2025-12 (62)" at bounding box center [668, 358] width 151 height 26
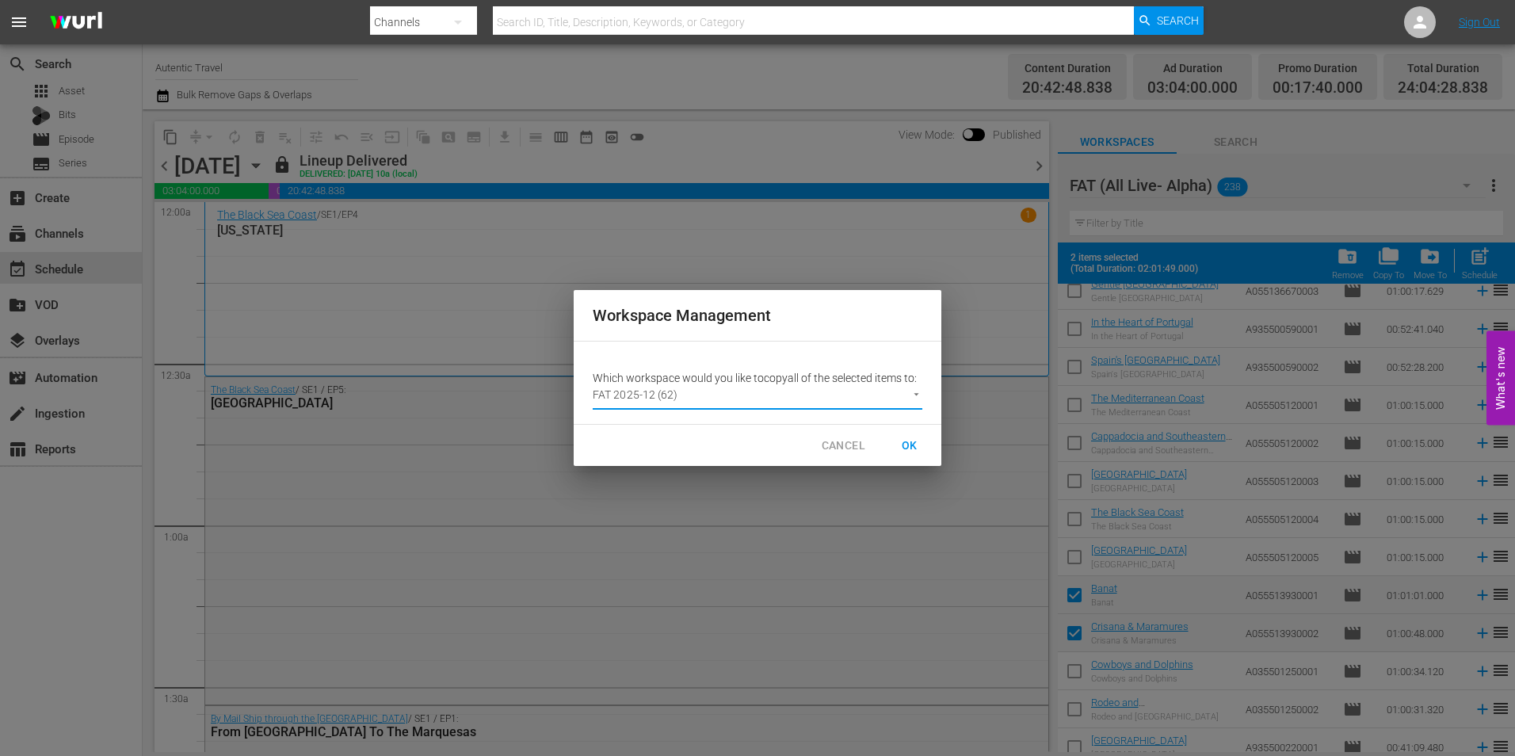
click at [912, 441] on span "OK" at bounding box center [909, 446] width 25 height 20
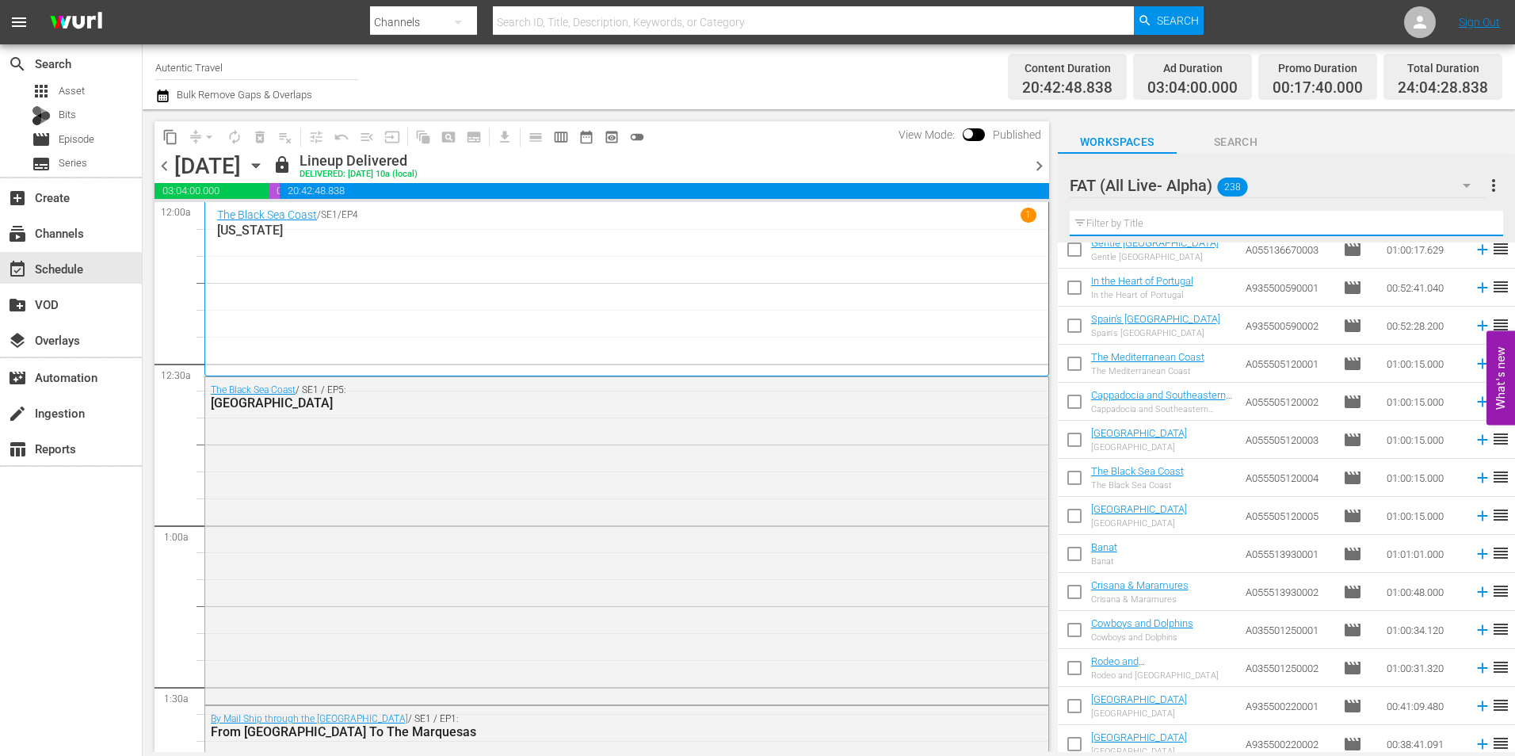
click at [1207, 230] on input "text" at bounding box center [1285, 223] width 433 height 25
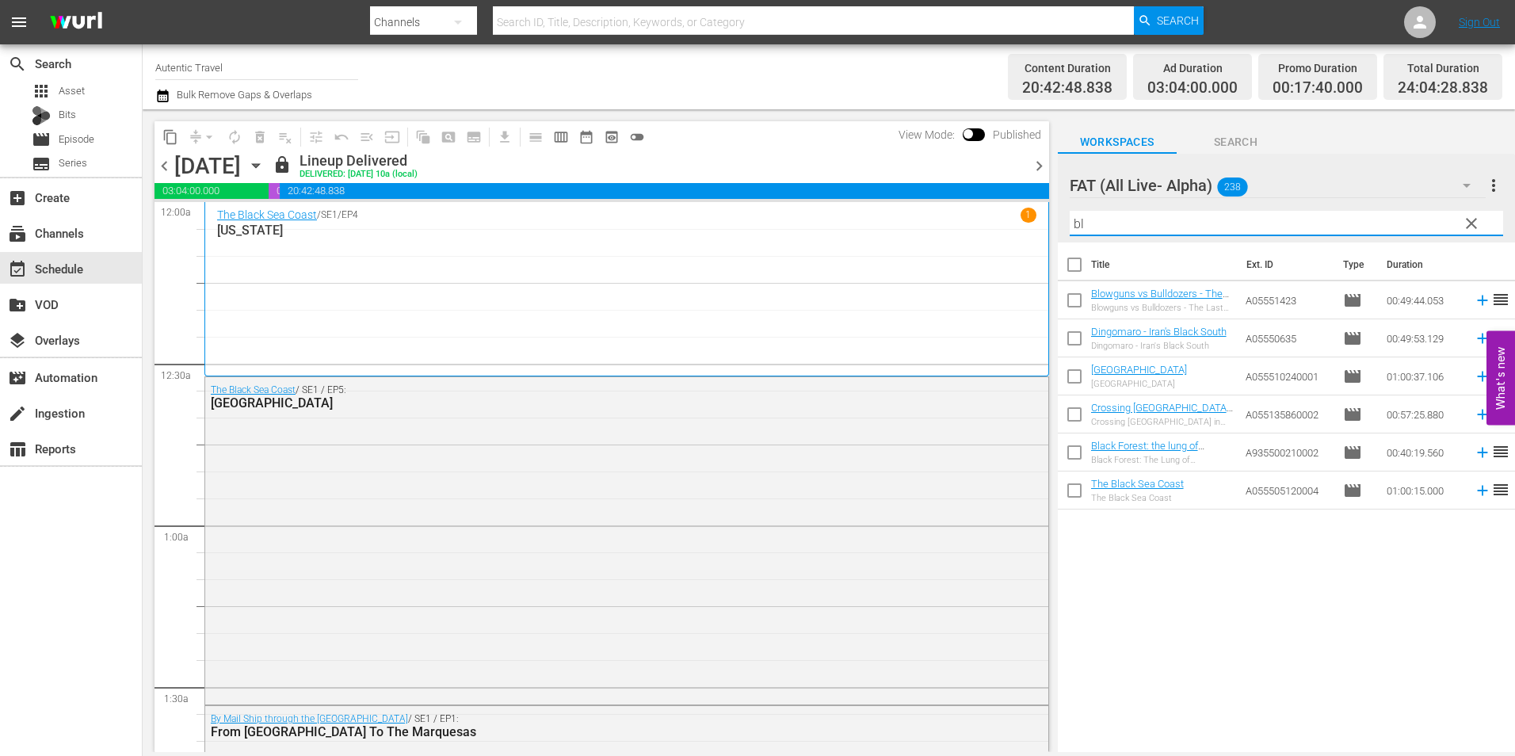
scroll to position [0, 0]
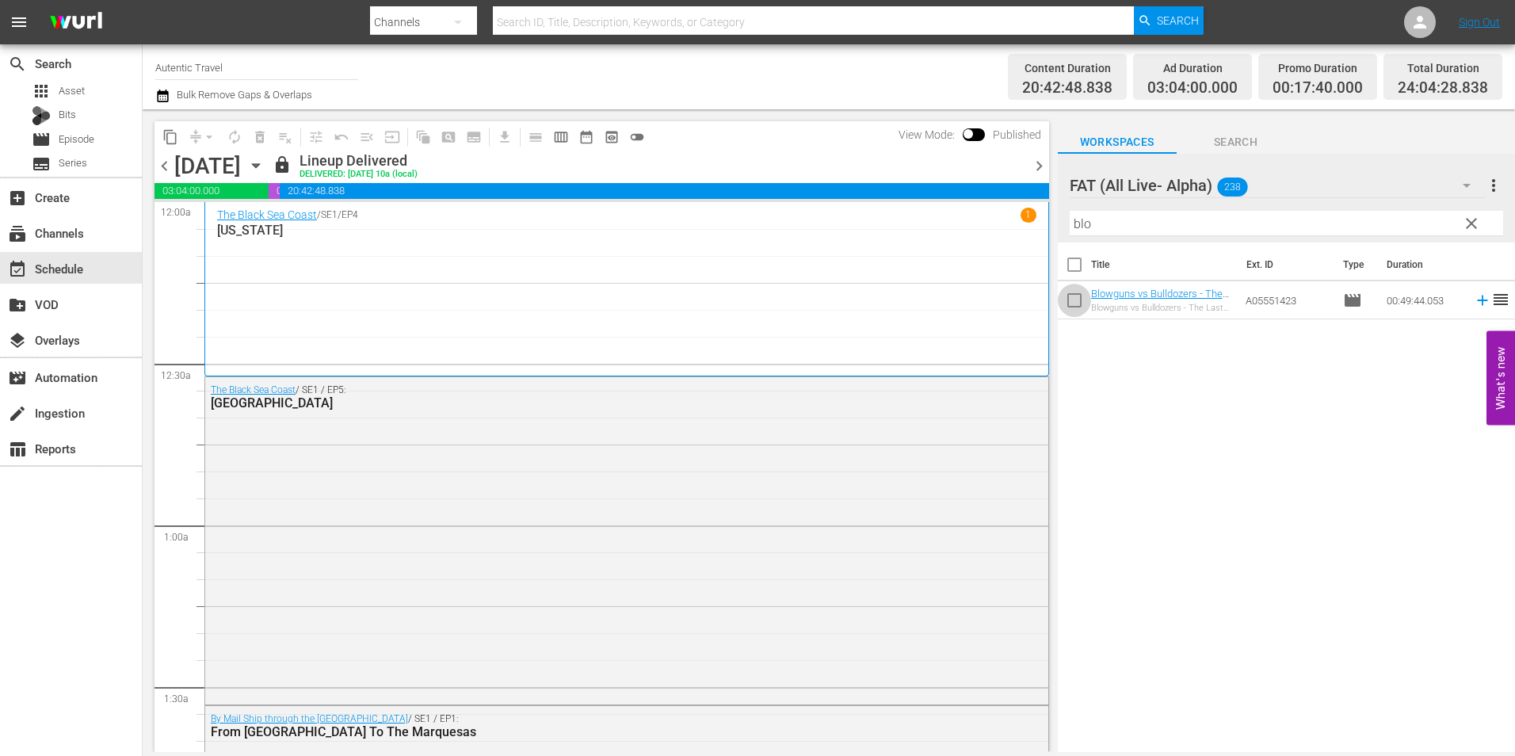
click at [1081, 307] on input "checkbox" at bounding box center [1074, 303] width 33 height 33
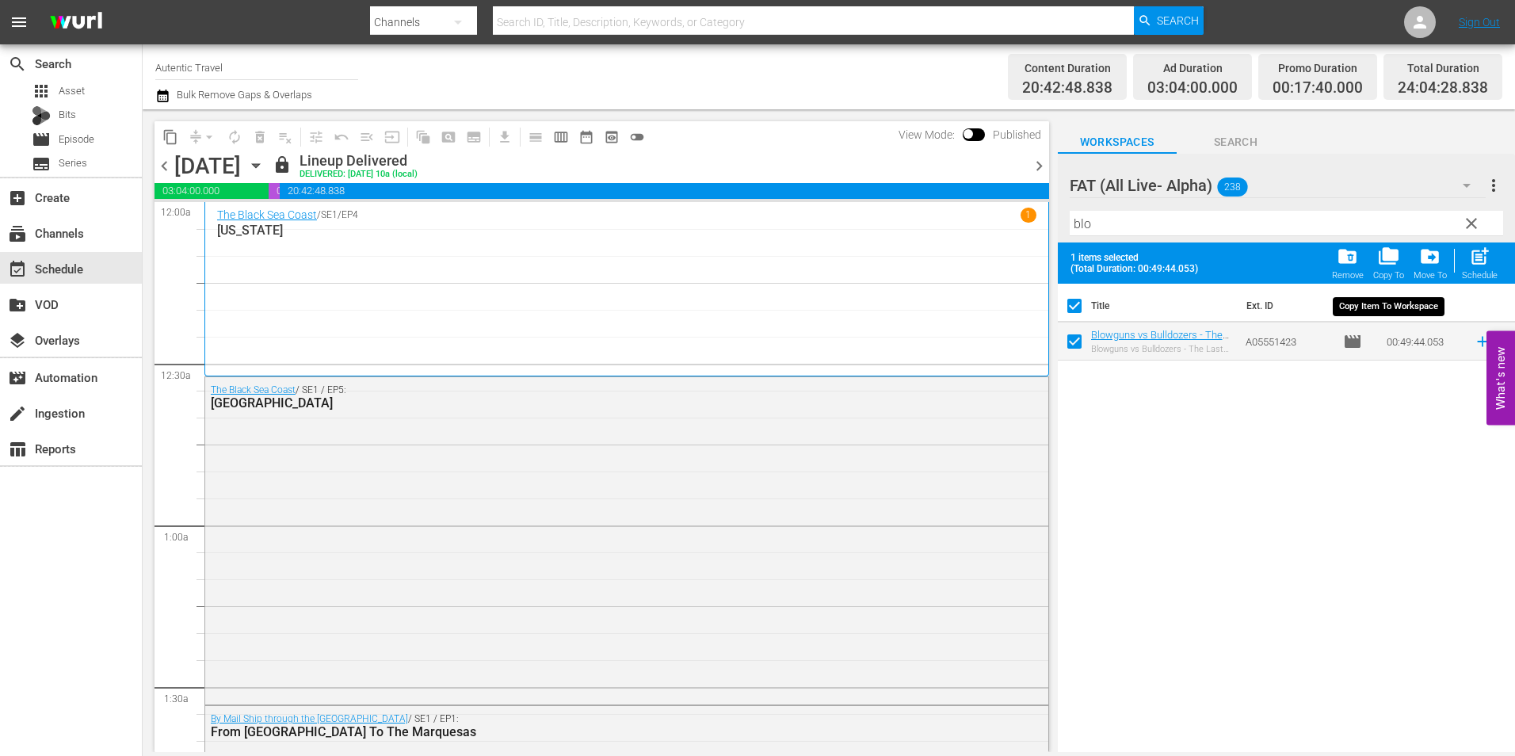
click at [1386, 265] on span "folder_copy" at bounding box center [1388, 256] width 21 height 21
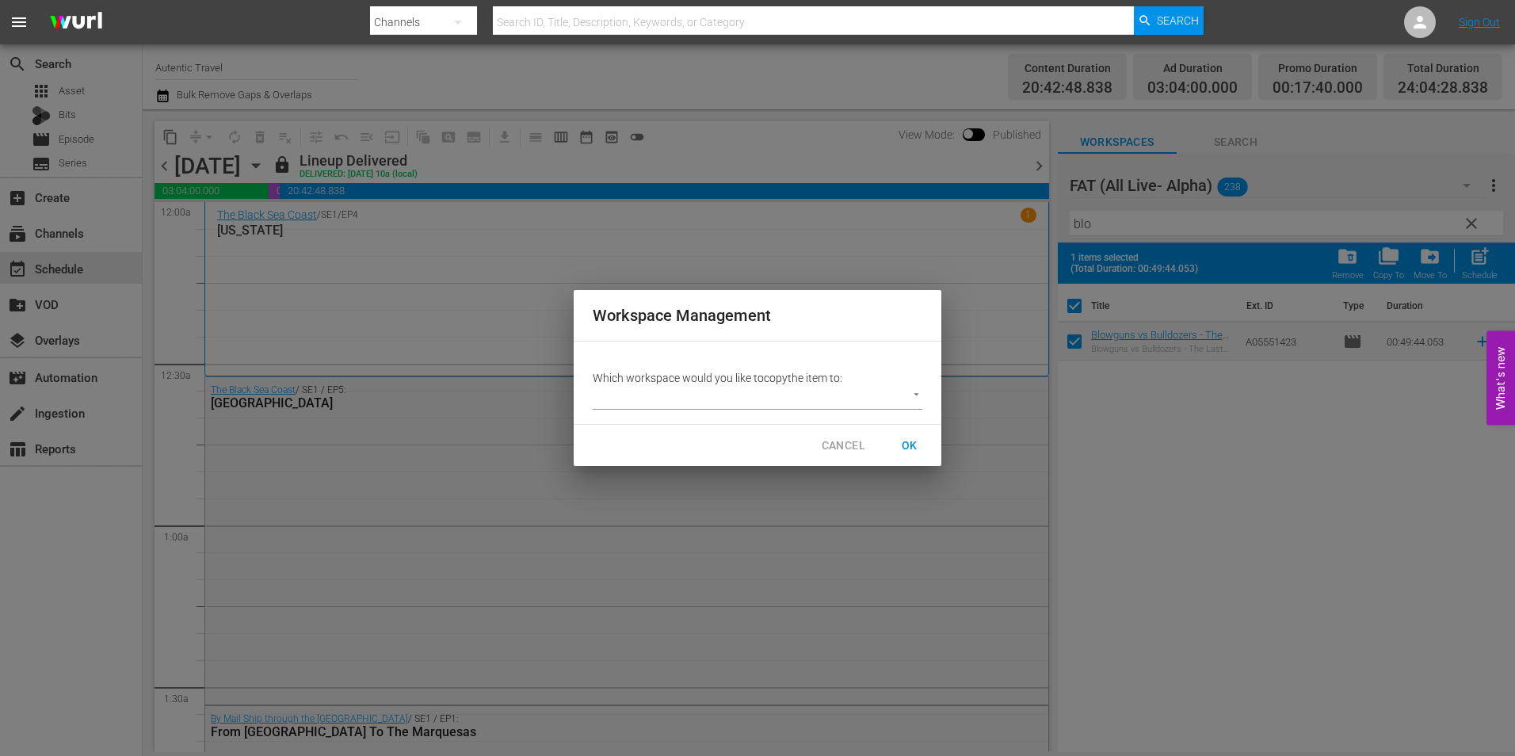
click at [850, 395] on body "menu Search By Channels Search ID, Title, Description, Keywords, or Category Se…" at bounding box center [757, 378] width 1515 height 756
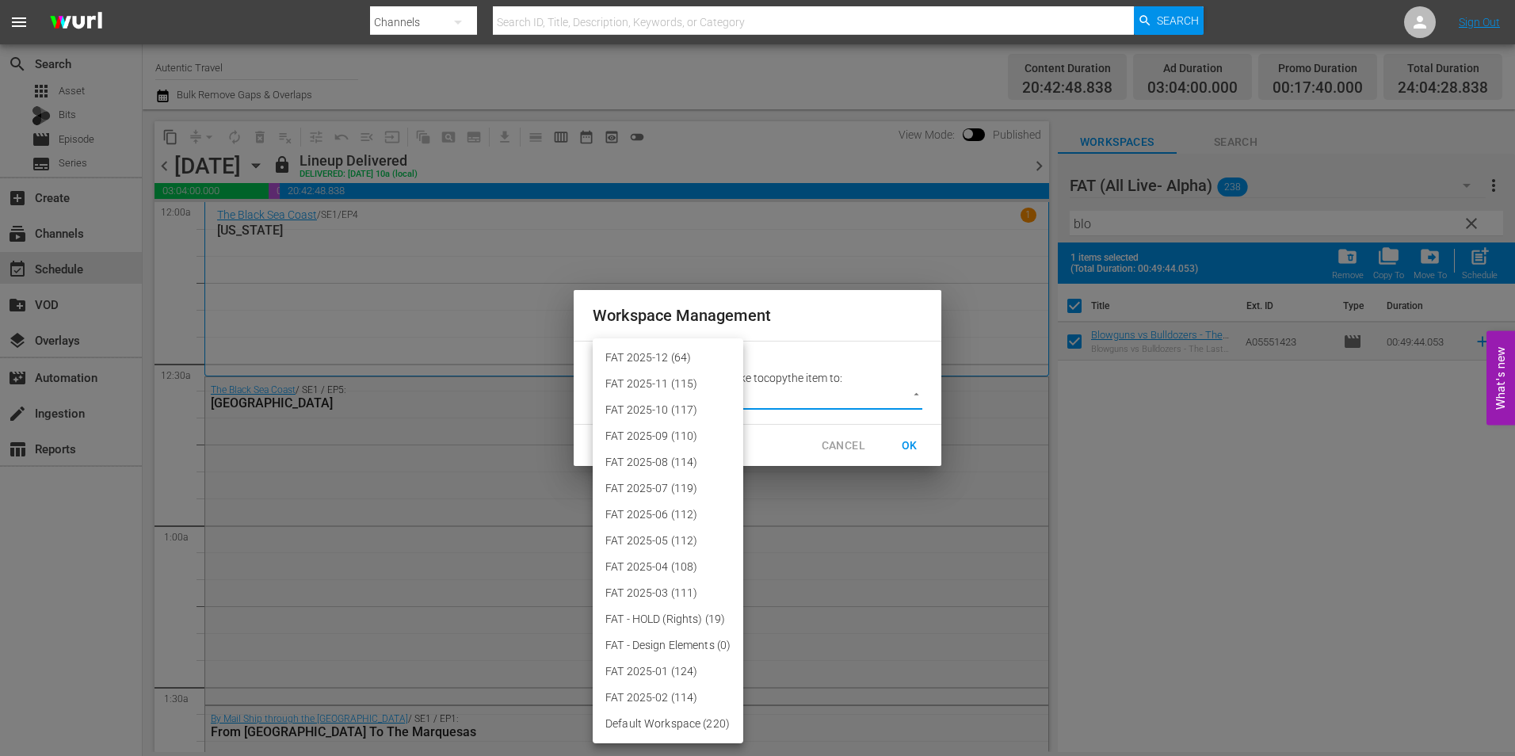
click at [676, 360] on li "FAT 2025-12 (64)" at bounding box center [668, 358] width 151 height 26
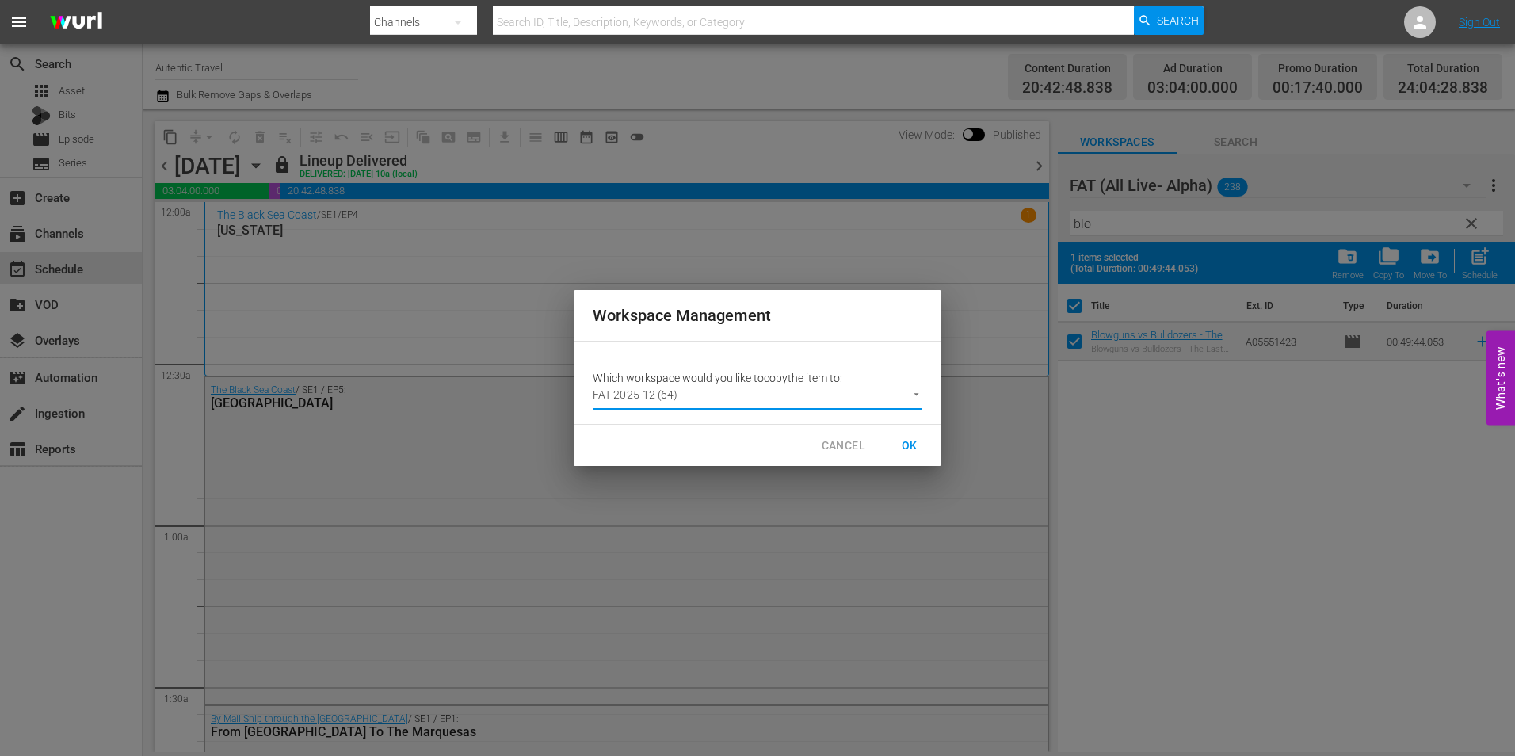
click at [902, 441] on span "OK" at bounding box center [909, 446] width 25 height 20
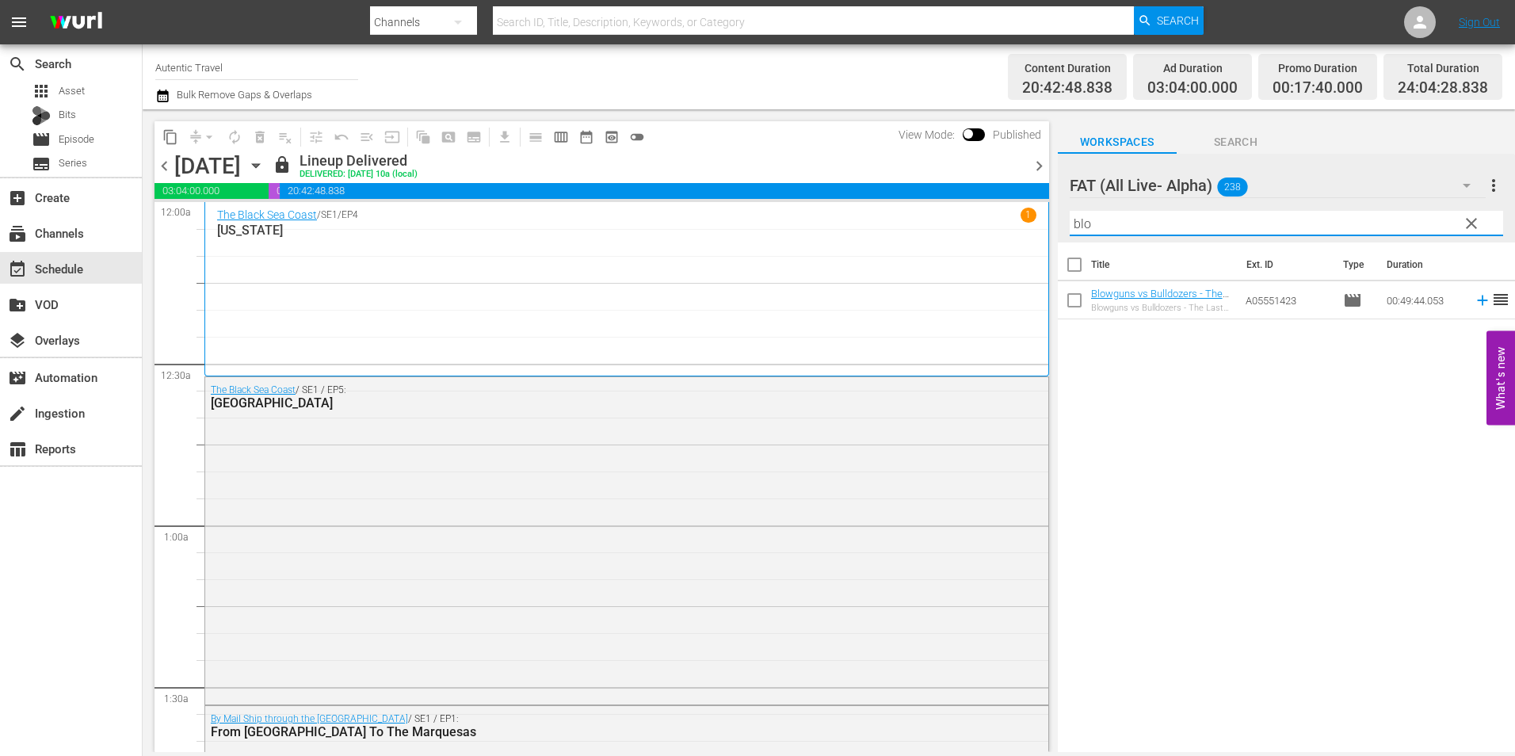
drag, startPoint x: 1119, startPoint y: 226, endPoint x: 950, endPoint y: 227, distance: 169.5
click at [950, 227] on div "content_copy compress arrow_drop_down autorenew_outlined delete_forever_outline…" at bounding box center [829, 430] width 1372 height 642
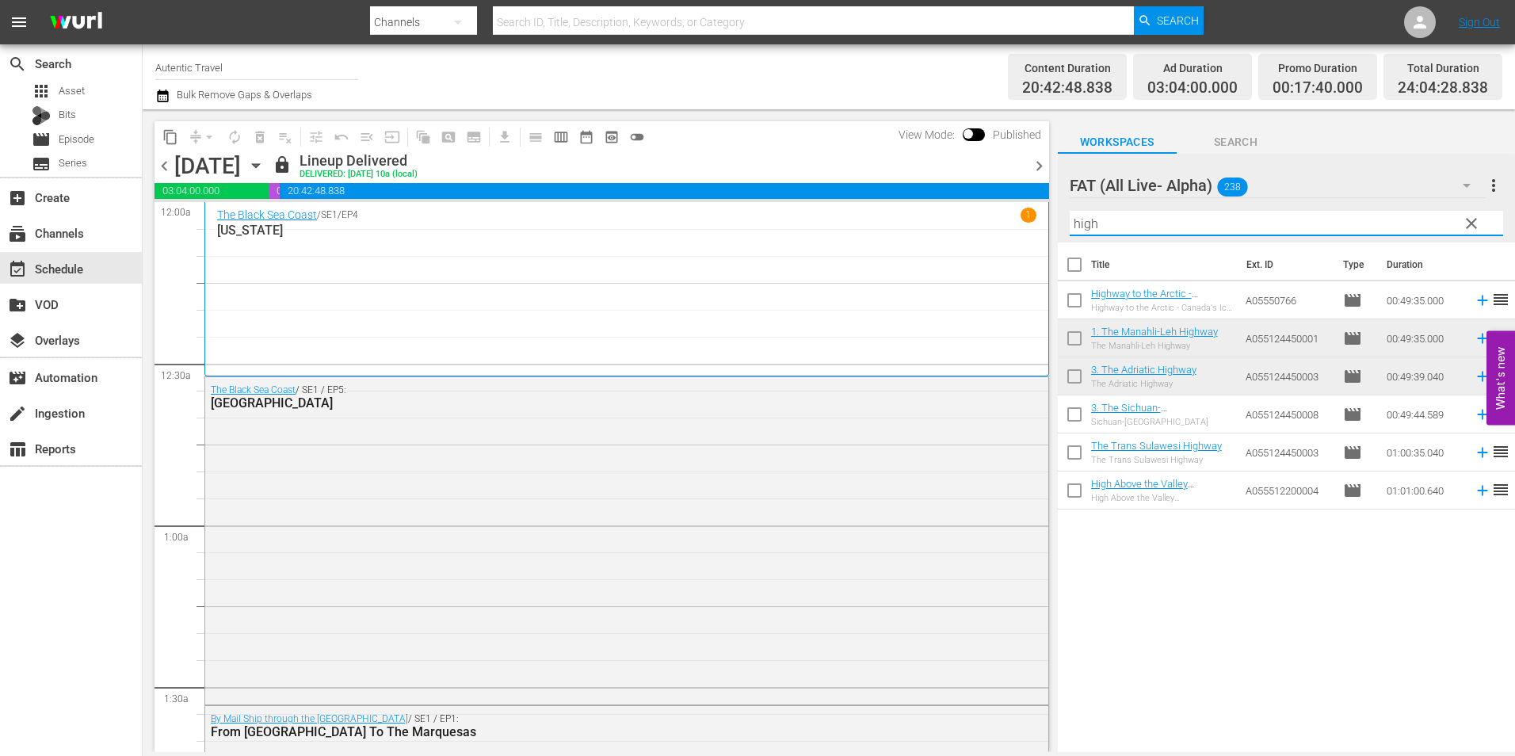
click at [1076, 288] on input "checkbox" at bounding box center [1074, 303] width 33 height 33
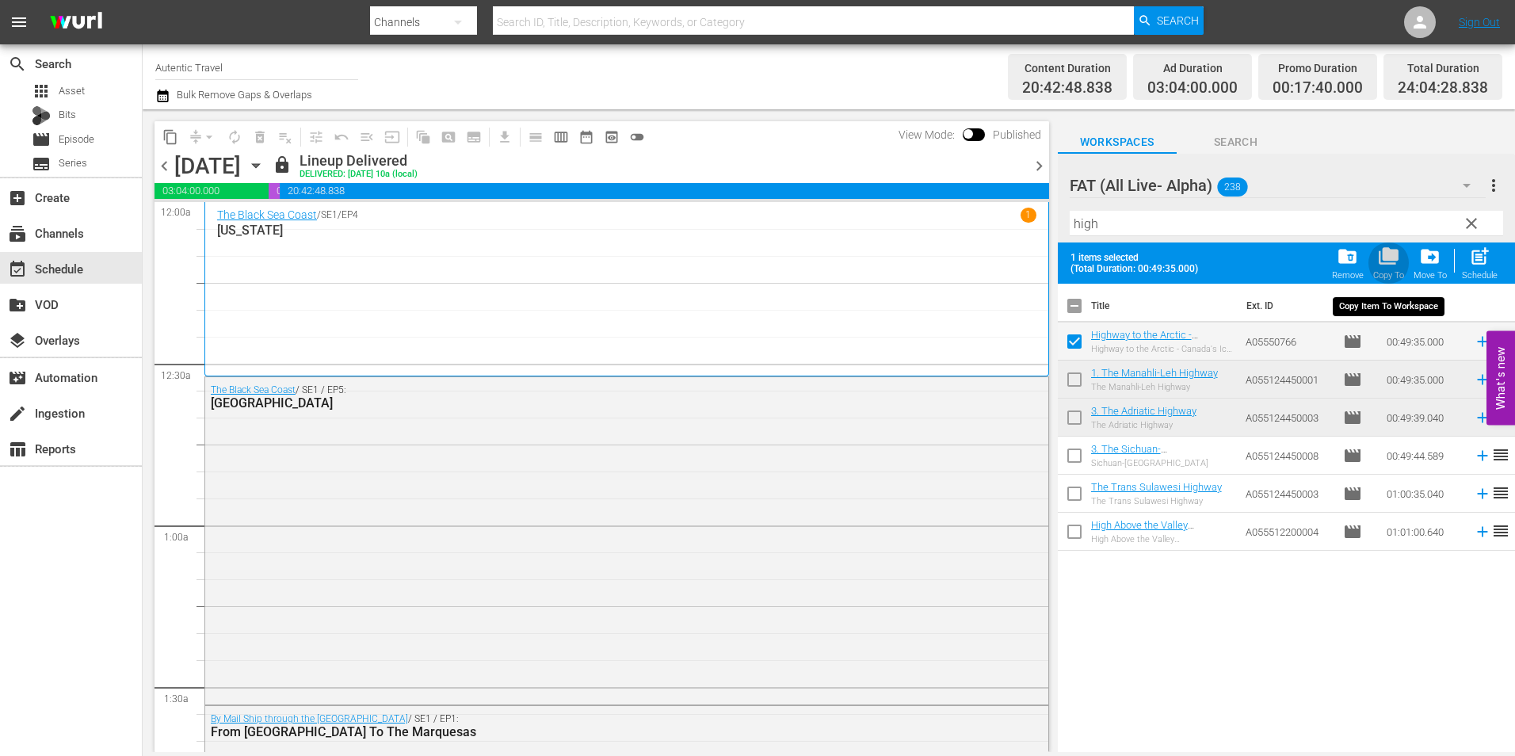
click at [1395, 262] on span "folder_copy" at bounding box center [1388, 256] width 21 height 21
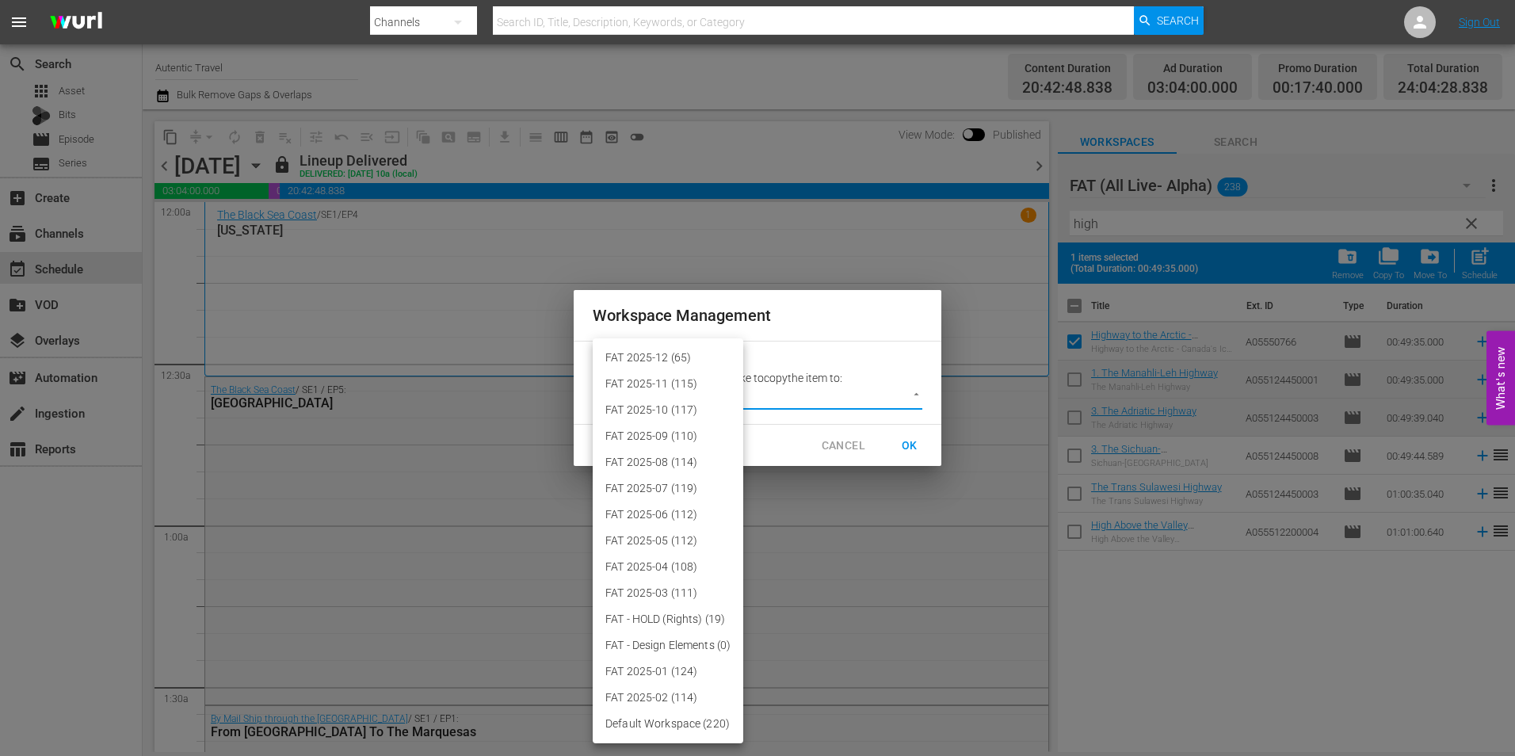
click at [810, 402] on body "menu Search By Channels Search ID, Title, Description, Keywords, or Category Se…" at bounding box center [757, 378] width 1515 height 756
click at [715, 361] on li "FAT 2025-12 (65)" at bounding box center [668, 358] width 151 height 26
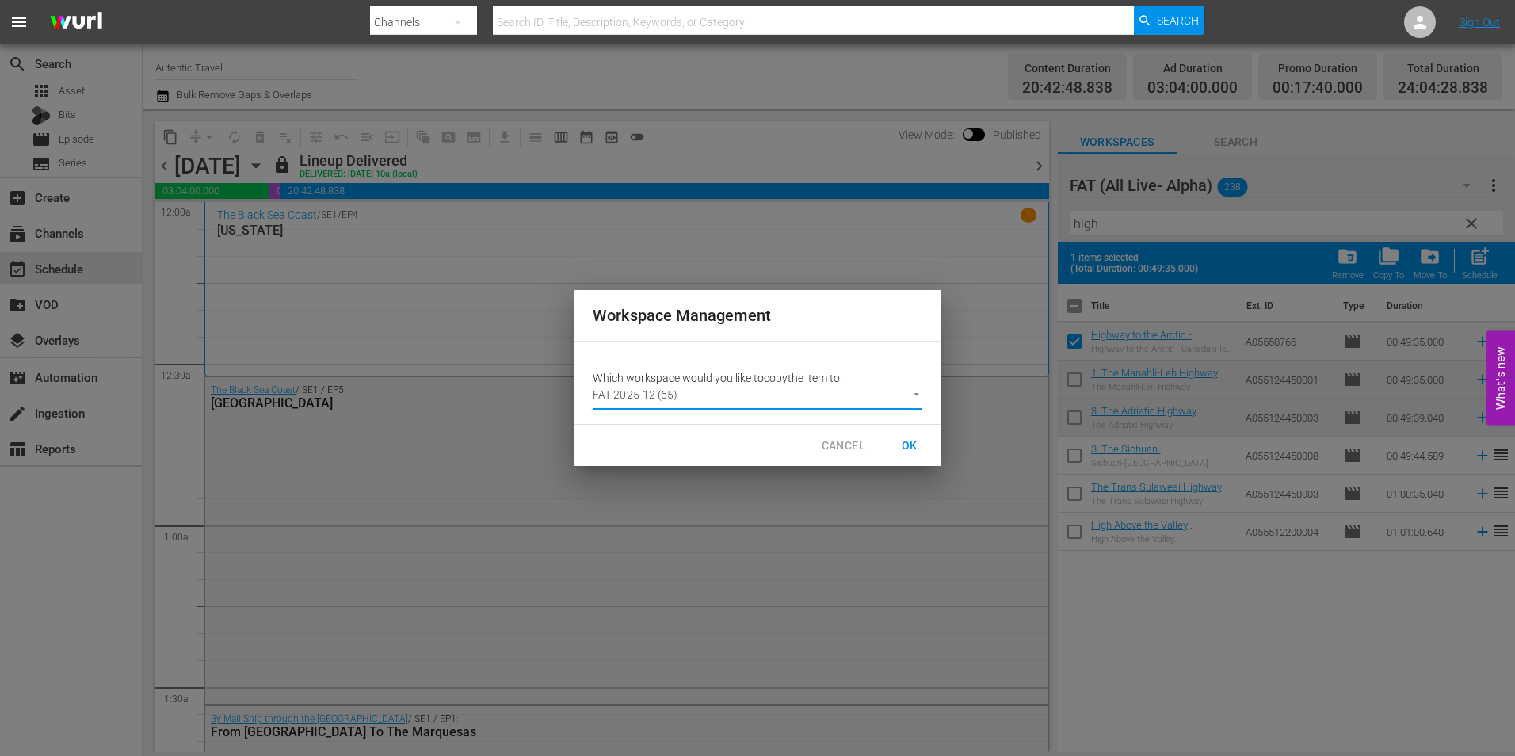
click at [909, 441] on span "OK" at bounding box center [909, 446] width 25 height 20
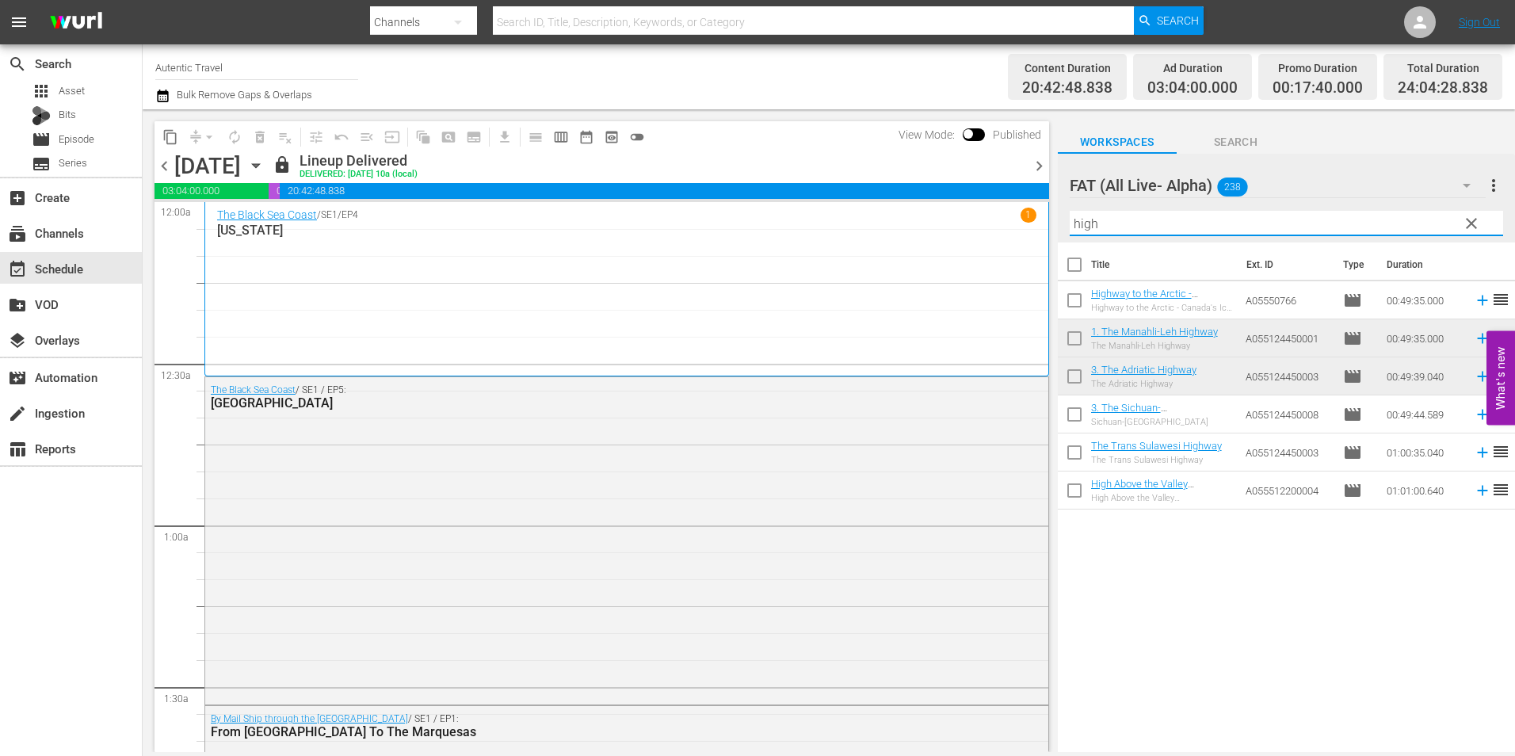
drag, startPoint x: 1131, startPoint y: 226, endPoint x: 1016, endPoint y: 223, distance: 115.7
click at [1035, 225] on div "content_copy compress arrow_drop_down autorenew_outlined delete_forever_outline…" at bounding box center [829, 430] width 1372 height 642
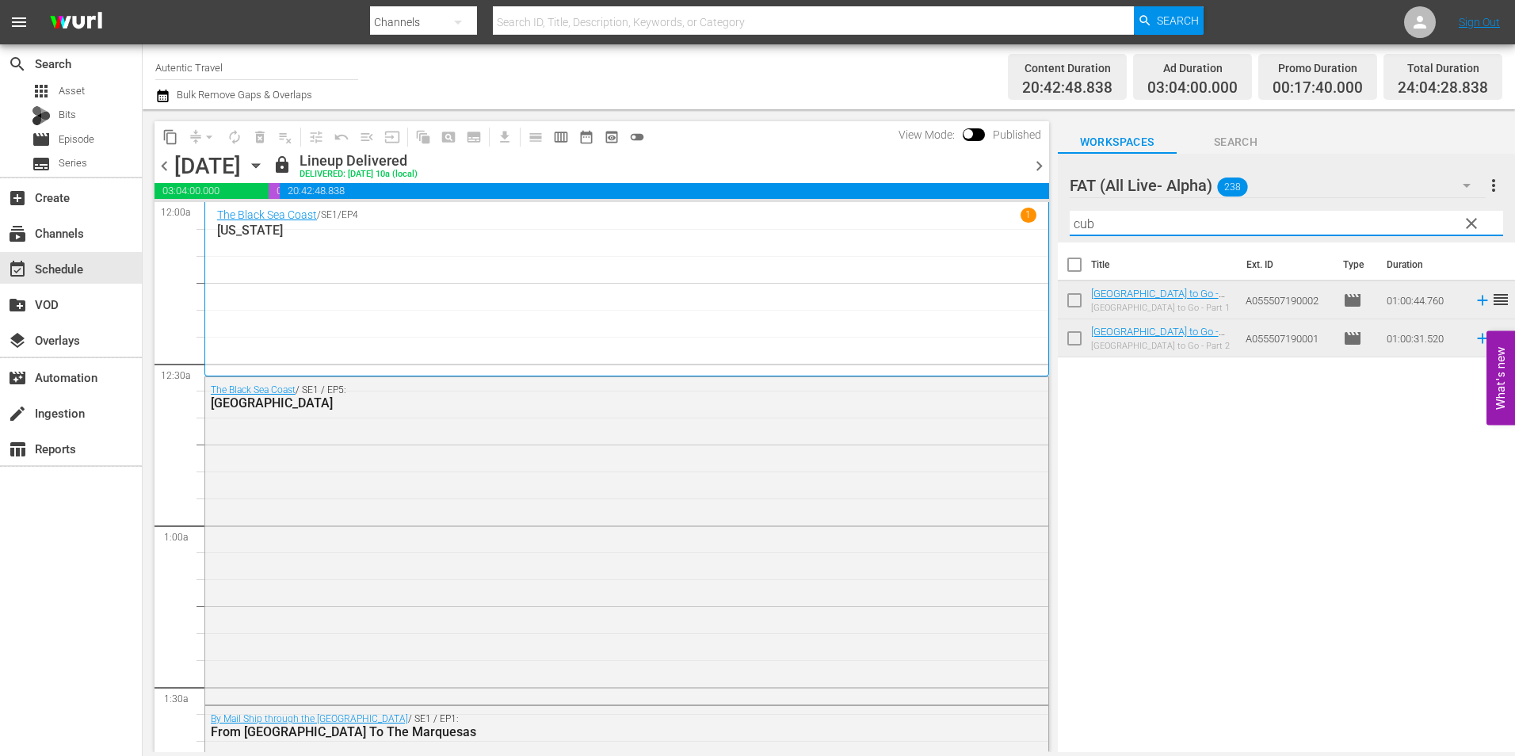
click at [1081, 311] on input "checkbox" at bounding box center [1074, 303] width 33 height 33
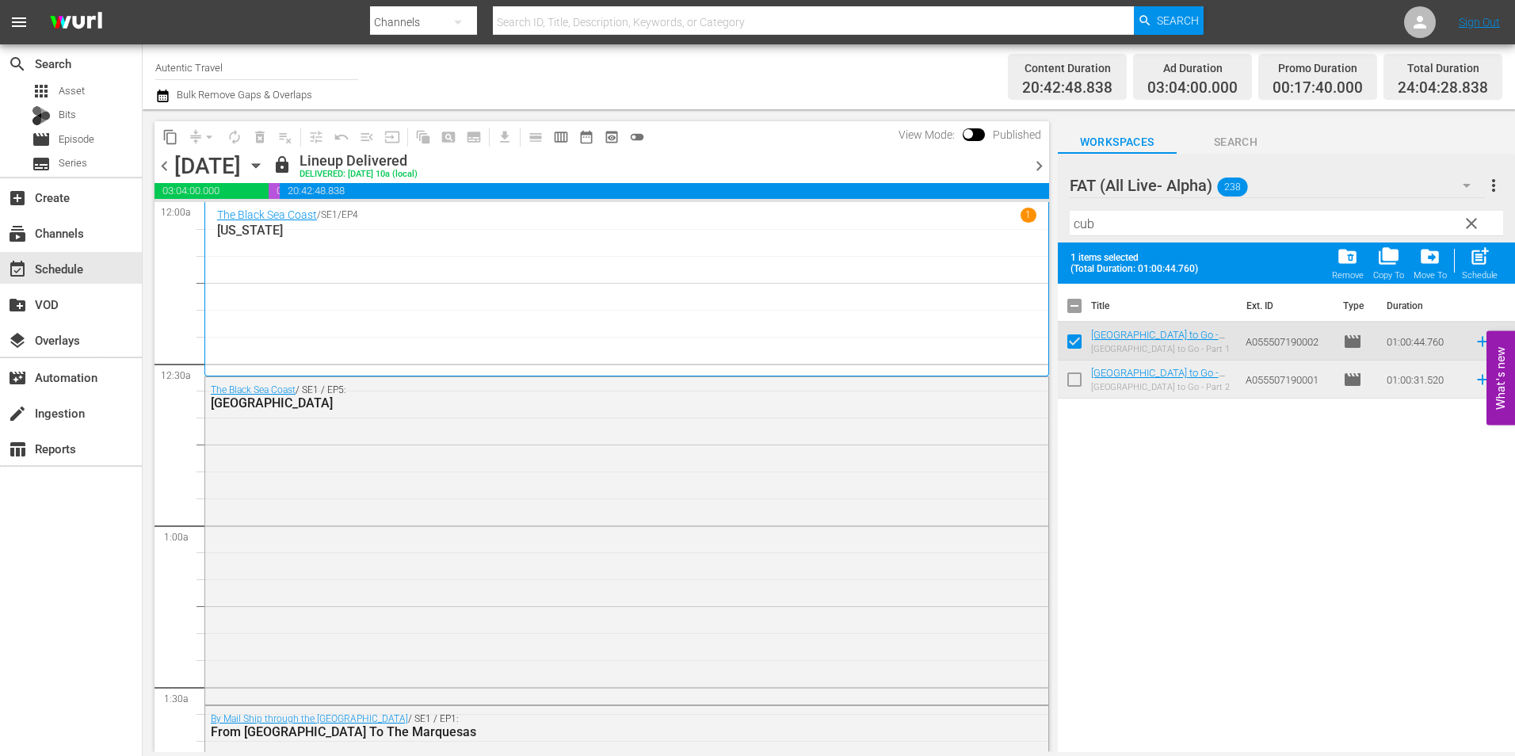
click at [1077, 382] on input "checkbox" at bounding box center [1074, 382] width 33 height 33
click at [1395, 276] on div "Copy To" at bounding box center [1388, 275] width 31 height 10
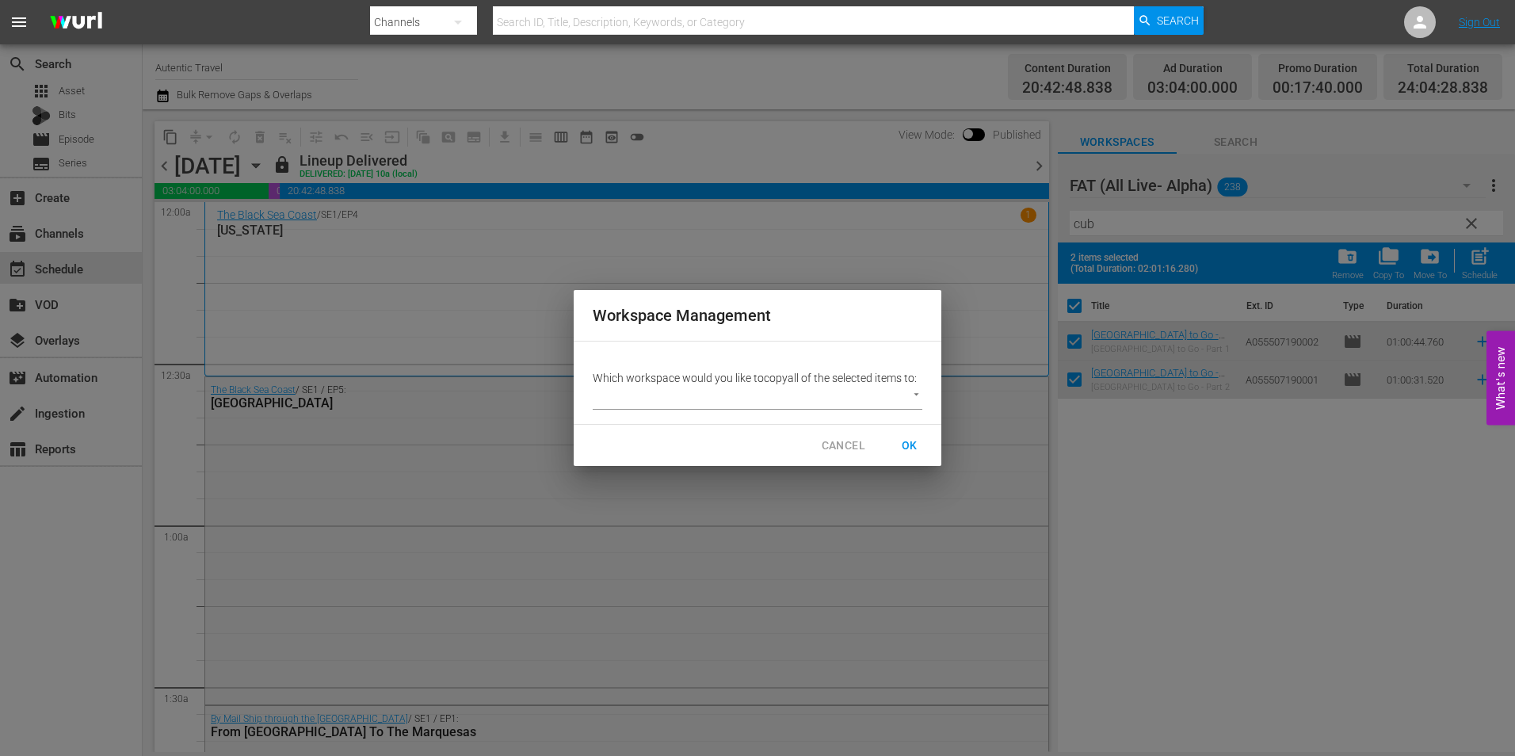
click at [821, 387] on body "menu Search By Channels Search ID, Title, Description, Keywords, or Category Se…" at bounding box center [757, 378] width 1515 height 756
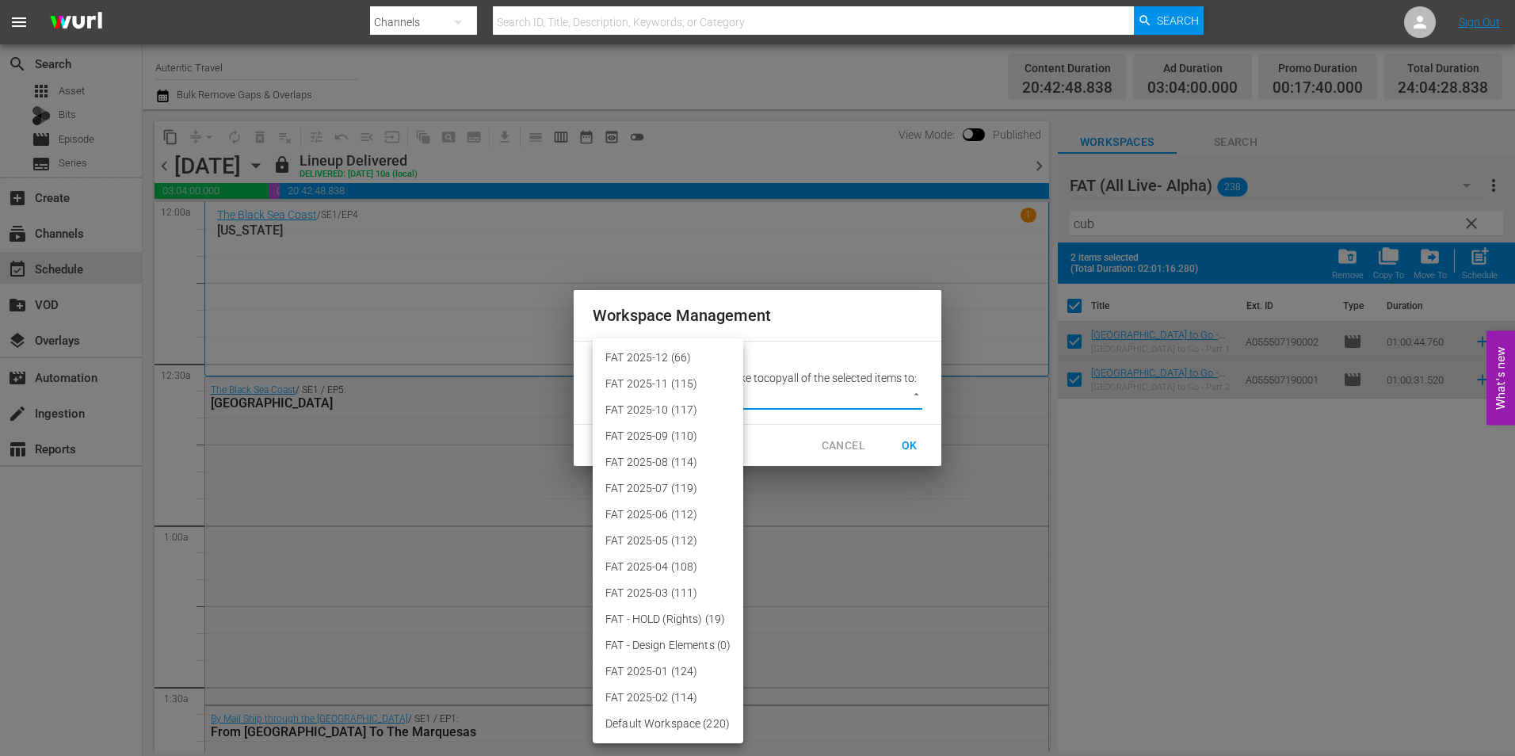
click at [702, 363] on li "FAT 2025-12 (66)" at bounding box center [668, 358] width 151 height 26
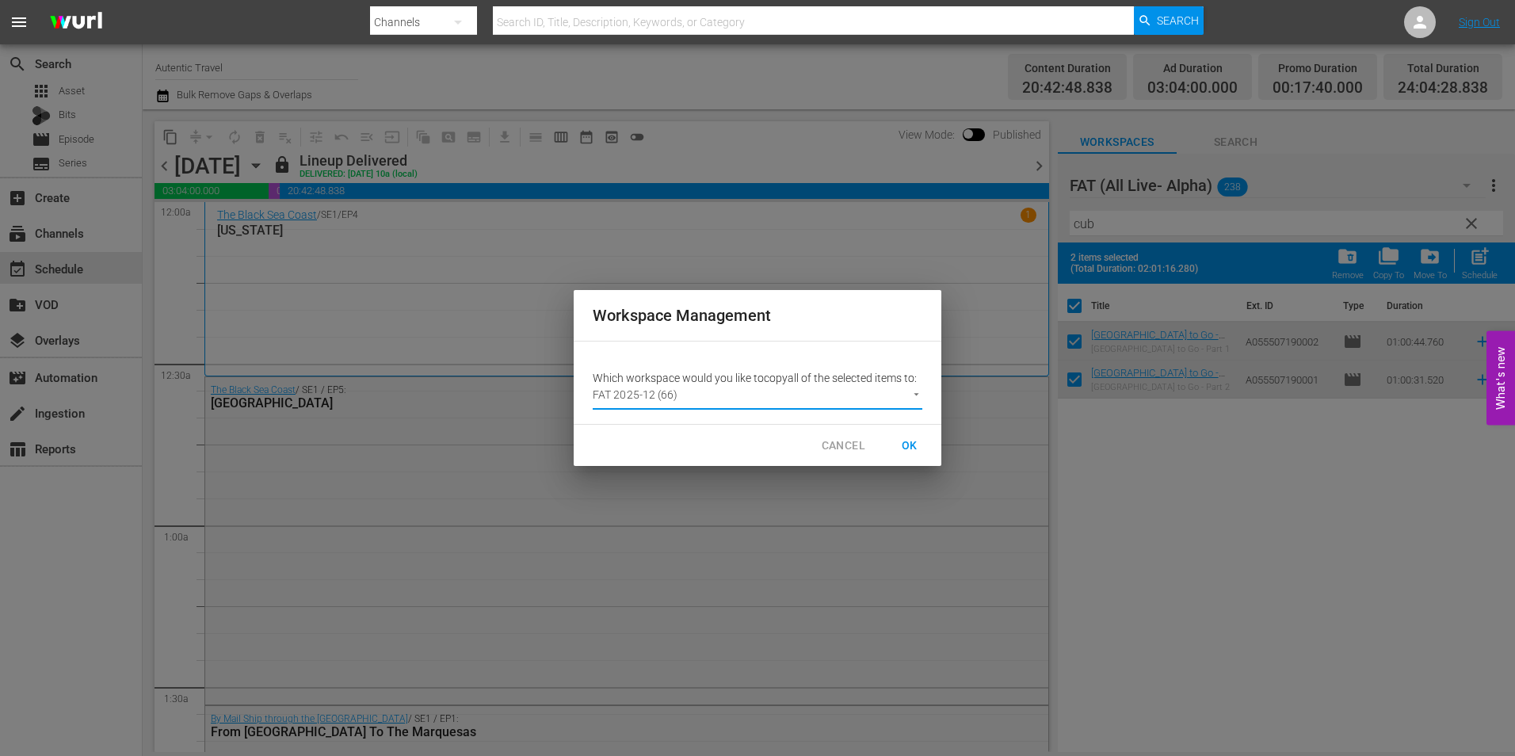
click at [909, 448] on span "OK" at bounding box center [909, 446] width 25 height 20
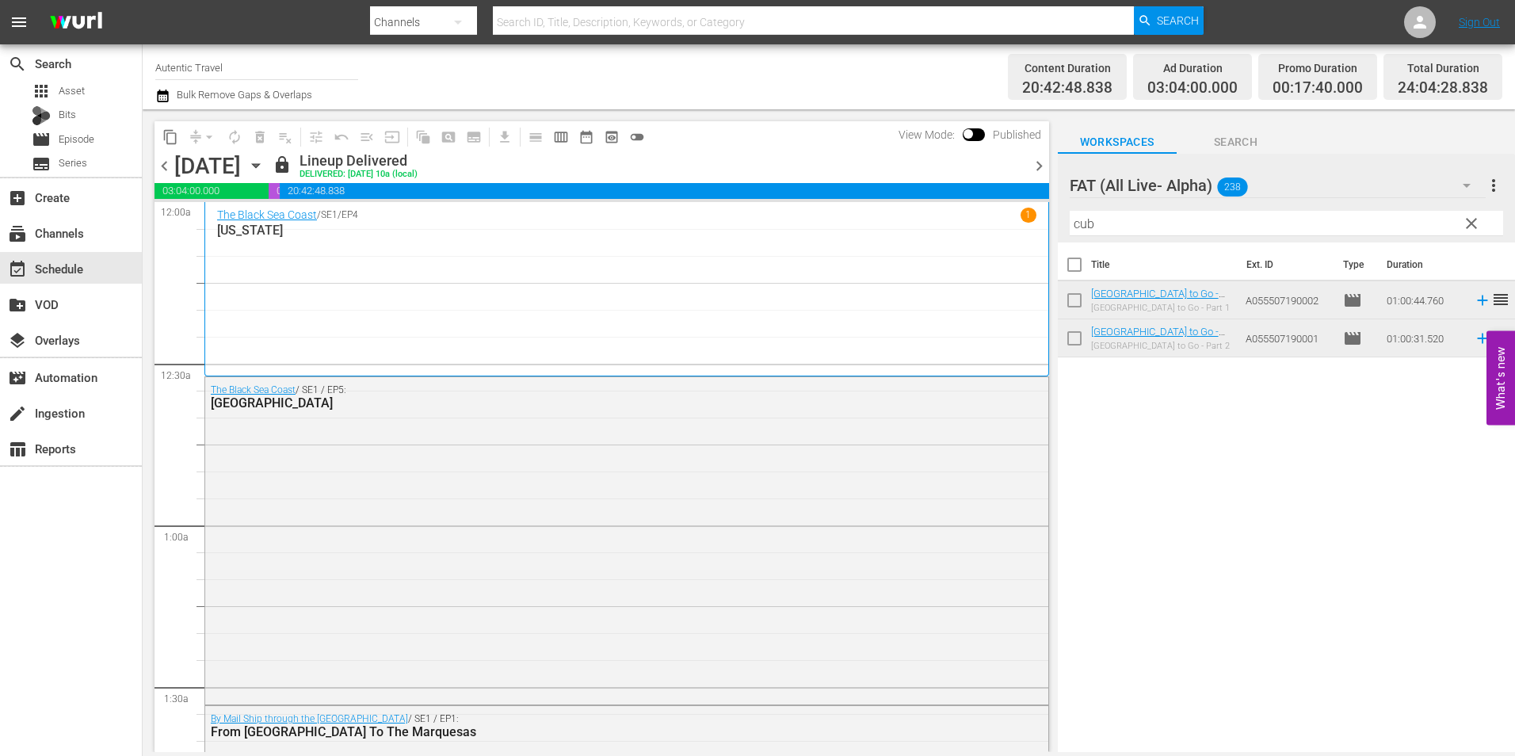
click at [1453, 199] on button "button" at bounding box center [1466, 185] width 38 height 38
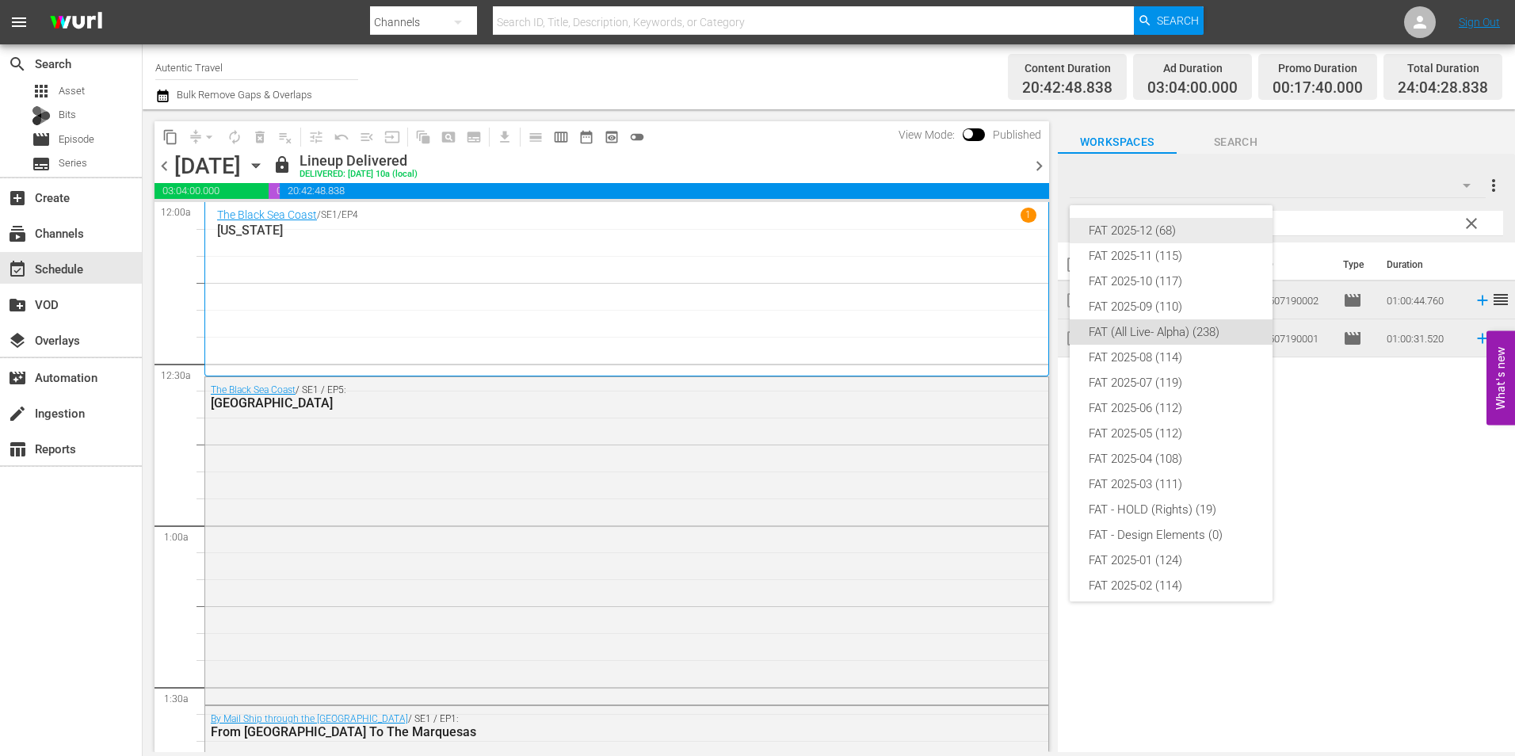
click at [1124, 233] on div "FAT 2025-12 (68)" at bounding box center [1170, 230] width 165 height 25
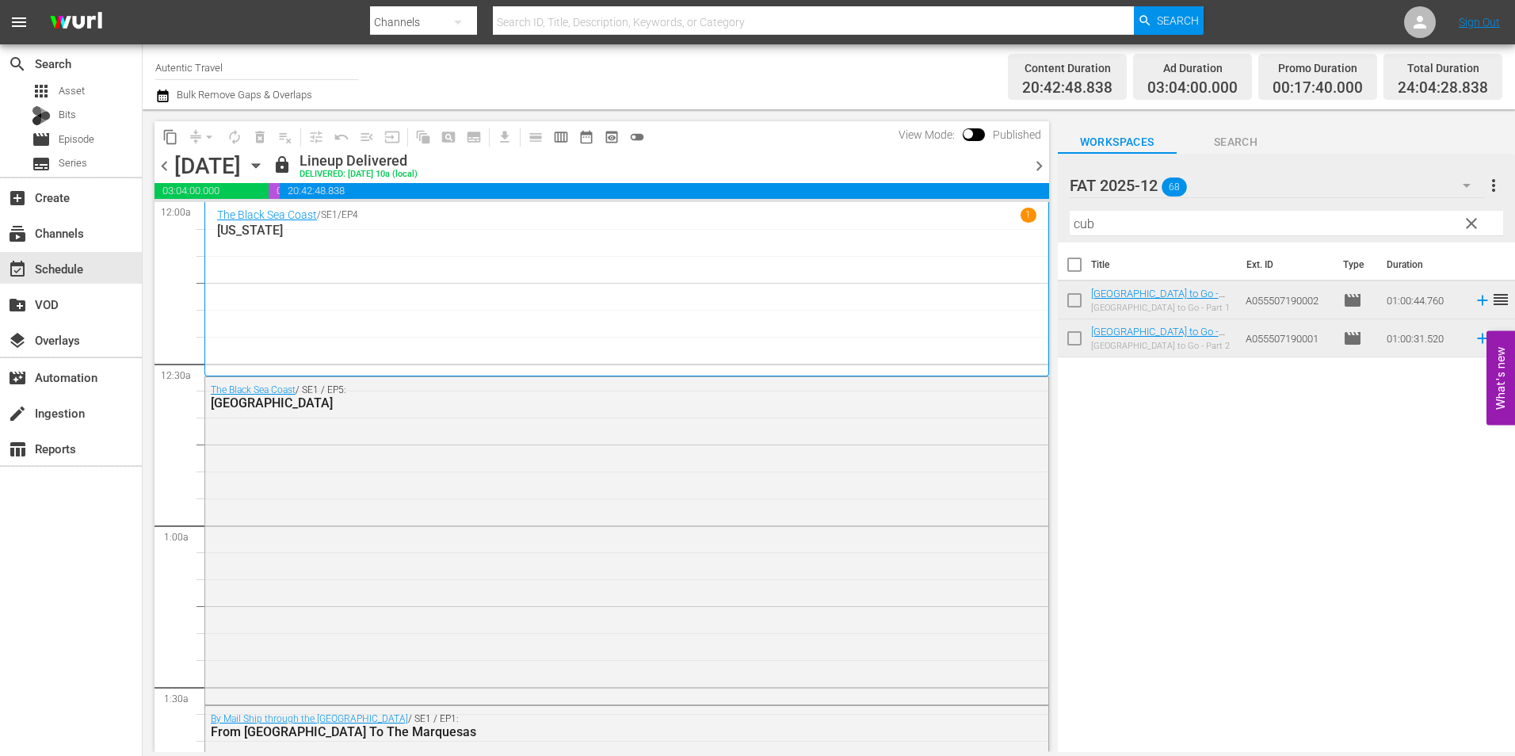
click at [1478, 222] on span "clear" at bounding box center [1471, 223] width 19 height 19
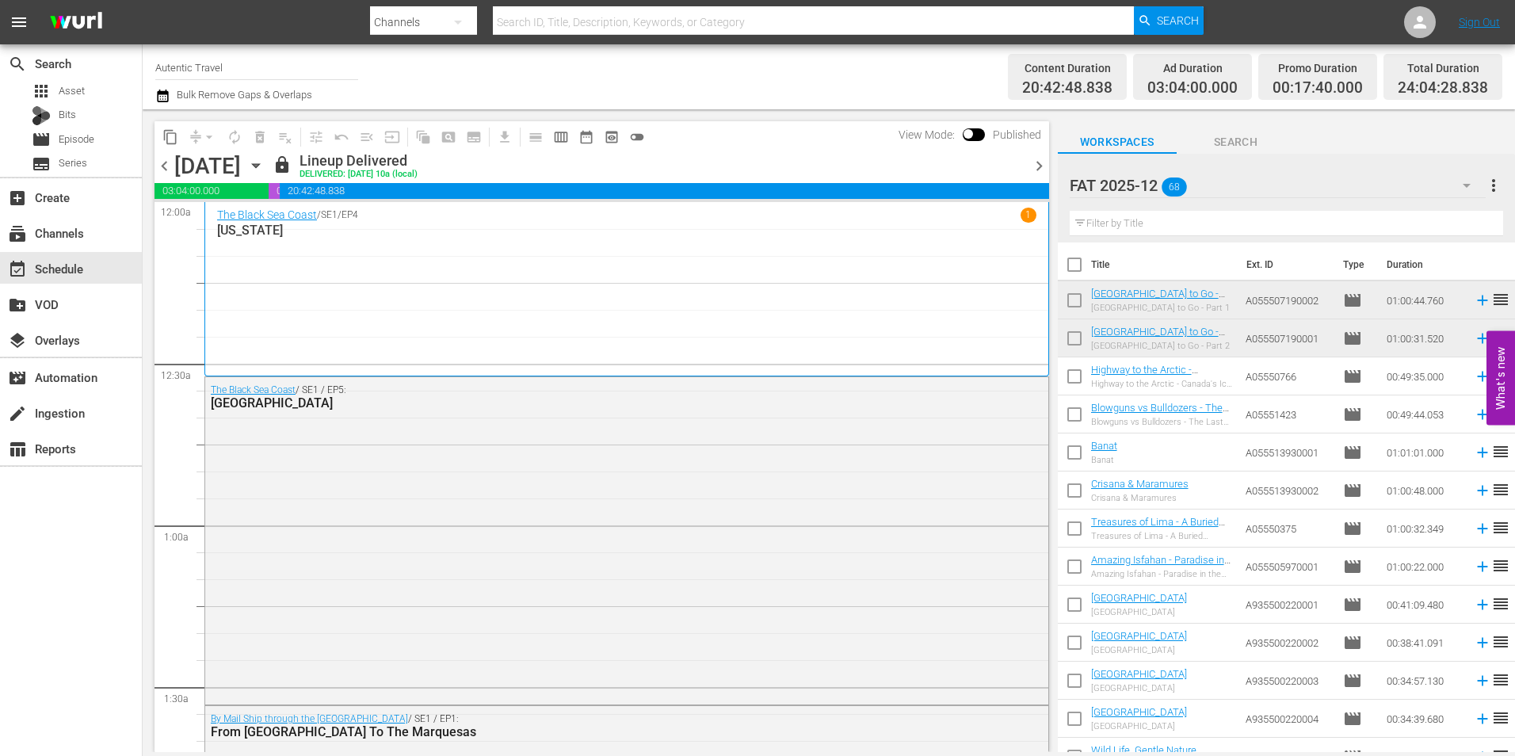
click at [1348, 234] on input "text" at bounding box center [1285, 223] width 433 height 25
click at [1381, 191] on div "FAT 2025-12 68" at bounding box center [1277, 185] width 416 height 44
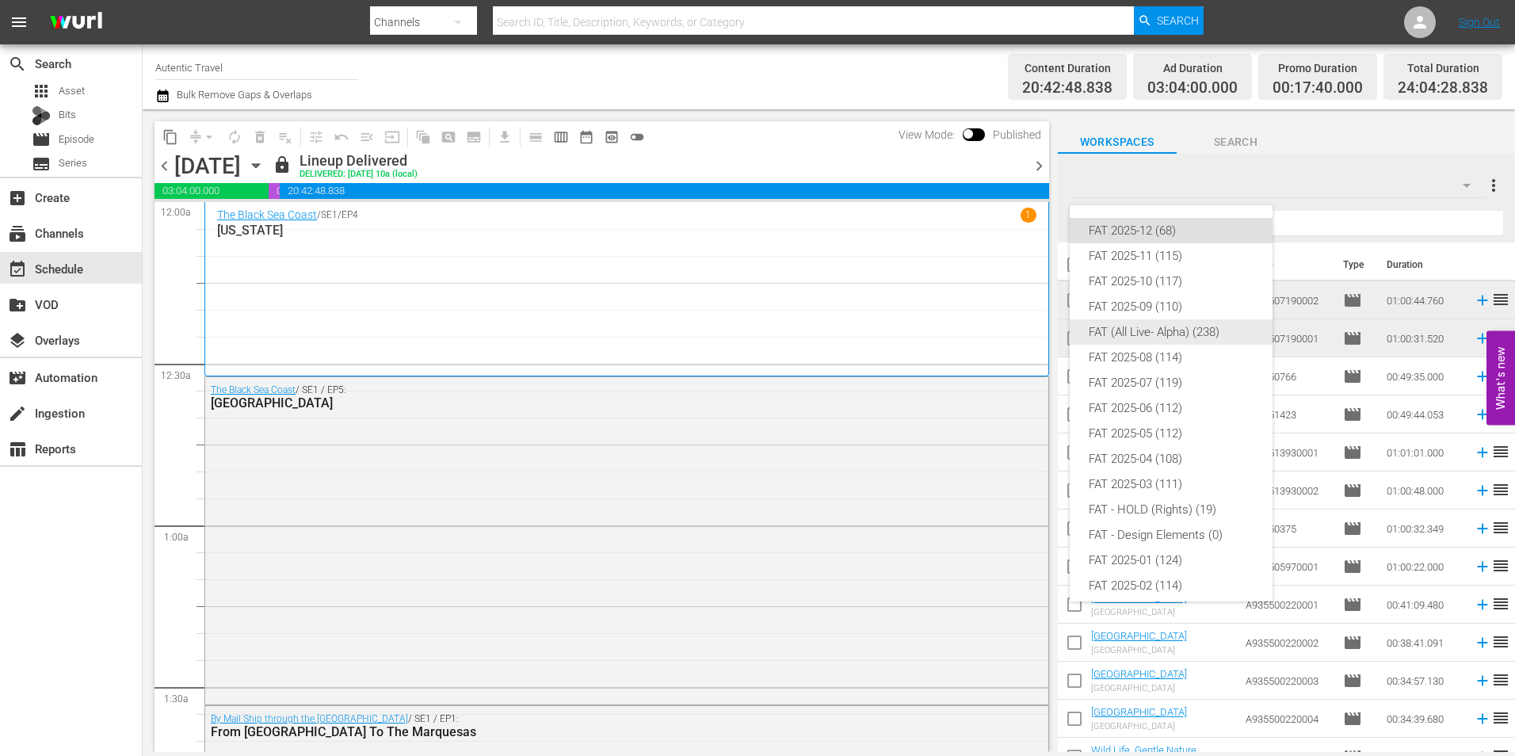
click at [1175, 324] on div "FAT (All Live- Alpha) (238)" at bounding box center [1170, 331] width 165 height 25
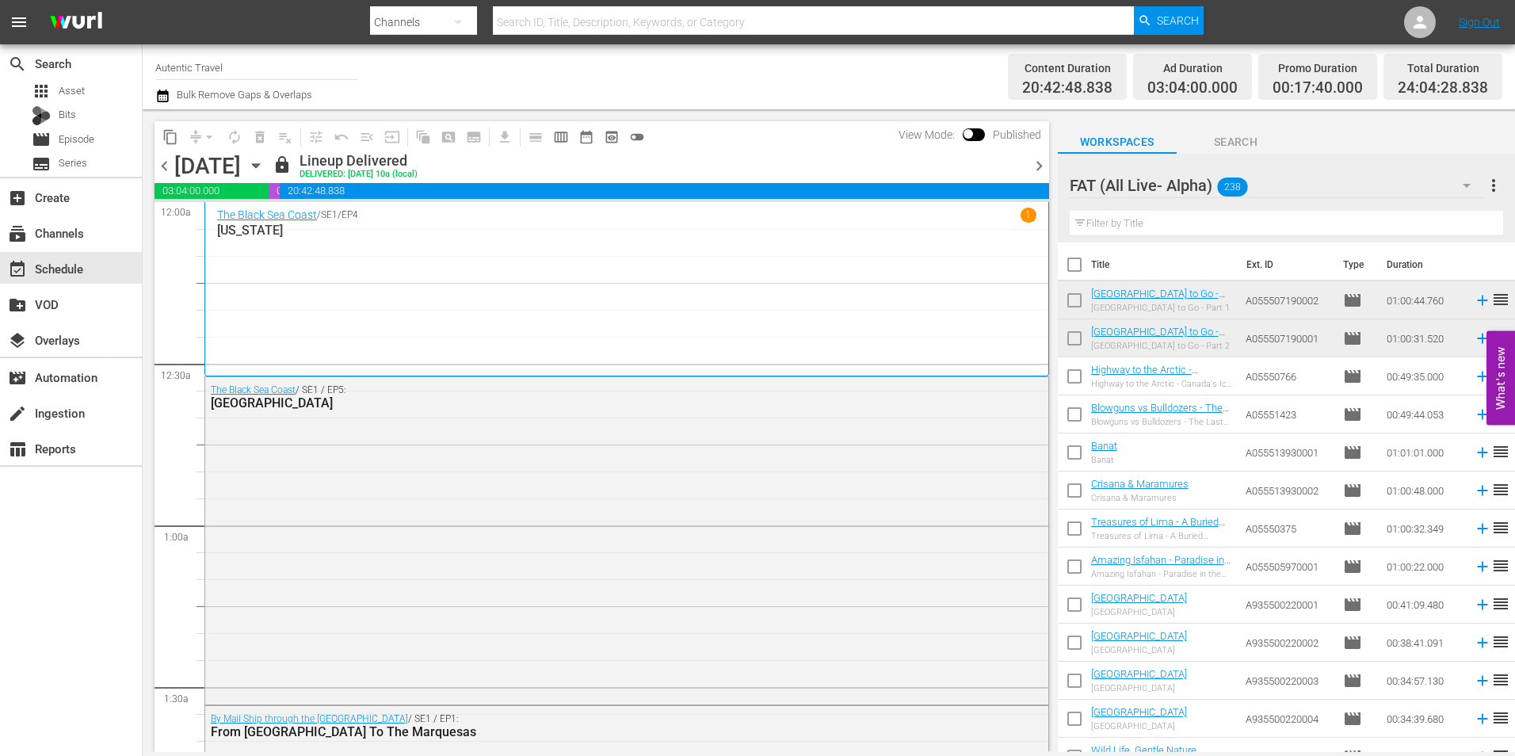
click at [1149, 227] on input "text" at bounding box center [1285, 223] width 433 height 25
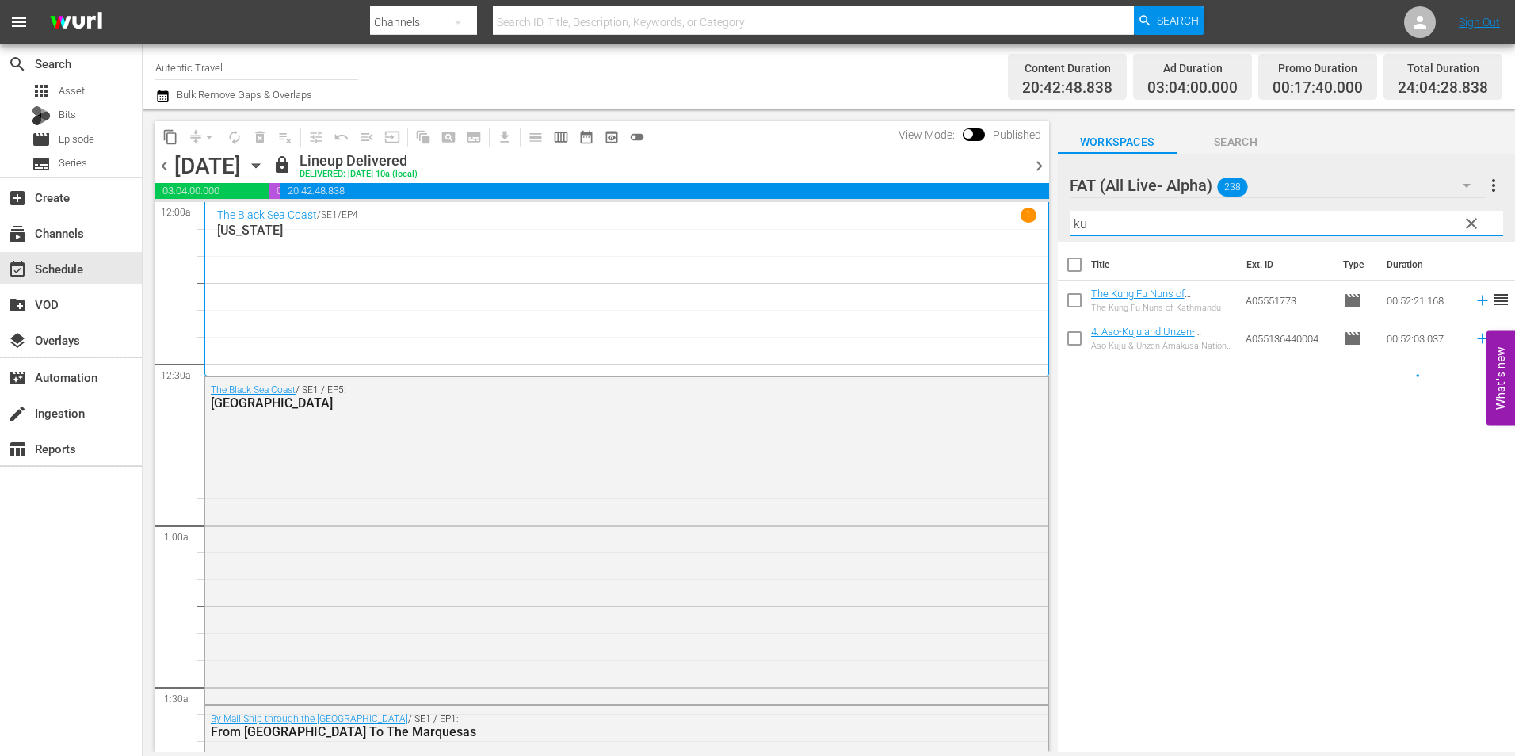
click at [1076, 304] on input "checkbox" at bounding box center [1074, 303] width 33 height 33
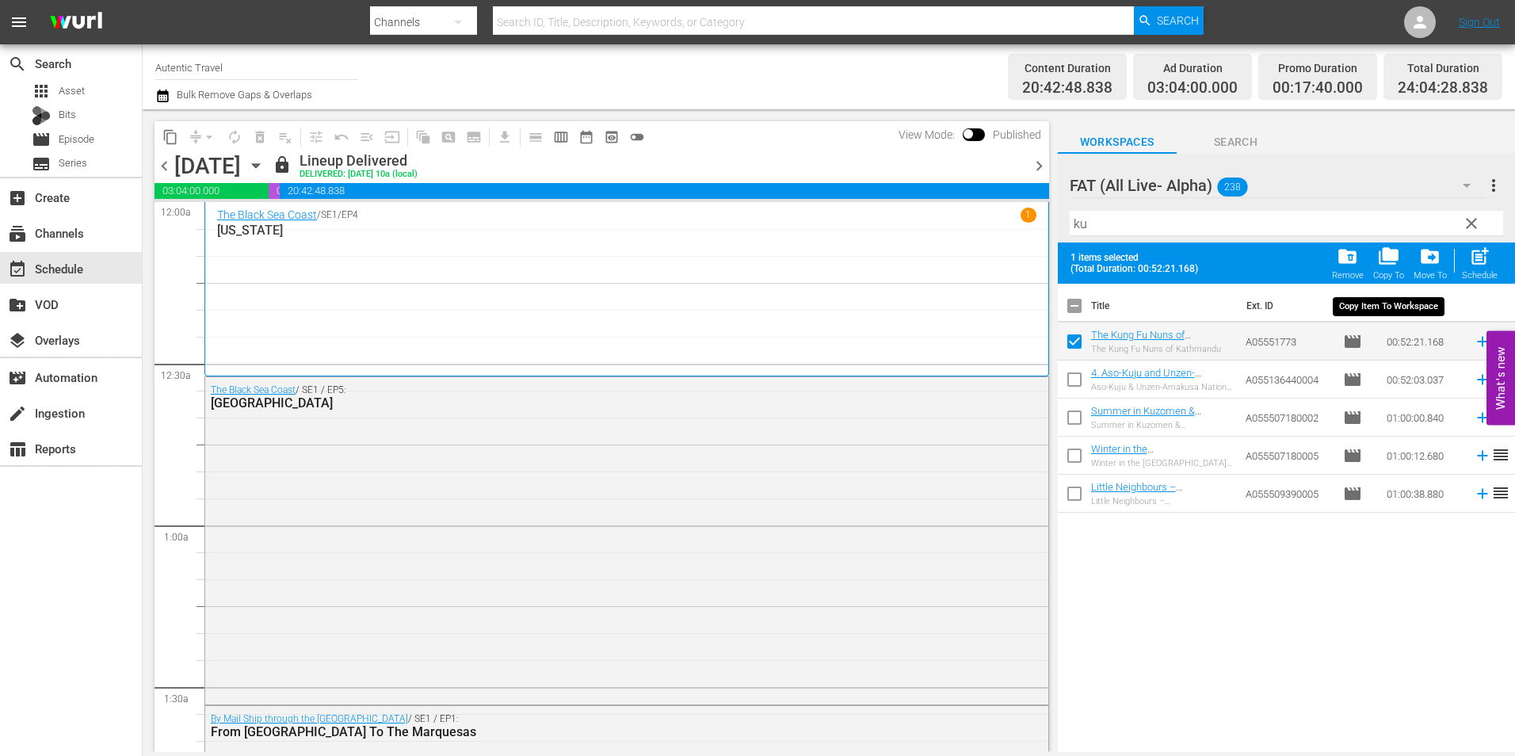
click at [1390, 259] on span "folder_copy" at bounding box center [1388, 256] width 21 height 21
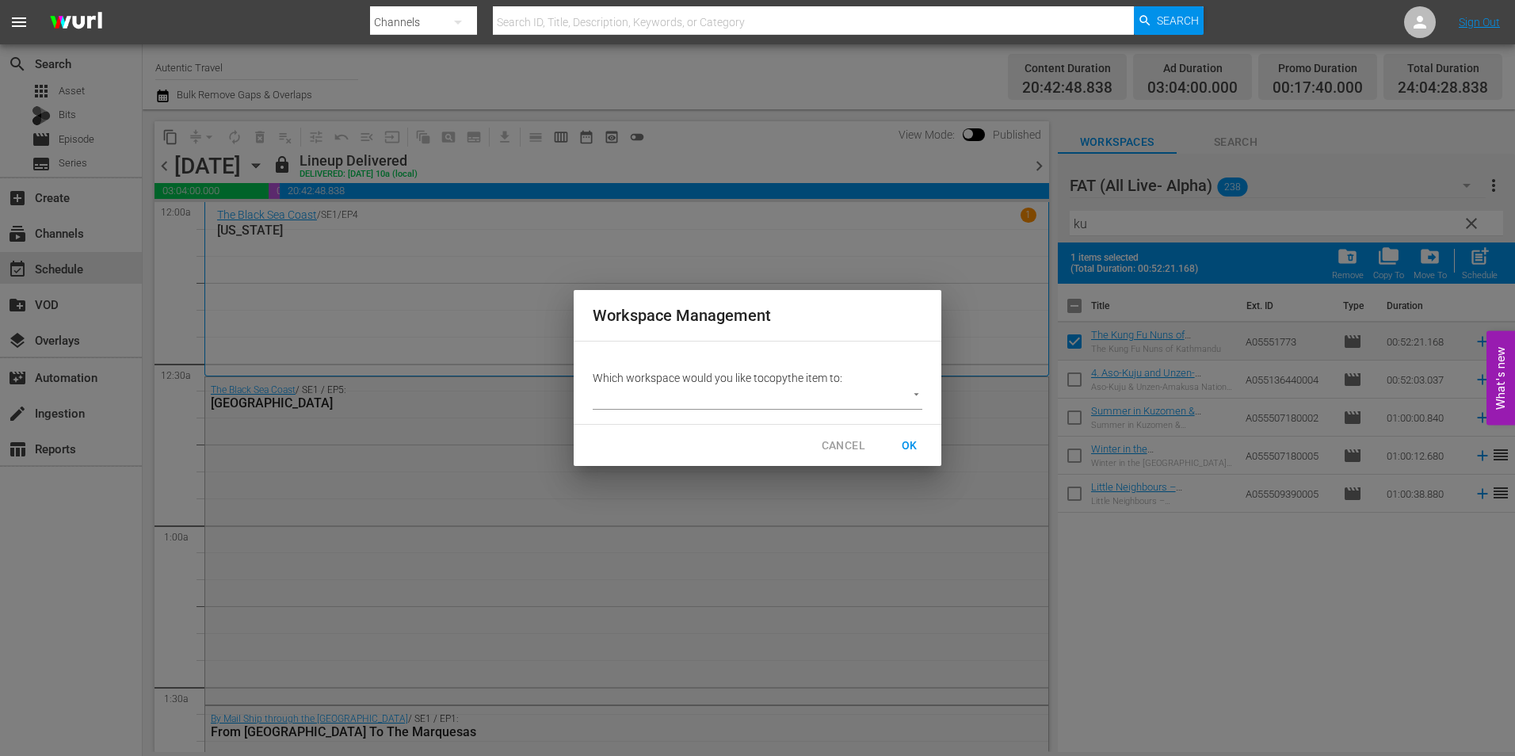
click at [856, 406] on body "menu Search By Channels Search ID, Title, Description, Keywords, or Category Se…" at bounding box center [757, 378] width 1515 height 756
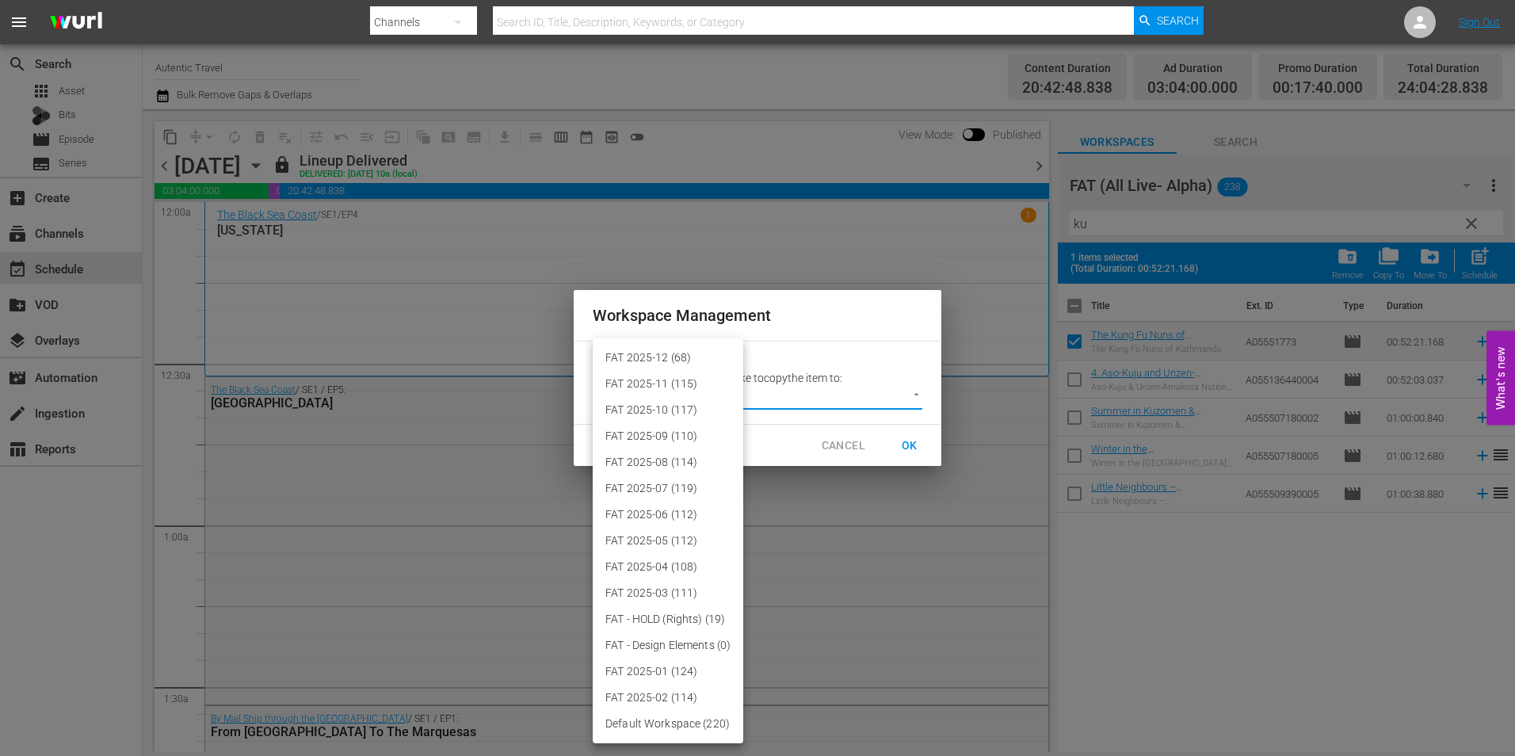
click at [700, 349] on li "FAT 2025-12 (68)" at bounding box center [668, 358] width 151 height 26
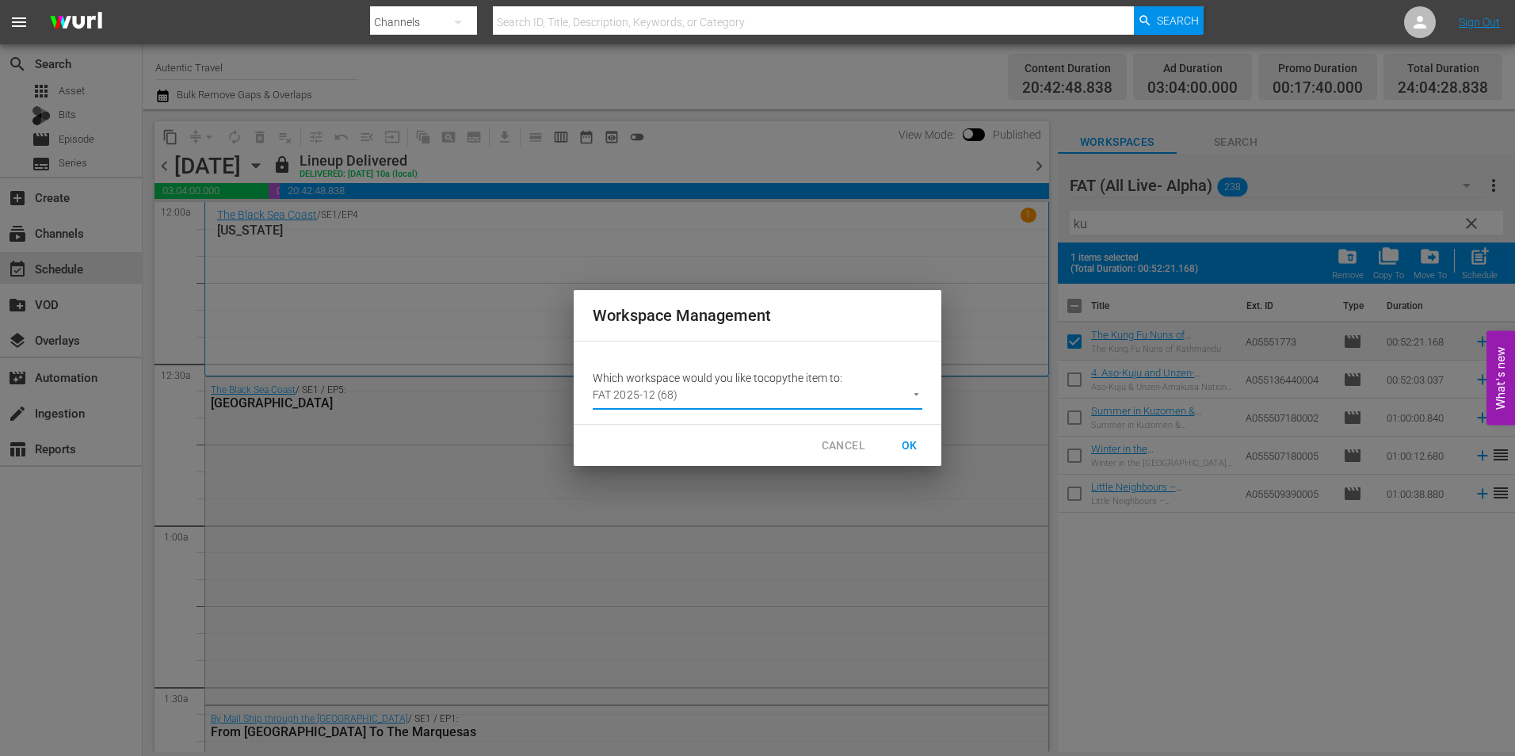
click at [914, 447] on span "OK" at bounding box center [909, 446] width 25 height 20
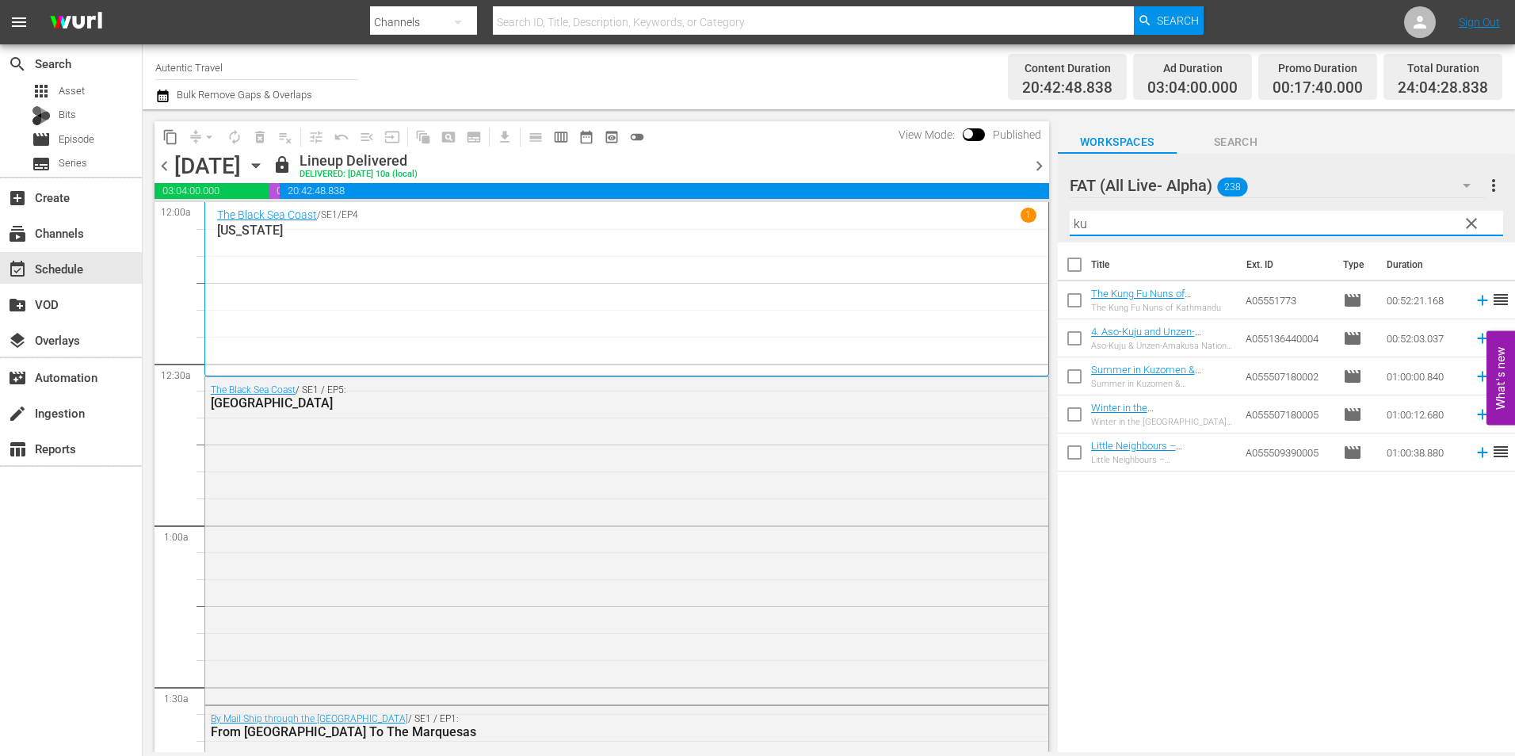
drag, startPoint x: 1097, startPoint y: 230, endPoint x: 1027, endPoint y: 220, distance: 70.4
click at [1027, 220] on div "content_copy compress arrow_drop_down autorenew_outlined delete_forever_outline…" at bounding box center [829, 430] width 1372 height 642
click at [1067, 340] on input "checkbox" at bounding box center [1074, 341] width 33 height 33
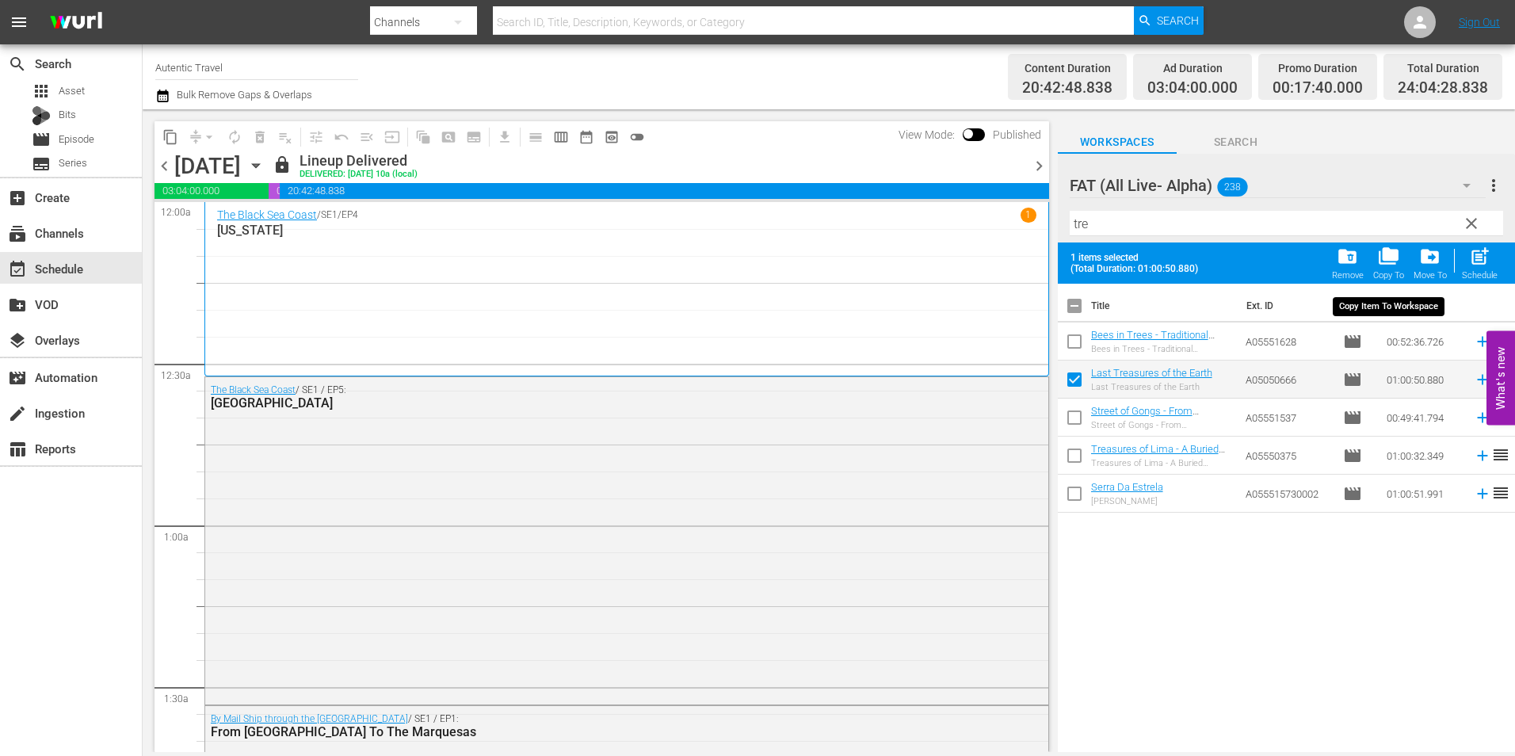
click at [1388, 265] on span "folder_copy" at bounding box center [1388, 256] width 21 height 21
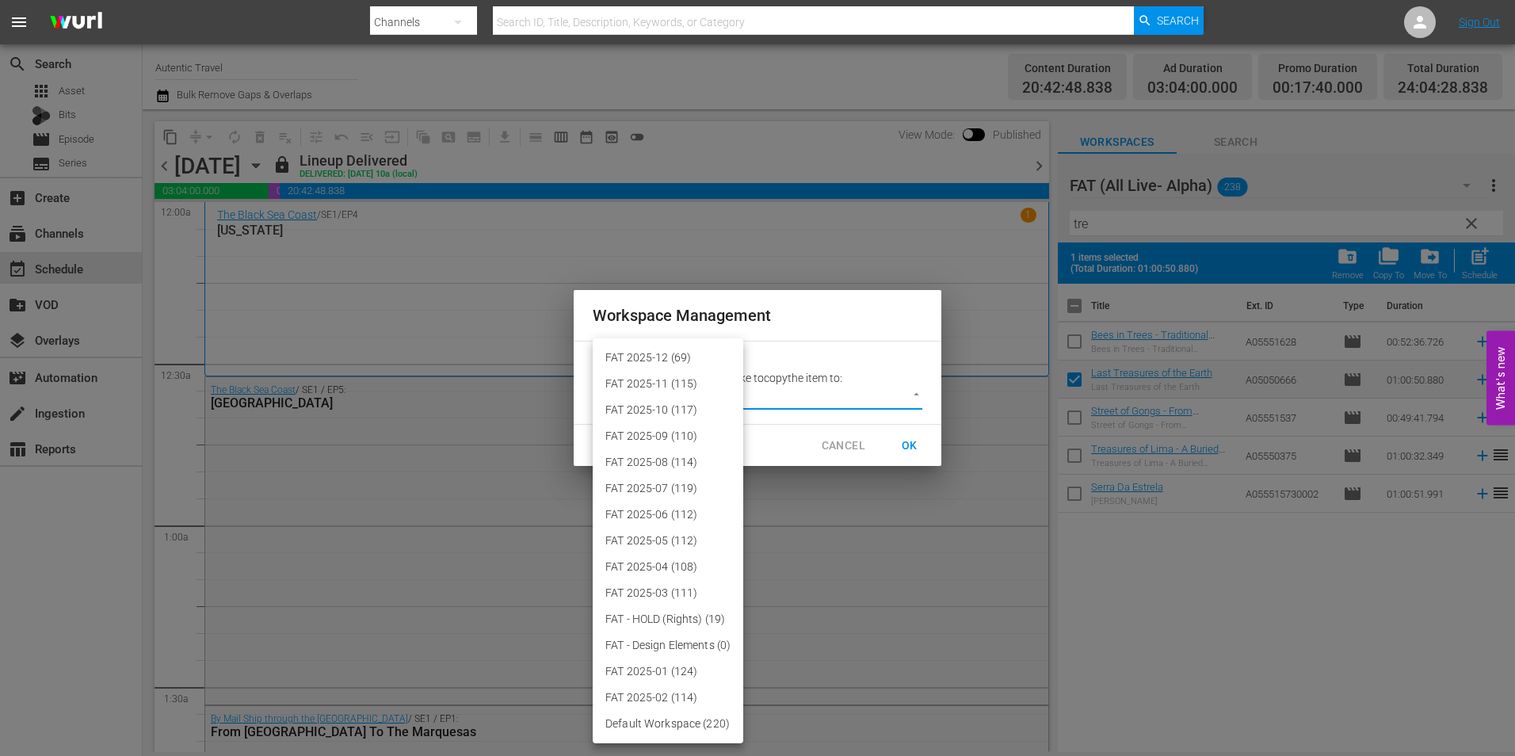
click at [799, 397] on body "menu Search By Channels Search ID, Title, Description, Keywords, or Category Se…" at bounding box center [757, 378] width 1515 height 756
click at [704, 349] on li "FAT 2025-12 (69)" at bounding box center [668, 358] width 151 height 26
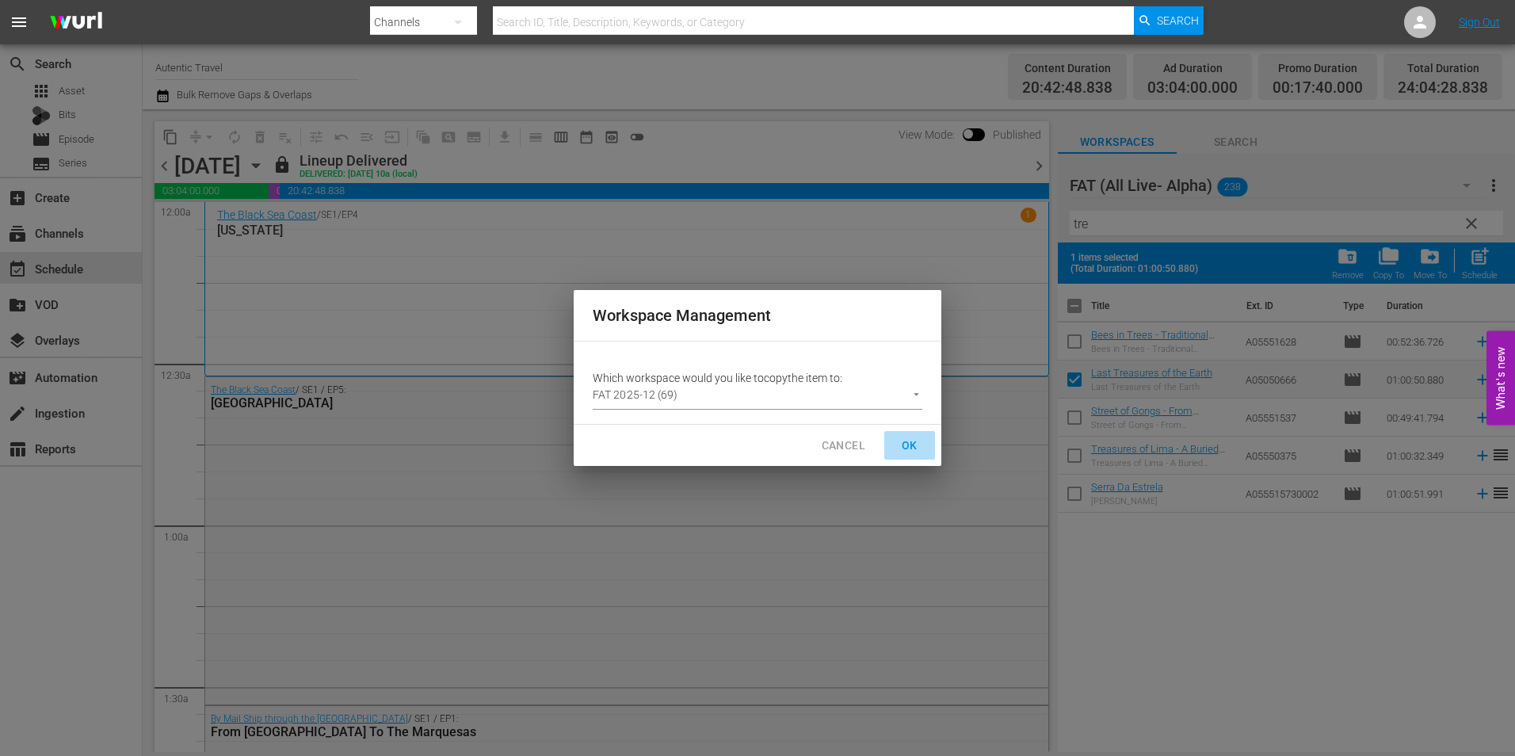
click at [915, 442] on span "OK" at bounding box center [909, 446] width 25 height 20
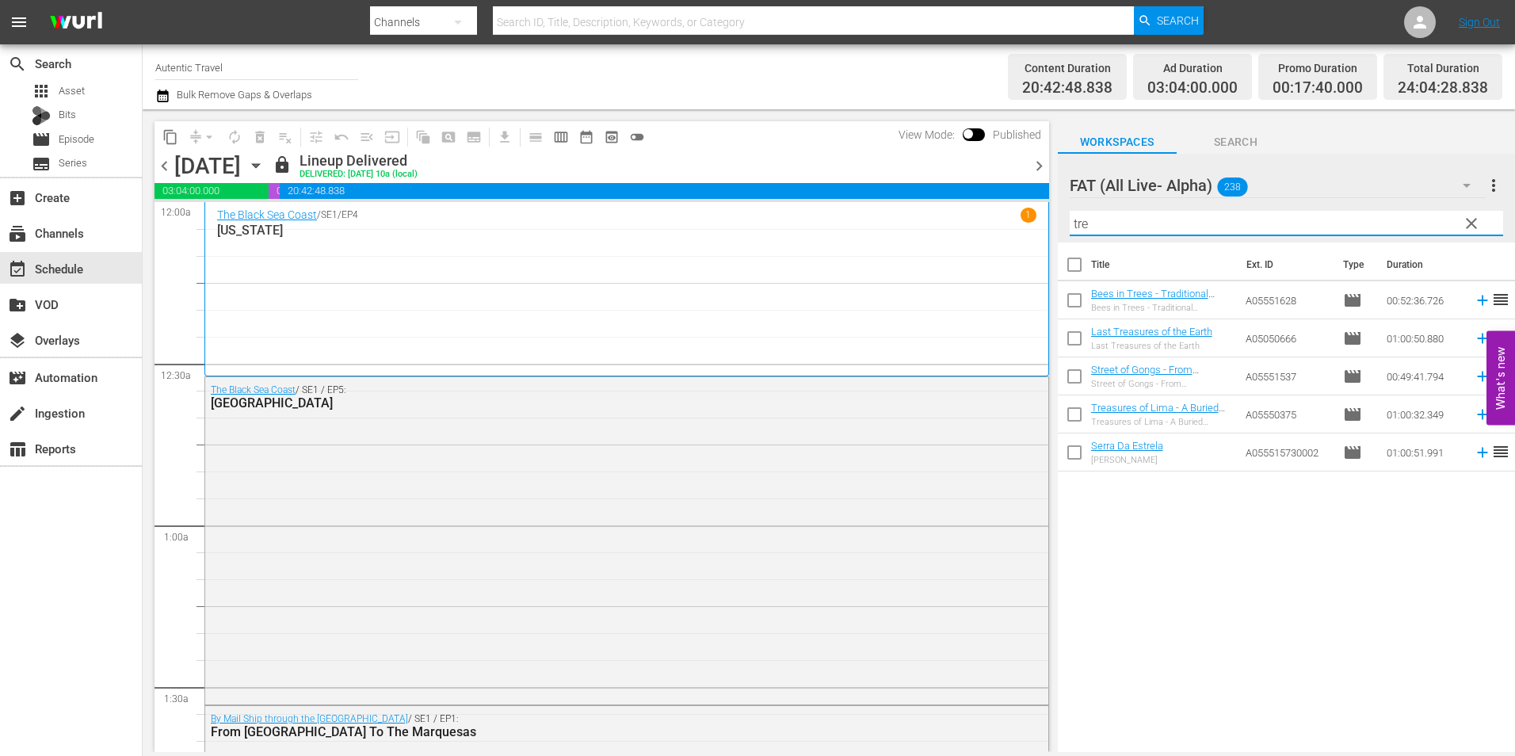
drag, startPoint x: 1119, startPoint y: 230, endPoint x: 993, endPoint y: 209, distance: 127.6
click at [1018, 214] on div "content_copy compress arrow_drop_down autorenew_outlined delete_forever_outline…" at bounding box center [829, 430] width 1372 height 642
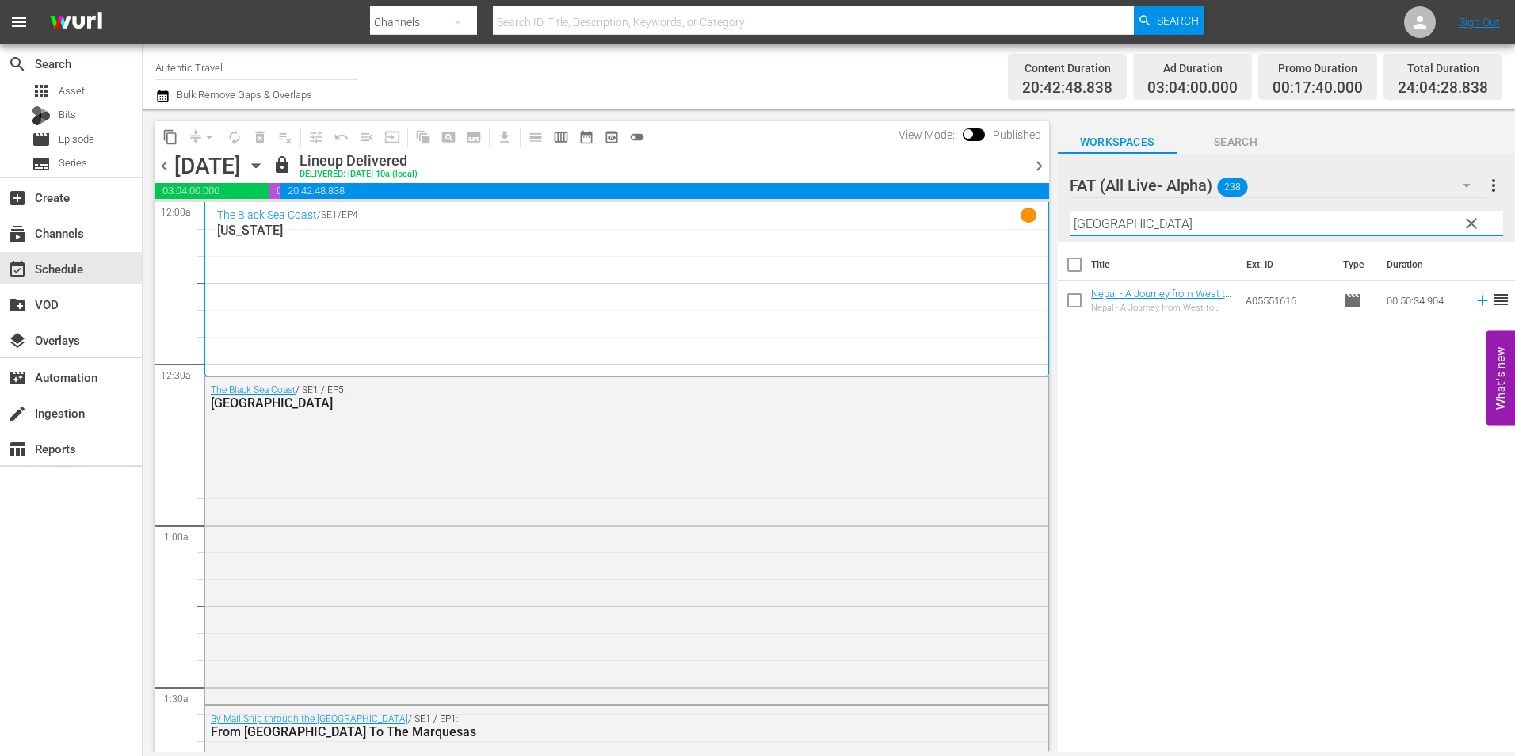
click at [1073, 295] on input "checkbox" at bounding box center [1074, 303] width 33 height 33
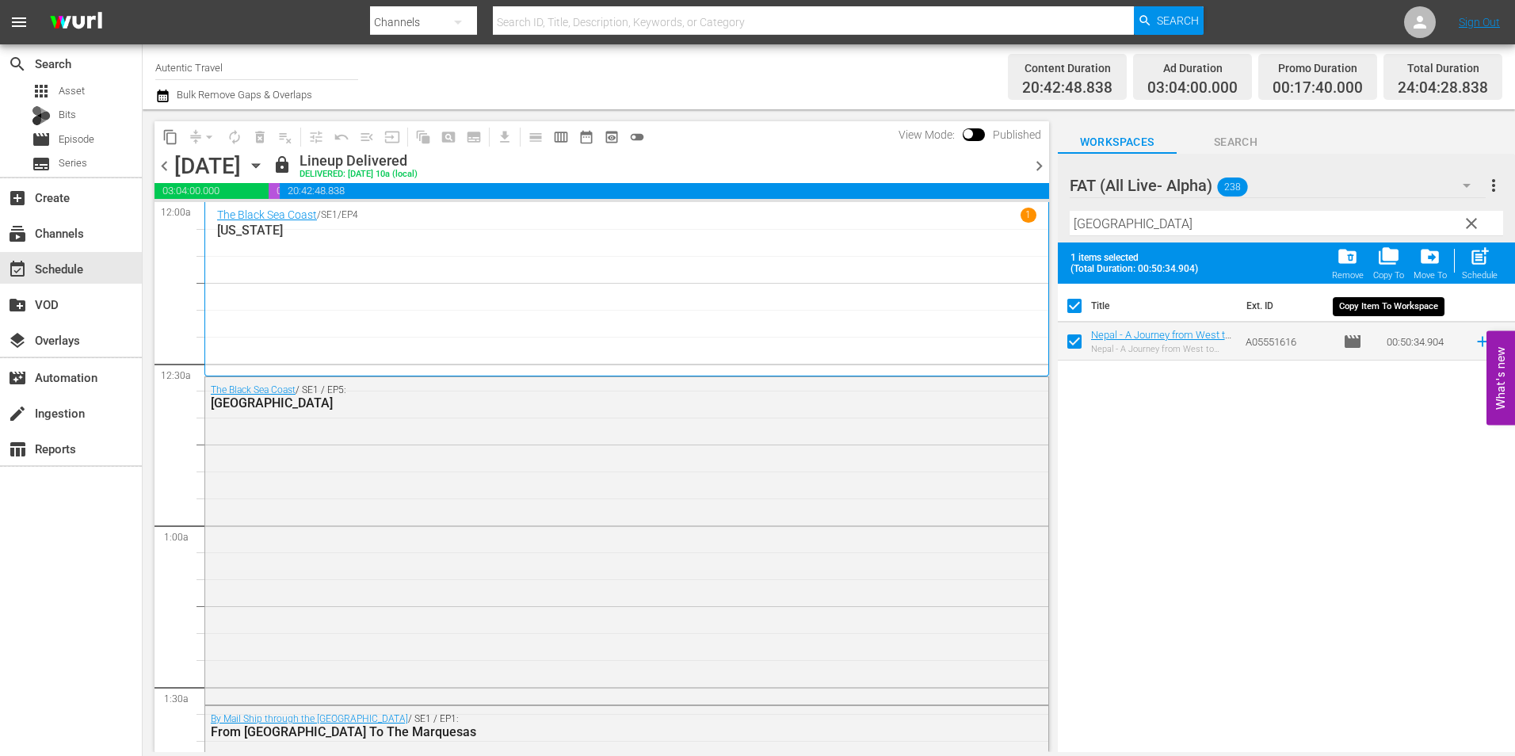
click at [1382, 260] on span "folder_copy" at bounding box center [1388, 256] width 21 height 21
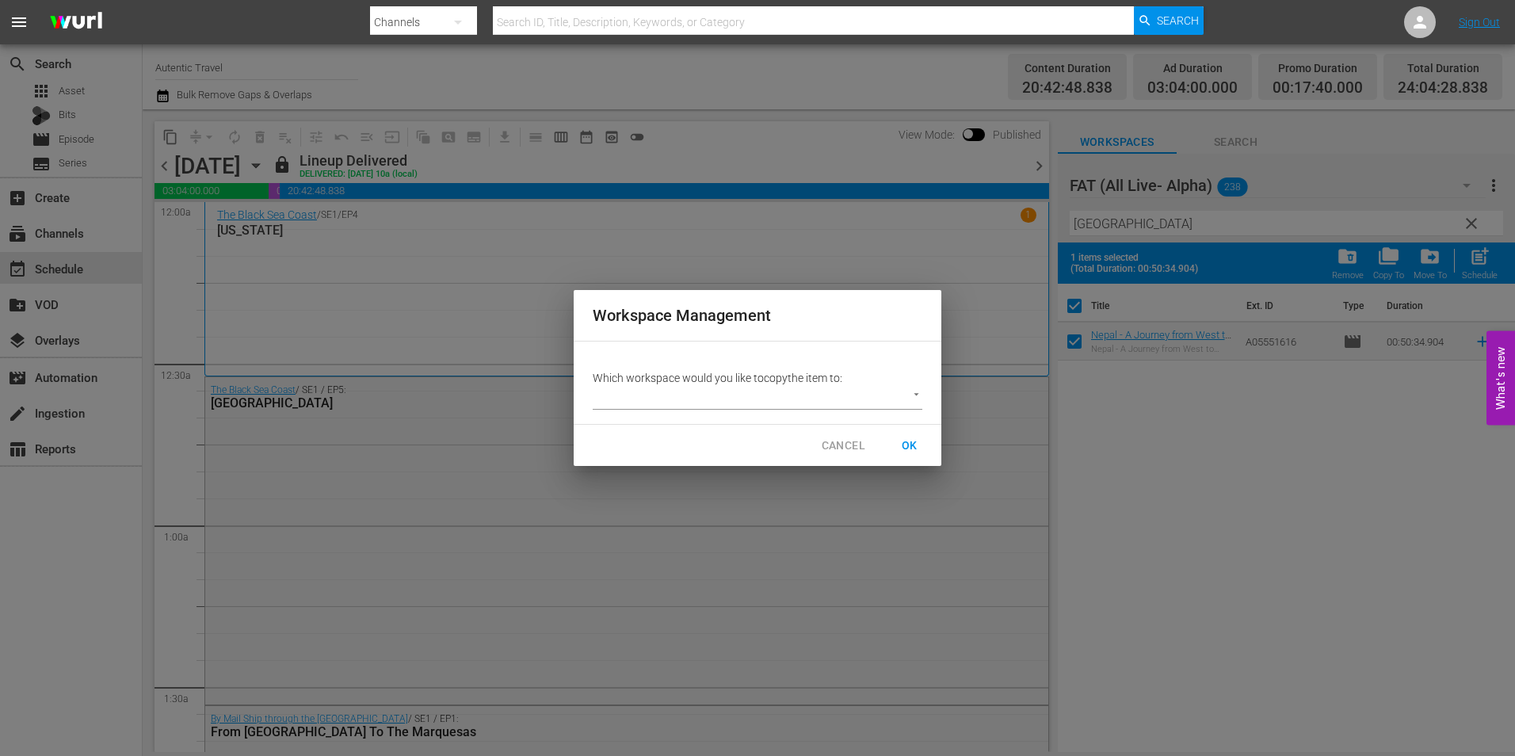
click at [863, 390] on body "menu Search By Channels Search ID, Title, Description, Keywords, or Category Se…" at bounding box center [757, 378] width 1515 height 756
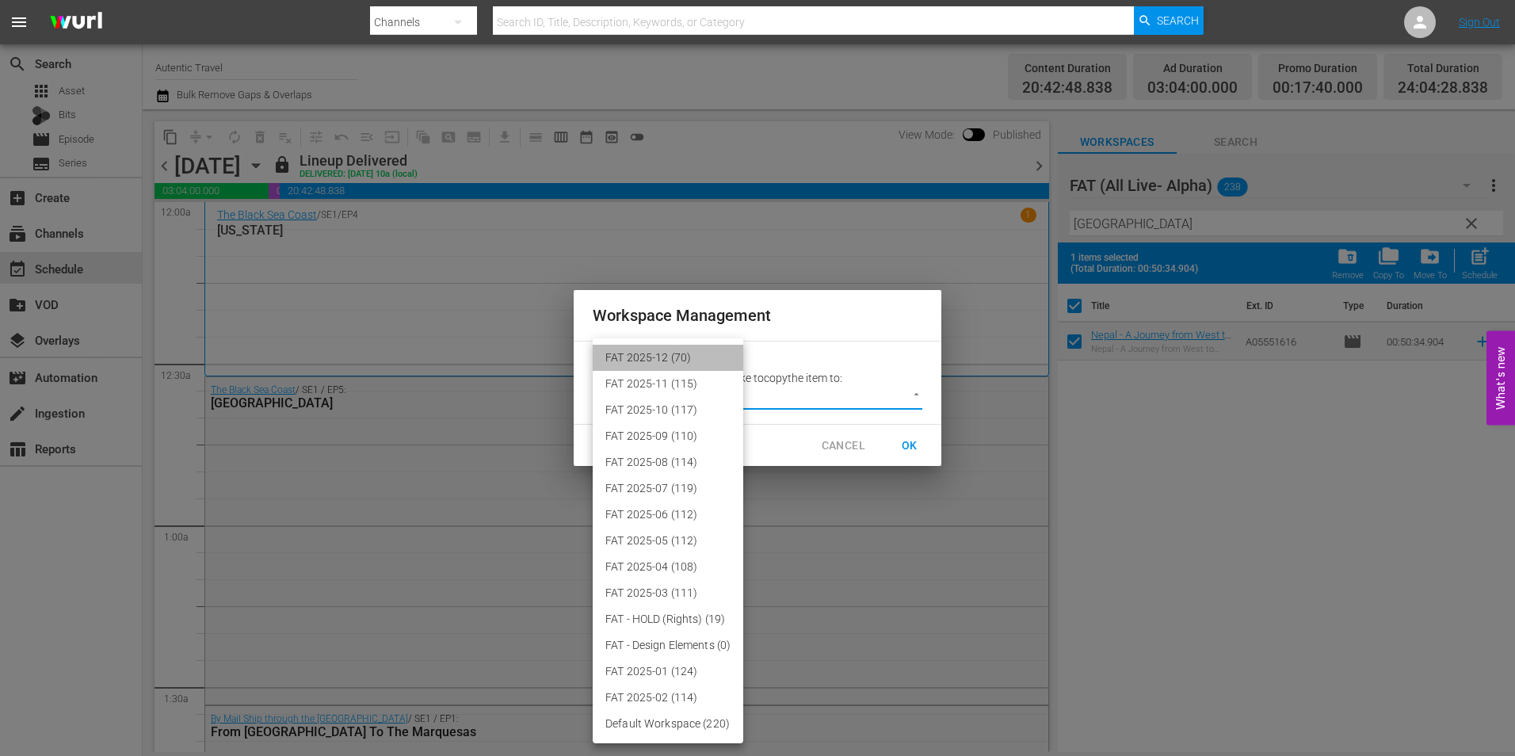
click at [645, 350] on li "FAT 2025-12 (70)" at bounding box center [668, 358] width 151 height 26
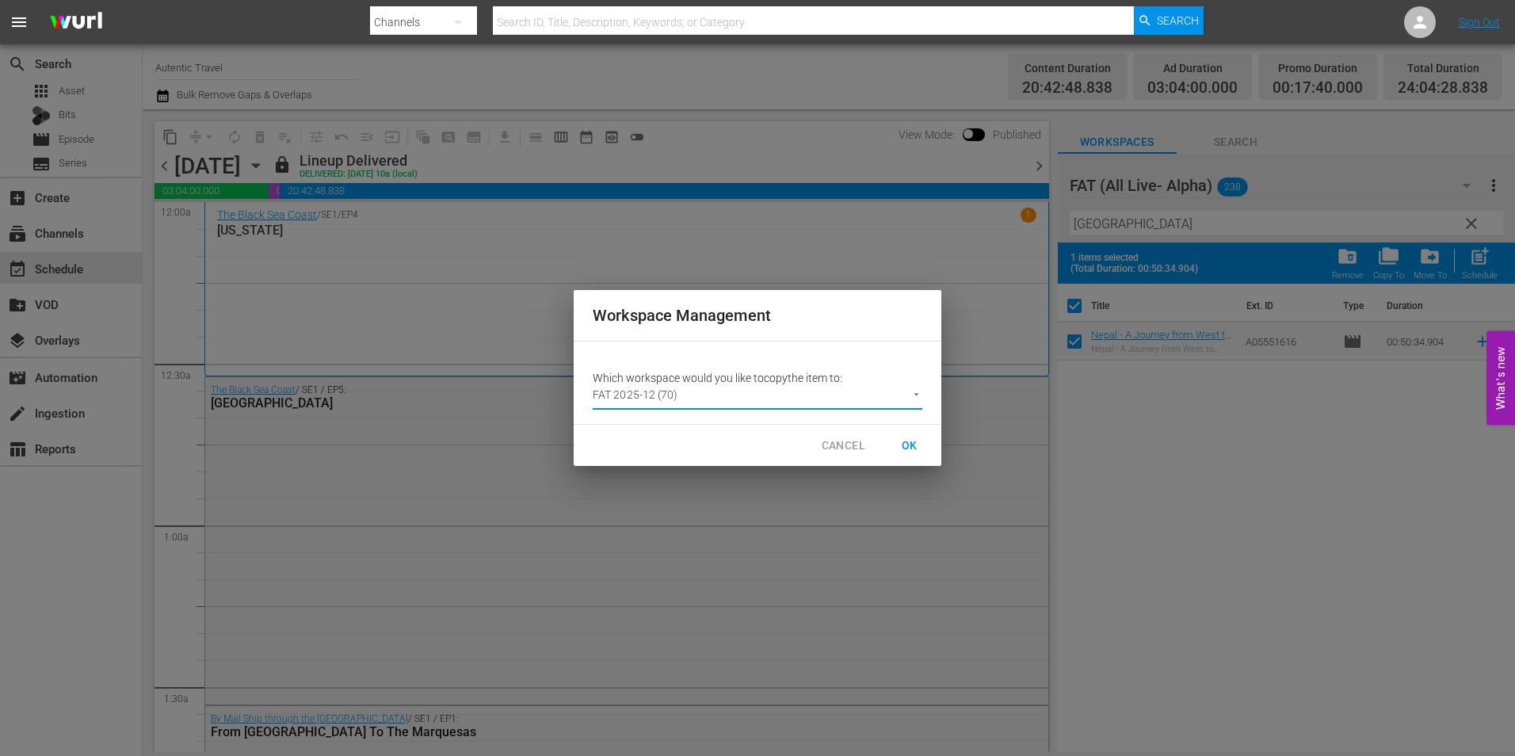
click at [912, 442] on span "OK" at bounding box center [909, 446] width 25 height 20
